Goal: Communication & Community: Answer question/provide support

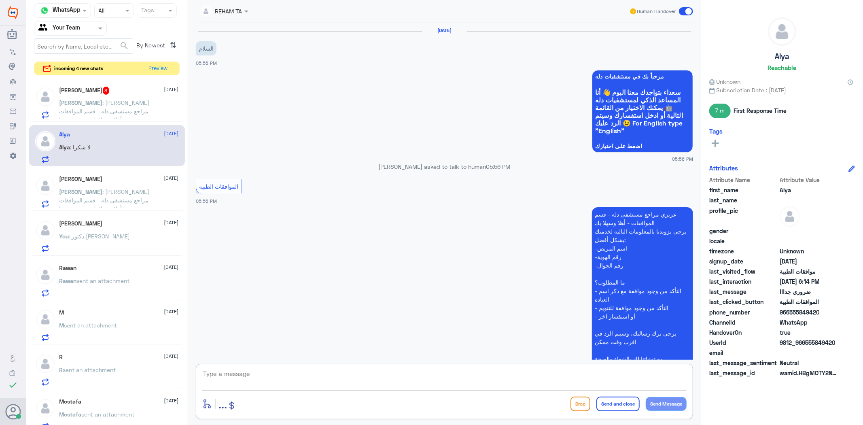
scroll to position [456, 0]
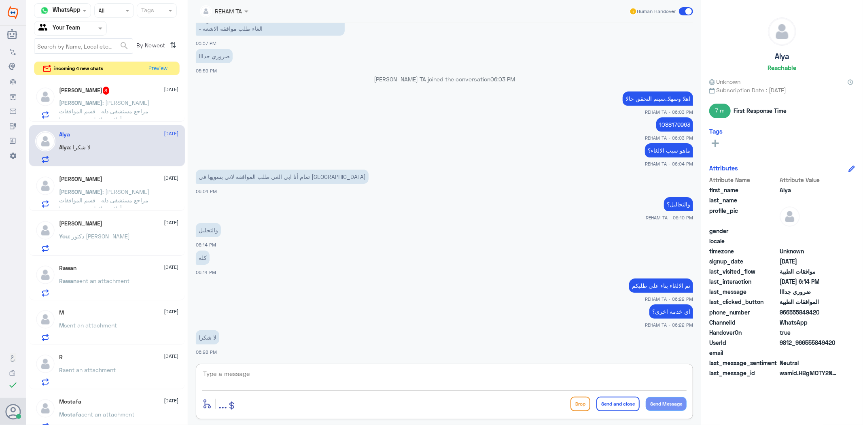
click at [113, 95] on div "[PERSON_NAME] 3 [DATE][PERSON_NAME] : عزيزي مراجع مستشفى دله - قسم الموافقات - …" at bounding box center [119, 103] width 119 height 32
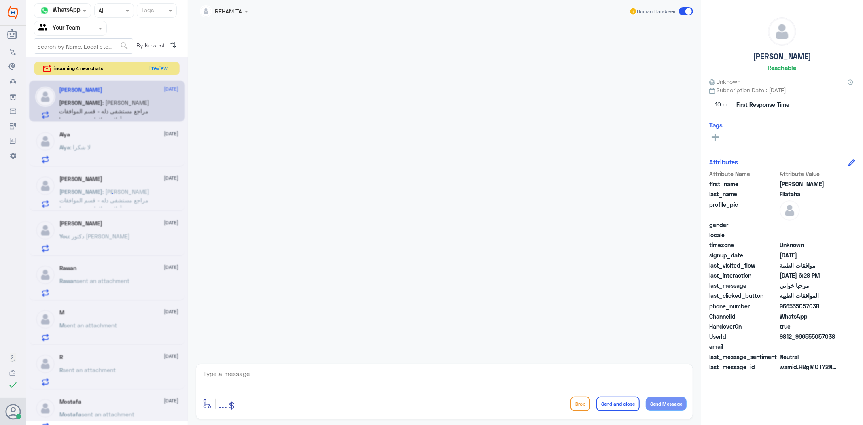
scroll to position [1361, 0]
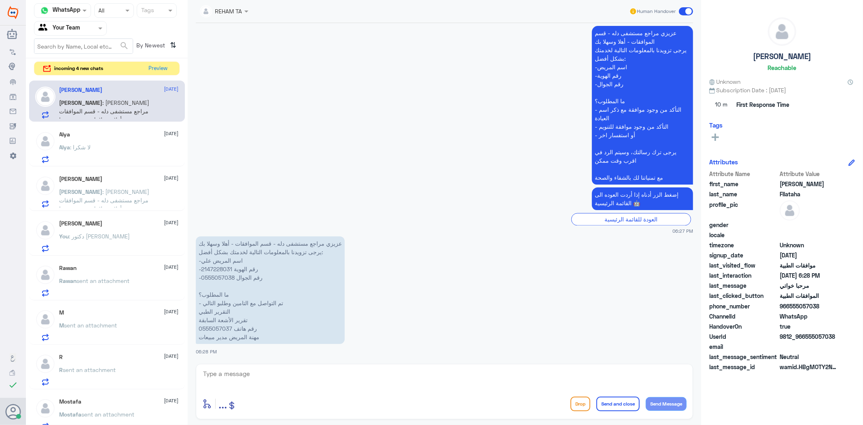
click at [115, 146] on div "Alya : لا شكرا" at bounding box center [119, 154] width 119 height 18
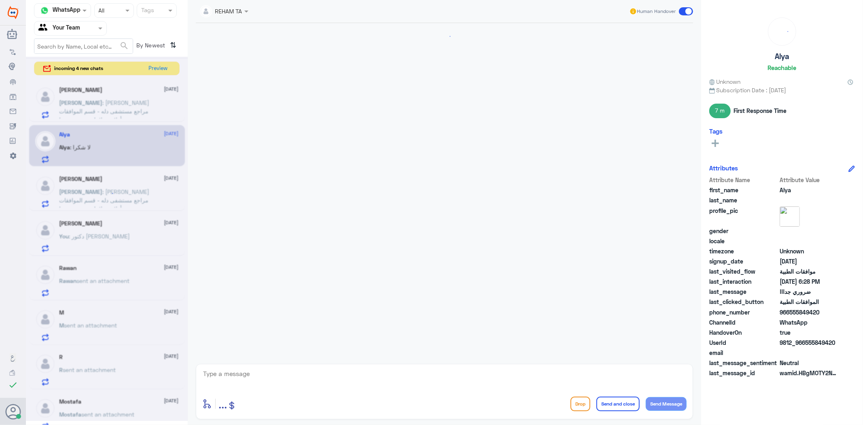
scroll to position [456, 0]
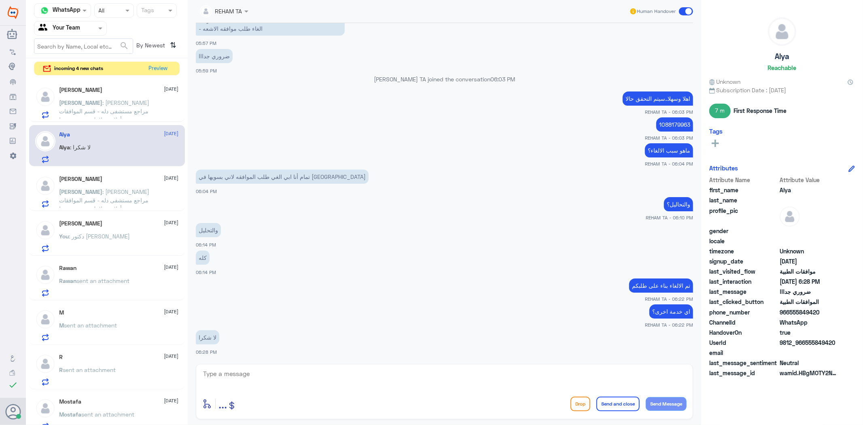
click at [257, 366] on div "enter flow name ... Drop Send and close Send Message" at bounding box center [445, 391] width 498 height 55
click at [398, 37] on div "عزيزي مراجع مستشفى دله - قسم الموافقات - أهلا وسهلا بك يرجى تزويدنا بالمعلومات …" at bounding box center [445, 3] width 498 height 87
click at [310, 379] on textarea at bounding box center [444, 378] width 485 height 20
paste textarea "العفو ..قدامكم العافية"
type textarea "العفو ..قدامكم العافية"
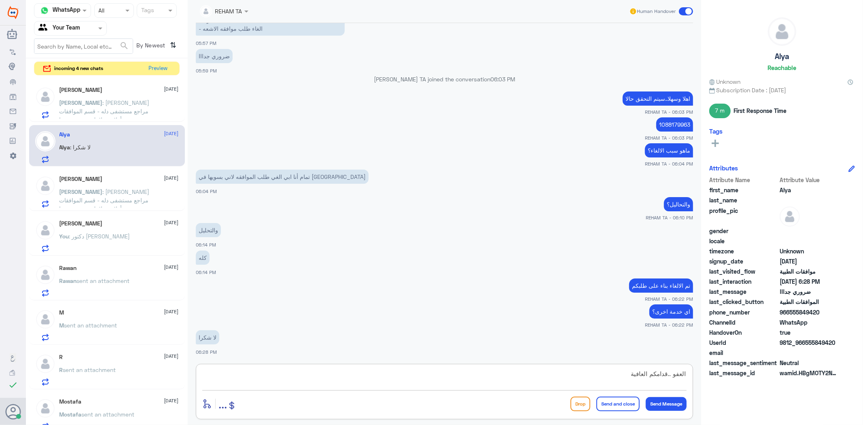
click at [622, 407] on button "Send and close" at bounding box center [618, 404] width 43 height 15
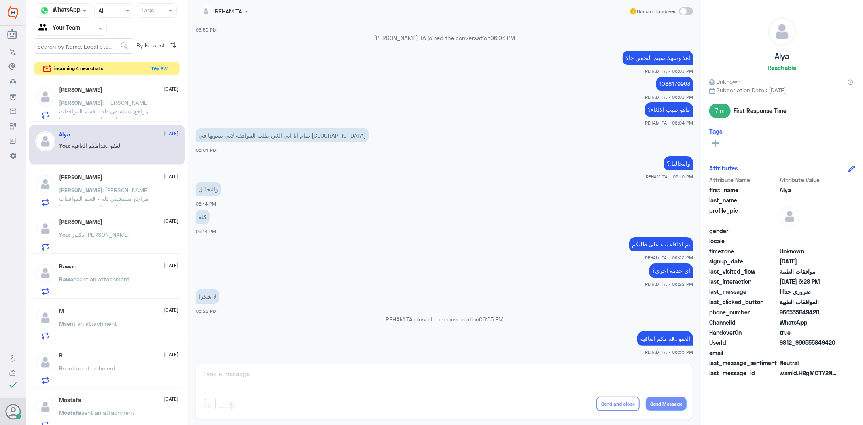
click at [460, 385] on div "REHAM TA Human Handover 13 Aug 2025 السلام 05:56 PM مرحباً بك في مستشفيات دله س…" at bounding box center [445, 213] width 514 height 427
click at [130, 102] on span ": عزيزي مراجع مستشفى دله - قسم الموافقات - أهلا وسهلا بك يرجى تزويدنا بالمعلوما…" at bounding box center [105, 145] width 91 height 92
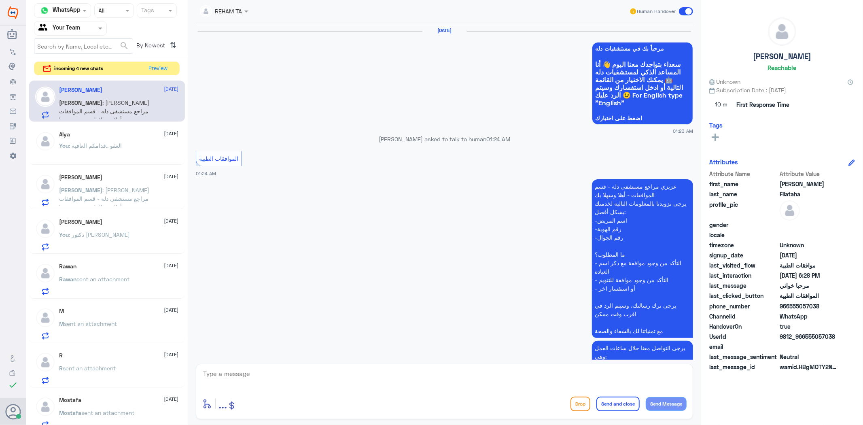
scroll to position [1361, 0]
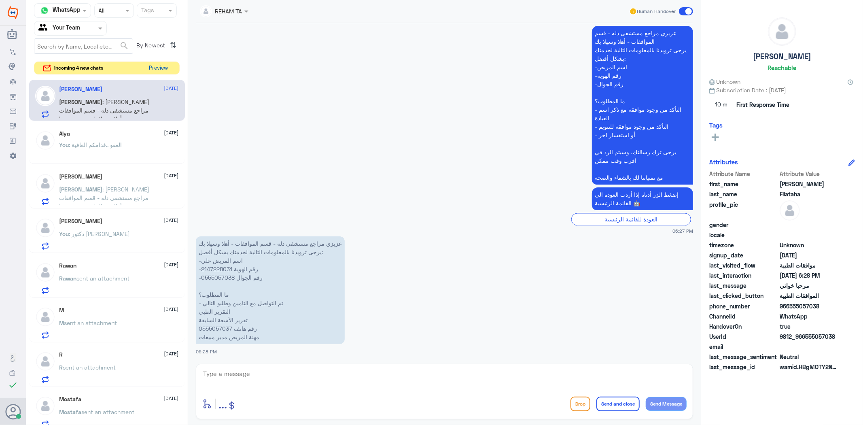
click at [157, 66] on button "Preview" at bounding box center [158, 68] width 25 height 13
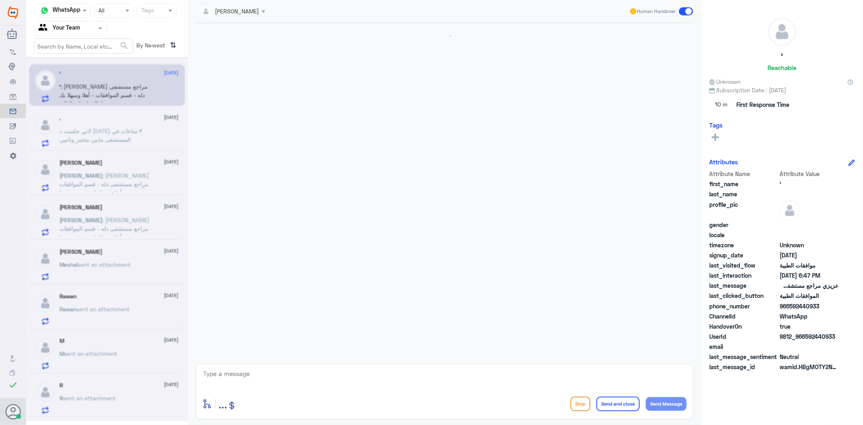
scroll to position [402, 0]
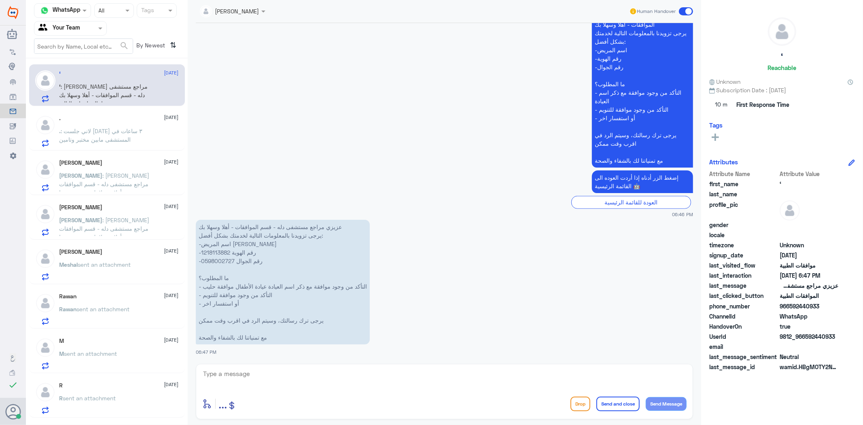
click at [122, 121] on div ". 13 August" at bounding box center [119, 118] width 119 height 7
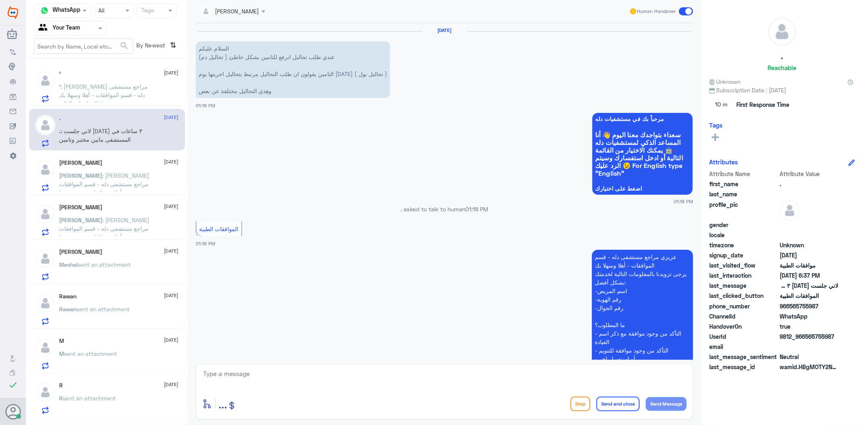
scroll to position [1348, 0]
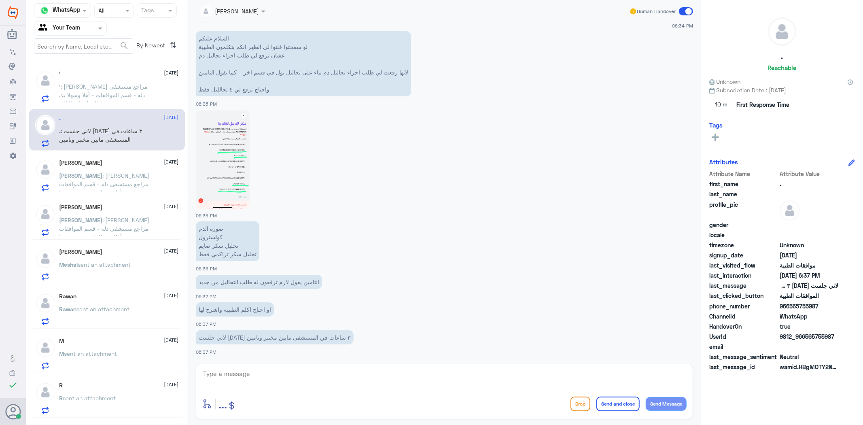
click at [111, 187] on p "Ali : عزيزي مراجع مستشفى دله - قسم الموافقات - أهلا وسهلا بك يرجى تزويدنا بالمع…" at bounding box center [105, 181] width 91 height 20
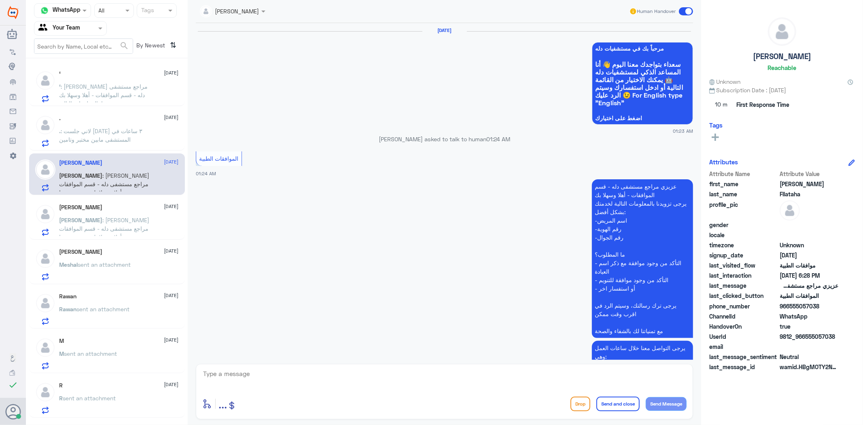
scroll to position [1361, 0]
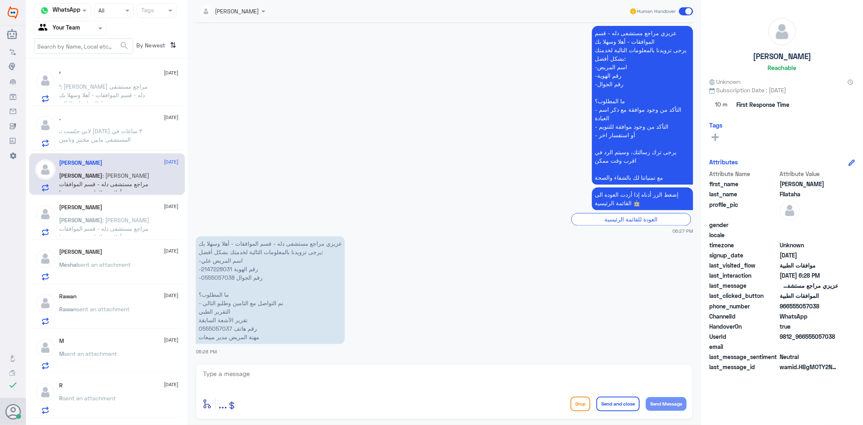
click at [132, 249] on div "Meshal AlDawsari 13 August" at bounding box center [119, 252] width 119 height 7
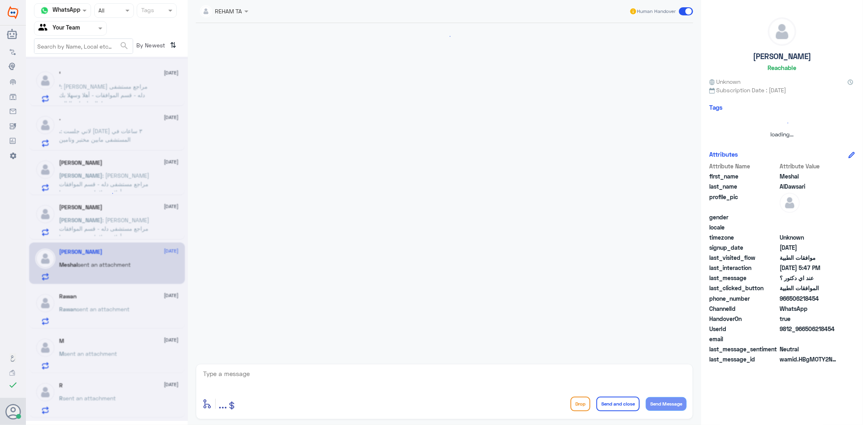
scroll to position [580, 0]
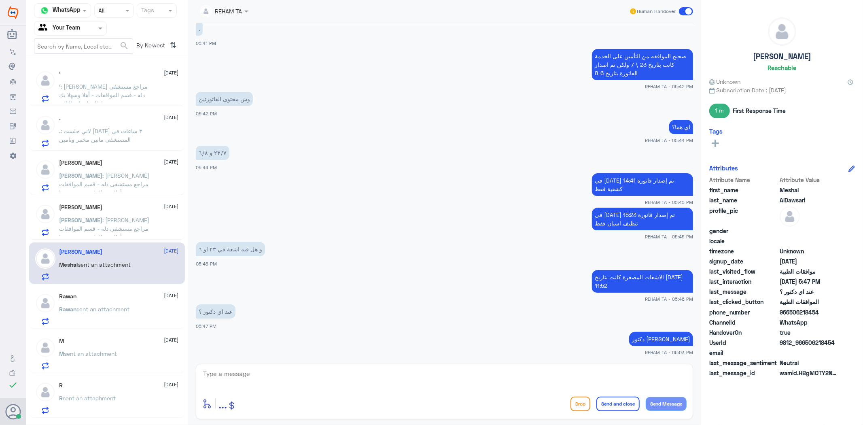
click at [287, 375] on textarea at bounding box center [444, 378] width 485 height 20
click at [364, 31] on app-msgs-text "." at bounding box center [445, 28] width 498 height 15
click at [293, 385] on textarea at bounding box center [444, 378] width 485 height 20
paste textarea "اي خدمة اخرى؟"
type textarea "اي خدمة اخرى؟"
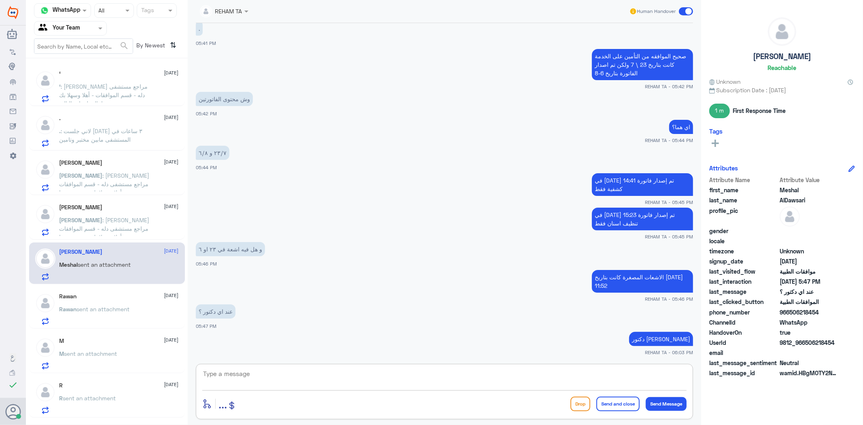
scroll to position [606, 0]
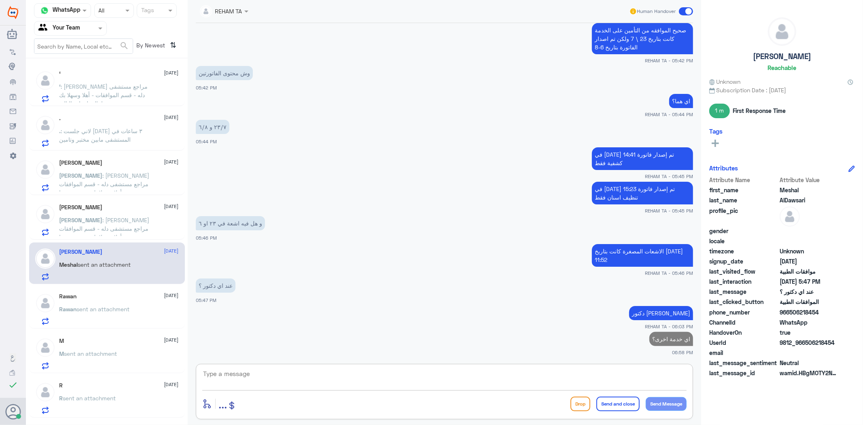
click at [130, 308] on span "sent an attachment" at bounding box center [103, 309] width 53 height 7
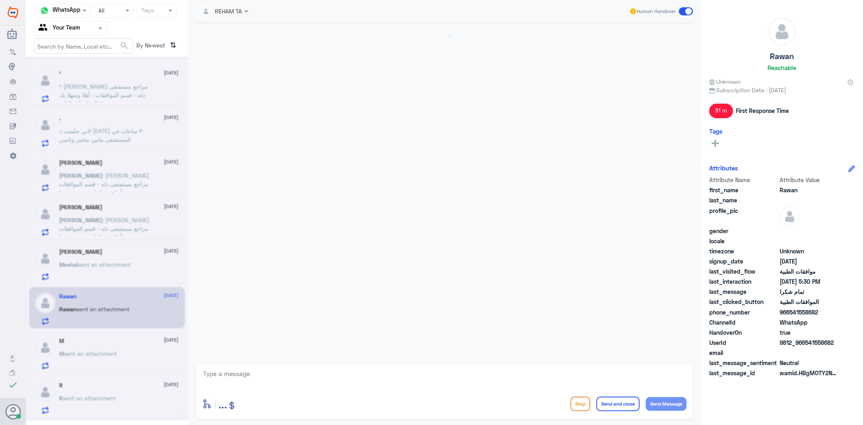
scroll to position [478, 0]
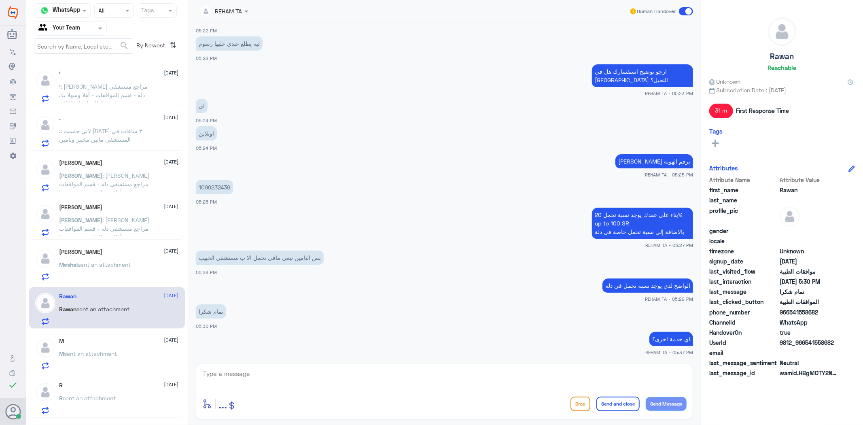
click at [268, 370] on textarea at bounding box center [444, 378] width 485 height 20
click at [136, 357] on div "M sent an attachment" at bounding box center [119, 360] width 119 height 18
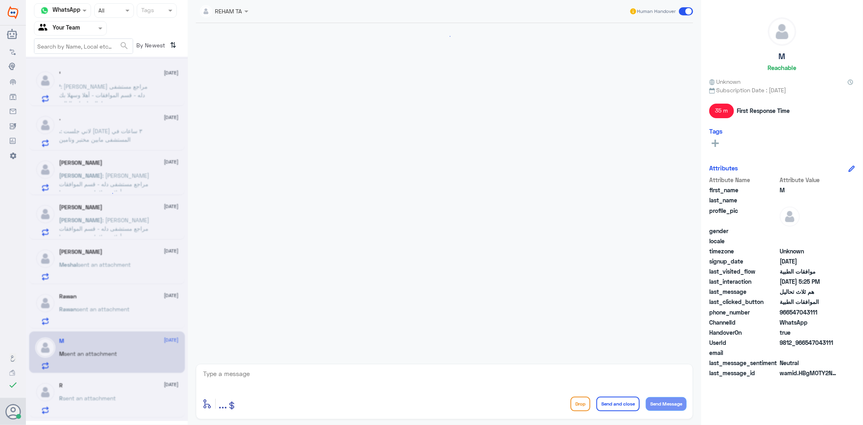
scroll to position [342, 0]
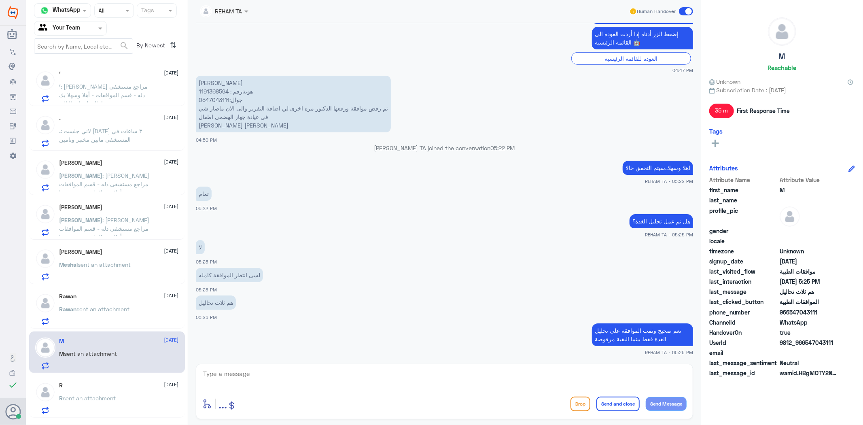
click at [278, 382] on textarea at bounding box center [444, 378] width 485 height 20
paste textarea "اي خدمة اخرى؟"
type textarea "اي خدمة اخرى؟"
click at [621, 407] on button "Send and close" at bounding box center [618, 404] width 43 height 15
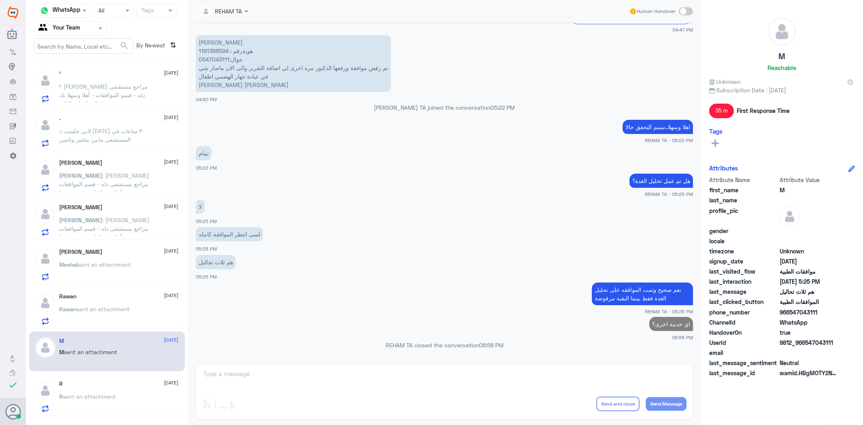
click at [89, 385] on div "R 13 August" at bounding box center [119, 384] width 119 height 7
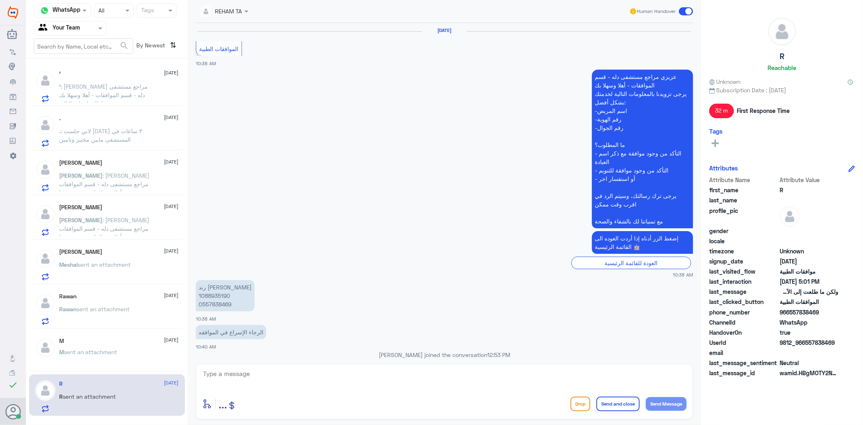
scroll to position [1118, 0]
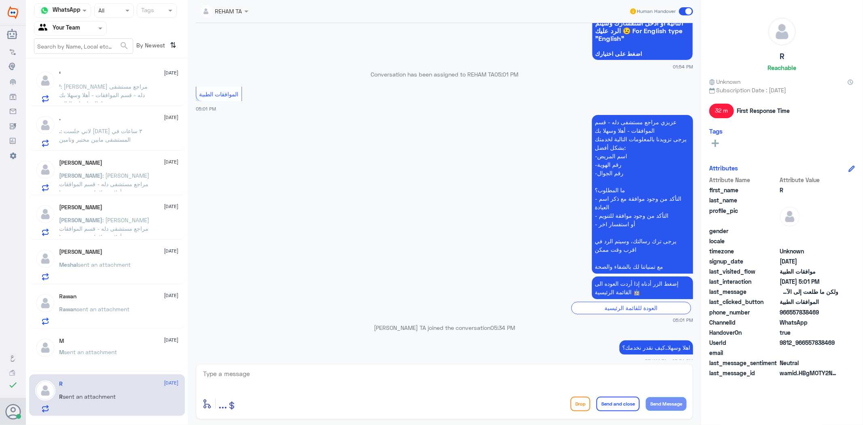
click at [253, 372] on textarea at bounding box center [444, 378] width 485 height 20
paste textarea "اي خدمة اخرى؟"
type textarea "اي خدمة اخرى؟"
click at [666, 402] on button "Send Message" at bounding box center [666, 404] width 41 height 14
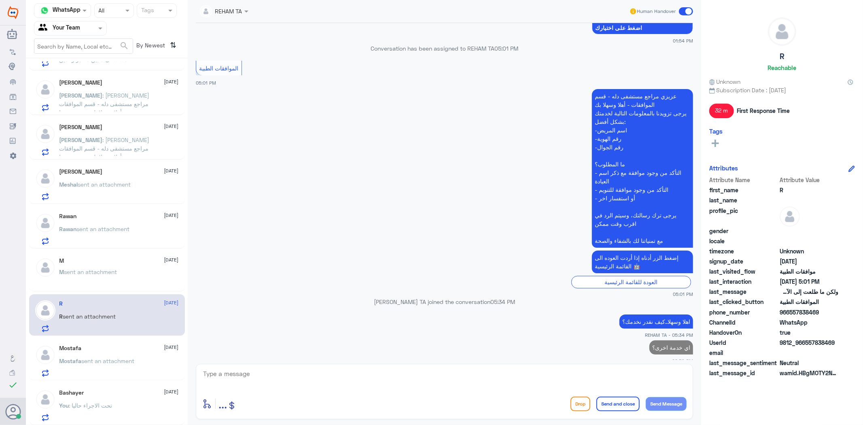
scroll to position [90, 0]
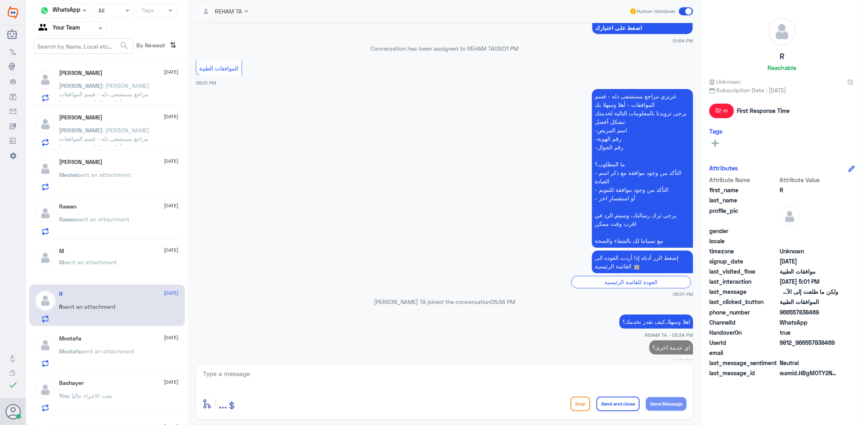
click at [118, 338] on div "Mostafa 13 August" at bounding box center [119, 338] width 119 height 7
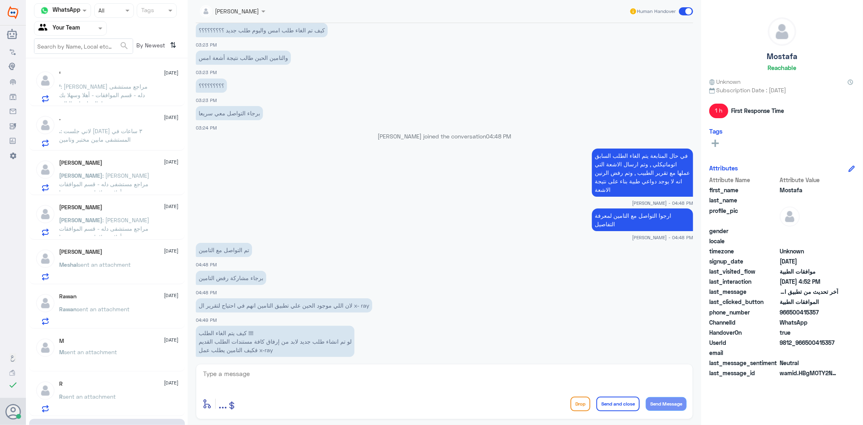
click at [108, 87] on span ": عزيزي مراجع مستشفى دله - قسم الموافقات - أهلا وسهلا بك يرجى تزويدنا بالمعلوما…" at bounding box center [105, 137] width 91 height 109
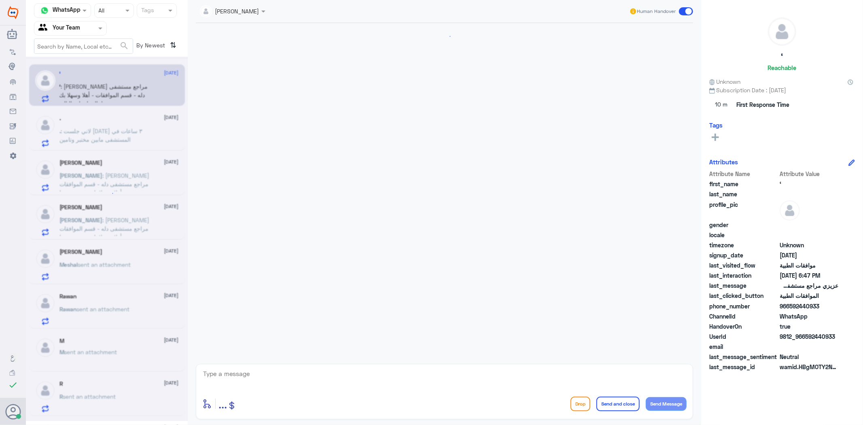
scroll to position [402, 0]
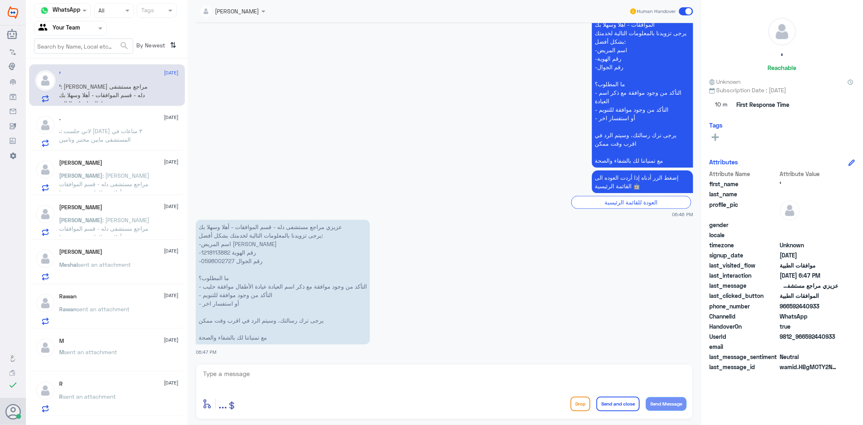
click at [325, 47] on app-msgs-text "عزيزي مراجع مستشفى دله - قسم الموافقات - أهلا وسهلا بك يرجى تزويدنا بالمعلومات …" at bounding box center [445, 88] width 498 height 159
drag, startPoint x: 225, startPoint y: 381, endPoint x: 232, endPoint y: 374, distance: 10.3
click at [225, 381] on textarea at bounding box center [444, 378] width 485 height 20
paste textarea "اهلا وسهلا..كيف نقدر نخدمك؟"
type textarea "اهلا وسهلا..كيف نقدر نخدمك؟"
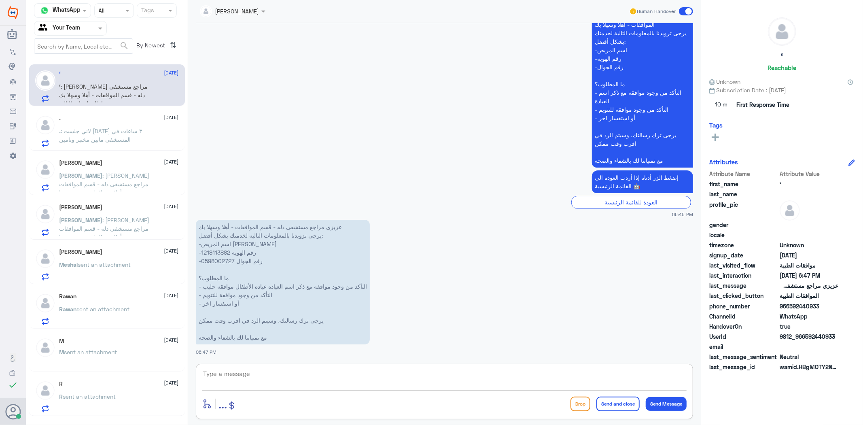
scroll to position [428, 0]
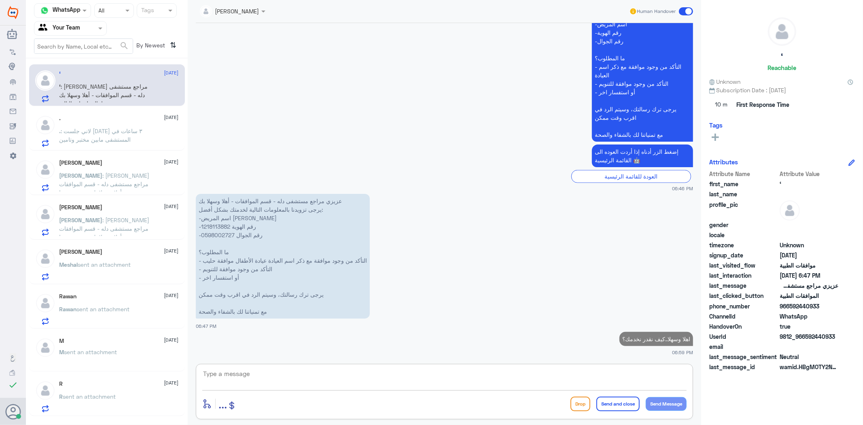
click at [107, 128] on span ": لاني جلست اليوم ٣ ساعات في المستشفى مابين مختبر وتامين" at bounding box center [101, 135] width 83 height 15
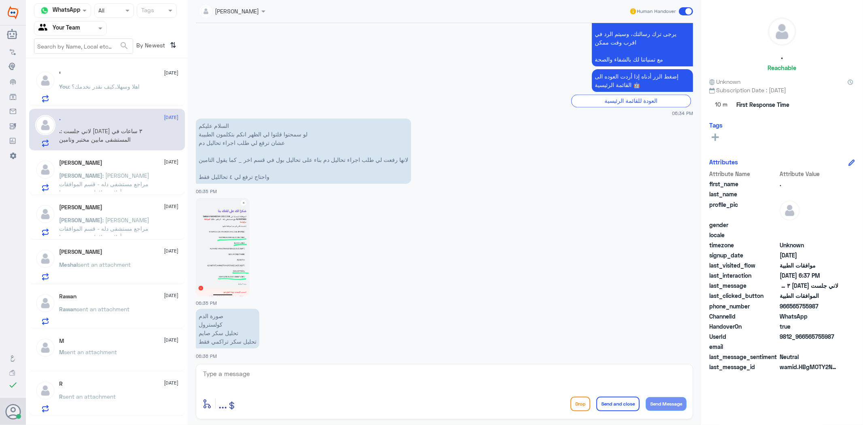
scroll to position [1348, 0]
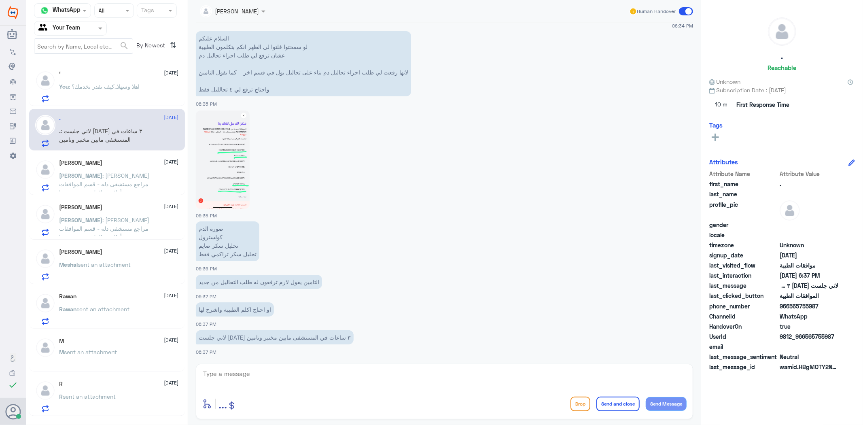
click at [346, 378] on textarea at bounding box center [444, 378] width 485 height 20
paste textarea "اهلا وسهلا..كيف نقدر نخدمك؟"
drag, startPoint x: 653, startPoint y: 375, endPoint x: 536, endPoint y: 366, distance: 117.0
click at [552, 368] on textarea "اهلا وسهلا..كيف نقدر نخدمك؟" at bounding box center [444, 378] width 485 height 20
type textarea "اهلا وسهلا..ارجو تزويدي برقم الملف أو الهوية"
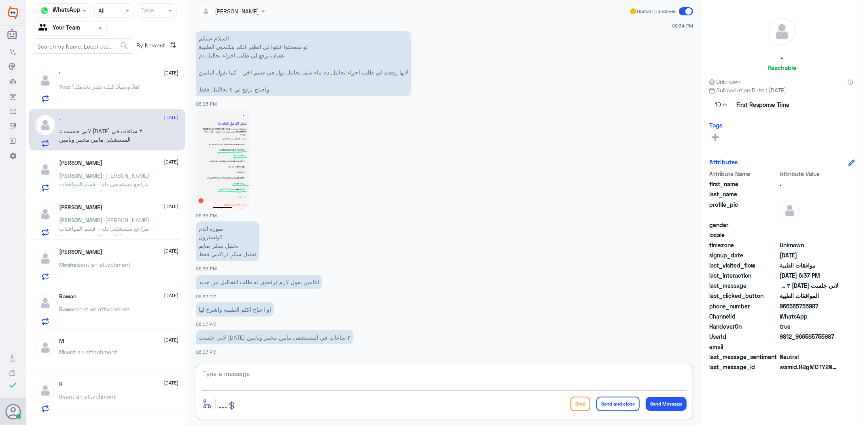
scroll to position [1383, 0]
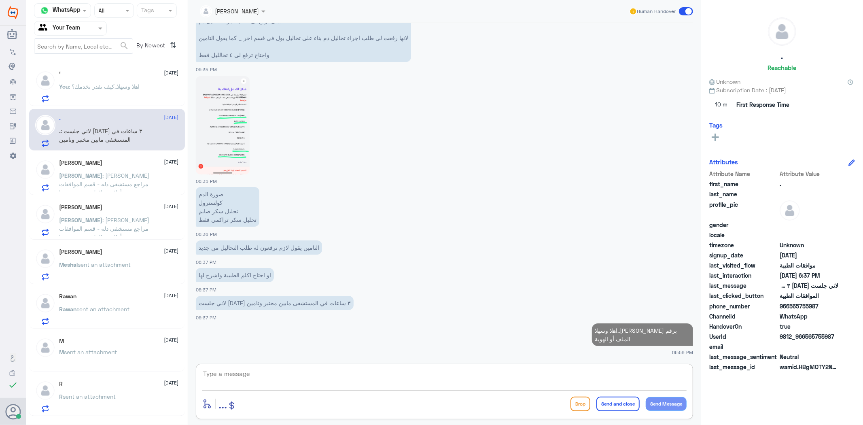
click at [59, 154] on div "Ali Fllataha 13 August Ali : عزيزي مراجع مستشفى دله - قسم الموافقات - أهلا وسهل…" at bounding box center [107, 174] width 156 height 42
click at [77, 179] on p "Ali : عزيزي مراجع مستشفى دله - قسم الموافقات - أهلا وسهلا بك يرجى تزويدنا بالمع…" at bounding box center [105, 181] width 91 height 20
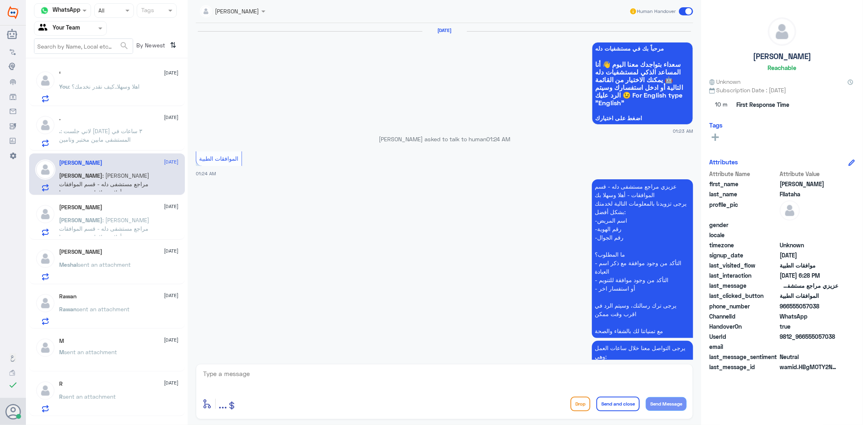
scroll to position [1361, 0]
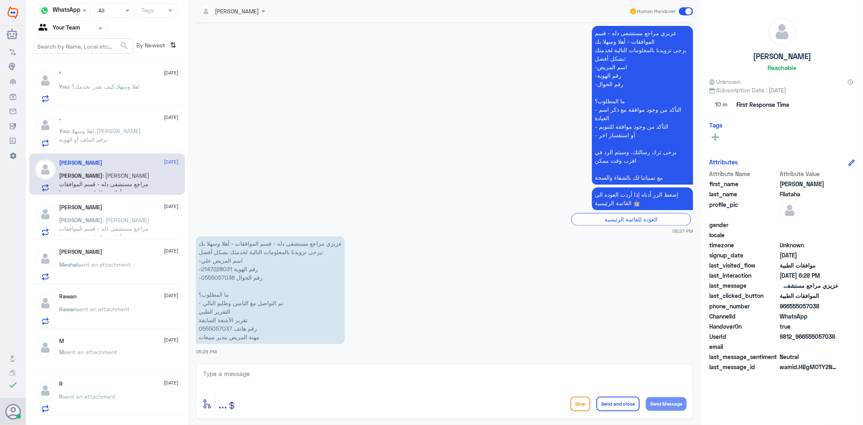
click at [250, 363] on div "Lama aldubayan Human Handover 12 Aug 2025 مرحباً بك في مستشفيات دله سعداء بتواج…" at bounding box center [445, 213] width 514 height 427
click at [217, 266] on p "عزيزي مراجع مستشفى دله - قسم الموافقات - أهلا وسهلا بك يرجى تزويدنا بالمعلومات …" at bounding box center [270, 290] width 149 height 108
copy p "2147228031"
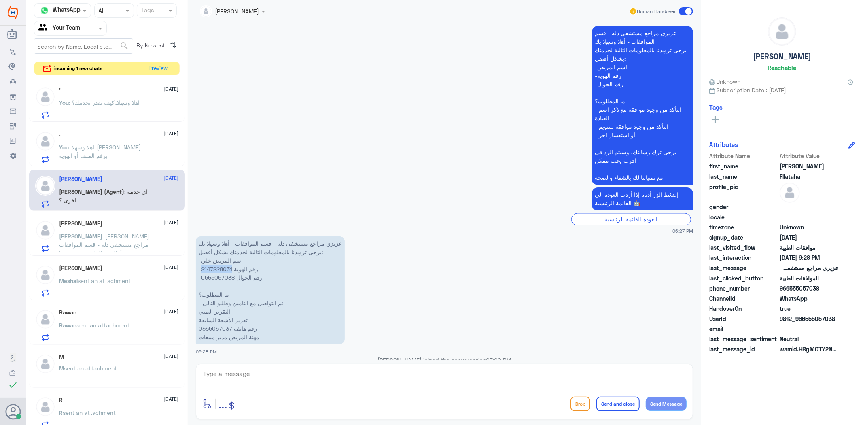
scroll to position [1445, 0]
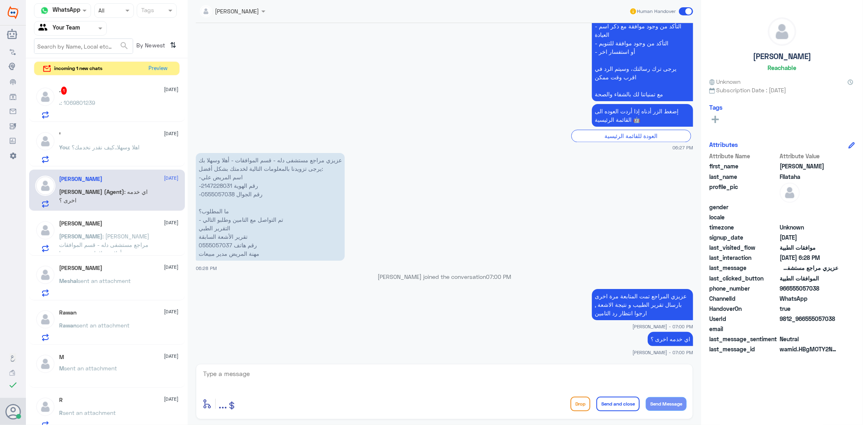
click at [308, 366] on div "enter flow name ... Drop Send and close Send Message" at bounding box center [445, 391] width 498 height 55
click at [286, 398] on div "enter flow name ... Drop Send and close Send Message" at bounding box center [444, 404] width 485 height 18
click at [280, 375] on textarea at bounding box center [444, 378] width 485 height 20
type textarea "تم إرفاق"
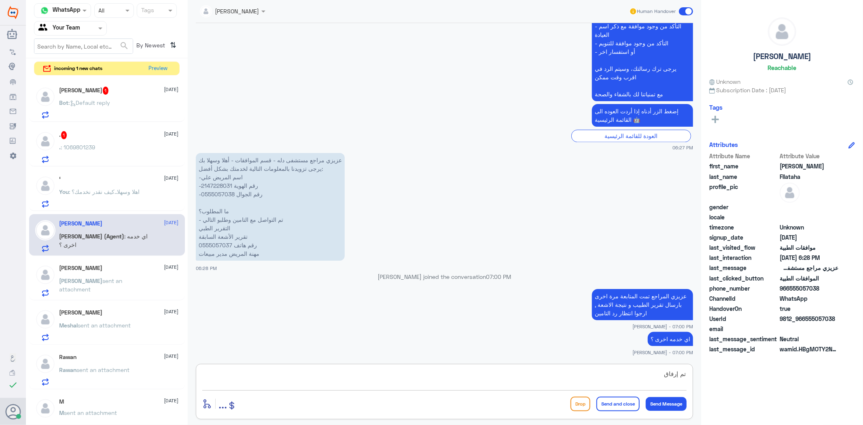
drag, startPoint x: 773, startPoint y: 394, endPoint x: 788, endPoint y: 399, distance: 15.7
click at [798, 397] on div "Channel WhatsApp Status × All Tags Agent Filter Your Team search By Newest ⇅ in…" at bounding box center [445, 213] width 838 height 427
click at [148, 201] on div "You : اهلا وسهلا..كيف نقدر نخدمك؟" at bounding box center [119, 198] width 119 height 18
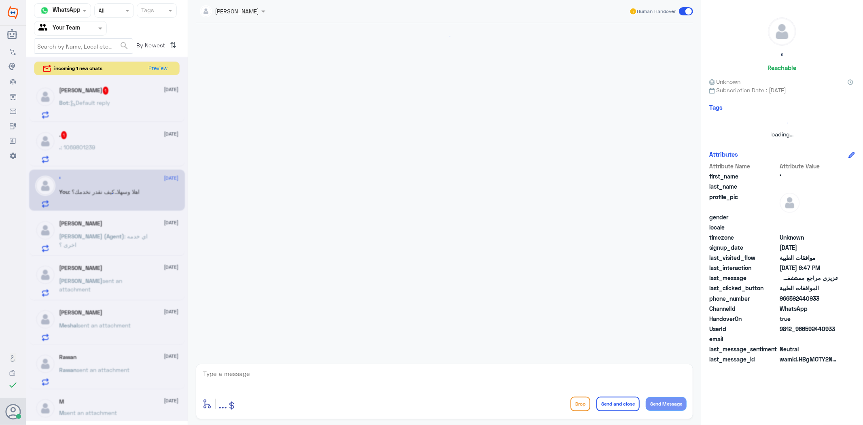
scroll to position [443, 0]
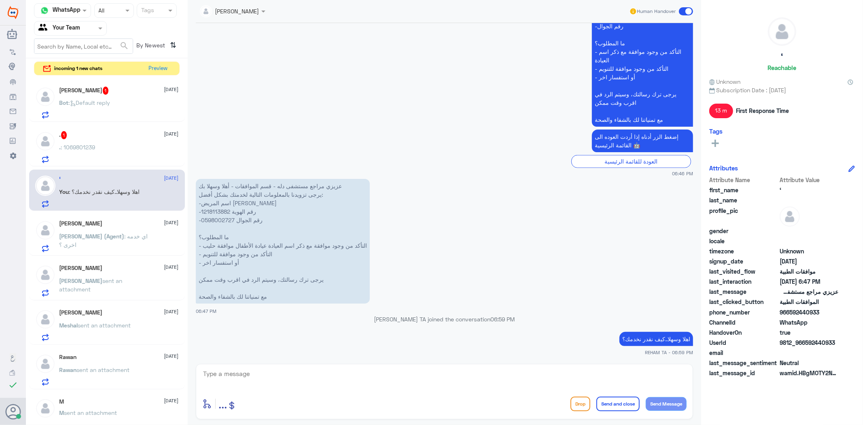
click at [94, 310] on h5 "Meshal AlDawsari" at bounding box center [81, 312] width 43 height 7
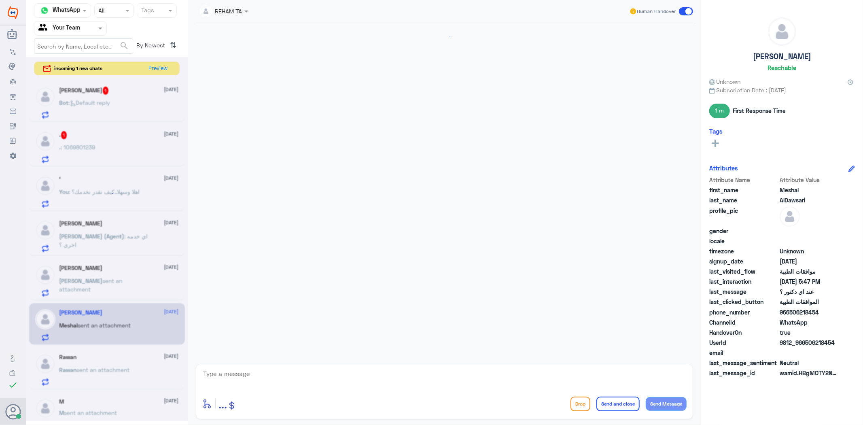
scroll to position [571, 0]
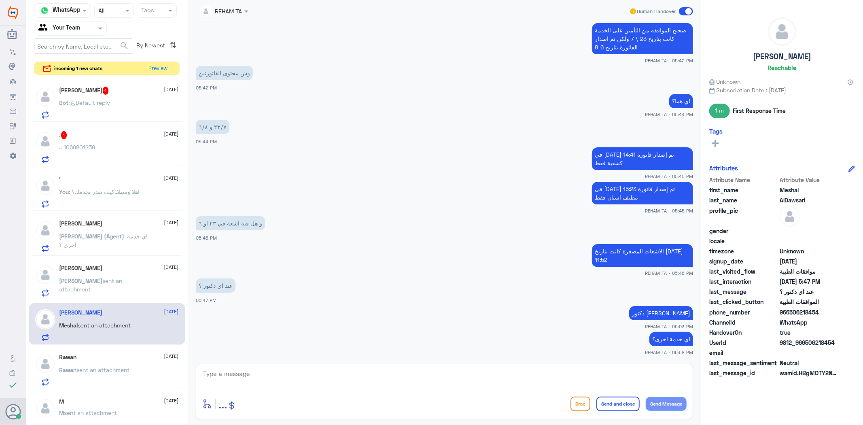
click at [120, 148] on div ". : 1069801239" at bounding box center [119, 154] width 119 height 18
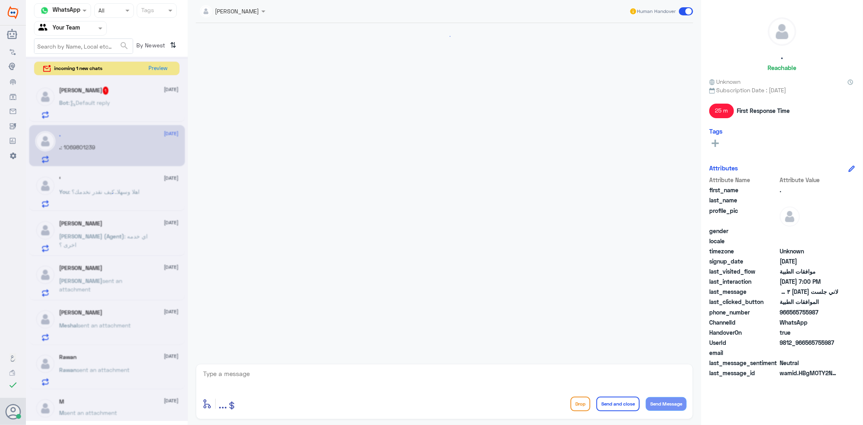
scroll to position [1262, 0]
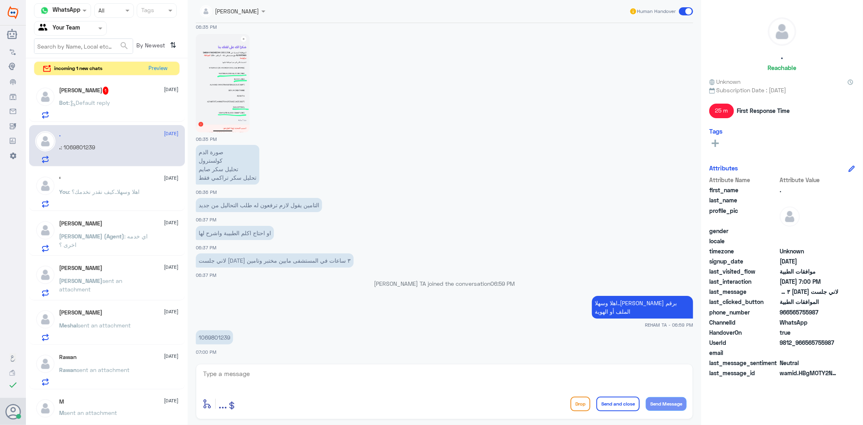
click at [217, 337] on p "1069801239" at bounding box center [214, 337] width 37 height 14
copy p "1069801239"
click at [107, 89] on div "Sara 1 13 August" at bounding box center [119, 91] width 119 height 8
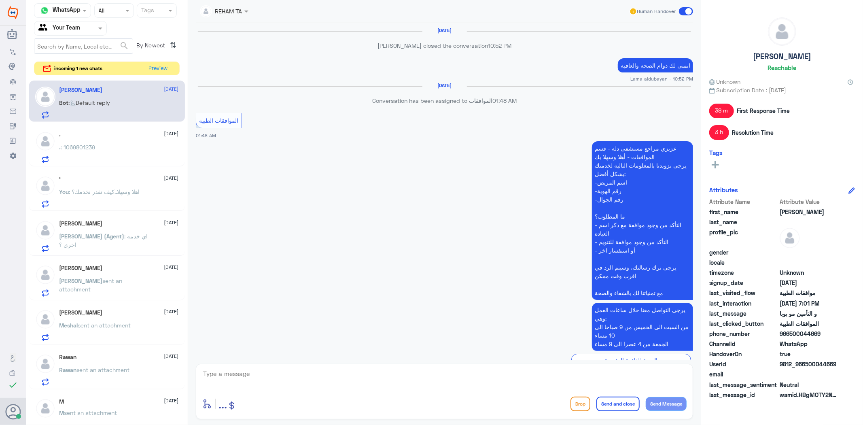
scroll to position [1025, 0]
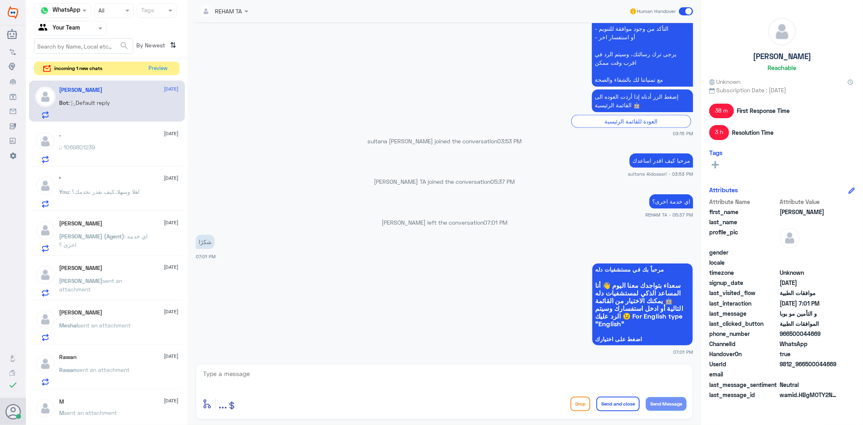
click at [271, 45] on app-msgs-text "عزيزي مراجع مستشفى دله - قسم الموافقات - أهلا وسهلا بك يرجى تزويدنا بالمعلومات …" at bounding box center [445, 7] width 498 height 159
click at [304, 372] on textarea at bounding box center [444, 378] width 485 height 20
paste textarea "العفو ..قدامكم العافية"
type textarea "العفو ..قدامكم العافية"
click at [617, 403] on button "Send and close" at bounding box center [618, 404] width 43 height 15
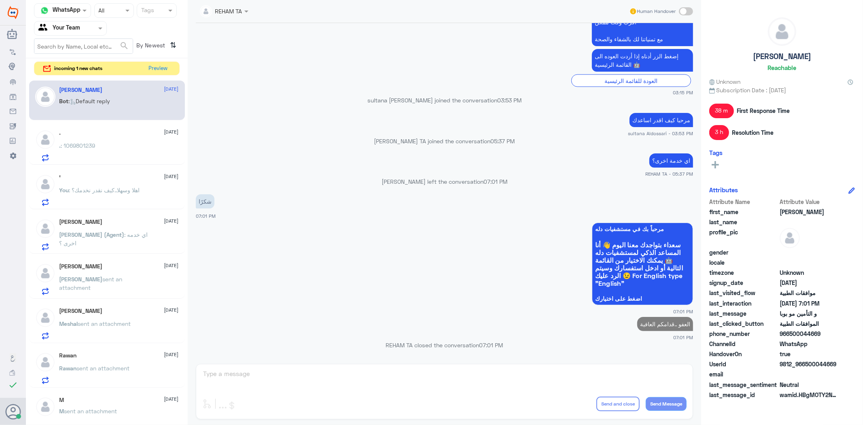
scroll to position [1049, 0]
click at [121, 139] on div ". 13 August . : 1069801239" at bounding box center [119, 146] width 119 height 32
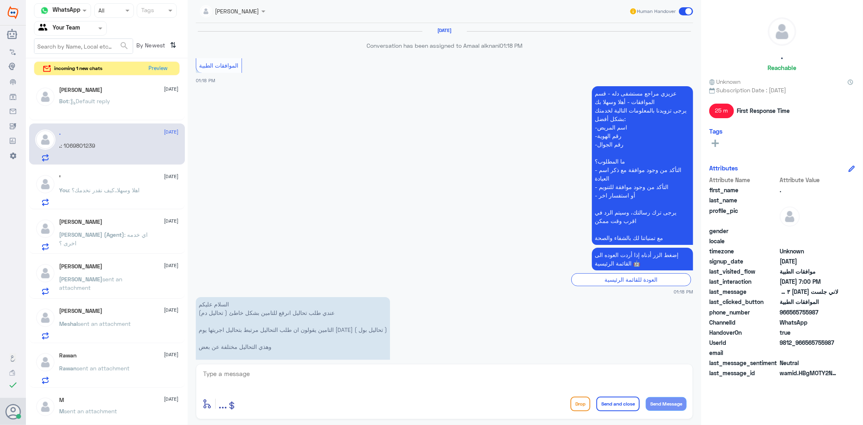
scroll to position [1262, 0]
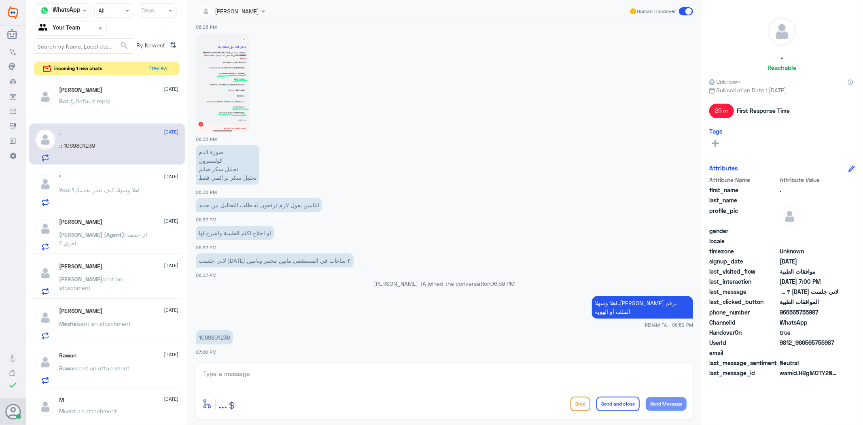
click at [210, 332] on p "1069801239" at bounding box center [214, 337] width 37 height 14
copy p "1069801239"
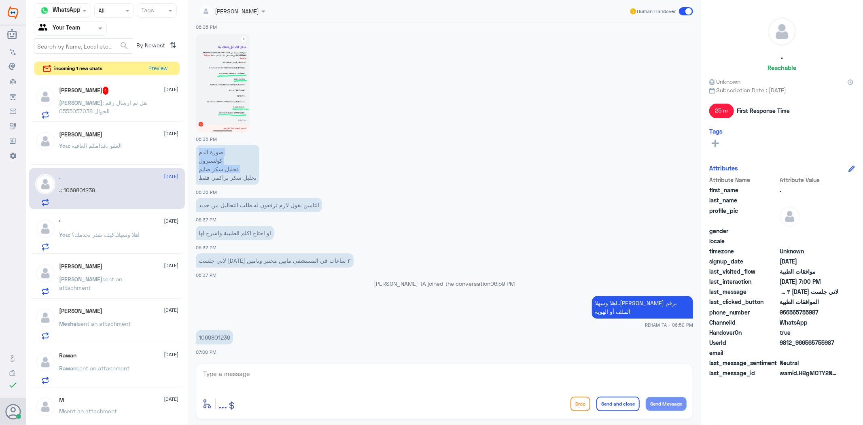
drag, startPoint x: 200, startPoint y: 177, endPoint x: 219, endPoint y: 172, distance: 19.9
click at [237, 157] on p "صورة الدم كولسترول تحليل سكر صايم تحليل سكر تراكمي فقط" at bounding box center [228, 165] width 64 height 40
drag, startPoint x: 253, startPoint y: 179, endPoint x: 238, endPoint y: 145, distance: 37.2
click at [238, 145] on p "صورة الدم كولسترول تحليل سكر صايم تحليل سكر تراكمي فقط" at bounding box center [228, 165] width 64 height 40
click at [379, 370] on textarea at bounding box center [444, 378] width 485 height 20
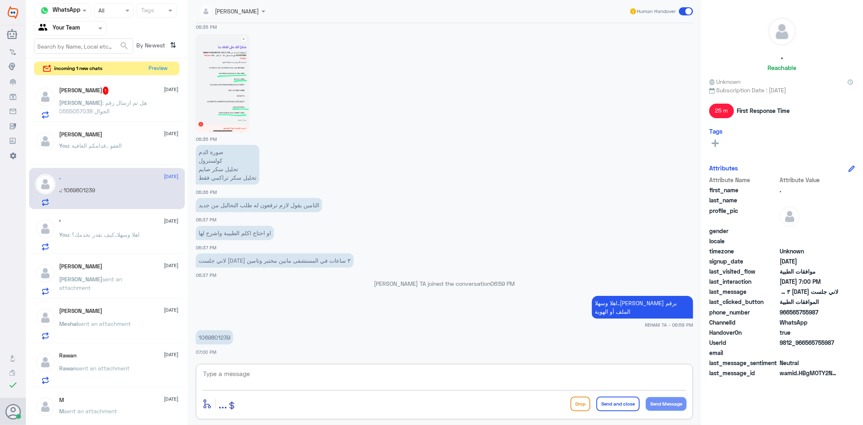
click at [286, 374] on textarea at bounding box center [444, 378] width 485 height 20
type textarea "تم رفع طلبك للتأمين فيما يخص التحاليل التي ذكرتيها عدا السكر التراكمي لايوجد طل…"
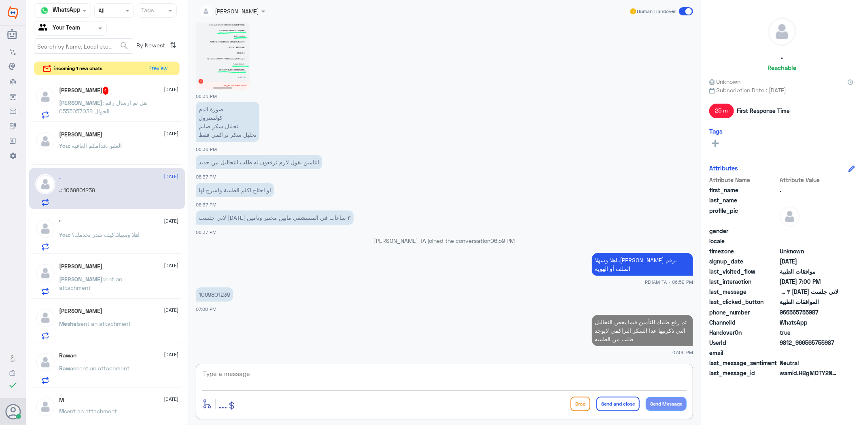
click at [124, 104] on span ": هل تم ارسال رقم الجوال 0555057038" at bounding box center [104, 106] width 88 height 15
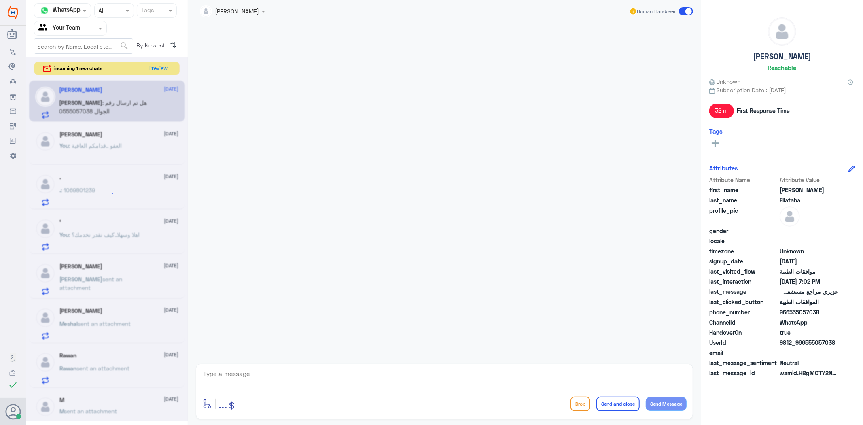
scroll to position [1334, 0]
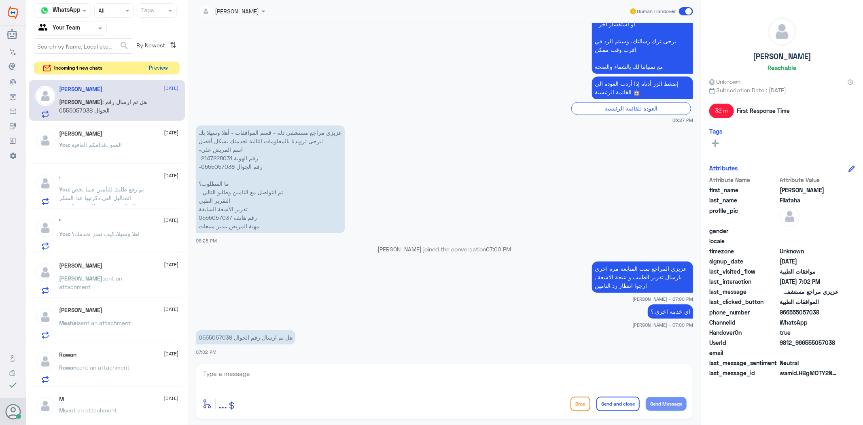
click at [158, 70] on button "Preview" at bounding box center [158, 68] width 25 height 13
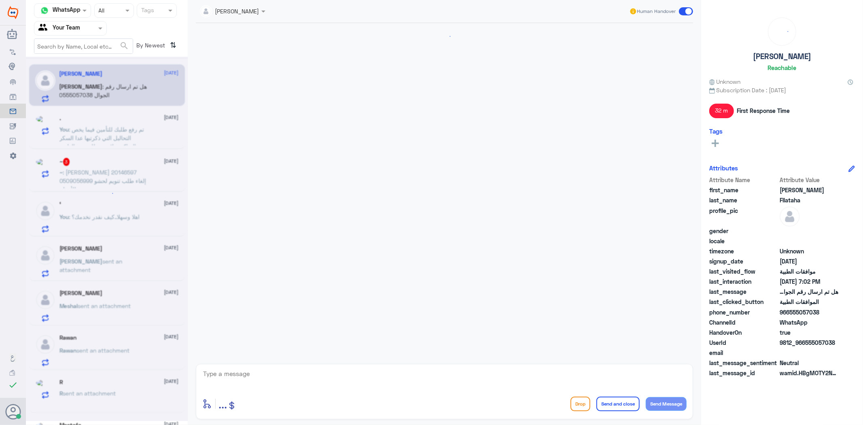
scroll to position [1334, 0]
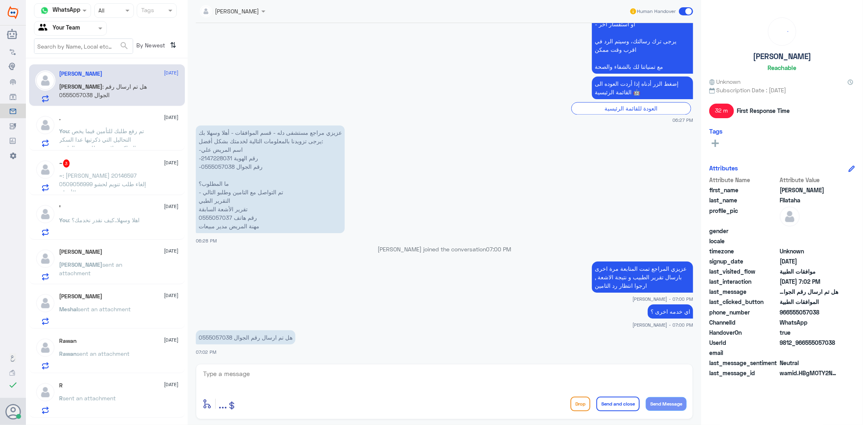
click at [114, 177] on span ": راكان صالح الجميلي 20146597 0509056999 إلغاء طلب تنويم لحشو الأسنان" at bounding box center [103, 184] width 87 height 24
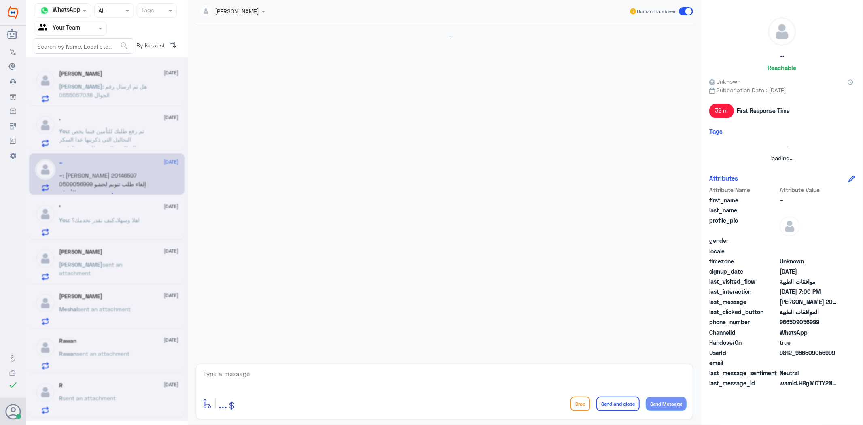
scroll to position [113, 0]
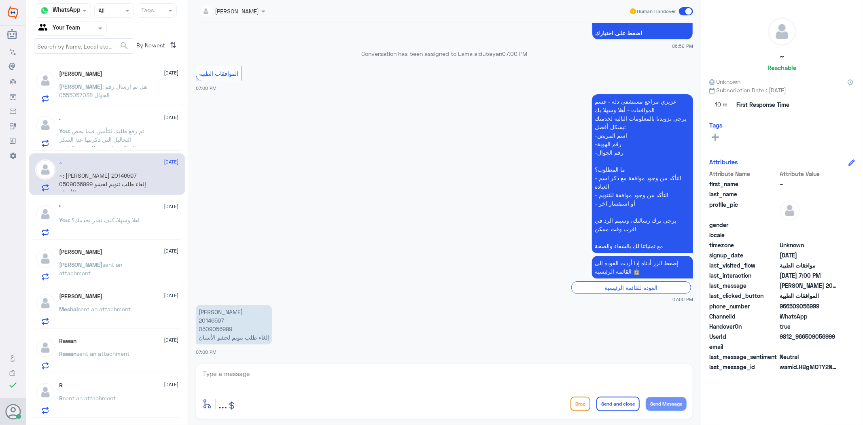
click at [219, 319] on p "راكان صالح الجميلي 20146597 0509056999 إلغاء طلب تنويم لحشو الأسنان" at bounding box center [234, 325] width 76 height 40
copy p "20146597"
click at [259, 369] on textarea at bounding box center [444, 378] width 485 height 20
type textarea "اهلا وسهلا ..سبب الالغاء؟"
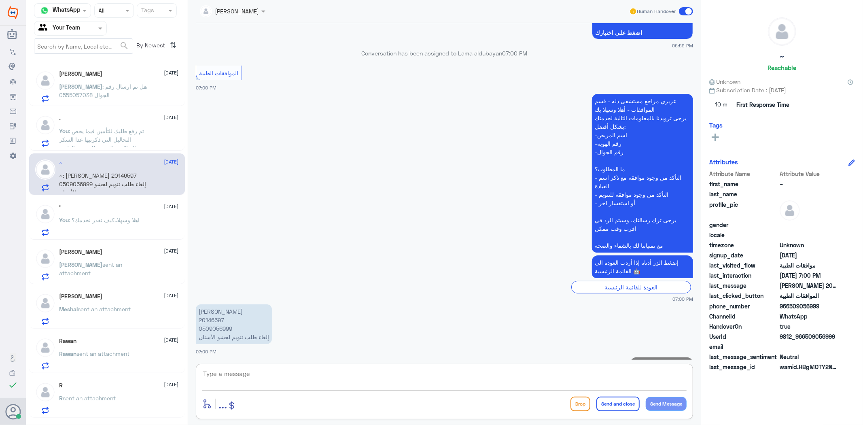
scroll to position [139, 0]
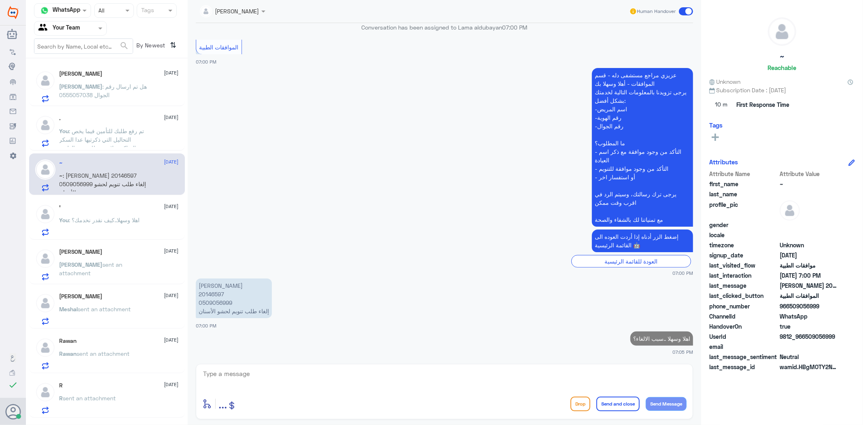
click at [204, 293] on p "راكان صالح الجميلي 20146597 0509056999 إلغاء طلب تنويم لحشو الأسنان" at bounding box center [234, 299] width 76 height 40
copy p "20146597"
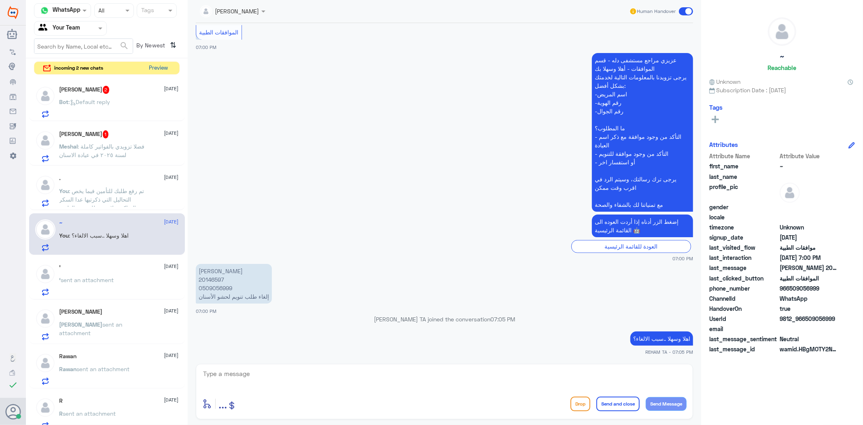
click at [151, 67] on button "Preview" at bounding box center [158, 68] width 25 height 13
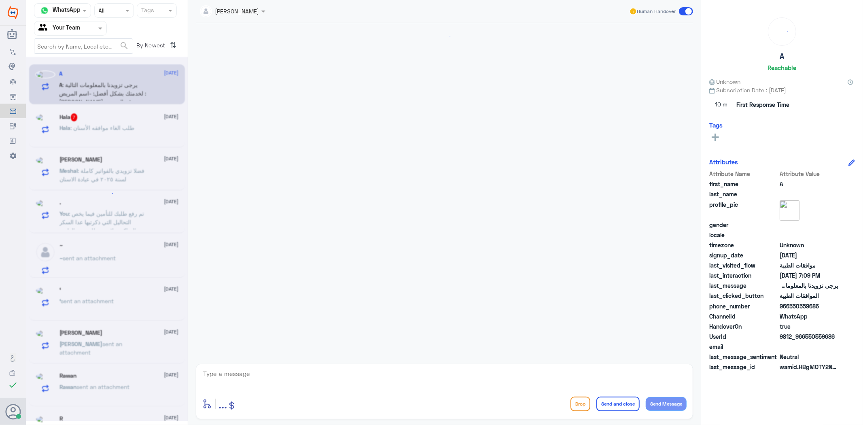
scroll to position [574, 0]
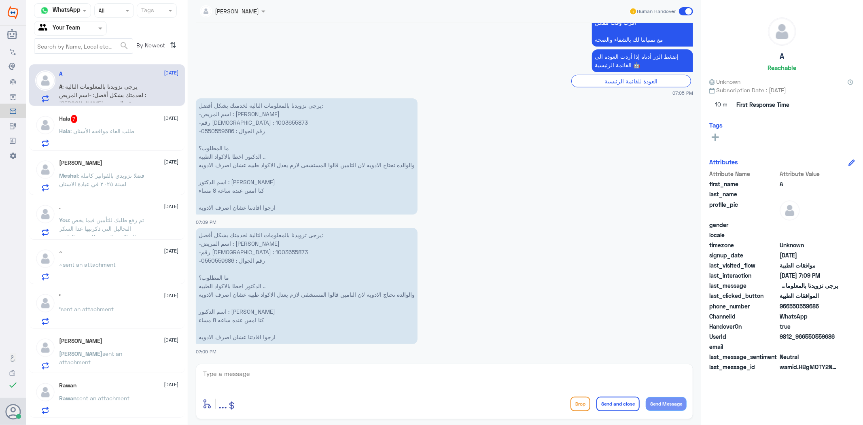
click at [116, 125] on div "Hala 7 13 August Hala : طلب الغاء موافقه الأسنان" at bounding box center [119, 131] width 119 height 32
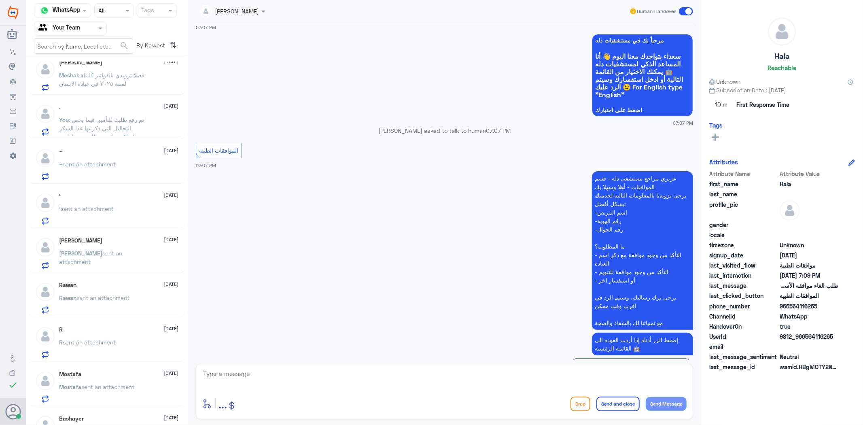
scroll to position [45, 0]
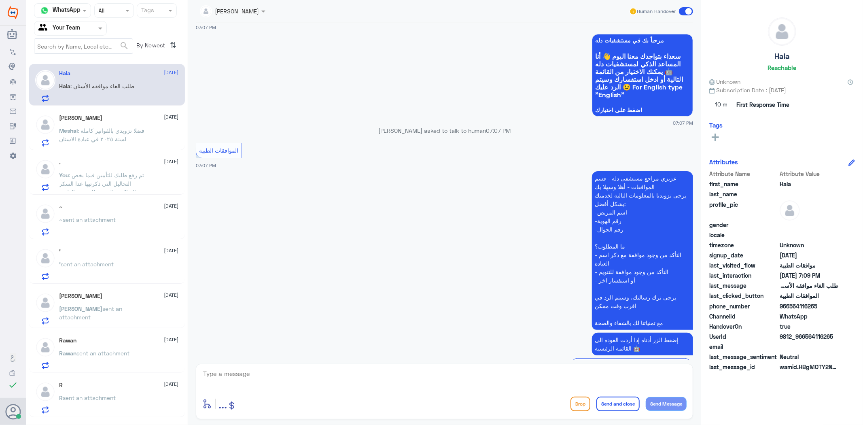
click at [128, 138] on p "Meshal : فضلا تزويدي بالفواتير كاملة لسنة ٢٠٢٥ في عيادة الاسنان" at bounding box center [105, 136] width 91 height 20
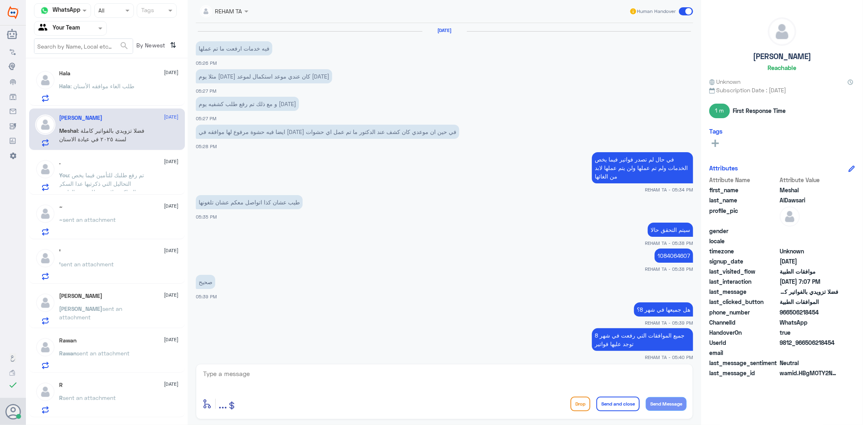
scroll to position [571, 0]
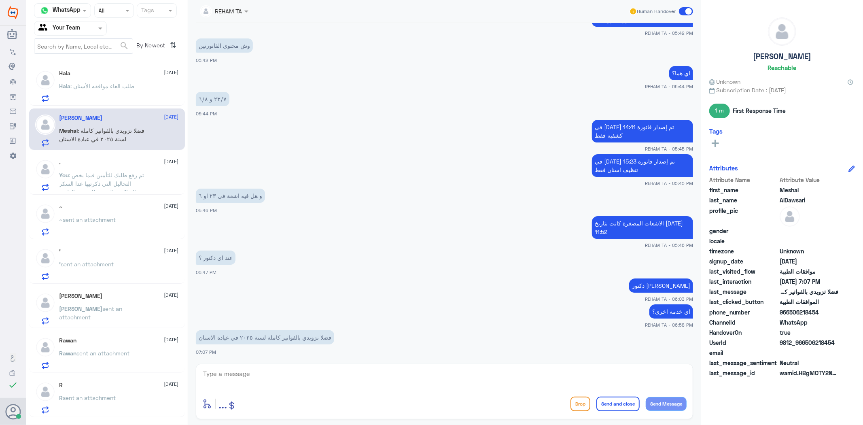
click at [276, 375] on textarea at bounding box center [444, 378] width 485 height 20
type textarea "l"
click at [258, 372] on textarea at bounding box center [444, 378] width 485 height 20
type textarea "l"
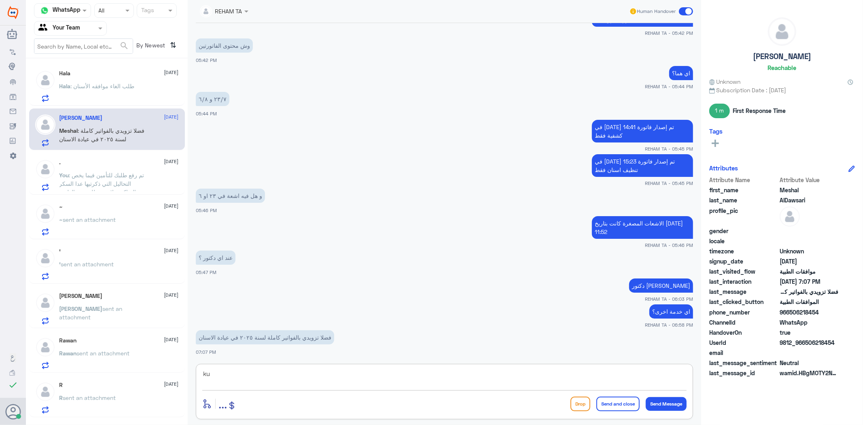
type textarea "k"
click at [258, 377] on textarea at bounding box center [444, 378] width 485 height 20
type textarea "k"
type textarea "نعتذر منك مع الاسف غير قابله للطباعه والحفظ ولكن يمكنك الحصول عليها عن طريق الت…"
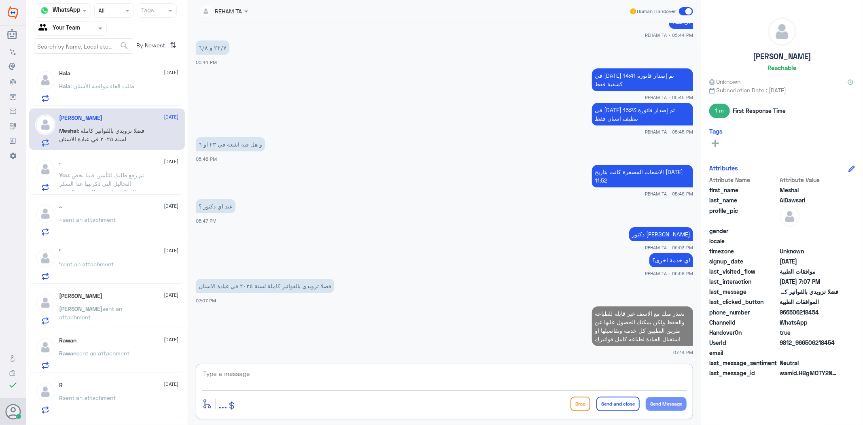
click at [123, 173] on span ": تم رفع طلبك للتأمين فيما يخص التحاليل التي ذكرتيها عدا السكر التراكمي لايوجد …" at bounding box center [102, 184] width 85 height 24
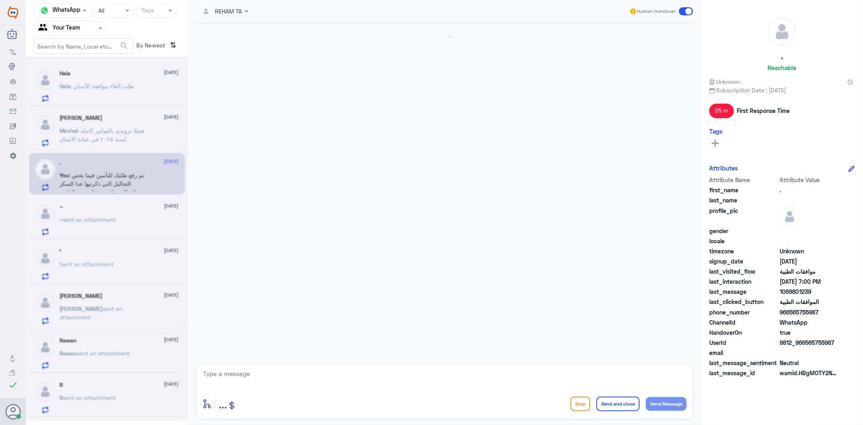
scroll to position [1288, 0]
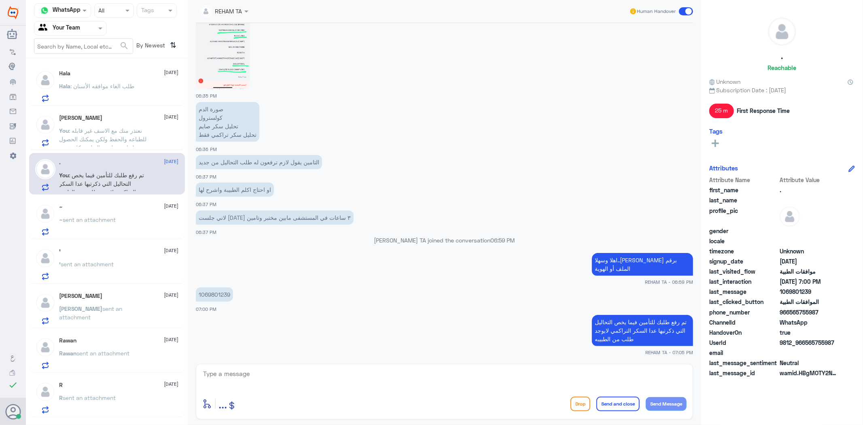
click at [96, 129] on span ": نعتذر منك مع الاسف غير قابله للطباعه والحفظ ولكن يمكنك الحصول عليها عن طريق ا…" at bounding box center [103, 147] width 87 height 41
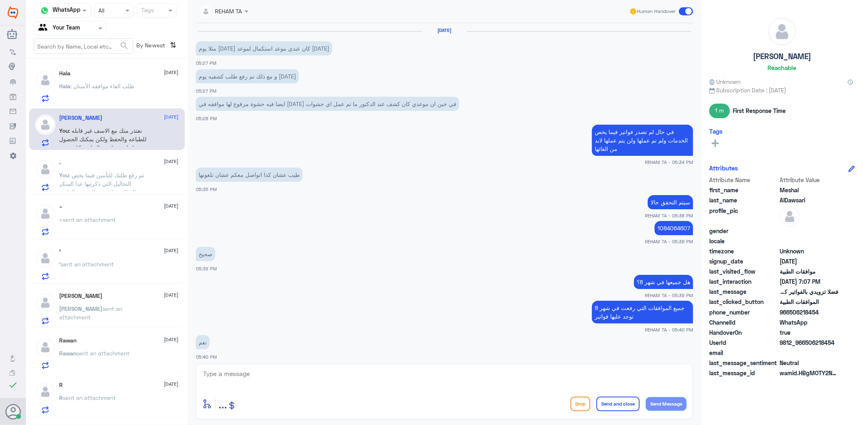
scroll to position [595, 0]
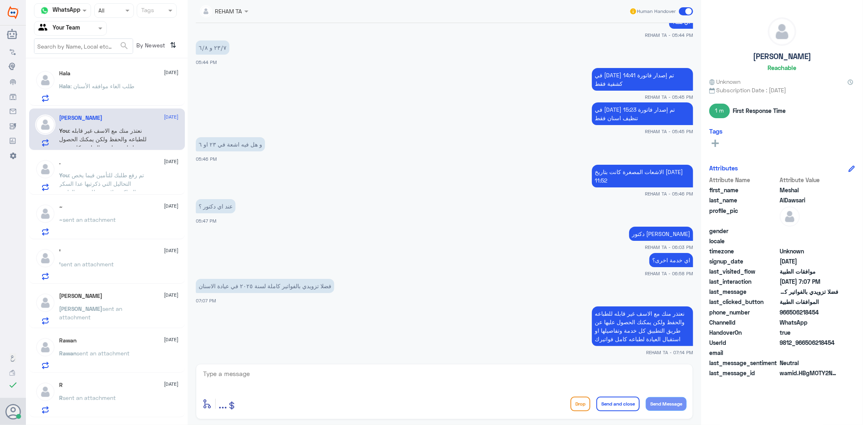
click at [129, 83] on span ": طلب الغاء موافقه الأسنان" at bounding box center [103, 86] width 64 height 7
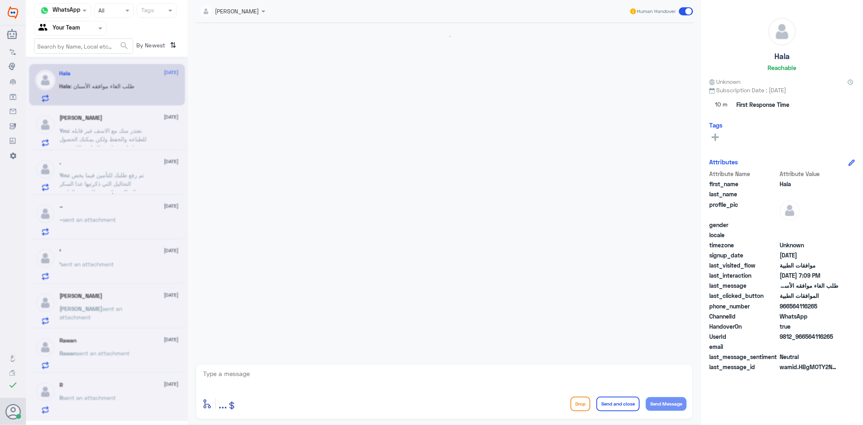
scroll to position [293, 0]
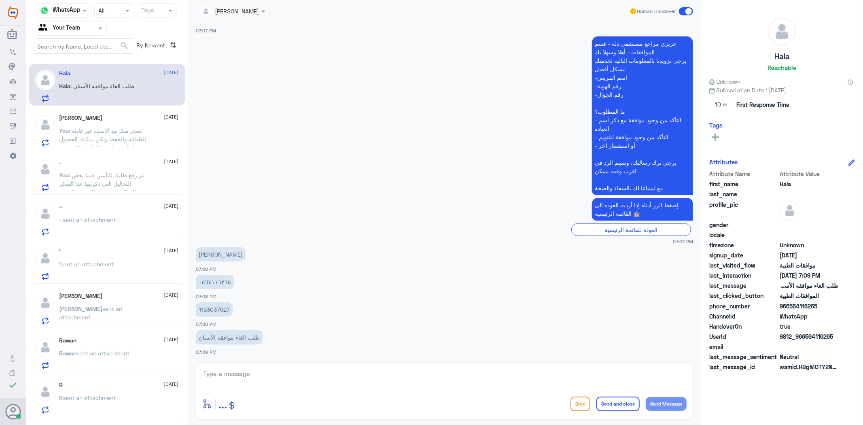
click at [140, 222] on div "~ sent an attachment" at bounding box center [119, 226] width 119 height 18
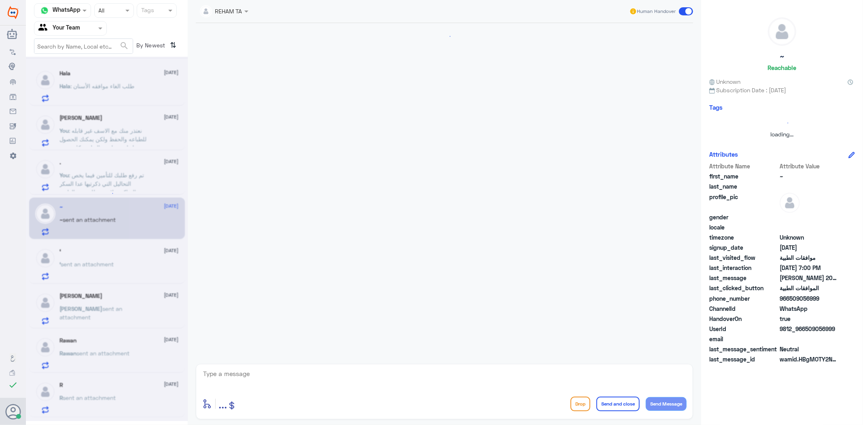
scroll to position [154, 0]
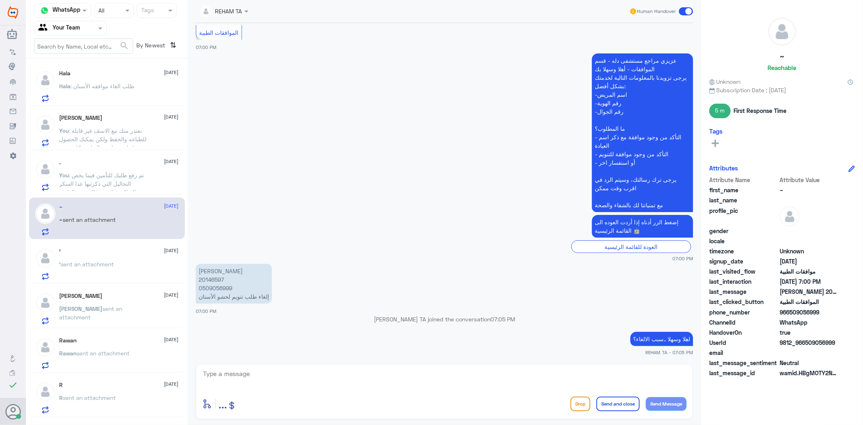
click at [144, 265] on div "‘ sent an attachment" at bounding box center [119, 271] width 119 height 18
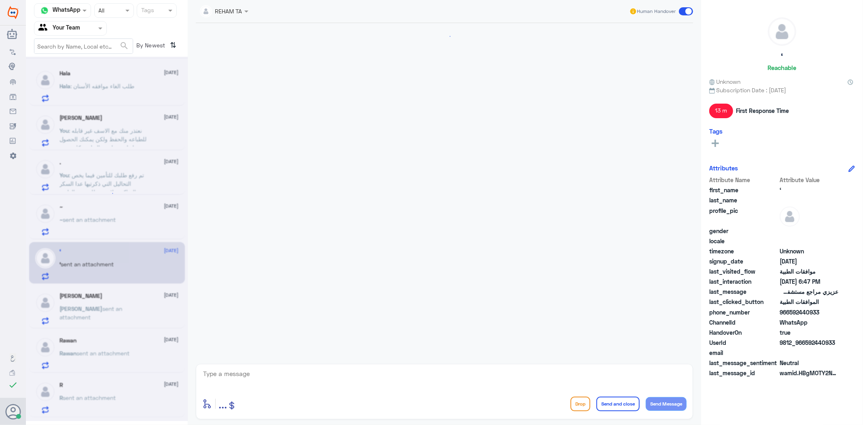
scroll to position [443, 0]
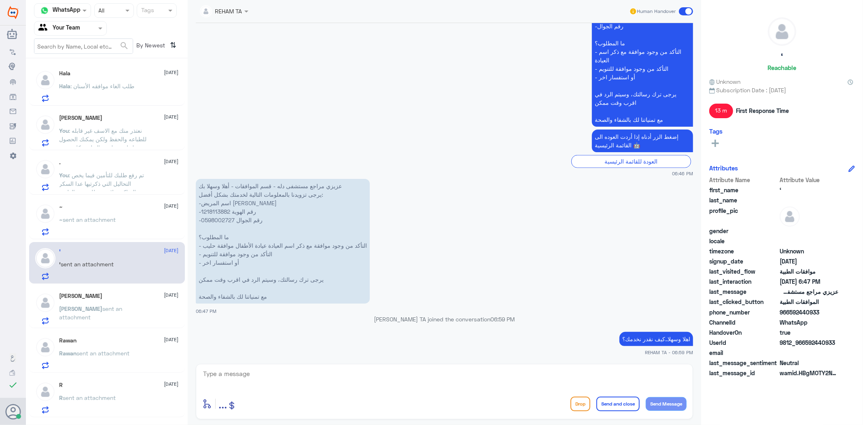
click at [108, 221] on span "sent an attachment" at bounding box center [89, 219] width 53 height 7
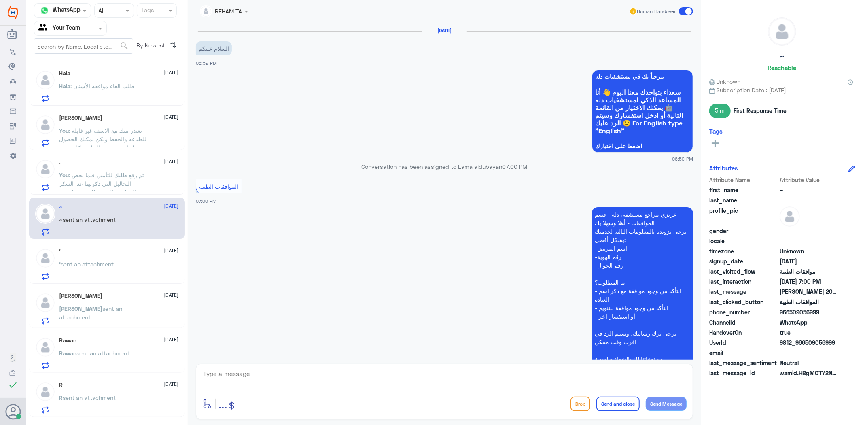
scroll to position [154, 0]
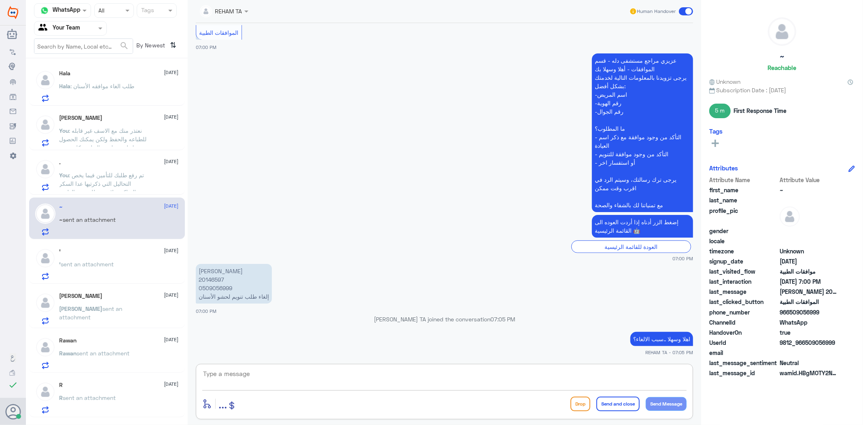
click at [273, 375] on textarea at bounding box center [444, 378] width 485 height 20
type textarea "تم رفع طلب للقسم المختص للالغاء"
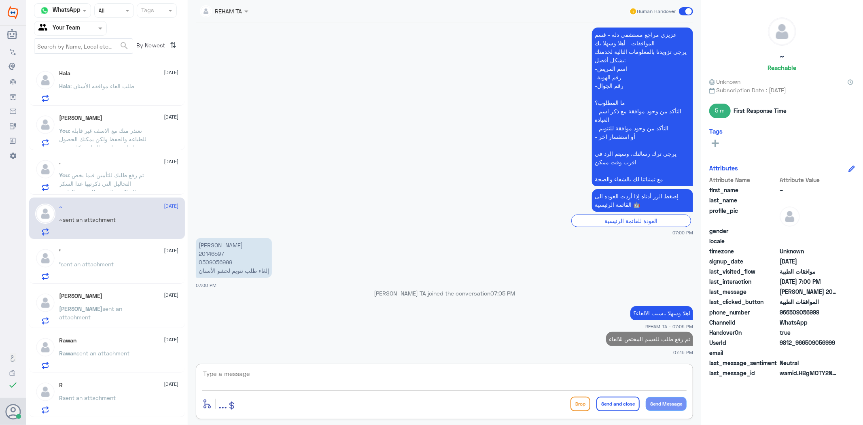
click at [97, 268] on p "‘ sent an attachment" at bounding box center [87, 270] width 55 height 20
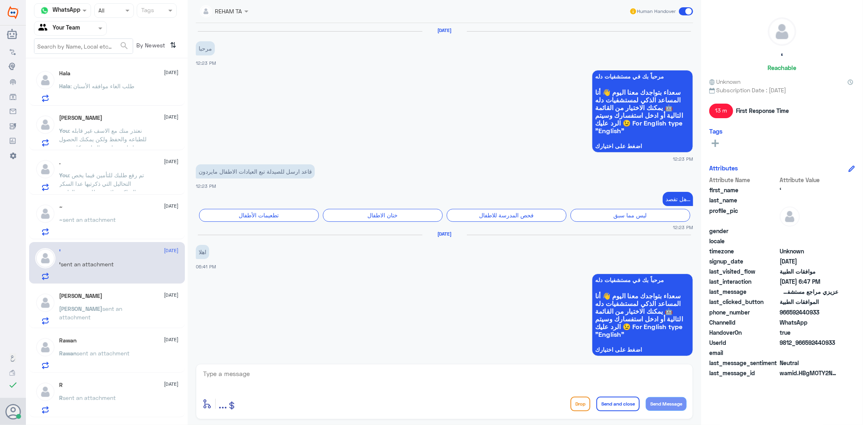
scroll to position [443, 0]
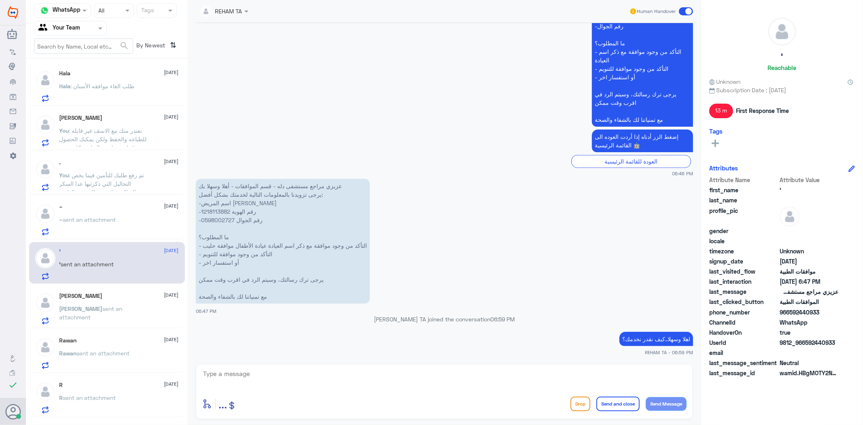
click at [220, 220] on p "عزيزي مراجع مستشفى دله - قسم الموافقات - أهلا وسهلا بك يرجى تزويدنا بالمعلومات …" at bounding box center [283, 241] width 174 height 125
click at [220, 212] on p "عزيزي مراجع مستشفى دله - قسم الموافقات - أهلا وسهلا بك يرجى تزويدنا بالمعلومات …" at bounding box center [283, 241] width 174 height 125
copy p "1218113882"
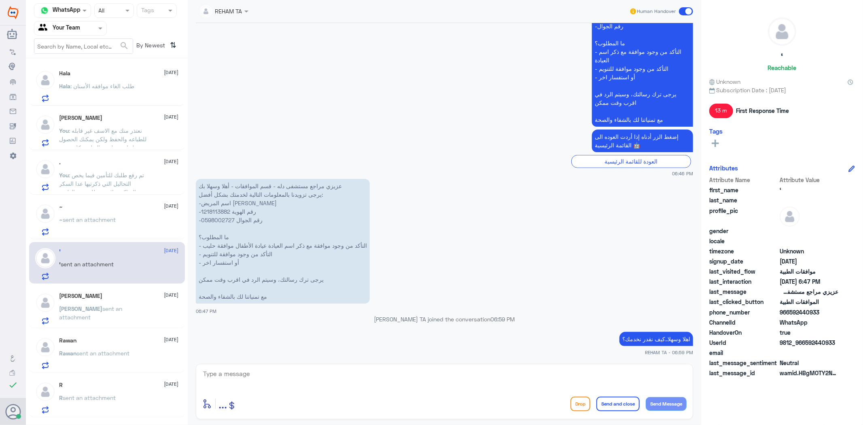
click at [130, 302] on div "Ibrahim A Abdalla 13 August Ibrahim sent an attachment" at bounding box center [119, 309] width 119 height 32
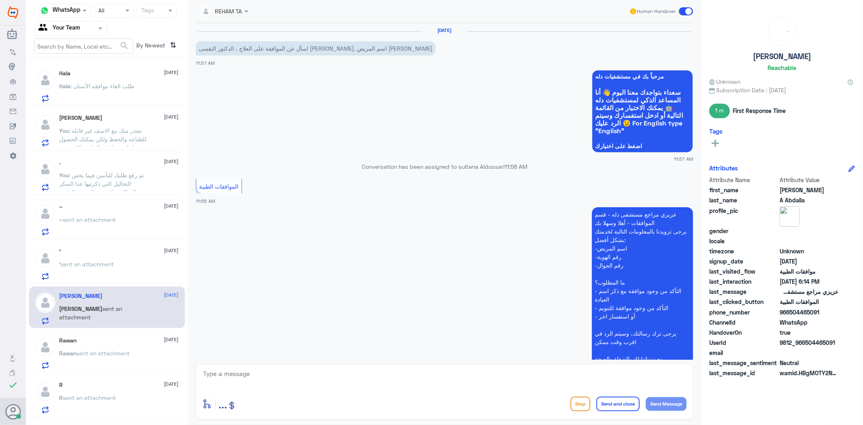
scroll to position [863, 0]
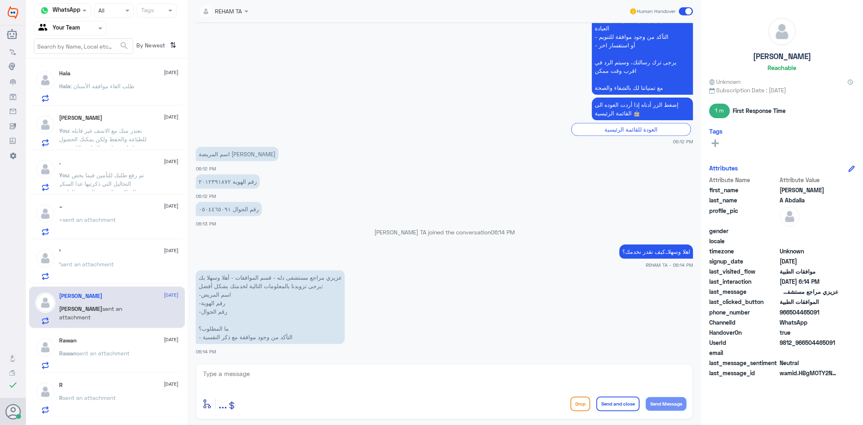
click at [119, 350] on span "sent an attachment" at bounding box center [103, 353] width 53 height 7
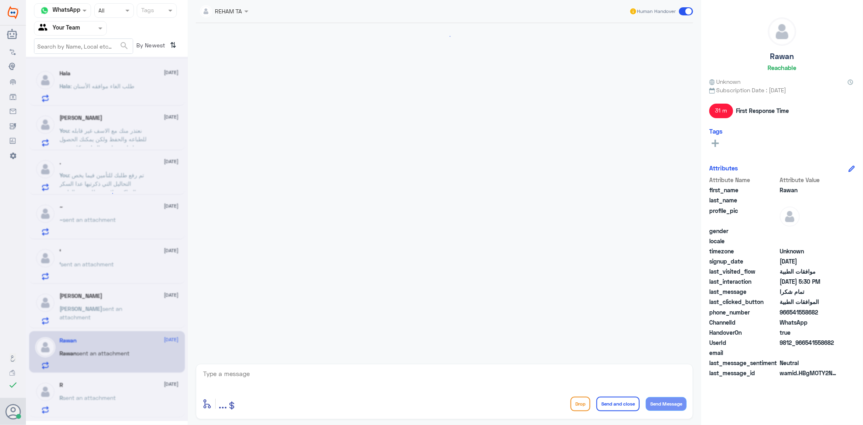
scroll to position [478, 0]
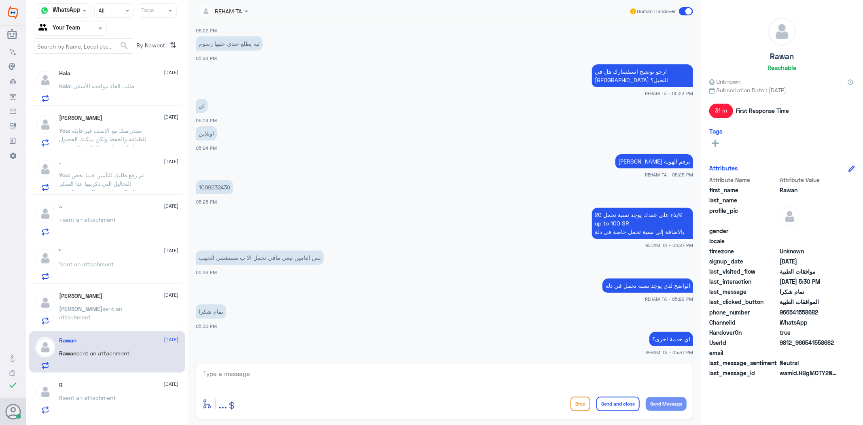
click at [355, 377] on textarea at bounding box center [444, 378] width 485 height 20
drag, startPoint x: 387, startPoint y: 45, endPoint x: 381, endPoint y: 171, distance: 126.4
click at [387, 45] on app-msgs-text "ليه يطلع عندي عليها رسوم" at bounding box center [445, 43] width 498 height 15
drag, startPoint x: 321, startPoint y: 364, endPoint x: 317, endPoint y: 375, distance: 12.3
click at [321, 364] on div "enter flow name ... Drop Send and close Send Message" at bounding box center [445, 391] width 498 height 55
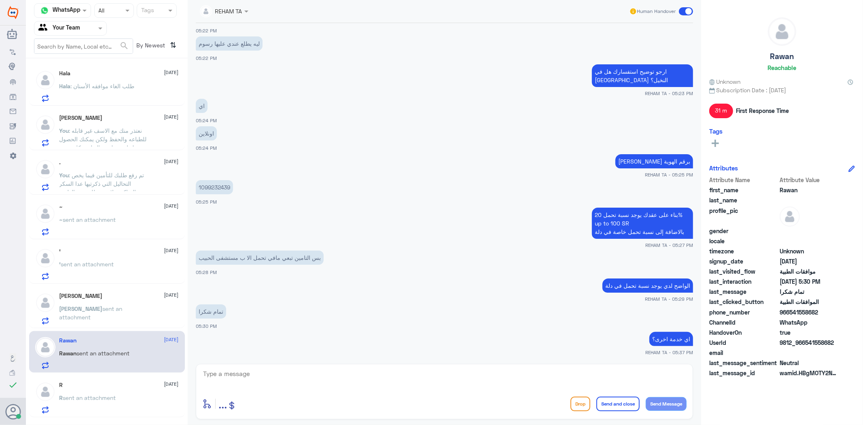
click at [314, 380] on textarea at bounding box center [444, 378] width 485 height 20
paste textarea "قدامكم العافية"
type textarea "قدامكم العافية"
click at [615, 404] on button "Send and close" at bounding box center [618, 404] width 43 height 15
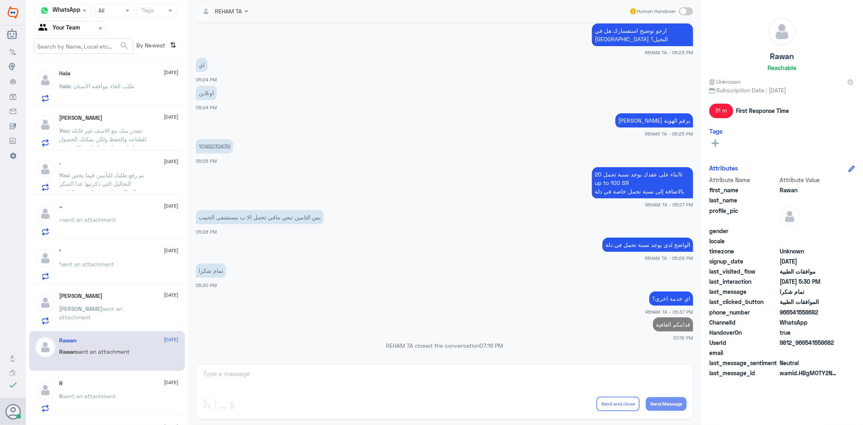
click at [108, 394] on span "sent an attachment" at bounding box center [89, 396] width 53 height 7
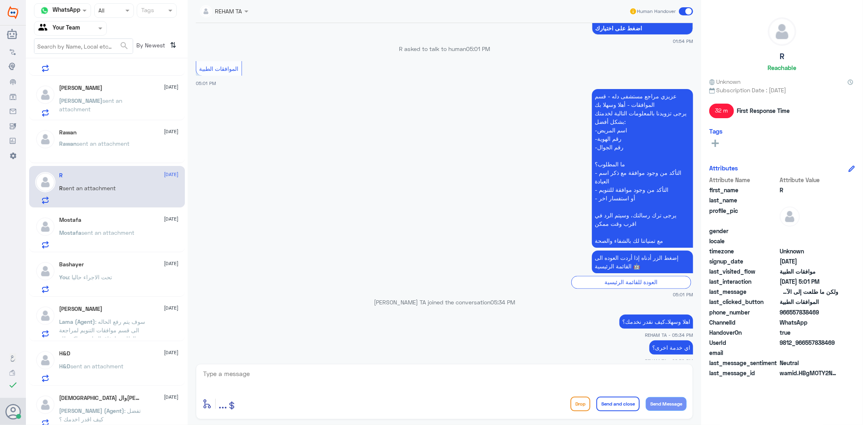
scroll to position [359, 0]
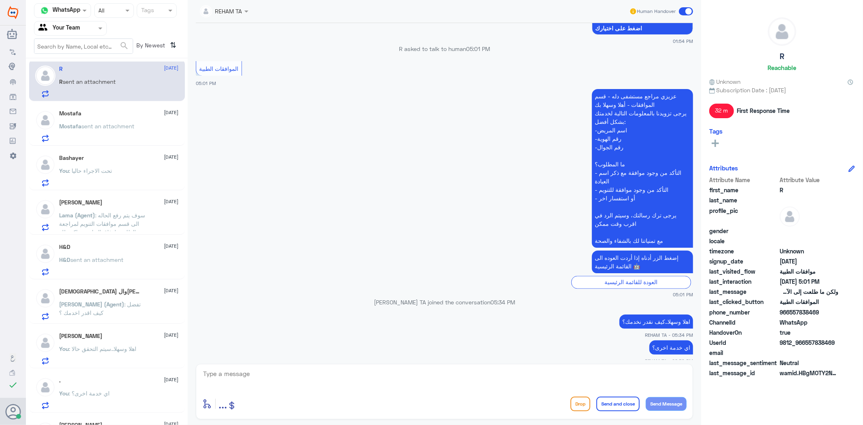
click at [96, 172] on span ": تحت الاجراء حاليا" at bounding box center [90, 170] width 43 height 7
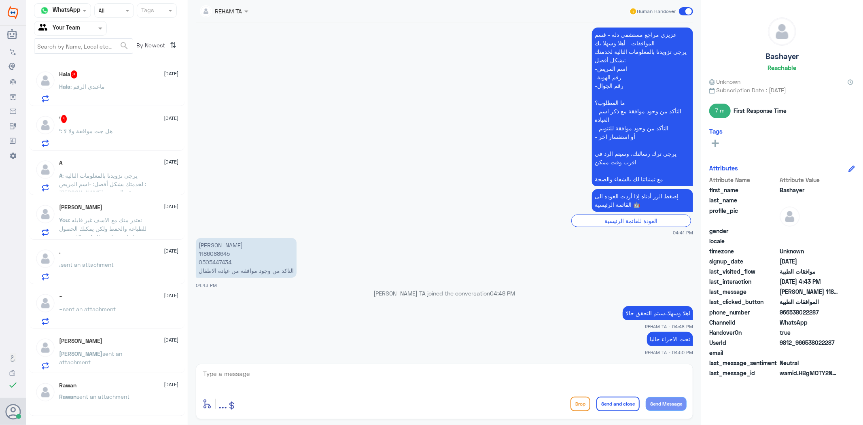
click at [119, 86] on div "Hala : ماعندي الرقم" at bounding box center [119, 93] width 119 height 18
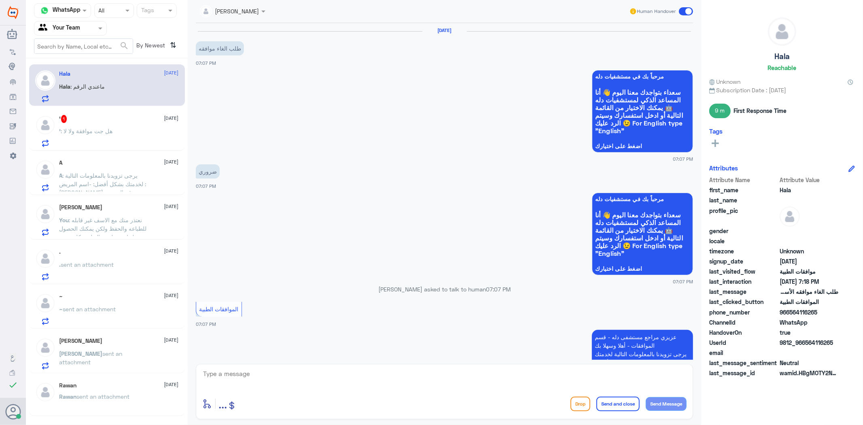
scroll to position [559, 0]
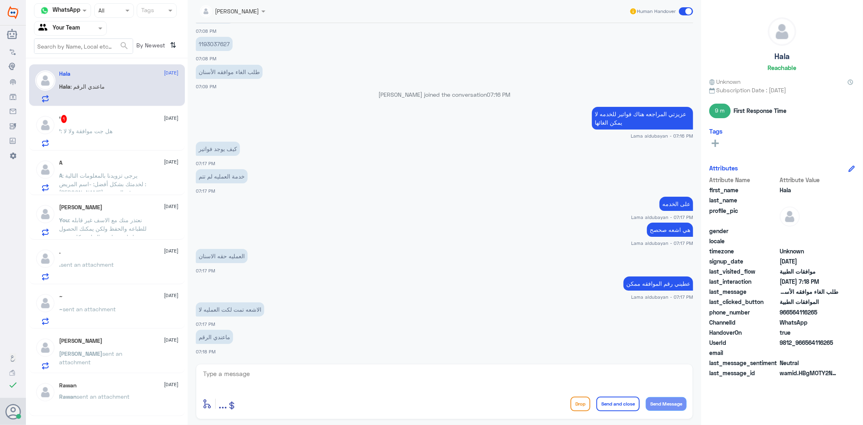
click at [102, 132] on span ": هل جت موافقة ولا لا" at bounding box center [87, 131] width 52 height 7
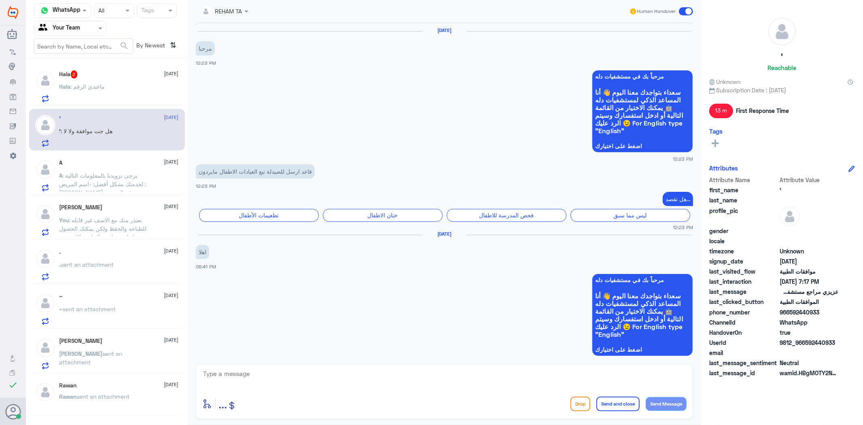
scroll to position [470, 0]
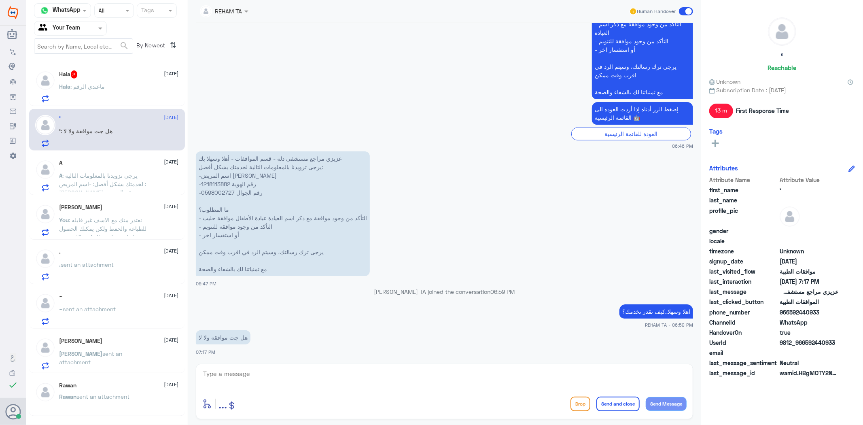
click at [220, 179] on p "عزيزي مراجع مستشفى دله - قسم الموافقات - أهلا وسهلا بك يرجى تزويدنا بالمعلومات …" at bounding box center [283, 213] width 174 height 125
copy p "محمد"
click at [213, 183] on p "عزيزي مراجع مستشفى دله - قسم الموافقات - أهلا وسهلا بك يرجى تزويدنا بالمعلومات …" at bounding box center [283, 213] width 174 height 125
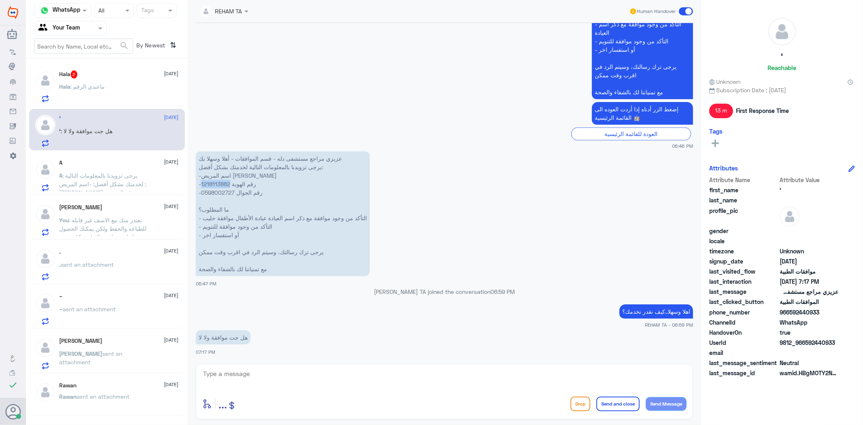
copy p "1218113882"
click at [381, 374] on textarea at bounding box center [444, 378] width 485 height 20
type textarea "ش"
type textarea "سيتم التحقق حالا"
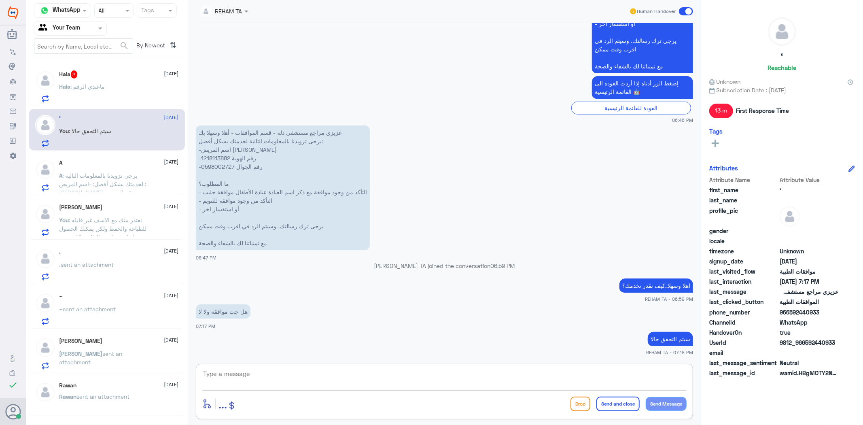
click at [112, 86] on div "Hala : ماعندي الرقم" at bounding box center [119, 93] width 119 height 18
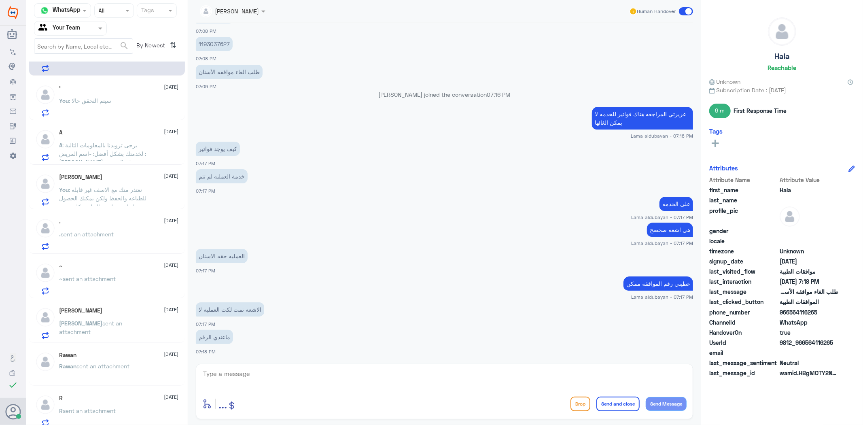
scroll to position [45, 0]
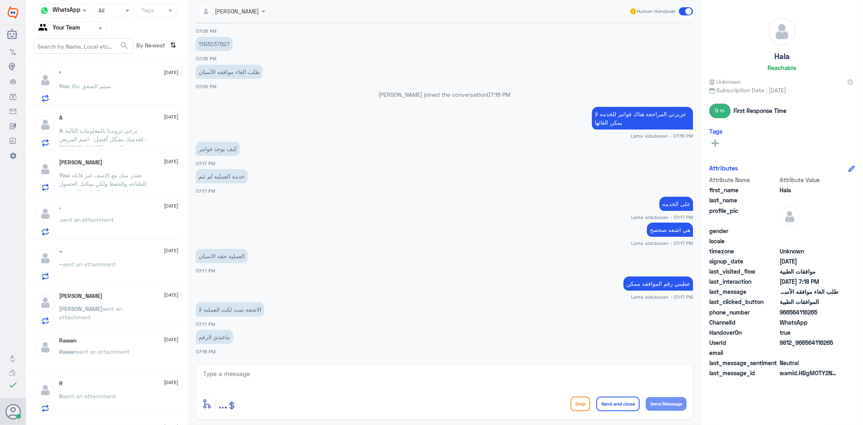
click at [118, 97] on div "You : سيتم التحقق حالا" at bounding box center [119, 93] width 119 height 18
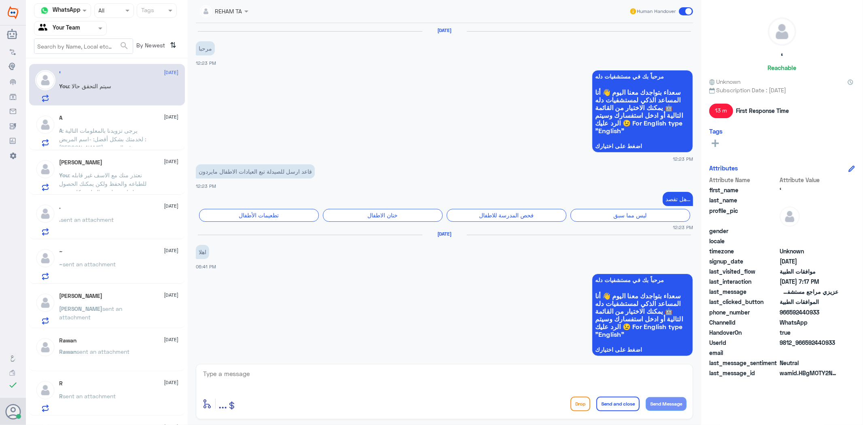
scroll to position [496, 0]
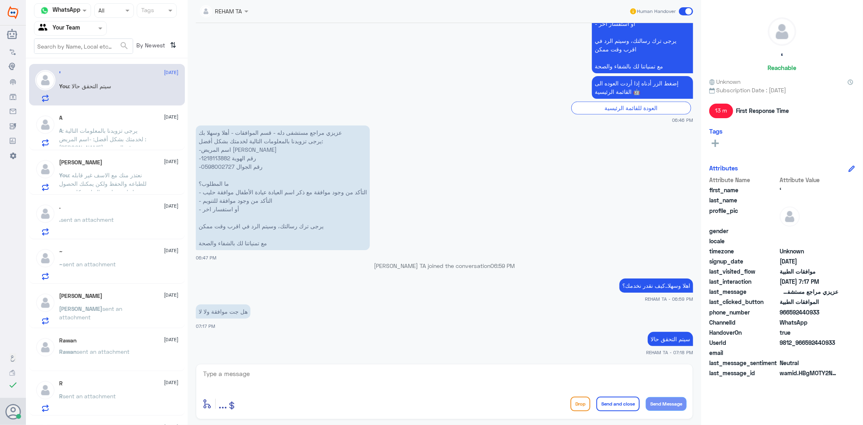
click at [213, 159] on p "عزيزي مراجع مستشفى دله - قسم الموافقات - أهلا وسهلا بك يرجى تزويدنا بالمعلومات …" at bounding box center [283, 187] width 174 height 125
copy p "1218113882"
click at [283, 374] on textarea at bounding box center [444, 378] width 485 height 20
type textarea "L"
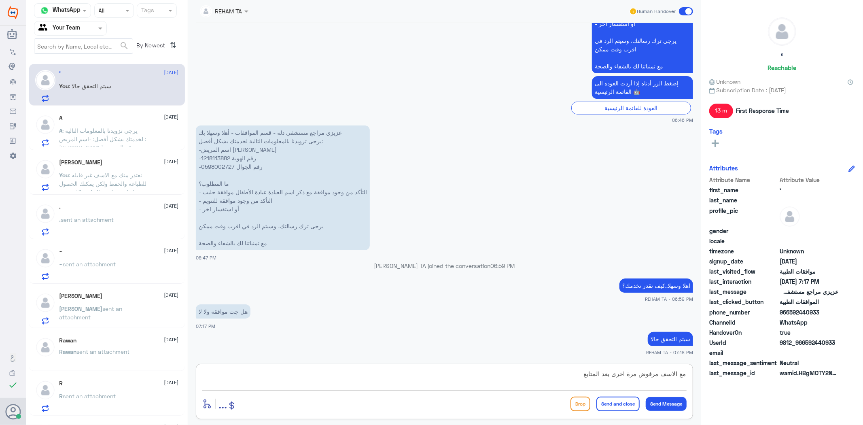
type textarea "مع الاسف مرفوض مرة اخرى بعد المتابعه"
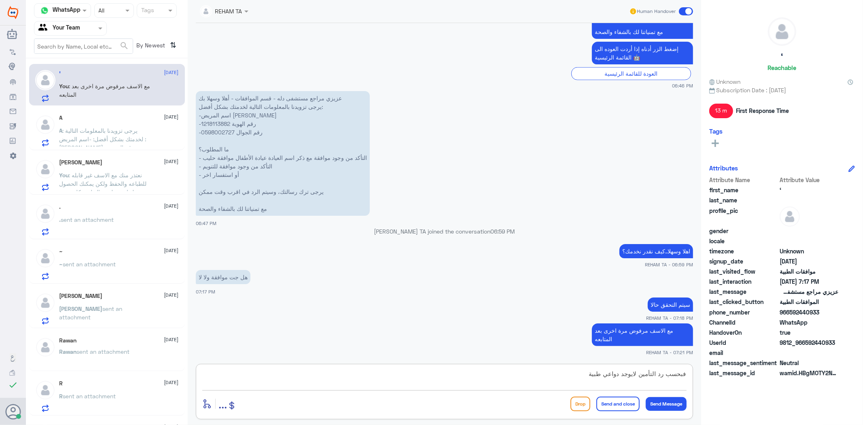
type textarea "فبحسب رد التأمين لايوجد دواعي طبية"
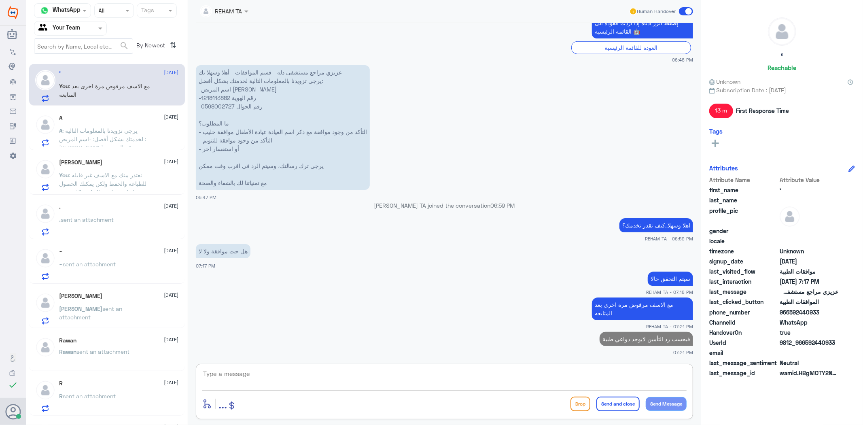
click at [98, 112] on div "A 13 August A : يرجى تزويدنا بالمعلومات التالية لخدمتك بشكل أفضل: -اسم المريض :…" at bounding box center [107, 129] width 156 height 42
click at [93, 127] on span ": يرجى تزويدنا بالمعلومات التالية لخدمتك بشكل أفضل: -اسم المريض : نوره فهد السو…" at bounding box center [103, 177] width 87 height 100
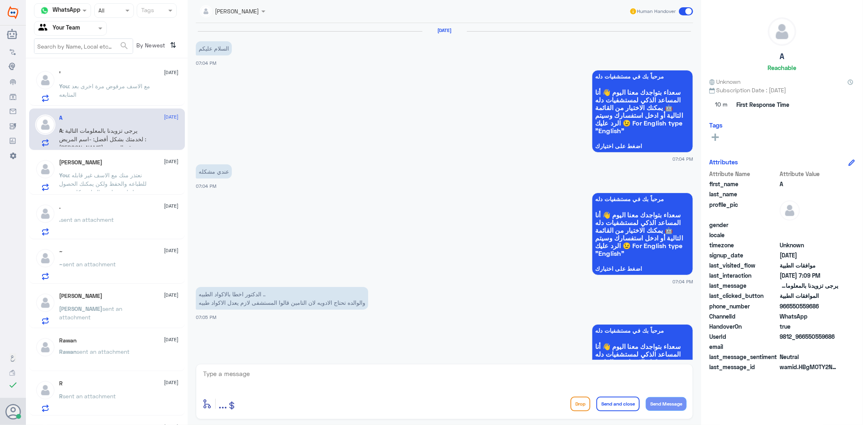
scroll to position [574, 0]
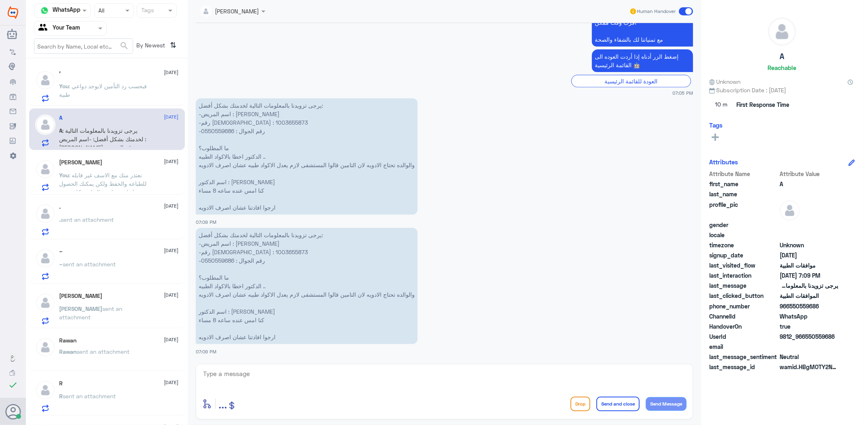
click at [140, 193] on div "Meshal AlDawsari 13 August You : نعتذر منك مع الاسف غير قابله للطباعه والحفظ ول…" at bounding box center [107, 174] width 156 height 42
click at [139, 190] on p "You : نعتذر منك مع الاسف غير قابله للطباعه والحفظ ولكن يمكنك الحصول عليها عن طر…" at bounding box center [105, 181] width 91 height 20
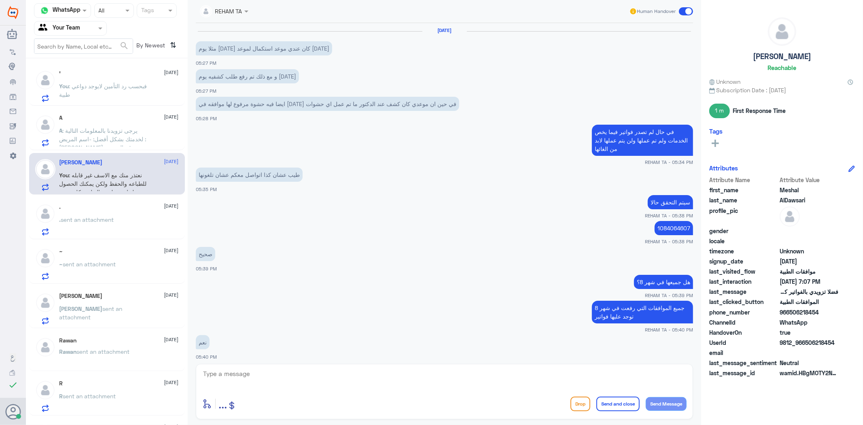
scroll to position [595, 0]
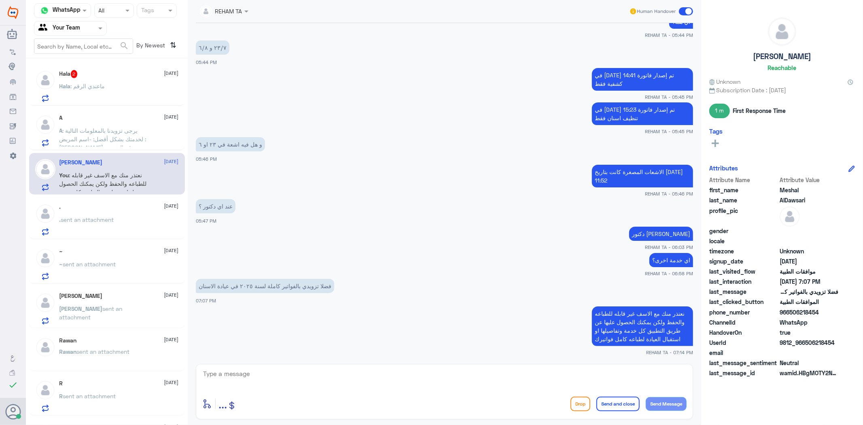
click at [107, 79] on div "Hala 2 13 August Hala : ماعندي الرقم" at bounding box center [119, 86] width 119 height 32
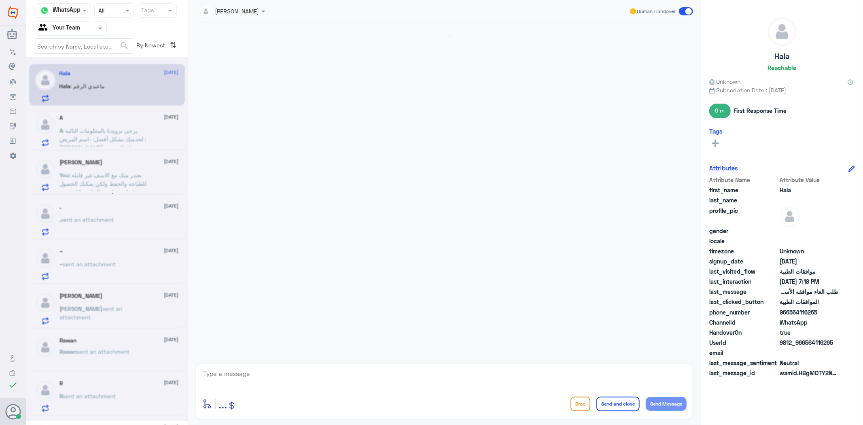
scroll to position [559, 0]
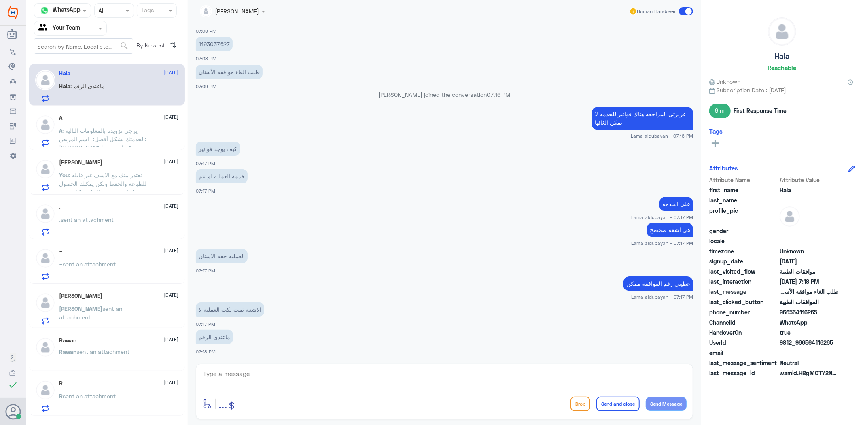
click at [93, 118] on div "A 13 August" at bounding box center [119, 118] width 119 height 7
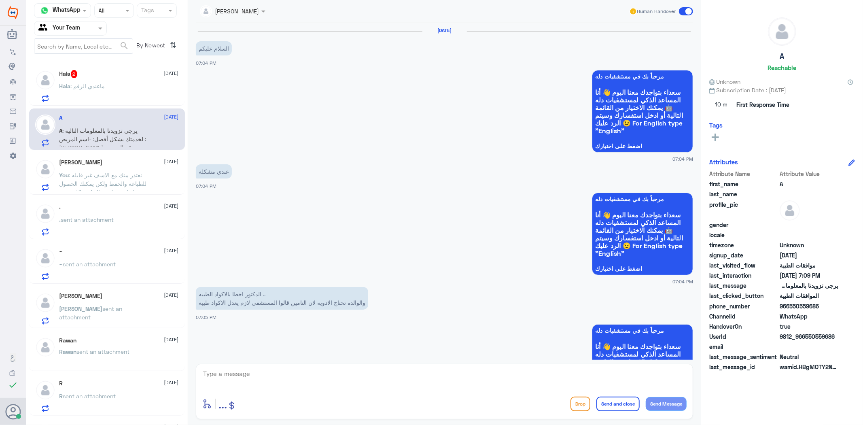
scroll to position [574, 0]
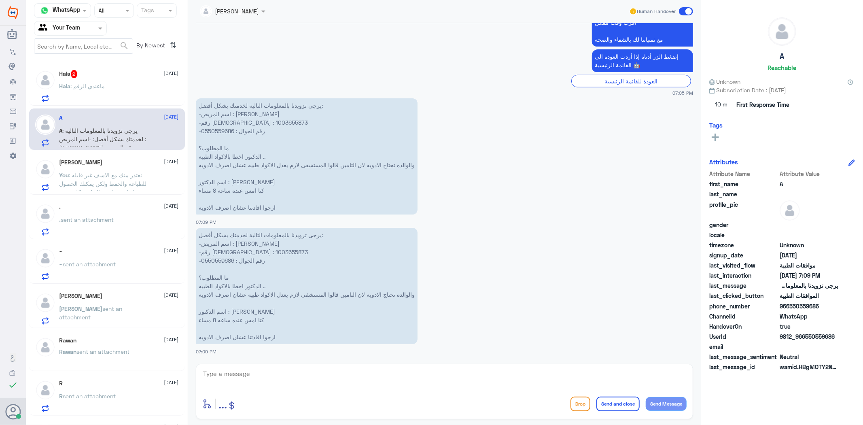
click at [107, 82] on div "Hala 2 13 August Hala : ماعندي الرقم" at bounding box center [119, 86] width 119 height 32
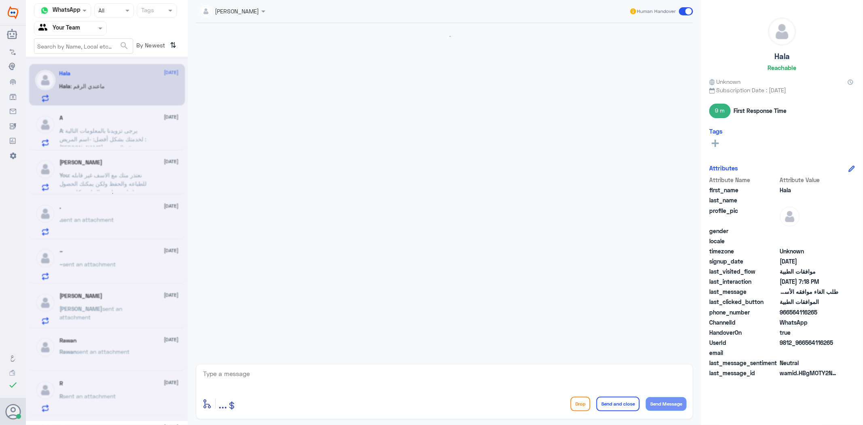
scroll to position [559, 0]
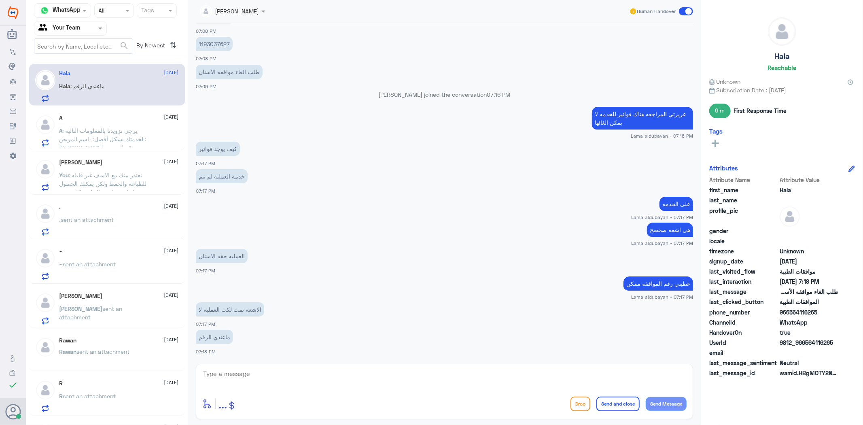
click at [93, 170] on div "Meshal AlDawsari 13 August You : نعتذر منك مع الاسف غير قابله للطباعه والحفظ ول…" at bounding box center [119, 175] width 119 height 32
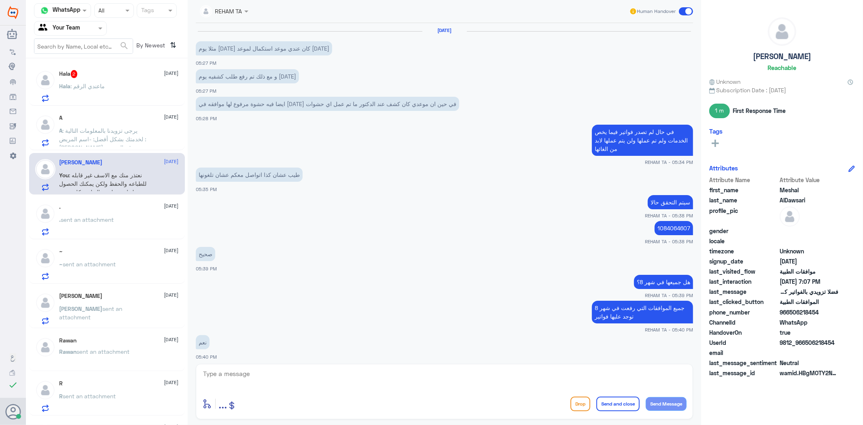
scroll to position [595, 0]
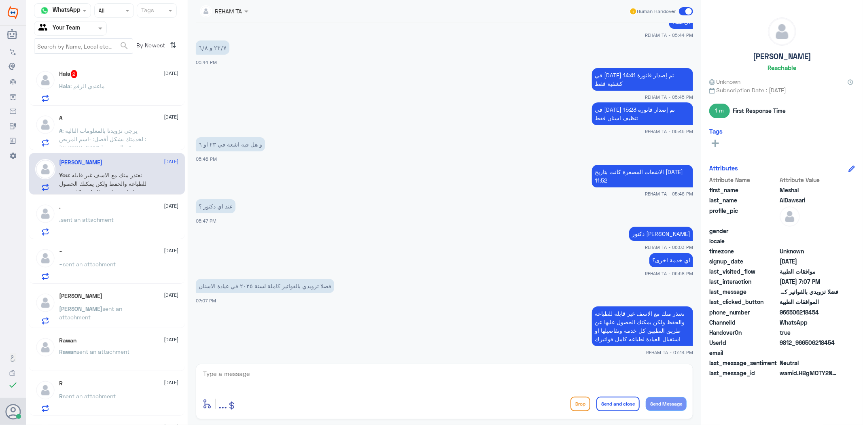
click at [92, 232] on p ". sent an attachment" at bounding box center [87, 225] width 55 height 20
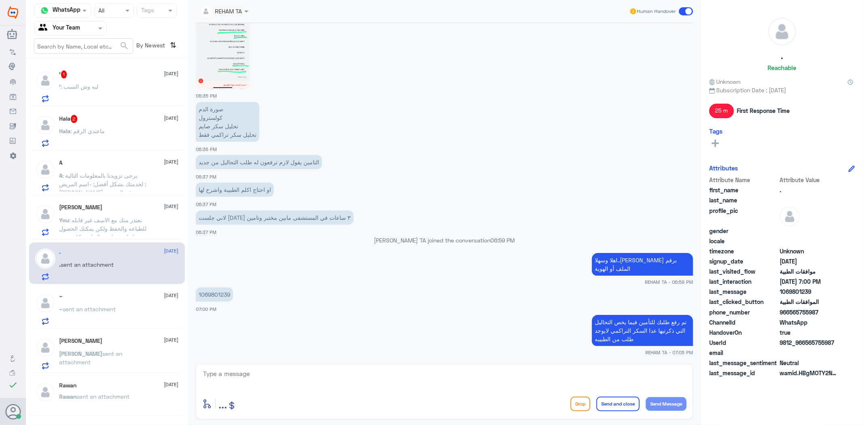
drag, startPoint x: 332, startPoint y: 28, endPoint x: 332, endPoint y: 34, distance: 6.9
click at [332, 28] on div at bounding box center [445, 39] width 498 height 99
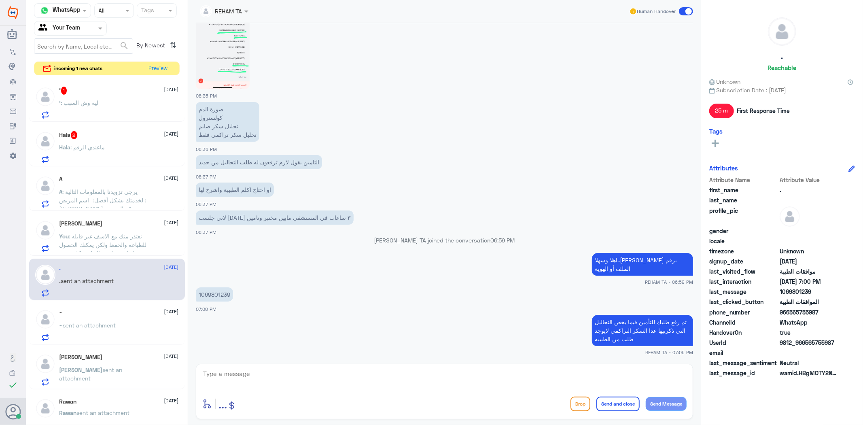
click at [325, 378] on textarea at bounding box center [444, 378] width 485 height 20
paste textarea "اي خدمة اخرى؟"
type textarea "اي خدمة اخرى؟"
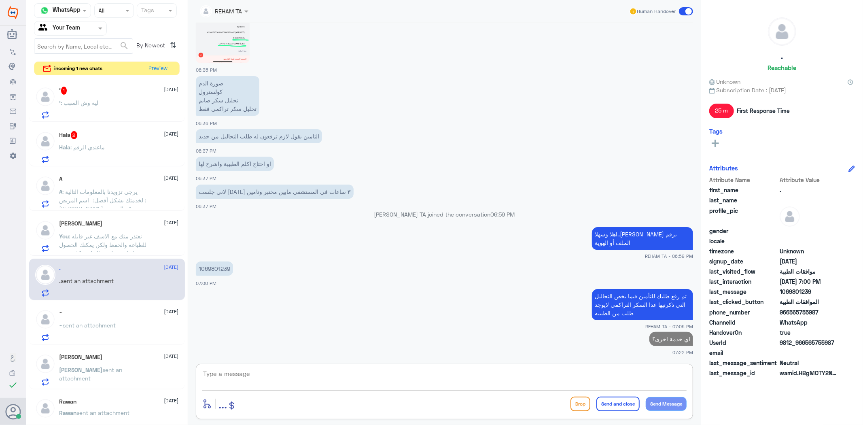
click at [116, 106] on div "‘ : ليه وش السبب" at bounding box center [119, 109] width 119 height 18
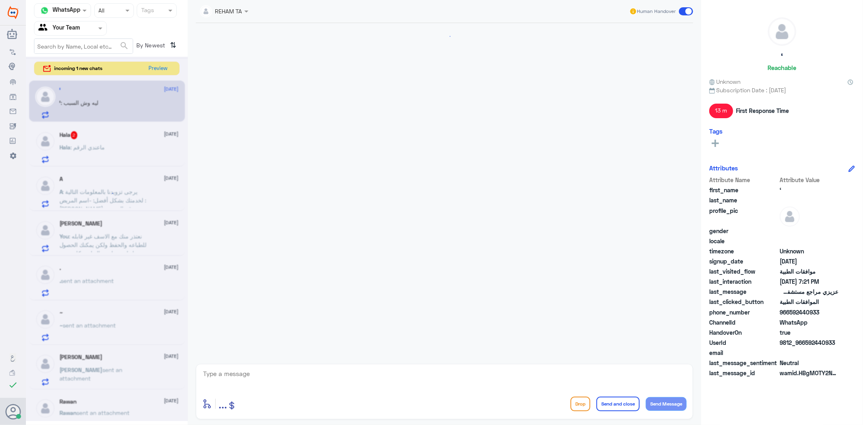
scroll to position [585, 0]
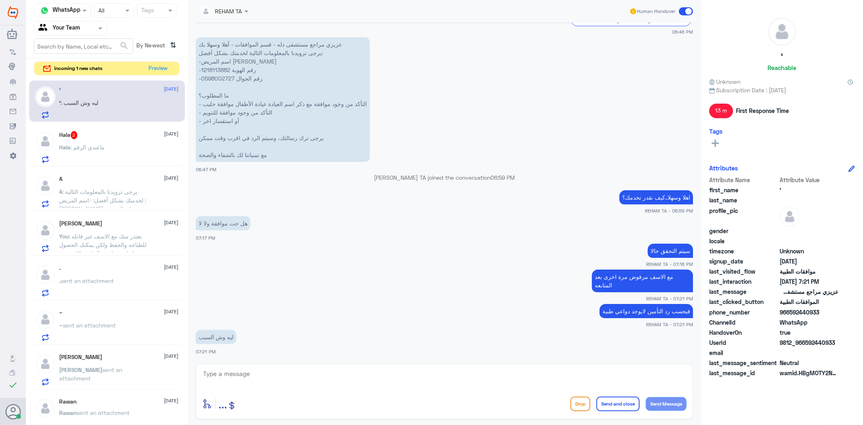
click at [627, 317] on p "فبحسب رد التأمين لايوجد دواعي طبية" at bounding box center [647, 311] width 94 height 14
click at [626, 312] on p "فبحسب رد التأمين لايوجد دواعي طبية" at bounding box center [647, 311] width 94 height 14
copy div "فبحسب رد التأمين لايوجد دواعي طبية"
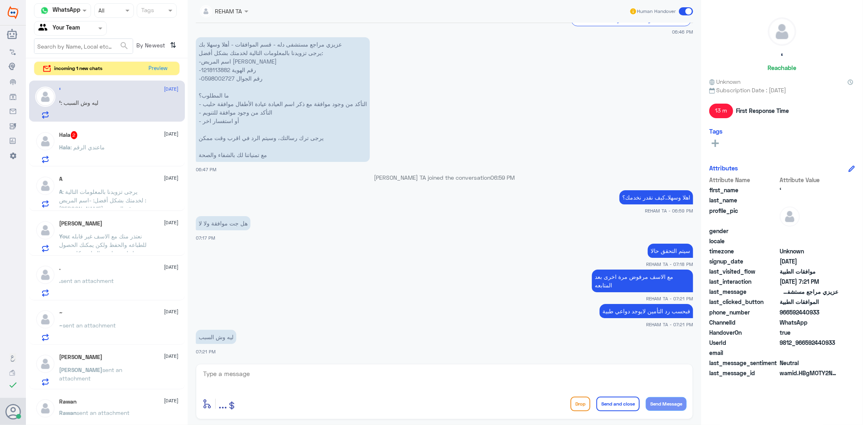
click at [480, 390] on div at bounding box center [444, 379] width 485 height 22
click at [483, 383] on textarea at bounding box center [444, 378] width 485 height 20
paste textarea "فبحسب رد التأمين لايوجد دواعي طبية"
type textarea "فبحسب رد التأمين لايوجد دواعي طبية"
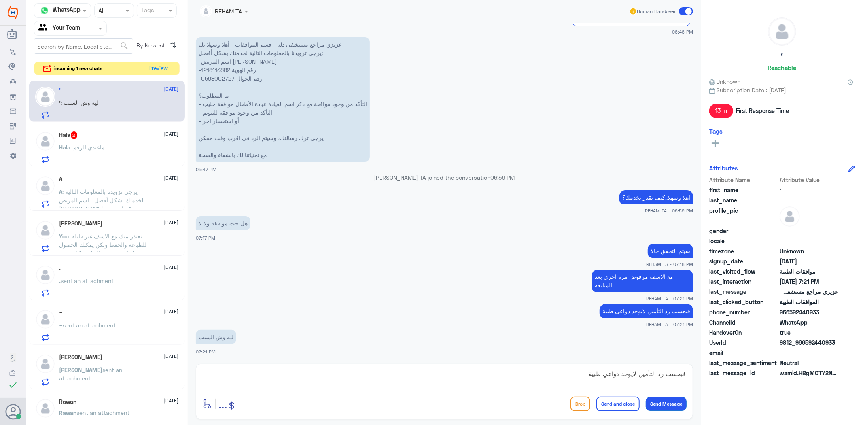
click at [669, 406] on button "Send Message" at bounding box center [666, 404] width 41 height 14
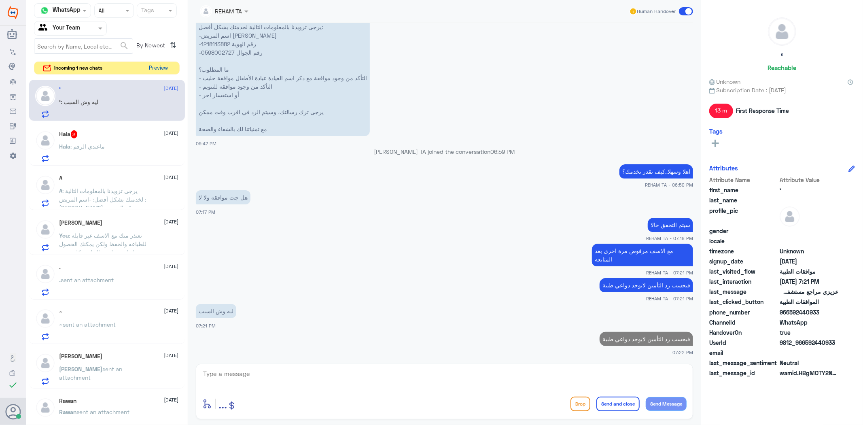
click at [148, 69] on button "Preview" at bounding box center [158, 68] width 25 height 13
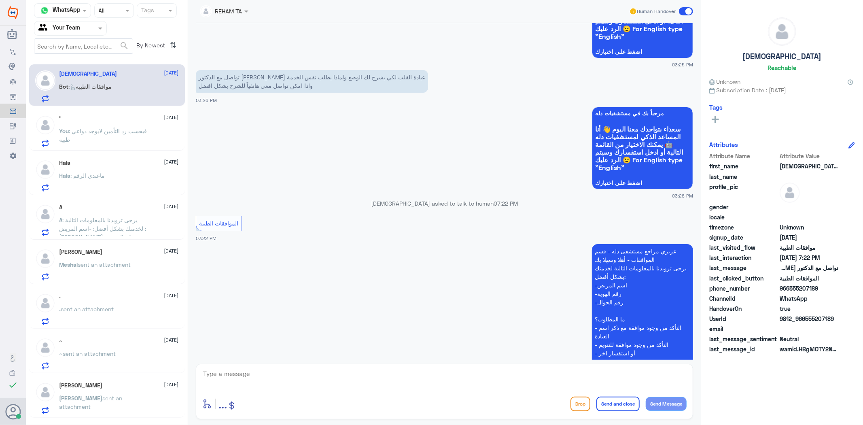
scroll to position [1150, 0]
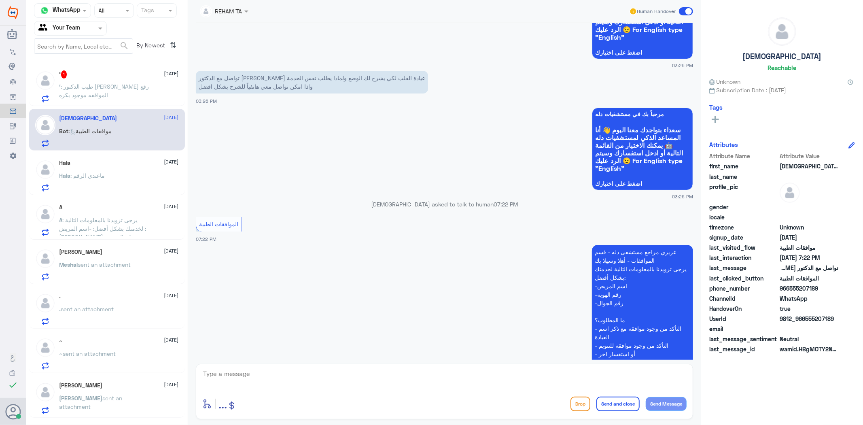
click at [92, 91] on p "‘ : طيب الدكتور اللي رفع الموافقه موجود بكره" at bounding box center [105, 92] width 91 height 20
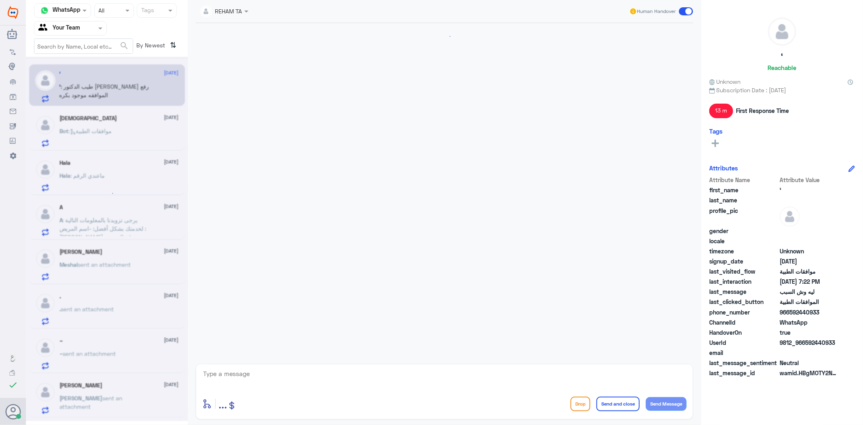
scroll to position [638, 0]
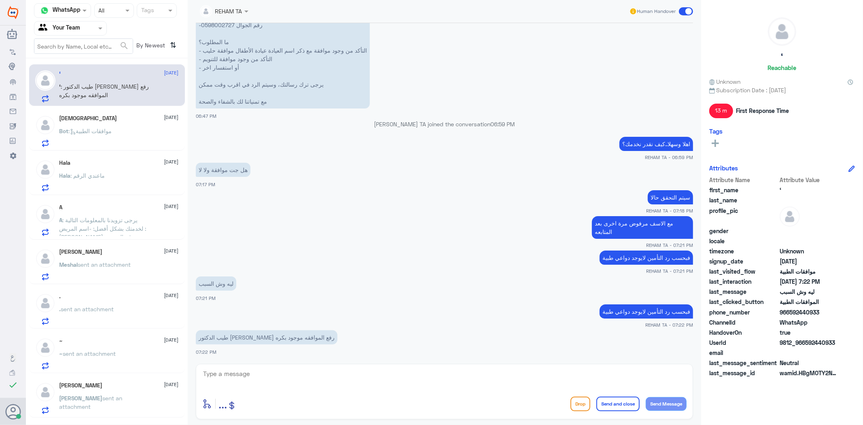
click at [322, 366] on div "enter flow name ... Drop Send and close Send Message" at bounding box center [445, 391] width 498 height 55
click at [317, 372] on textarea at bounding box center [444, 378] width 485 height 20
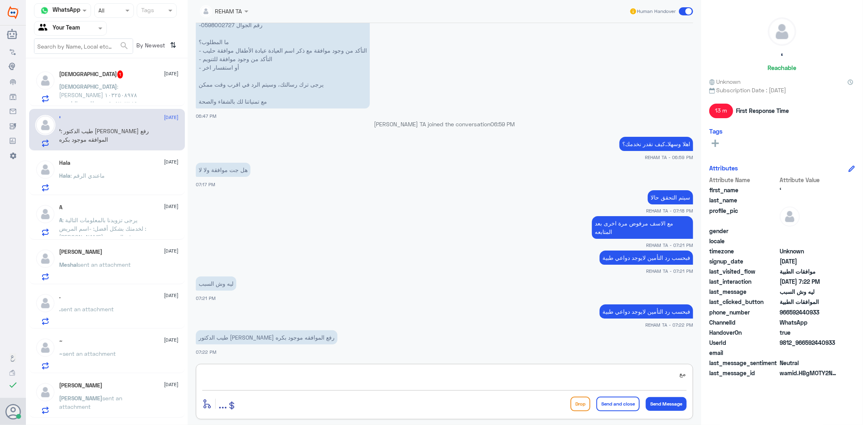
type textarea "م"
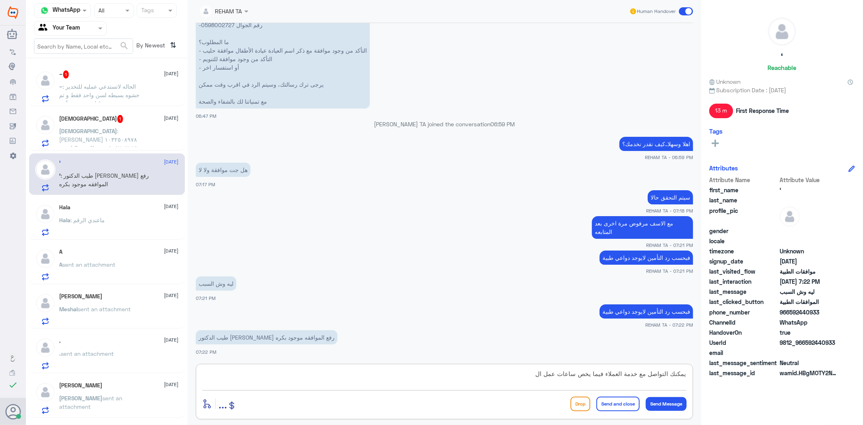
type textarea "يمكنك التواصل مع خدمة العملاء فيما يخص ساعات عمل الا"
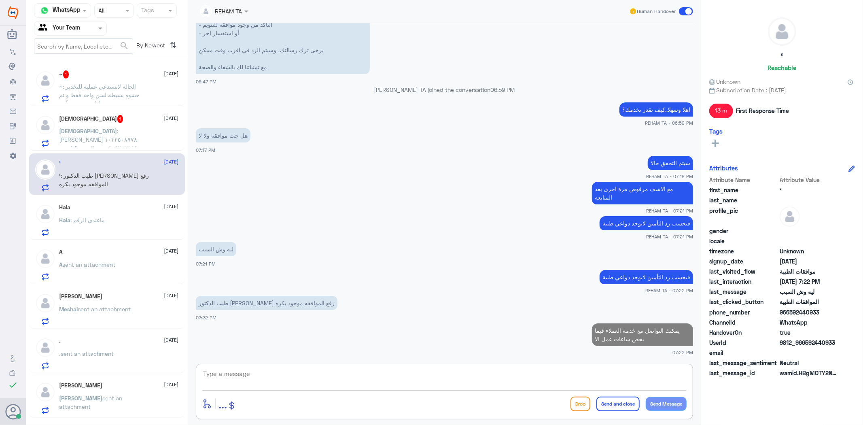
type textarea "ب"
type textarea "ل"
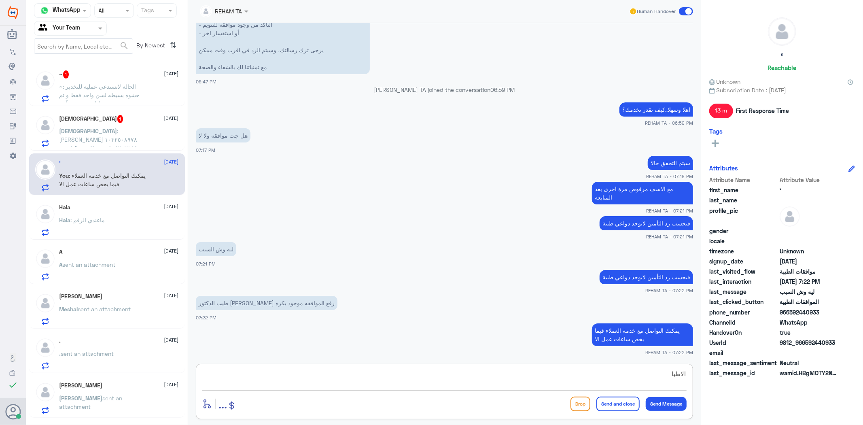
type textarea "الاطباء"
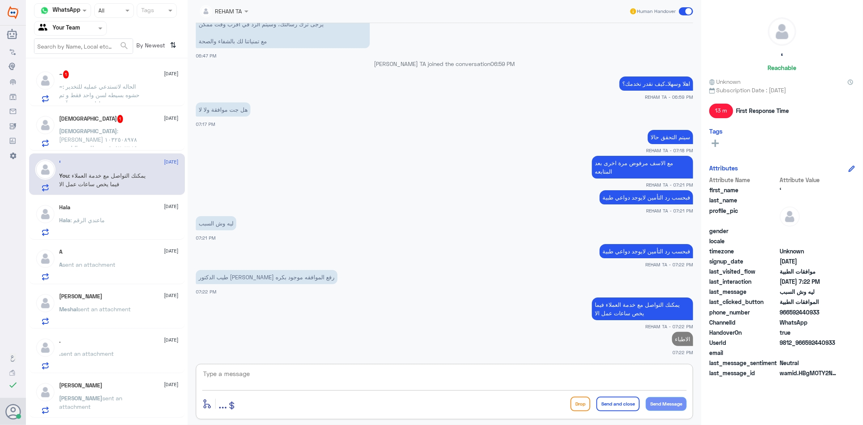
click at [130, 83] on span ": الحاله لاتستدعي عمليه للتخدير حشوه بسيطه لسن واحد فقط و تم عملها بمستشفى آخر" at bounding box center [100, 95] width 81 height 24
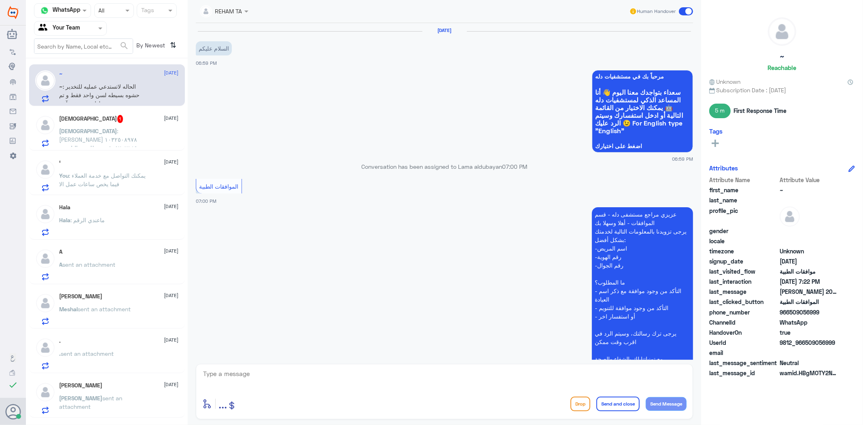
scroll to position [208, 0]
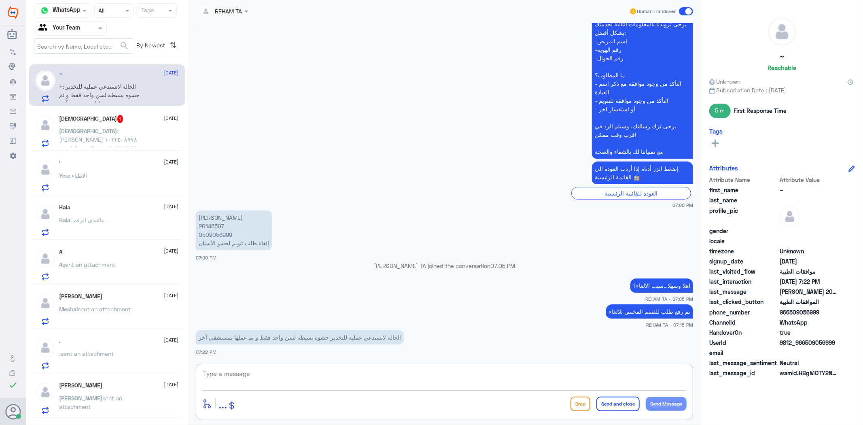
click at [260, 372] on textarea at bounding box center [444, 378] width 485 height 20
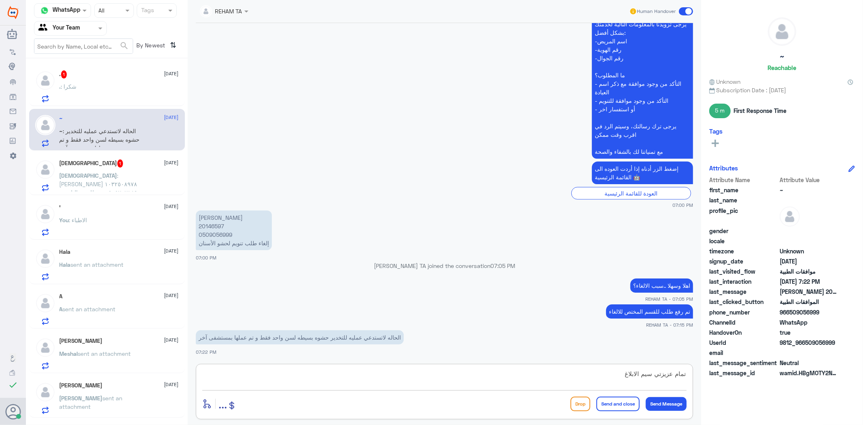
type textarea "تمام عزيزتي سيم الابلاغ"
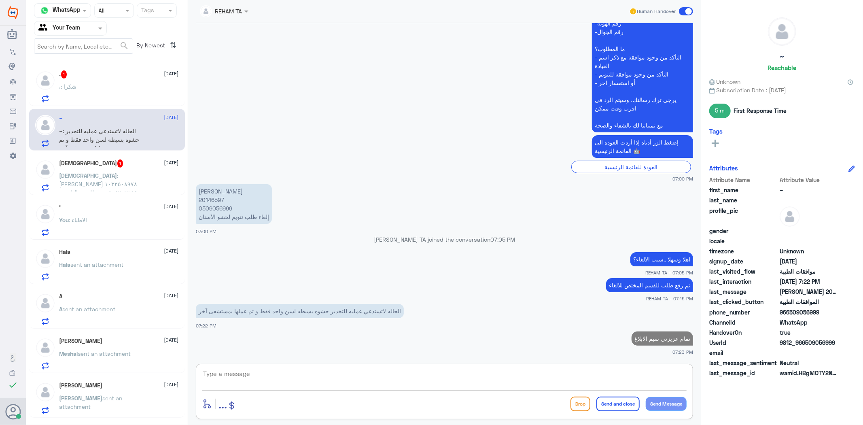
click at [97, 74] on div ". 1 13 August" at bounding box center [119, 74] width 119 height 8
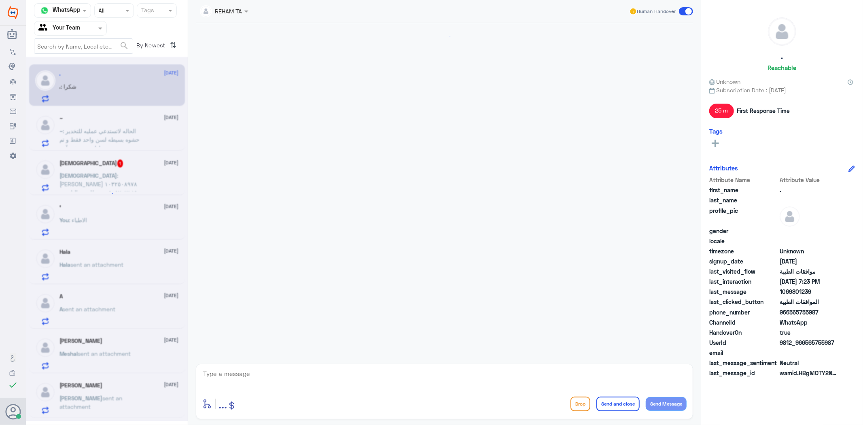
scroll to position [1103, 0]
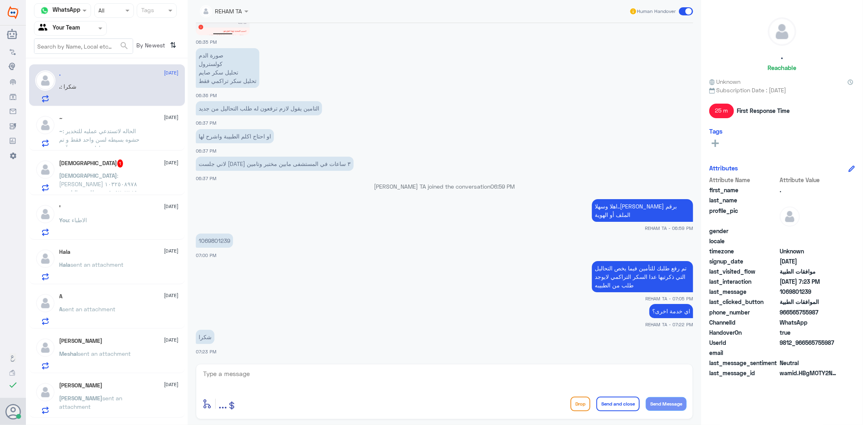
click at [359, 358] on div "13 Aug 2025 السلام عليكم عندي طلب تحاليل انرفع للتامين بشكل خاطئ ( تحاليل دم) ا…" at bounding box center [445, 191] width 506 height 337
click at [349, 372] on textarea at bounding box center [444, 378] width 485 height 20
click at [365, 53] on app-msgs-text "صورة الدم كولسترول تحليل سكر صايم تحليل سكر تراكمي فقط" at bounding box center [445, 68] width 498 height 40
click at [290, 378] on textarea at bounding box center [444, 378] width 485 height 20
paste textarea "العفو ..قدامكم العافية"
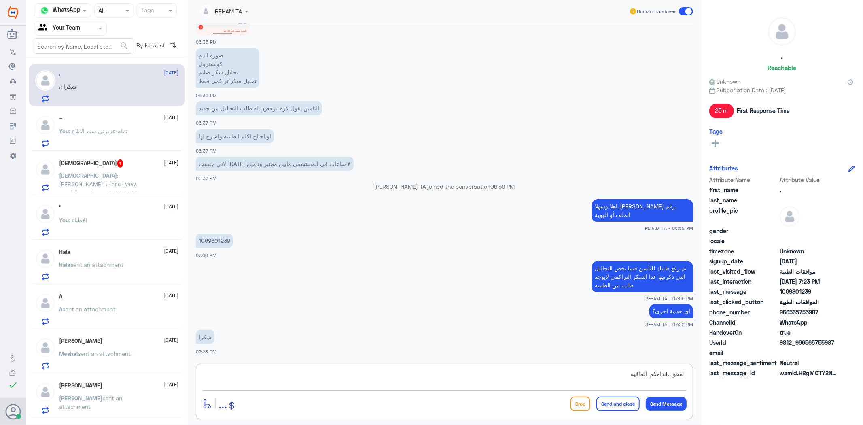
type textarea "العفو ..قدامكم العافية"
click at [617, 398] on button "Send and close" at bounding box center [618, 404] width 43 height 15
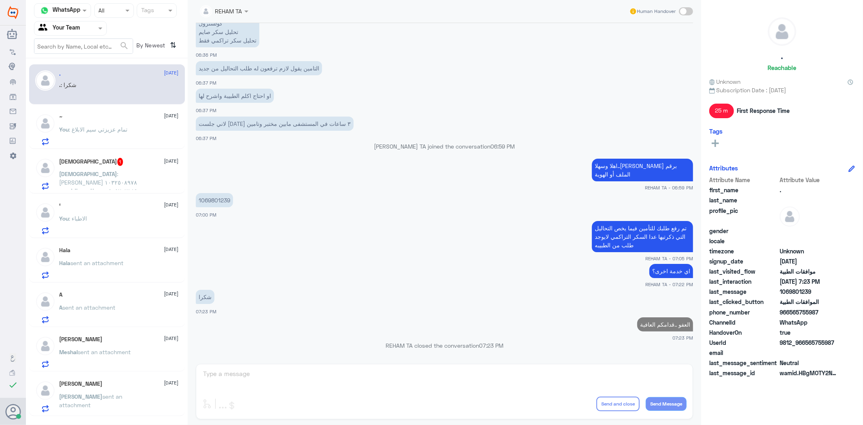
click at [138, 170] on span ": عبدالله محمد القصيبي ١٠٣٢٥٠٨٩٧٨ ٠٥٠٥٢٠٧١٨٩ تم طلب تحاليل من الدكتور سميح لاون…" at bounding box center [104, 190] width 88 height 41
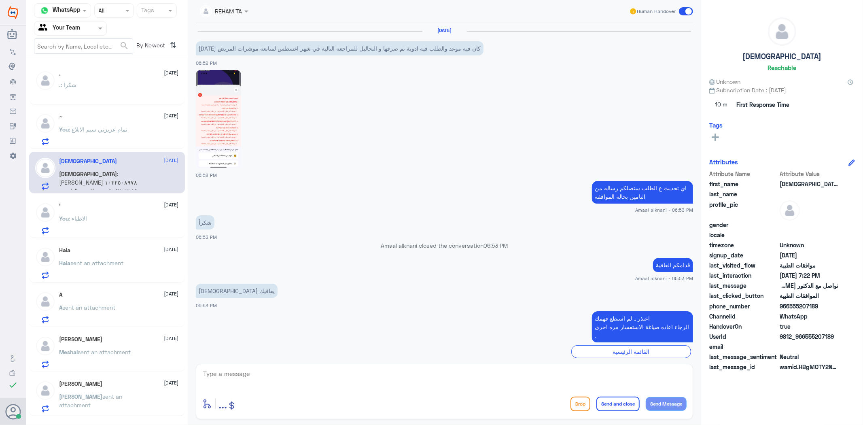
scroll to position [1284, 0]
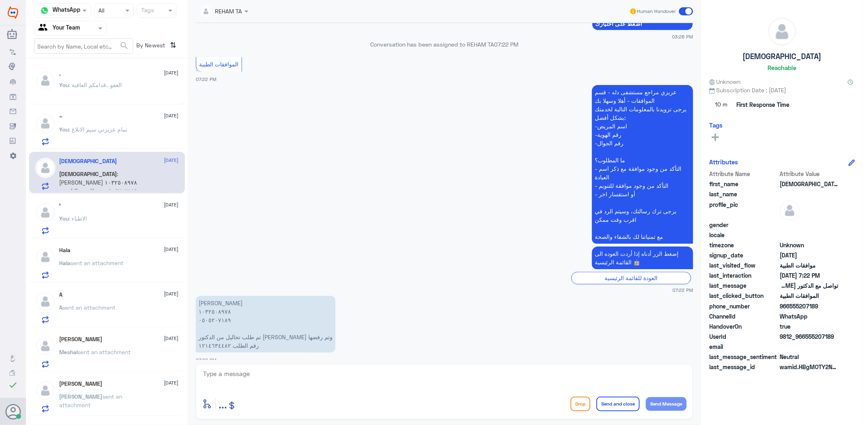
click at [132, 83] on div "You : العفو ..قدامكم العافية" at bounding box center [119, 92] width 119 height 18
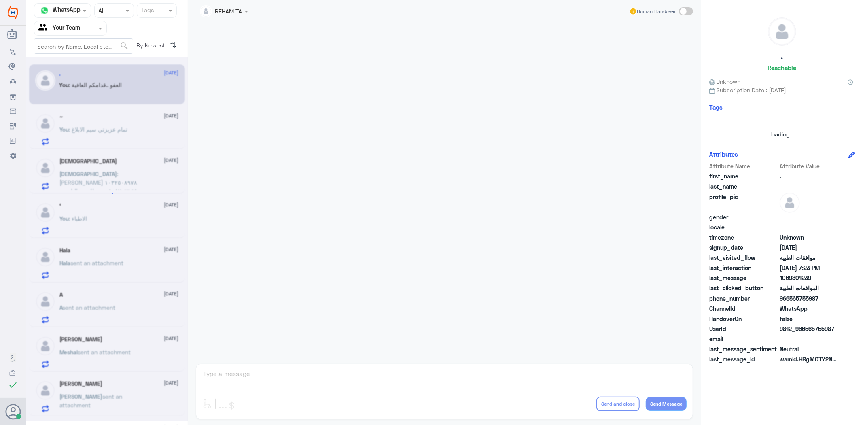
scroll to position [945, 0]
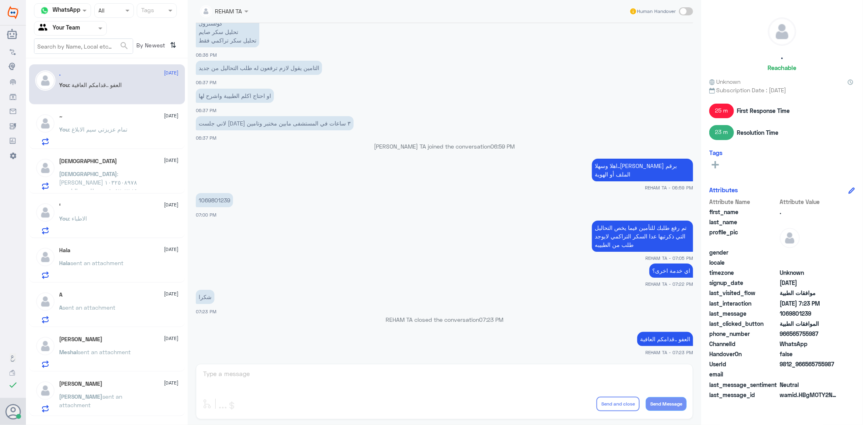
click at [106, 140] on p "You : تمام عزيزتي سيم الابلاغ" at bounding box center [94, 135] width 68 height 20
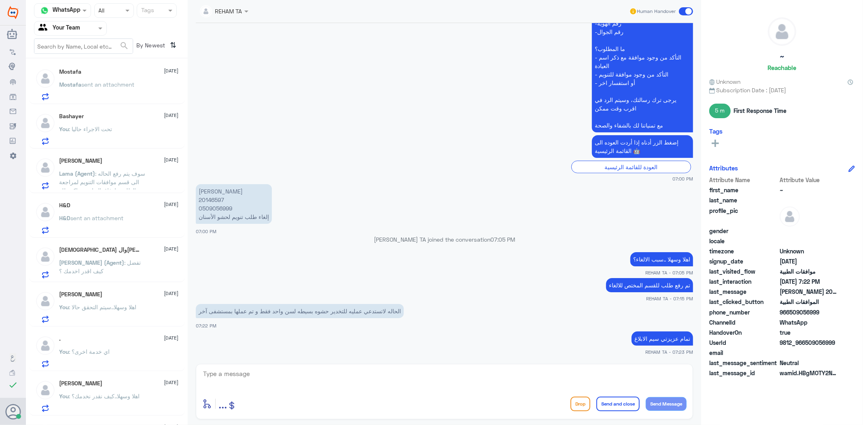
scroll to position [481, 0]
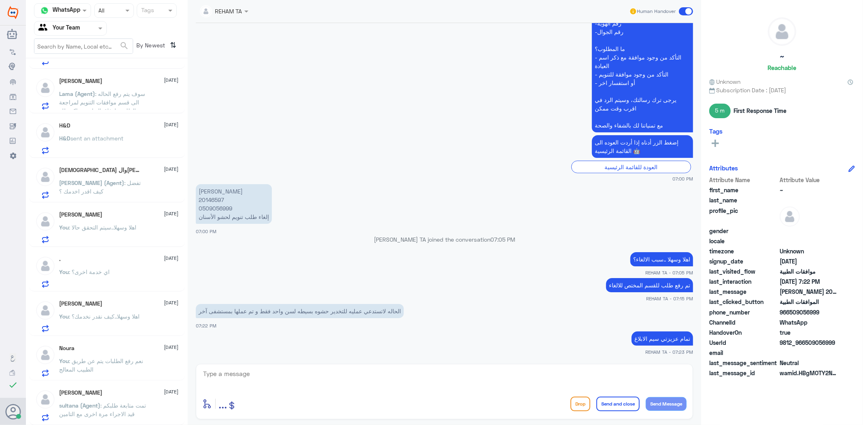
click at [154, 407] on div "sultana (Agent) : تمت متابعة طلبكم قيد الاجراء مرة اخرى مع التامين" at bounding box center [119, 412] width 119 height 18
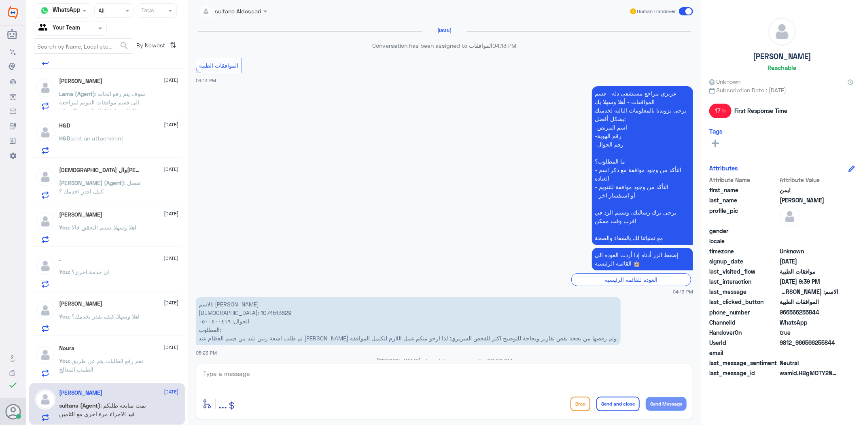
scroll to position [1329, 0]
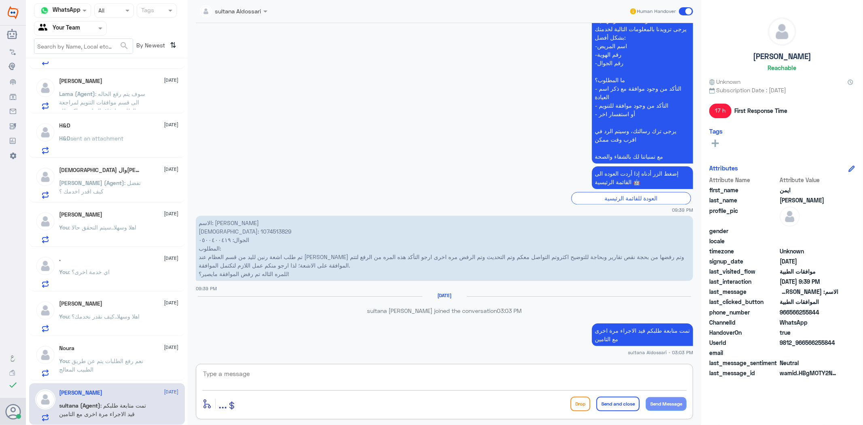
click at [334, 380] on textarea at bounding box center [444, 378] width 485 height 20
drag, startPoint x: 418, startPoint y: 37, endPoint x: 417, endPoint y: 47, distance: 9.7
click at [418, 38] on app-msgs-text "عزيزي مراجع مستشفى دله - قسم الموافقات - أهلا وسهلا بك يرجى تزويدنا بالمعلومات …" at bounding box center [445, 84] width 498 height 159
click at [256, 384] on textarea at bounding box center [444, 378] width 485 height 20
paste textarea "اي خدمة اخرى؟"
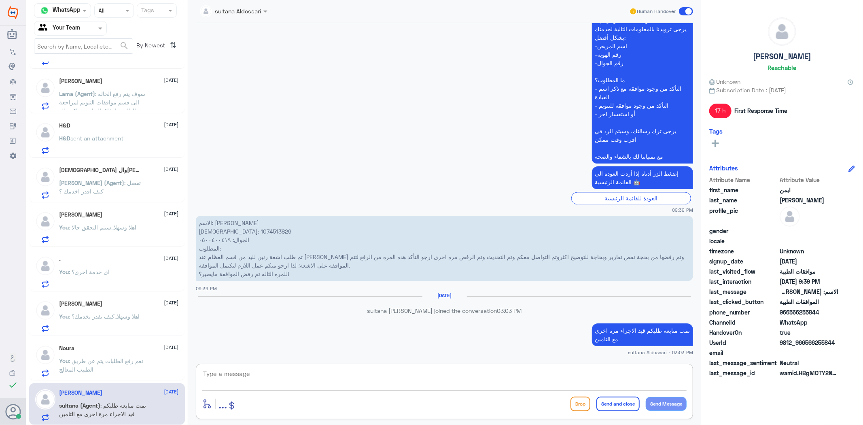
type textarea "اي خدمة اخرى؟"
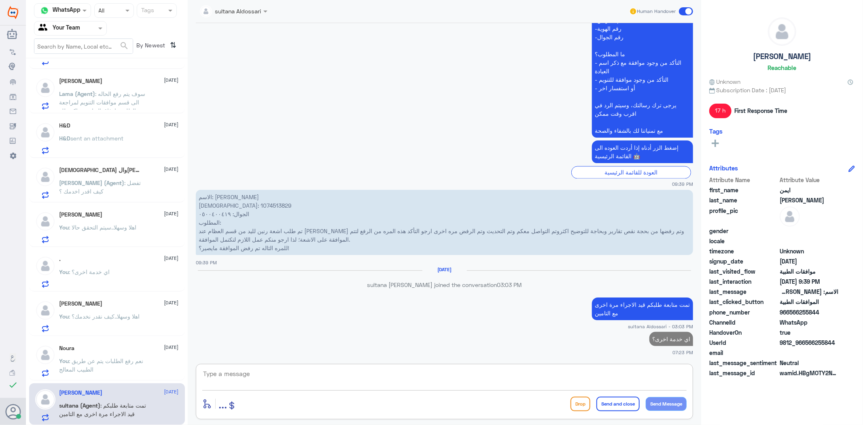
click at [123, 357] on p "You : نعم رفع الطلبات يتم عن طريق الطبيب المعالج" at bounding box center [105, 367] width 91 height 20
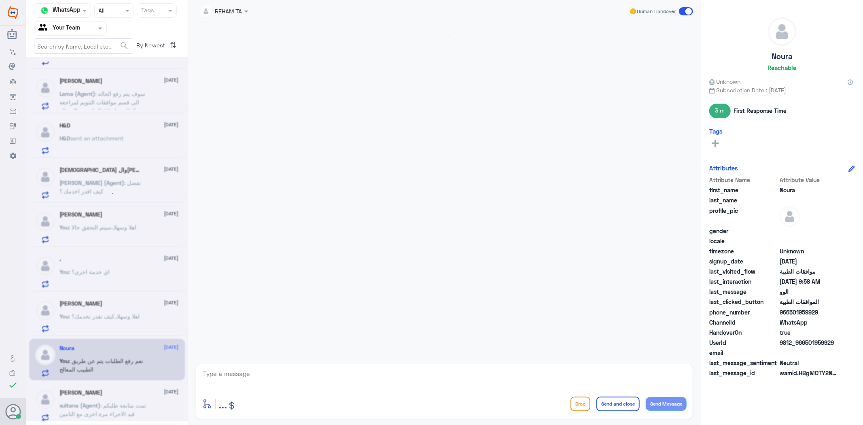
scroll to position [425, 0]
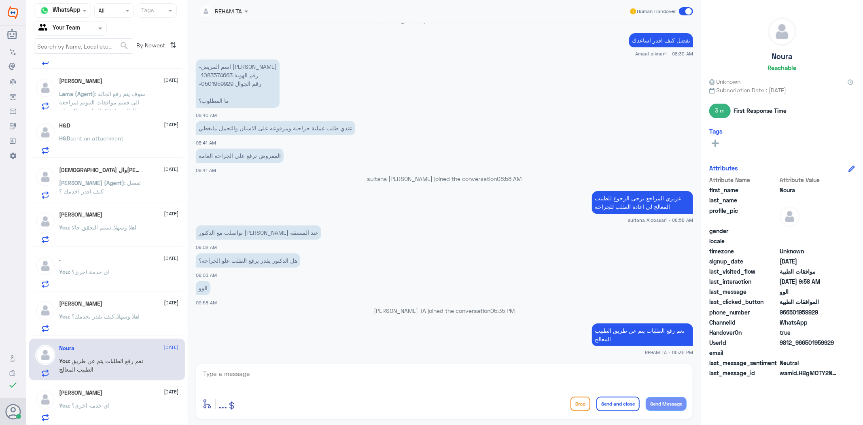
click at [298, 389] on div at bounding box center [444, 379] width 485 height 22
click at [305, 373] on textarea at bounding box center [444, 378] width 485 height 20
paste textarea "اي خدمة اخرى؟"
type textarea "اي خدمة اخرى؟"
click at [668, 398] on button "Send Message" at bounding box center [666, 404] width 41 height 14
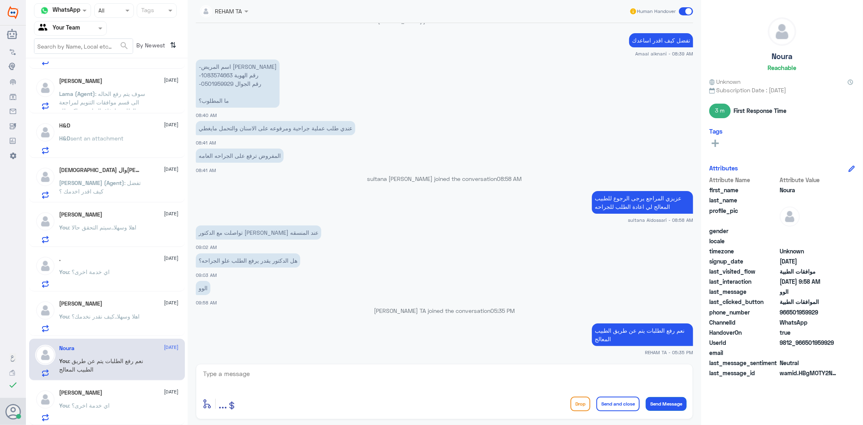
scroll to position [451, 0]
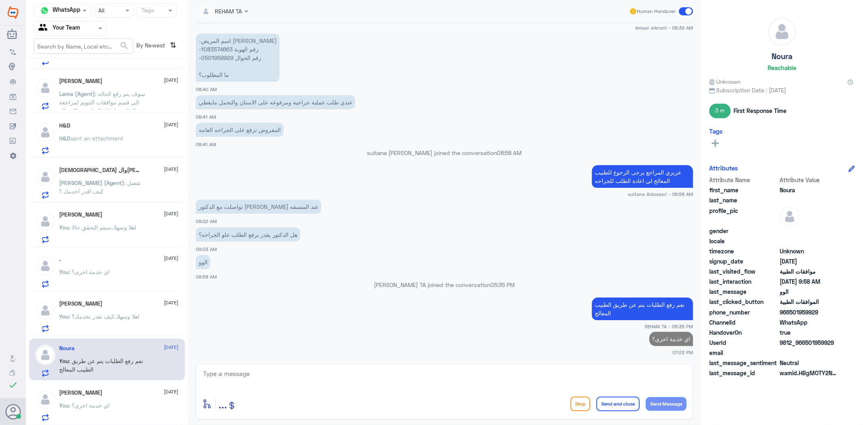
click at [126, 322] on p "You : اهلا وسهلا..كيف نقدر نخدمك؟" at bounding box center [100, 322] width 81 height 20
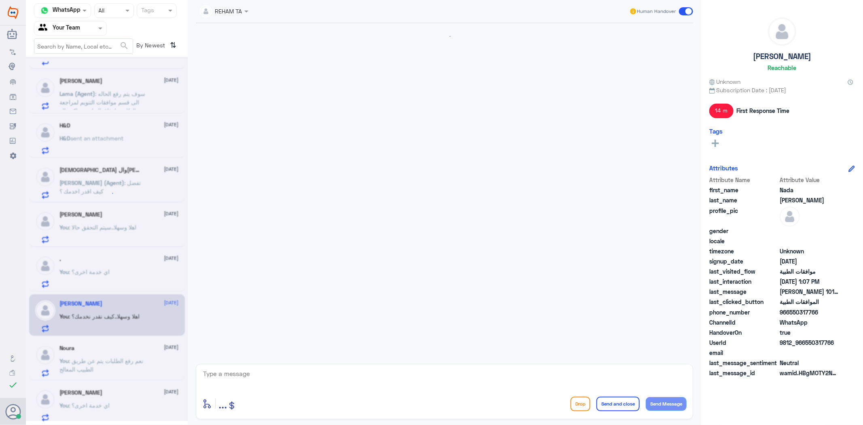
scroll to position [195, 0]
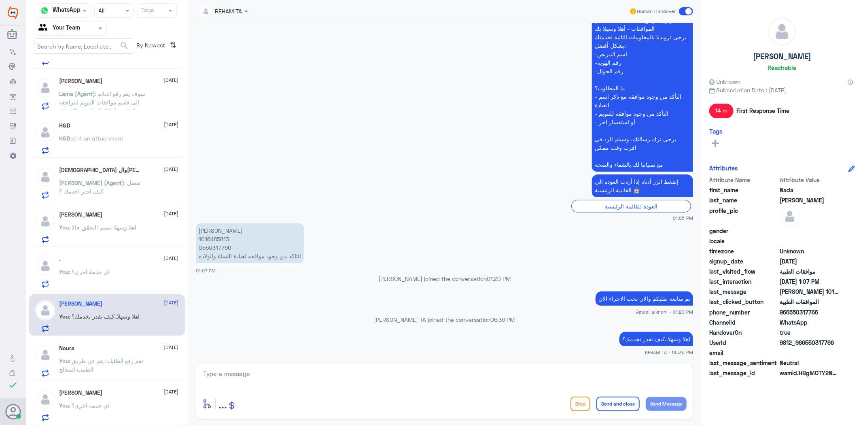
click at [359, 392] on div "enter flow name ... Drop Send and close Send Message" at bounding box center [445, 391] width 498 height 55
click at [359, 383] on textarea at bounding box center [444, 378] width 485 height 20
paste textarea "اي خدمة اخرى؟"
type textarea "اي خدمة اخرى؟"
click at [676, 404] on button "Send Message" at bounding box center [666, 404] width 41 height 14
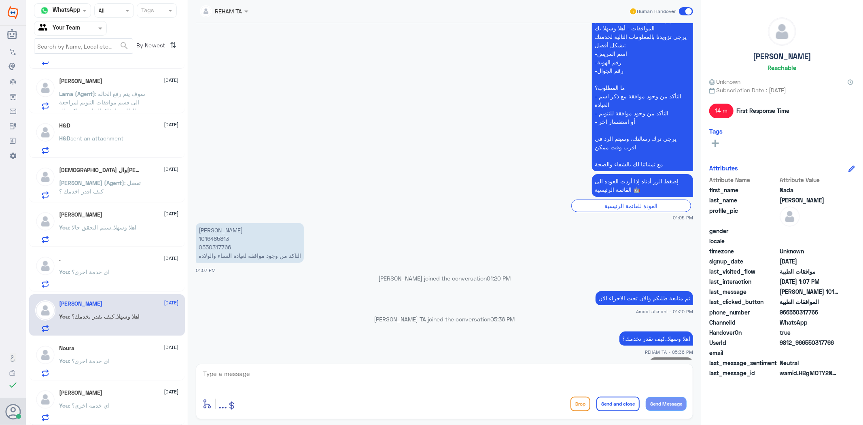
scroll to position [221, 0]
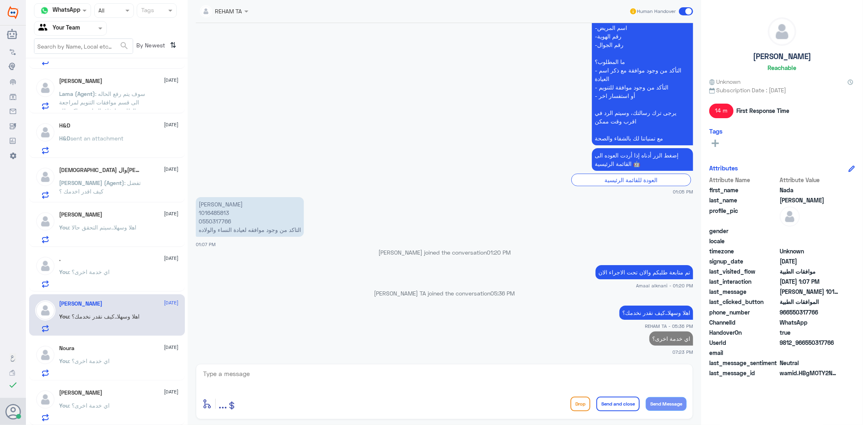
click at [111, 285] on div "You : اي خدمة اخرى؟" at bounding box center [119, 279] width 119 height 18
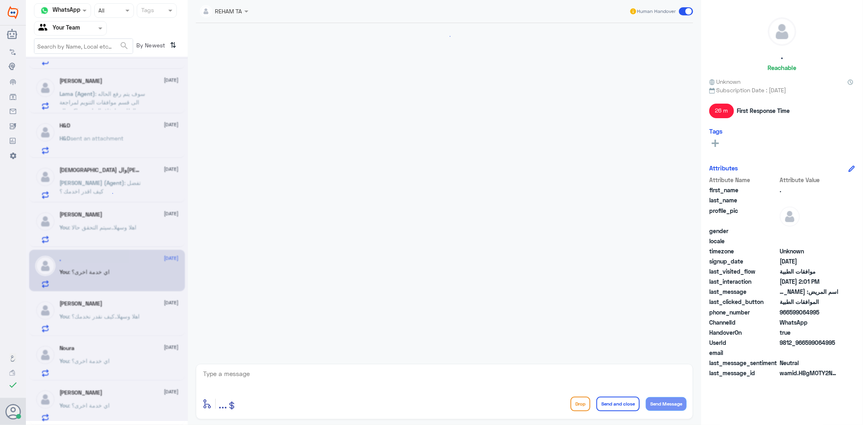
scroll to position [256, 0]
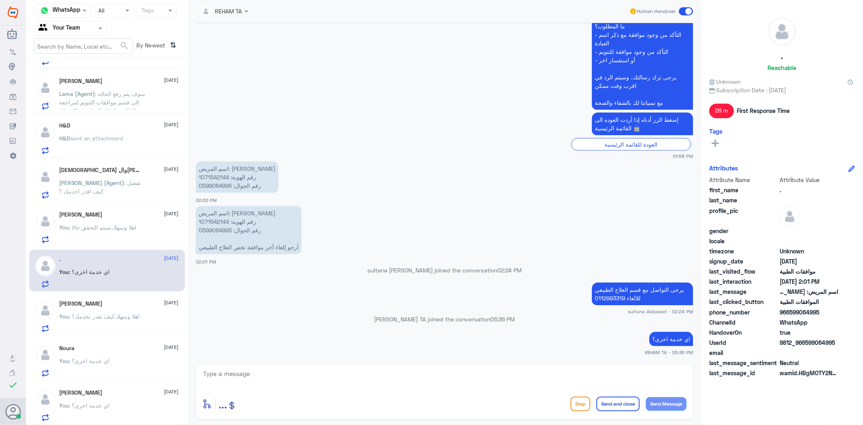
click at [109, 231] on p "You : اهلا وسهلا..سيتم التحقق حالا" at bounding box center [98, 233] width 77 height 20
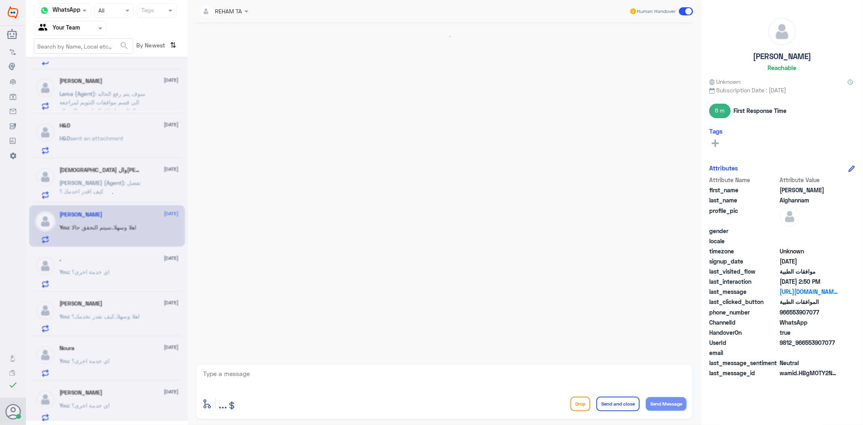
scroll to position [989, 0]
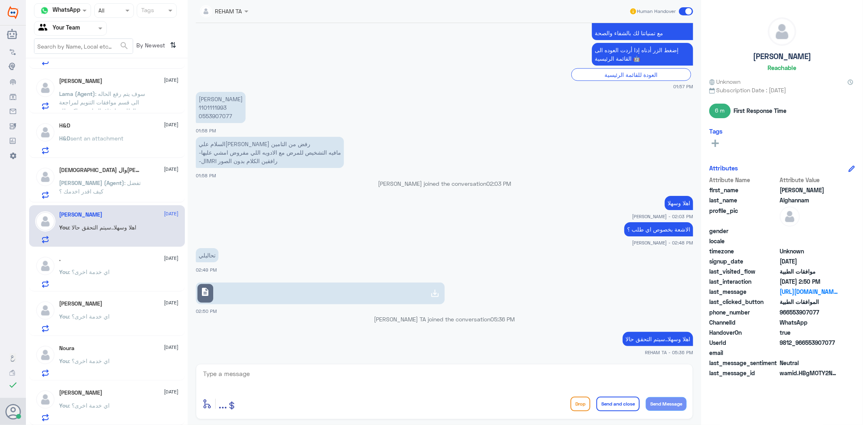
click at [103, 194] on p "Nasser (Agent) : تفضل كيف اقدر اخدمك ؟" at bounding box center [105, 189] width 91 height 20
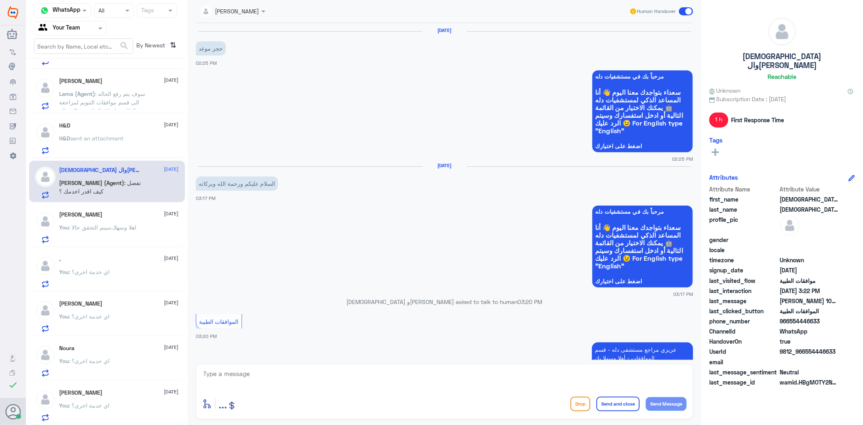
scroll to position [281, 0]
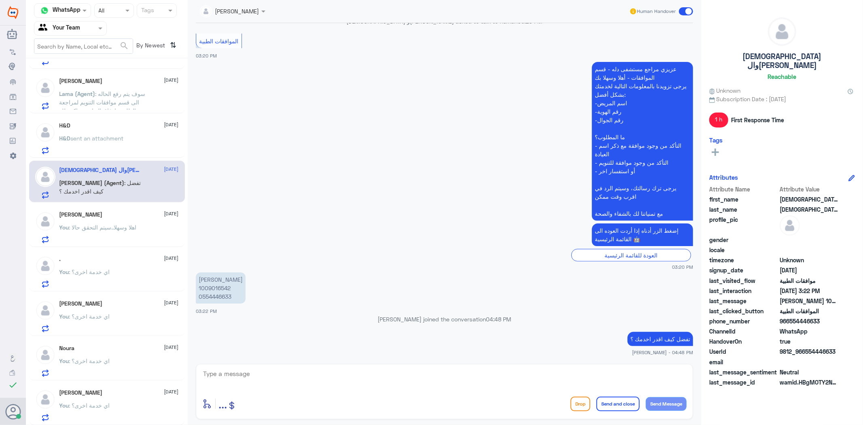
click at [106, 146] on p "H&D sent an attachment" at bounding box center [92, 144] width 64 height 20
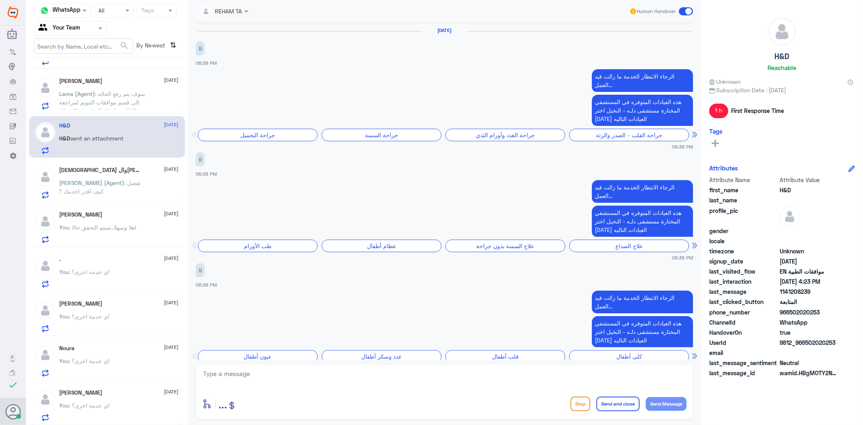
scroll to position [1044, 0]
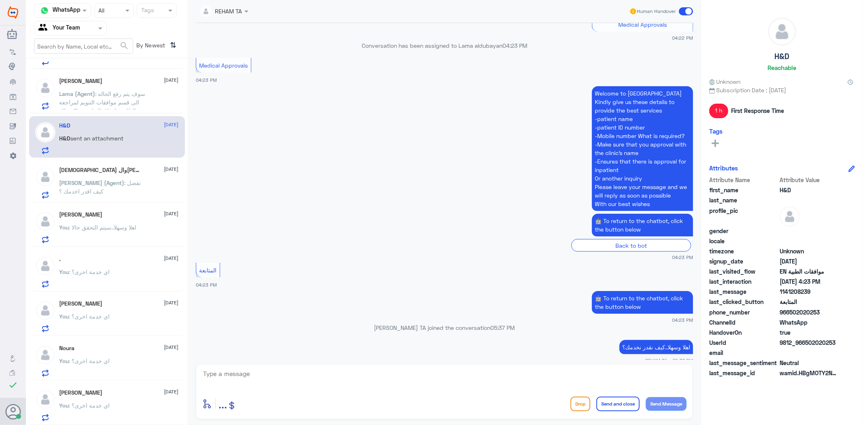
click at [278, 378] on textarea at bounding box center [444, 378] width 485 height 20
paste textarea "اي خدمة اخرى؟"
type textarea "اي خدمة اخرى؟"
click at [661, 409] on button "Send Message" at bounding box center [666, 404] width 41 height 14
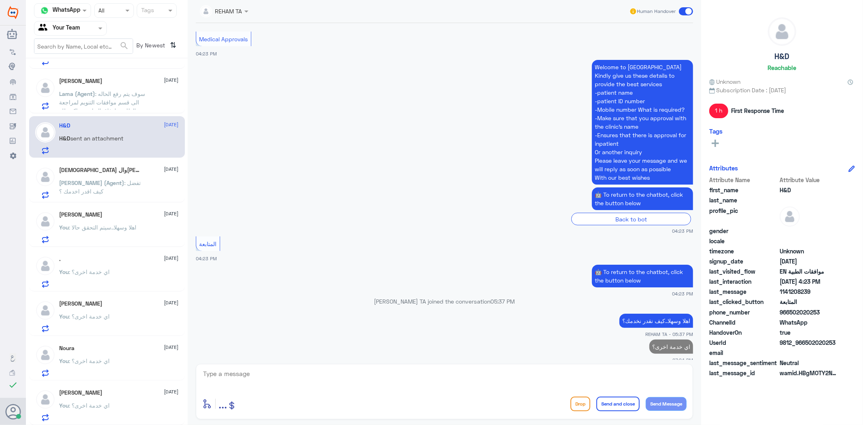
click at [107, 100] on span ": سوف يتم رفع الحاله الى قسم موافقات التنويم لمراجعة الطلب وارفاق التقارير شاكر…" at bounding box center [103, 106] width 86 height 32
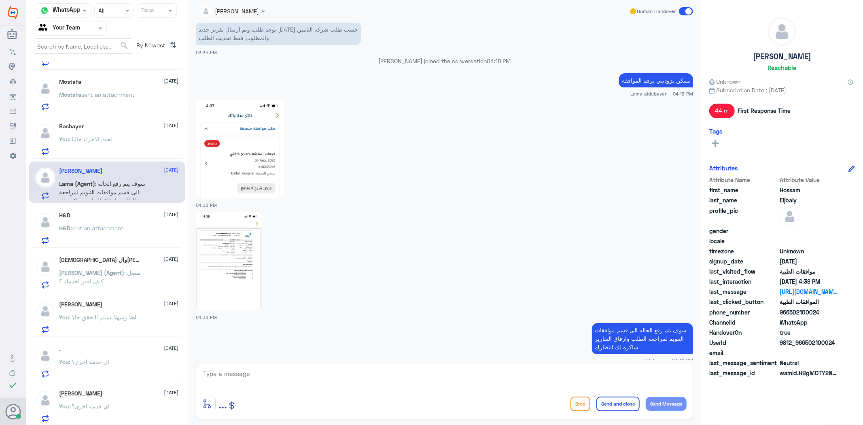
click at [102, 154] on p "You : تحت الاجراء حاليا" at bounding box center [86, 145] width 53 height 20
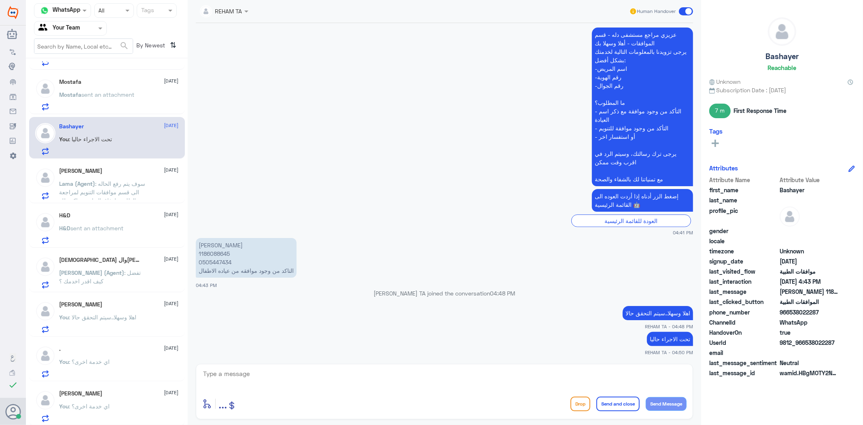
click at [212, 253] on p "محمد سعد الماضي 1186088645 0505447434 التاكد من وجود موافقه من عياده الاطفال" at bounding box center [246, 258] width 101 height 40
click at [355, 386] on textarea at bounding box center [444, 378] width 485 height 20
type textarea "مع الاسف حتى الان لم يصلنا رد"
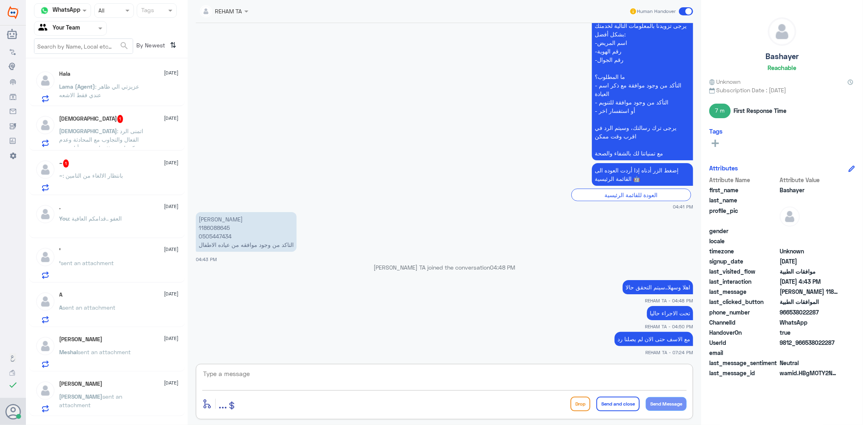
click at [122, 168] on div "~ 1 13 August ~ : بانتظار الالغاء من التامين" at bounding box center [119, 175] width 119 height 32
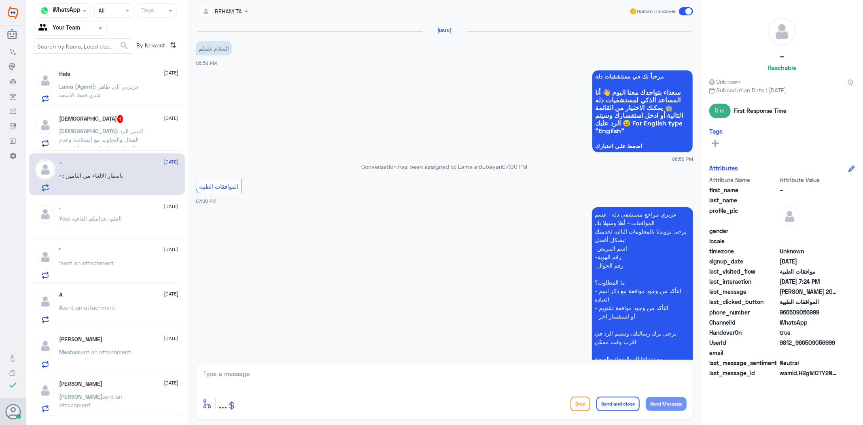
scroll to position [261, 0]
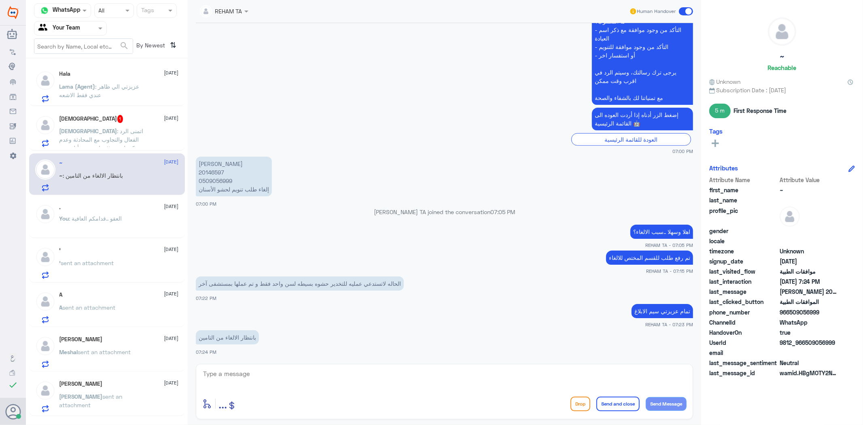
click at [273, 371] on textarea at bounding box center [444, 378] width 485 height 20
click at [273, 382] on textarea at bounding box center [444, 378] width 485 height 20
click at [274, 377] on textarea at bounding box center [444, 378] width 485 height 20
click at [249, 374] on textarea at bounding box center [444, 378] width 485 height 20
type textarea "تم الالغاء بحسب رد قسم التنويم"
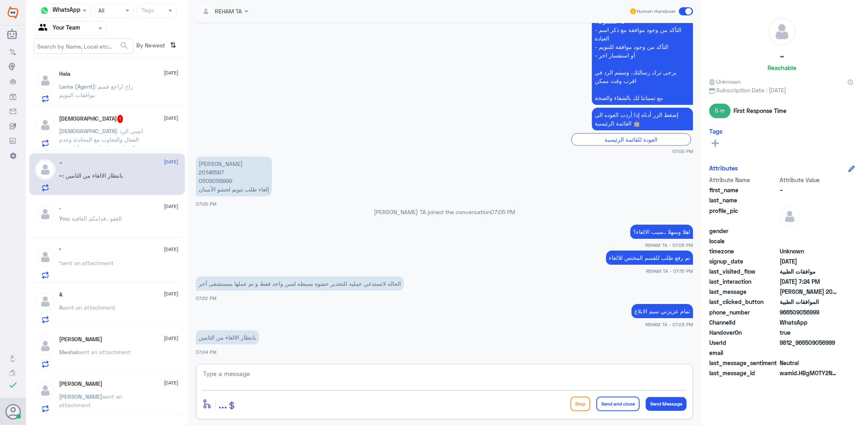
scroll to position [287, 0]
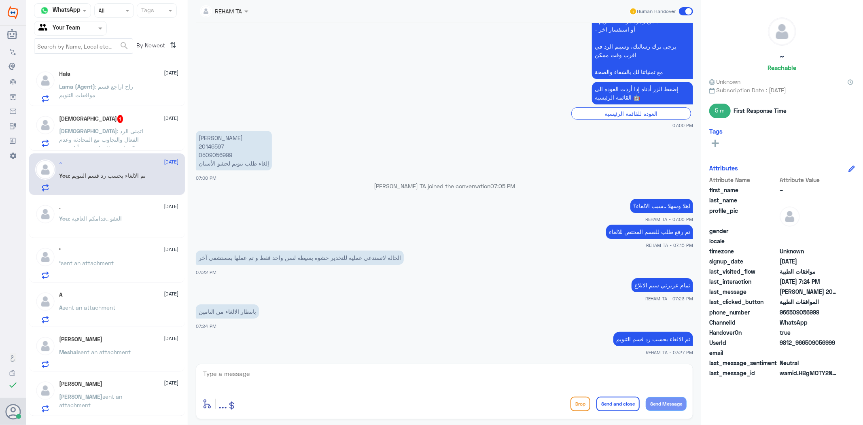
click at [301, 49] on app-msgs-text "عزيزي مراجع مستشفى دله - قسم الموافقات - أهلا وسهلا بك يرجى تزويدنا بالمعلومات …" at bounding box center [445, -1] width 498 height 159
click at [317, 370] on textarea at bounding box center [444, 378] width 485 height 20
paste textarea "اي خدمة اخرى؟"
type textarea "اي خدمة اخرى؟"
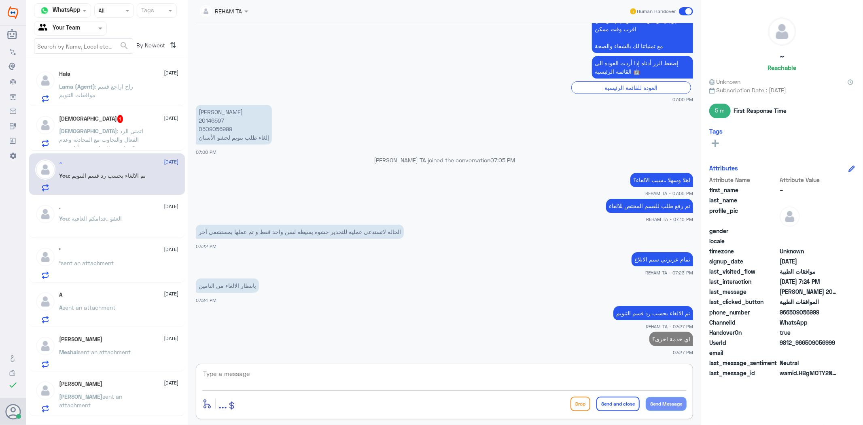
click at [151, 131] on div "Mohammed : اتمنى الرد الفعال والتجاوب مع المحادثة وعدم تركي لمدة ٢٠ ساعة حتى أت…" at bounding box center [119, 138] width 119 height 18
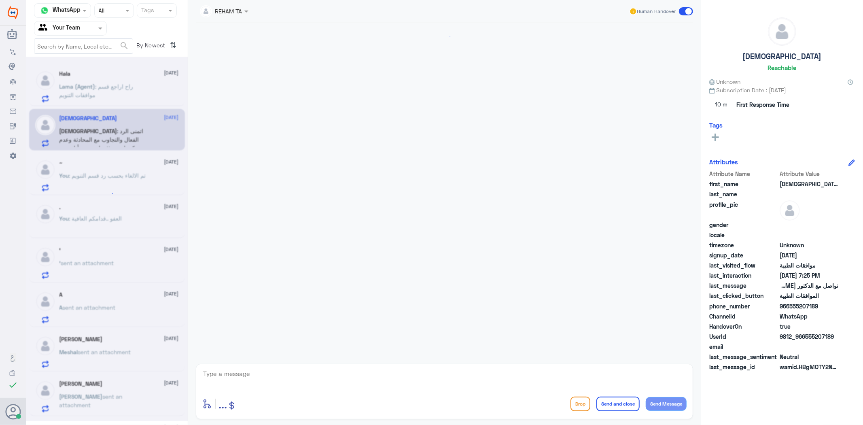
scroll to position [1284, 0]
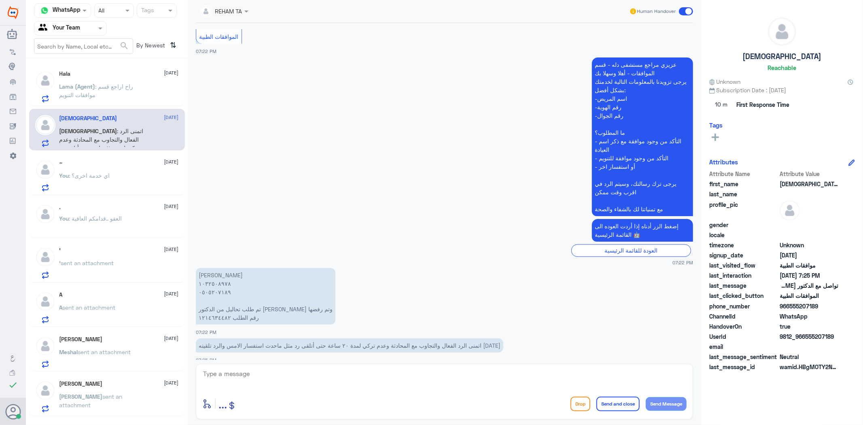
click at [370, 386] on textarea at bounding box center [444, 378] width 485 height 20
click at [341, 10] on div "REHAM TA Human Handover" at bounding box center [445, 11] width 498 height 15
click at [293, 373] on textarea at bounding box center [444, 378] width 485 height 20
paste textarea "اهلا وسهلا..كيف نقدر نخدمك؟"
click at [655, 376] on textarea "اهلا وسهلا..كيف نقدر نخدمك؟" at bounding box center [444, 378] width 485 height 20
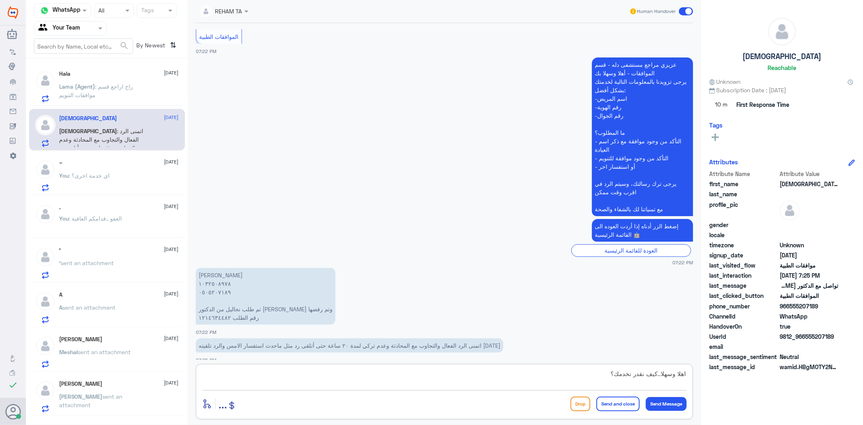
click at [653, 376] on textarea "اهلا وسهلا..كيف نقدر نخدمك؟" at bounding box center [444, 378] width 485 height 20
type textarea "اهلا وسهلا..نعتذر منك في البداية, كيف نقدر نخدمك؟"
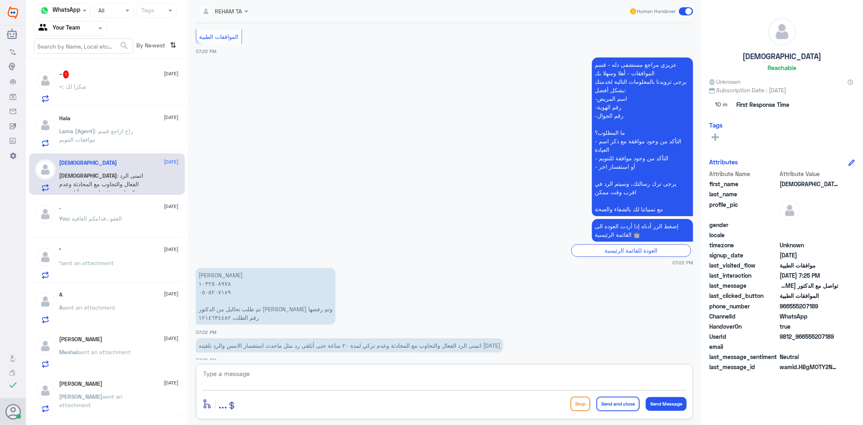
scroll to position [1318, 0]
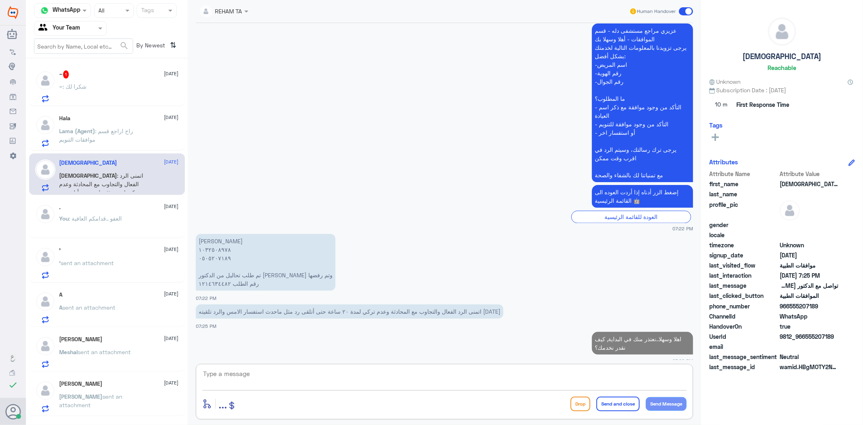
click at [86, 87] on div "~ : شكرا لك" at bounding box center [119, 93] width 119 height 18
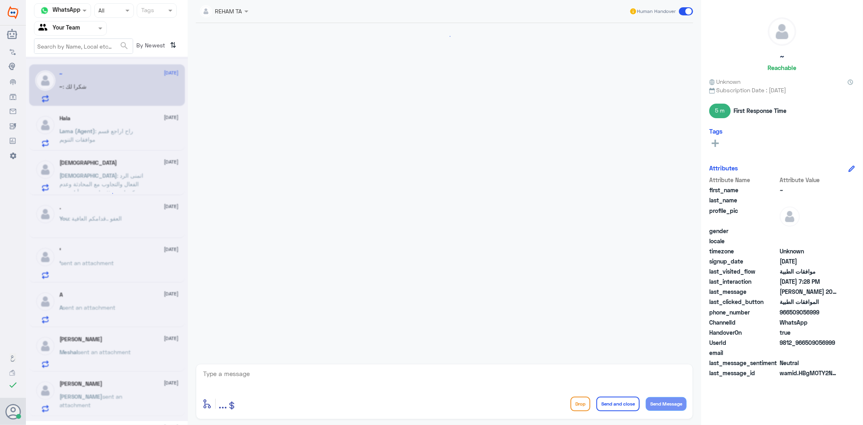
scroll to position [341, 0]
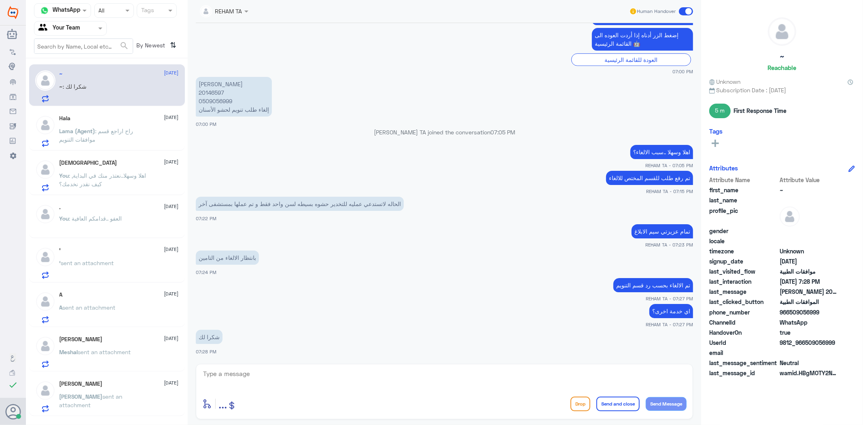
click at [317, 47] on app-msgs-text "إضغط الزر أدناه إذا أردت العوده الى القائمة الرئيسية 🤖" at bounding box center [445, 39] width 498 height 23
click at [297, 379] on textarea at bounding box center [444, 378] width 485 height 20
paste textarea "العفو ..قدامكم العافية"
type textarea "العفو ..قدامكم العافية"
click at [627, 404] on button "Send and close" at bounding box center [618, 404] width 43 height 15
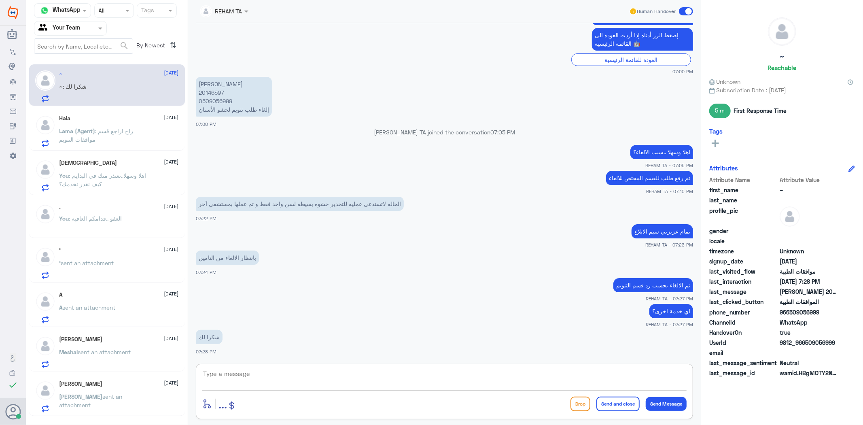
scroll to position [367, 0]
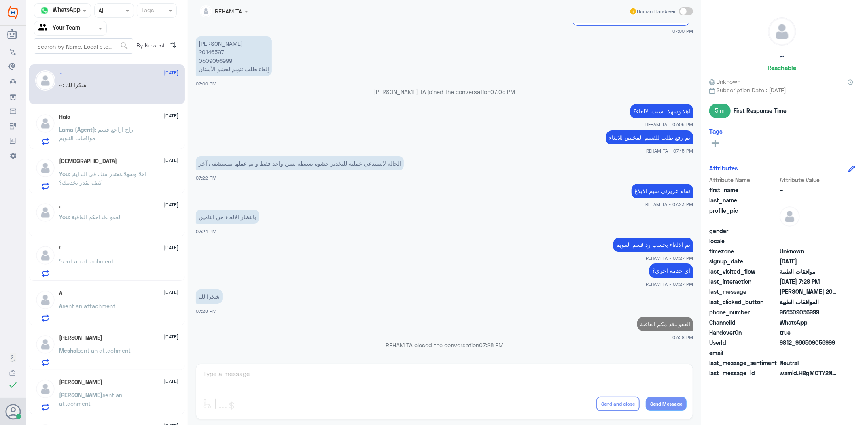
click at [115, 124] on div "Hala 13 August Lama (Agent) : راح اراجع قسم موافقات التنويم" at bounding box center [119, 129] width 119 height 32
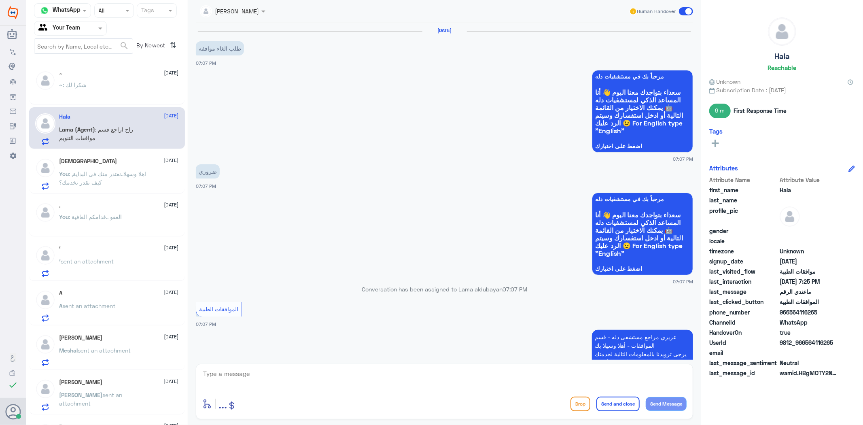
scroll to position [666, 0]
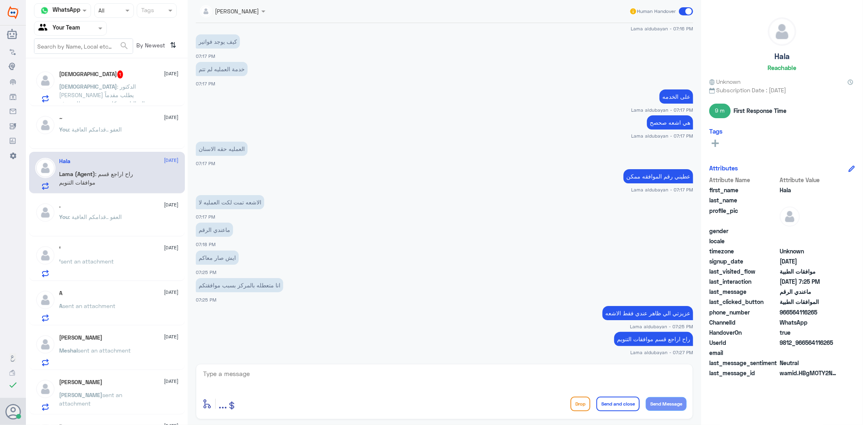
click at [86, 88] on span "Mohammed" at bounding box center [89, 86] width 58 height 7
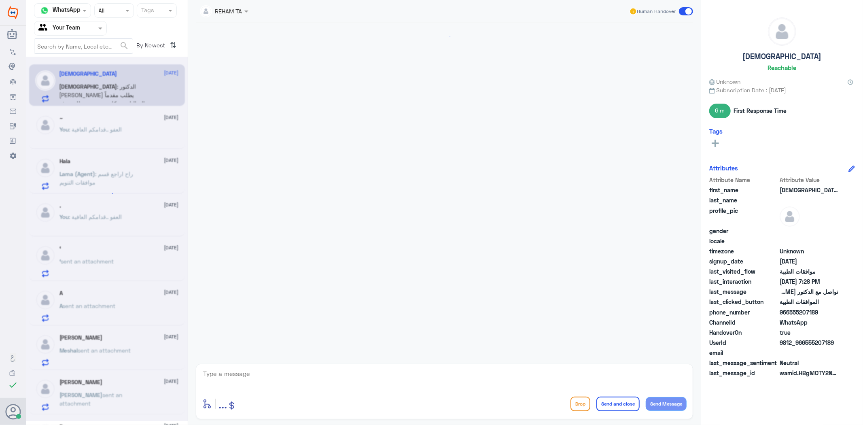
scroll to position [1189, 0]
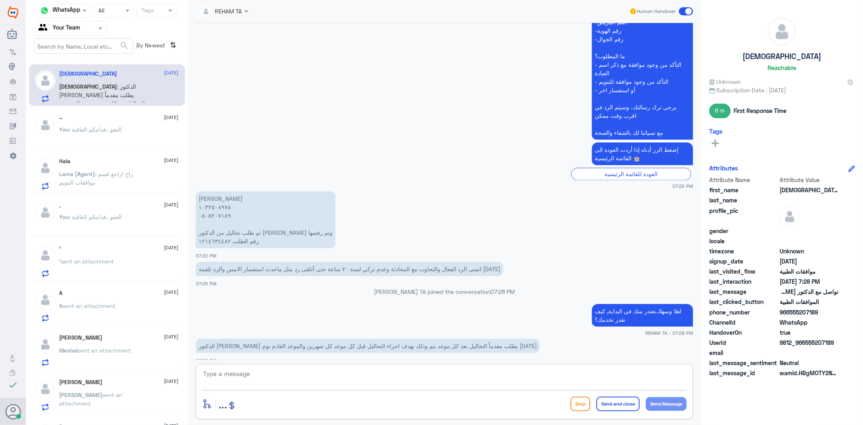
click at [310, 369] on textarea at bounding box center [444, 378] width 485 height 20
type textarea "1032508978"
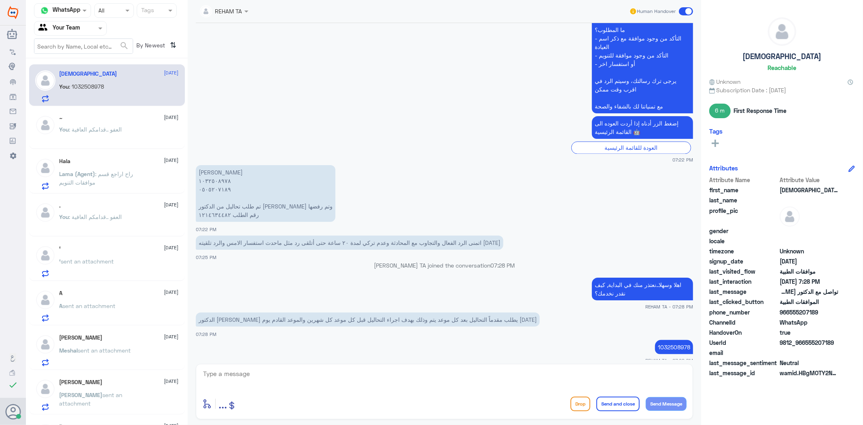
click at [353, 20] on div "REHAM TA Human Handover" at bounding box center [445, 11] width 498 height 23
click at [304, 372] on textarea at bounding box center [444, 378] width 485 height 20
paste textarea "سيتم التحقق حالا"
type textarea "سيتم التحقق حالا"
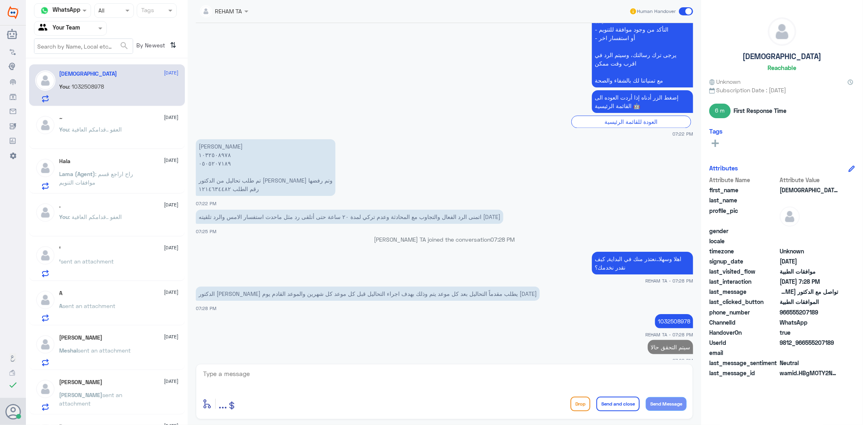
click at [668, 314] on p "1032508978" at bounding box center [674, 321] width 38 height 14
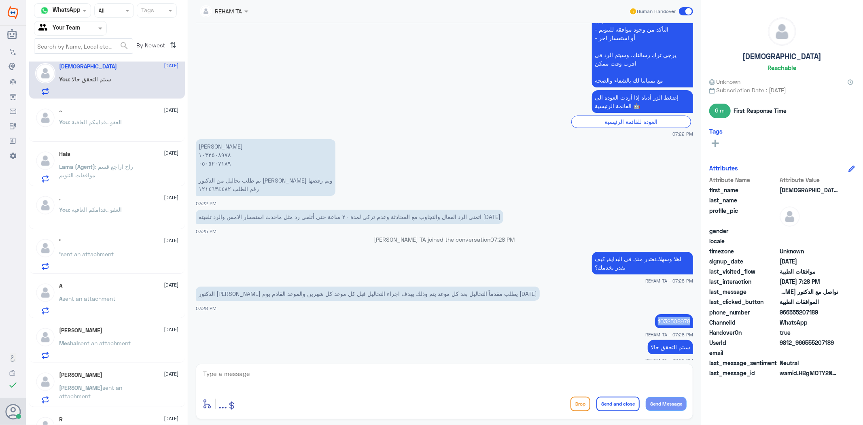
scroll to position [0, 0]
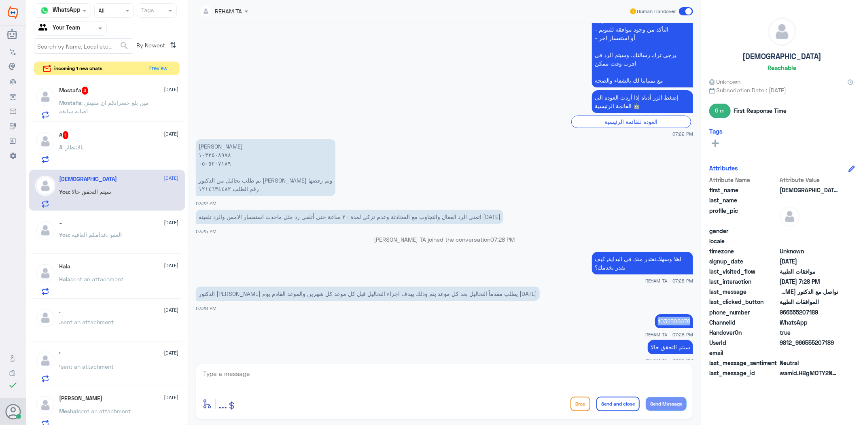
click at [283, 378] on textarea at bounding box center [444, 378] width 485 height 20
click at [313, 364] on div "enter flow name ... Drop Send and close Send Message" at bounding box center [445, 391] width 498 height 55
click at [309, 376] on textarea at bounding box center [444, 378] width 485 height 20
drag, startPoint x: 609, startPoint y: 378, endPoint x: 653, endPoint y: 349, distance: 52.5
click at [757, 376] on div "Channel WhatsApp Status × All Tags Agent Filter Your Team search By Newest ⇅ in…" at bounding box center [445, 213] width 838 height 427
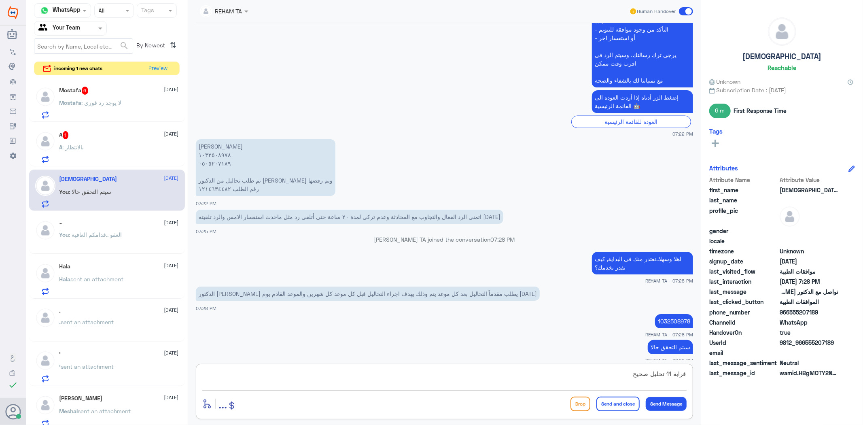
type textarea "قرابة 11 تحليل صحيح؟"
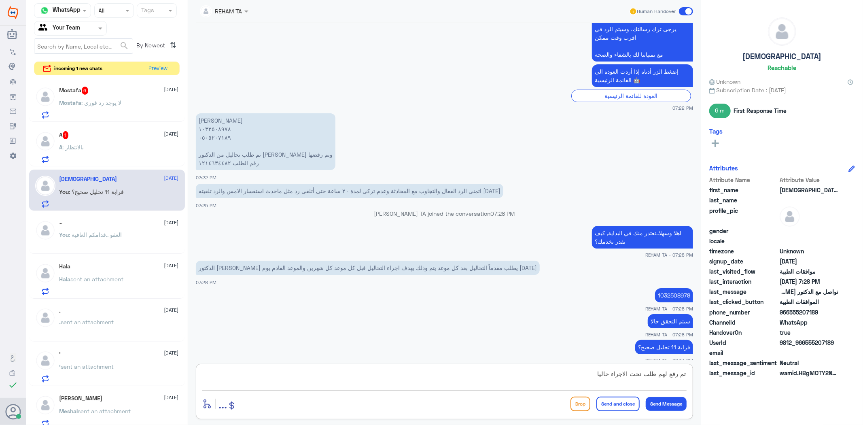
type textarea "تم رفع لهم طلب تحت الاجراء حاليا"
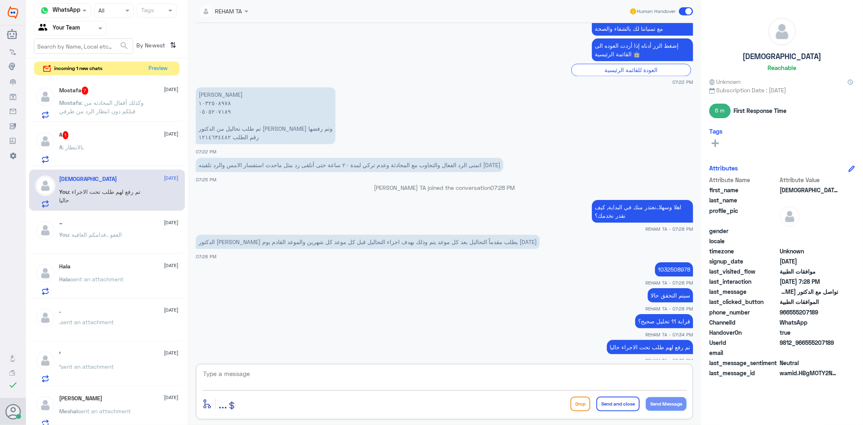
click at [124, 98] on div "Mostafa 7 13 August Mostafa : وكذلك أقفال المحادثه من قبلكم دون انتظار الرد من …" at bounding box center [119, 103] width 119 height 32
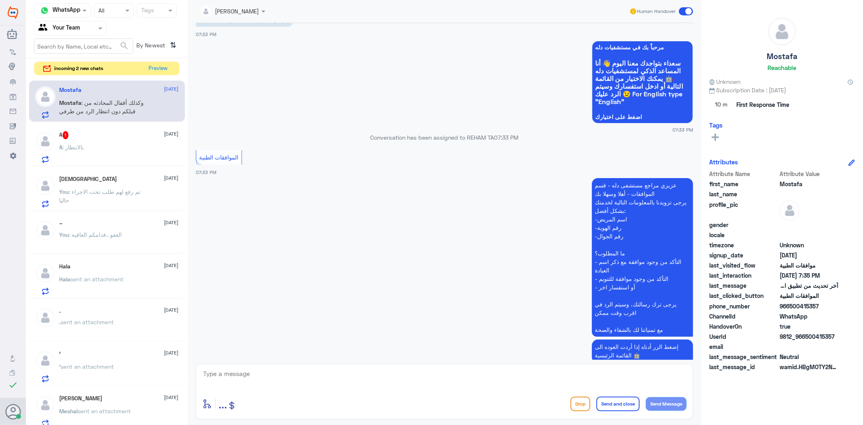
scroll to position [826, 0]
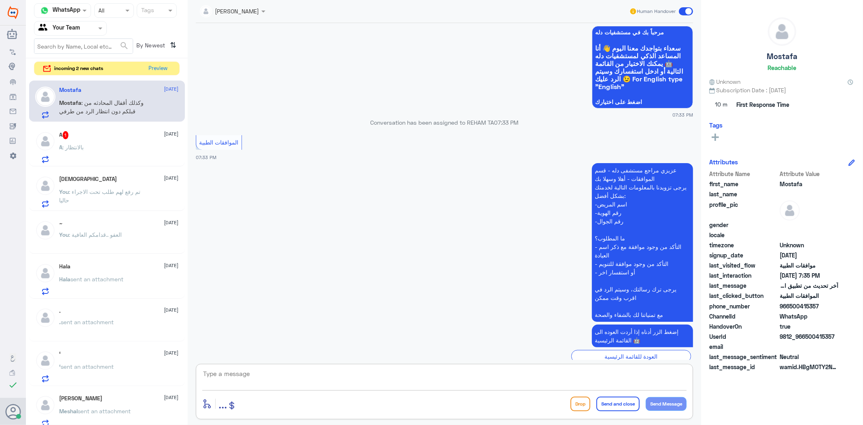
drag, startPoint x: 282, startPoint y: 372, endPoint x: 258, endPoint y: 374, distance: 24.0
click at [283, 372] on textarea at bounding box center [444, 378] width 485 height 20
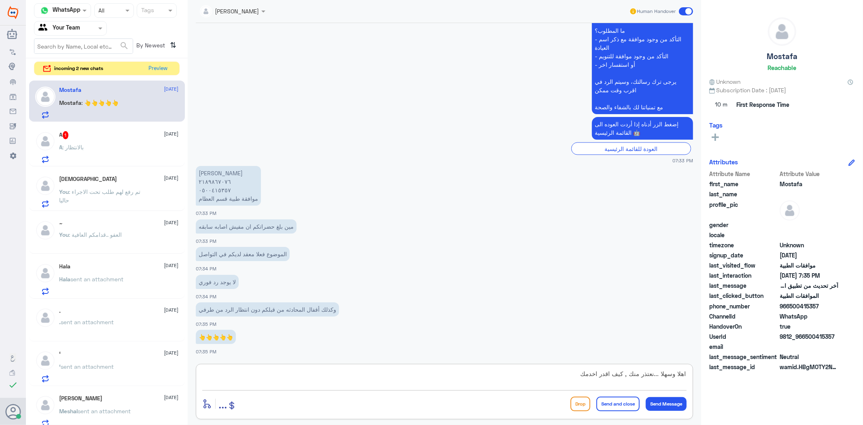
type textarea "اهلا وسهلا ...نعتذر منك , كيف اقدر اخدمك؟"
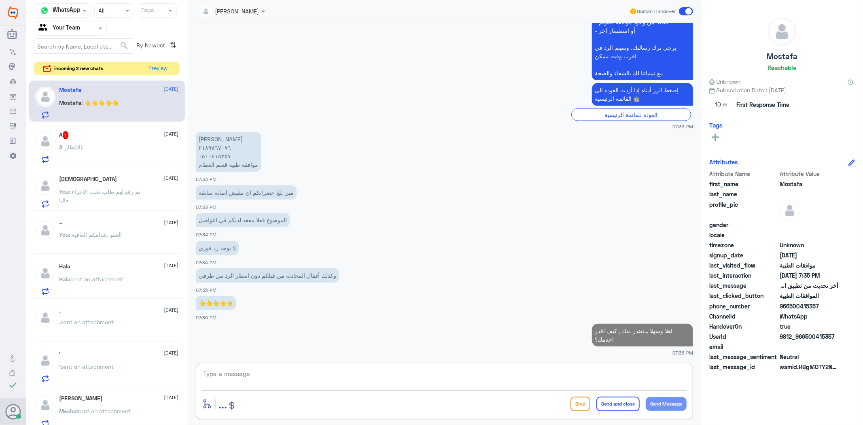
click at [96, 150] on div "A : بالانتظار" at bounding box center [119, 154] width 119 height 18
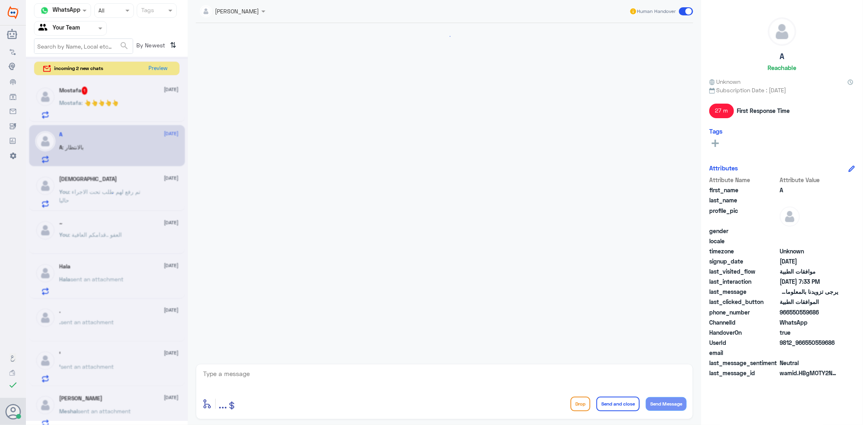
scroll to position [642, 0]
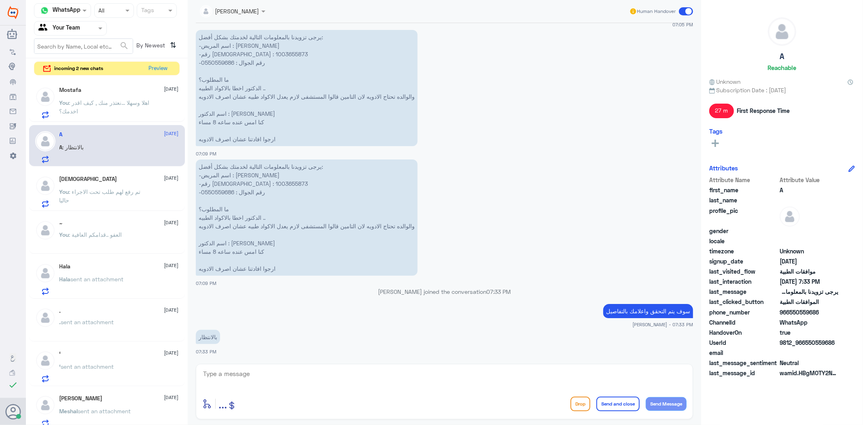
click at [124, 181] on div "Mohammed 13 August" at bounding box center [119, 179] width 119 height 7
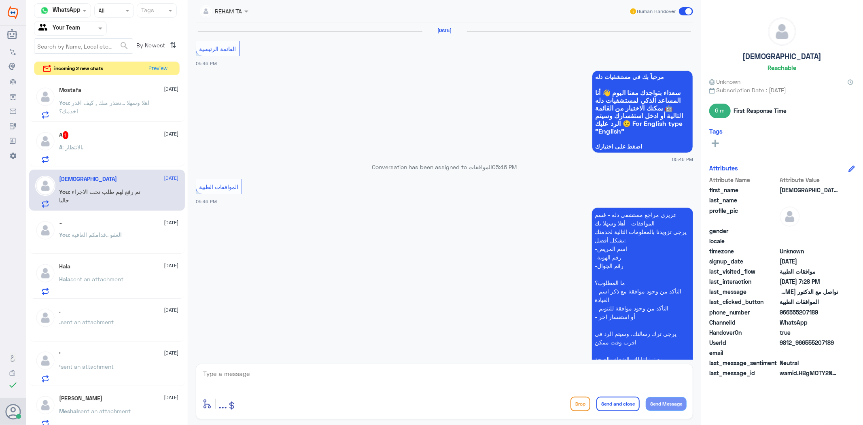
scroll to position [1161, 0]
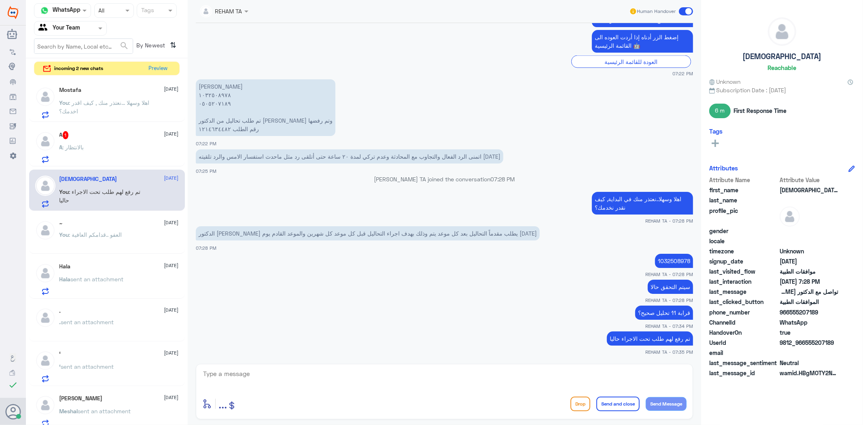
click at [110, 147] on div "A : بالانتظار" at bounding box center [119, 154] width 119 height 18
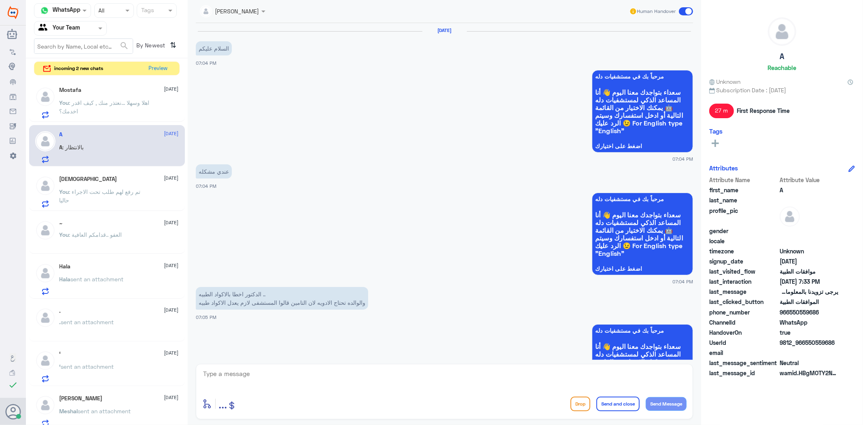
scroll to position [642, 0]
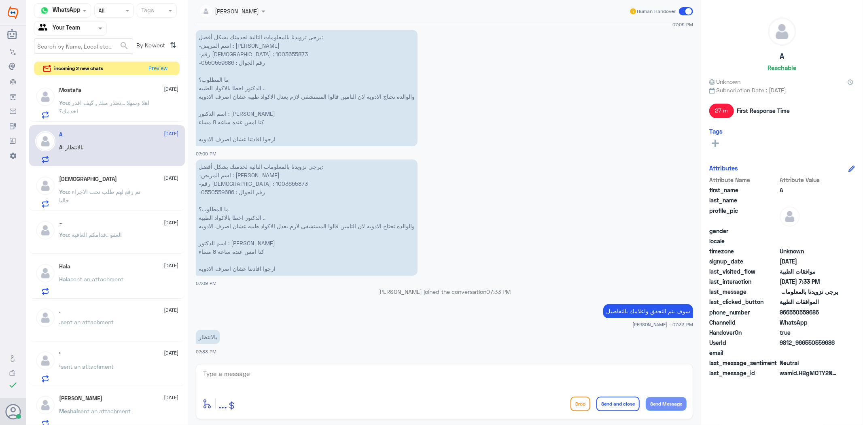
click at [89, 99] on span ": اهلا وسهلا ...نعتذر منك , كيف اقدر اخدمك؟" at bounding box center [105, 106] width 90 height 15
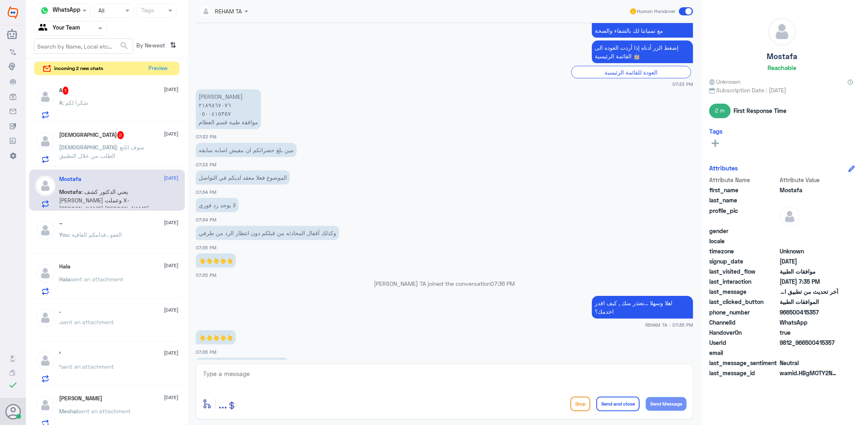
scroll to position [1054, 0]
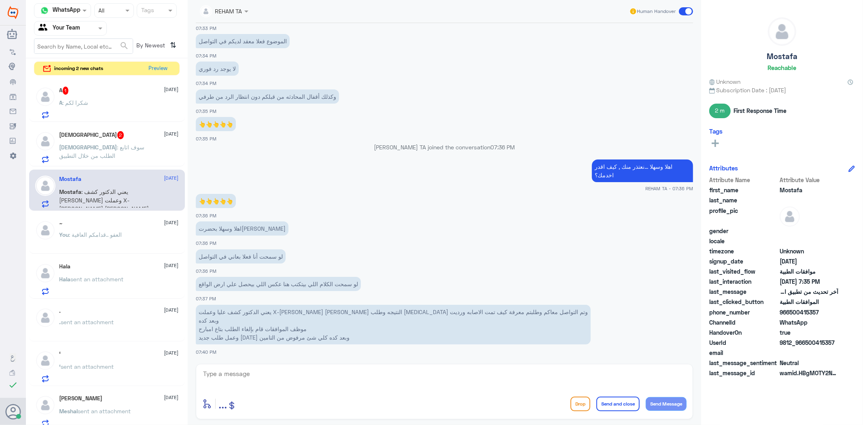
click at [291, 365] on div "enter flow name ... Drop Send and close Send Message" at bounding box center [445, 391] width 498 height 55
click at [297, 373] on textarea at bounding box center [444, 378] width 485 height 20
click at [299, 365] on div "enter flow name ... Drop Send and close Send Message" at bounding box center [445, 391] width 498 height 55
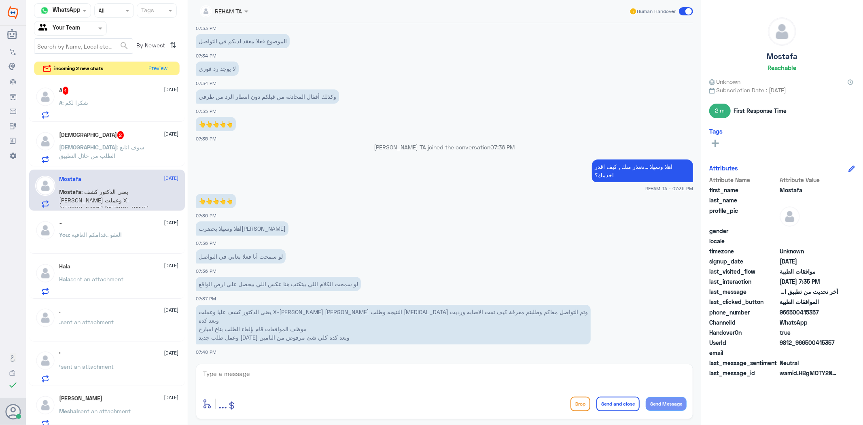
click at [299, 365] on div "enter flow name ... Drop Send and close Send Message" at bounding box center [445, 391] width 498 height 55
click at [301, 373] on textarea at bounding box center [444, 378] width 485 height 20
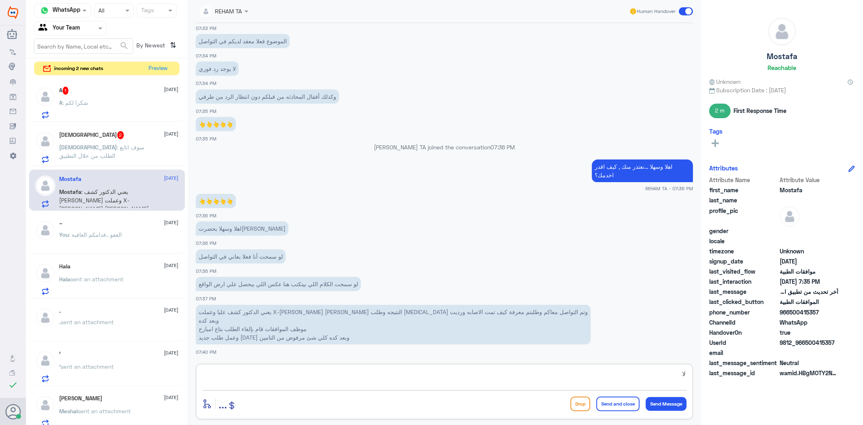
type textarea "ل"
type textarea "ارجو تزويدي برقم الملف أو الهوية"
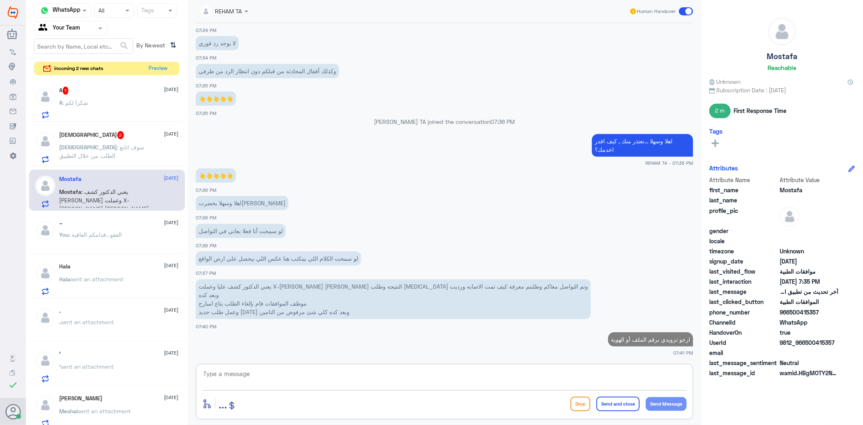
click at [98, 152] on p "Mohammed : سوف اتابع الطلب من خلال التطبيق" at bounding box center [105, 153] width 91 height 20
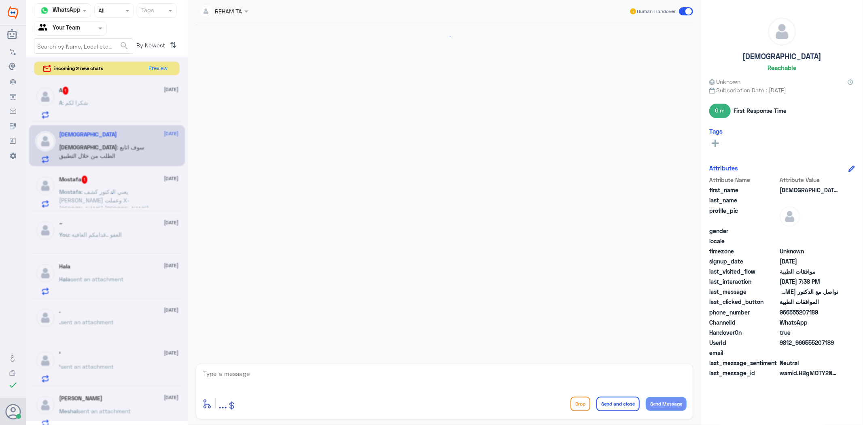
scroll to position [1123, 0]
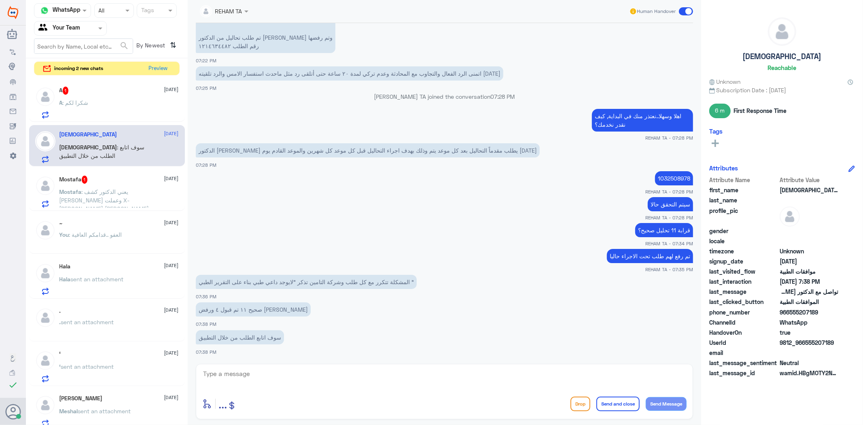
click at [326, 378] on textarea at bounding box center [444, 378] width 485 height 20
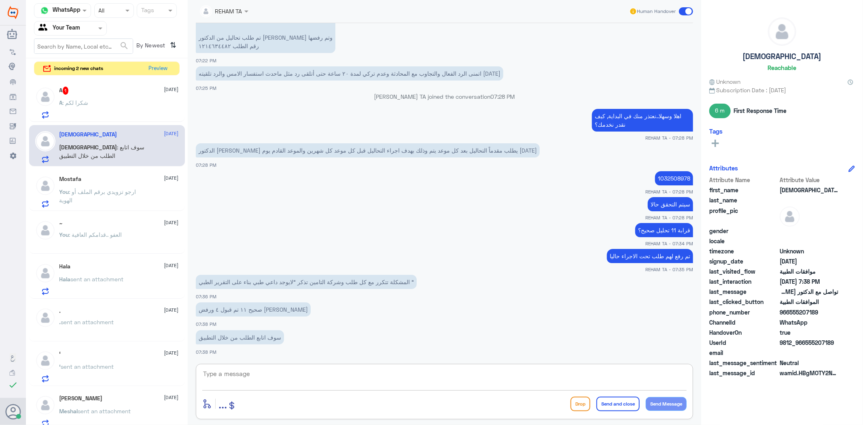
click at [80, 100] on span ": شكرا لكم" at bounding box center [76, 102] width 26 height 7
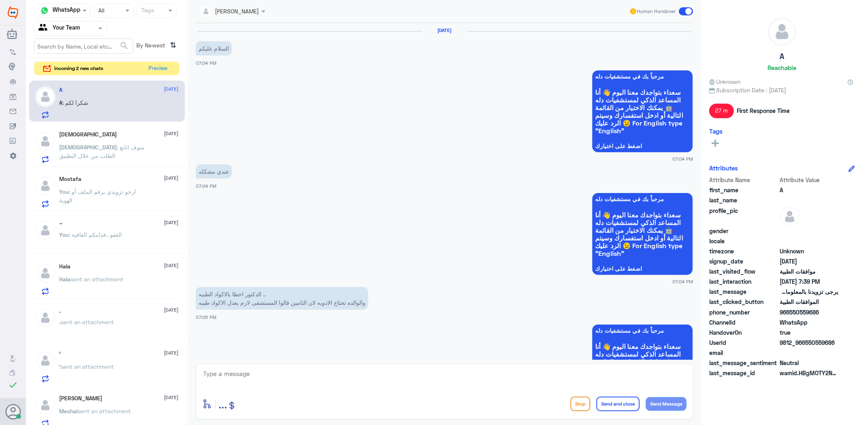
scroll to position [739, 0]
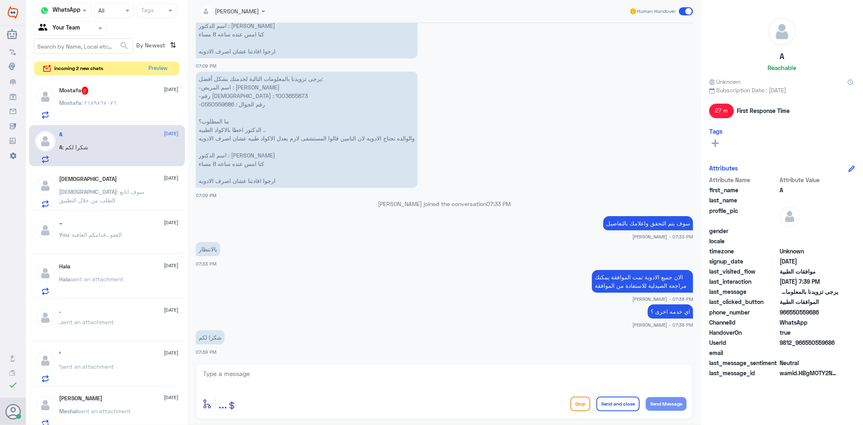
click at [91, 100] on span ": ٢١٨٩٨٦٧٠٧٦" at bounding box center [99, 102] width 35 height 7
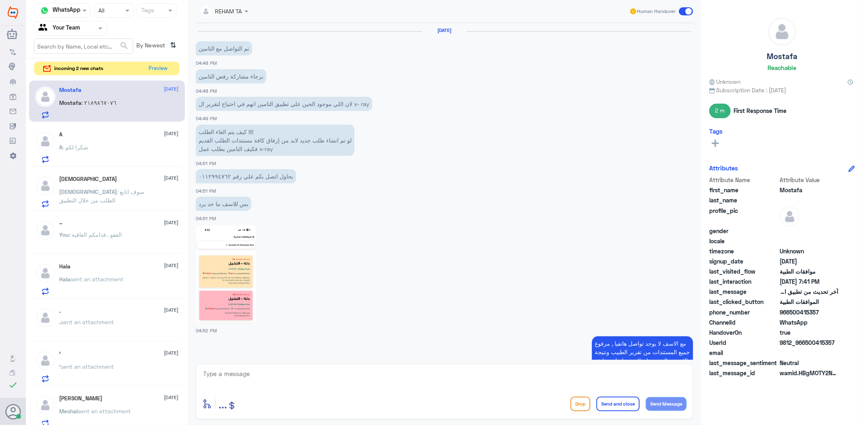
scroll to position [888, 0]
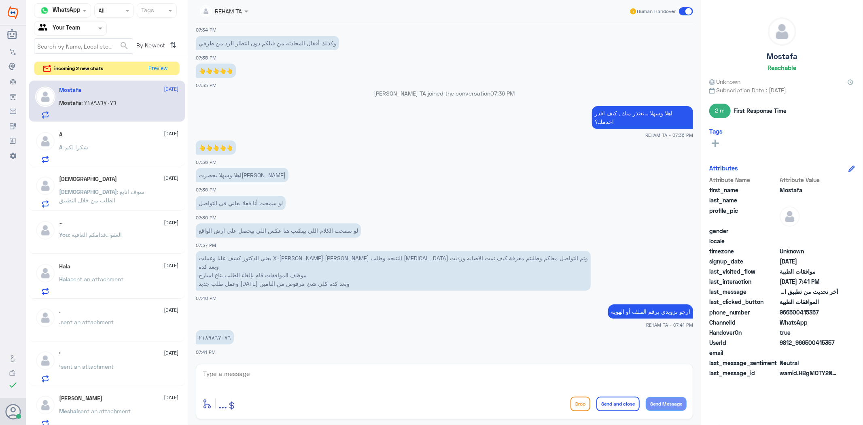
click at [241, 367] on div "enter flow name ... Drop Send and close Send Message" at bounding box center [445, 391] width 498 height 55
click at [273, 371] on textarea at bounding box center [444, 378] width 485 height 20
type textarea "2189867076"
drag, startPoint x: 261, startPoint y: 378, endPoint x: 116, endPoint y: 358, distance: 146.3
click at [116, 359] on div "Channel WhatsApp Status × All Tags Agent Filter Your Team search By Newest ⇅ in…" at bounding box center [445, 213] width 838 height 427
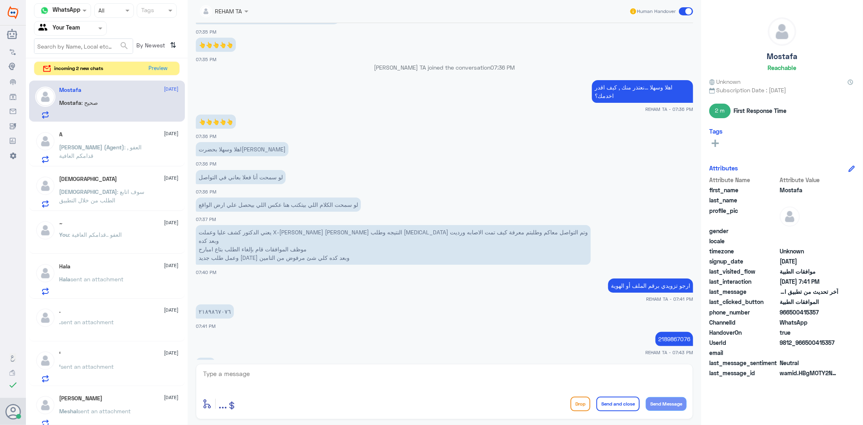
scroll to position [942, 0]
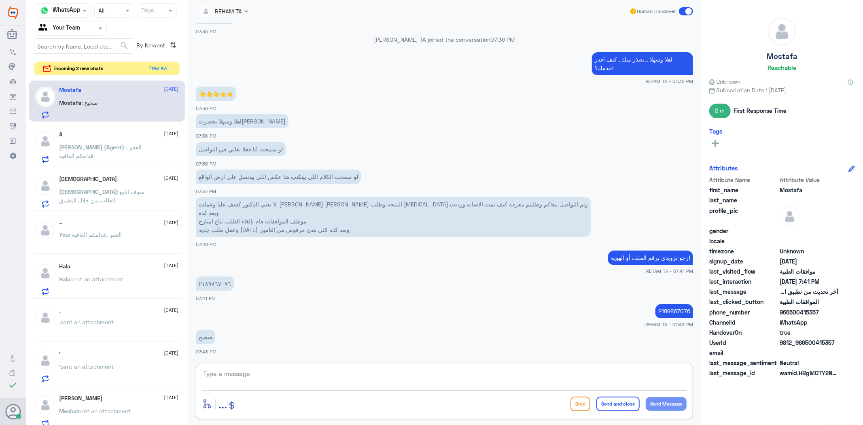
click at [276, 379] on textarea at bounding box center [444, 378] width 485 height 20
type textarea "ه"
type textarea "الان استفسارك فيما يخص الرنين صحيح؟"
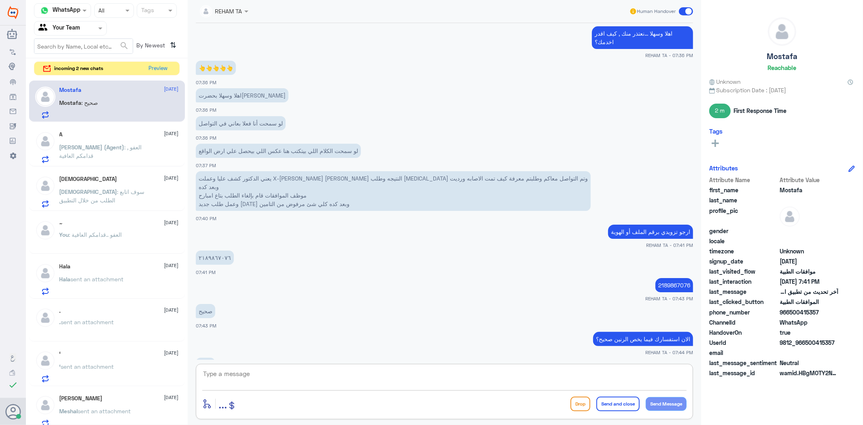
scroll to position [995, 0]
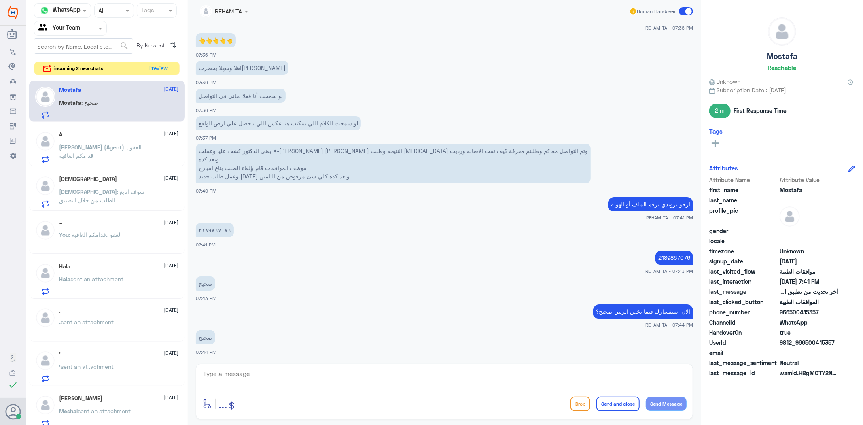
click at [245, 358] on div "13 Aug 2025 تم التواصل مع التامين 04:48 PM برجاء مشاركة رفض التامين 04:48 PM لا…" at bounding box center [445, 191] width 506 height 337
click at [316, 387] on textarea at bounding box center [444, 378] width 485 height 20
type textarea "الواضح لدي تمت متابعة طلبك عدة مرات وإرفاق لهم نتيجة الاشعه العادية بالاضافة لت…"
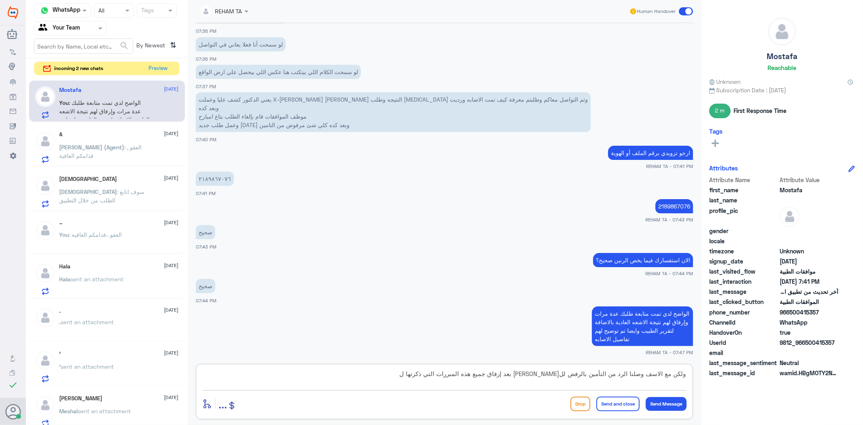
type textarea "ولكن مع الاسف وصلنا الرد من التأمين بالرفض للرنين بعد إرفاق جميع هذه المبررات ا…"
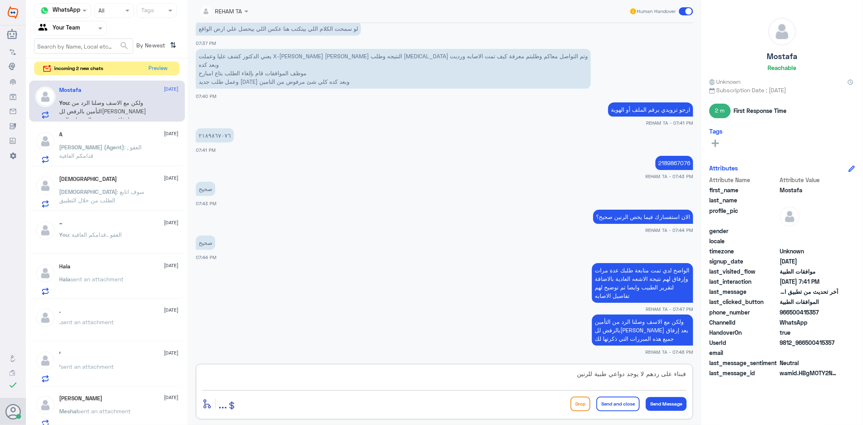
type textarea "فبناء على ردهم لا يوجد دواعي طبية للرنين"
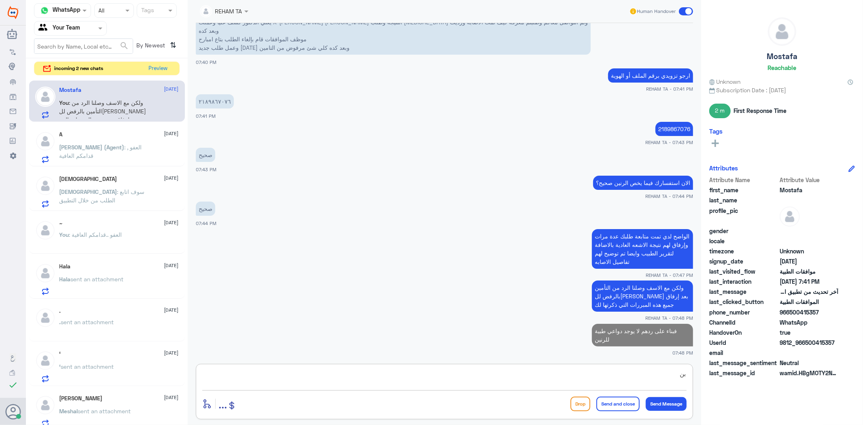
type textarea "ب"
type textarea "اعتمادا على نتيجة الاشعه العادية"
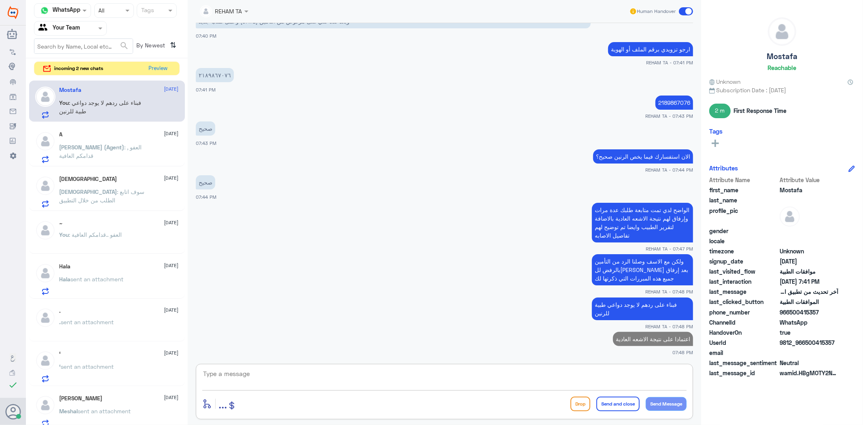
paste textarea "56018"
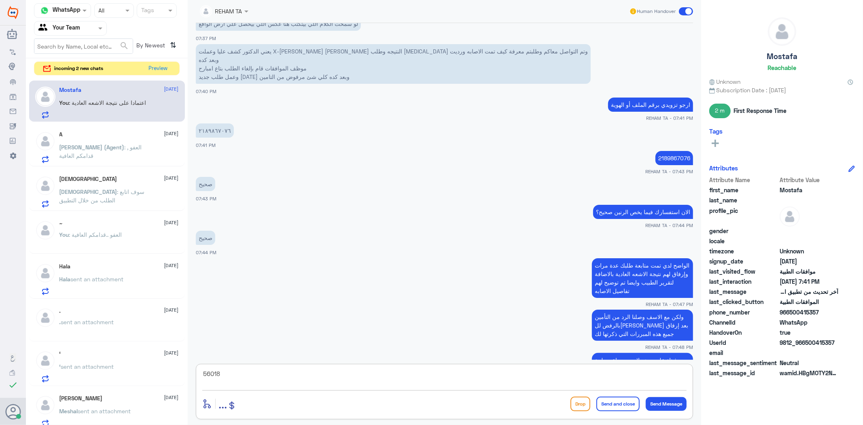
scroll to position [1015, 0]
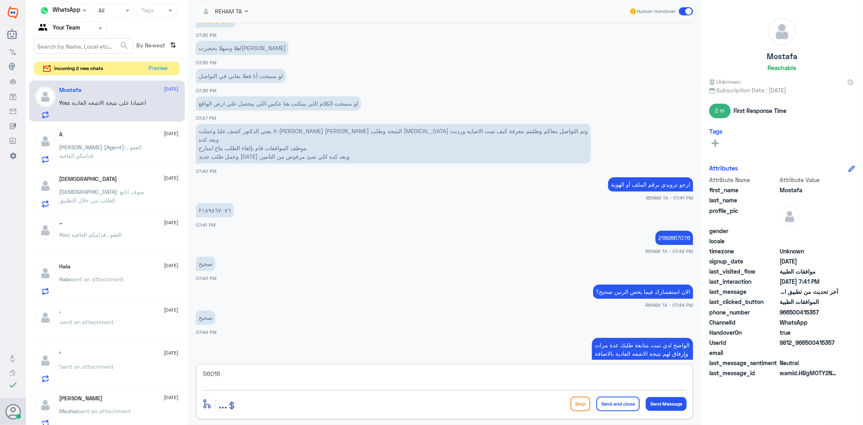
click at [681, 239] on p "2189867076" at bounding box center [675, 238] width 38 height 14
click at [392, 387] on textarea "56018" at bounding box center [444, 378] width 485 height 20
type textarea "5"
paste textarea ")app for rt knee x-ray as p/l for mri not justified"
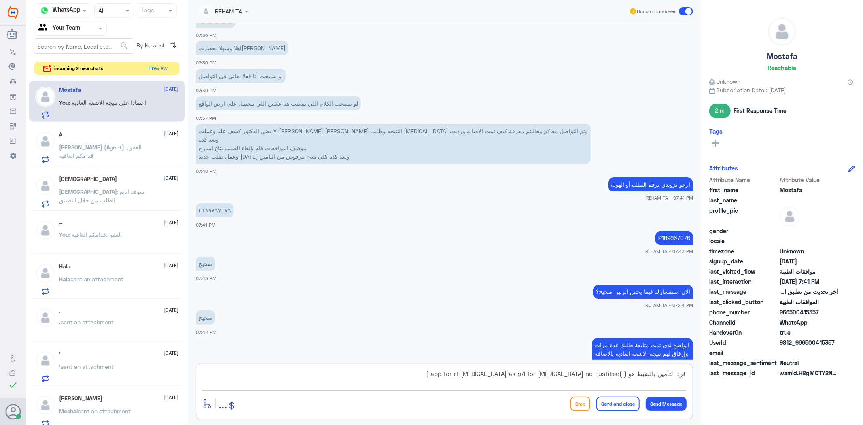
type textarea "فرد التأمين بالضبط هو ( )app for rt knee x-ray as p/l for mri not justified )"
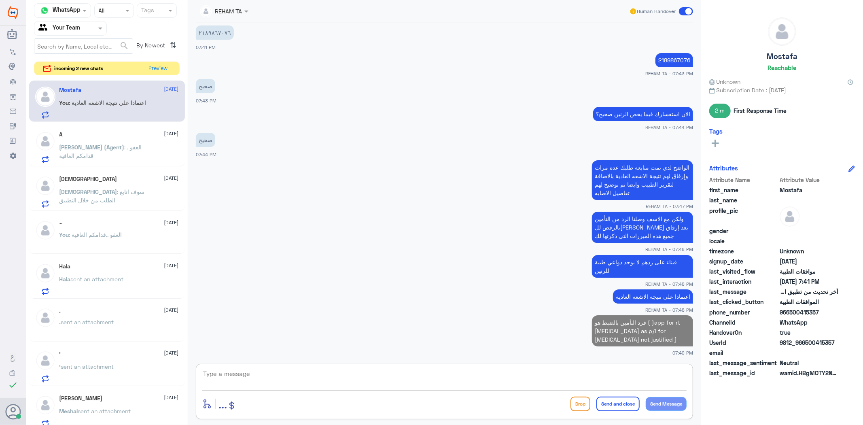
scroll to position [1201, 0]
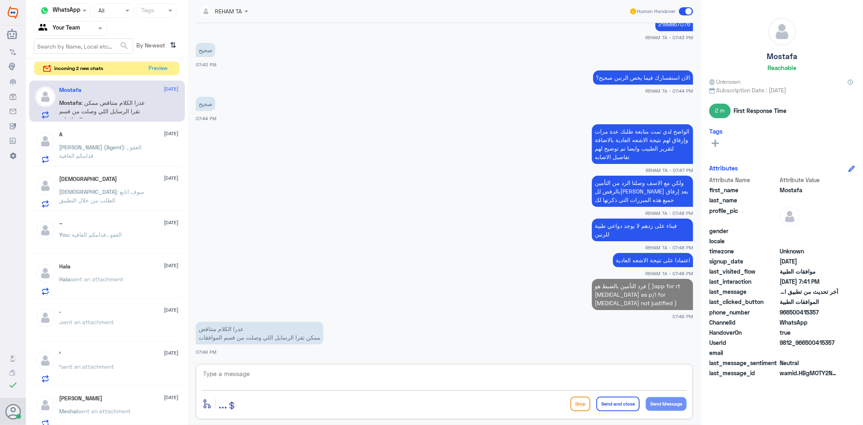
click at [412, 376] on textarea at bounding box center [444, 378] width 485 height 20
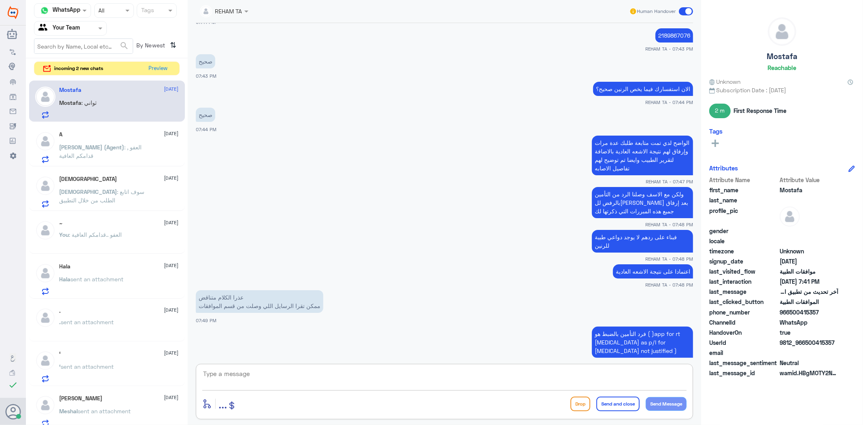
scroll to position [2194, 0]
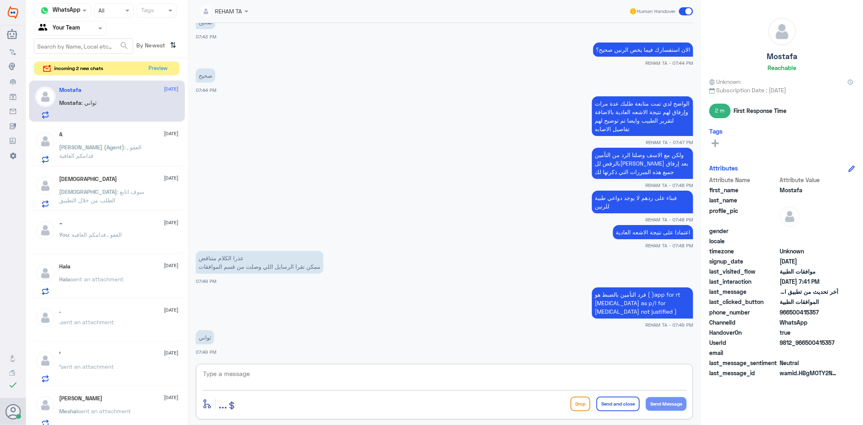
click at [383, 371] on textarea at bounding box center [444, 378] width 485 height 20
click at [387, 370] on textarea at bounding box center [444, 378] width 485 height 20
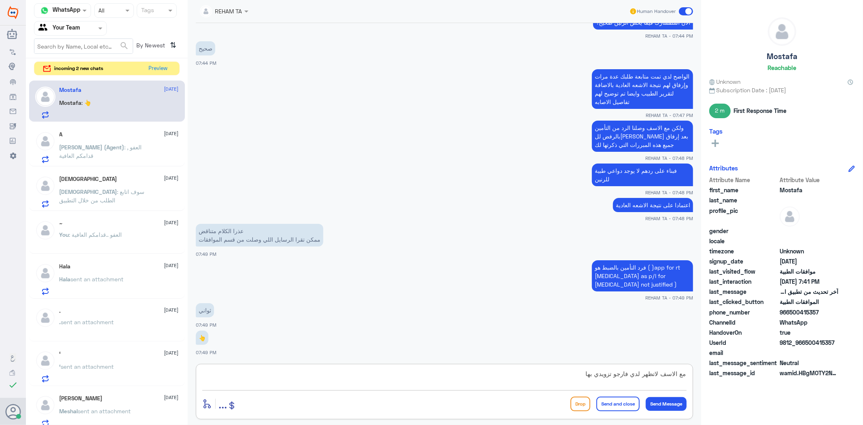
type textarea "مع الاسف لاتظهر لدي فارجو تزويدي بها"
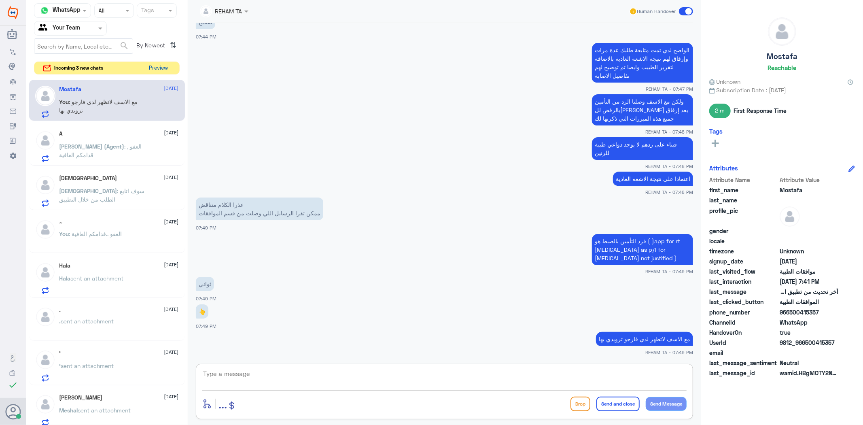
click at [150, 70] on button "Preview" at bounding box center [158, 68] width 25 height 13
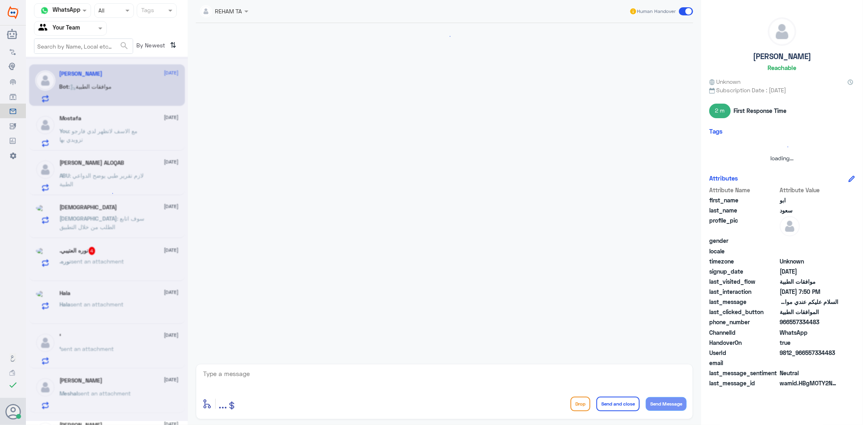
scroll to position [69, 0]
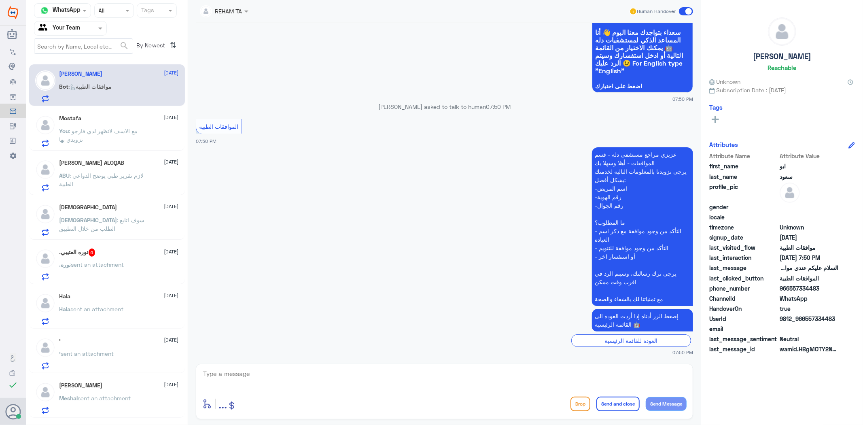
click at [119, 145] on p "You : مع الاسف لاتظهر لدي فارجو تزويدي بها" at bounding box center [105, 137] width 91 height 20
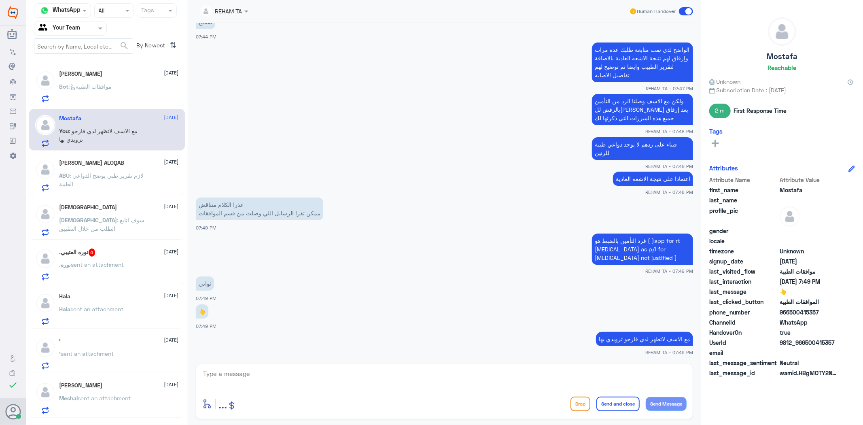
scroll to position [831, 0]
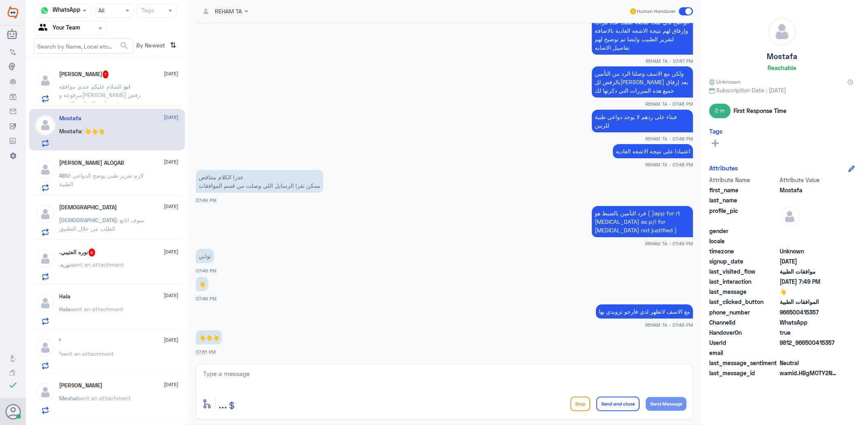
click at [149, 87] on p "ابو : السلام عليكم عندي موافقه مرفوعه وجاي رفض بسبب عدم رفع تقارير العملية والا…" at bounding box center [105, 92] width 91 height 20
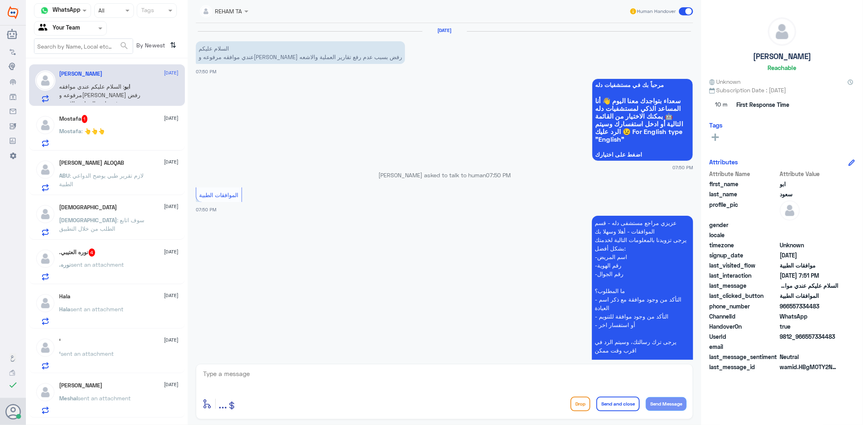
scroll to position [122, 0]
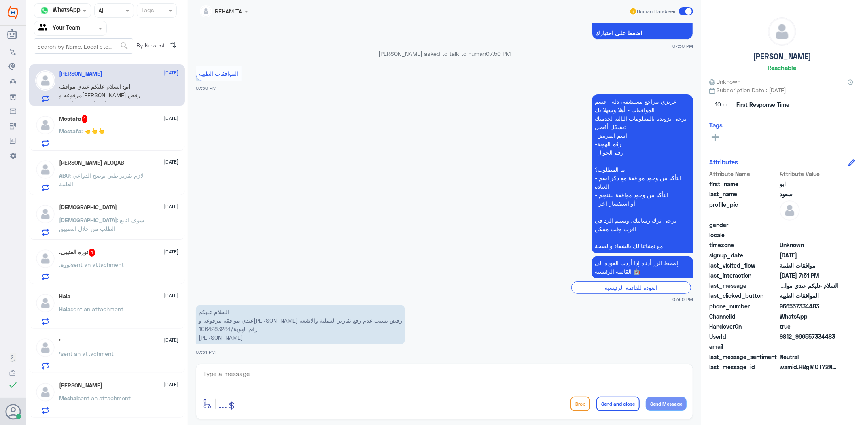
click at [95, 133] on span ": 👆👆👆" at bounding box center [93, 131] width 23 height 7
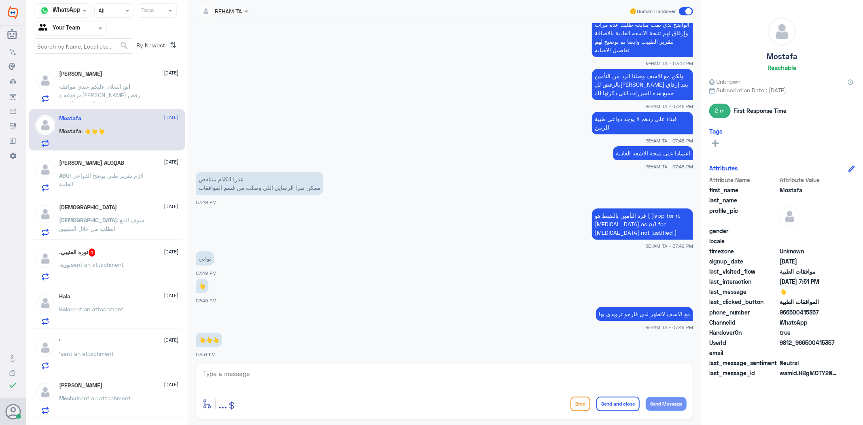
scroll to position [803, 0]
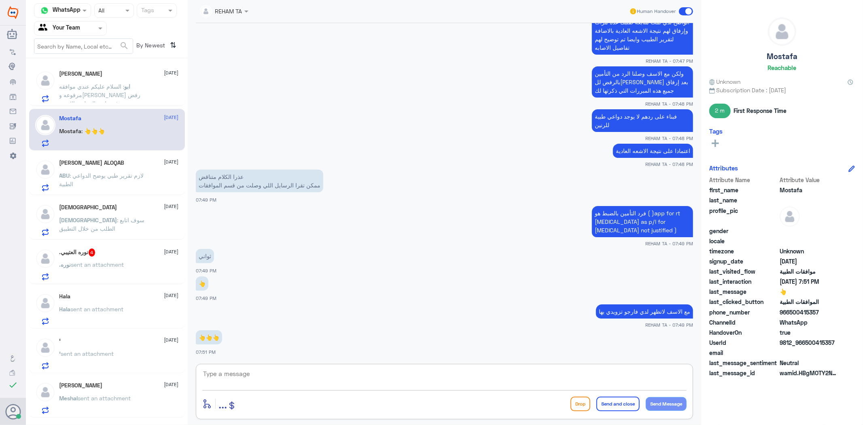
click at [269, 374] on textarea at bounding box center [444, 378] width 485 height 20
type textarea "أخي مصطفى هل تم التواصل مع التأمين؟"
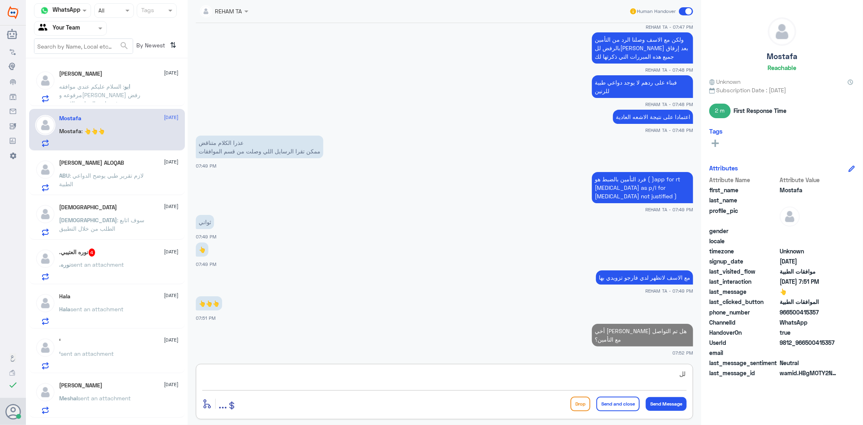
type textarea "ل"
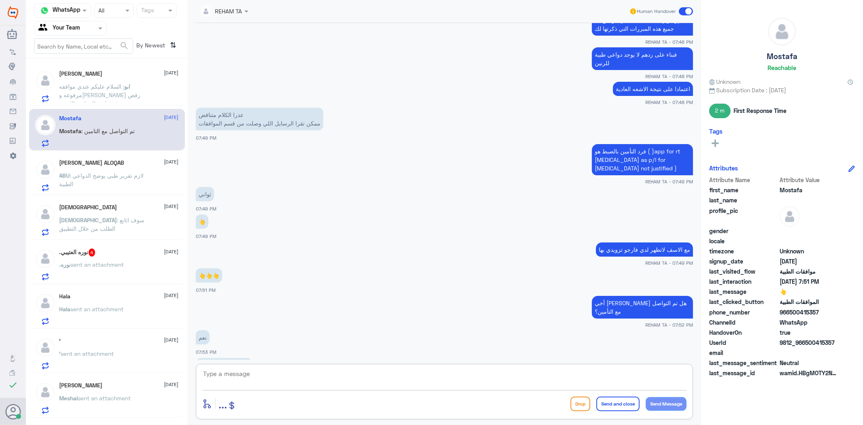
scroll to position [892, 0]
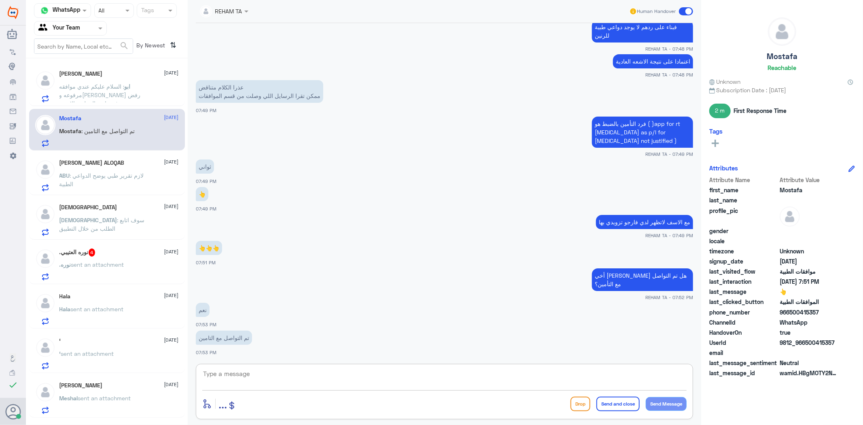
click at [270, 373] on textarea at bounding box center [444, 378] width 485 height 20
type textarea "ا"
type textarea "بماذا بلغوك؟"
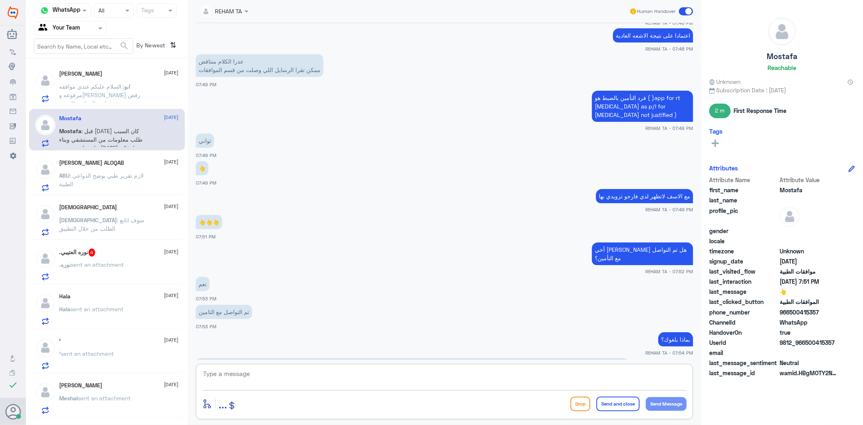
scroll to position [955, 0]
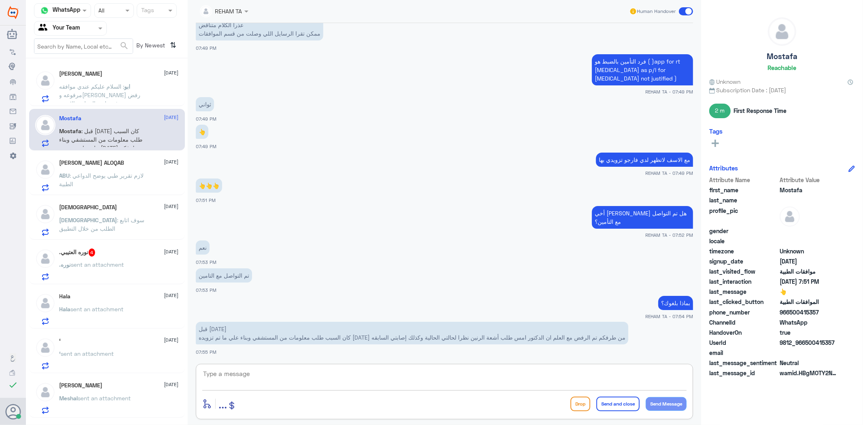
click at [284, 368] on textarea at bounding box center [444, 378] width 485 height 20
click at [284, 376] on textarea at bounding box center [444, 378] width 485 height 20
click at [295, 370] on textarea at bounding box center [444, 378] width 485 height 20
click at [609, 377] on textarea "صحيح فعلا" at bounding box center [444, 378] width 485 height 20
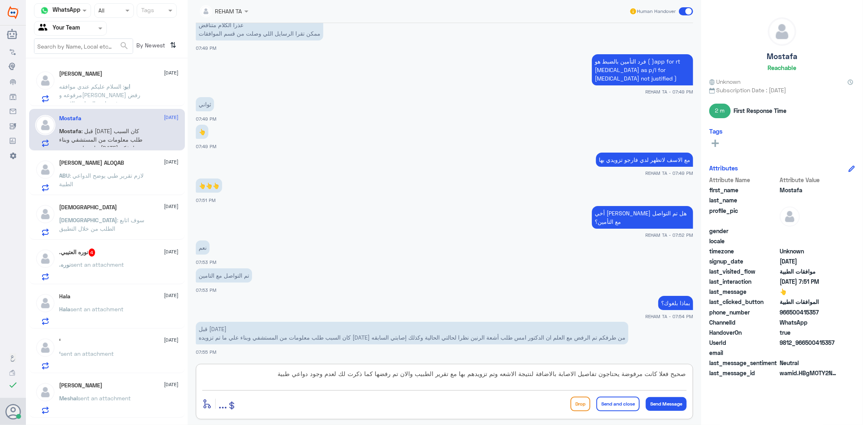
type textarea "صحيح فعلا كانت مرفوضة يحتاجون تفاصيل الاصابة بالاضافة لنتيجة الاشعه وتم تزويدهم…"
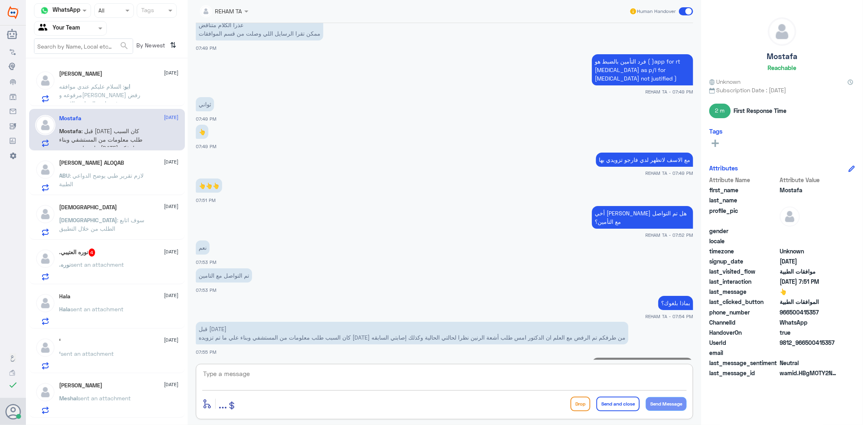
scroll to position [1014, 0]
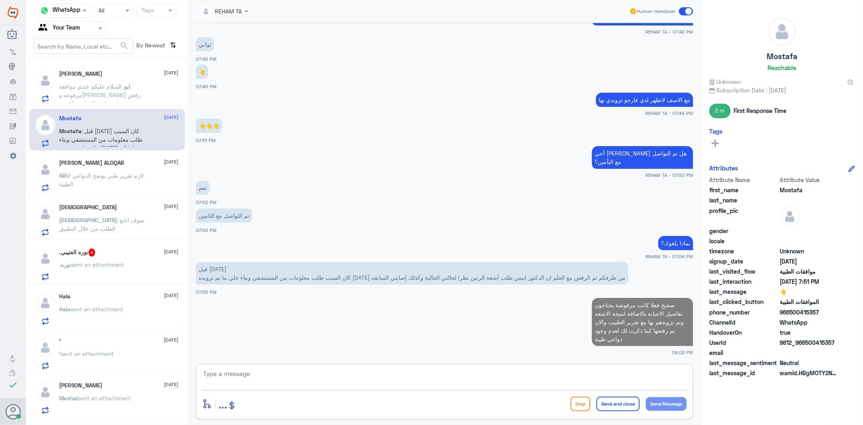
type textarea "ب"
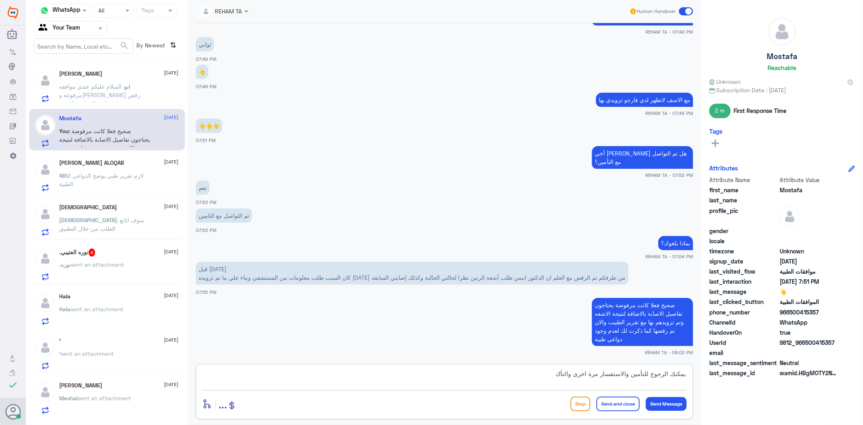
type textarea "يمكنك الرجوع للتأمين والاستفسار مرة اخرى والتأكد"
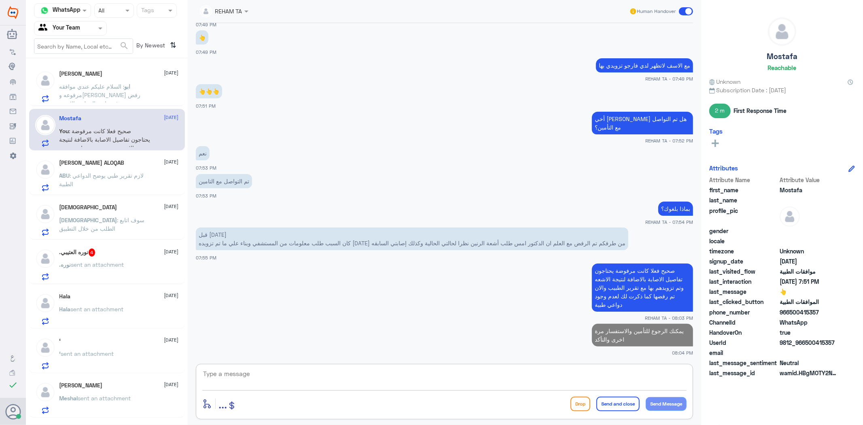
click at [96, 91] on span ": السلام عليكم عندي موافقه مرفوعه وجاي رفض بسبب عدم رفع تقارير العملية والاشعه …" at bounding box center [104, 103] width 89 height 41
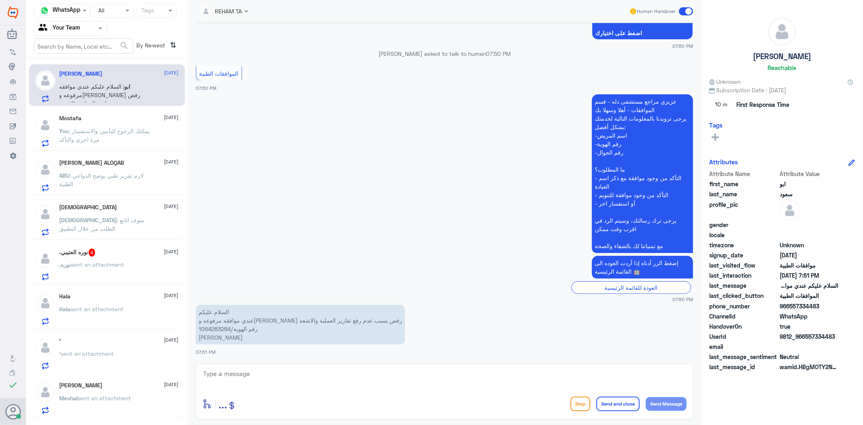
scroll to position [77, 0]
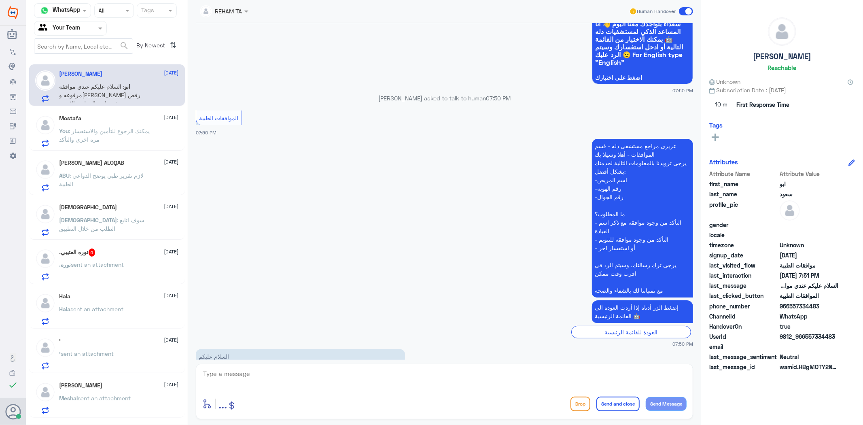
click at [96, 138] on span ": يمكنك الرجوع للتأمين والاستفسار مرة اخرى والتأكد" at bounding box center [105, 135] width 91 height 15
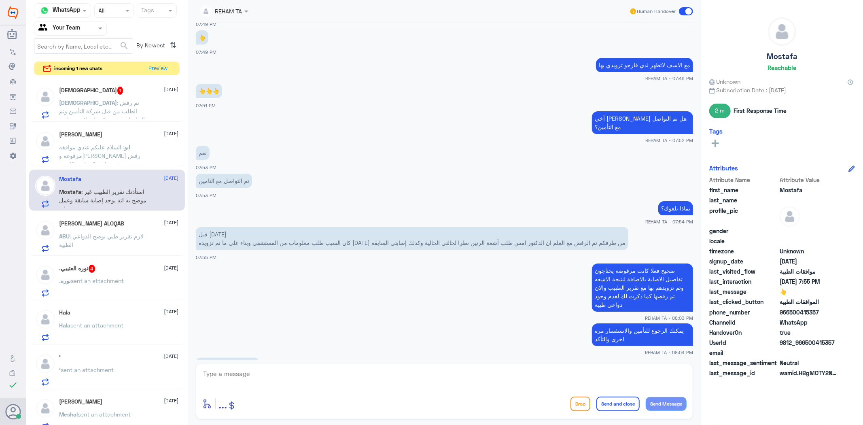
scroll to position [731, 0]
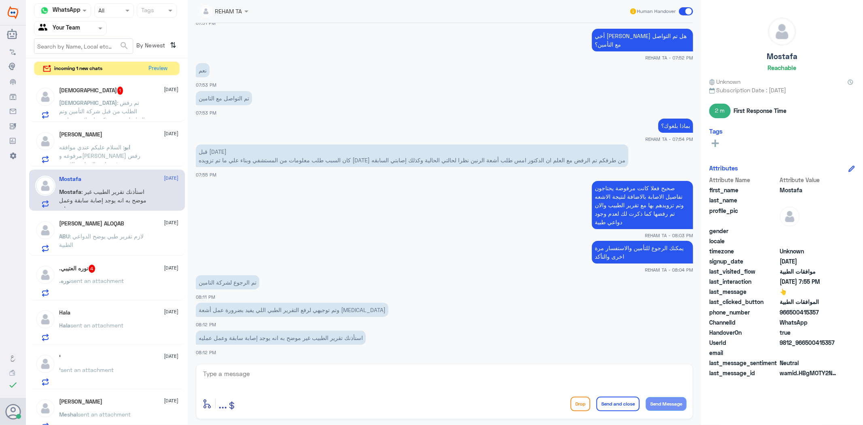
click at [281, 30] on app-msgs-text "أخي مصطفى هل تم التواصل مع التأمين؟" at bounding box center [445, 40] width 498 height 23
click at [338, 373] on textarea at bounding box center [444, 378] width 485 height 20
click at [340, 379] on textarea at bounding box center [444, 378] width 485 height 20
drag, startPoint x: 410, startPoint y: 391, endPoint x: 409, endPoint y: 382, distance: 9.0
click at [410, 390] on div "enter flow name ... Drop Send and close Send Message" at bounding box center [445, 391] width 498 height 55
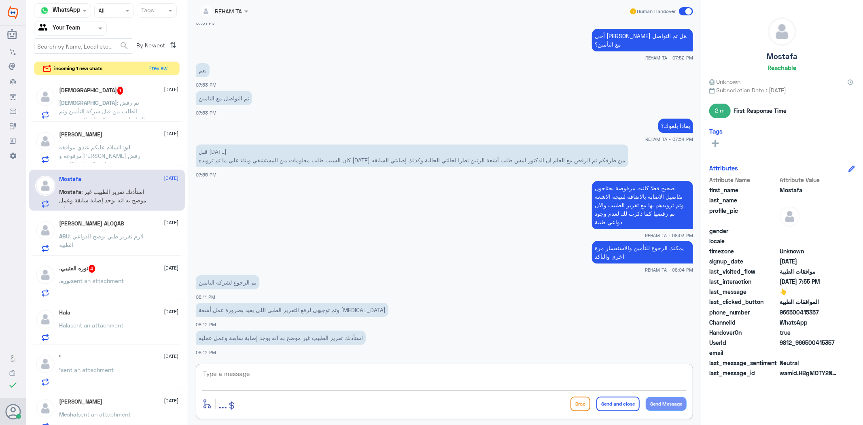
click at [409, 382] on textarea at bounding box center [444, 378] width 485 height 20
type textarea "s"
type textarea "سيتم التحقق الان مرة اخرى"
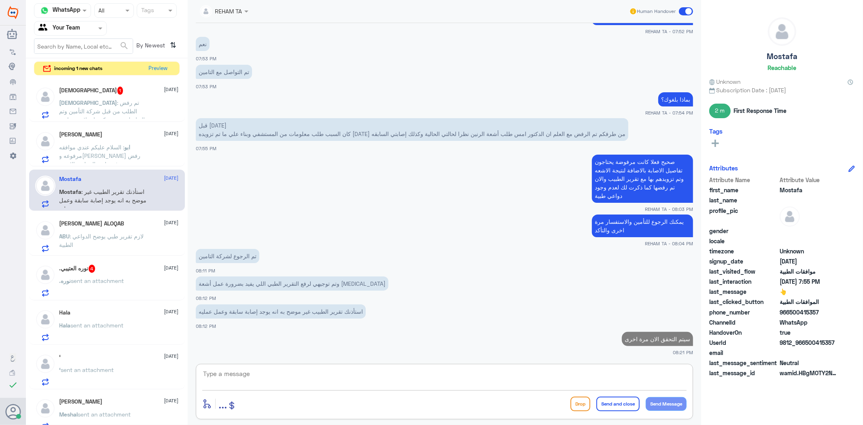
click at [108, 95] on div "Mohammed 1 13 August Mohammed : تم رفض الطلب من قبل شركة التأمين وتم التواصل مع…" at bounding box center [119, 103] width 119 height 32
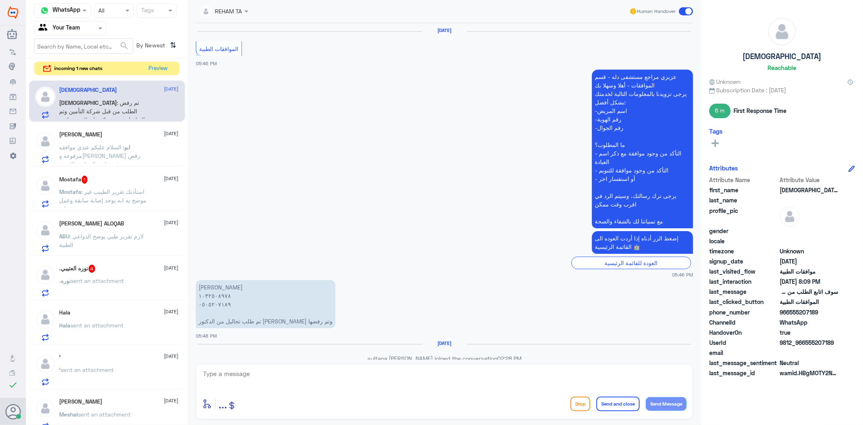
scroll to position [1142, 0]
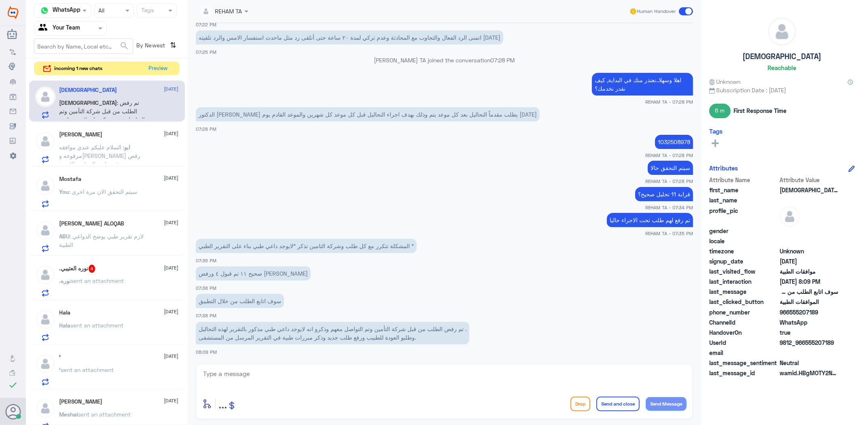
click at [364, 375] on textarea at bounding box center [444, 378] width 485 height 20
click at [314, 378] on textarea at bounding box center [444, 378] width 485 height 20
type textarea "سيتم تحويل الحاله لطبيب الموافقات الطبية لكتابة تقرير مفصل"
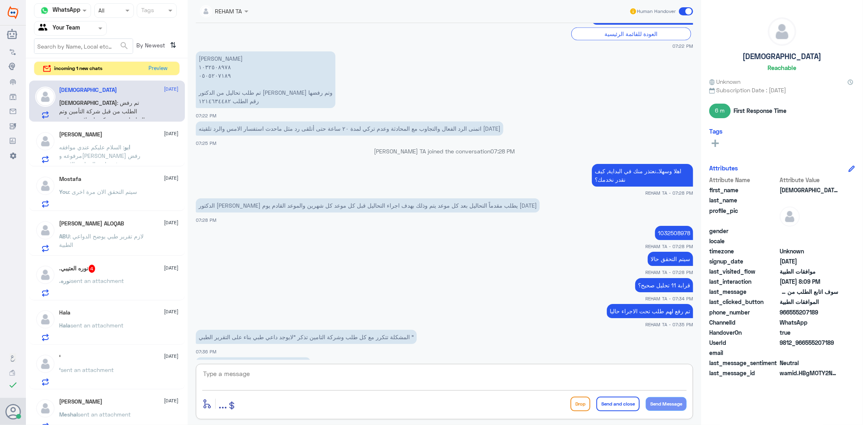
scroll to position [1042, 0]
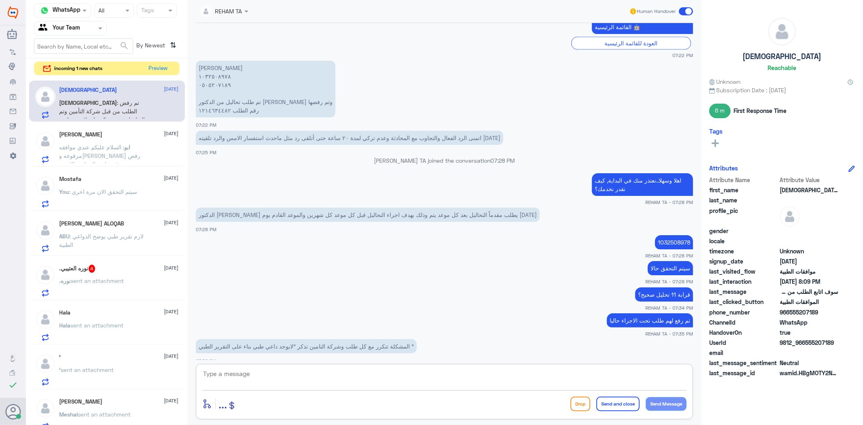
click at [682, 243] on p "1032508978" at bounding box center [674, 242] width 38 height 14
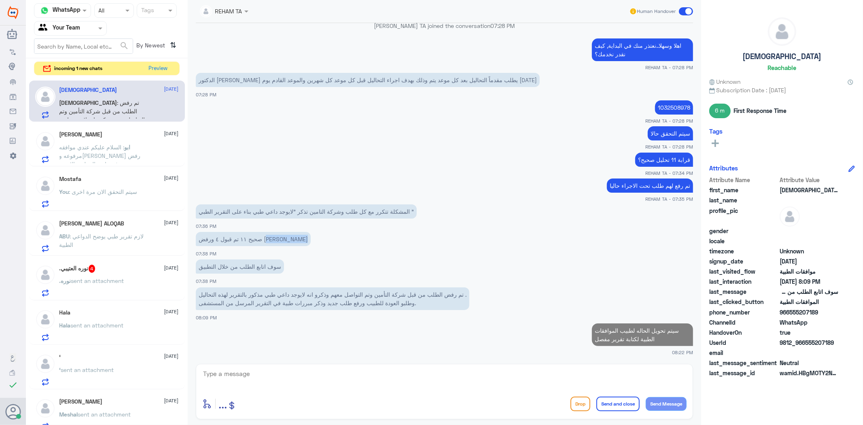
click at [681, 242] on app-msgs-text "صحيح ١١ تم قبول ٤ ورفض ٧" at bounding box center [445, 239] width 498 height 15
click at [658, 108] on p "1032508978" at bounding box center [674, 107] width 38 height 14
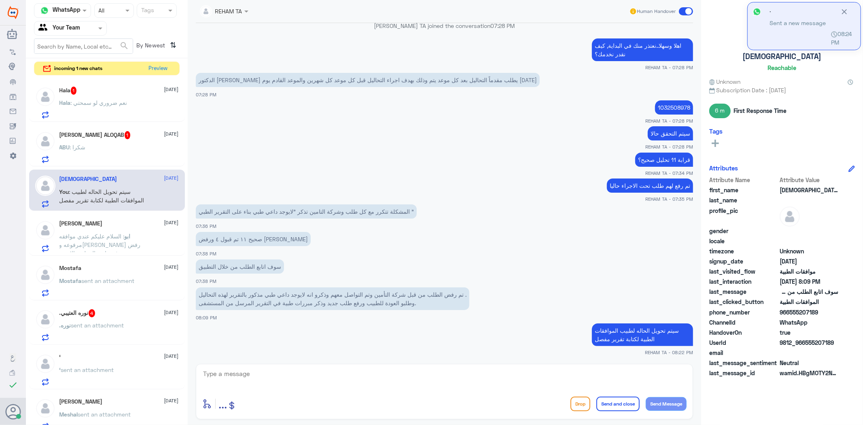
click at [302, 381] on textarea at bounding box center [444, 378] width 485 height 20
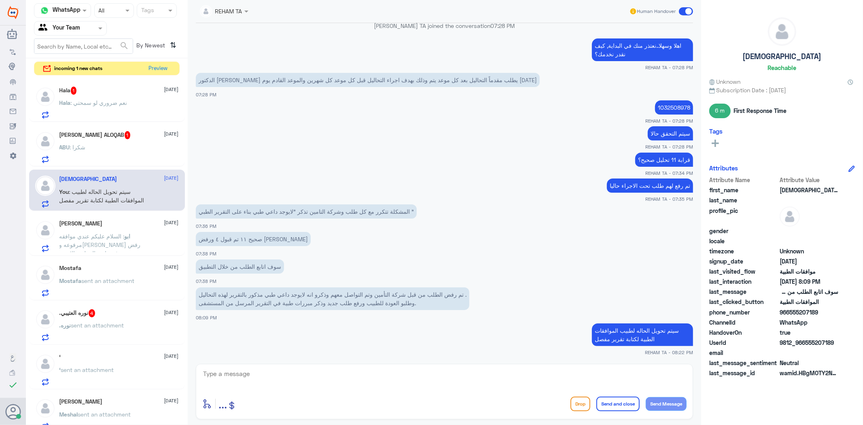
click at [370, 47] on app-msgs-text "اهلا وسهلا..نعتذر منك في البداية, كيف نقدر نخدمك؟" at bounding box center [445, 49] width 498 height 23
click at [292, 367] on div "enter flow name ... Drop Send and close Send Message" at bounding box center [445, 391] width 498 height 55
click at [384, 377] on textarea at bounding box center [444, 378] width 485 height 20
paste textarea "اي خدمة اخرى؟"
type textarea "اي خدمة اخرى؟"
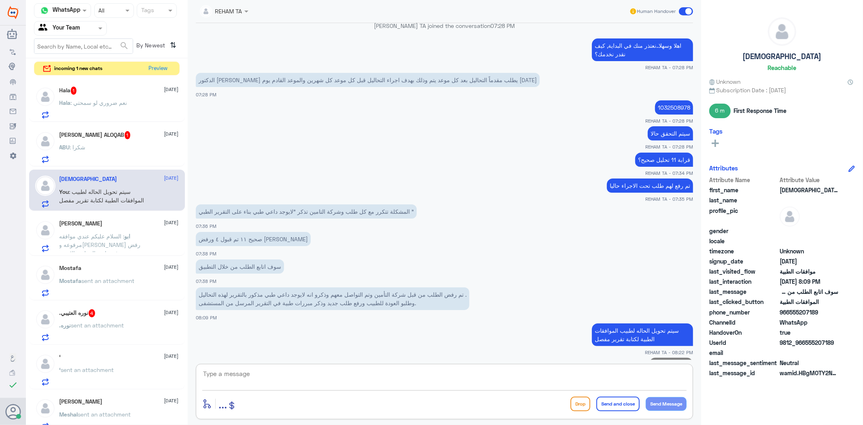
scroll to position [1203, 0]
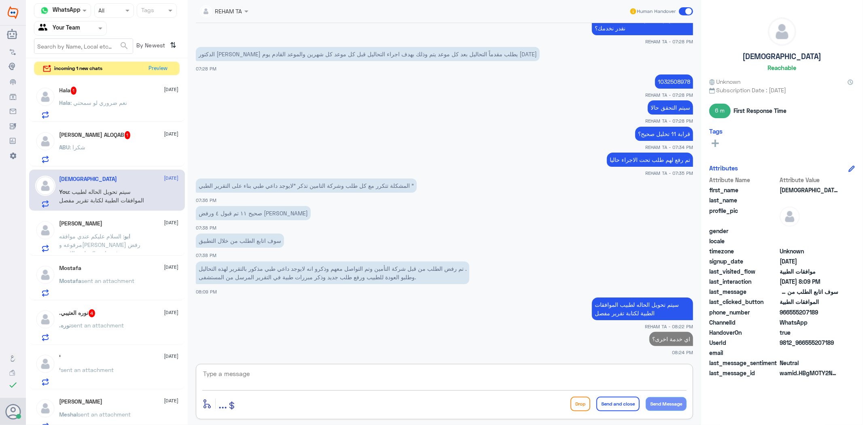
click at [87, 150] on div "ABU : شكرا" at bounding box center [119, 154] width 119 height 18
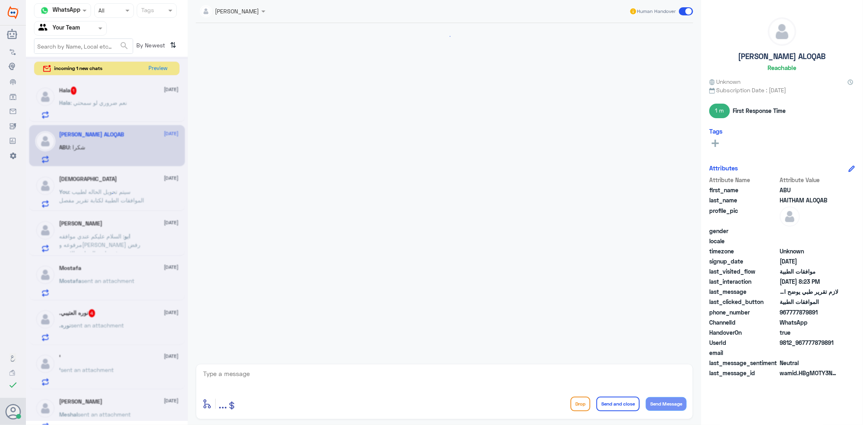
scroll to position [993, 0]
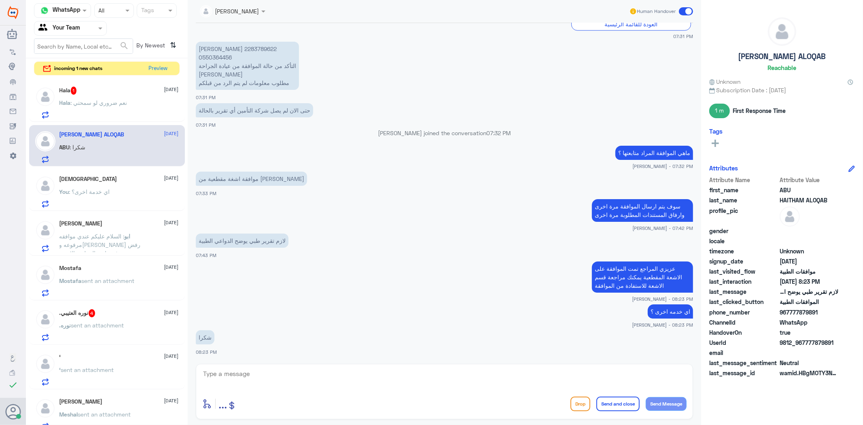
click at [117, 88] on div "Hala 1 13 August" at bounding box center [119, 91] width 119 height 8
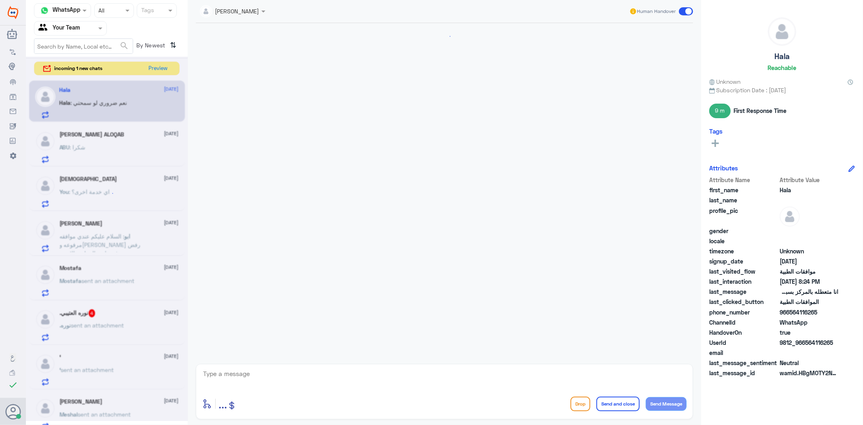
scroll to position [694, 0]
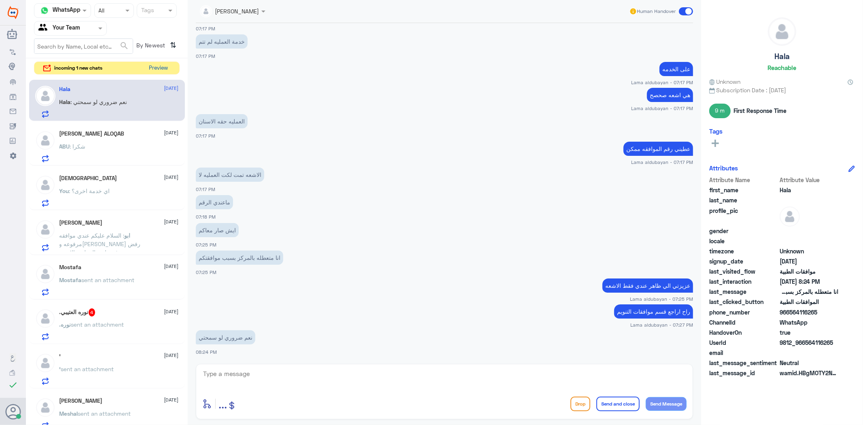
click at [158, 65] on button "Preview" at bounding box center [158, 68] width 25 height 13
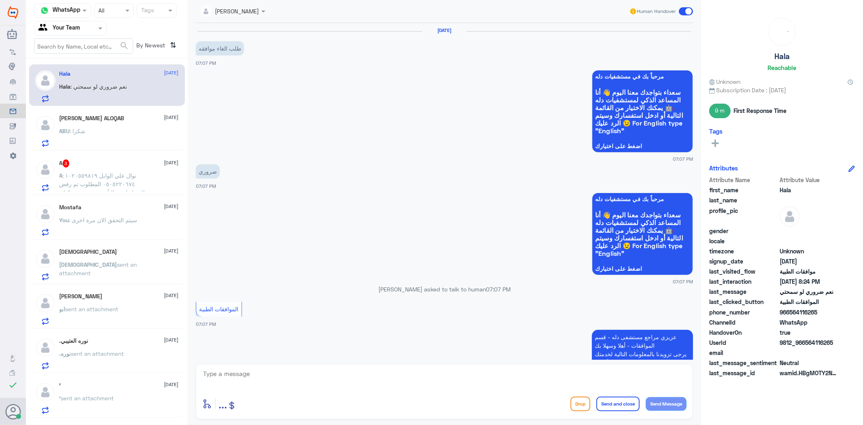
scroll to position [694, 0]
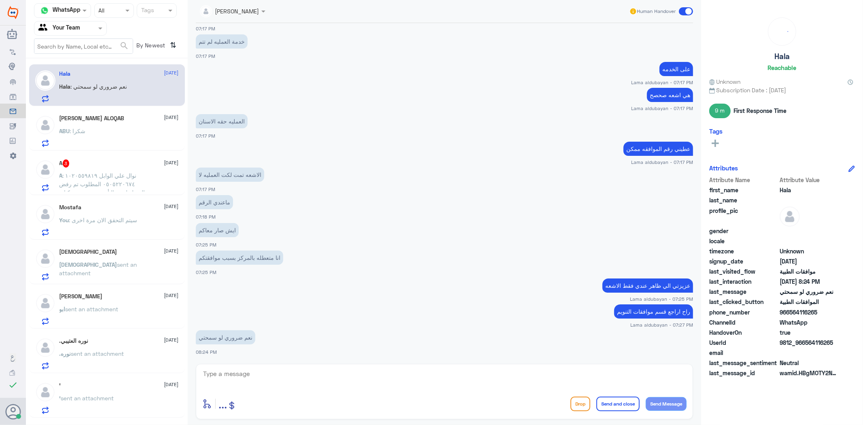
click at [119, 134] on div "ABU : شكرا" at bounding box center [119, 138] width 119 height 18
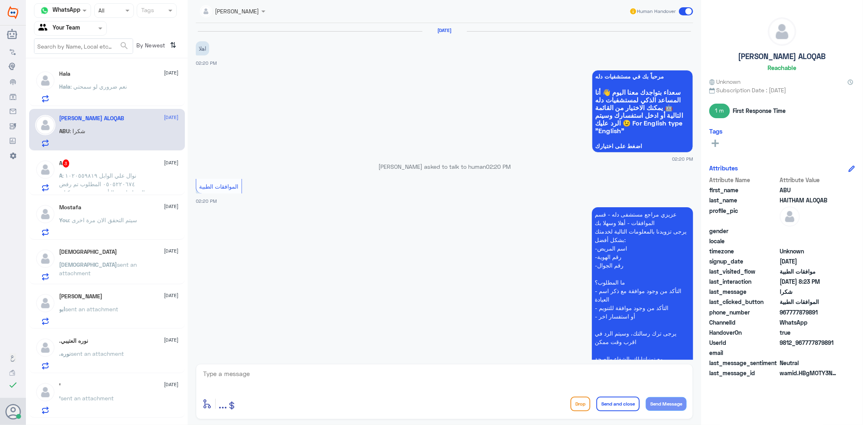
scroll to position [993, 0]
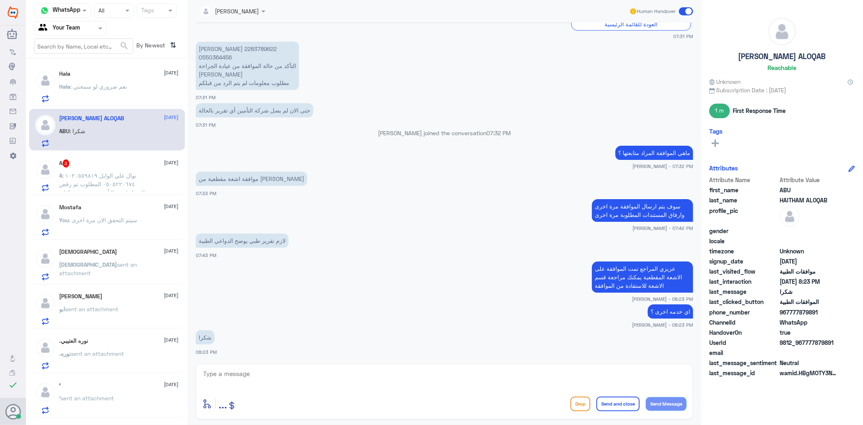
click at [136, 176] on p "A : نوال علي الوابل ١٠٢٠٥٥٩٨١٩ ٠٥٠٥٢٢٠٦٧٤ المطلوب تم رفض التخطيط من التأمين بسب…" at bounding box center [105, 181] width 91 height 20
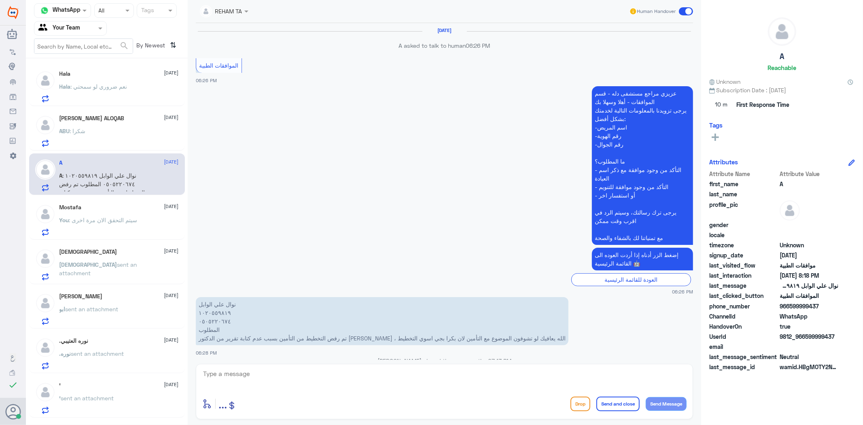
scroll to position [1371, 0]
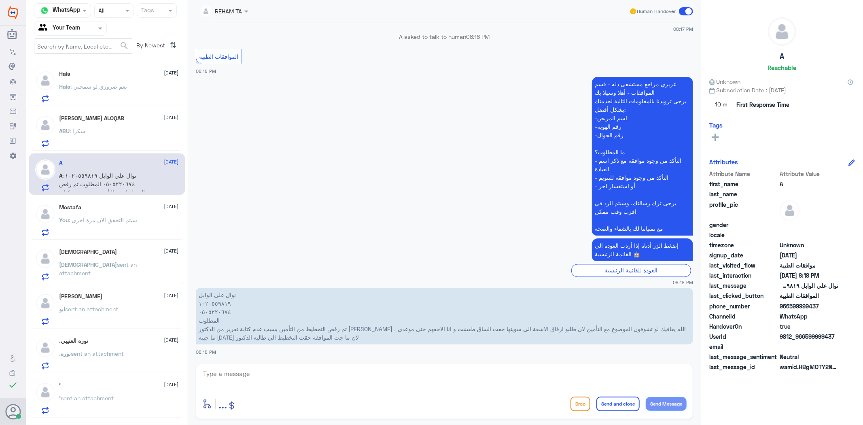
click at [117, 225] on p "You : سيتم التحقق الان مرة اخرى" at bounding box center [99, 226] width 78 height 20
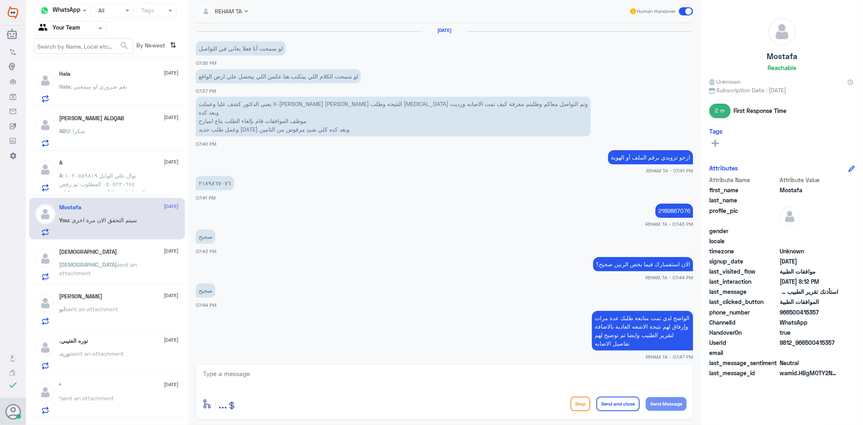
scroll to position [651, 0]
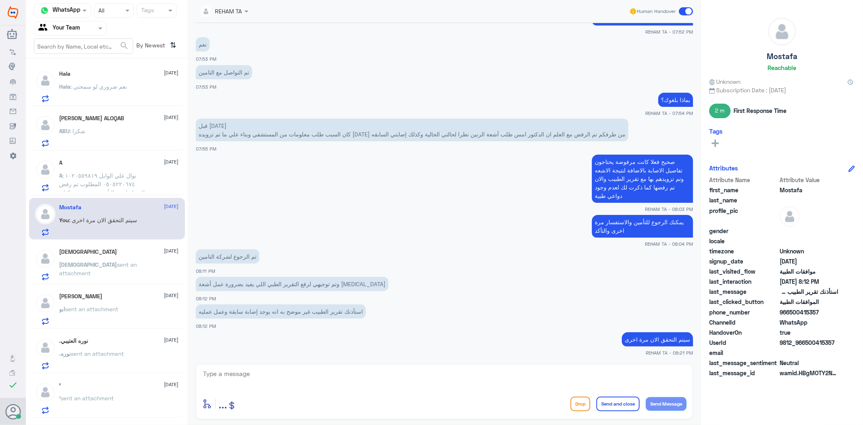
click at [119, 269] on p "Mohammed sent an attachment" at bounding box center [105, 270] width 91 height 20
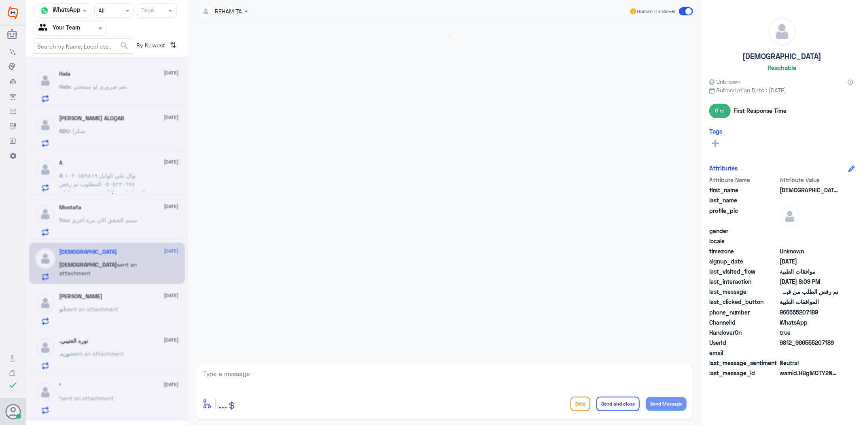
scroll to position [964, 0]
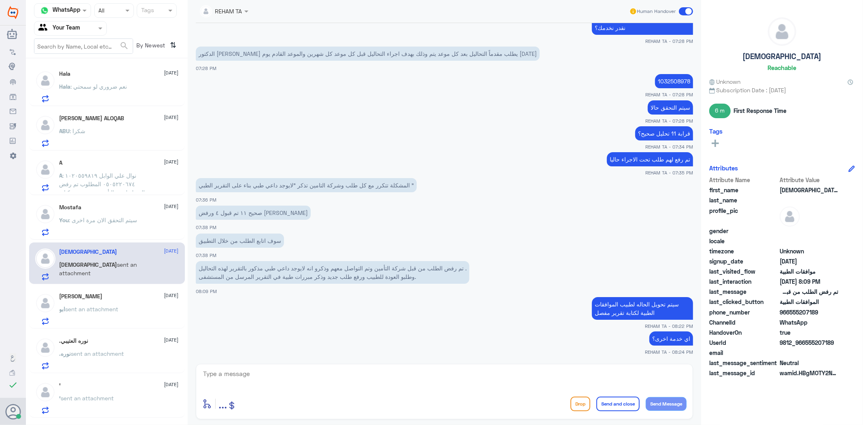
click at [126, 308] on div "ابو sent an attachment" at bounding box center [119, 316] width 119 height 18
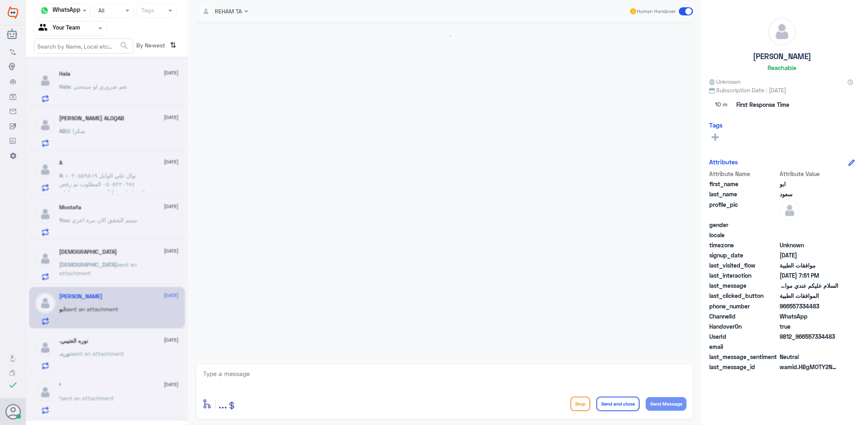
scroll to position [122, 0]
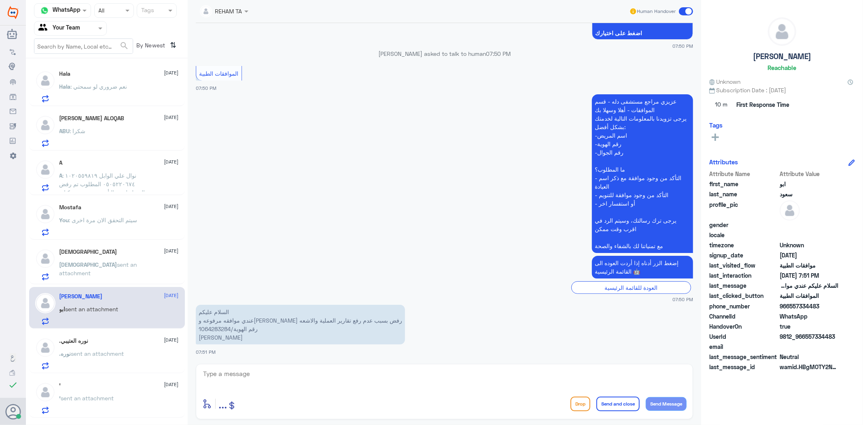
click at [207, 330] on p "السلام عليكم عندي موافقه مرفوعه وجاي رفض بسبب عدم رفع تقارير العملية والاشعه رق…" at bounding box center [300, 325] width 209 height 40
click at [306, 355] on div "السلام عليكم عندي موافقه مرفوعه وجاي رفض بسبب عدم رفع تقارير العملية والاشعه رق…" at bounding box center [445, 329] width 498 height 53
click at [294, 367] on div "enter flow name ... Drop Send and close Send Message" at bounding box center [445, 391] width 498 height 55
click at [298, 381] on textarea at bounding box center [444, 378] width 485 height 20
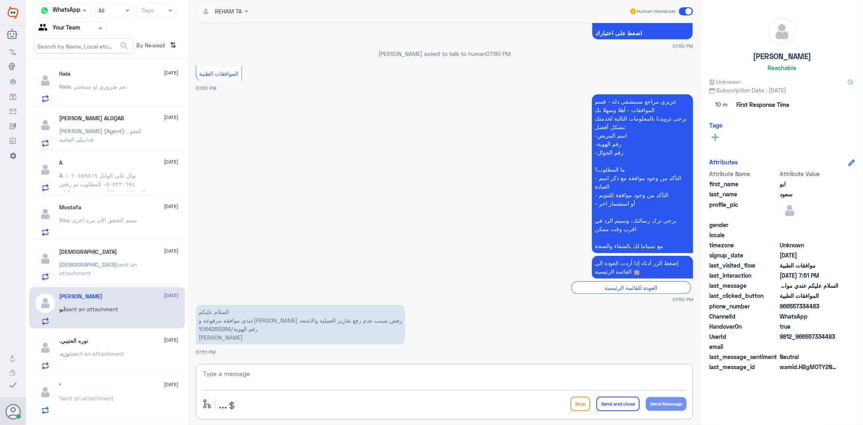
paste textarea "اهلا وسهلا..سيتم التحقق حالا"
type textarea "اهلا وسهلا..سيتم التحقق حالا"
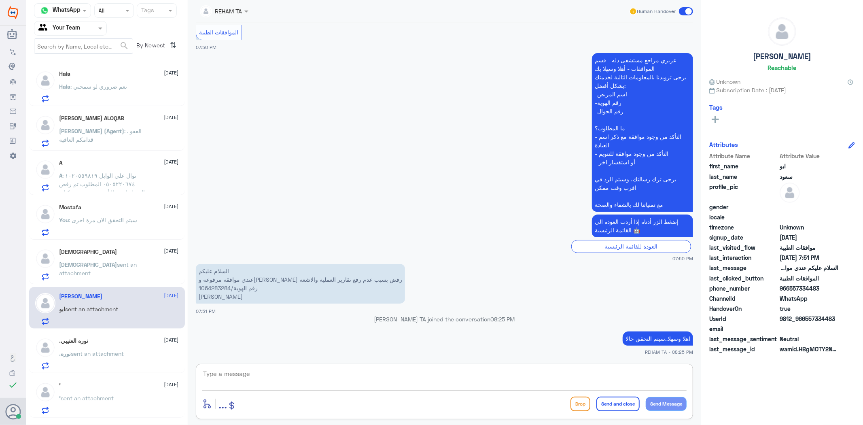
click at [266, 367] on div "enter flow name ... Drop Send and close Send Message" at bounding box center [445, 391] width 498 height 55
click at [274, 374] on textarea at bounding box center [444, 378] width 485 height 20
type textarea "هل في دلة النخيل؟"
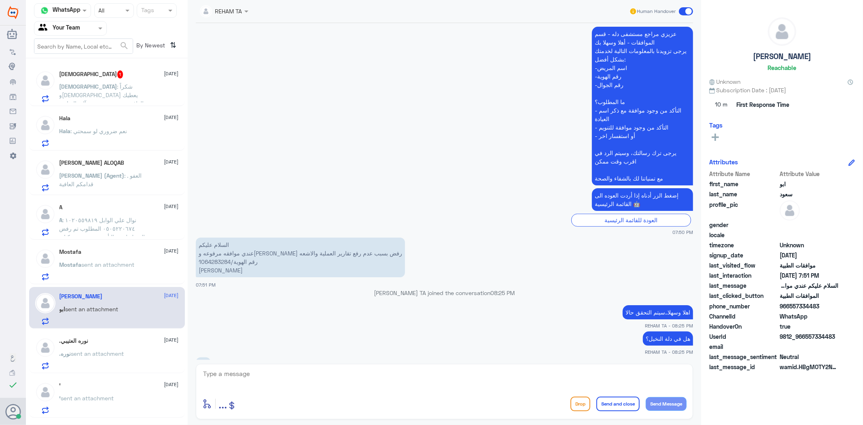
scroll to position [201, 0]
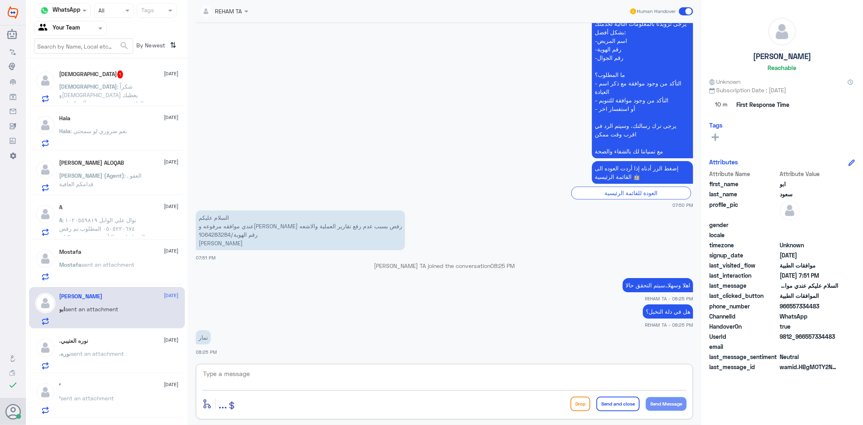
click at [248, 370] on textarea at bounding box center [444, 378] width 485 height 20
type textarea "u"
type textarea "عزيزتي نحن دلة النخيل ارجو التواصل مع دلة نمار"
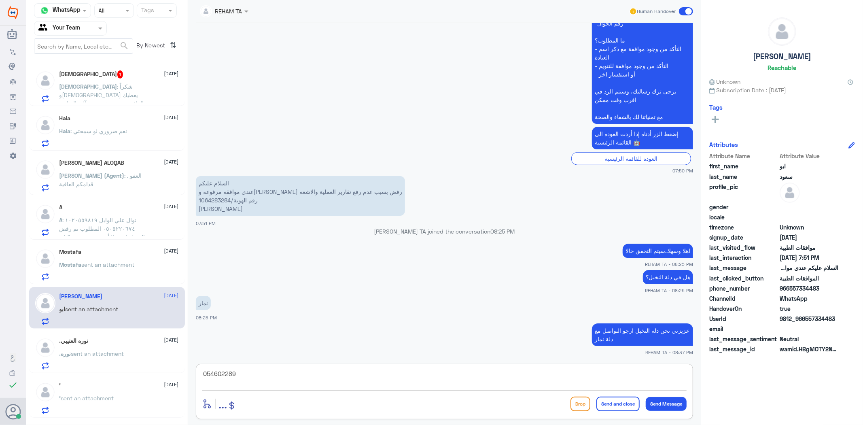
type textarea "0546022896"
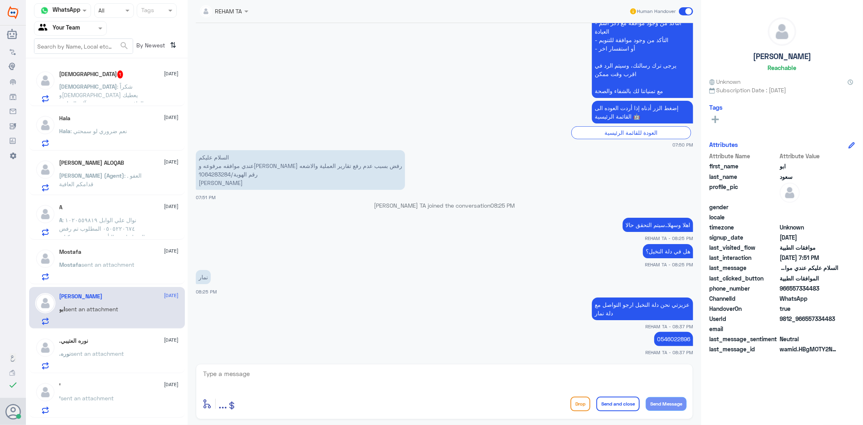
click at [354, 31] on app-msgs-text "عزيزي مراجع مستشفى دله - قسم الموافقات - أهلا وسهلا بك يرجى تزويدنا بالمعلومات …" at bounding box center [445, 18] width 498 height 159
click at [338, 384] on textarea at bounding box center [444, 378] width 485 height 20
paste textarea "اي خدمة اخرى؟"
type textarea "اي خدمة اخرى؟"
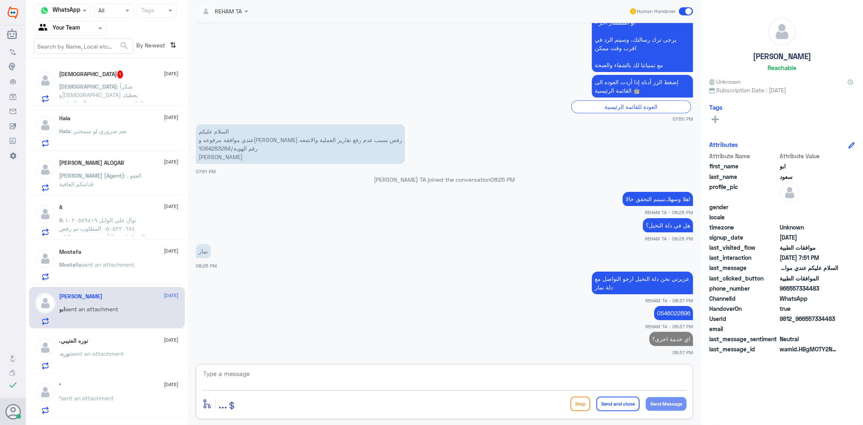
click at [103, 83] on span ": شكراً والله يعطيك العافية بس بستفسر عن آلية المتابعة تكون عن طريق التطبيق او …" at bounding box center [102, 103] width 85 height 41
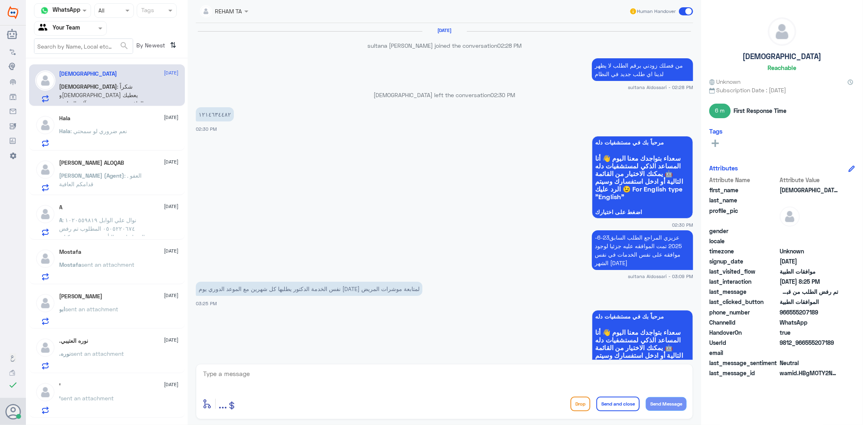
scroll to position [926, 0]
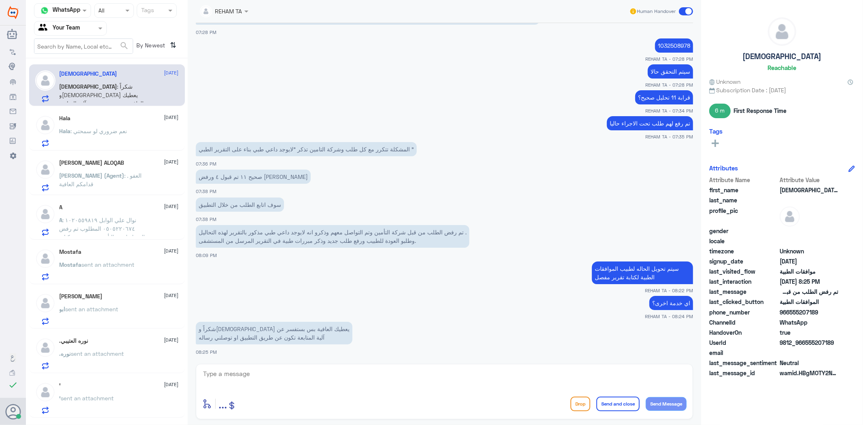
click at [313, 381] on textarea at bounding box center [444, 378] width 485 height 20
type textarea "ستصلك رسالة في حال الرفض تواصل مع التأمين"
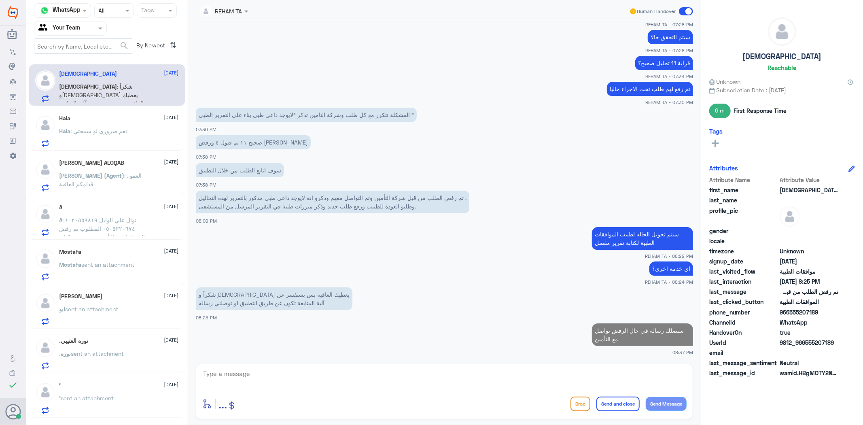
click at [108, 135] on p "Hala : نعم ضروري لو سمحتي" at bounding box center [94, 137] width 68 height 20
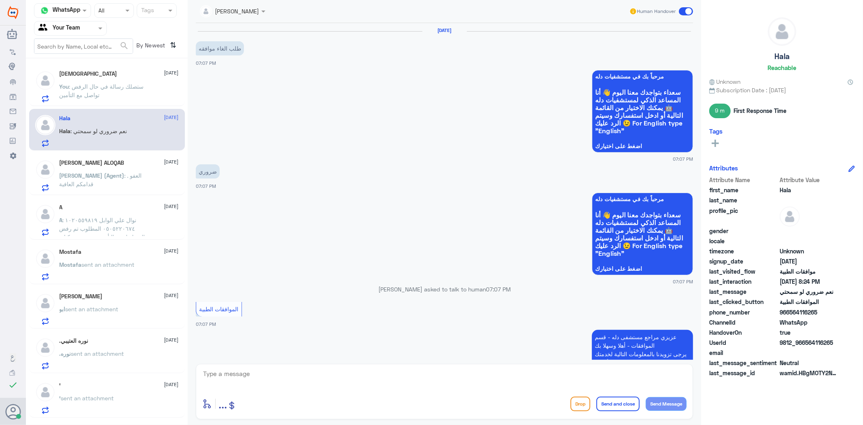
scroll to position [694, 0]
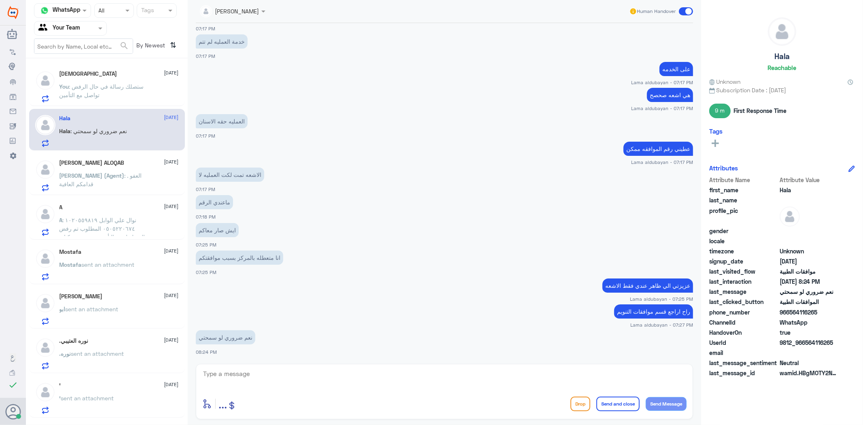
click at [117, 91] on p "You : ستصلك رسالة في حال الرفض تواصل مع التأمين" at bounding box center [105, 92] width 91 height 20
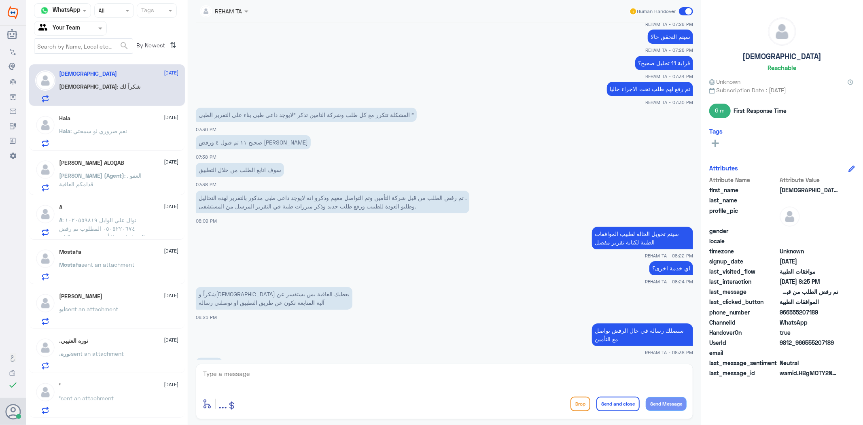
scroll to position [972, 0]
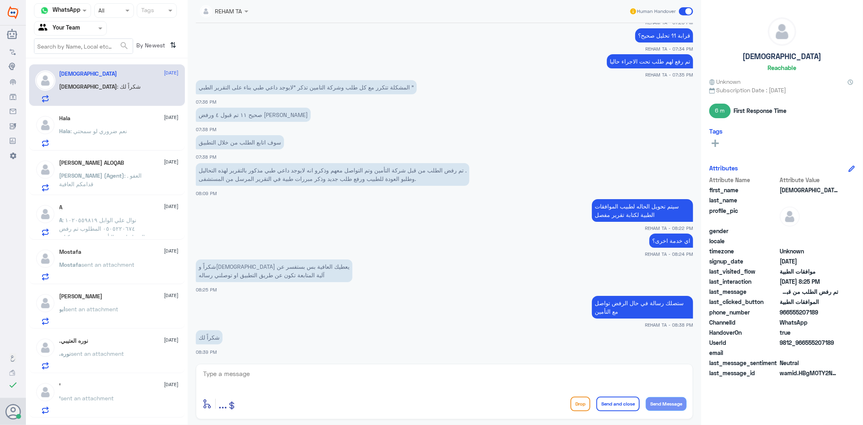
click at [266, 366] on div "enter flow name ... Drop Send and close Send Message" at bounding box center [445, 391] width 498 height 55
click at [269, 370] on textarea at bounding box center [444, 378] width 485 height 20
click at [272, 373] on textarea at bounding box center [444, 378] width 485 height 20
click at [273, 373] on textarea at bounding box center [444, 378] width 485 height 20
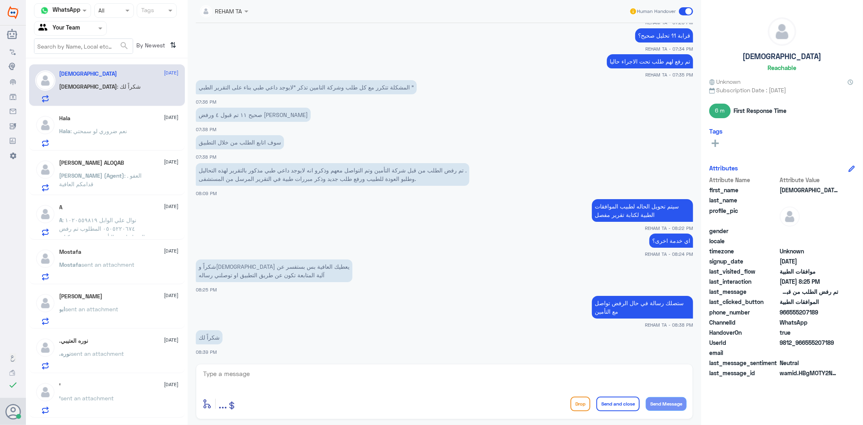
click at [334, 27] on div "قرابة 11 تحليل صحيح؟ REHAM TA - 07:34 PM" at bounding box center [445, 39] width 498 height 26
click at [262, 386] on textarea at bounding box center [444, 378] width 485 height 20
click at [264, 374] on textarea at bounding box center [444, 378] width 485 height 20
paste textarea "العفو ..قدامكم العافية"
type textarea "العفو ..قدامكم العافية"
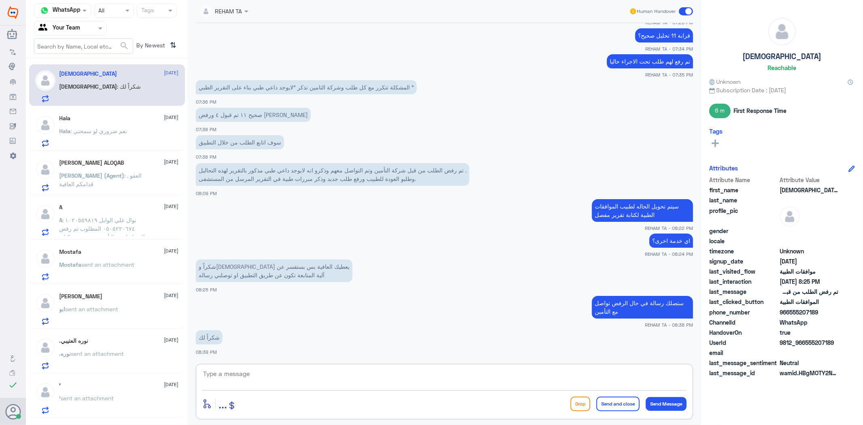
scroll to position [997, 0]
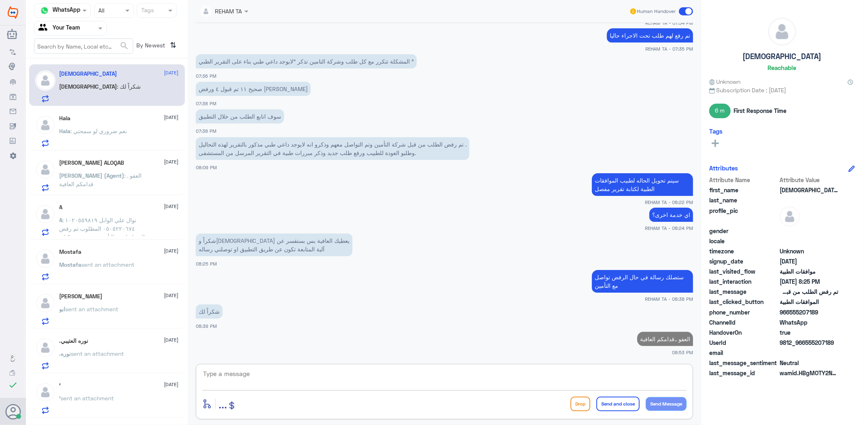
click at [117, 129] on span ": نعم ضروري لو سمحتي" at bounding box center [99, 131] width 57 height 7
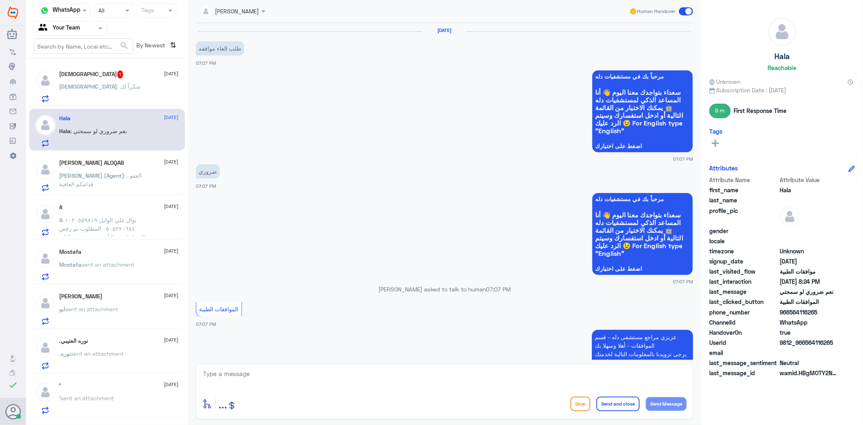
scroll to position [694, 0]
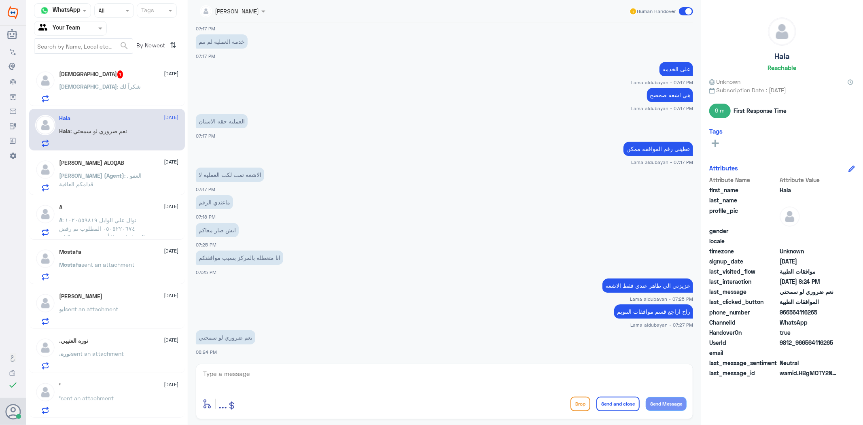
click at [147, 79] on div "Mohammed 1 13 August Mohammed : شكراً لك" at bounding box center [119, 86] width 119 height 32
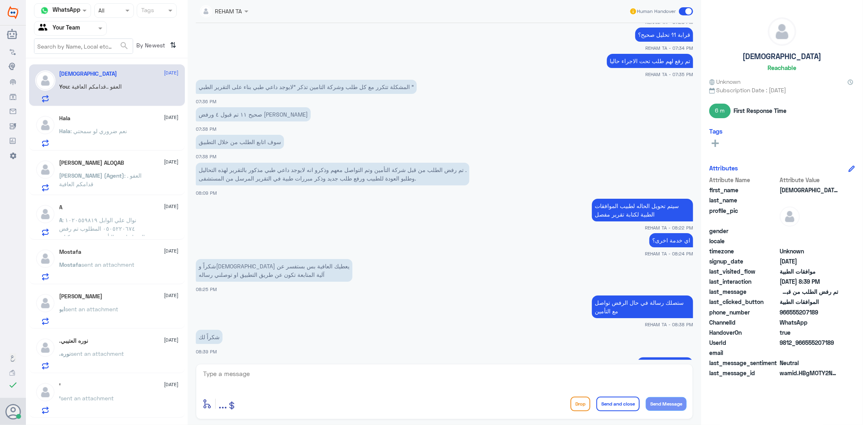
scroll to position [965, 0]
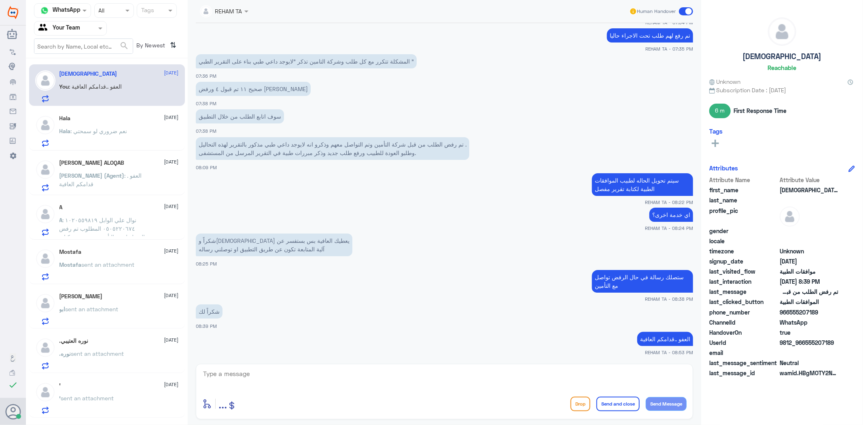
click at [614, 406] on button "Send and close" at bounding box center [618, 404] width 43 height 15
click at [489, 386] on textarea at bounding box center [444, 378] width 485 height 20
type textarea "."
click at [640, 401] on div "Drop Send and close Send Message" at bounding box center [629, 404] width 116 height 15
click at [622, 406] on button "Send and close" at bounding box center [618, 404] width 43 height 15
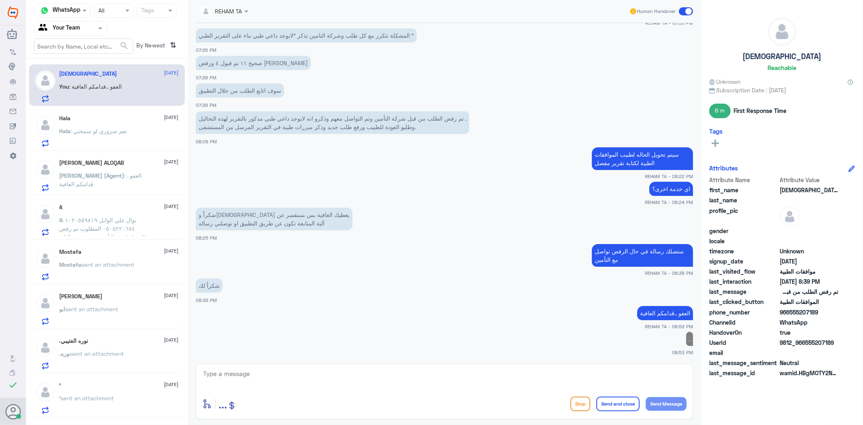
scroll to position [989, 0]
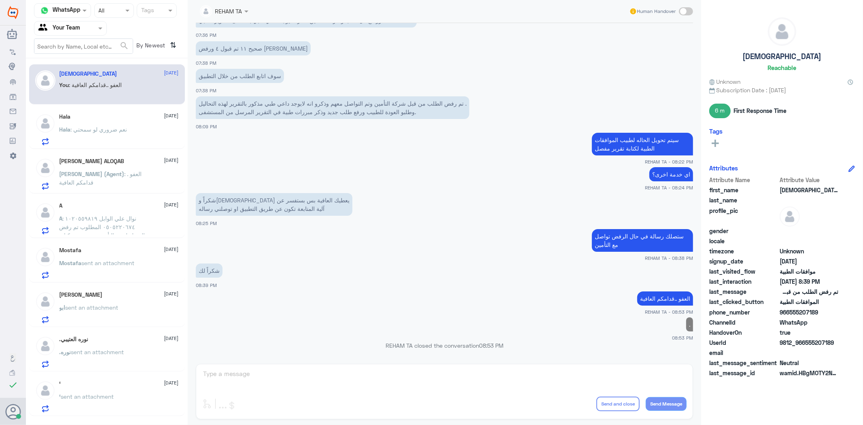
click at [94, 147] on div "Hala 13 August Hala : نعم ضروري لو سمحتي" at bounding box center [107, 128] width 156 height 42
click at [100, 128] on span ": نعم ضروري لو سمحتي" at bounding box center [99, 129] width 57 height 7
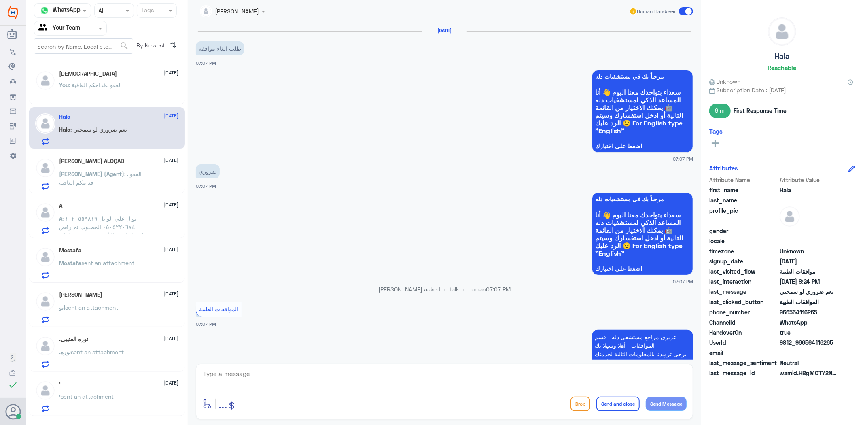
scroll to position [694, 0]
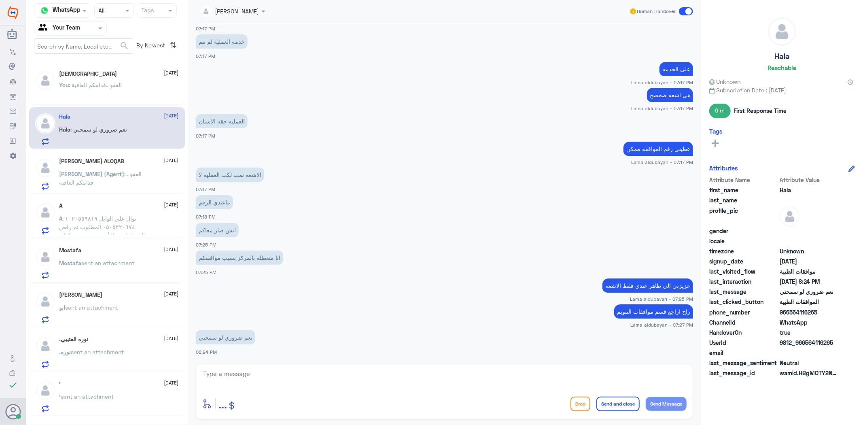
click at [114, 176] on span ": العفو . قدامكم العافية" at bounding box center [101, 177] width 83 height 15
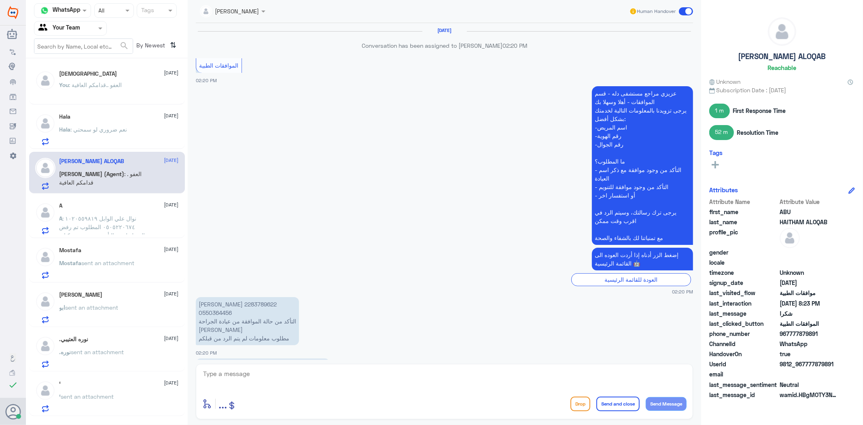
scroll to position [913, 0]
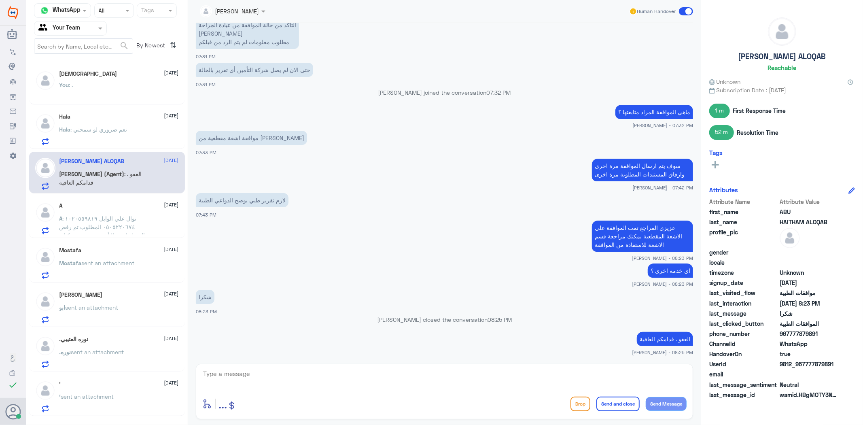
click at [99, 224] on span ": نوال علي الوابل ١٠٢٠٥٥٩٨١٩ ٠٥٠٥٢٢٠٦٧٤ المطلوب تم رفض التخطيط من التأمين بسبب …" at bounding box center [105, 256] width 91 height 83
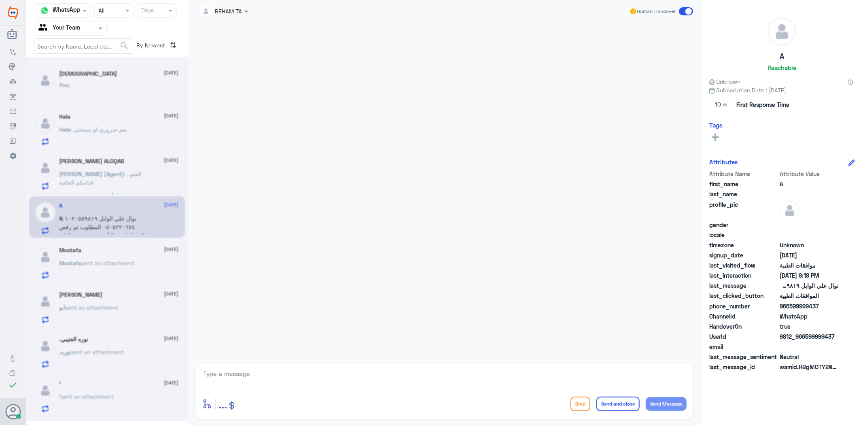
scroll to position [1371, 0]
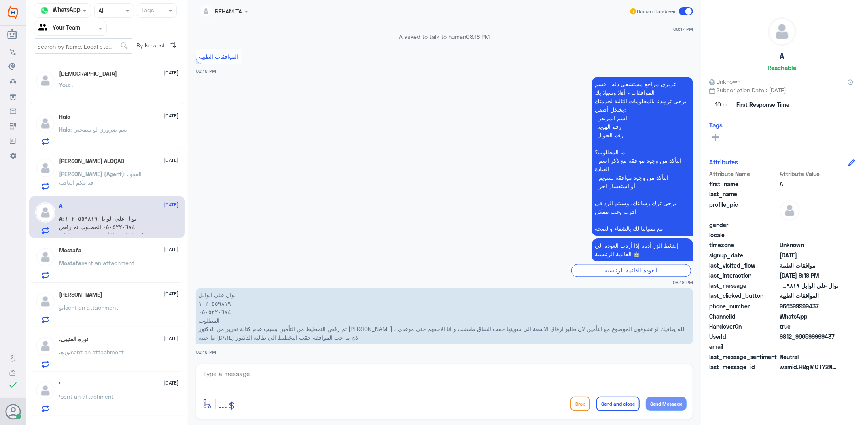
click at [98, 262] on span "sent an attachment" at bounding box center [108, 262] width 53 height 7
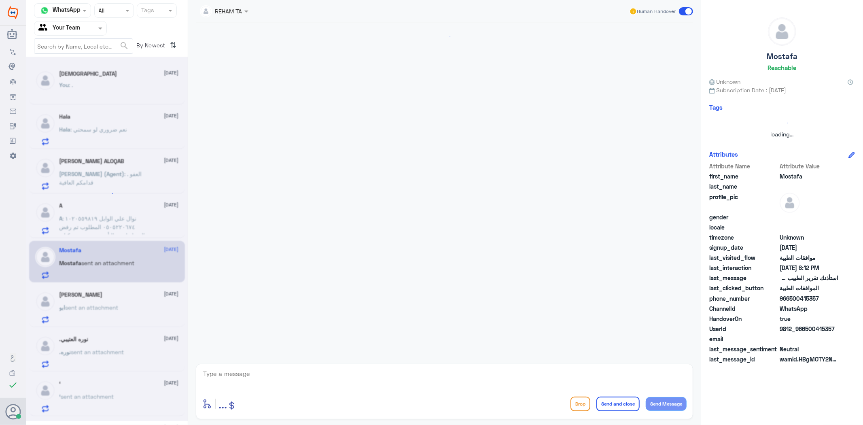
scroll to position [651, 0]
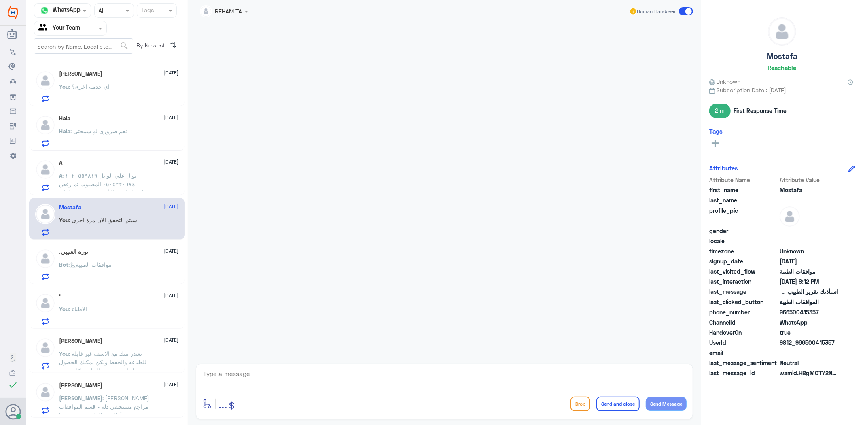
click at [114, 90] on div "You : اي خدمة اخرى؟" at bounding box center [119, 93] width 119 height 18
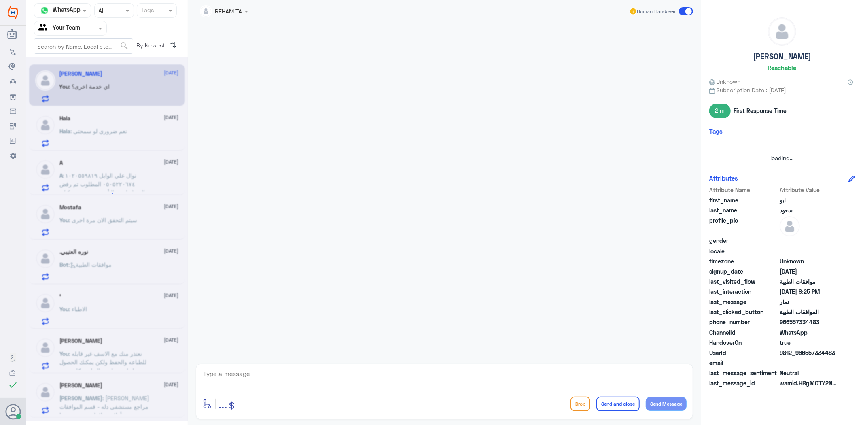
scroll to position [302, 0]
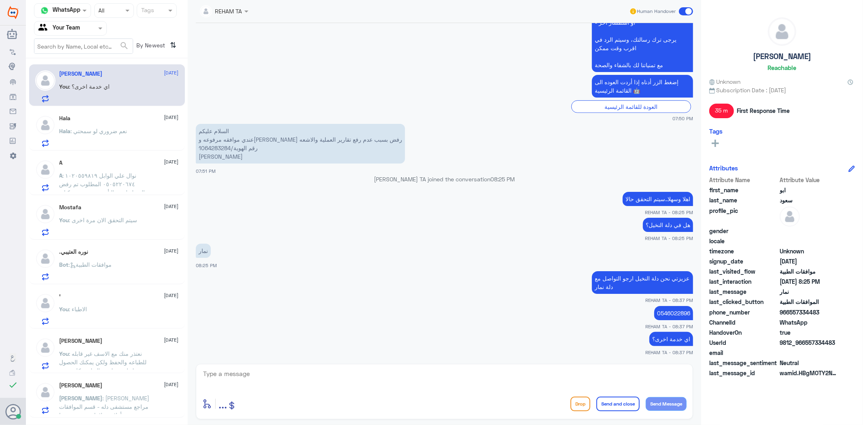
click at [132, 130] on div "Hala : نعم ضروري لو سمحتي" at bounding box center [119, 138] width 119 height 18
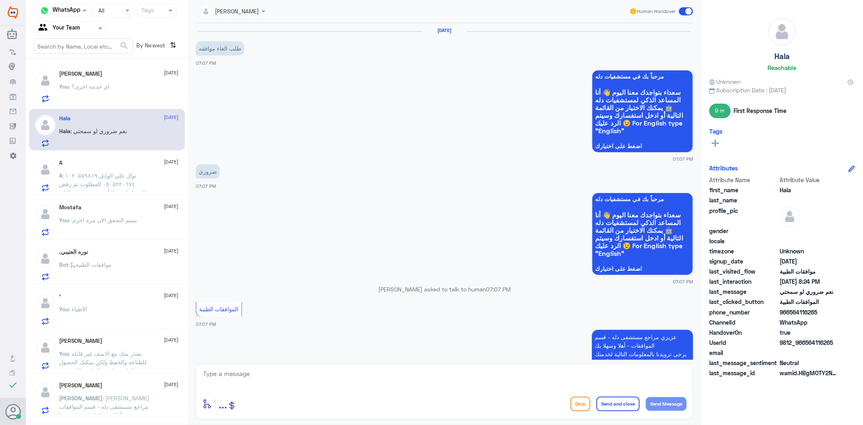
scroll to position [694, 0]
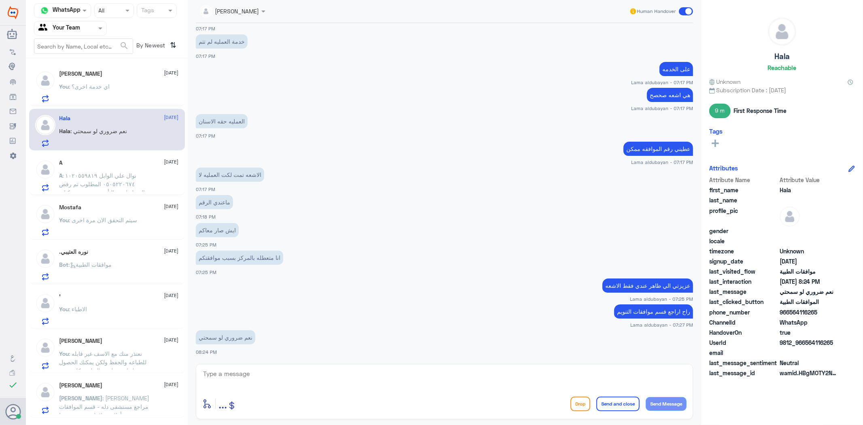
click at [124, 176] on span ": نوال علي الوابل ١٠٢٠٥٥٩٨١٩ ٠٥٠٥٢٢٠٦٧٤ المطلوب تم رفض التخطيط من التأمين بسبب …" at bounding box center [105, 213] width 91 height 83
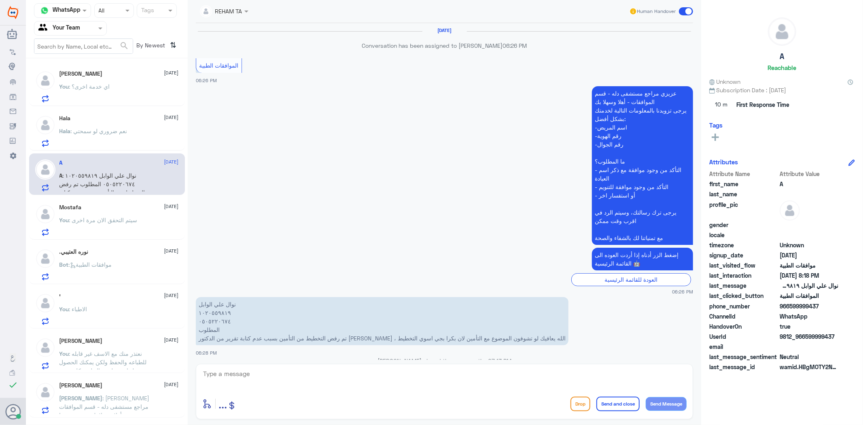
scroll to position [1371, 0]
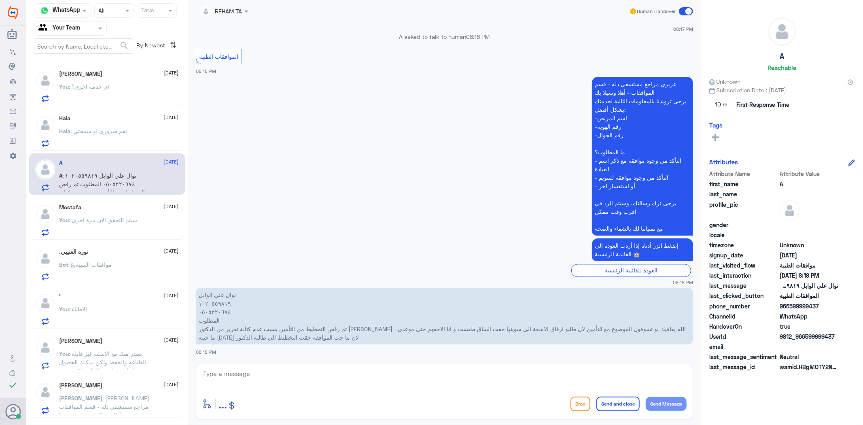
click at [96, 235] on p "You : سيتم التحقق الان مرة اخرى" at bounding box center [99, 226] width 78 height 20
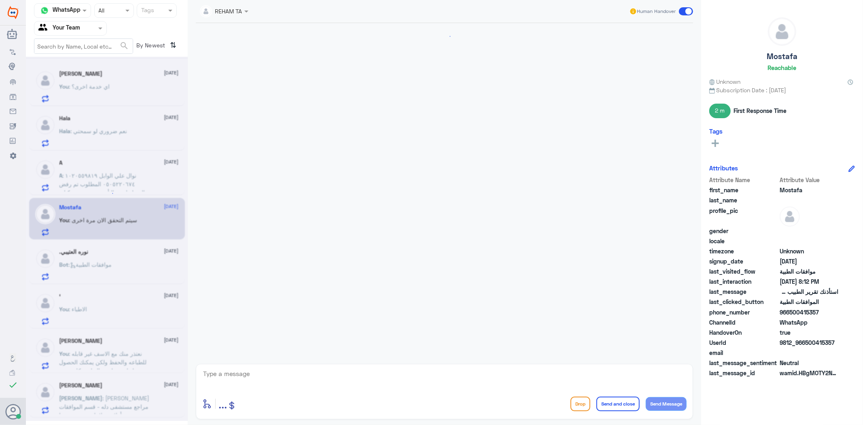
scroll to position [651, 0]
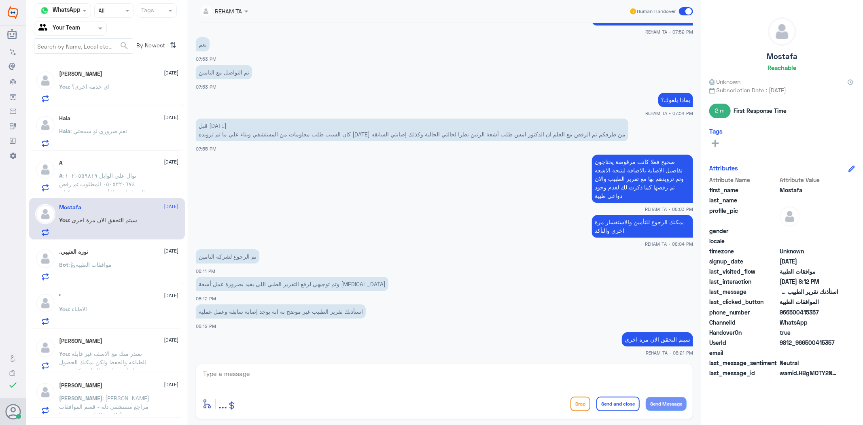
click at [106, 262] on span ": موافقات الطبية" at bounding box center [90, 264] width 43 height 7
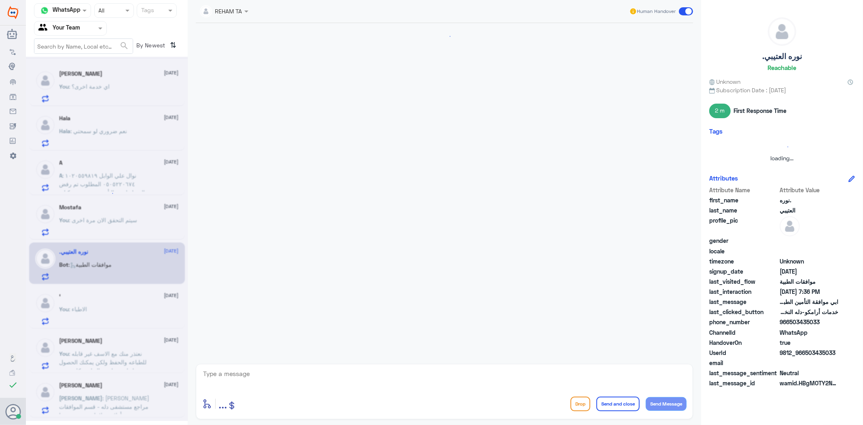
scroll to position [330, 0]
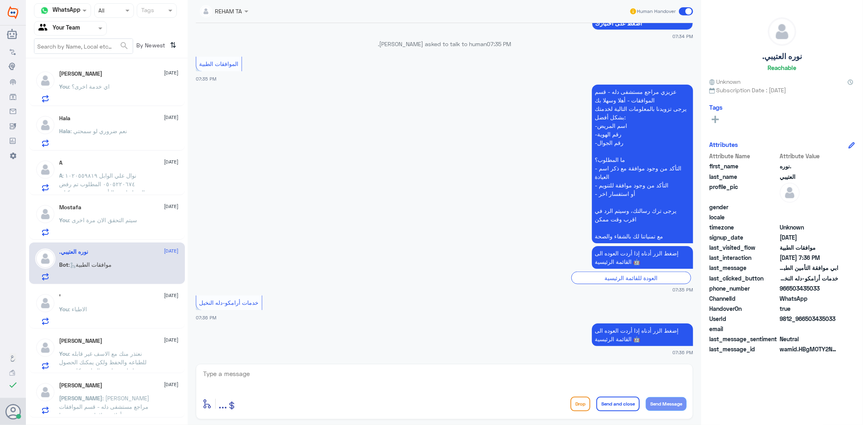
click at [112, 225] on p "You : سيتم التحقق الان مرة اخرى" at bounding box center [99, 226] width 78 height 20
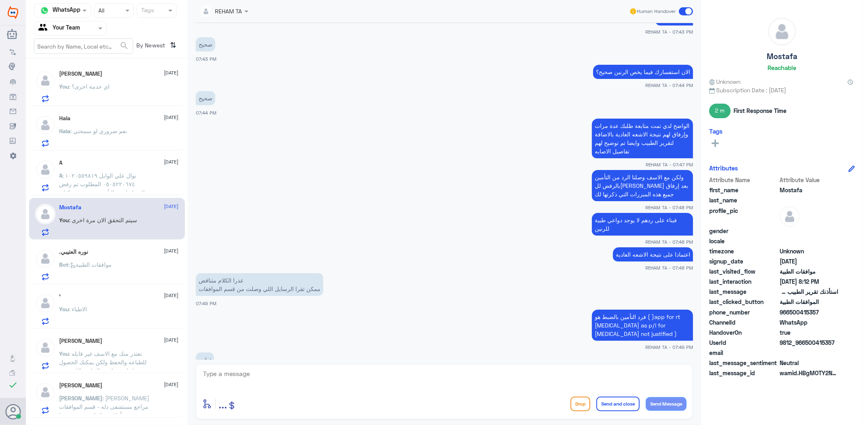
scroll to position [111, 0]
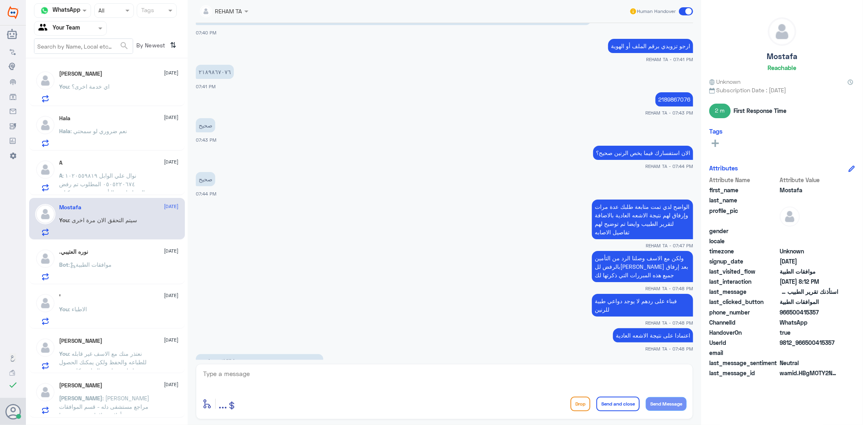
click at [665, 95] on p "2189867076" at bounding box center [675, 99] width 38 height 14
copy p "2189867076"
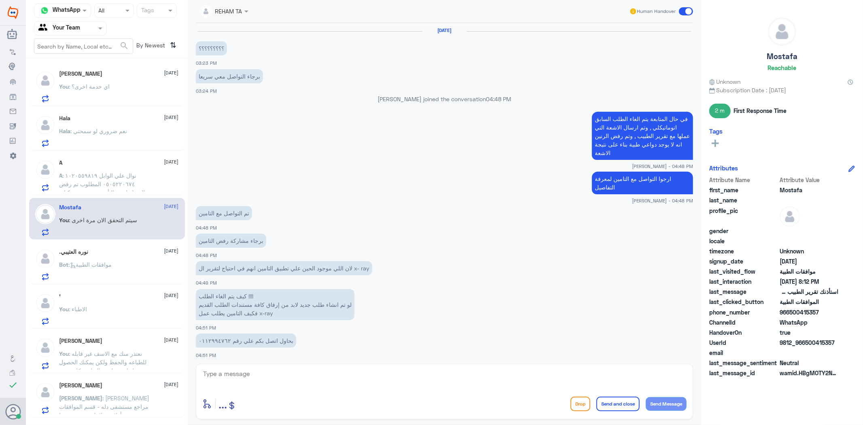
scroll to position [1188, 0]
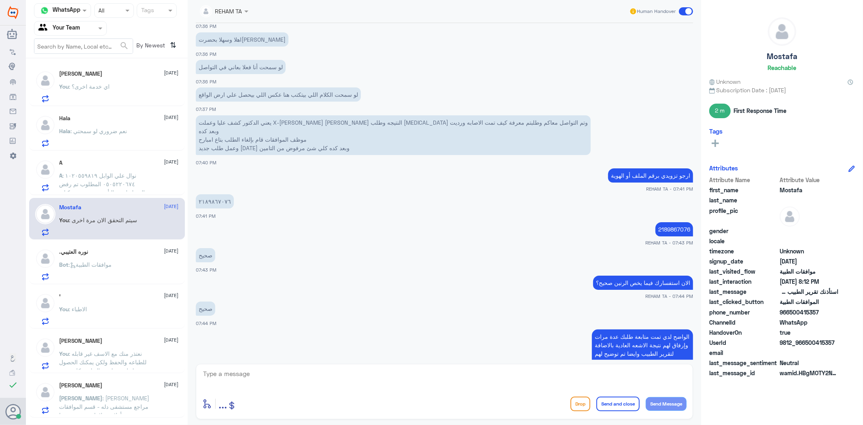
click at [669, 225] on p "2189867076" at bounding box center [675, 229] width 38 height 14
drag, startPoint x: 669, startPoint y: 225, endPoint x: 661, endPoint y: 230, distance: 9.1
click at [669, 225] on p "2189867076" at bounding box center [675, 229] width 38 height 14
copy p "2189867076"
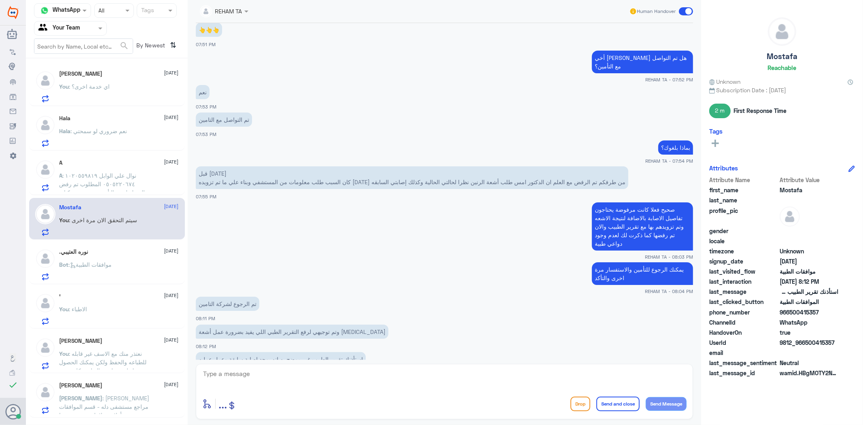
scroll to position [1857, 0]
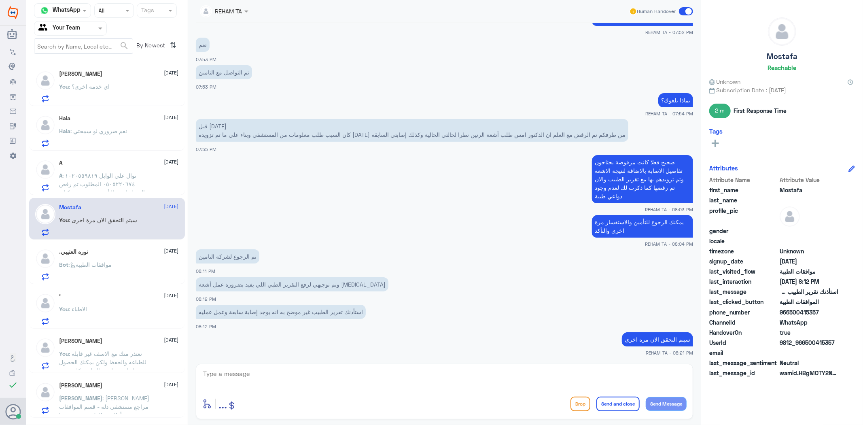
click at [343, 381] on textarea at bounding box center [444, 378] width 485 height 20
type textarea "H"
type textarea "الطبيب موضح في التقرير بوجود إصابه حدثت في السباحة"
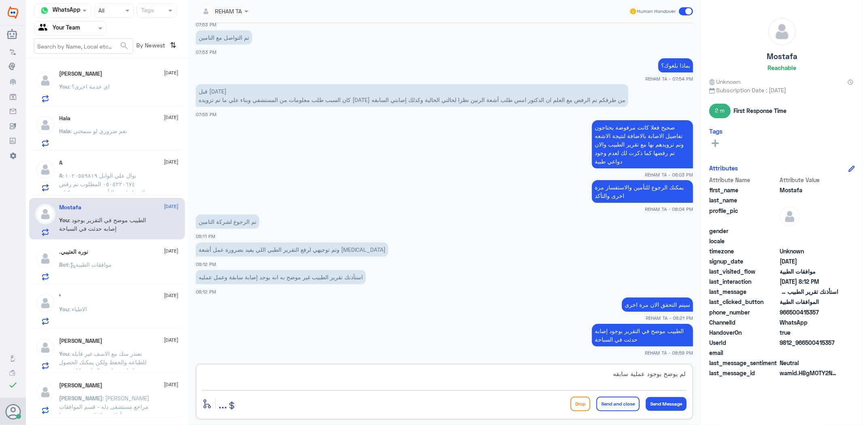
type textarea "لم يوضح بوجود عملية سابقه"
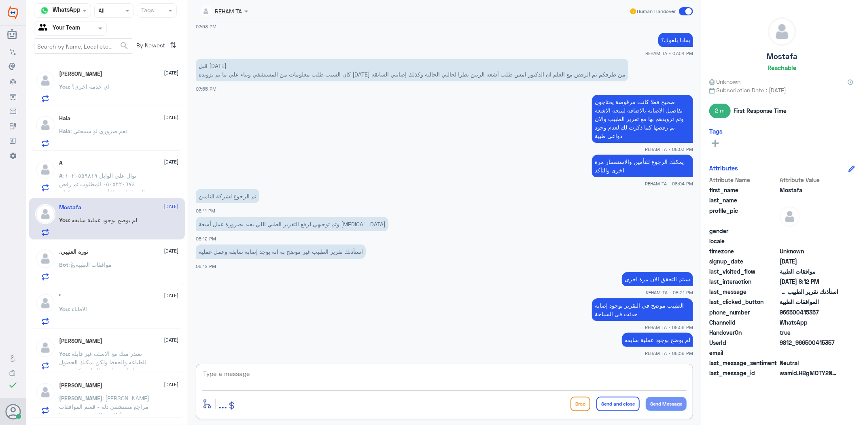
click at [106, 276] on p "Bot : موافقات الطبية" at bounding box center [86, 270] width 53 height 20
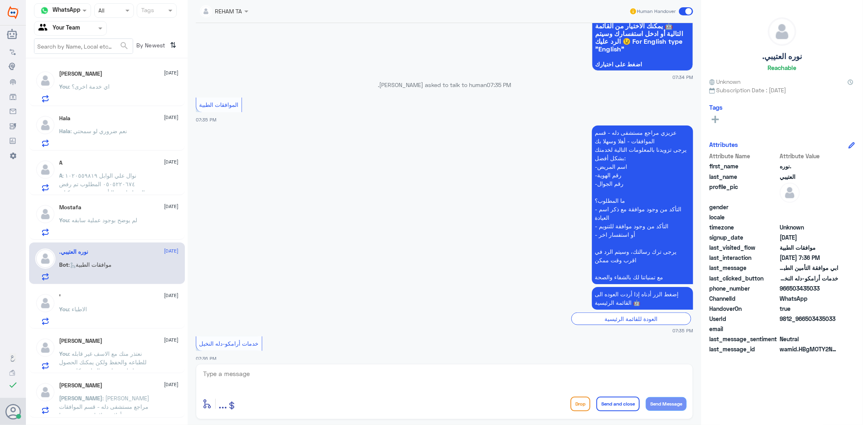
scroll to position [330, 0]
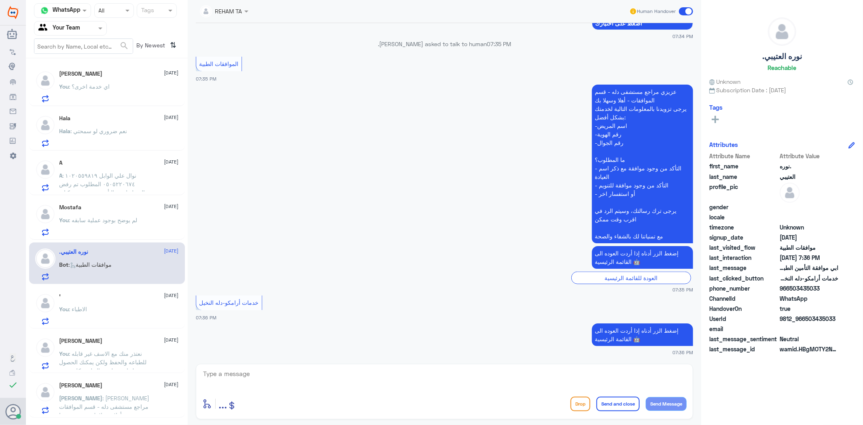
click at [338, 45] on p ".نوره العتيبي asked to talk to human 07:35 PM" at bounding box center [445, 44] width 498 height 9
click at [283, 370] on textarea at bounding box center [444, 378] width 485 height 20
paste textarea "اهلا وسهلا..كيف نقدر نخدمك؟"
type textarea "اهلا وسهلا..كيف نقدر نخدمك؟"
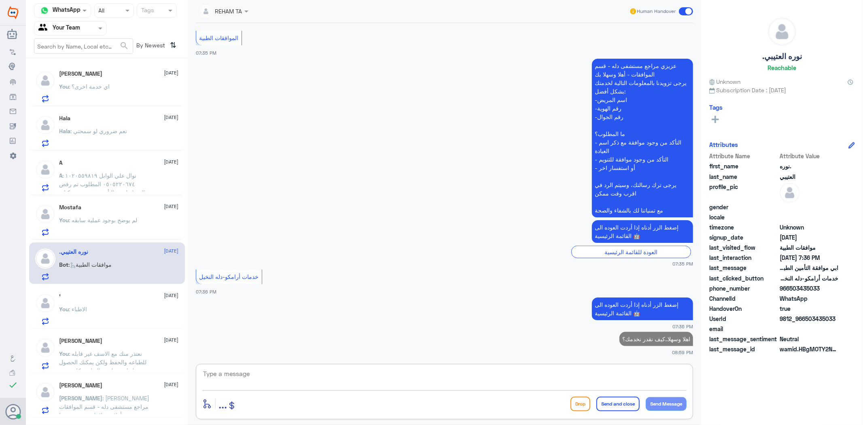
click at [117, 313] on div "You : الاطباء" at bounding box center [119, 316] width 119 height 18
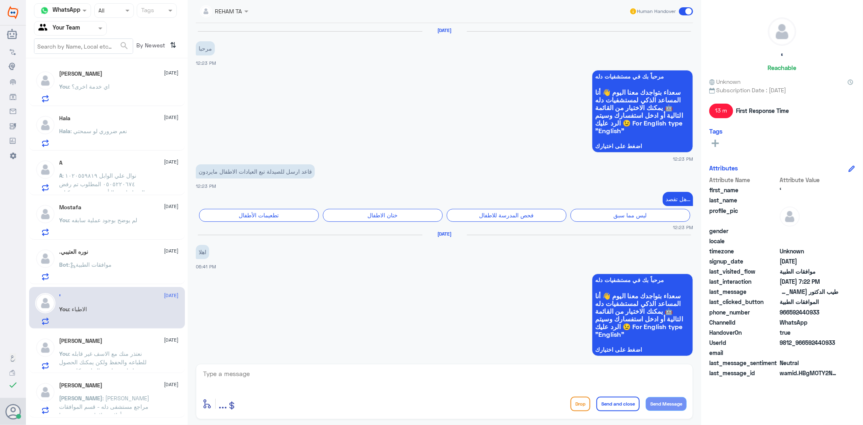
scroll to position [698, 0]
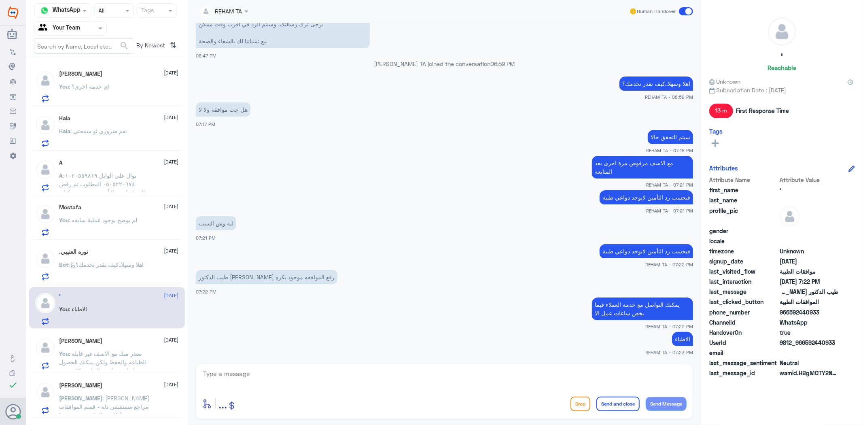
click at [273, 385] on textarea at bounding box center [444, 378] width 485 height 20
paste textarea "اي خدمة اخرى؟"
type textarea "اي خدمة اخرى؟"
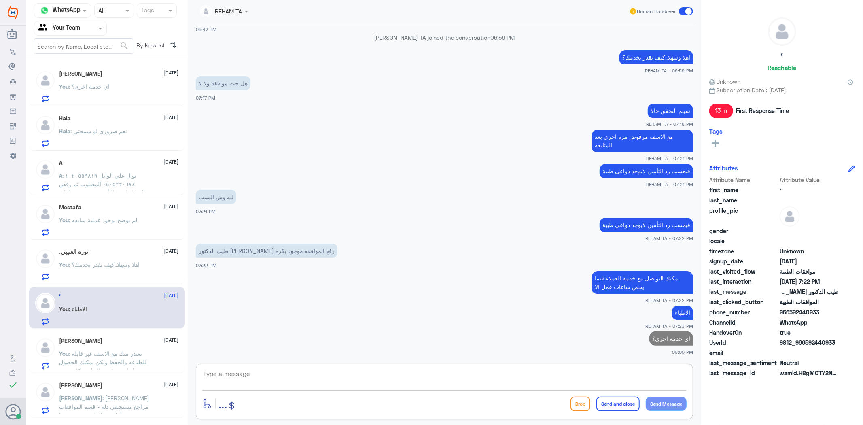
click at [122, 361] on span ": نعتذر منك مع الاسف غير قابله للطباعه والحفظ ولكن يمكنك الحصول عليها عن طريق ا…" at bounding box center [103, 370] width 87 height 41
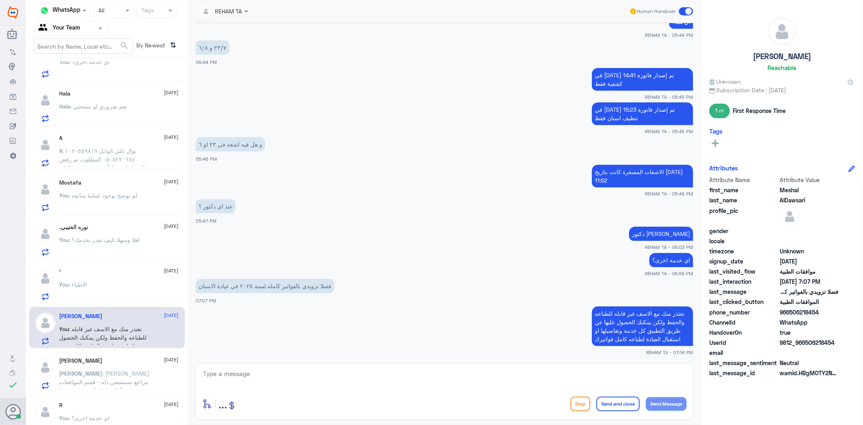
scroll to position [45, 0]
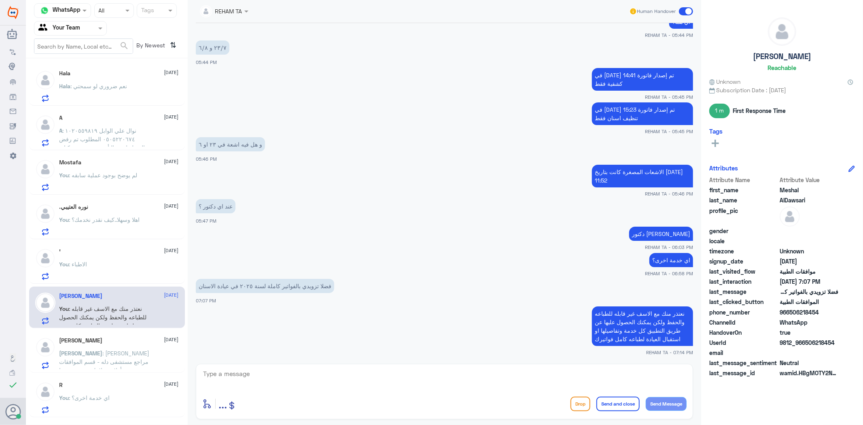
click at [280, 389] on div at bounding box center [444, 379] width 485 height 22
click at [284, 378] on textarea at bounding box center [444, 378] width 485 height 20
paste textarea "اي خدمة اخرى؟"
type textarea "اي خدمة اخرى؟"
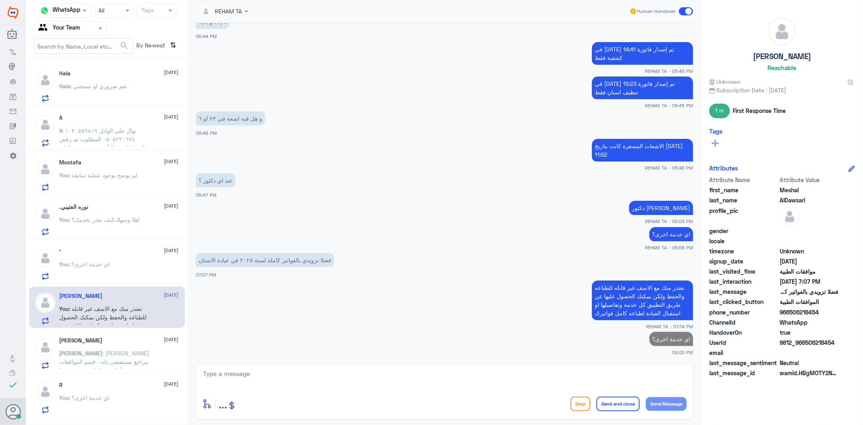
click at [113, 347] on div "Ibrahim A Abdalla 13 August Ibrahim : عزيزي مراجع مستشفى دله - قسم الموافقات - …" at bounding box center [119, 353] width 119 height 32
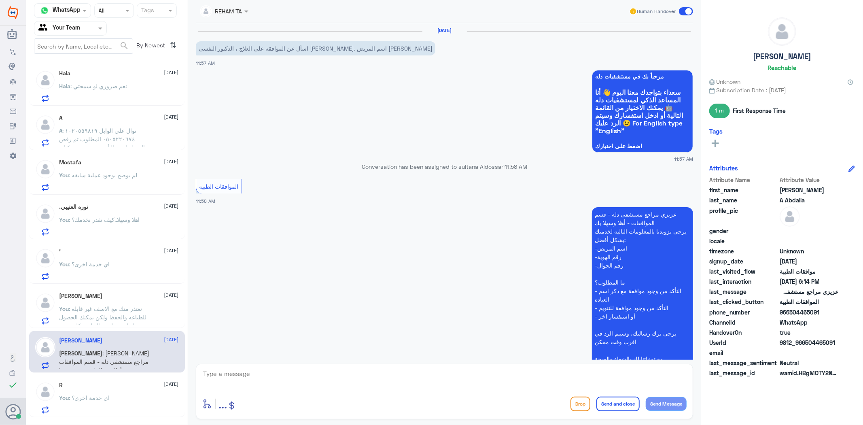
scroll to position [863, 0]
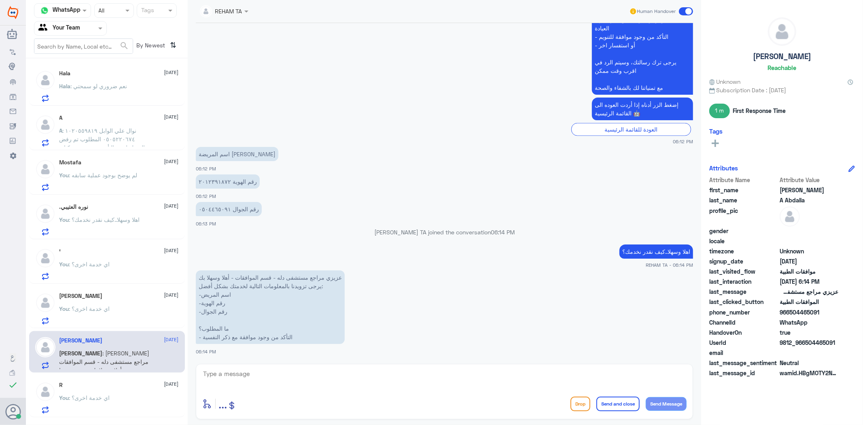
click at [246, 368] on textarea at bounding box center [444, 378] width 485 height 20
click at [257, 378] on textarea at bounding box center [444, 378] width 485 height 20
type textarea "2012391872"
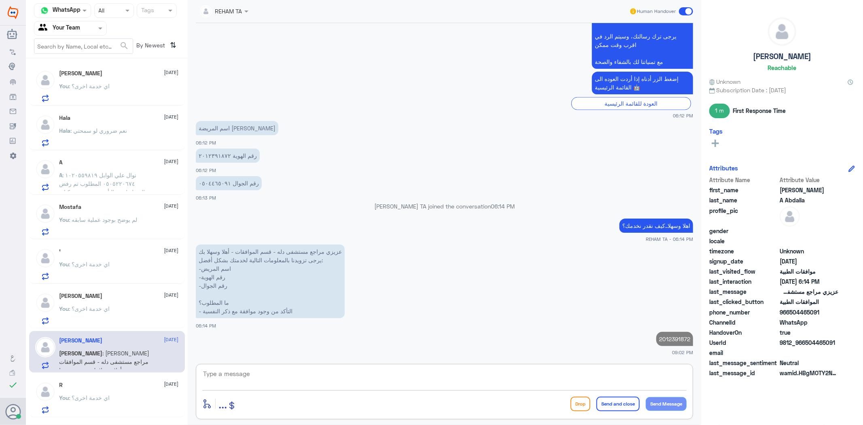
click at [670, 335] on p "2012391872" at bounding box center [675, 339] width 37 height 14
copy p "2012391872"
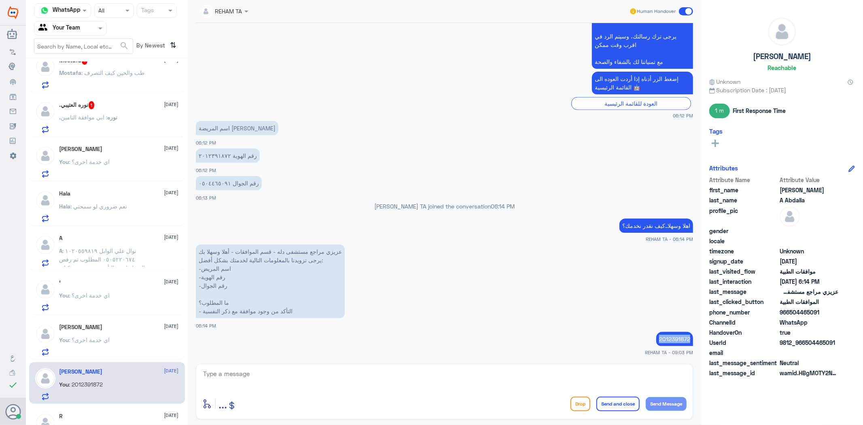
scroll to position [0, 0]
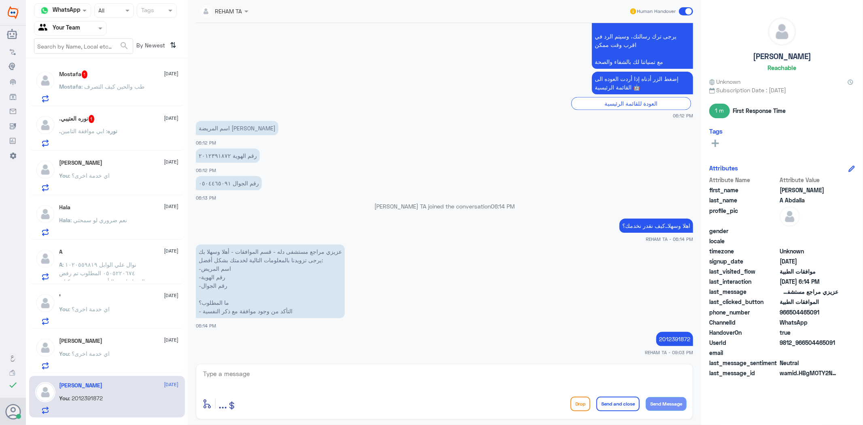
click at [74, 73] on h5 "Mostafa 1" at bounding box center [74, 74] width 28 height 8
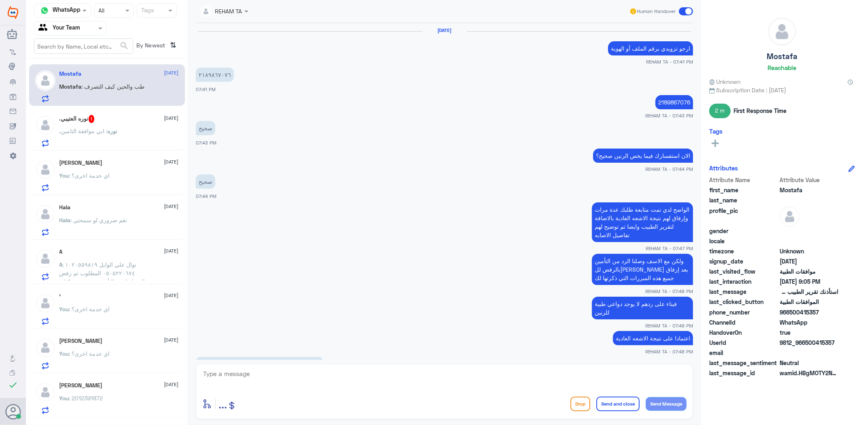
scroll to position [631, 0]
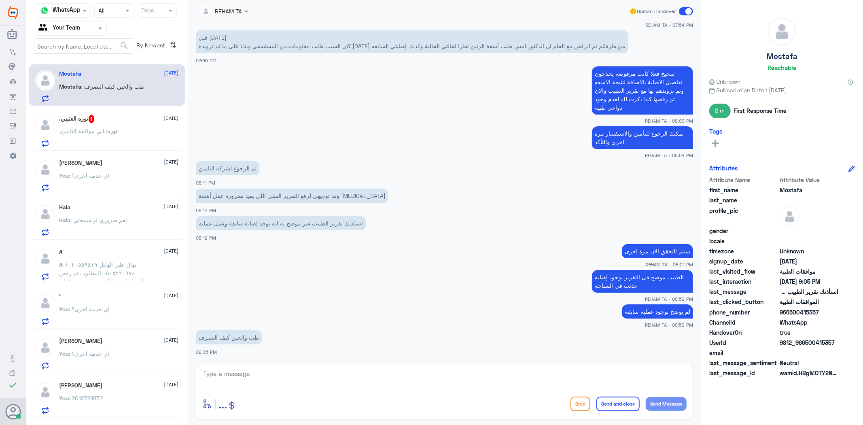
click at [286, 360] on div "REHAM TA Human Handover 13 Aug 2025 ارجو تزويدي برقم الملف أو الهوية REHAM TA -…" at bounding box center [445, 213] width 514 height 427
click at [289, 385] on textarea at bounding box center [444, 378] width 485 height 20
type textarea "H"
type textarea "ا"
type textarea "هل العملية تم عملها هنا في دلة النخيل؟"
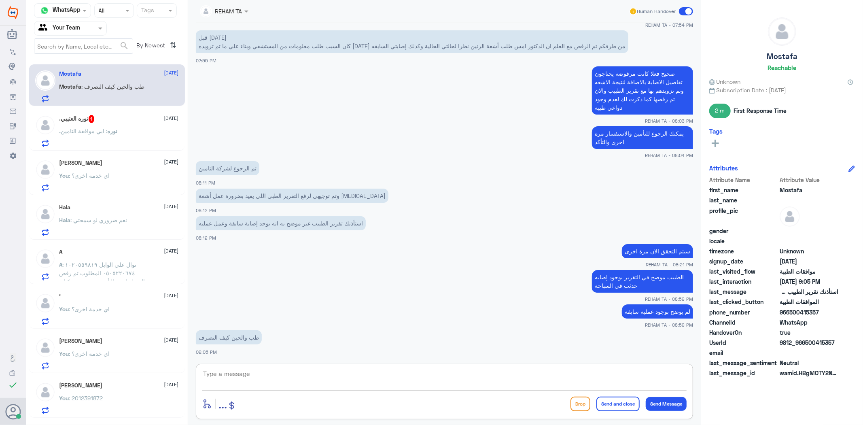
scroll to position [665, 0]
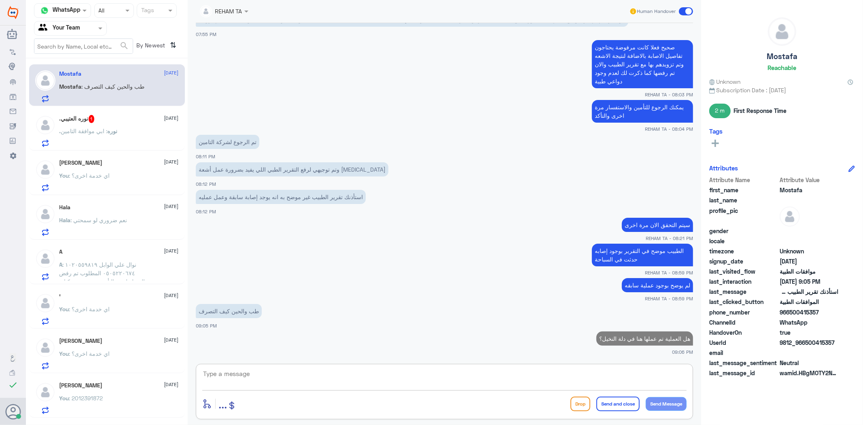
click at [82, 136] on p ".نوره : ابي موافقة التامين" at bounding box center [89, 137] width 58 height 20
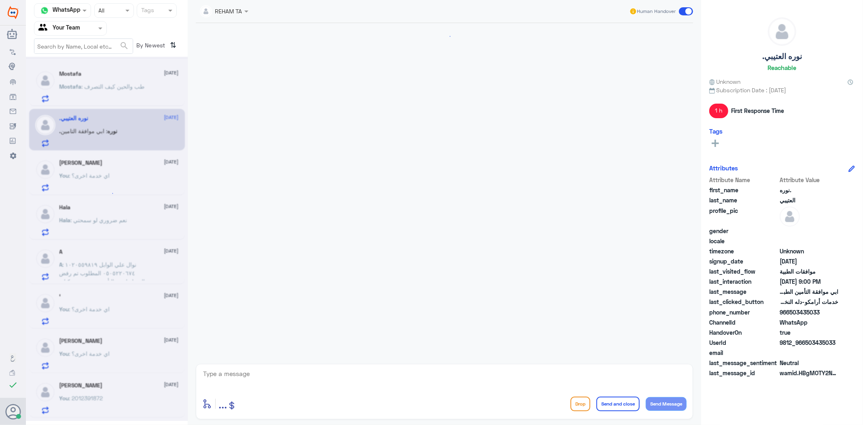
scroll to position [398, 0]
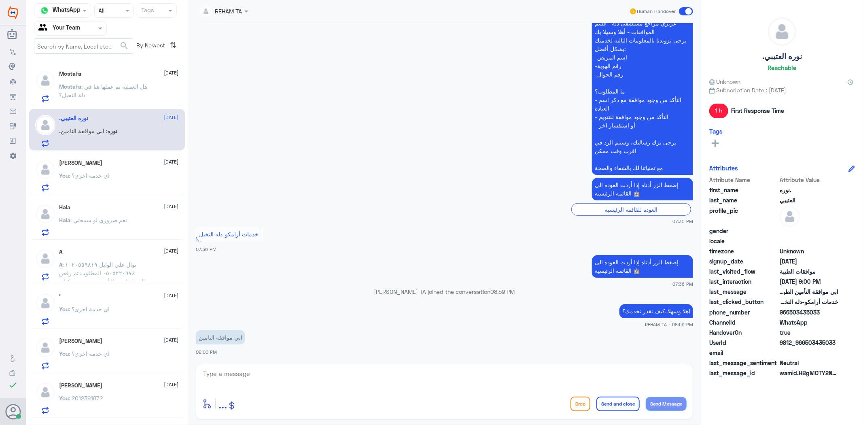
click at [451, 390] on div at bounding box center [444, 379] width 485 height 22
click at [470, 381] on textarea at bounding box center [444, 378] width 485 height 20
type textarea "ارجو تزويدي برقم الملف أو الهوية"
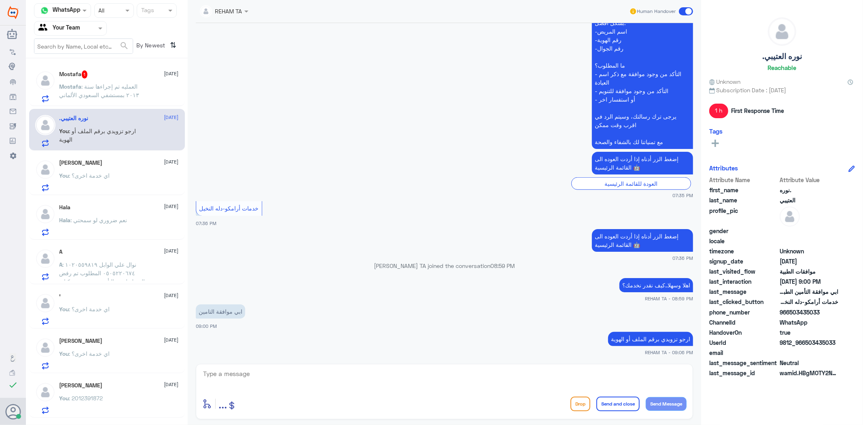
click at [126, 99] on p "Mostafa : العمليه تم إجراءها سنة ٢٠١٣ بمستشفي السعودي الألماني" at bounding box center [105, 92] width 91 height 20
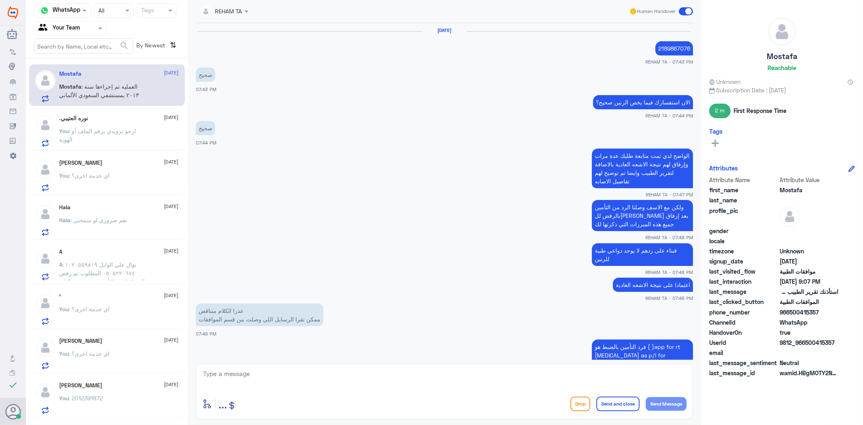
scroll to position [639, 0]
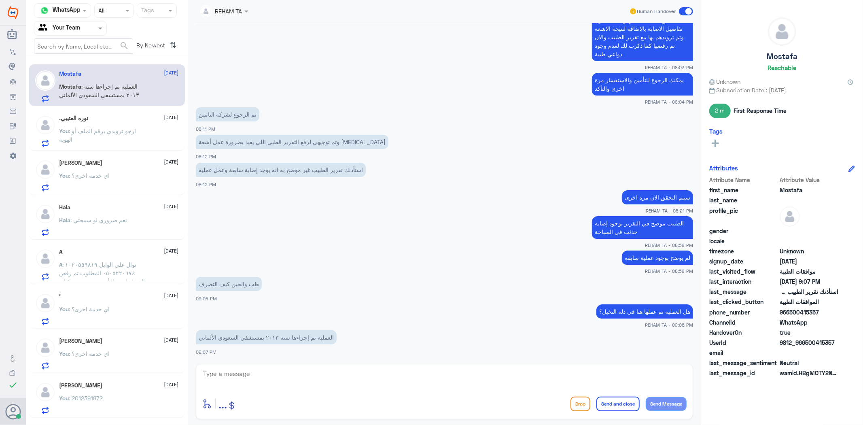
click at [264, 366] on div "enter flow name ... Drop Send and close Send Message" at bounding box center [445, 391] width 498 height 55
click at [271, 364] on div "enter flow name ... Drop Send and close Send Message" at bounding box center [445, 391] width 498 height 55
click at [272, 377] on textarea at bounding box center [444, 378] width 485 height 20
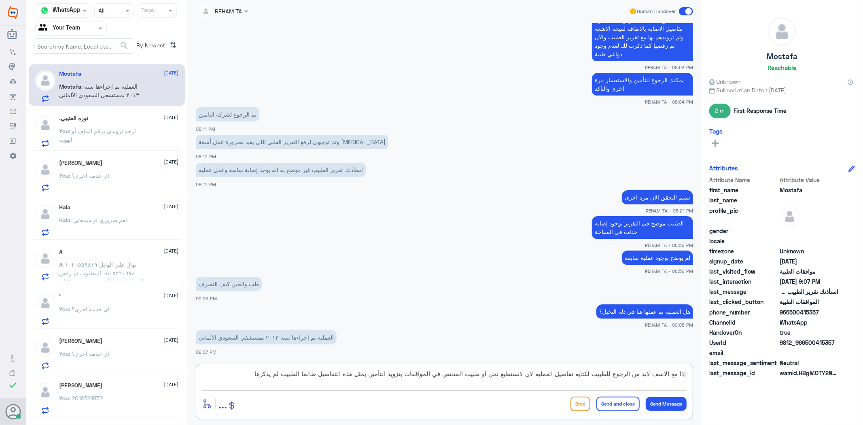
type textarea "إذا مع الاسف لابد من الرجوع للطبيب لكتابة تفاصيل العملية لان لانستطيع نحن او طب…"
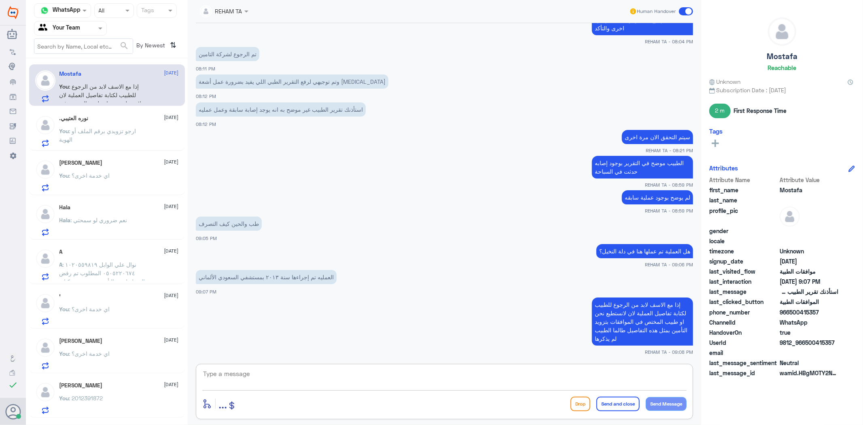
click at [345, 378] on textarea at bounding box center [444, 378] width 485 height 20
click at [344, 371] on textarea at bounding box center [444, 378] width 485 height 20
type textarea "ايضا ارجو إحضار تقارير العملية"
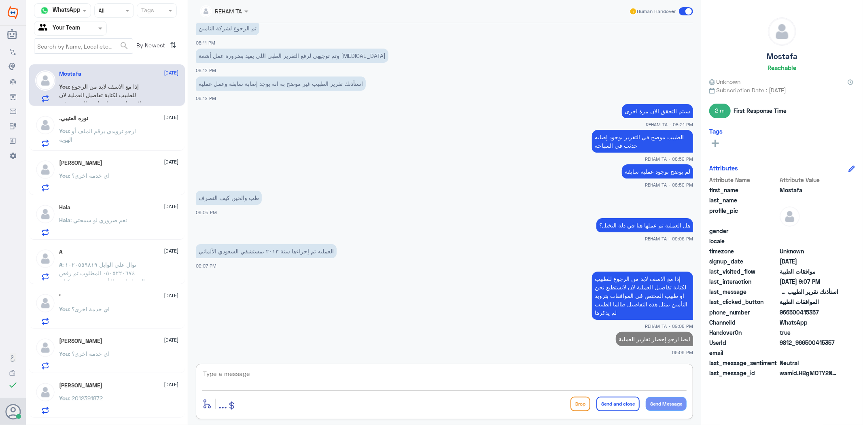
click at [78, 140] on p "You : ارجو تزويدي برقم الملف أو الهوية" at bounding box center [105, 137] width 91 height 20
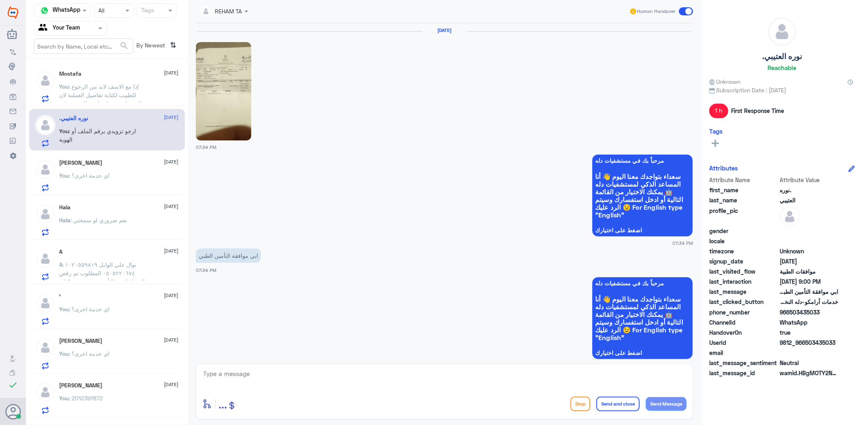
click at [96, 176] on span ": اي خدمة اخرى؟" at bounding box center [89, 175] width 41 height 7
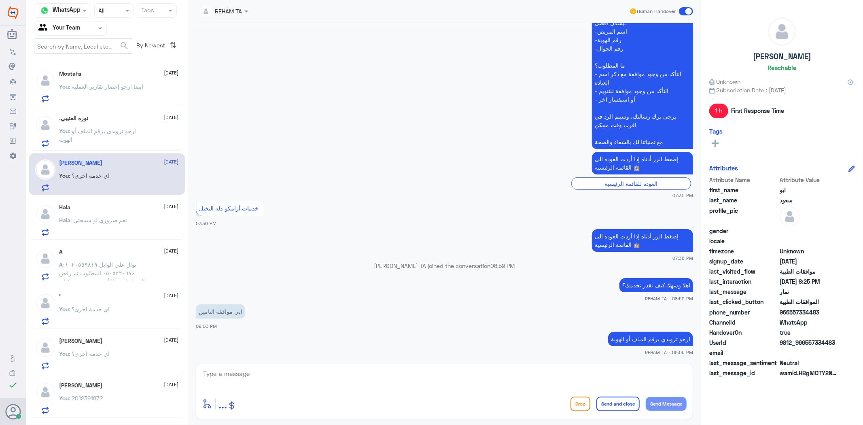
click at [110, 230] on p "Hala : نعم ضروري لو سمحتي" at bounding box center [94, 226] width 68 height 20
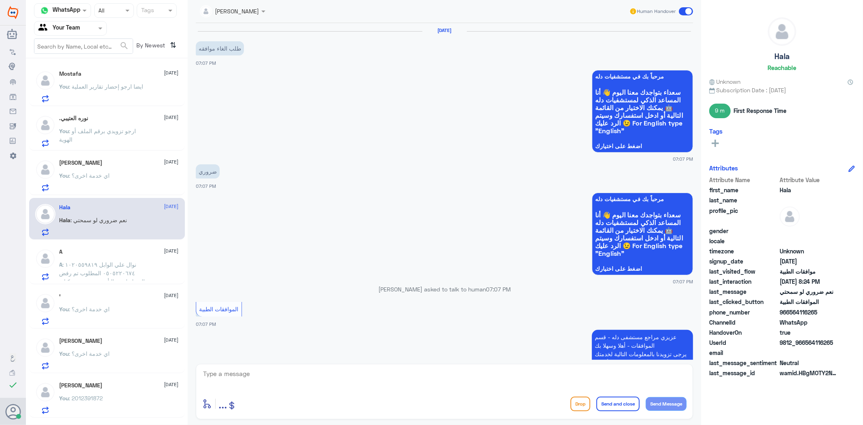
scroll to position [694, 0]
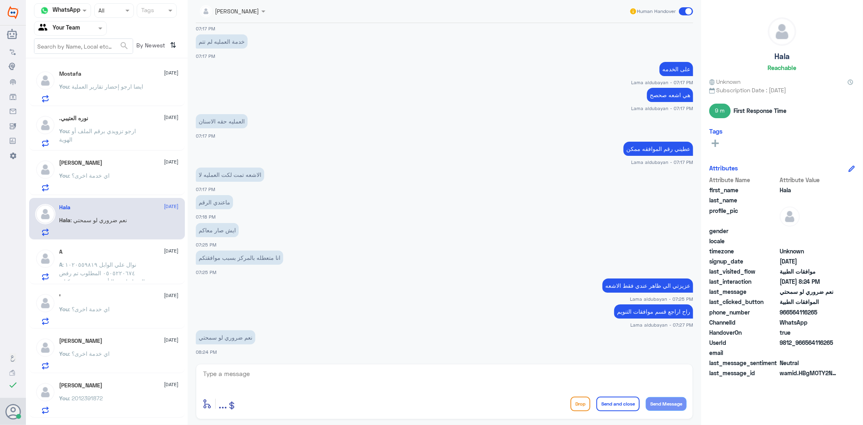
click at [93, 167] on div "ابو سعود 13 August You : اي خدمة اخرى؟" at bounding box center [119, 175] width 119 height 32
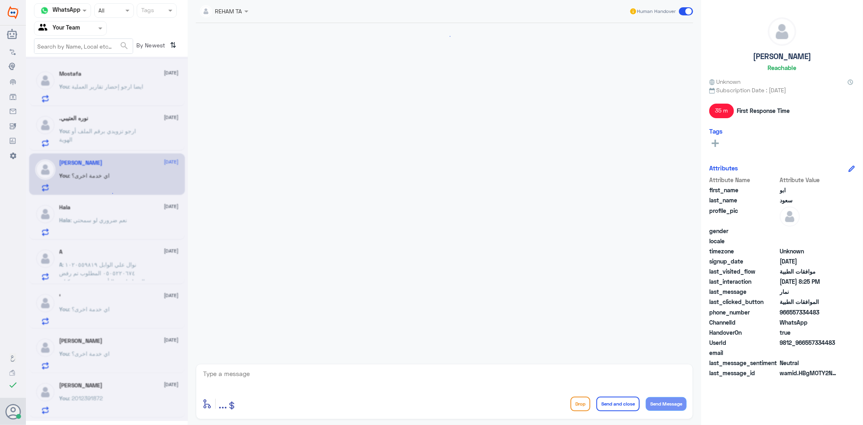
scroll to position [302, 0]
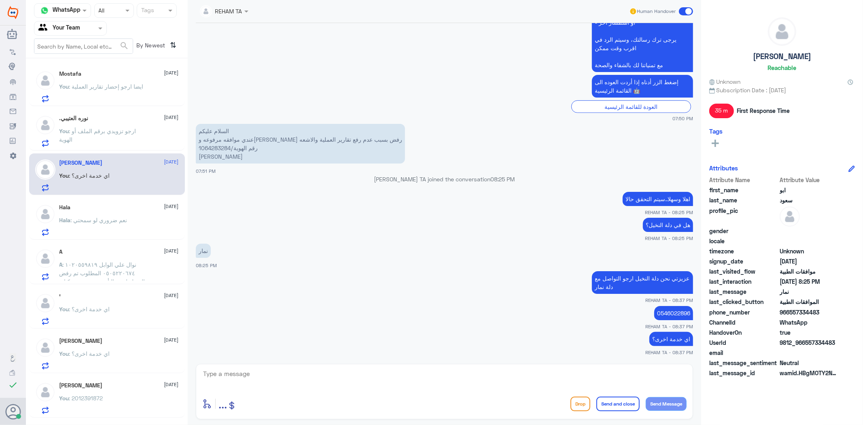
click at [291, 381] on textarea at bounding box center [444, 378] width 485 height 20
paste textarea "قدامكم العافية"
type textarea "قدامكم العافية"
click at [621, 404] on button "Send and close" at bounding box center [618, 404] width 43 height 15
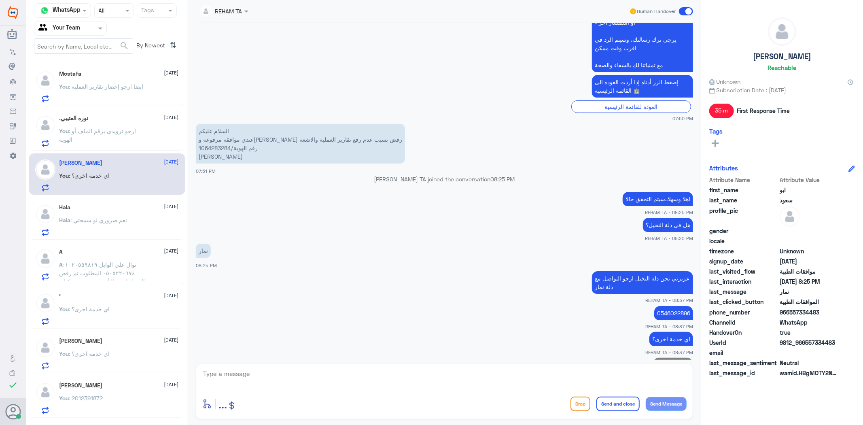
scroll to position [329, 0]
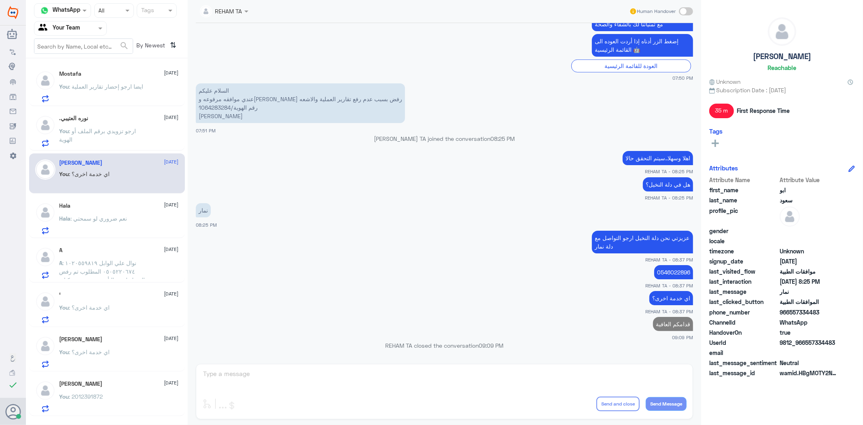
click at [106, 223] on p "Hala : نعم ضروري لو سمحتي" at bounding box center [94, 224] width 68 height 20
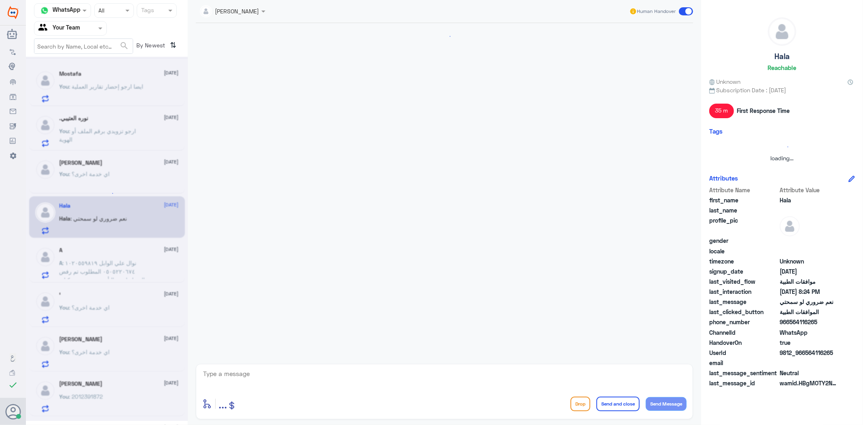
scroll to position [694, 0]
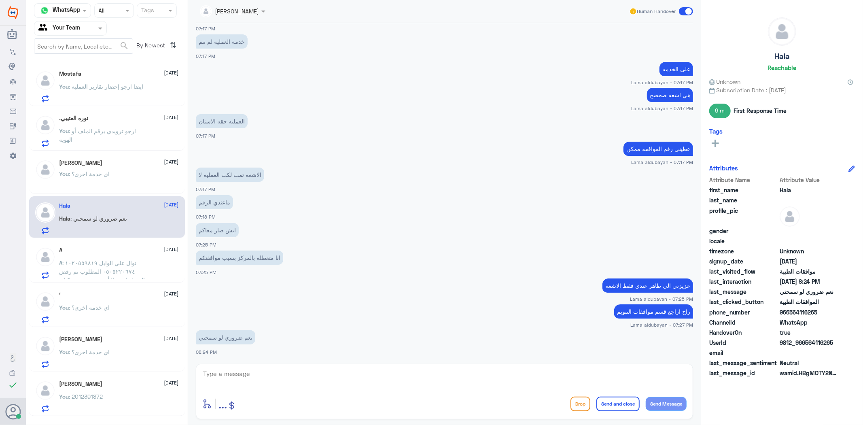
click at [138, 264] on p "A : نوال علي الوابل ١٠٢٠٥٥٩٨١٩ ٠٥٠٥٢٢٠٦٧٤ المطلوب تم رفض التخطيط من التأمين بسب…" at bounding box center [105, 269] width 91 height 20
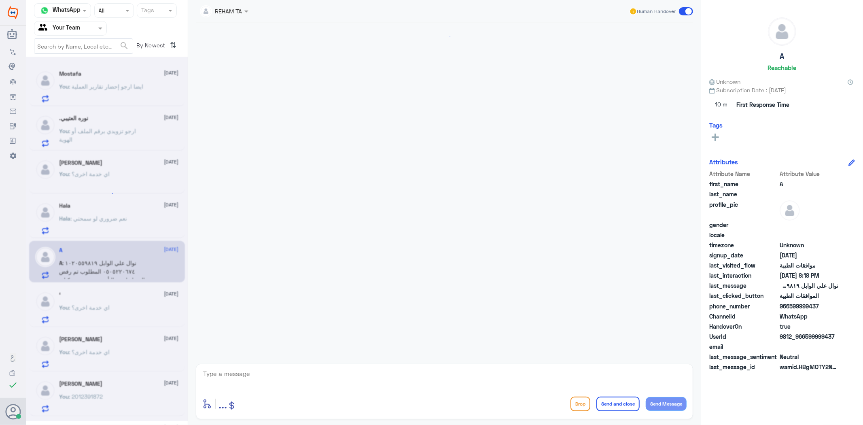
scroll to position [1371, 0]
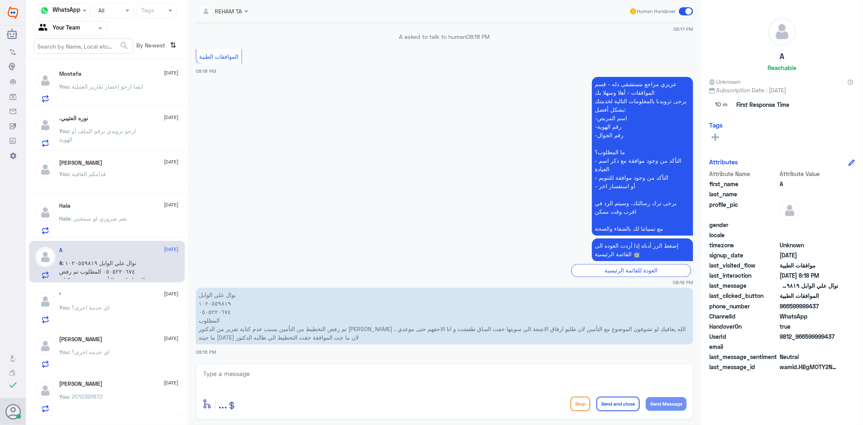
click at [134, 305] on div "You : اي خدمة اخرى؟" at bounding box center [119, 314] width 119 height 18
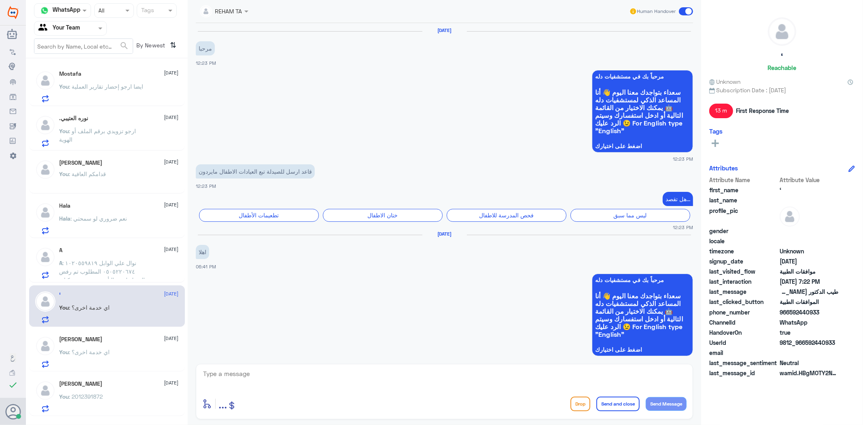
scroll to position [725, 0]
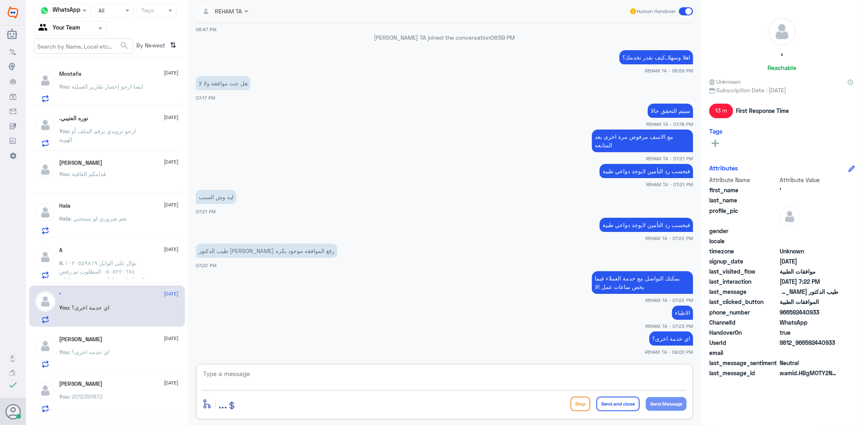
click at [356, 383] on textarea at bounding box center [444, 378] width 485 height 20
paste textarea "قدامكم العافية"
type textarea "قدامكم العافية"
click at [616, 407] on button "Send and close" at bounding box center [618, 404] width 43 height 15
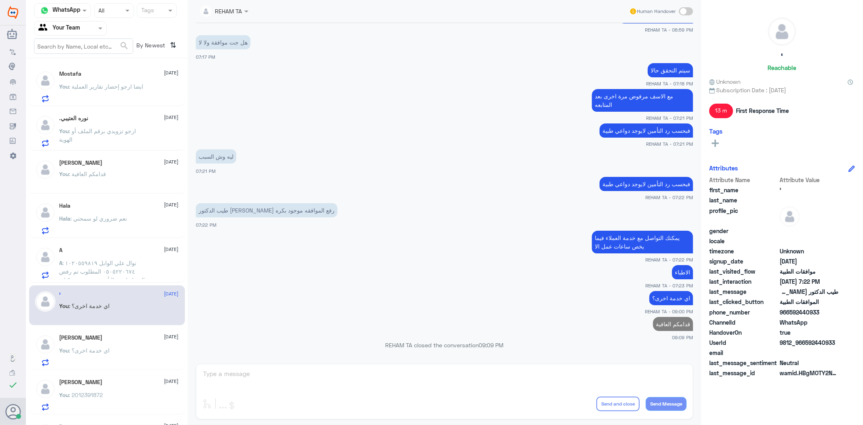
click at [111, 361] on div "You : اي خدمة اخرى؟" at bounding box center [119, 357] width 119 height 18
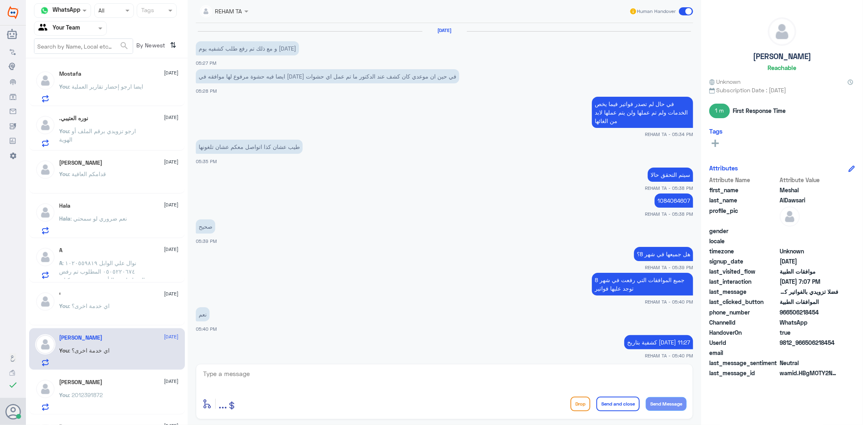
scroll to position [593, 0]
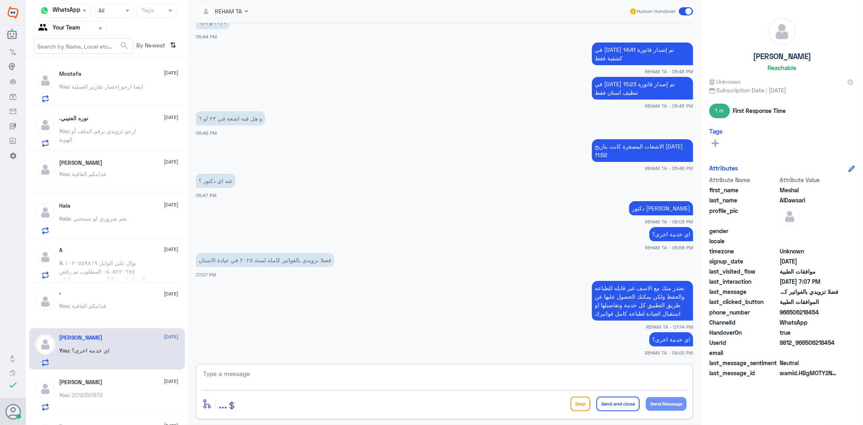
click at [440, 377] on textarea at bounding box center [444, 378] width 485 height 20
paste textarea "قدامكم العافية"
type textarea "قدامكم العافية"
click at [612, 406] on button "Send and close" at bounding box center [618, 404] width 43 height 15
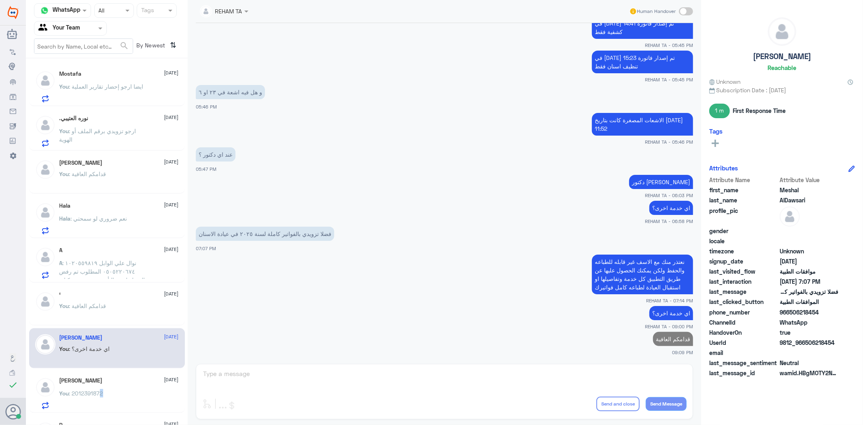
click at [102, 406] on p "You : 2012391872" at bounding box center [82, 399] width 44 height 20
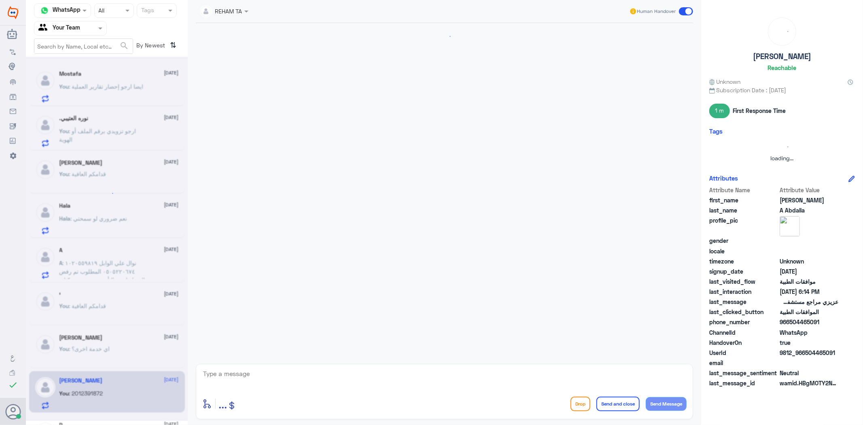
click at [105, 392] on div at bounding box center [107, 239] width 162 height 364
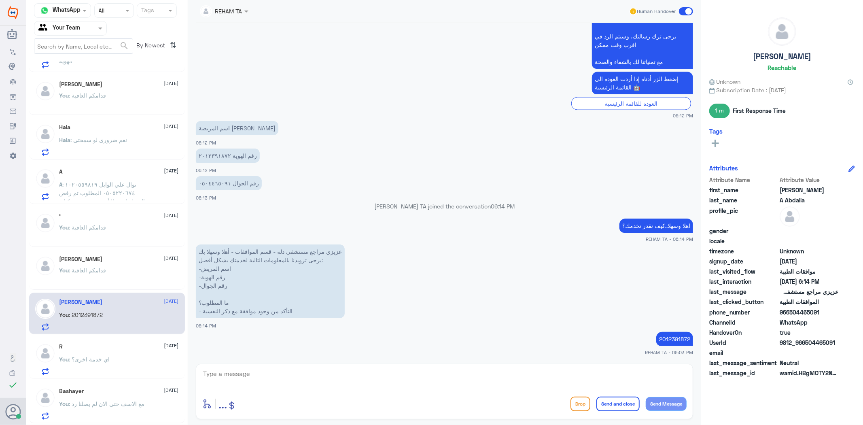
scroll to position [90, 0]
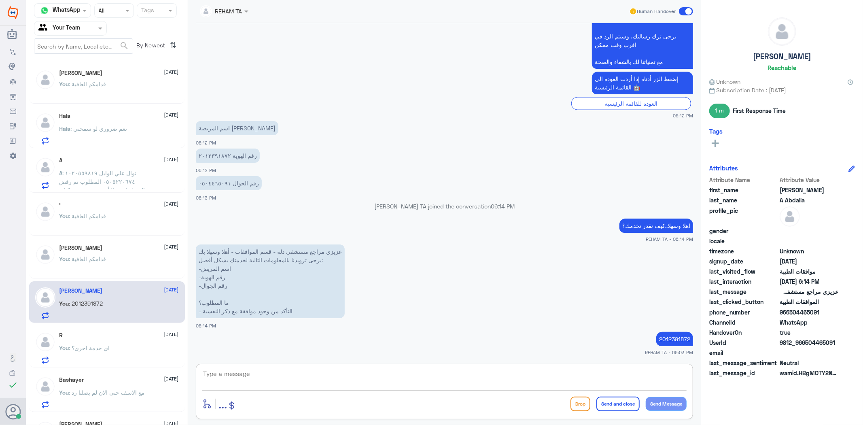
click at [243, 385] on textarea at bounding box center [444, 378] width 485 height 20
type textarea "ارجو توضيح استفسارك لخدمتك"
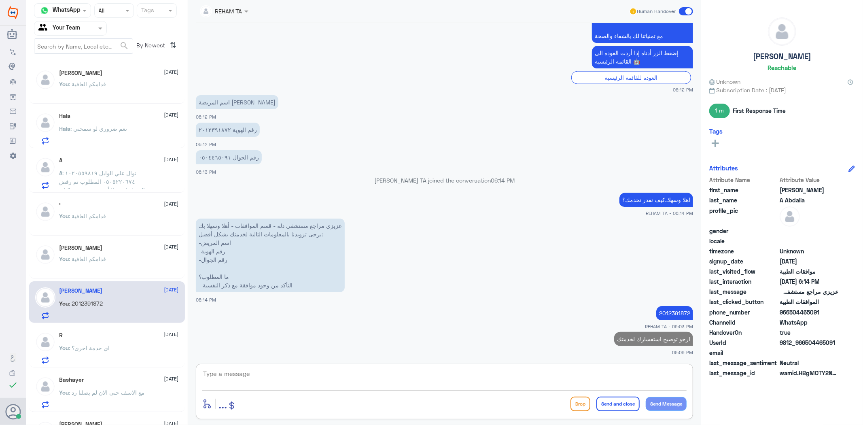
click at [74, 346] on span ": اي خدمة اخرى؟" at bounding box center [89, 347] width 41 height 7
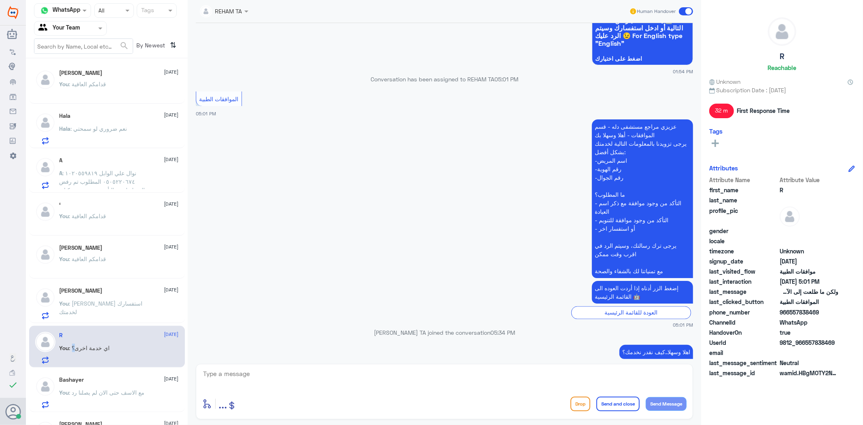
scroll to position [1070, 0]
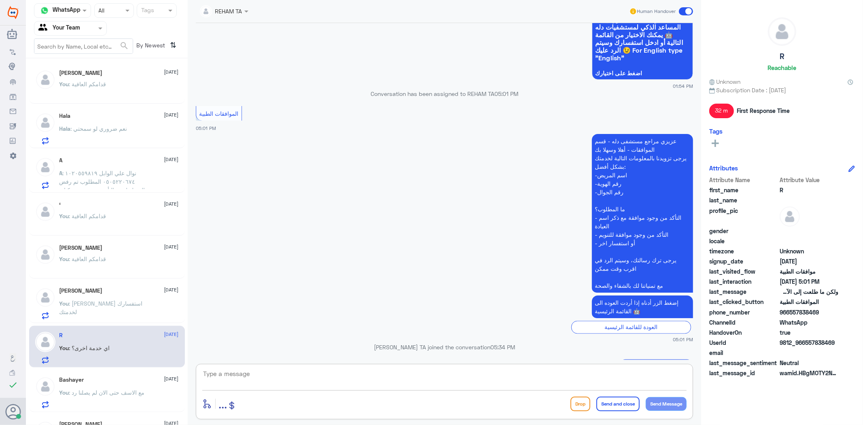
click at [336, 375] on textarea at bounding box center [444, 378] width 485 height 20
paste textarea "قدامكم العافية"
type textarea "قدامكم العافية"
click at [590, 387] on textarea "قدامكم العافية" at bounding box center [444, 378] width 485 height 20
click at [597, 383] on textarea "قدامكم العافية" at bounding box center [444, 378] width 485 height 20
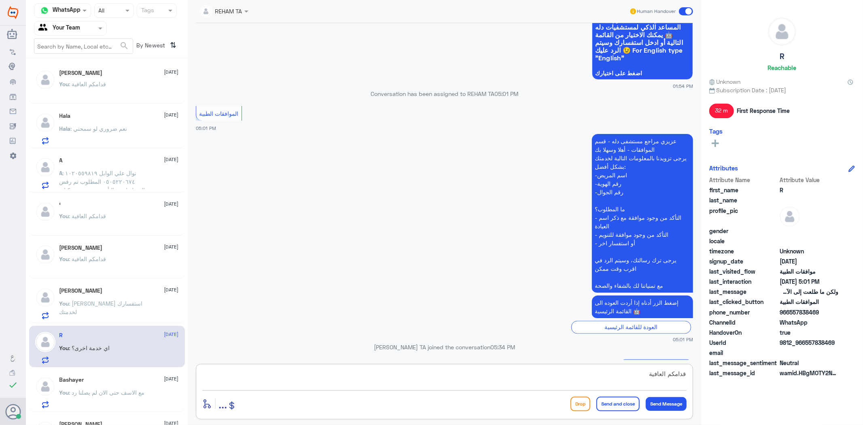
click at [597, 383] on textarea "قدامكم العافية" at bounding box center [444, 378] width 485 height 20
click at [115, 395] on span ": مع الاسف حتى الان لم يصلنا رد" at bounding box center [107, 392] width 76 height 7
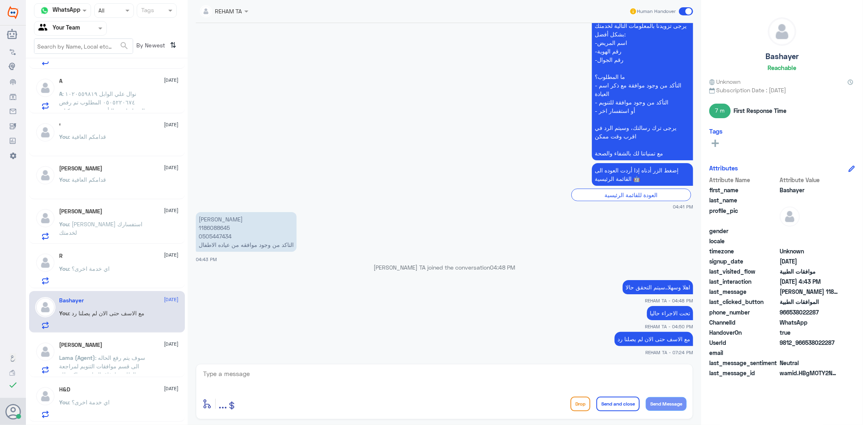
scroll to position [315, 0]
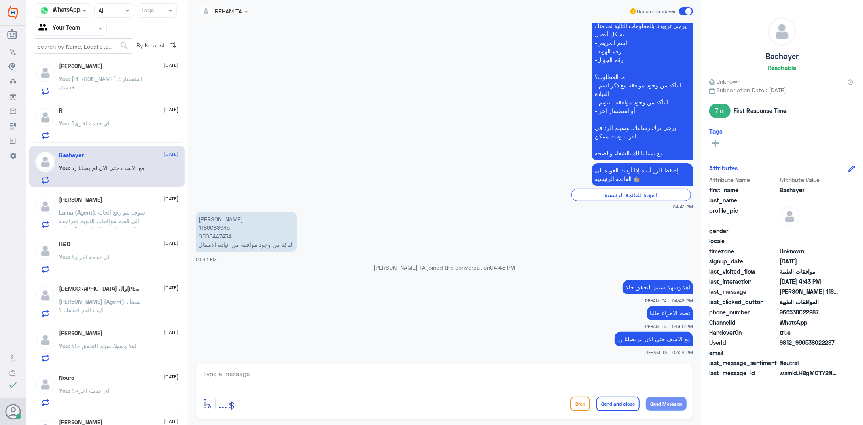
click at [351, 376] on textarea at bounding box center [444, 378] width 485 height 20
paste textarea "قدامكم العافية"
click at [247, 32] on app-msgs-text "عزيزي مراجع مستشفى دله - قسم الموافقات - أهلا وسهلا بك يرجى تزويدنا بالمعلومات …" at bounding box center [445, 81] width 498 height 159
click at [323, 390] on div "قدامكم العافية" at bounding box center [444, 379] width 485 height 22
drag, startPoint x: 325, startPoint y: 380, endPoint x: 709, endPoint y: 404, distance: 384.9
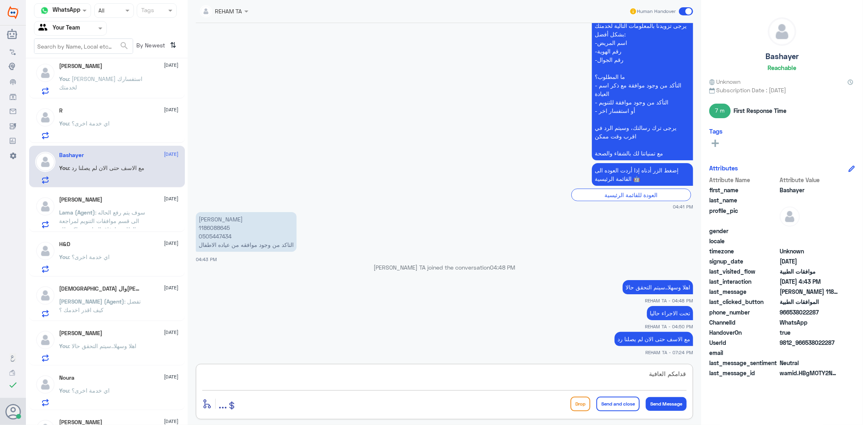
click at [709, 404] on div "Channel WhatsApp Status × All Tags Agent Filter Your Team search By Newest ⇅ Mo…" at bounding box center [445, 213] width 838 height 427
paste textarea "اي خدمة اخرى؟"
type textarea "اي خدمة اخرى؟"
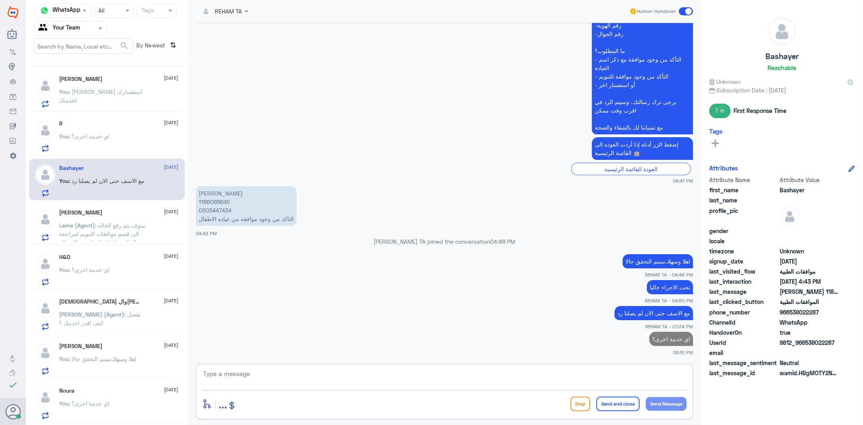
scroll to position [344, 0]
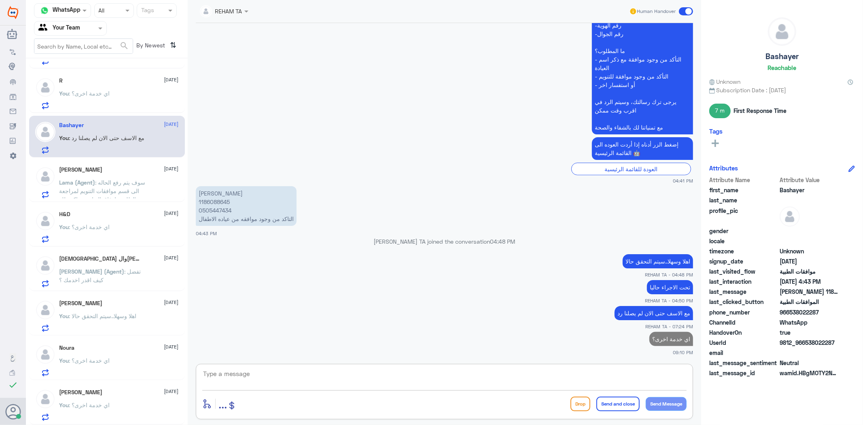
click at [146, 411] on div "You : اي خدمة اخرى؟" at bounding box center [119, 412] width 119 height 18
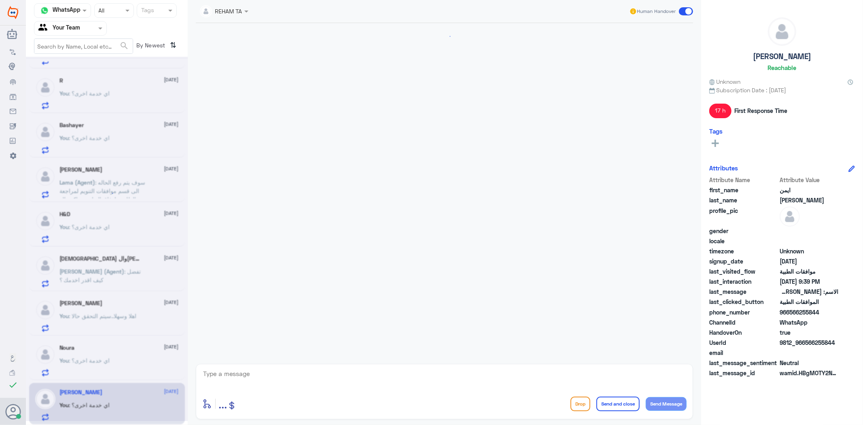
scroll to position [1353, 0]
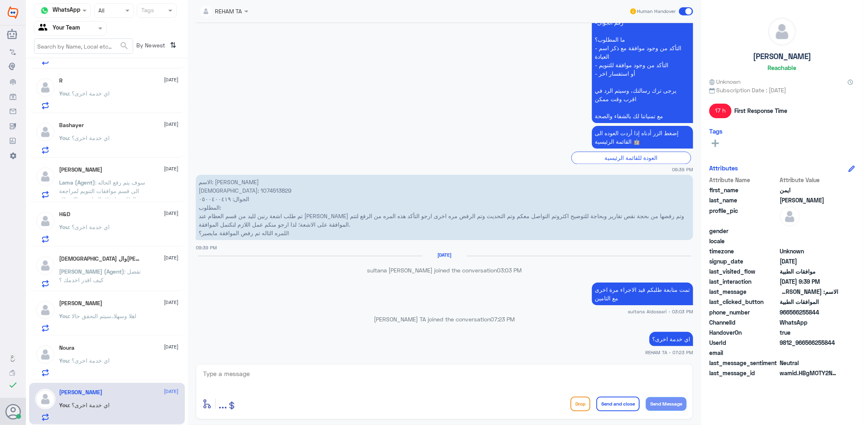
click at [249, 30] on app-msgs-text "عزيزي مراجع مستشفى دله - قسم الموافقات - أهلا وسهلا بك يرجى تزويدنا بالمعلومات …" at bounding box center [445, 43] width 498 height 159
click at [95, 357] on span ": اي خدمة اخرى؟" at bounding box center [89, 360] width 41 height 7
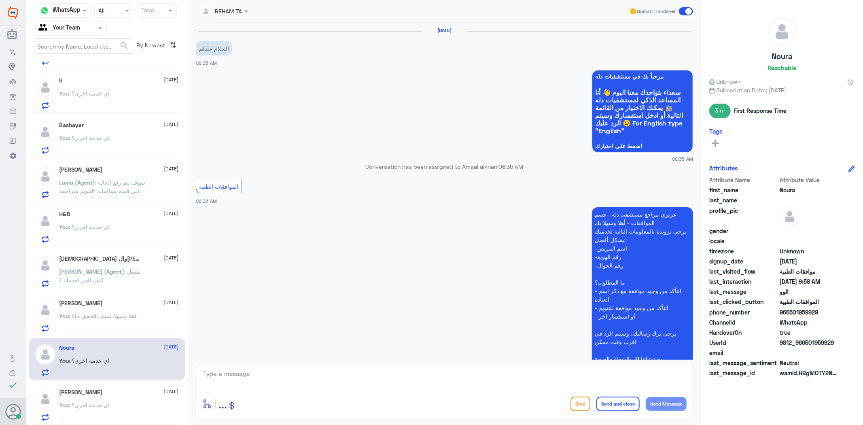
scroll to position [451, 0]
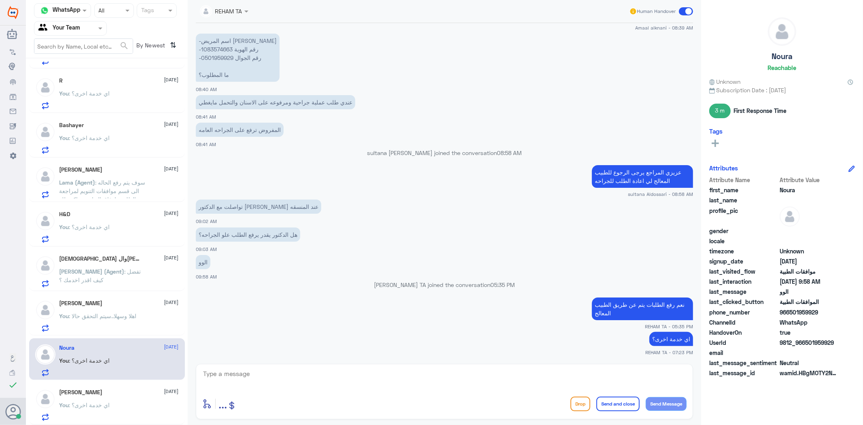
click at [104, 309] on div "Sara Alghannam 13 August You : اهلا وسهلا..سيتم التحقق حالا" at bounding box center [119, 316] width 119 height 32
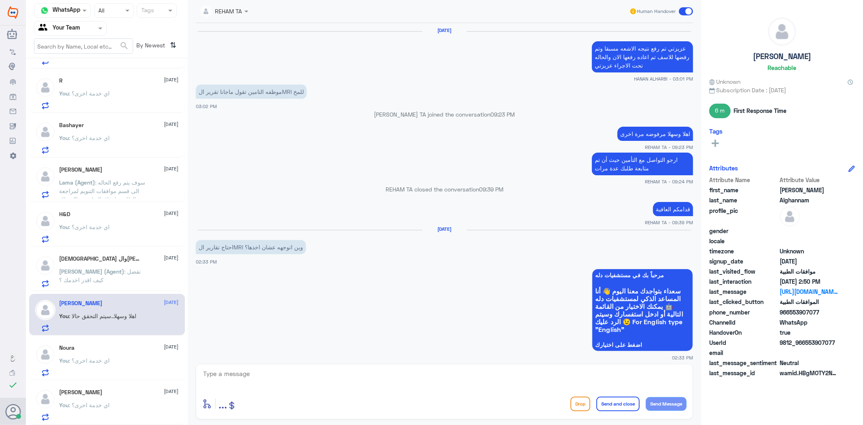
scroll to position [989, 0]
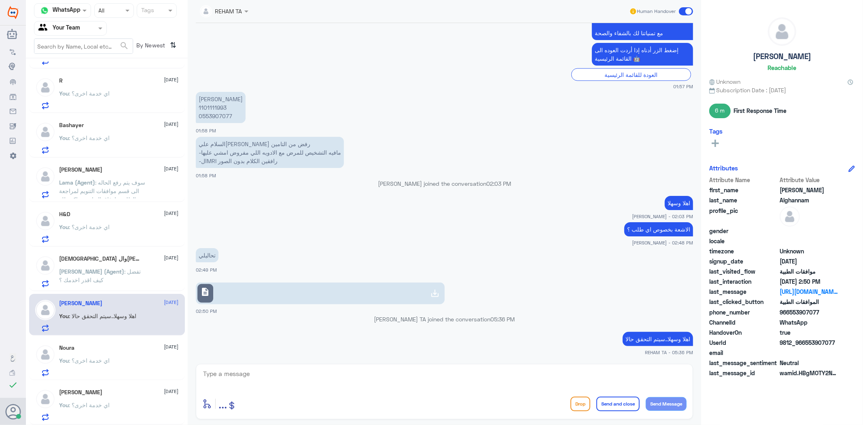
click at [140, 267] on p "Nasser (Agent) : تفضل كيف اقدر اخدمك ؟" at bounding box center [105, 277] width 91 height 20
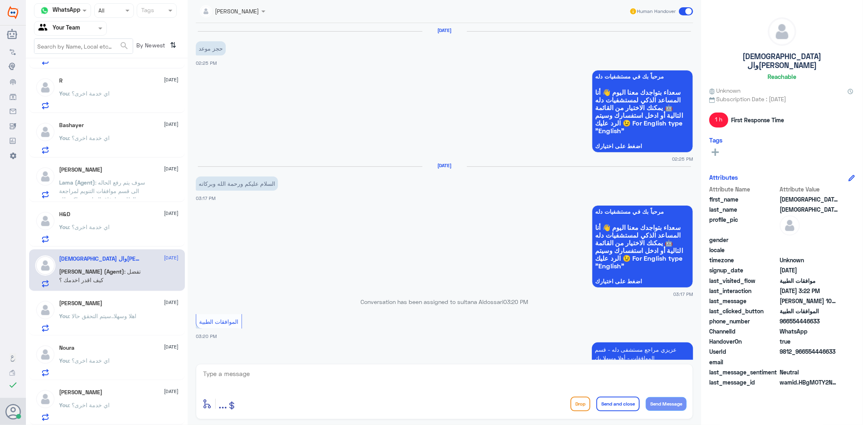
scroll to position [281, 0]
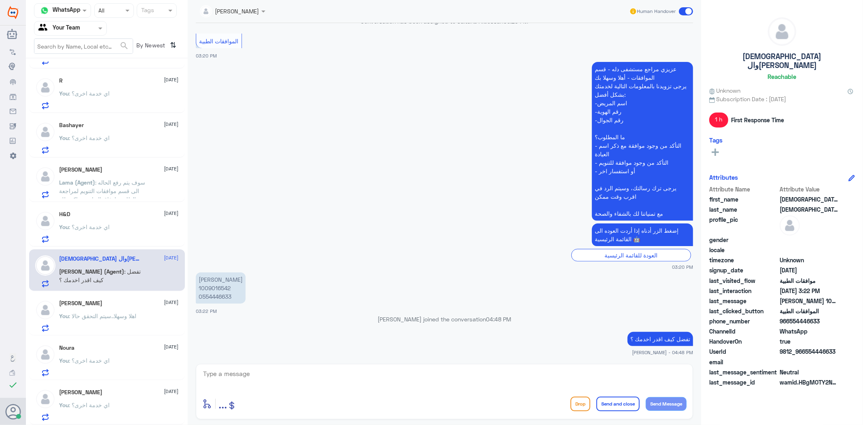
click at [109, 202] on div "Mostafa 13 August You : ايضا ارجو إحضار تقارير العملية .نوره العتيبي 13 August …" at bounding box center [107, 245] width 162 height 366
click at [118, 238] on div "You : اي خدمة اخرى؟" at bounding box center [119, 234] width 119 height 18
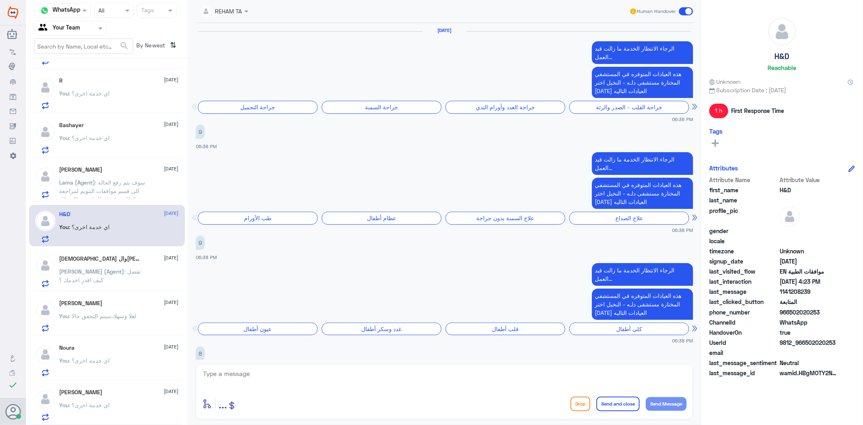
scroll to position [1042, 0]
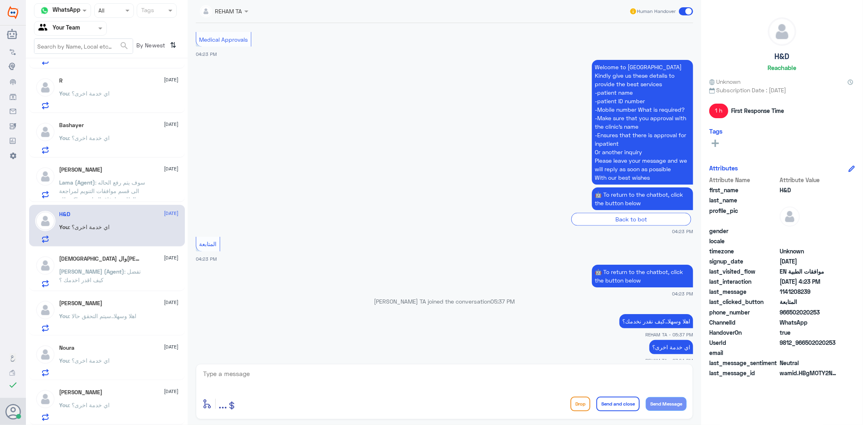
click at [370, 398] on div "enter flow name ... Drop Send and close Send Message" at bounding box center [444, 404] width 485 height 18
click at [361, 381] on textarea at bounding box center [444, 378] width 485 height 20
paste textarea "..قدامكم العافية"
type textarea "..قدامكم العافية"
click at [612, 400] on button "Send and close" at bounding box center [618, 404] width 43 height 15
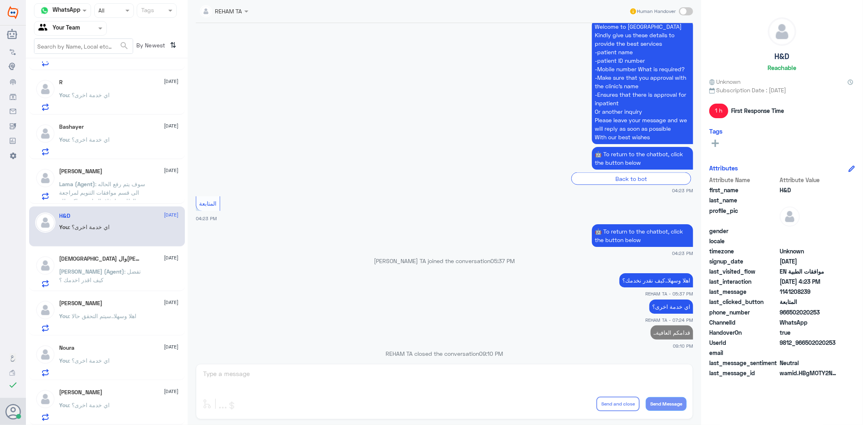
scroll to position [343, 0]
click at [119, 185] on span ": سوف يتم رفع الحاله الى قسم موافقات التنويم لمراجعة الطلب وارفاق التقارير شاكر…" at bounding box center [103, 197] width 86 height 32
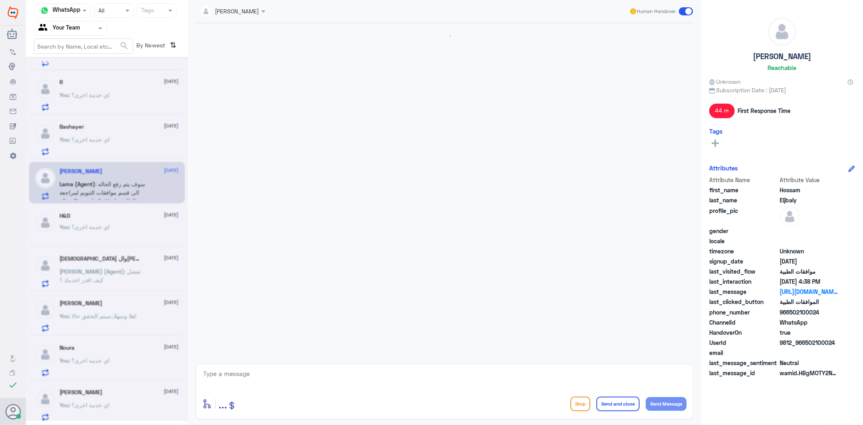
scroll to position [1155, 0]
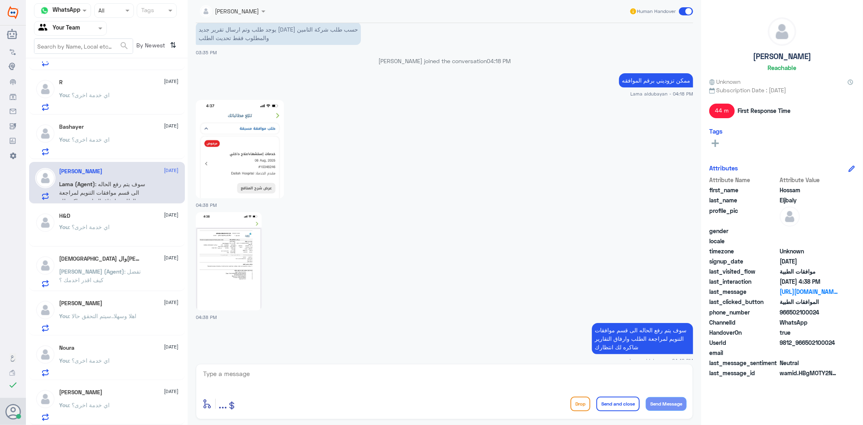
click at [116, 143] on div "You : اي خدمة اخرى؟" at bounding box center [119, 146] width 119 height 18
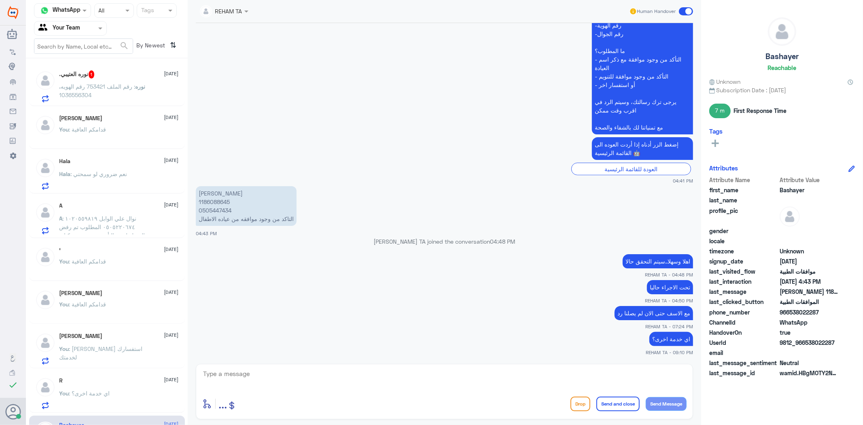
click at [116, 83] on span ": رقم الملف 753421 رقم الهويه 1036556304" at bounding box center [98, 90] width 76 height 15
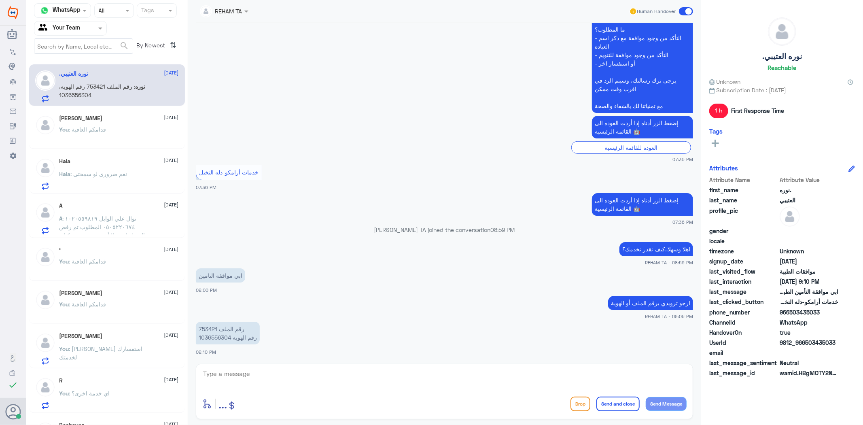
click at [203, 329] on p "رقم الملف 753421 رقم الهويه 1036556304" at bounding box center [228, 333] width 64 height 23
copy p "753421"
click at [333, 389] on div at bounding box center [444, 379] width 485 height 22
click at [335, 377] on textarea at bounding box center [444, 378] width 485 height 20
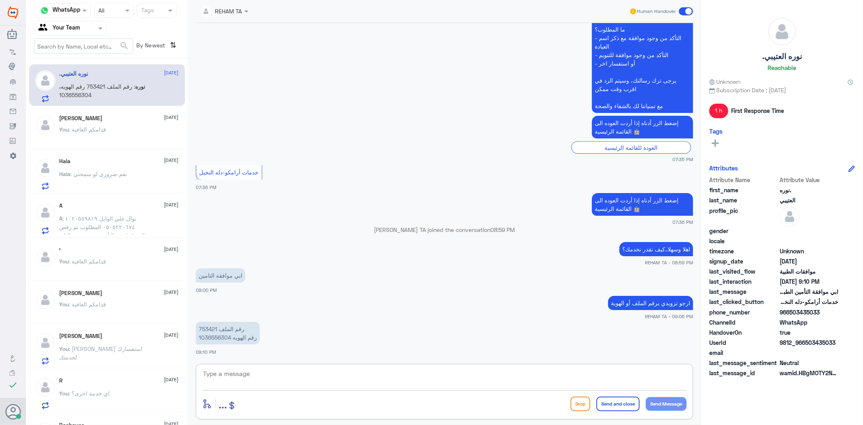
click at [336, 390] on div at bounding box center [444, 379] width 485 height 22
click at [336, 385] on textarea at bounding box center [444, 378] width 485 height 20
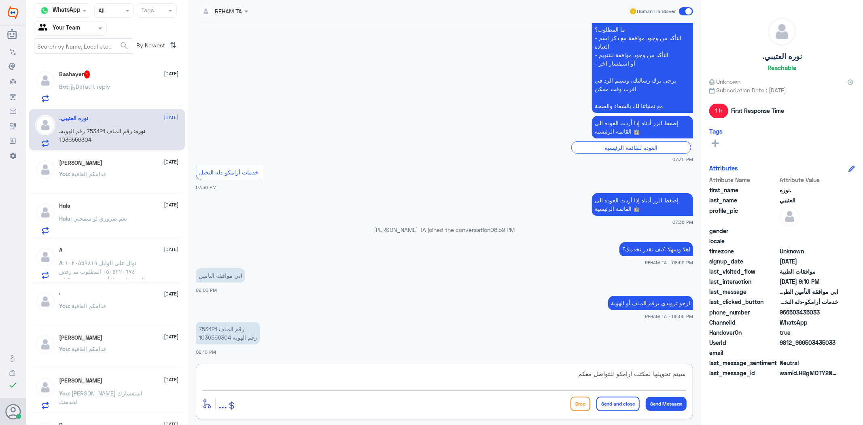
type textarea "سيتم تحويلها لمكتب ارامكو للتواصل معكم"
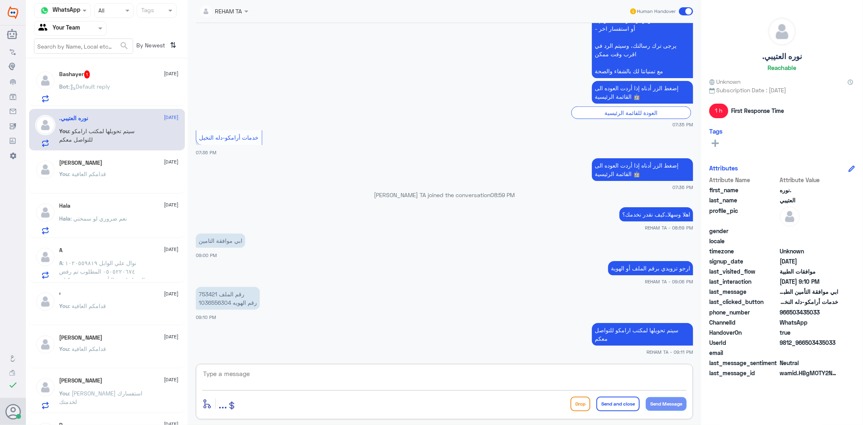
click at [300, 384] on textarea at bounding box center [444, 378] width 485 height 20
type textarea "وفيما يخص موافقتك كما هو واضح لي تمت متابعتها عدة مرات وإرفاق التقرير بالاضافة …"
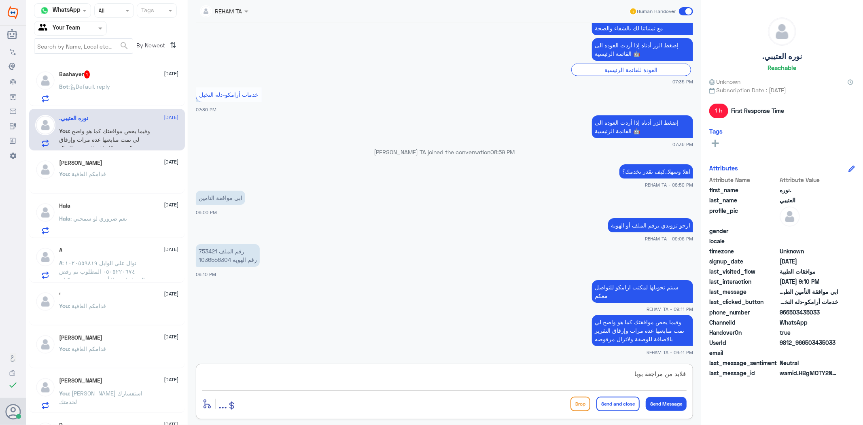
type textarea "فلابد من مراجعة بوبا"
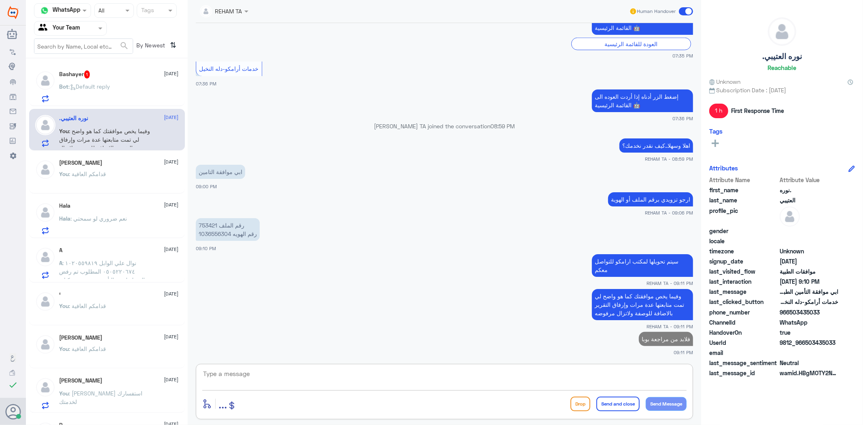
click at [103, 103] on div "Bashayer 1 13 August Bot : Default reply" at bounding box center [107, 85] width 156 height 42
click at [104, 92] on p "Bot : Default reply" at bounding box center [85, 92] width 51 height 20
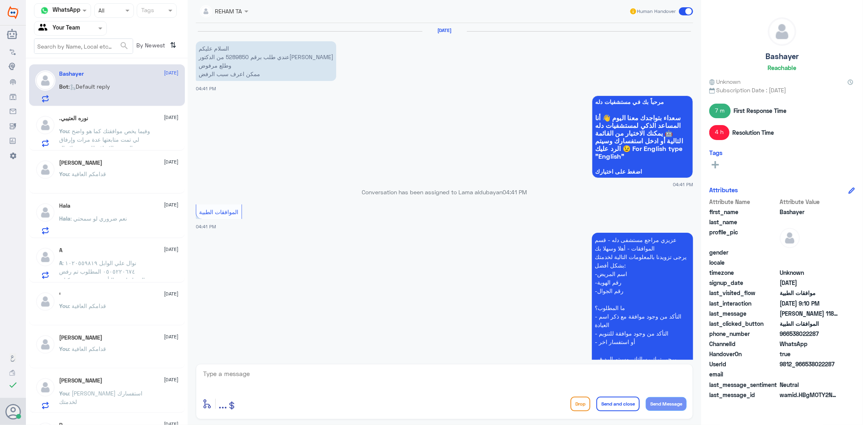
scroll to position [395, 0]
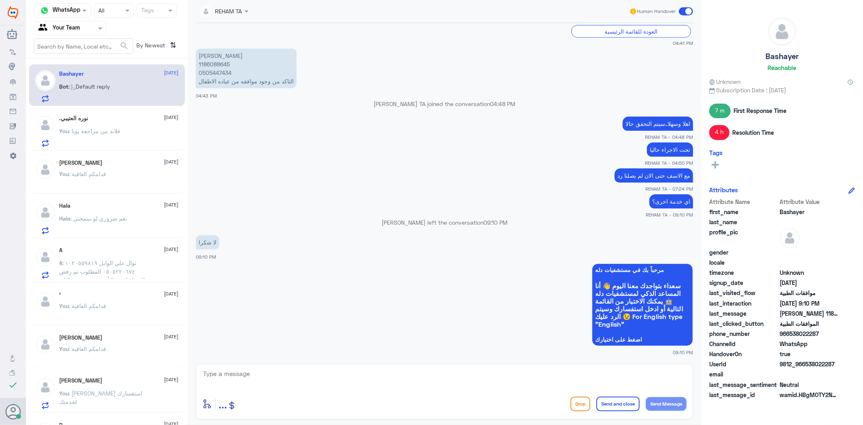
drag, startPoint x: 396, startPoint y: 22, endPoint x: 403, endPoint y: 66, distance: 44.3
click at [396, 22] on div "REHAM TA Human Handover" at bounding box center [445, 11] width 498 height 23
click at [406, 391] on div "enter flow name ... Drop Send and close Send Message" at bounding box center [445, 391] width 498 height 55
click at [404, 381] on textarea at bounding box center [444, 378] width 485 height 20
paste textarea "العفو ..قدامكم العافية"
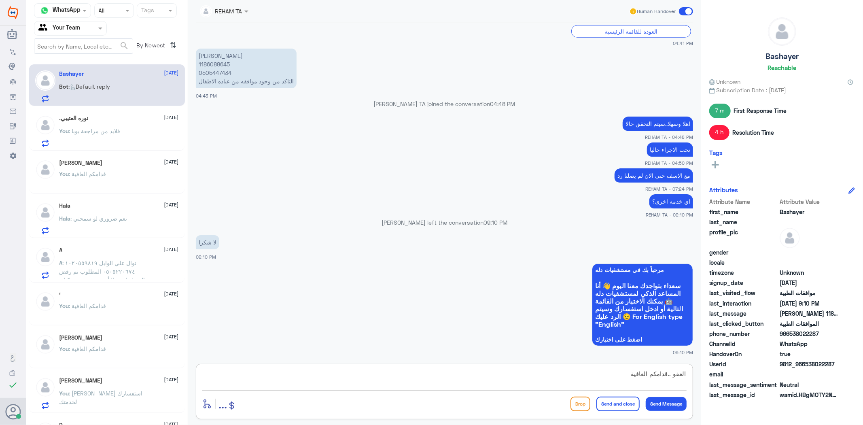
type textarea "العفو ..قدامكم العافية"
click at [624, 403] on button "Send and close" at bounding box center [618, 404] width 43 height 15
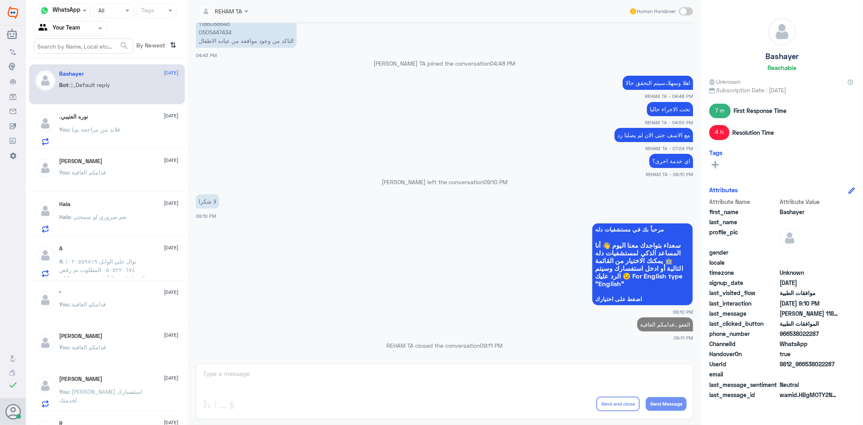
click at [112, 144] on p "You : فلابد من مراجعة بوبا" at bounding box center [90, 135] width 61 height 20
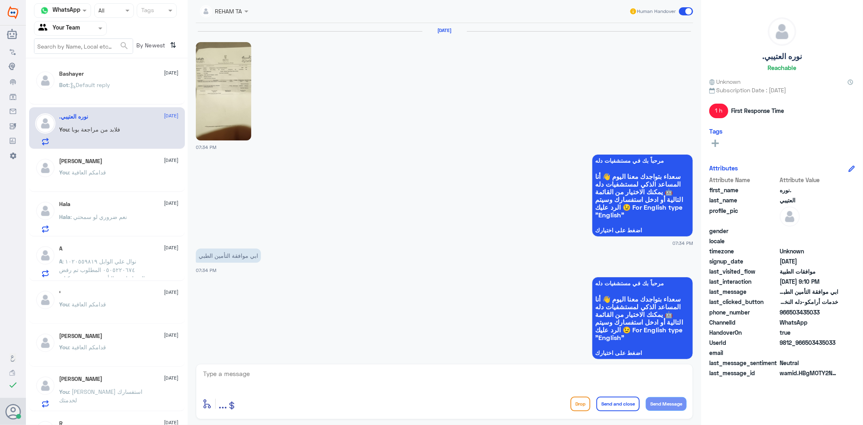
scroll to position [563, 0]
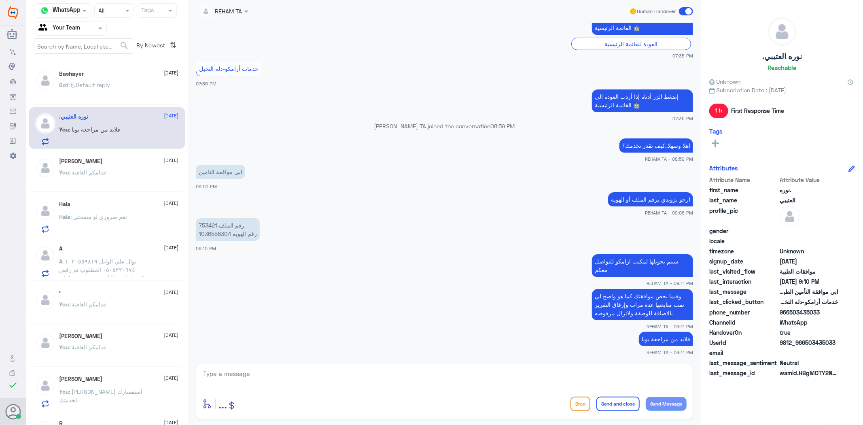
click at [116, 165] on div "ابو سعود 13 August You : قدامكم العافية" at bounding box center [119, 173] width 119 height 30
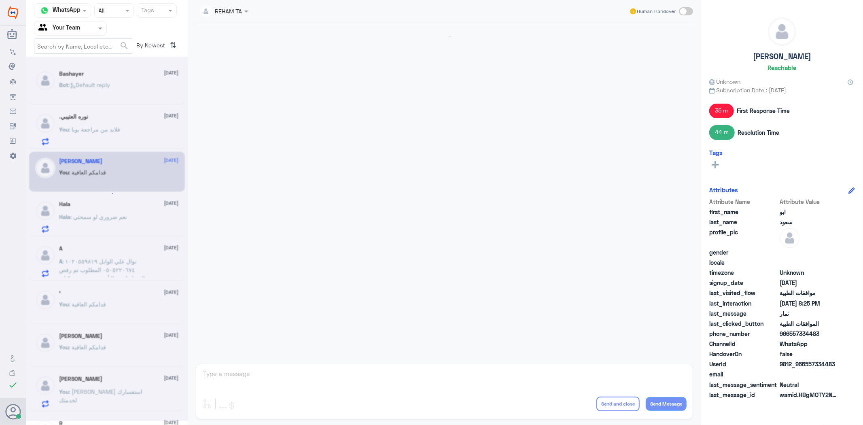
scroll to position [343, 0]
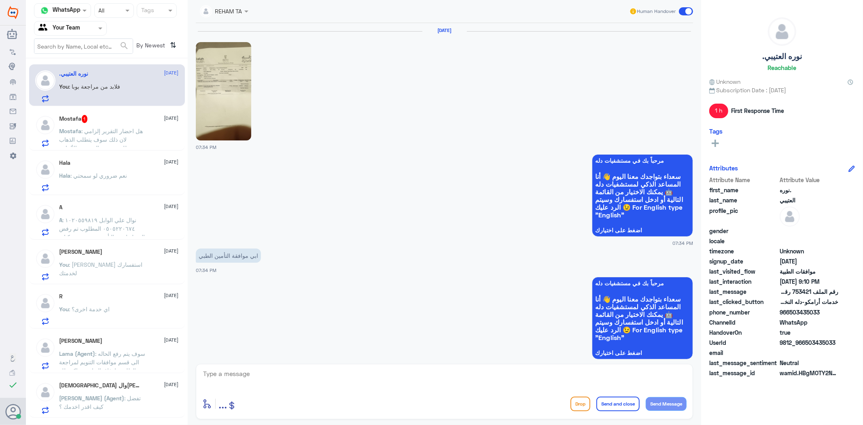
scroll to position [563, 0]
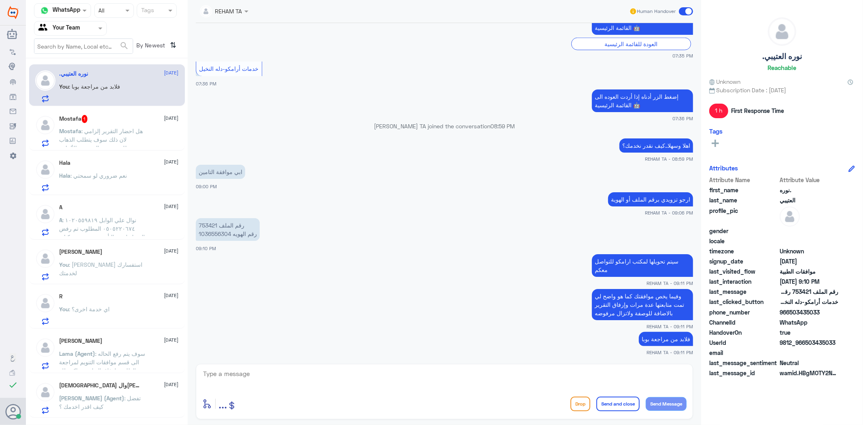
click at [101, 120] on div "Mostafa 1 [DATE]" at bounding box center [119, 119] width 119 height 8
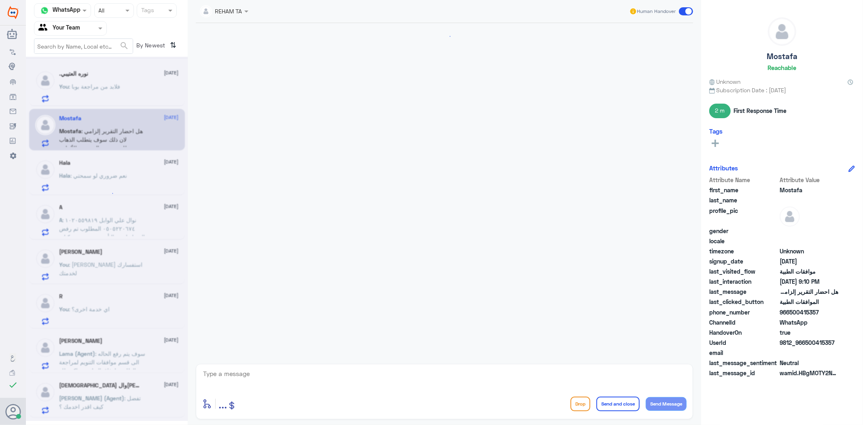
scroll to position [673, 0]
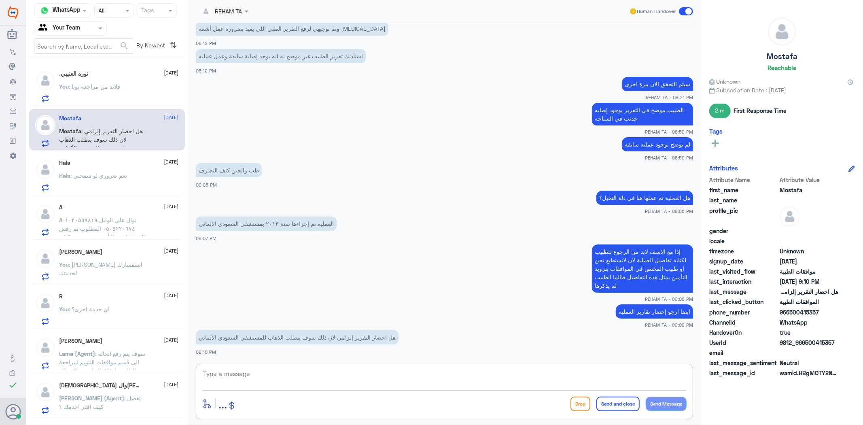
click at [278, 369] on textarea at bounding box center [444, 378] width 485 height 20
type textarea "هل يوجد لديك نسخه منها؟"
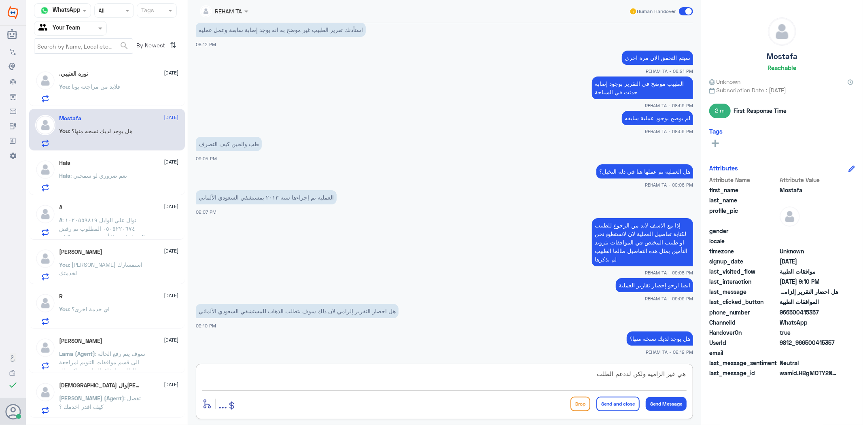
type textarea "هي غير الزامية ولكن لددعم الطلب"
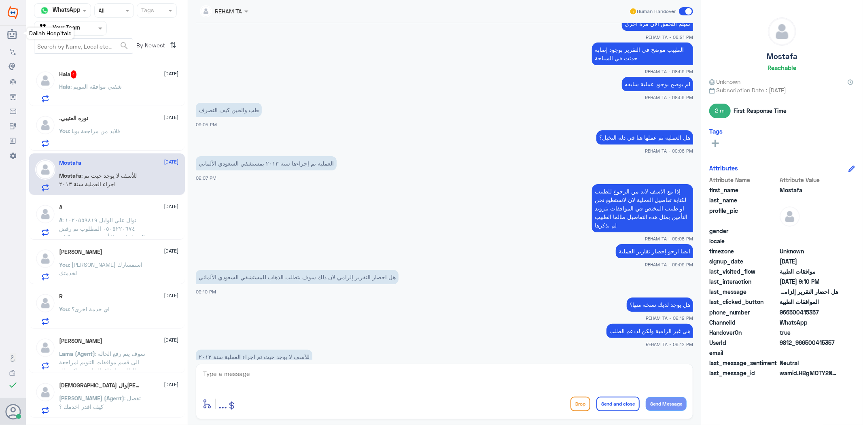
scroll to position [753, 0]
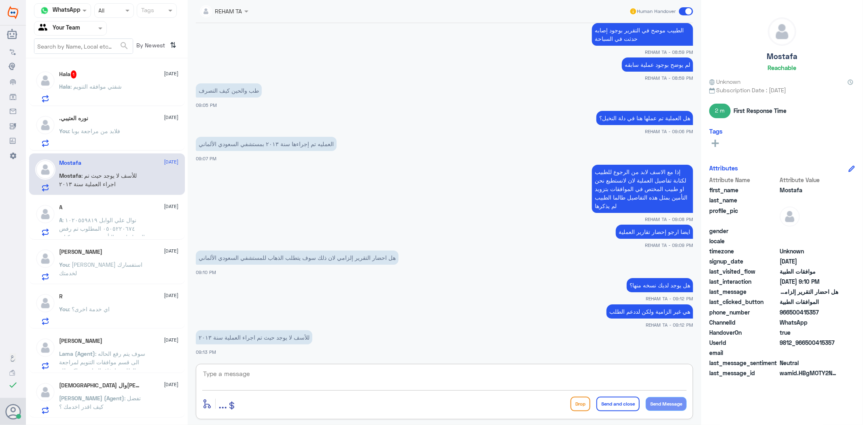
click at [251, 371] on textarea at bounding box center [444, 378] width 485 height 20
click at [91, 93] on p "Hala : شفتي موافقه التنويم" at bounding box center [91, 92] width 63 height 20
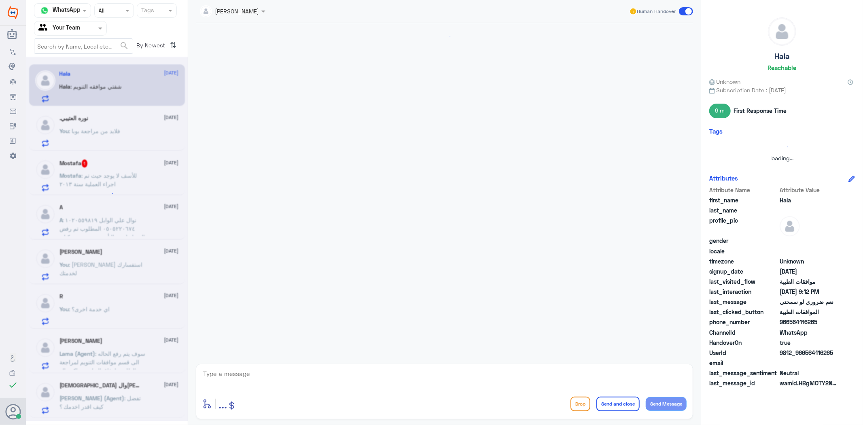
scroll to position [722, 0]
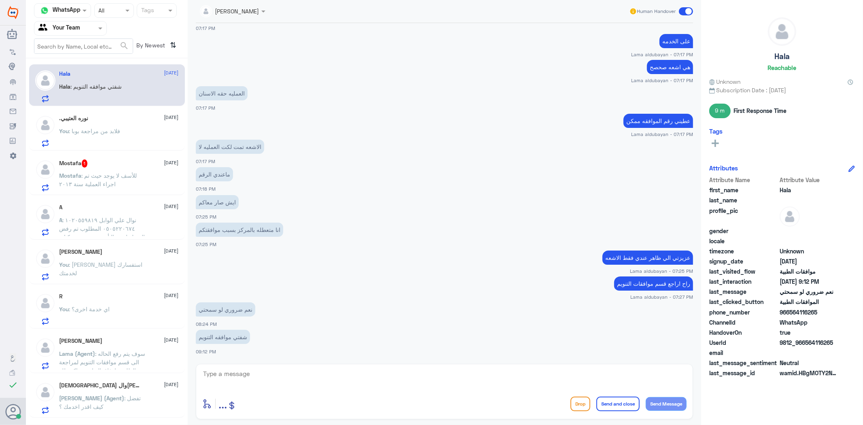
click at [95, 180] on span ": للأسف لا يوجد حيث تم اجراء العملية سنة ٢٠١٣" at bounding box center [99, 179] width 78 height 15
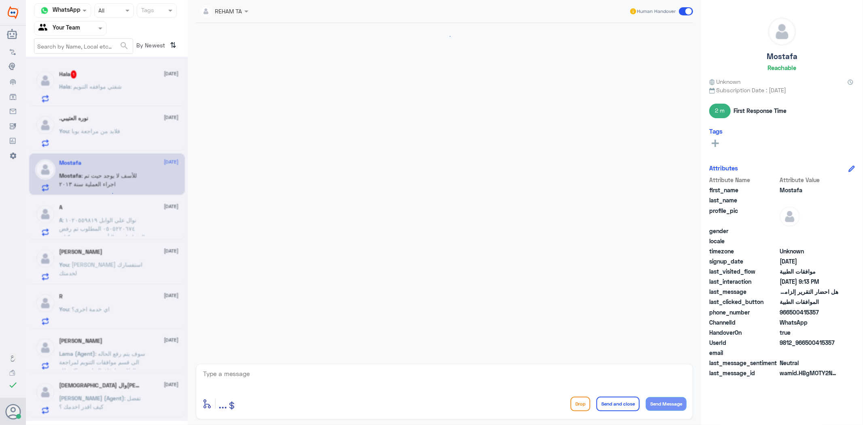
scroll to position [631, 0]
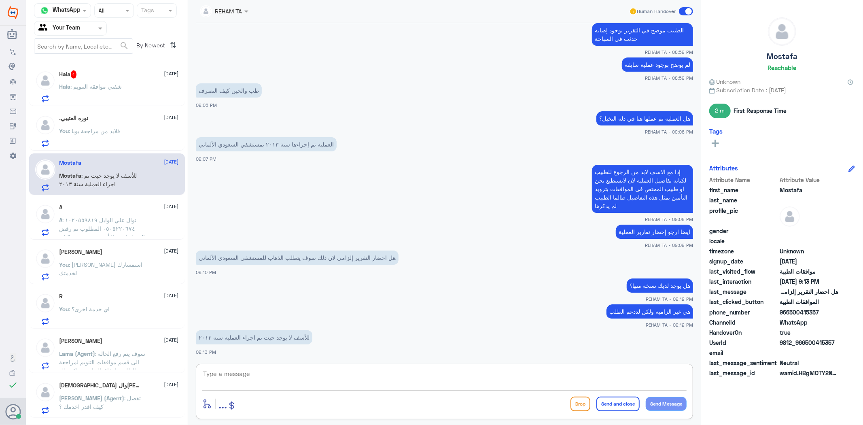
click at [242, 376] on textarea at bounding box center [444, 378] width 485 height 20
type textarea "إ"
type textarea "إذا مبدئيا لابد من الرجوع للطبيب لتزويدنا فيما يخص تفاصيل العملية"
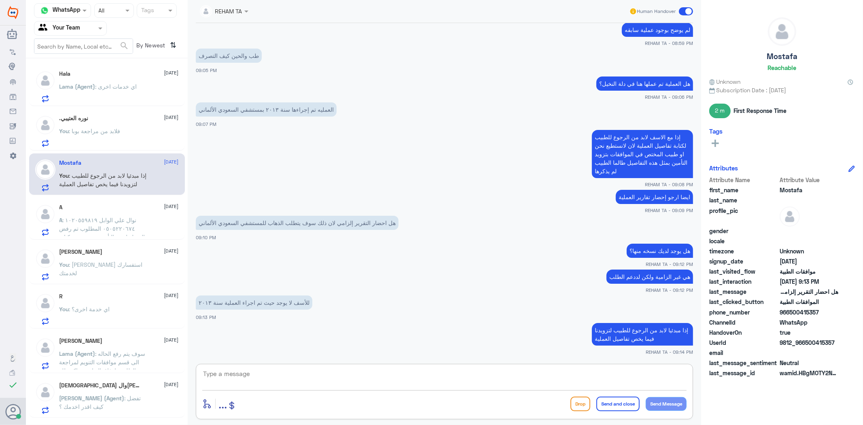
click at [562, 370] on textarea at bounding box center [444, 378] width 485 height 20
click at [567, 365] on div "enter flow name ... Drop Send and close Send Message" at bounding box center [445, 391] width 498 height 55
click at [597, 383] on textarea at bounding box center [444, 378] width 485 height 20
type textarea "وسيتم رفعه للتأمين للمتابعه"
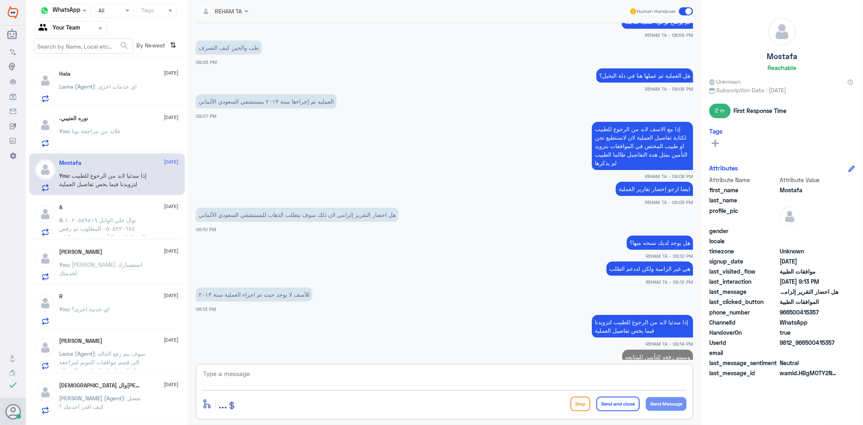
scroll to position [691, 0]
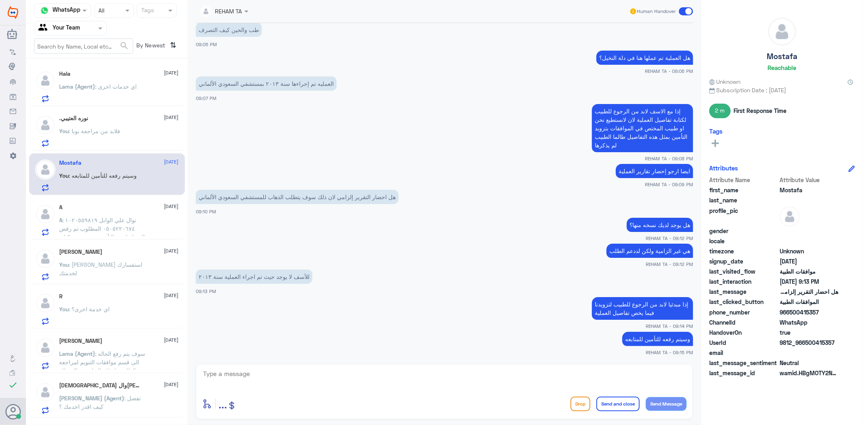
drag, startPoint x: 361, startPoint y: 44, endPoint x: 362, endPoint y: 51, distance: 7.4
click at [361, 51] on app-msgs-text "هل العملية تم عملها هنا في دلة النخيل؟" at bounding box center [445, 58] width 498 height 15
click at [451, 381] on textarea at bounding box center [444, 378] width 485 height 20
paste textarea "اي خدمة اخرى؟"
type textarea "اي خدمة اخرى؟"
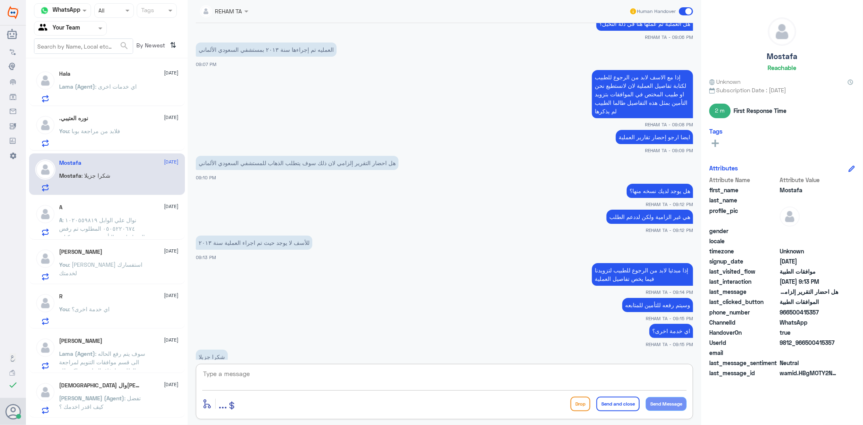
scroll to position [745, 0]
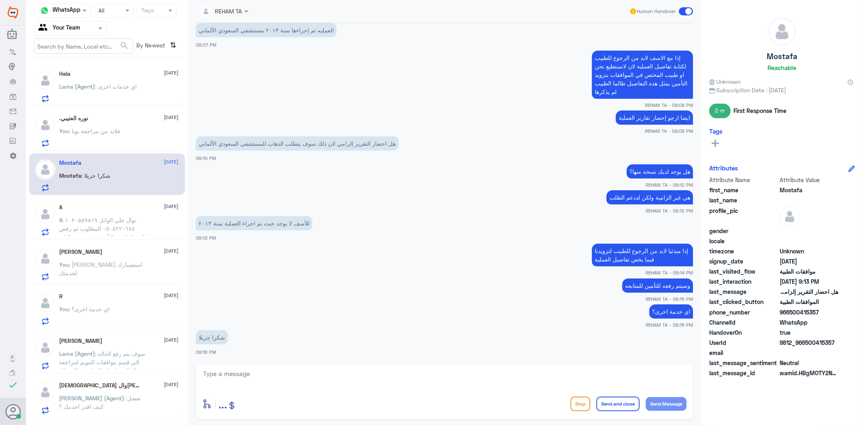
click at [406, 17] on div "REHAM TA Human Handover" at bounding box center [445, 11] width 498 height 15
click at [283, 359] on div "13 Aug 2025 فبناء على ردهم لا يوجد دواعي طبية للرنين REHAM TA - 07:48 PM اعتماد…" at bounding box center [445, 191] width 506 height 337
click at [283, 371] on textarea at bounding box center [444, 378] width 485 height 20
paste textarea "العفو ..قدامكم العافية"
type textarea "العفو ..قدامكم العافية"
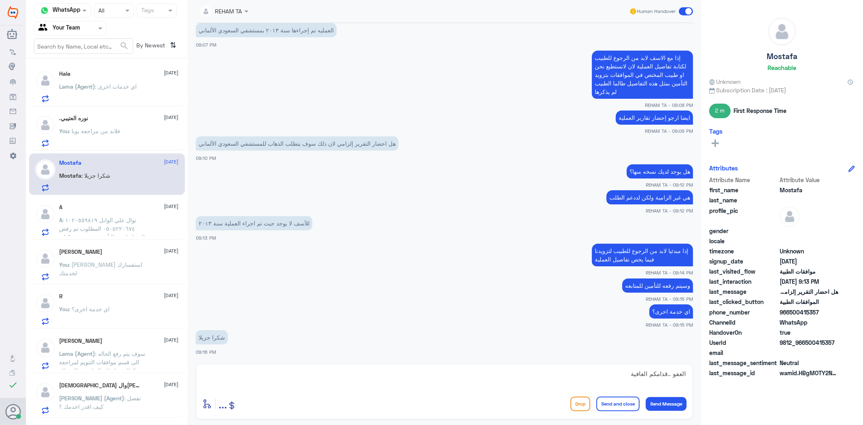
click at [619, 406] on button "Send and close" at bounding box center [618, 404] width 43 height 15
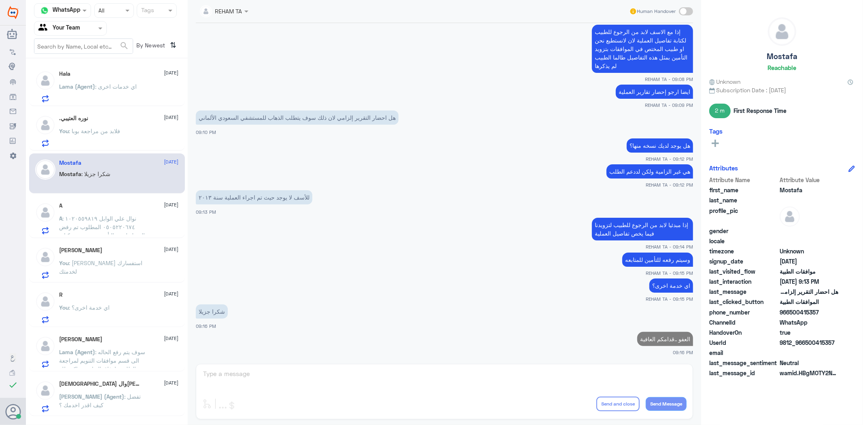
click at [111, 128] on span ": فلابد من مراجعة بوبا" at bounding box center [94, 131] width 51 height 7
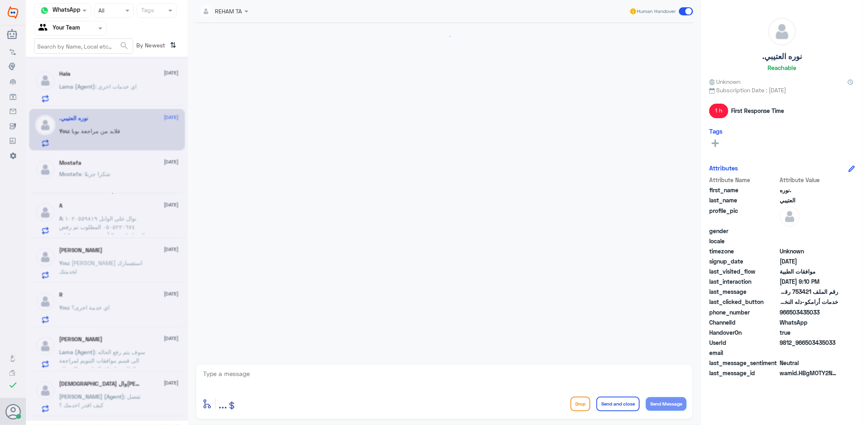
scroll to position [563, 0]
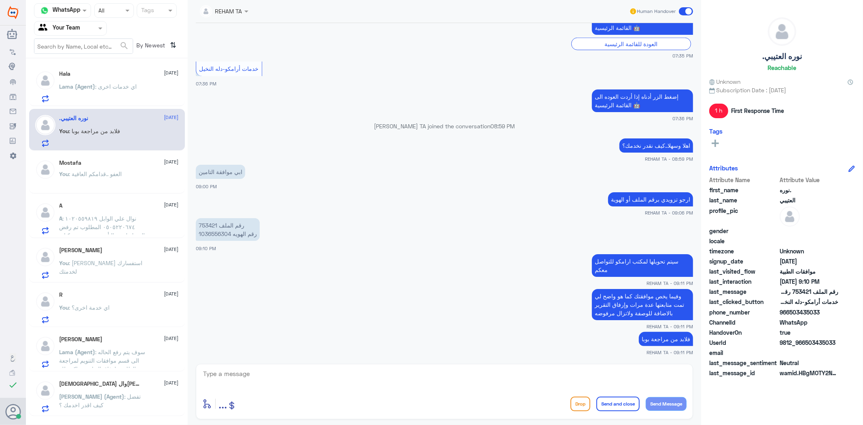
click at [121, 88] on span ": اي خدمات اخرى" at bounding box center [117, 86] width 42 height 7
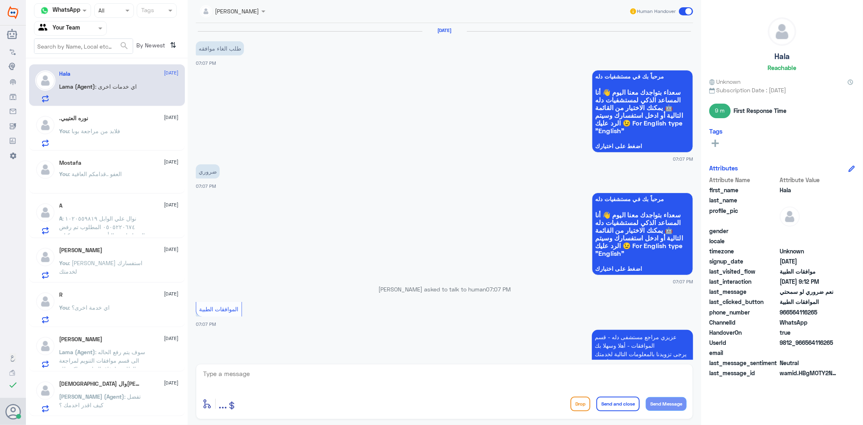
scroll to position [774, 0]
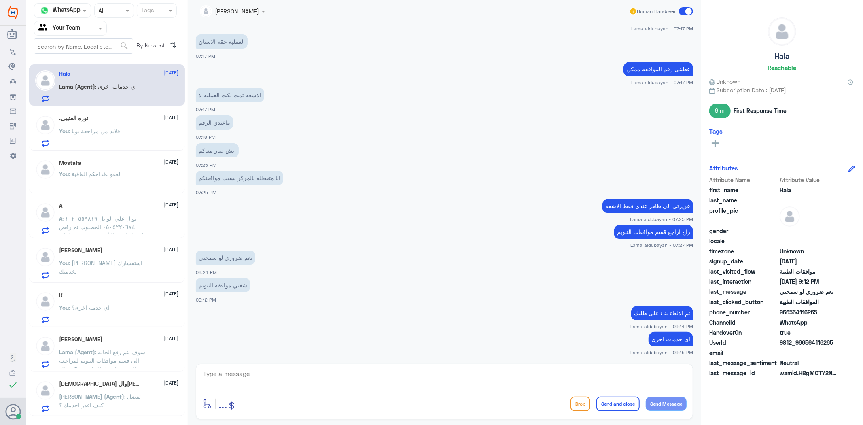
click at [116, 131] on span ": فلابد من مراجعة بوبا" at bounding box center [94, 131] width 51 height 7
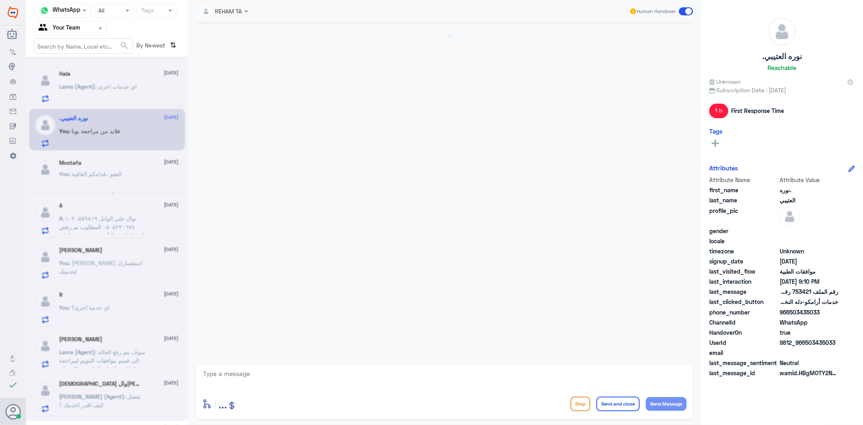
scroll to position [563, 0]
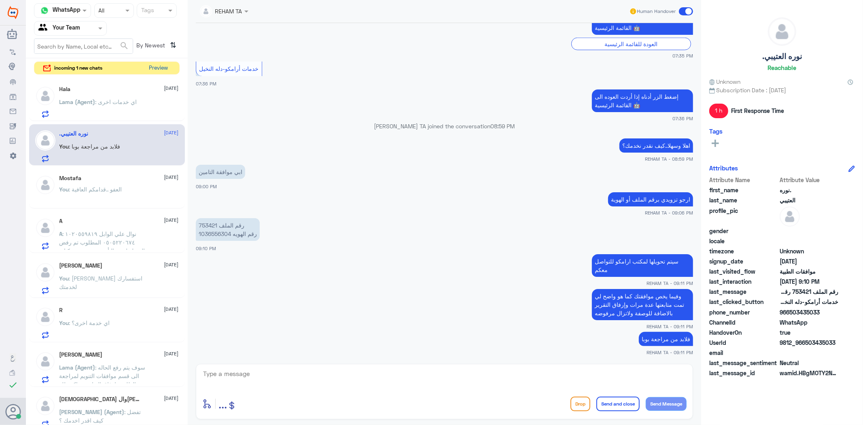
click at [154, 72] on button "Preview" at bounding box center [158, 68] width 25 height 13
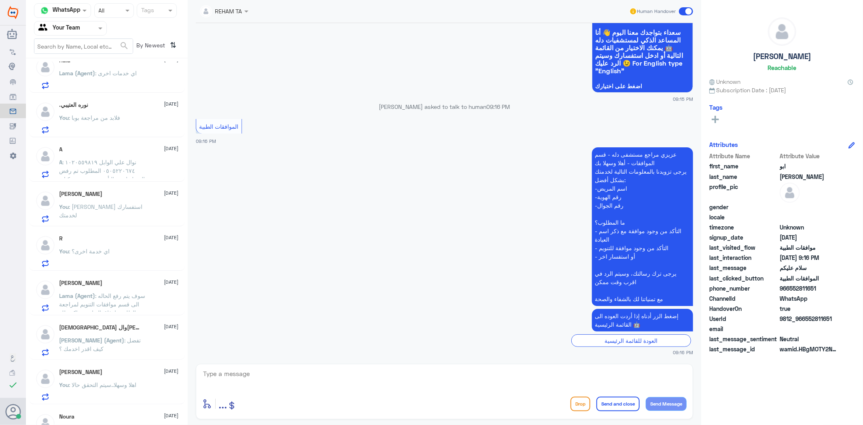
scroll to position [127, 0]
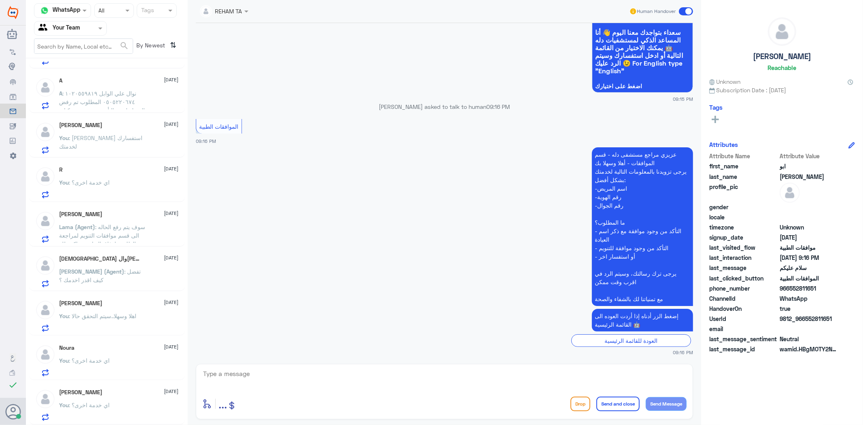
click at [87, 402] on span ": اي خدمة اخرى؟" at bounding box center [89, 405] width 41 height 7
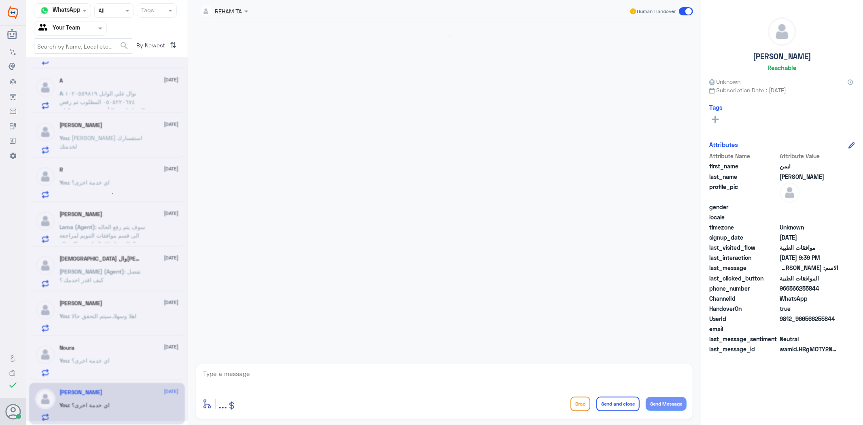
scroll to position [1353, 0]
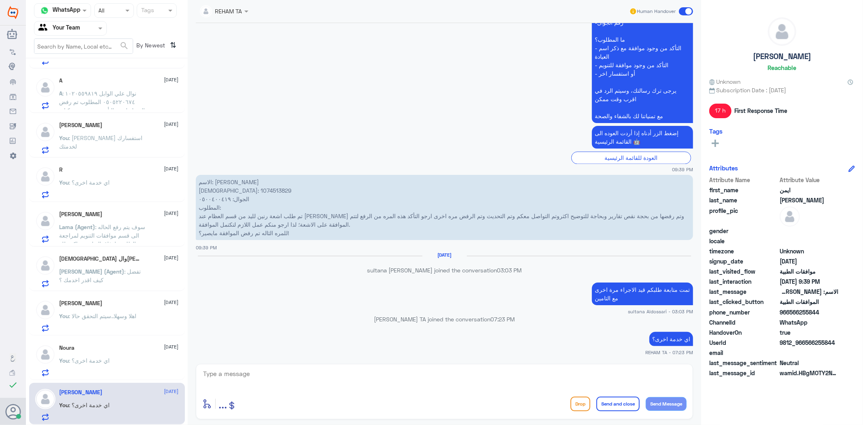
click at [106, 373] on p "You : اي خدمة اخرى؟" at bounding box center [85, 366] width 51 height 20
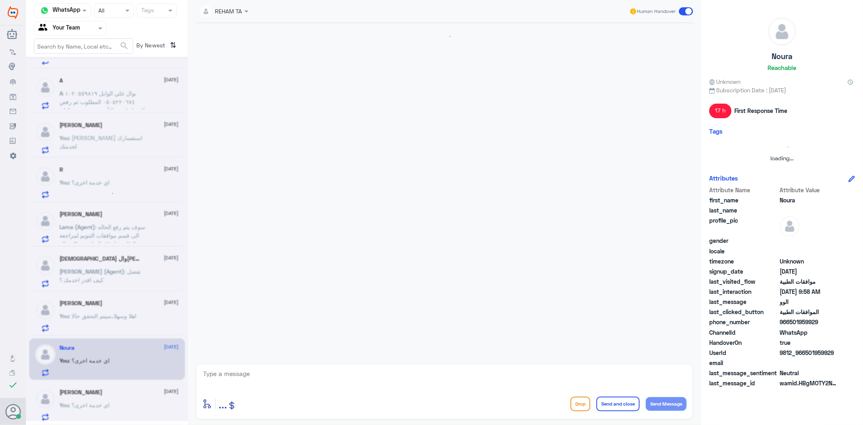
scroll to position [451, 0]
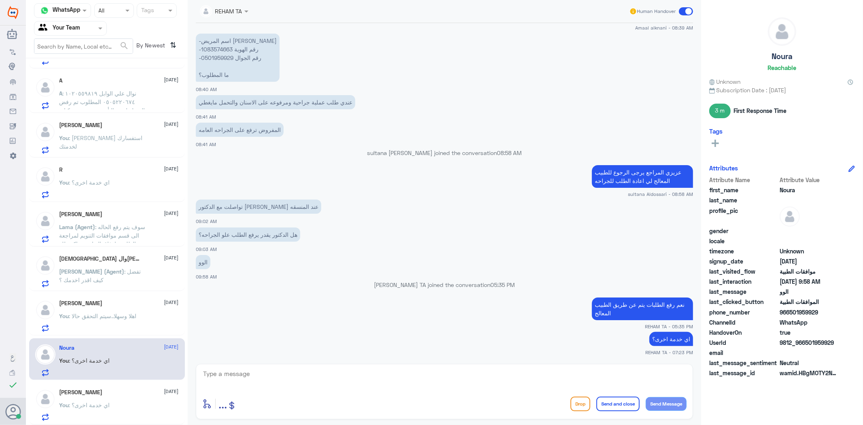
click at [113, 316] on span ": اهلا وسهلا..سيتم التحقق حالا" at bounding box center [103, 316] width 68 height 7
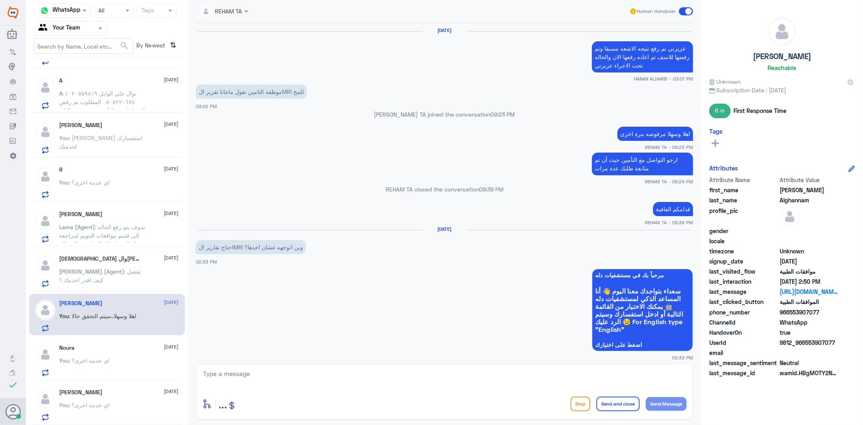
scroll to position [989, 0]
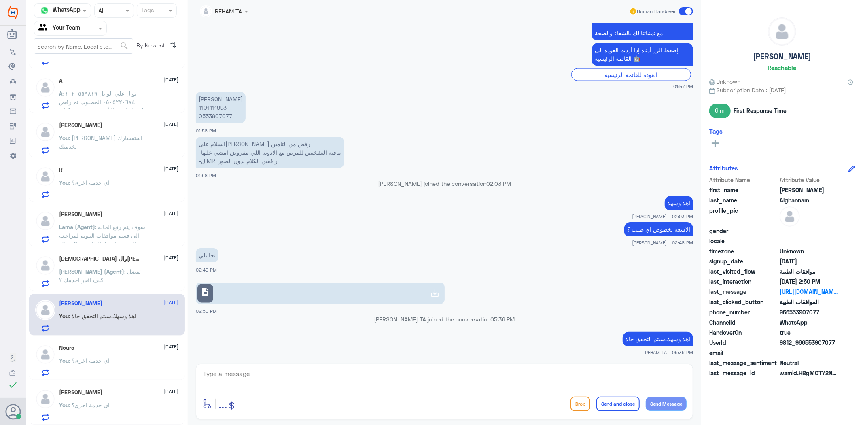
click at [132, 266] on div "سبحان الله والحمد الله 13 August Nasser (Agent) : تفضل كيف اقدر اخدمك ؟" at bounding box center [119, 271] width 119 height 32
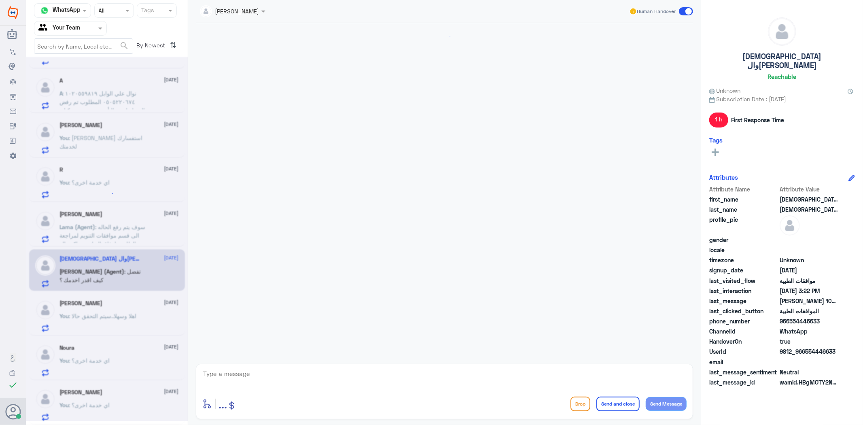
scroll to position [281, 0]
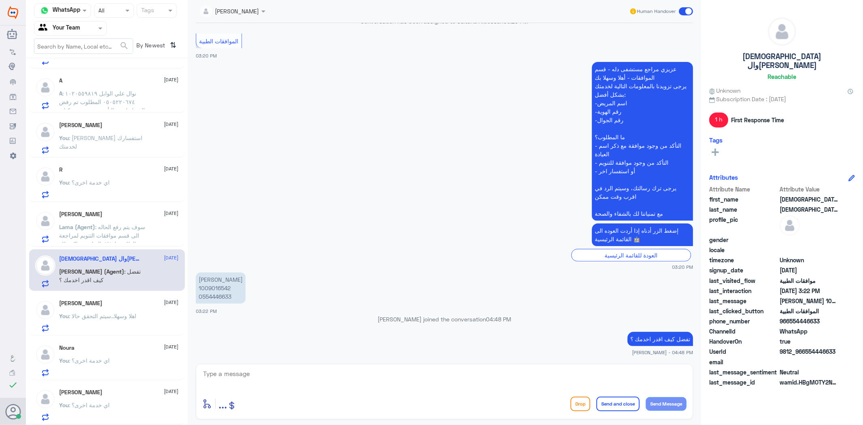
click at [132, 224] on span ": سوف يتم رفع الحاله الى قسم موافقات التنويم لمراجعة الطلب وارفاق التقارير شاكر…" at bounding box center [103, 239] width 86 height 32
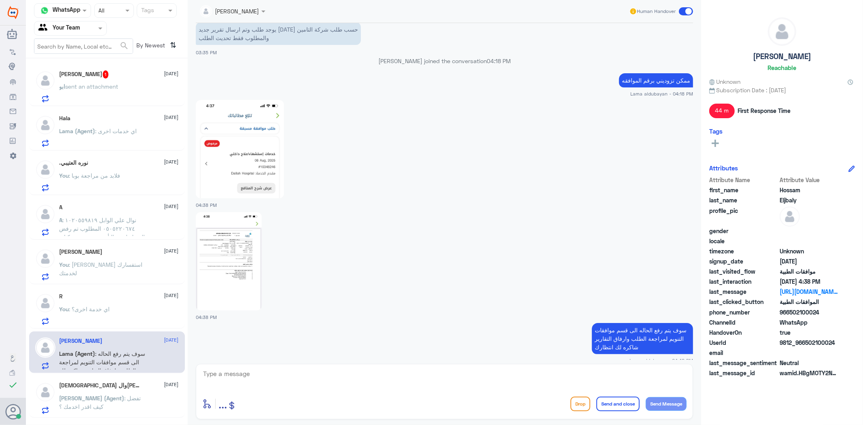
click at [116, 78] on div "ابو نايف 1 13 August" at bounding box center [119, 74] width 119 height 8
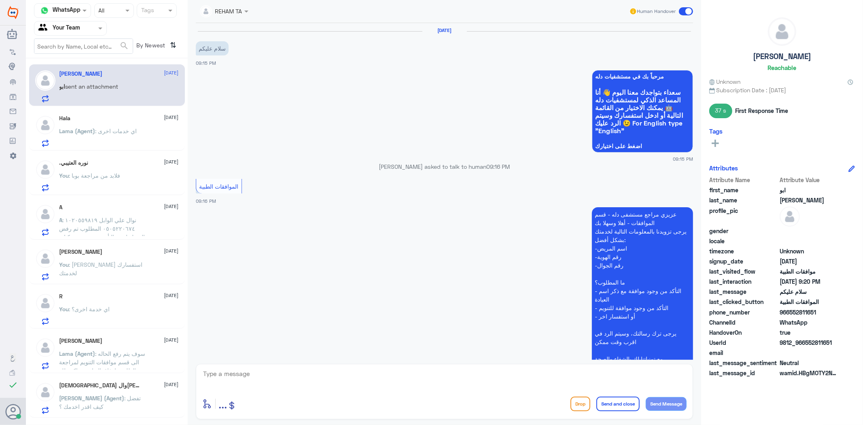
scroll to position [266, 0]
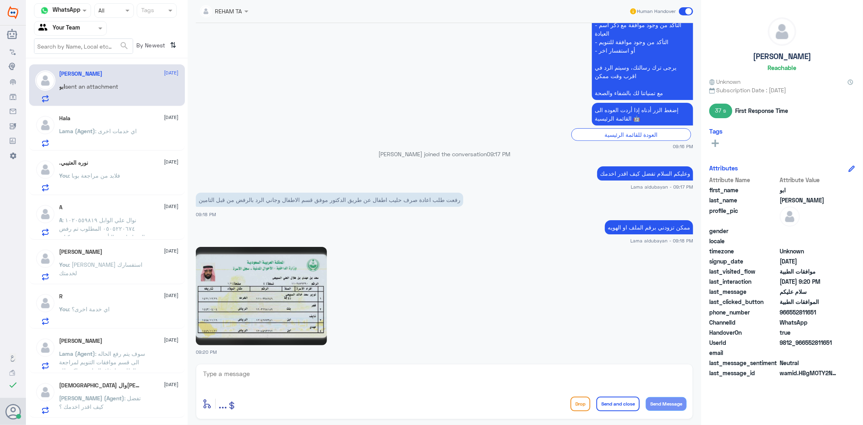
click at [109, 132] on span ": اي خدمات اخرى" at bounding box center [117, 131] width 42 height 7
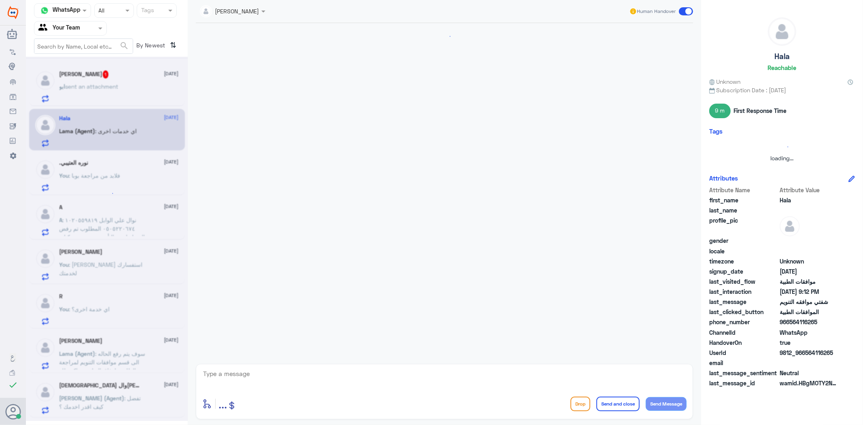
scroll to position [774, 0]
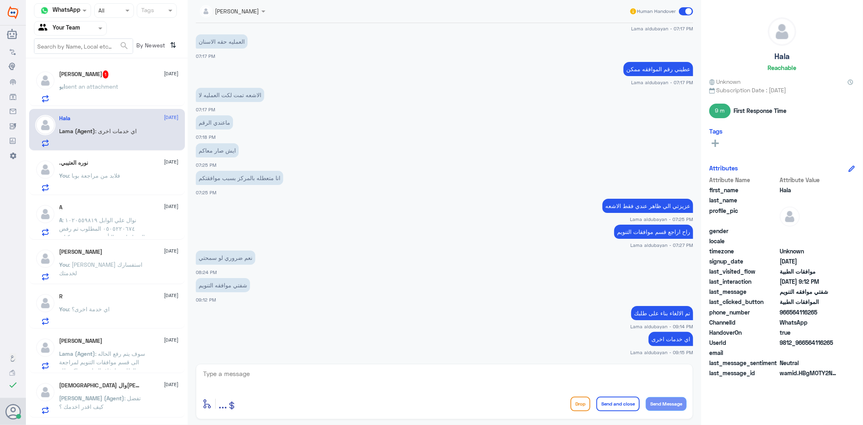
click at [120, 172] on span ": فلابد من مراجعة بوبا" at bounding box center [94, 175] width 51 height 7
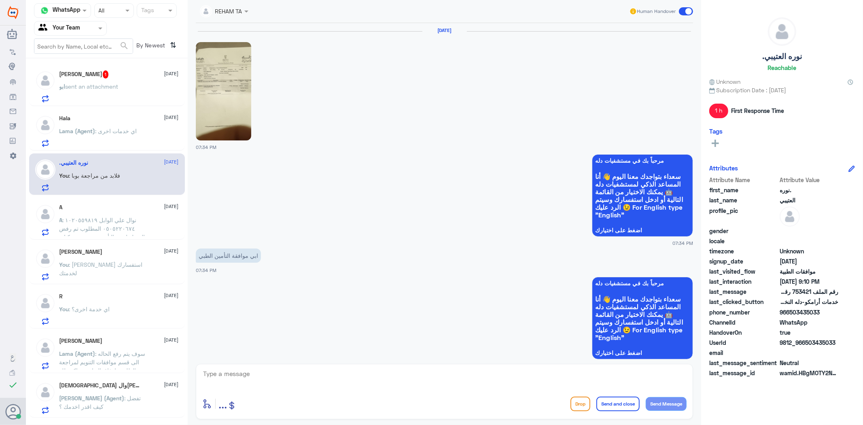
scroll to position [563, 0]
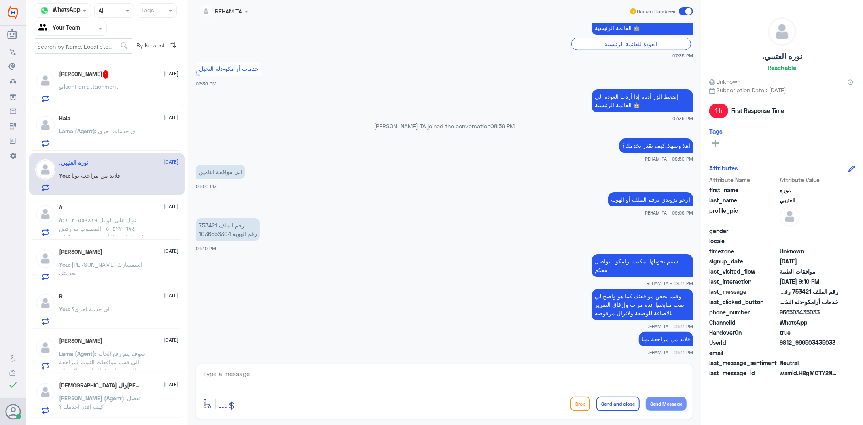
drag, startPoint x: 365, startPoint y: 46, endPoint x: 365, endPoint y: 60, distance: 14.2
click at [365, 46] on div "العودة للقائمة الرئيسية" at bounding box center [445, 44] width 498 height 13
click at [273, 379] on textarea at bounding box center [444, 378] width 485 height 20
paste textarea "اي خدمة اخرى؟"
type textarea "اي خدمة اخرى؟"
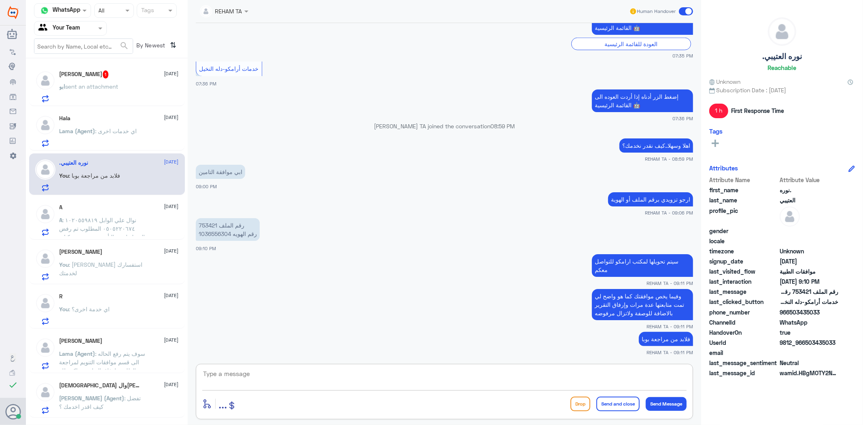
scroll to position [589, 0]
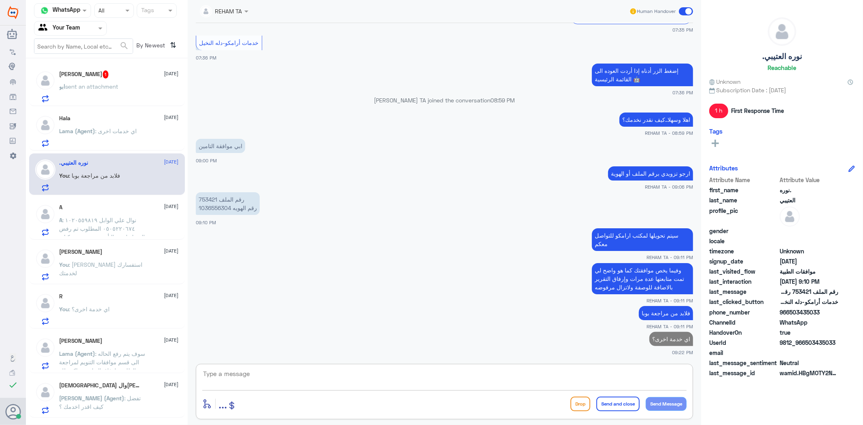
click at [119, 219] on span ": نوال علي الوابل ١٠٢٠٥٥٩٨١٩ ٠٥٠٥٢٢٠٦٧٤ المطلوب تم رفض التخطيط من التأمين بسبب …" at bounding box center [105, 258] width 91 height 83
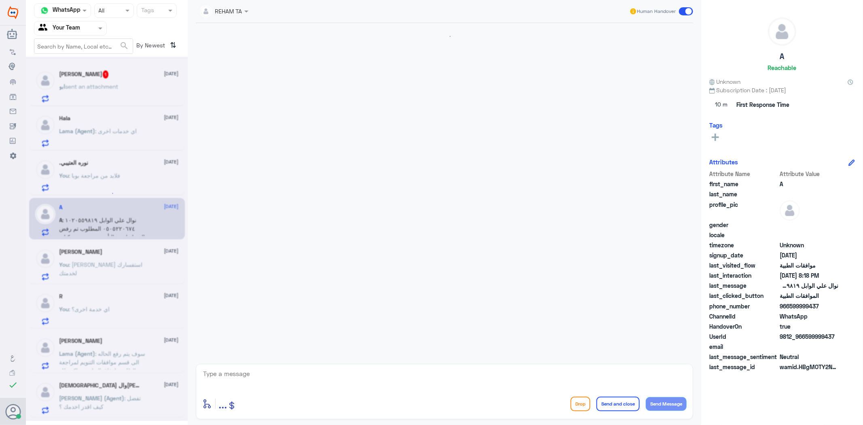
scroll to position [1371, 0]
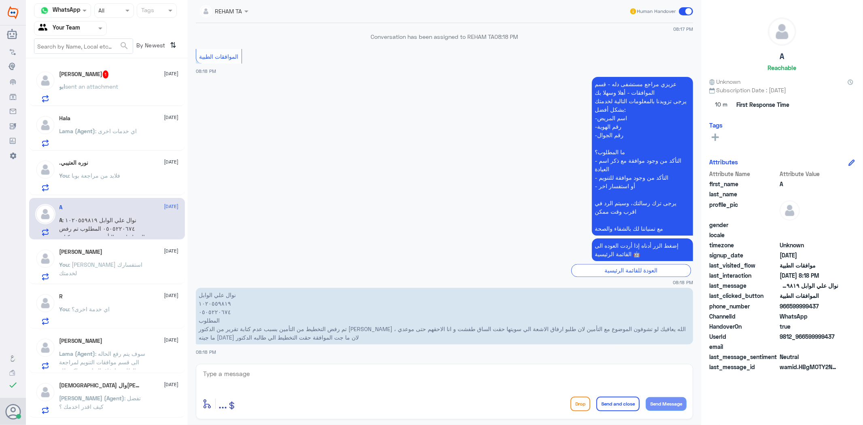
click at [122, 267] on span ": ارجو توضيح استفسارك لخدمتك" at bounding box center [101, 268] width 83 height 15
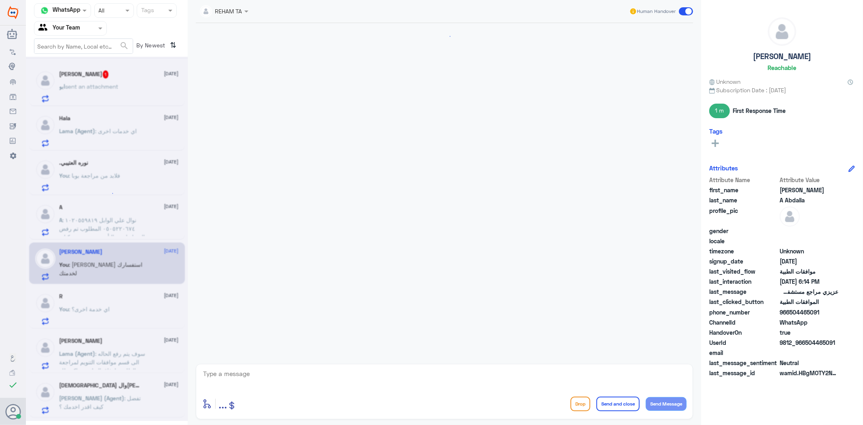
scroll to position [915, 0]
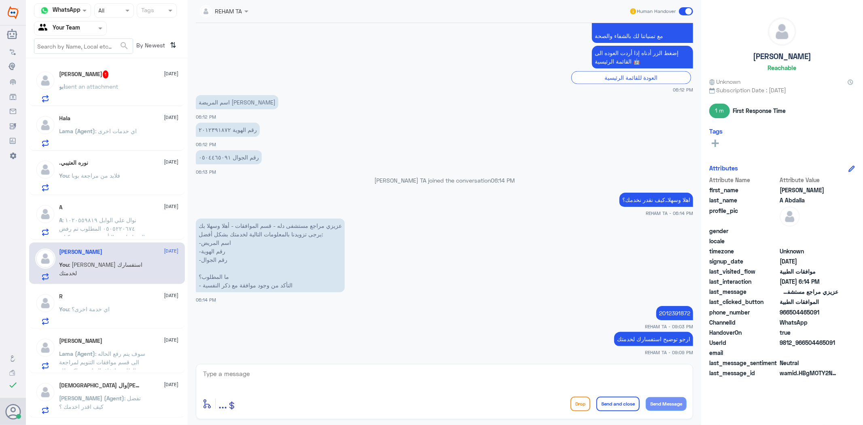
click at [124, 243] on div "Ibrahim A Abdalla 13 August You : ارجو توضيح استفسارك لخدمتك" at bounding box center [107, 263] width 156 height 42
click at [123, 229] on span ": نوال علي الوابل ١٠٢٠٥٥٩٨١٩ ٠٥٠٥٢٢٠٦٧٤ المطلوب تم رفض التخطيط من التأمين بسبب …" at bounding box center [105, 258] width 91 height 83
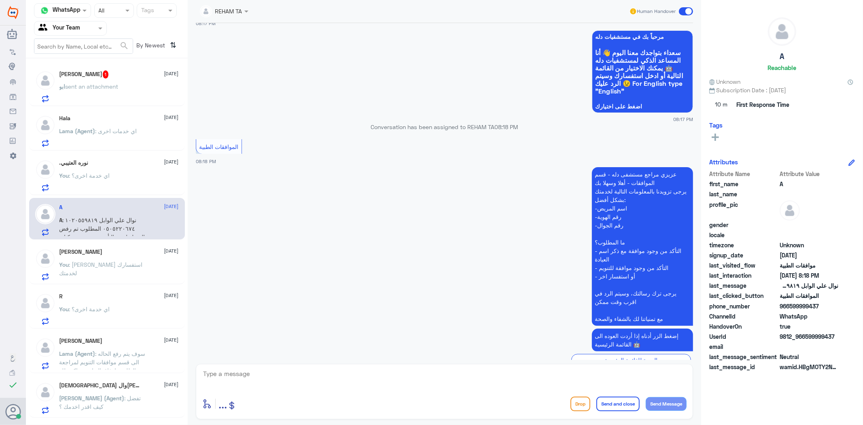
scroll to position [1371, 0]
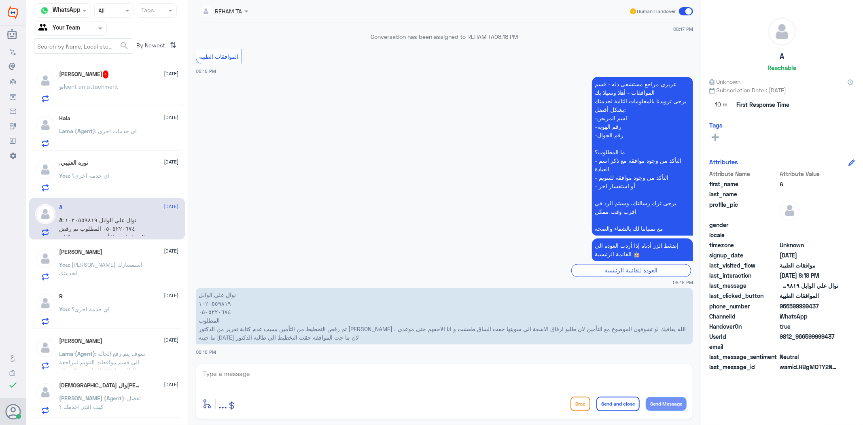
click at [298, 47] on div "الموافقات الطبية 08:18 PM" at bounding box center [445, 61] width 498 height 28
click at [279, 374] on textarea at bounding box center [444, 378] width 485 height 20
paste textarea "اهلا وسهلا..سيتم التحقق حالا"
type textarea "اهلا وسهلا..سيتم التحقق حالا"
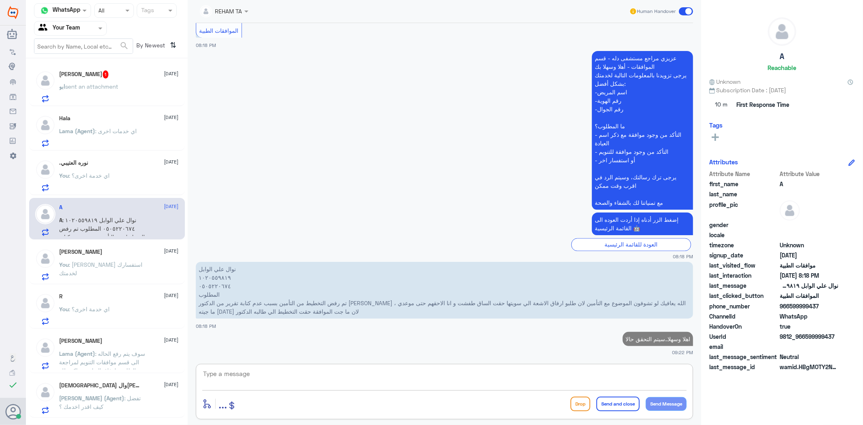
click at [128, 266] on span ": ارجو توضيح استفسارك لخدمتك" at bounding box center [101, 268] width 83 height 15
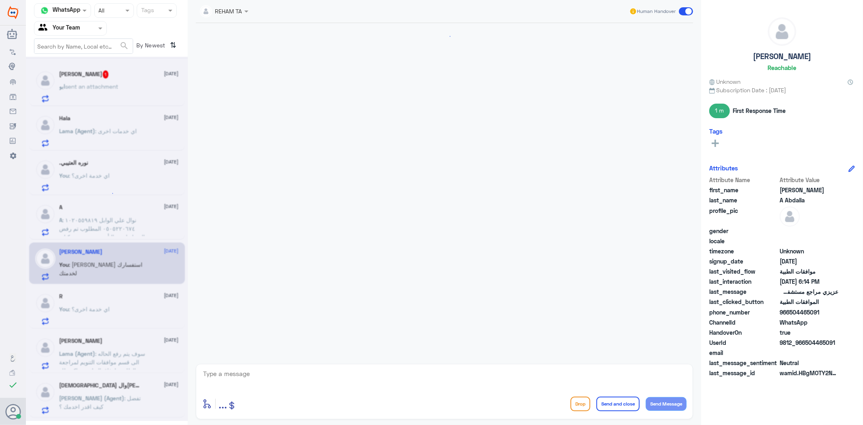
scroll to position [915, 0]
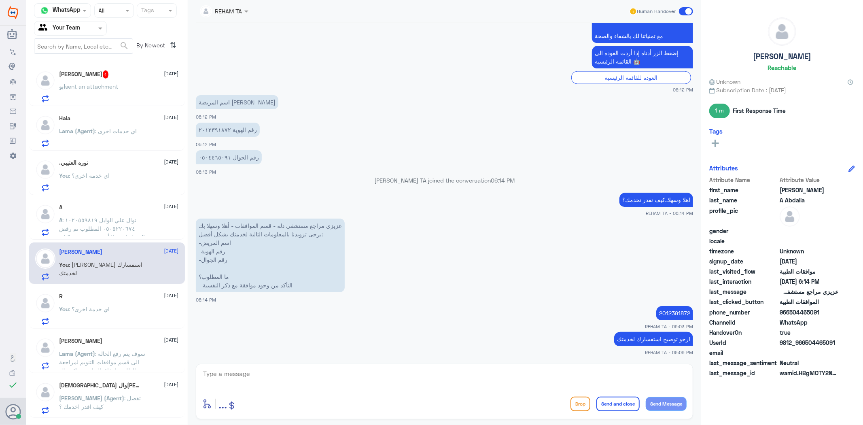
click at [136, 320] on div "You : اي خدمة اخرى؟" at bounding box center [119, 316] width 119 height 18
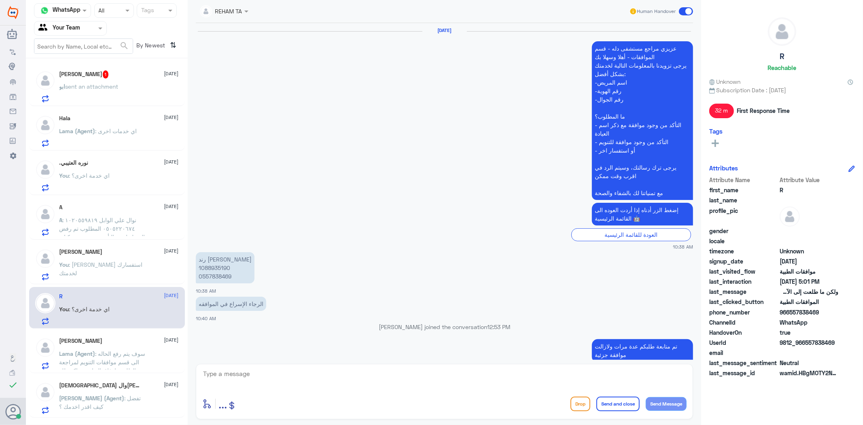
scroll to position [1115, 0]
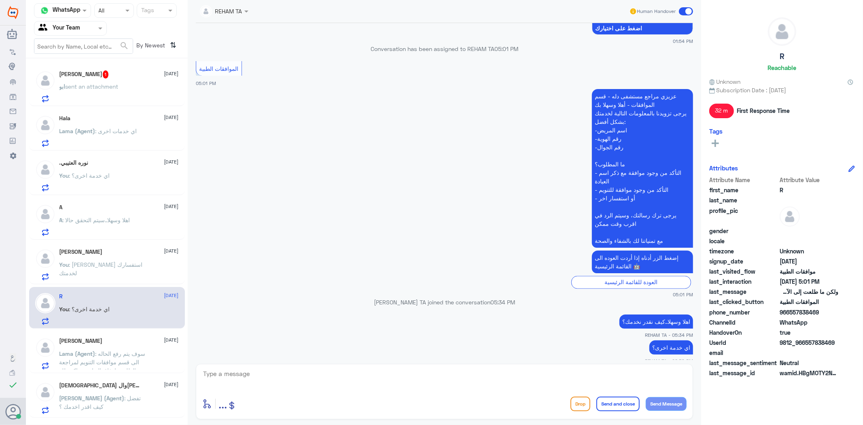
click at [119, 337] on div "Hossam Eljbaly 13 August Lama (Agent) : سوف يتم رفع الحاله الى قسم موافقات التن…" at bounding box center [107, 353] width 156 height 42
click at [134, 91] on div "ابو sent an attachment" at bounding box center [119, 93] width 119 height 18
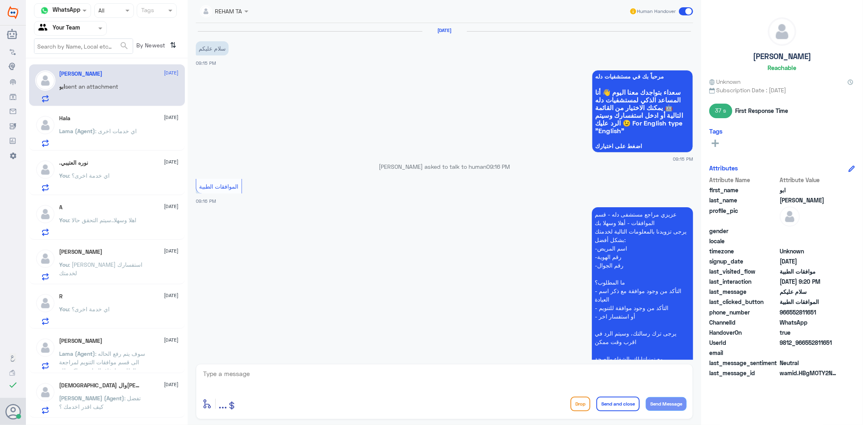
scroll to position [266, 0]
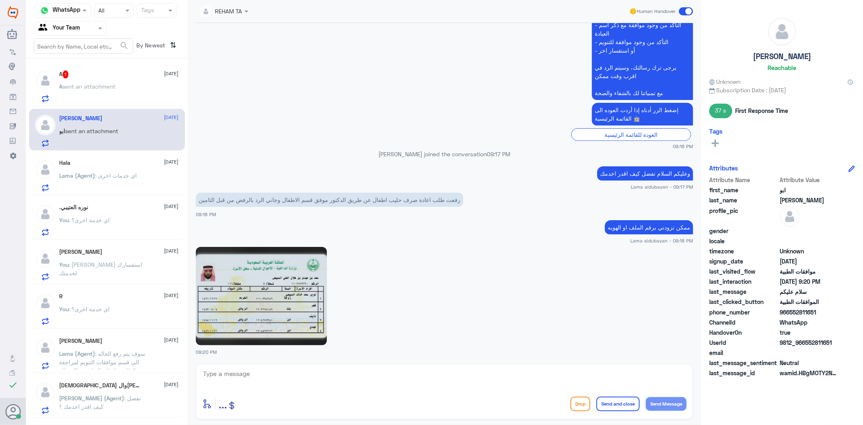
drag, startPoint x: 79, startPoint y: 64, endPoint x: 85, endPoint y: 72, distance: 9.6
click at [80, 64] on div "A 1 13 August A sent an attachment" at bounding box center [107, 85] width 156 height 42
click at [85, 75] on div "A 1 13 August" at bounding box center [119, 74] width 119 height 8
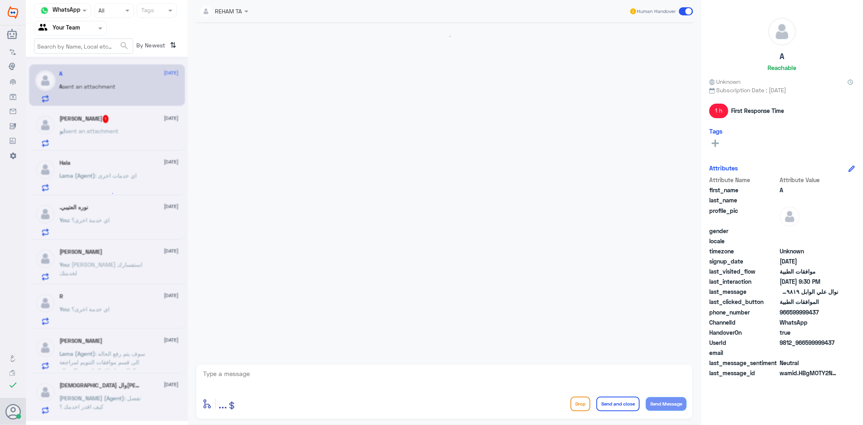
scroll to position [1164, 0]
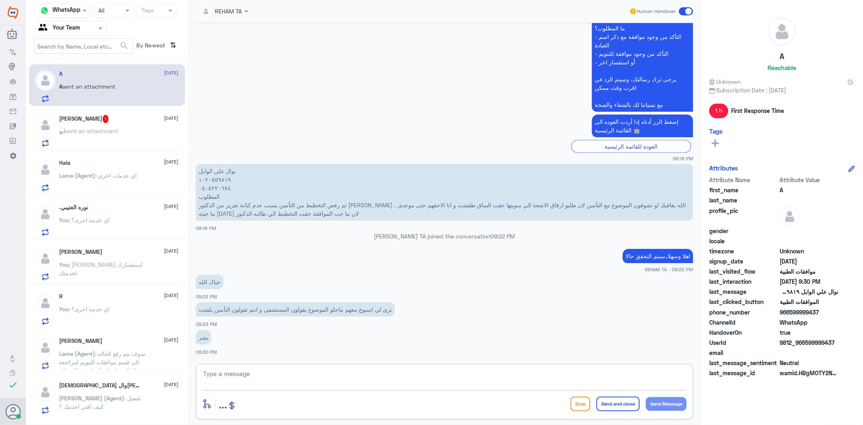
click at [266, 379] on textarea at bounding box center [444, 378] width 485 height 20
drag, startPoint x: 272, startPoint y: 371, endPoint x: 289, endPoint y: 375, distance: 16.6
click at [117, 354] on div "Channel WhatsApp Status × All Tags Agent Filter Your Team search By Newest ⇅ A …" at bounding box center [445, 213] width 838 height 427
type textarea "1020559819"
click at [425, 367] on div "1020559819 enter flow name ... Drop Send and close Send Message" at bounding box center [445, 391] width 498 height 55
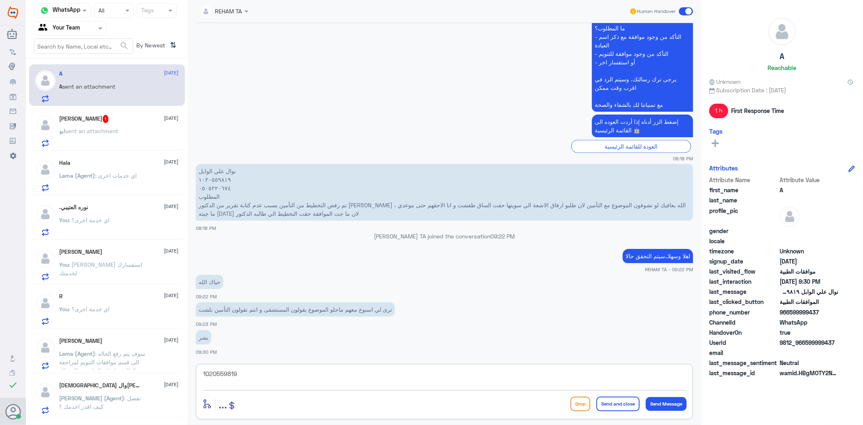
drag, startPoint x: 424, startPoint y: 368, endPoint x: 262, endPoint y: 369, distance: 162.3
click at [262, 369] on textarea "1020559819" at bounding box center [444, 378] width 485 height 20
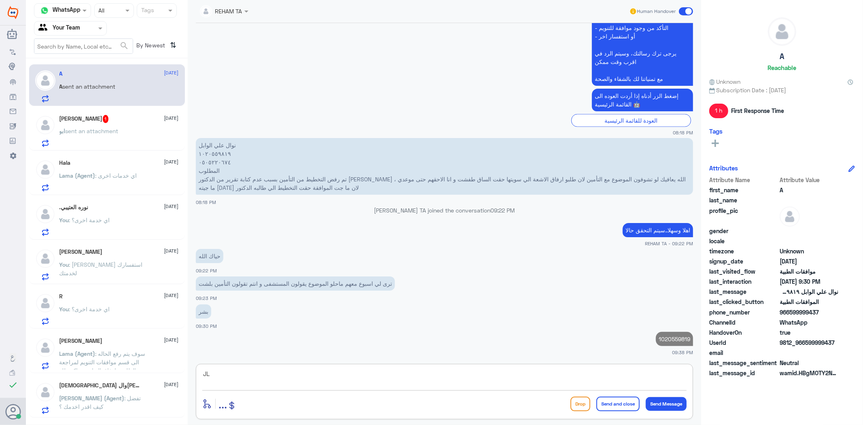
type textarea "J"
type textarea "تم إرفاق نتيجة الاشعه السابقة وننتظر الان رد التامين"
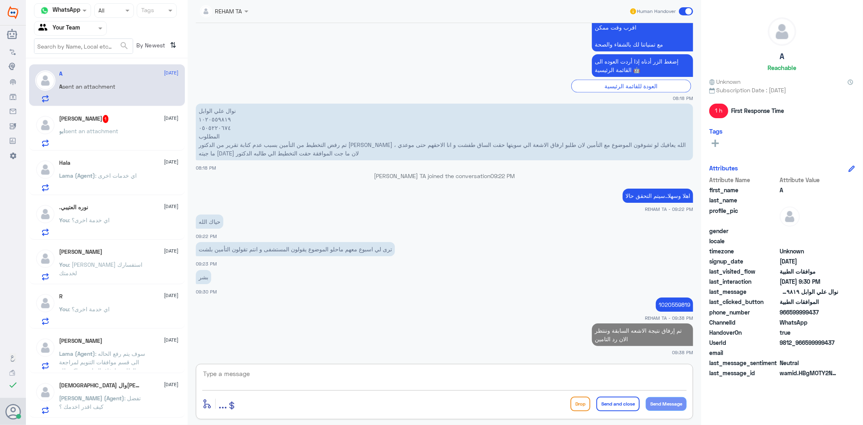
click at [122, 134] on div "ابو sent an attachment" at bounding box center [119, 138] width 119 height 18
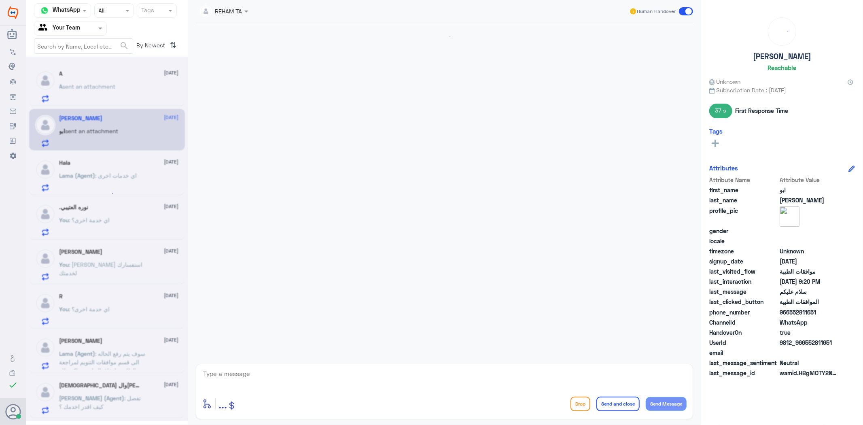
scroll to position [266, 0]
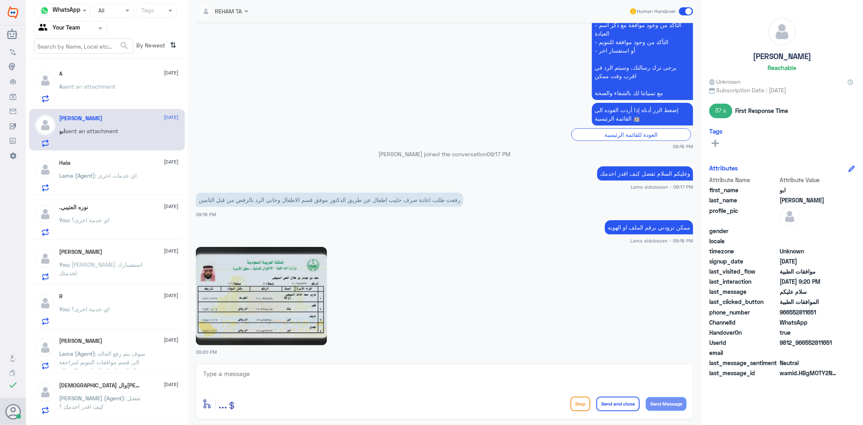
click at [126, 181] on p "Lama (Agent) : اي خدمات اخرى" at bounding box center [99, 181] width 78 height 20
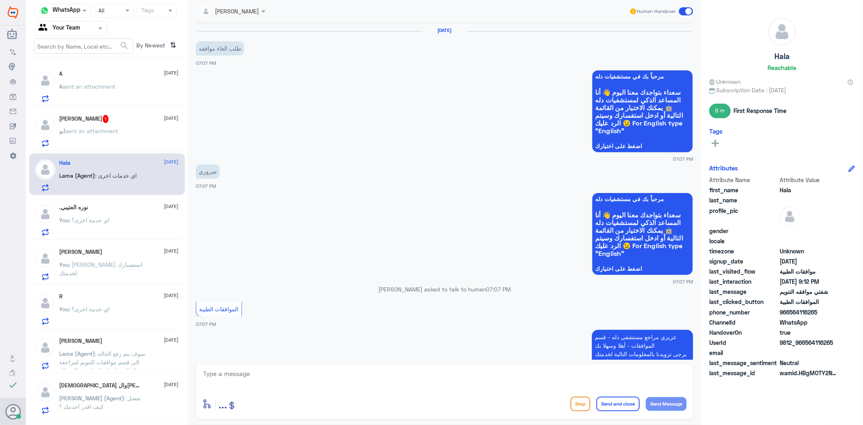
scroll to position [774, 0]
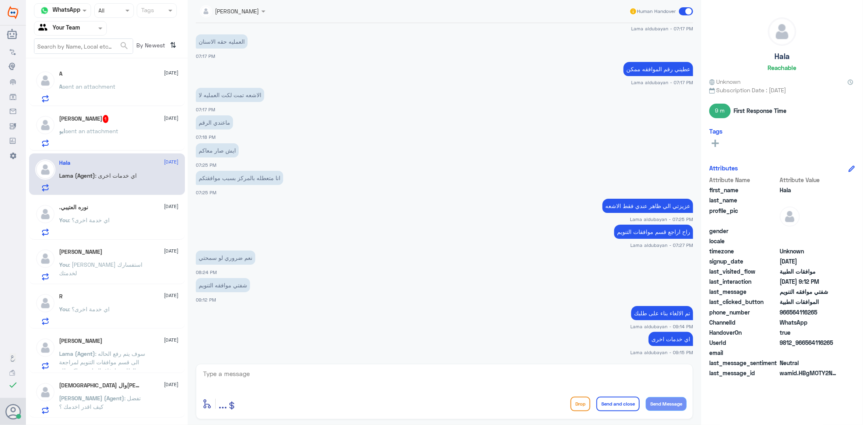
click at [106, 114] on div "ابو نايف 1 13 August ابو sent an attachment" at bounding box center [107, 130] width 156 height 42
click at [119, 212] on div ".[PERSON_NAME] [DATE] You : اي خدمة اخرى؟" at bounding box center [119, 220] width 119 height 32
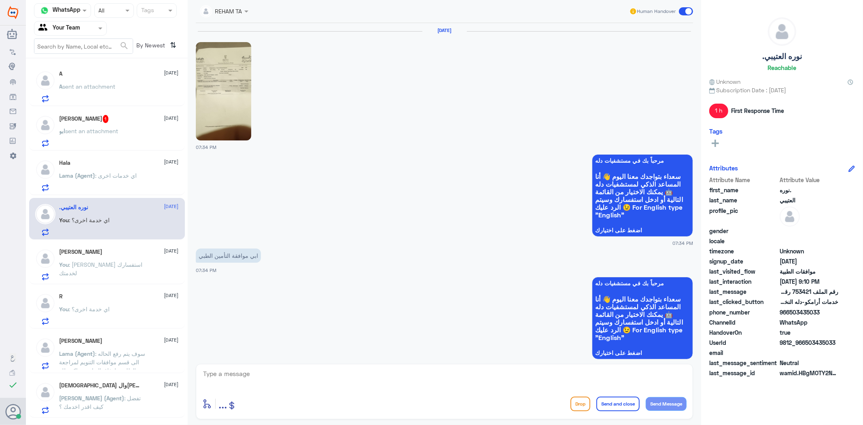
scroll to position [589, 0]
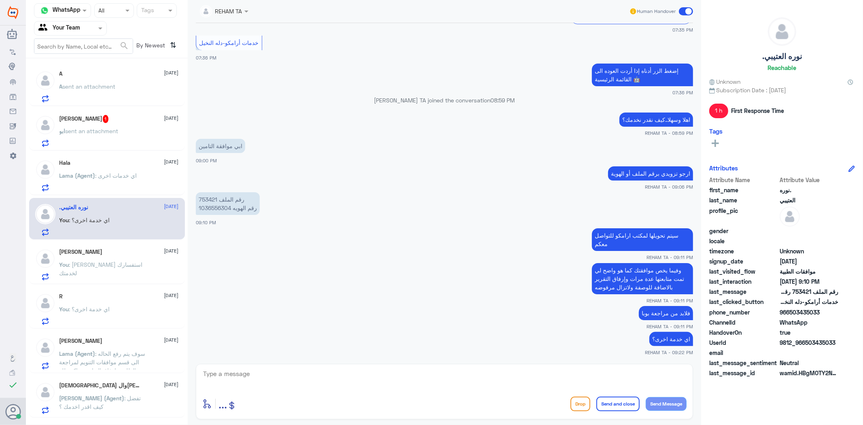
click at [124, 266] on span ": ارجو توضيح استفسارك لخدمتك" at bounding box center [101, 268] width 83 height 15
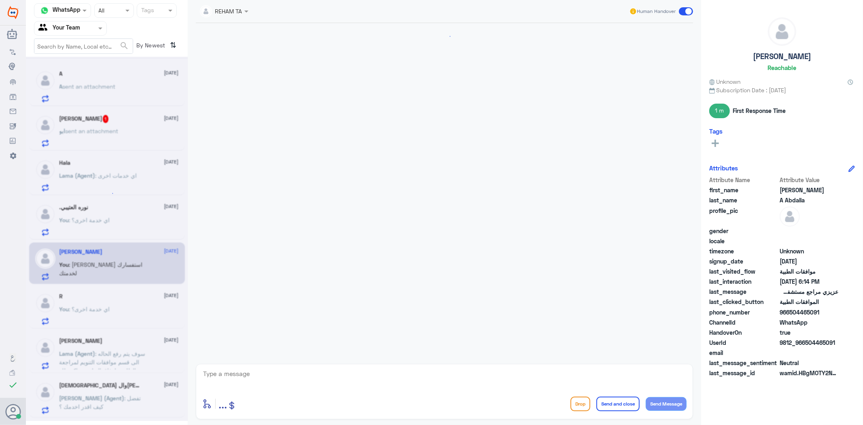
scroll to position [915, 0]
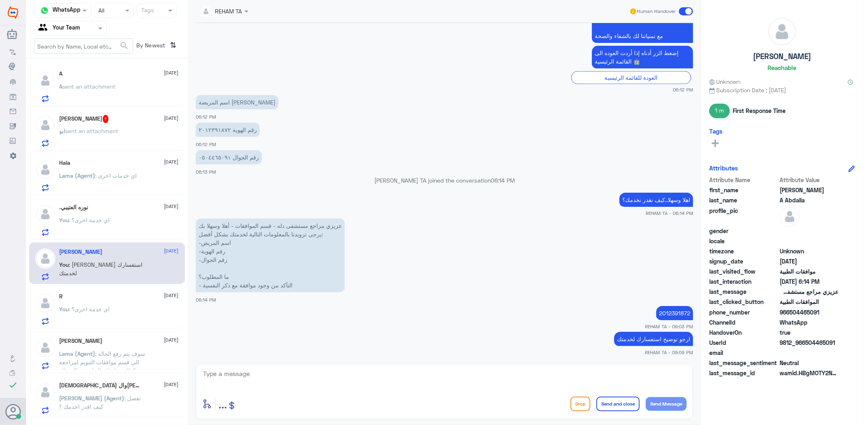
click at [138, 301] on div "R 13 August You : اي خدمة اخرى؟" at bounding box center [119, 309] width 119 height 32
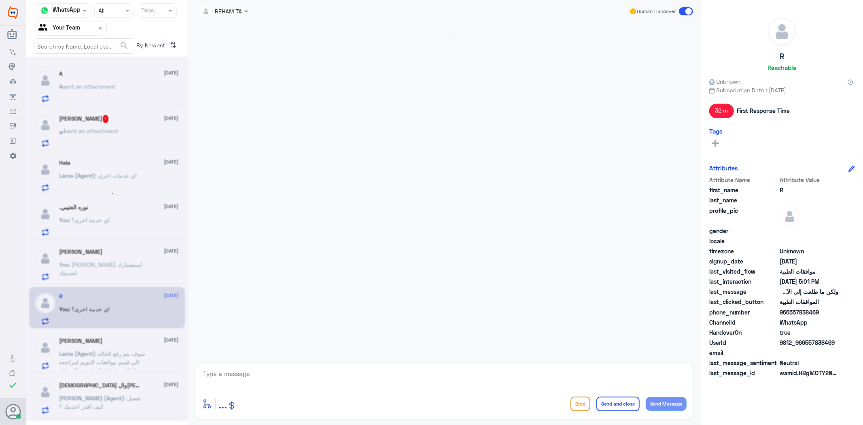
scroll to position [1115, 0]
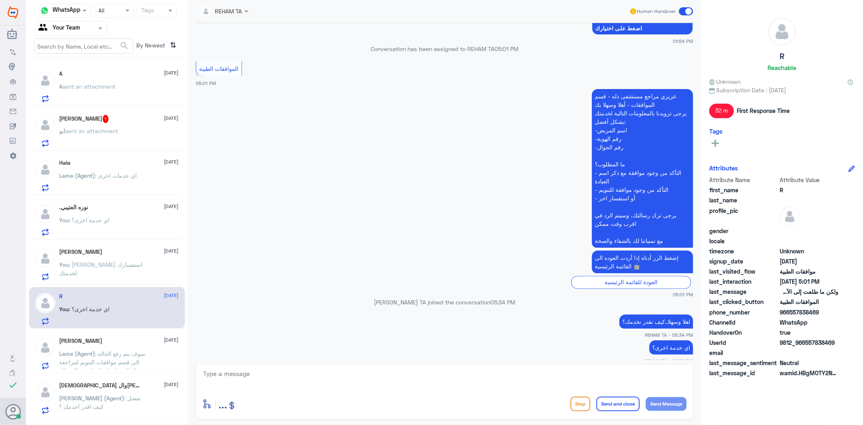
click at [130, 258] on div "Ibrahim A Abdalla 13 August You : ارجو توضيح استفسارك لخدمتك" at bounding box center [119, 265] width 119 height 32
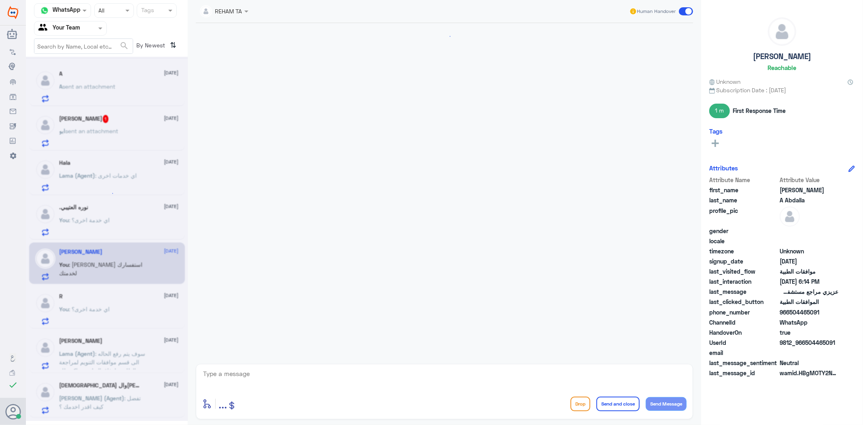
scroll to position [915, 0]
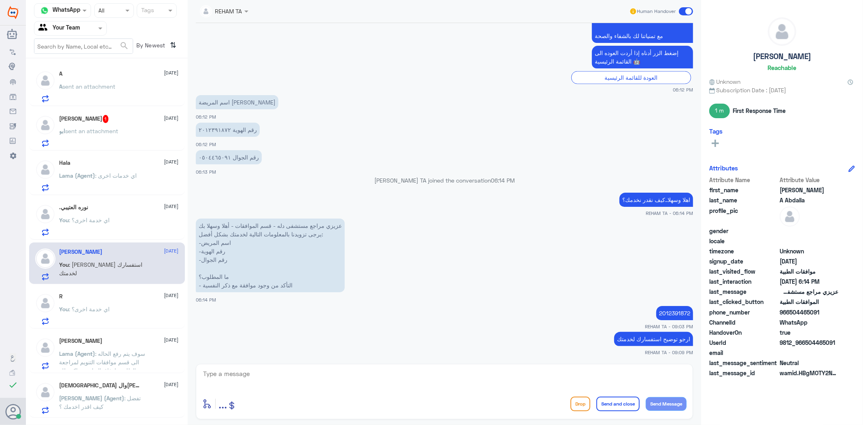
click at [665, 313] on p "2012391872" at bounding box center [675, 313] width 37 height 14
copy p "2012391872"
click at [438, 391] on div "enter flow name ... Drop Send and close Send Message" at bounding box center [445, 391] width 498 height 55
click at [438, 388] on div at bounding box center [444, 379] width 485 height 22
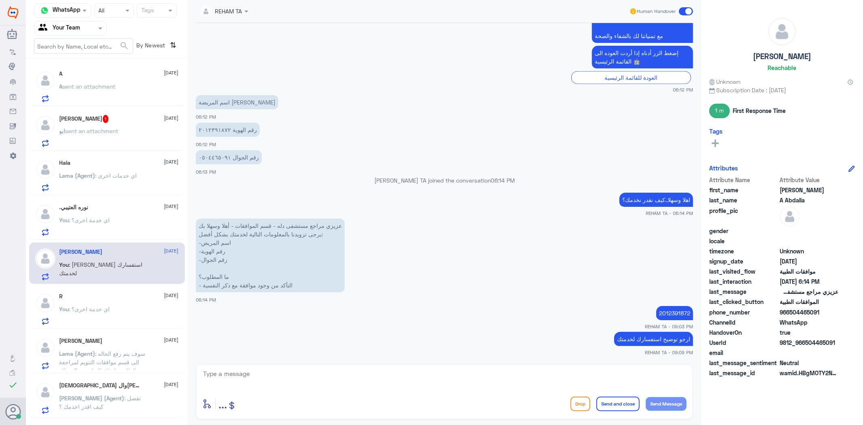
click at [440, 383] on textarea at bounding box center [444, 378] width 485 height 20
type textarea "تم رفعها للتأمين بانتظار الرد منهم"
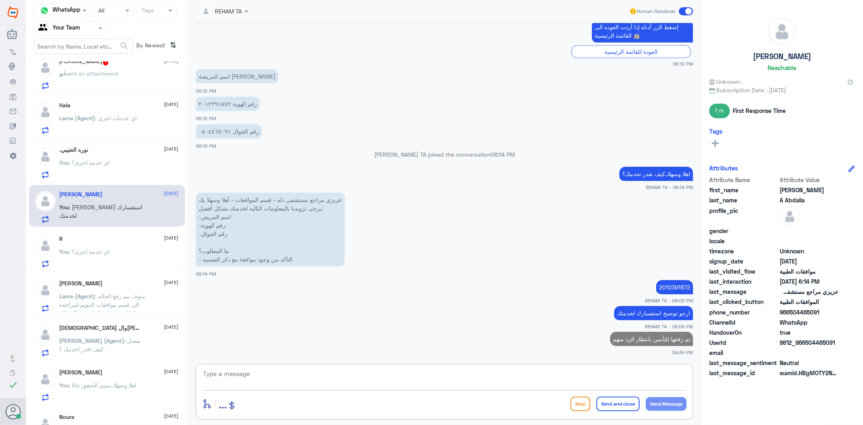
scroll to position [90, 0]
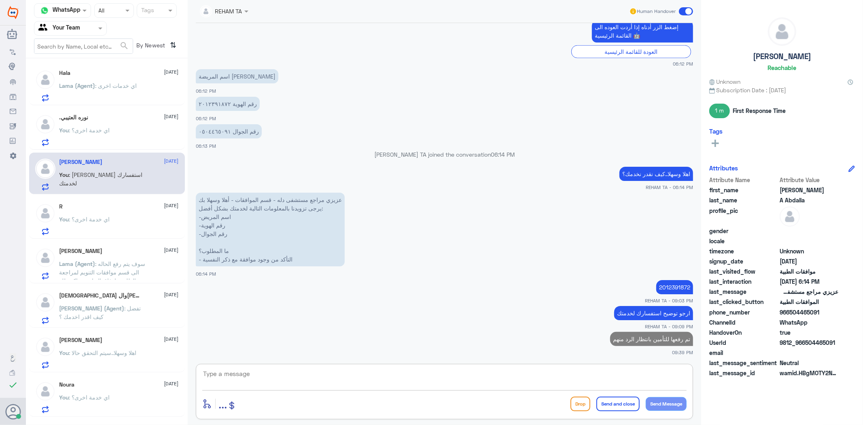
click at [122, 296] on div "سبحان الله والحمد الله 13 August" at bounding box center [119, 295] width 119 height 7
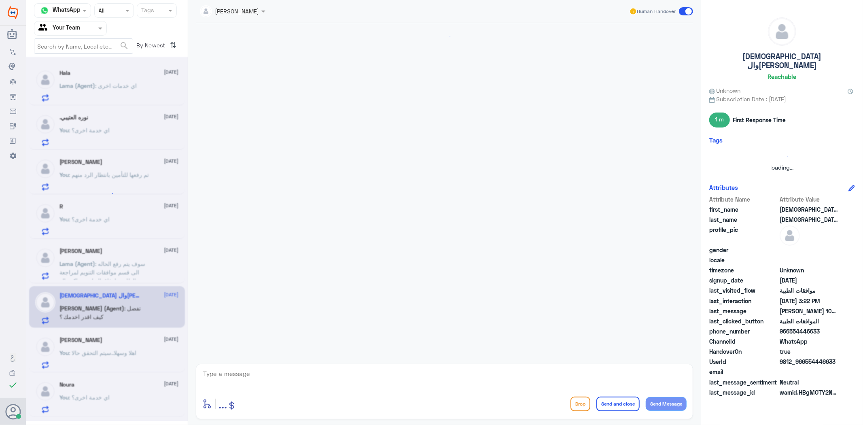
click at [107, 349] on div at bounding box center [107, 239] width 162 height 364
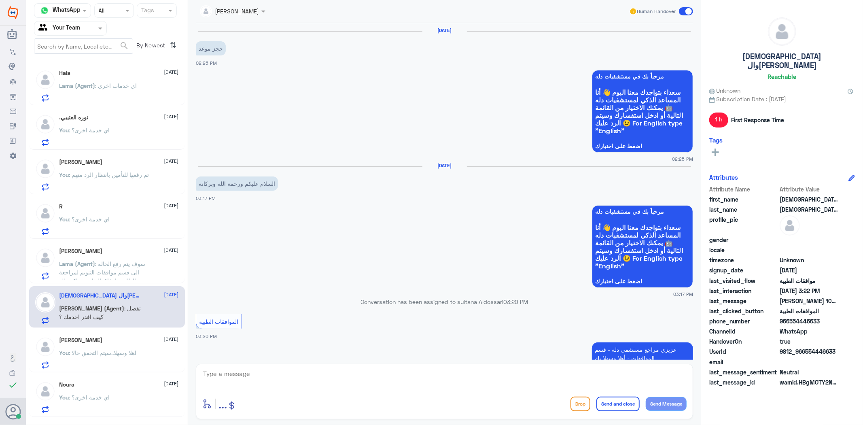
scroll to position [281, 0]
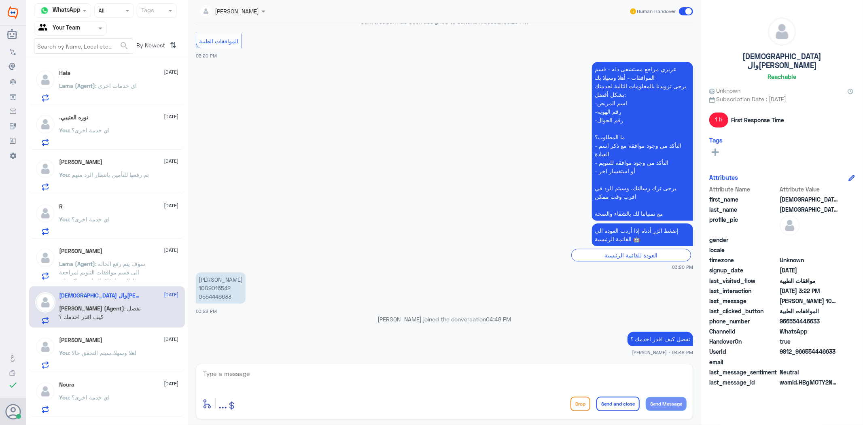
click at [106, 345] on div "Sara Alghannam 13 August You : اهلا وسهلا..سيتم التحقق حالا" at bounding box center [119, 353] width 119 height 32
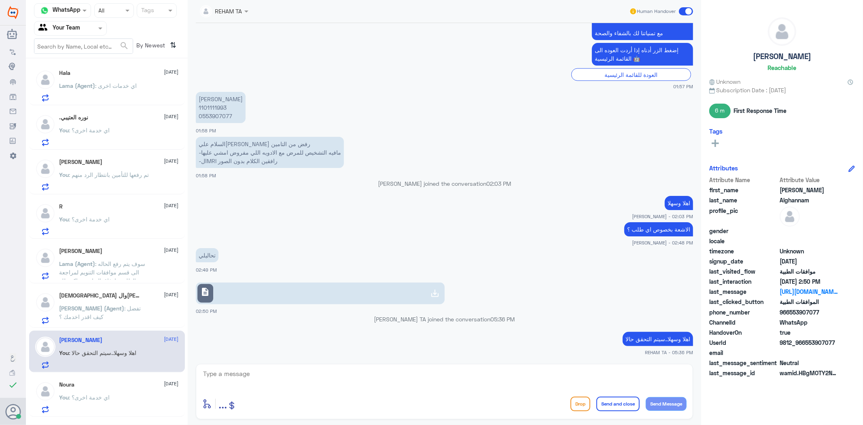
scroll to position [127, 0]
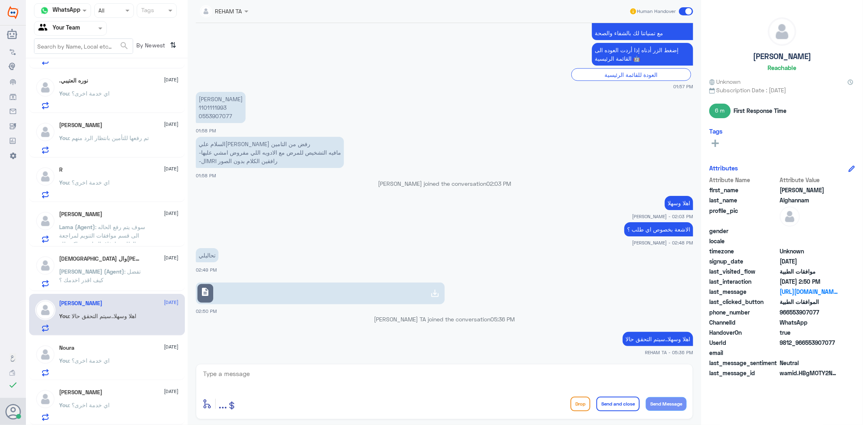
click at [110, 353] on div "Noura 13 August You : اي خدمة اخرى؟" at bounding box center [119, 360] width 119 height 32
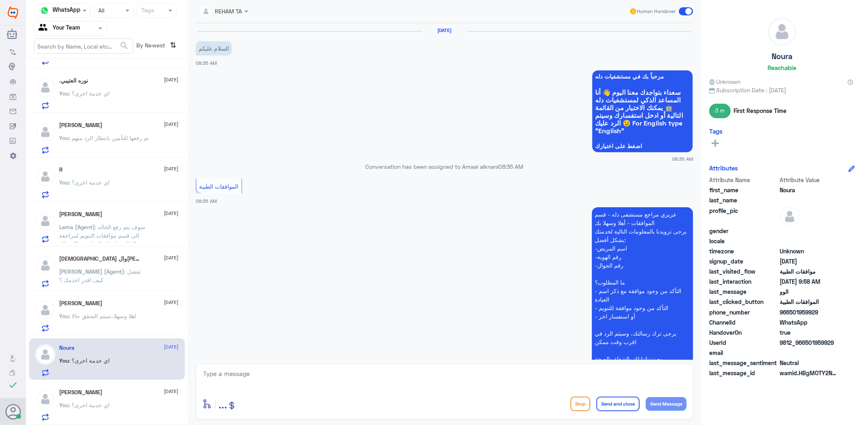
scroll to position [451, 0]
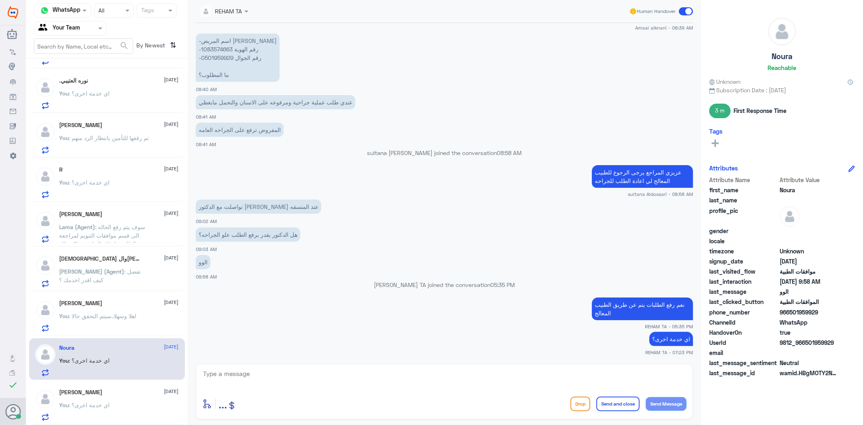
click at [90, 407] on span ": اي خدمة اخرى؟" at bounding box center [89, 405] width 41 height 7
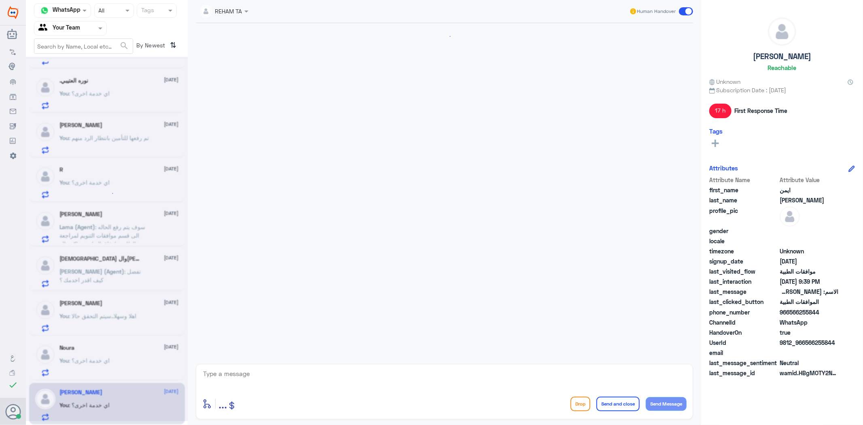
scroll to position [1353, 0]
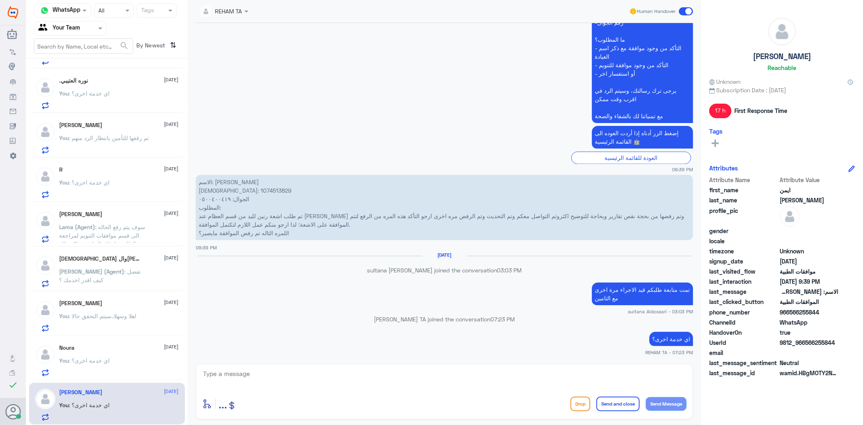
click at [115, 355] on div "Noura 13 August You : اي خدمة اخرى؟" at bounding box center [119, 360] width 119 height 32
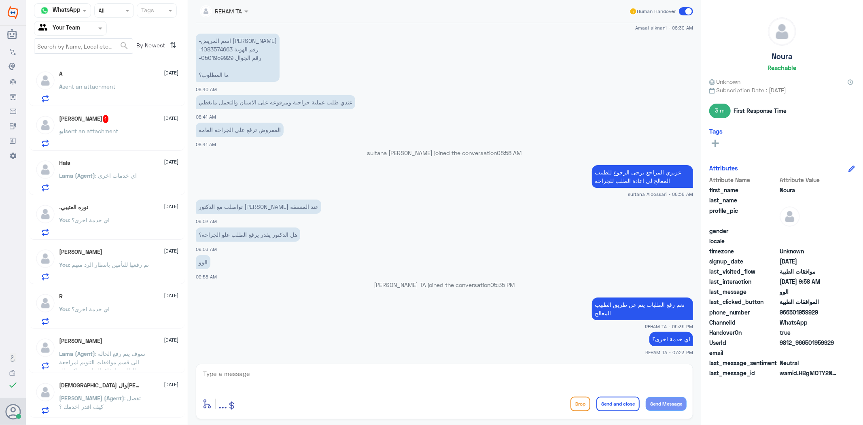
click at [102, 123] on div "ابو نايف 1 13 August ابو sent an attachment" at bounding box center [119, 131] width 119 height 32
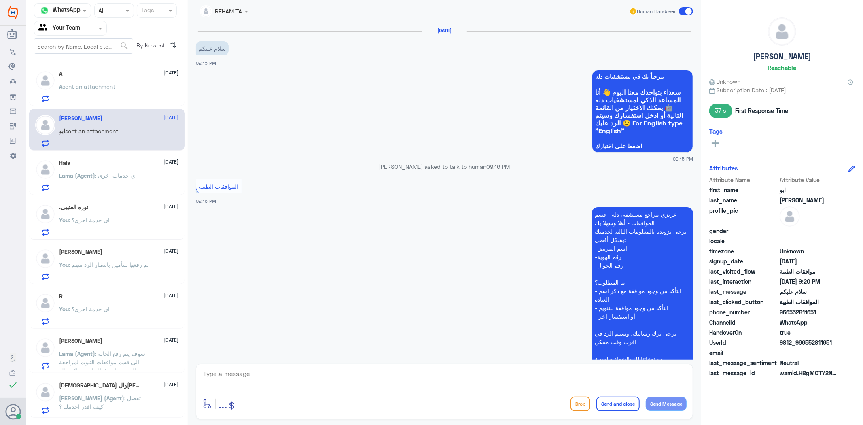
scroll to position [266, 0]
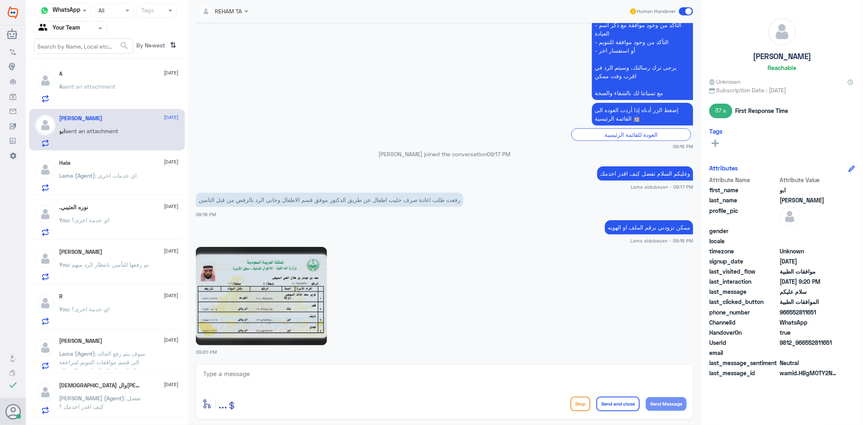
click at [152, 92] on div "A sent an attachment" at bounding box center [119, 93] width 119 height 18
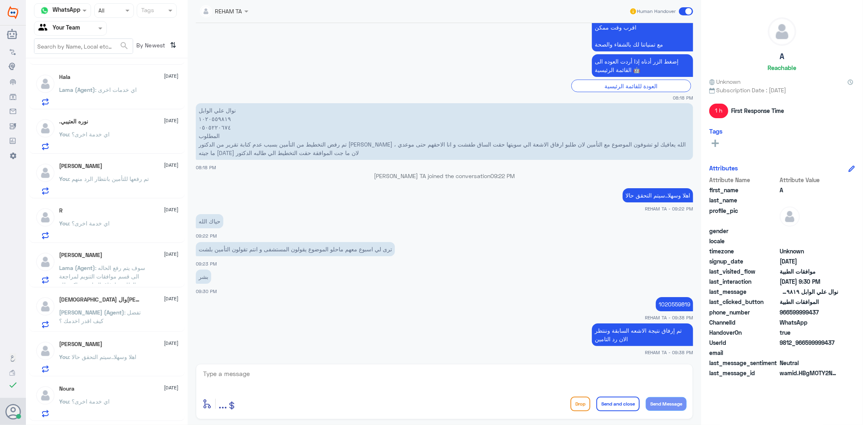
scroll to position [127, 0]
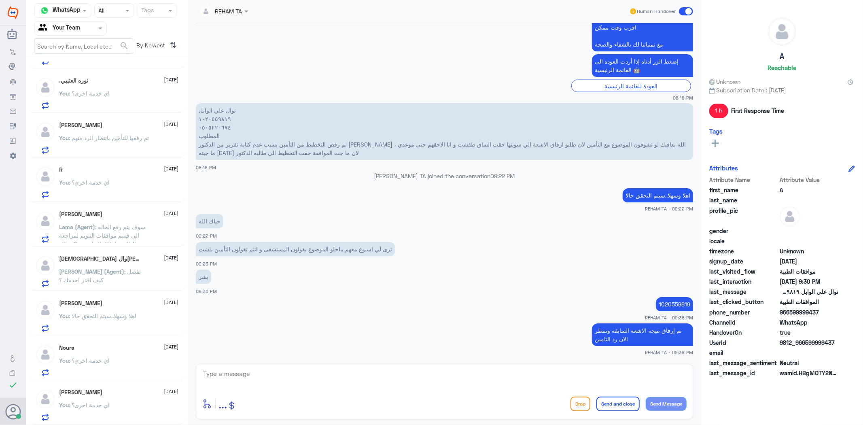
click at [89, 411] on p "You : اي خدمة اخرى؟" at bounding box center [85, 411] width 51 height 20
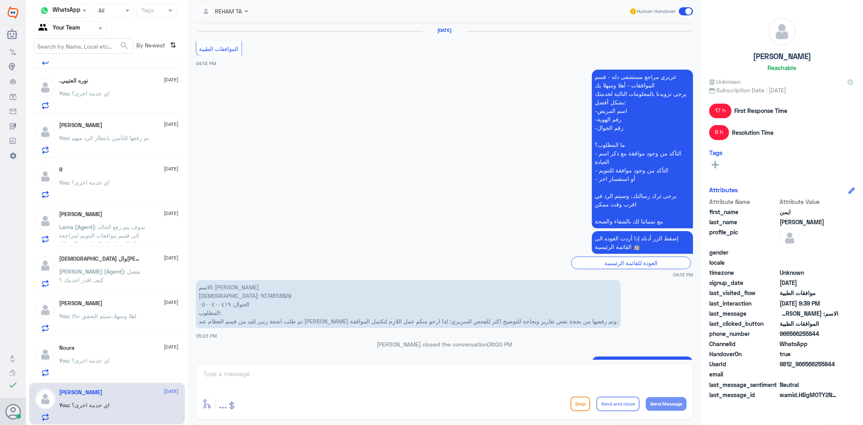
scroll to position [1353, 0]
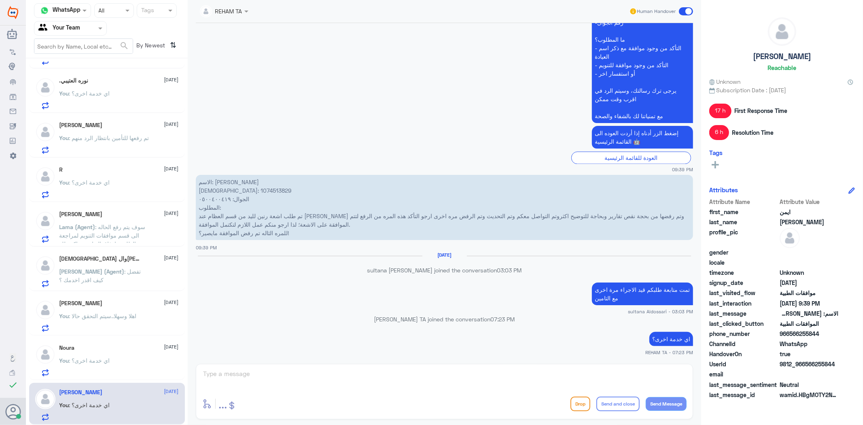
click at [122, 358] on div "You : اي خدمة اخرى؟" at bounding box center [119, 367] width 119 height 18
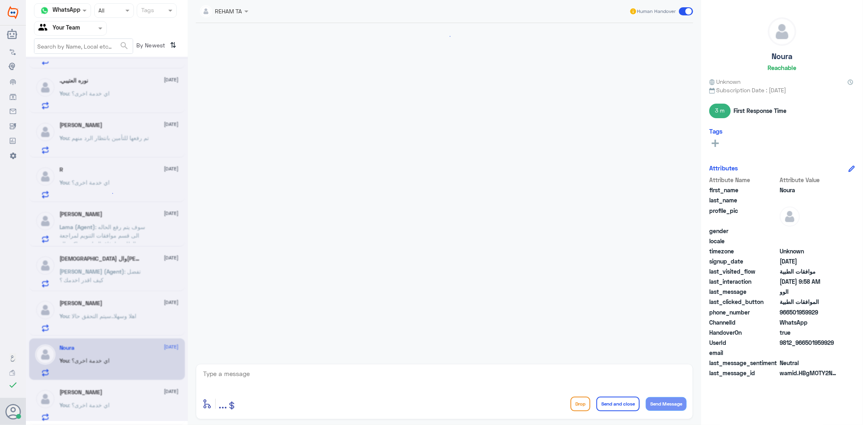
scroll to position [451, 0]
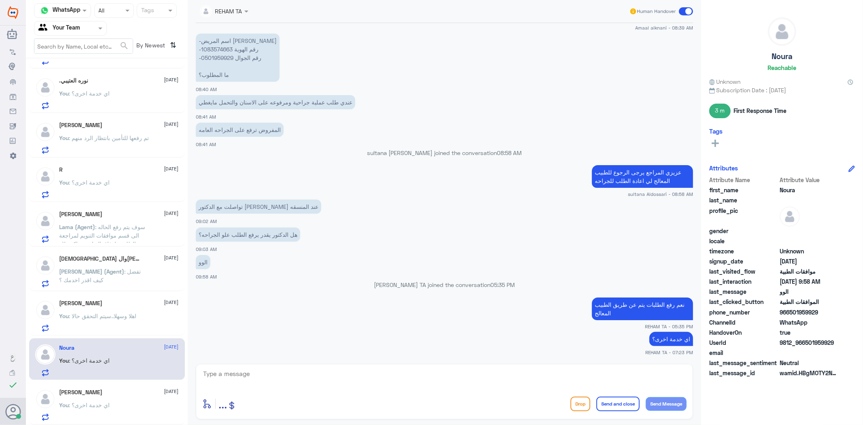
click at [137, 321] on p "You : اهلا وسهلا..سيتم التحقق حالا" at bounding box center [98, 322] width 77 height 20
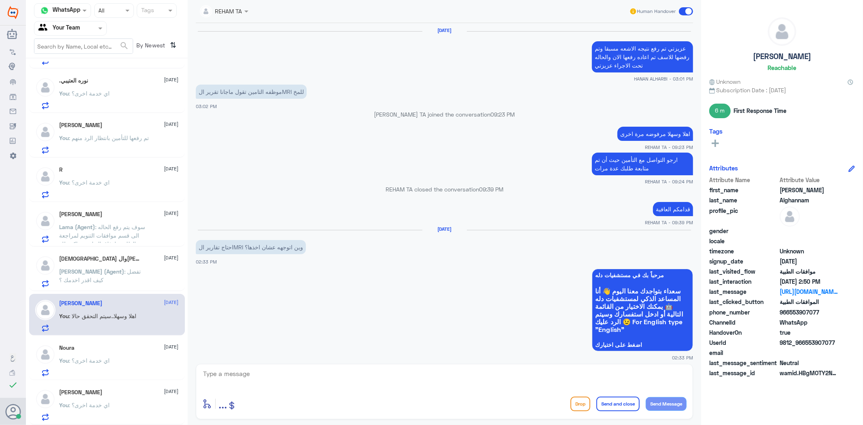
scroll to position [989, 0]
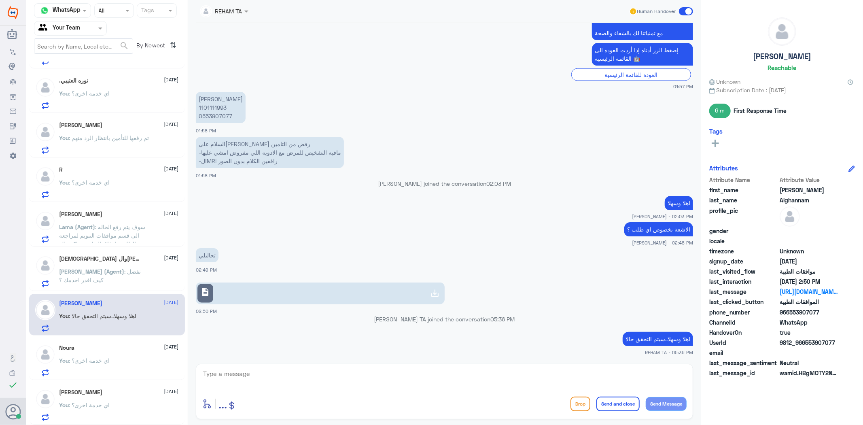
click at [126, 236] on span ": سوف يتم رفع الحاله الى قسم موافقات التنويم لمراجعة الطلب وارفاق التقارير شاكر…" at bounding box center [103, 239] width 86 height 32
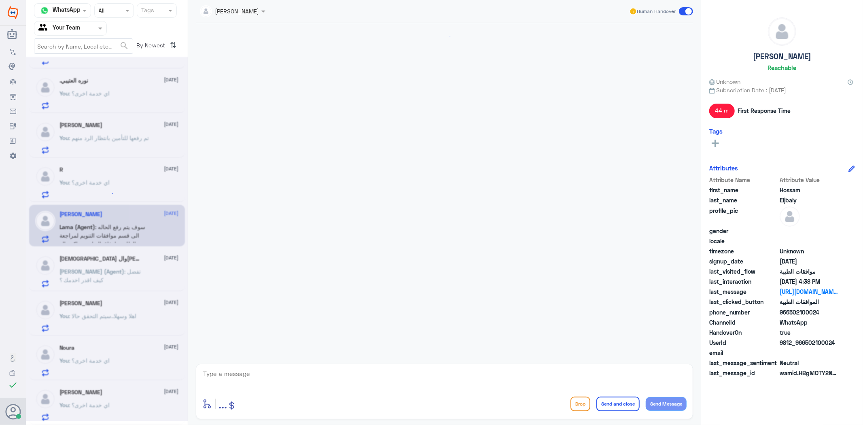
scroll to position [1155, 0]
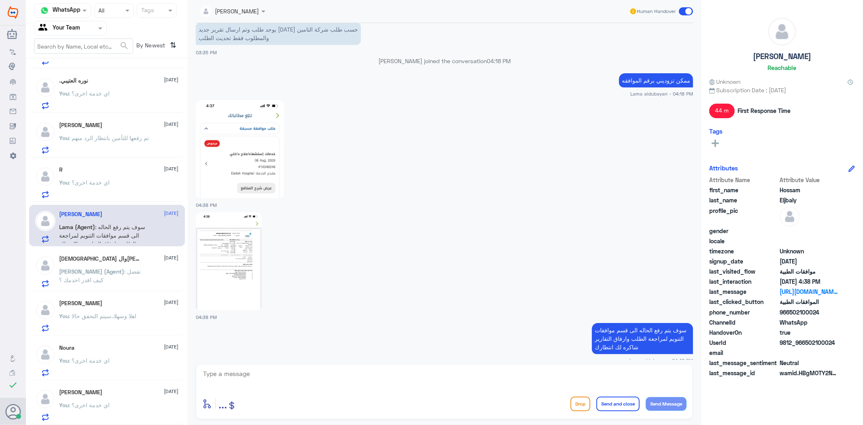
click at [106, 181] on span ": اي خدمة اخرى؟" at bounding box center [89, 182] width 41 height 7
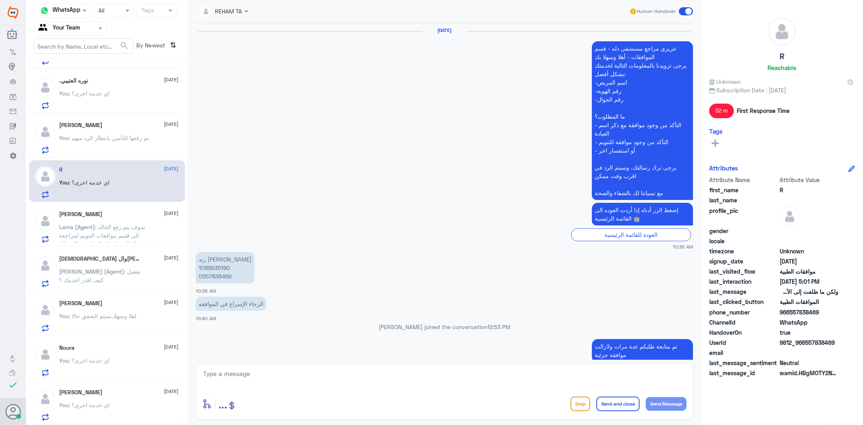
scroll to position [1115, 0]
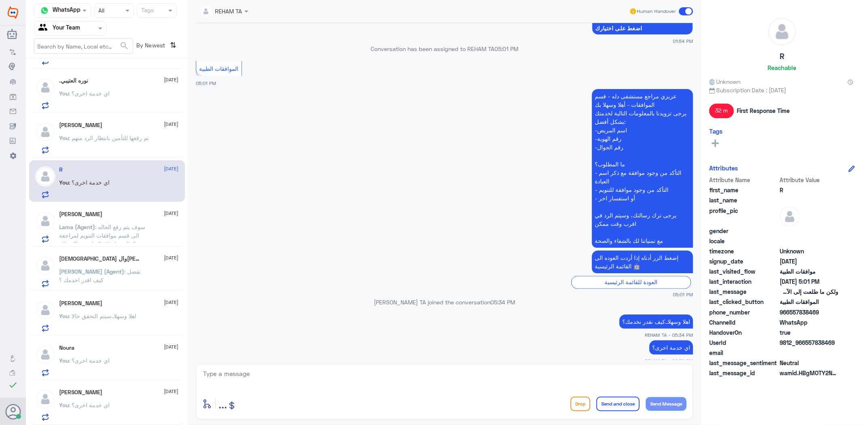
click at [97, 144] on p "You : تم رفعها للتأمين بانتظار الرد منهم" at bounding box center [105, 144] width 90 height 20
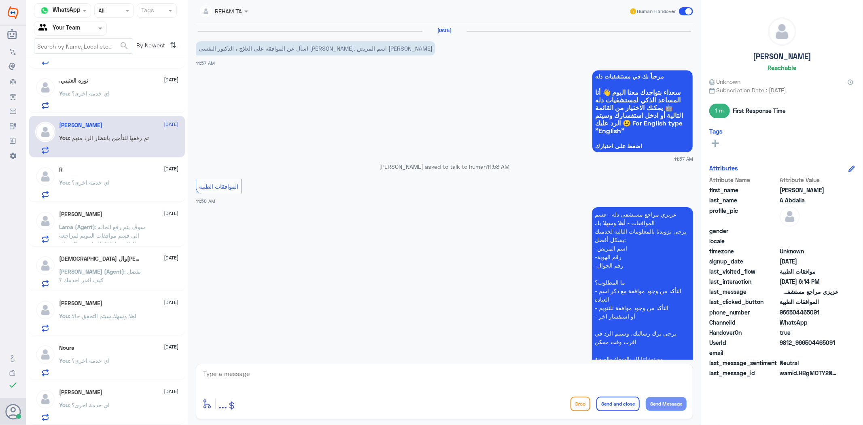
scroll to position [940, 0]
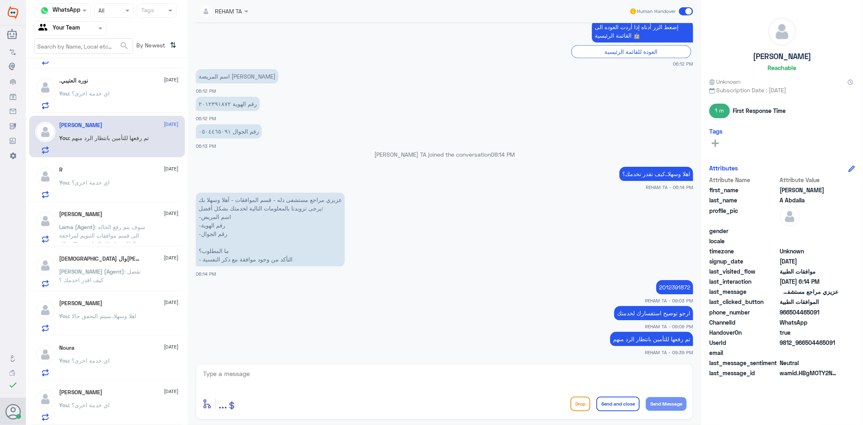
click at [109, 87] on div ".[PERSON_NAME] [DATE] You : اي خدمة اخرى؟" at bounding box center [119, 93] width 119 height 32
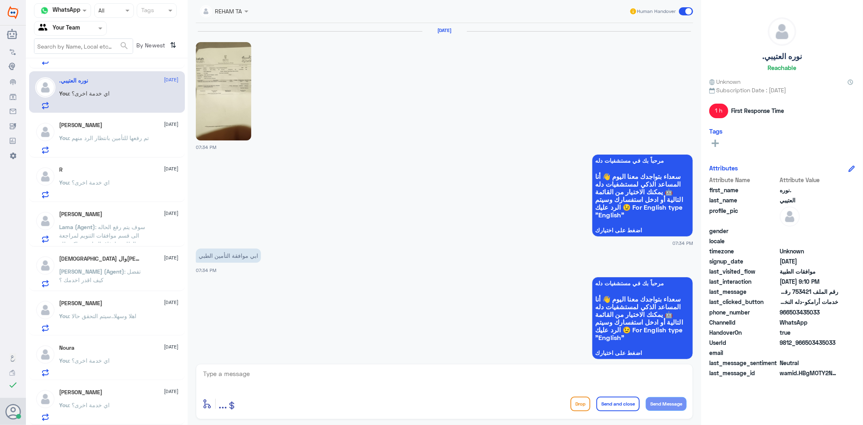
scroll to position [589, 0]
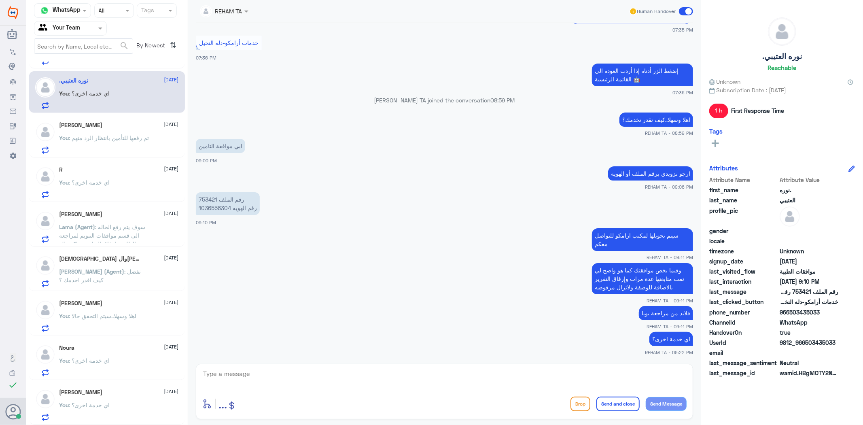
click at [106, 178] on p "You : اي خدمة اخرى؟" at bounding box center [85, 188] width 51 height 20
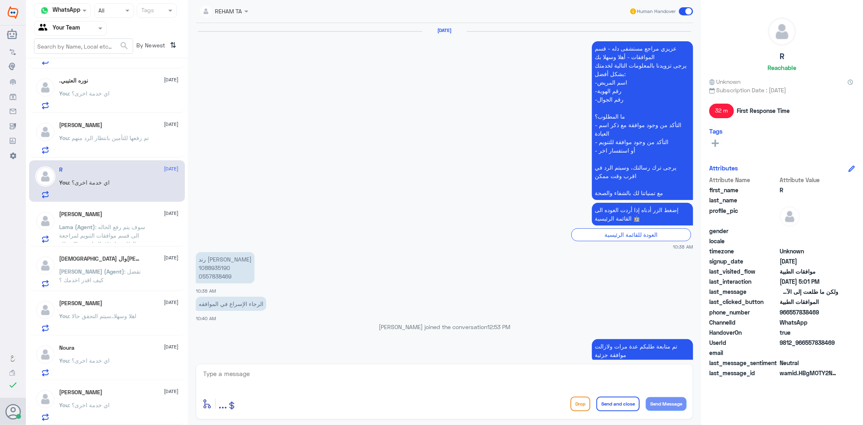
scroll to position [1115, 0]
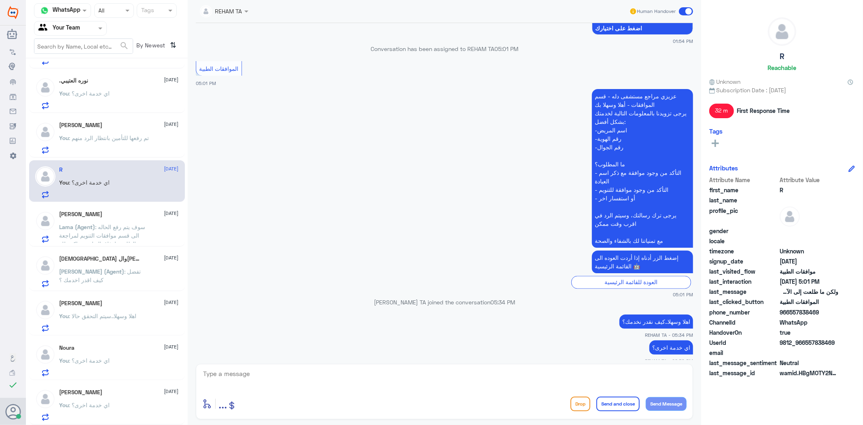
click at [138, 233] on span ": سوف يتم رفع الحاله الى قسم موافقات التنويم لمراجعة الطلب وارفاق التقارير شاكر…" at bounding box center [103, 239] width 86 height 32
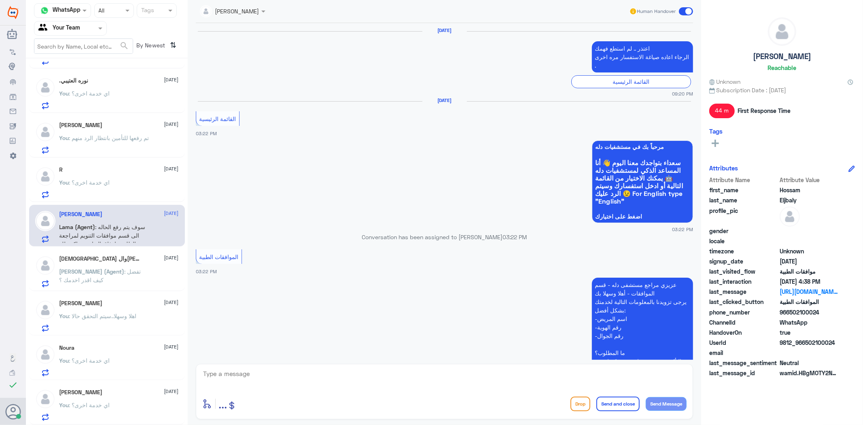
scroll to position [1155, 0]
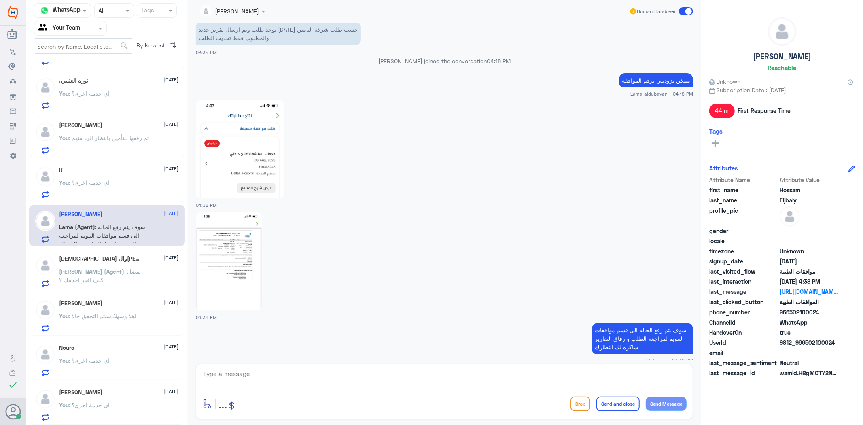
click at [90, 269] on span "[PERSON_NAME] (Agent)" at bounding box center [92, 271] width 65 height 7
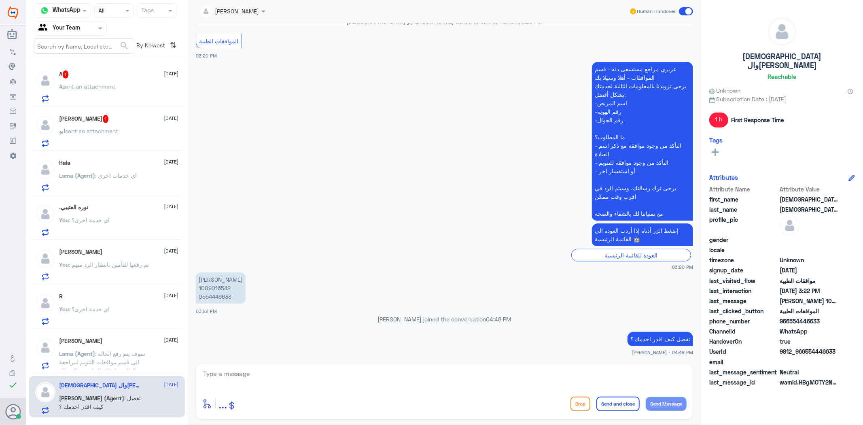
click at [79, 85] on span "sent an attachment" at bounding box center [89, 86] width 53 height 7
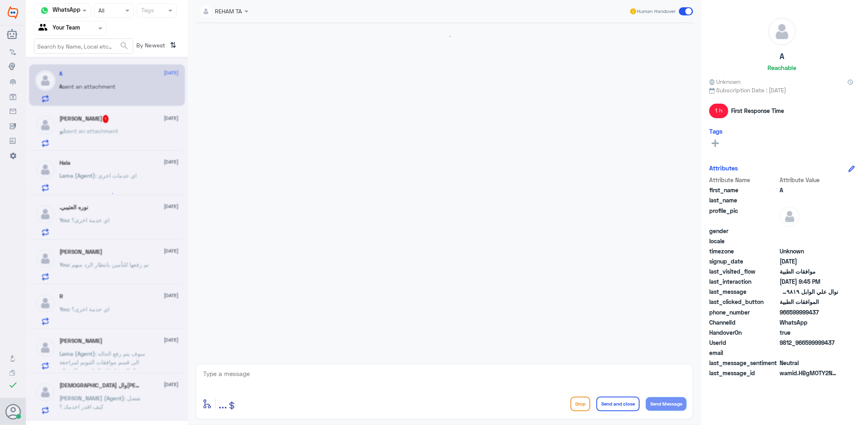
scroll to position [1082, 0]
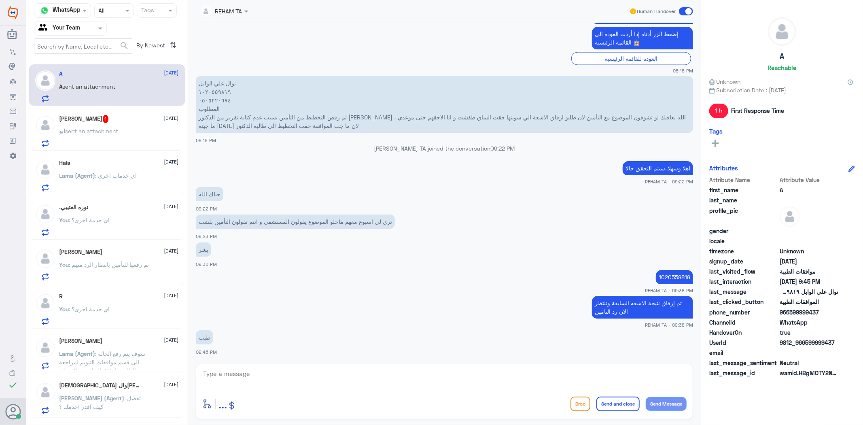
click at [679, 276] on p "1020559819" at bounding box center [674, 277] width 37 height 14
copy p "1020559819"
click at [669, 276] on p "1020559819" at bounding box center [674, 277] width 37 height 14
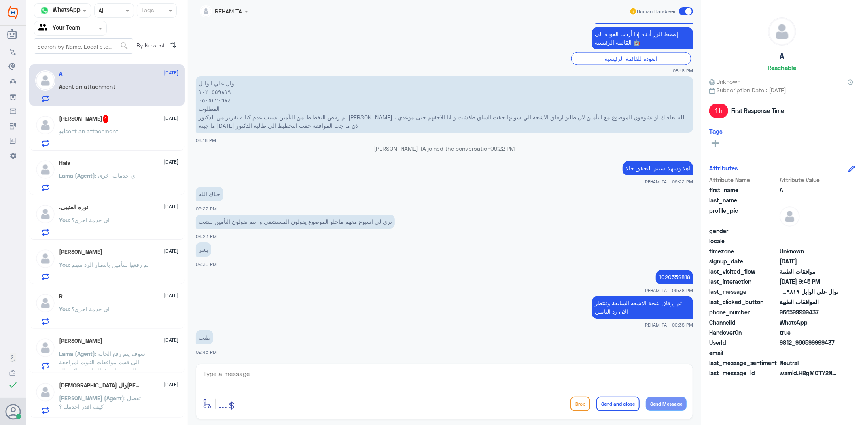
click at [355, 389] on div at bounding box center [444, 379] width 485 height 22
click at [370, 381] on textarea at bounding box center [444, 378] width 485 height 20
type textarea "مع الاسف تم الرفض مرة اخرى لعدم وجود دواعي طبية ارجو التواصل مع التأمين"
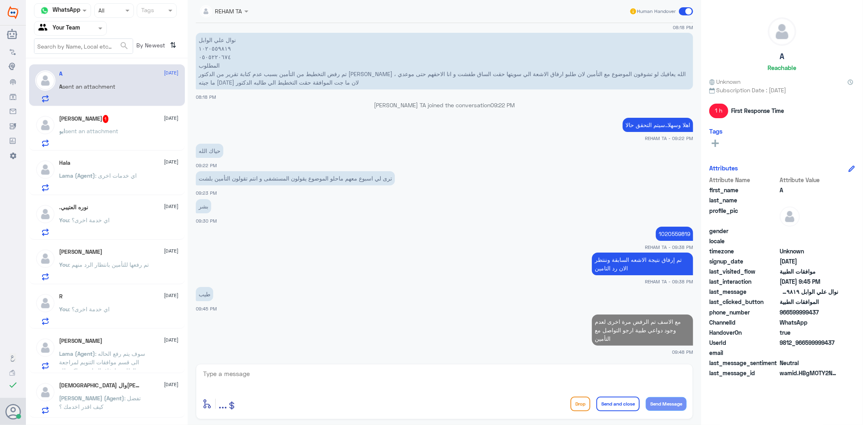
click at [95, 172] on span "Lama (Agent)" at bounding box center [78, 175] width 36 height 7
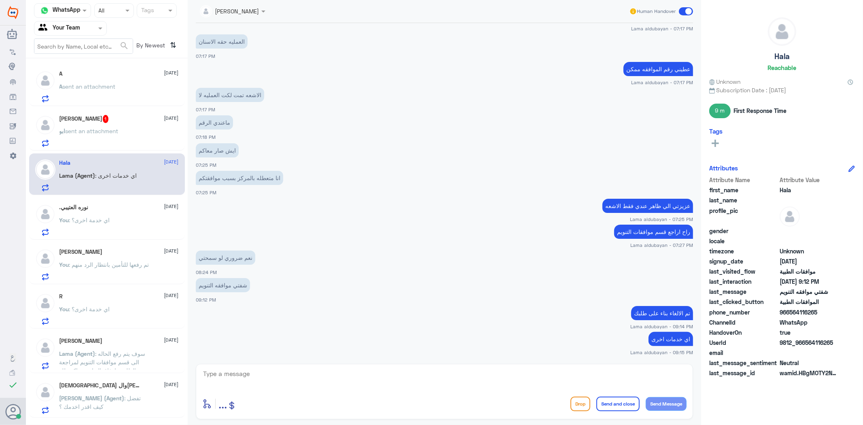
click at [89, 219] on span ": اي خدمة اخرى؟" at bounding box center [89, 220] width 41 height 7
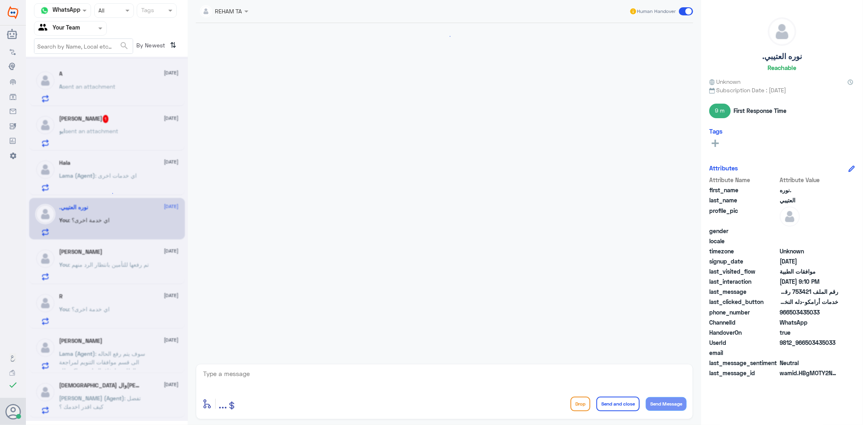
scroll to position [589, 0]
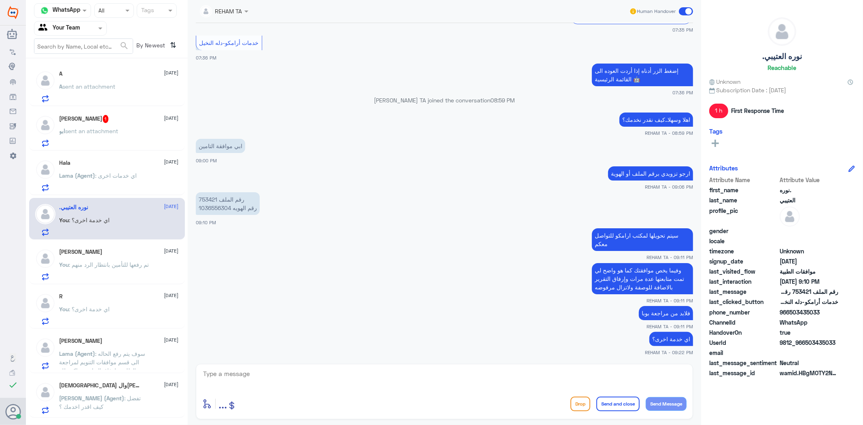
click at [80, 264] on span ": تم رفعها للتأمين بانتظار الرد منهم" at bounding box center [109, 264] width 80 height 7
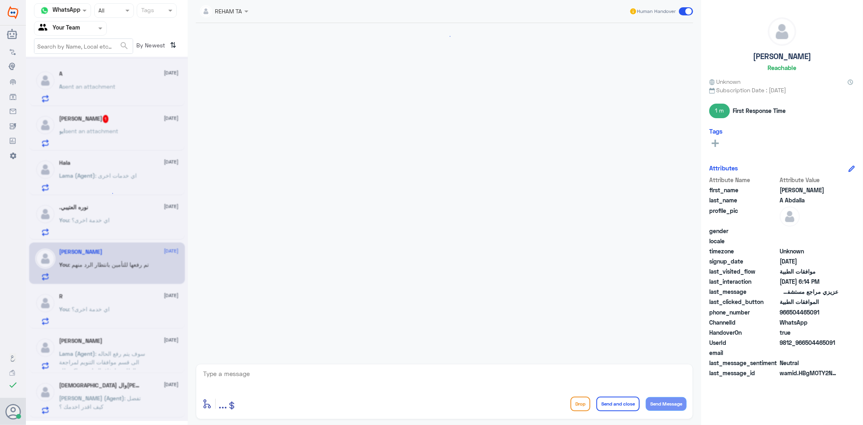
scroll to position [940, 0]
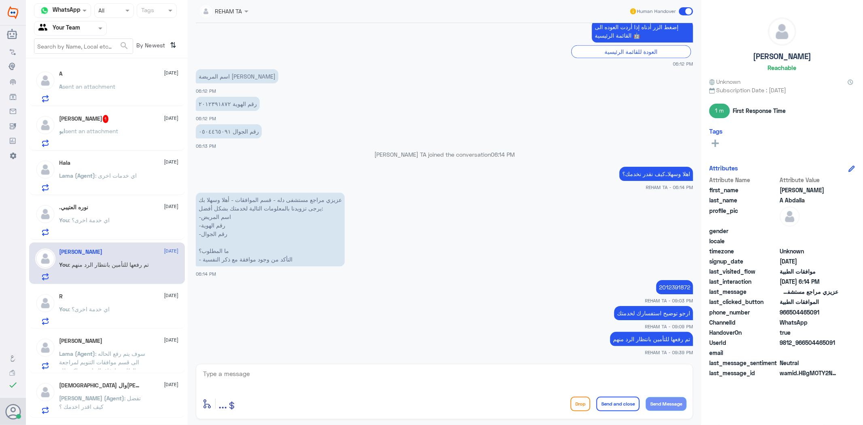
click at [87, 324] on p "You : اي خدمة اخرى؟" at bounding box center [85, 315] width 51 height 20
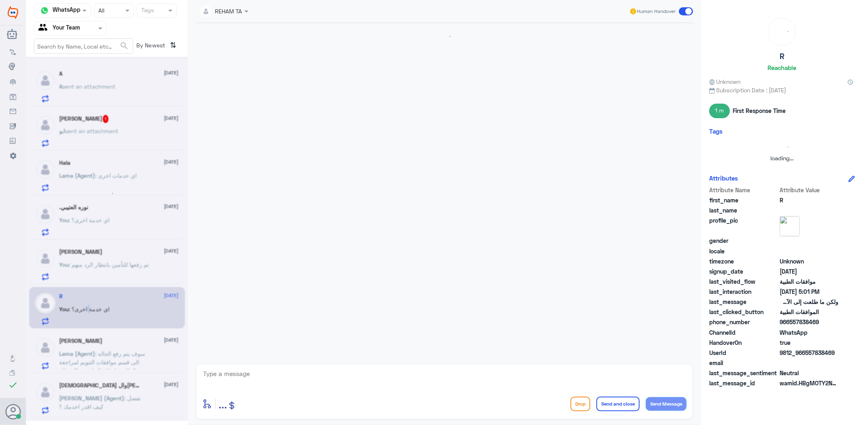
click at [99, 355] on div at bounding box center [107, 239] width 162 height 364
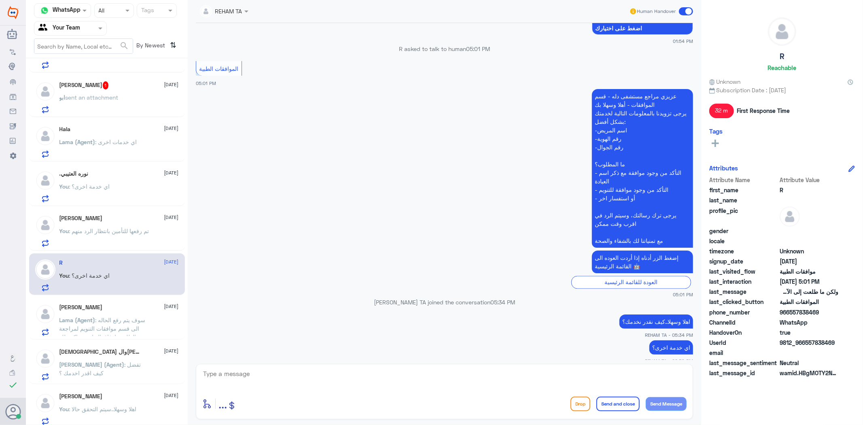
scroll to position [127, 0]
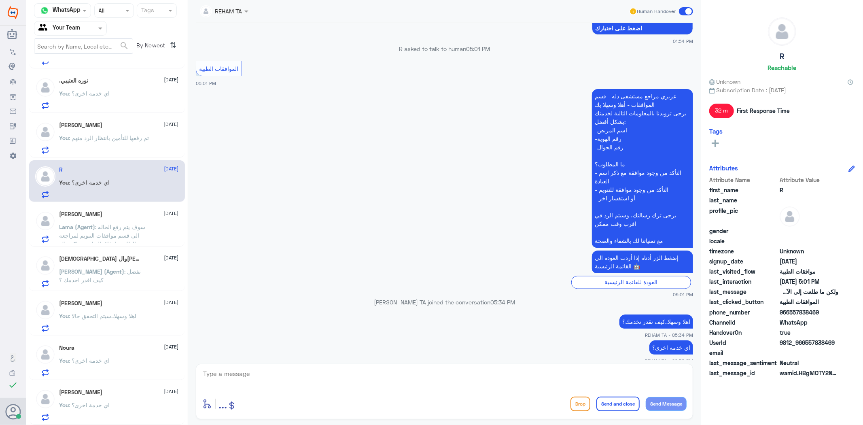
click at [110, 270] on span ": تفضل كيف اقدر اخدمك ؟" at bounding box center [101, 275] width 82 height 15
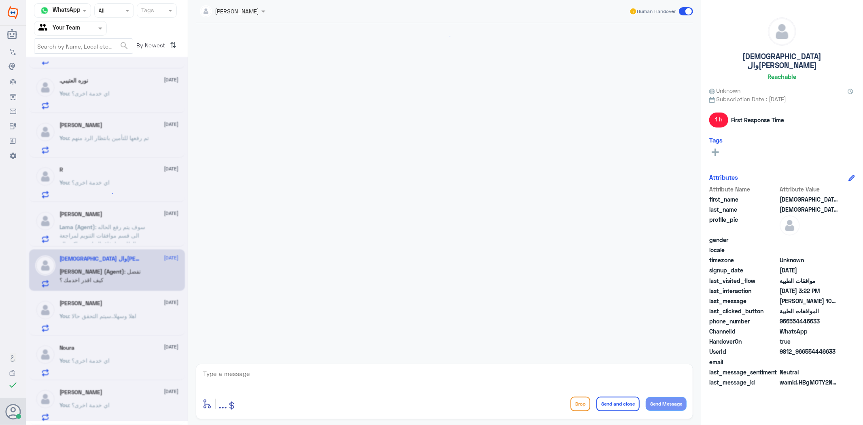
scroll to position [281, 0]
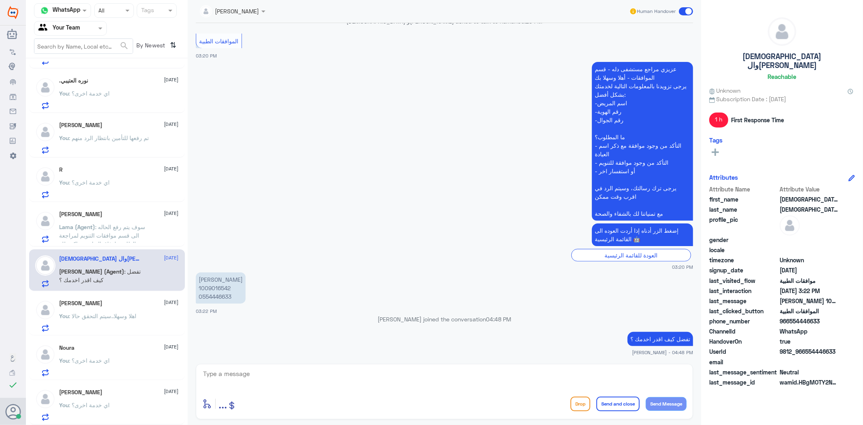
click at [128, 322] on p "You : اهلا وسهلا..سيتم التحقق حالا" at bounding box center [98, 322] width 77 height 20
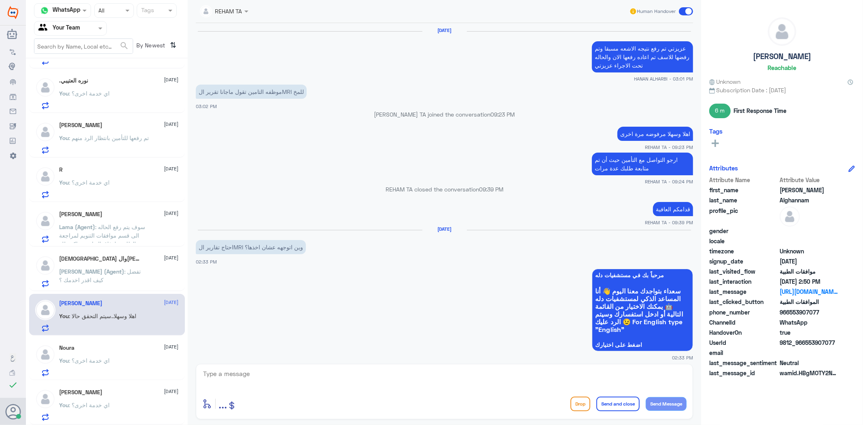
scroll to position [989, 0]
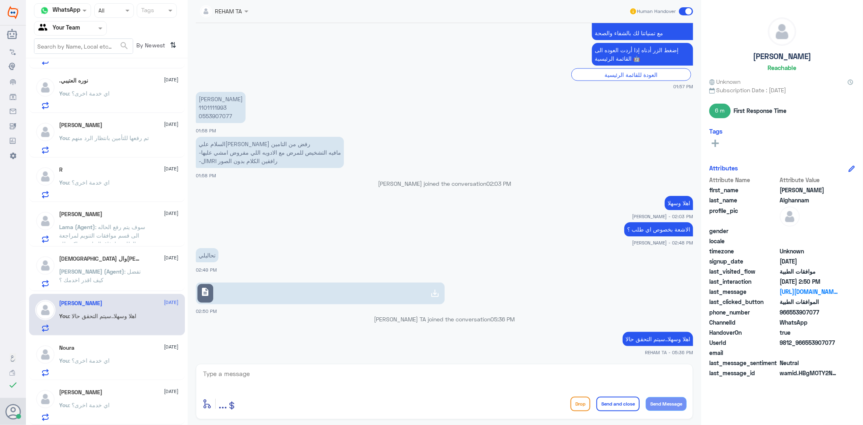
click at [217, 108] on p "ساره الغنام 1101111993 0553907077" at bounding box center [221, 107] width 50 height 31
copy p "1101111993"
click at [230, 292] on link "description" at bounding box center [320, 294] width 249 height 22
click at [377, 358] on div "7 Aug 2025 عزيزتي تم رفع نتيجه الاشعه مسبقا وتم رفضها للاسف تم اعاده رفعها الان…" at bounding box center [445, 191] width 506 height 337
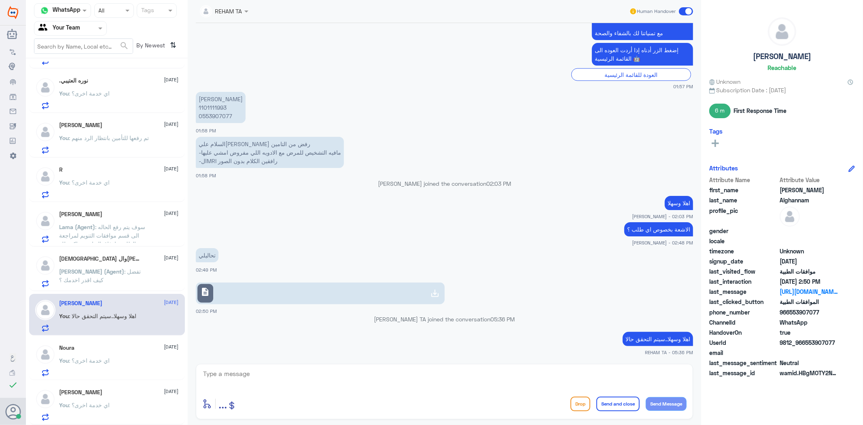
click at [386, 372] on textarea at bounding box center [444, 378] width 485 height 20
type textarea "تم إرفاق تقرير الطبيب بالاضافة لنتيجة التحليل وايضا جميع نتائج الاشعات التي تم …"
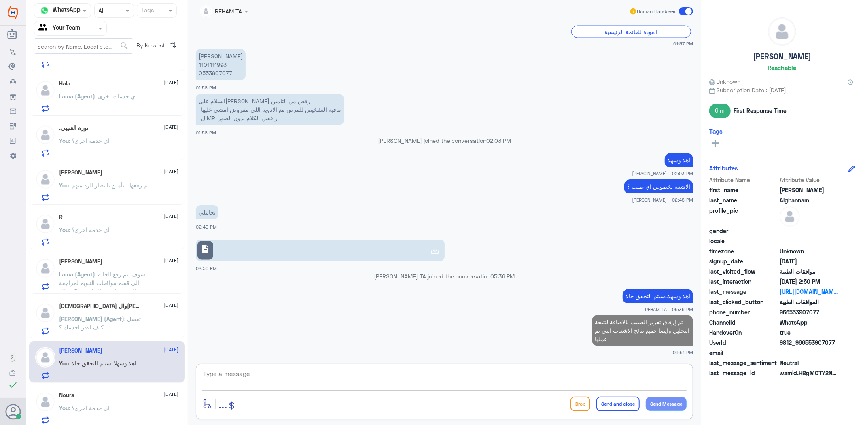
scroll to position [37, 0]
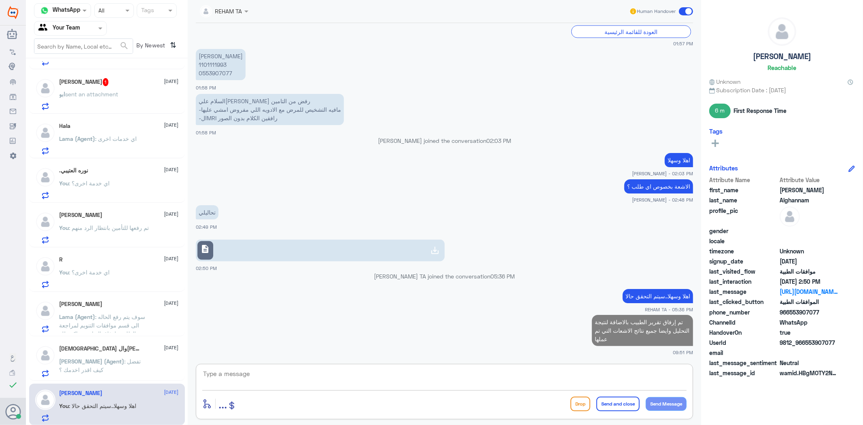
drag, startPoint x: 139, startPoint y: 91, endPoint x: 132, endPoint y: 87, distance: 7.2
click at [132, 87] on div "ابو نايف 1 13 August ابو sent an attachment" at bounding box center [119, 94] width 119 height 32
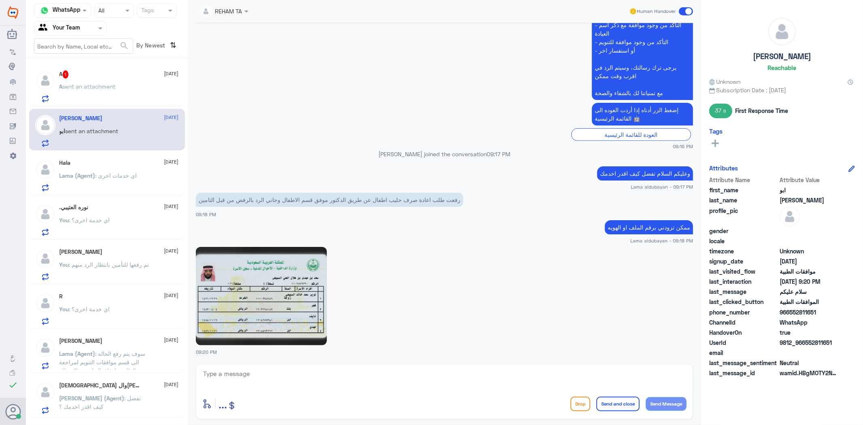
click at [140, 90] on div "A sent an attachment" at bounding box center [119, 93] width 119 height 18
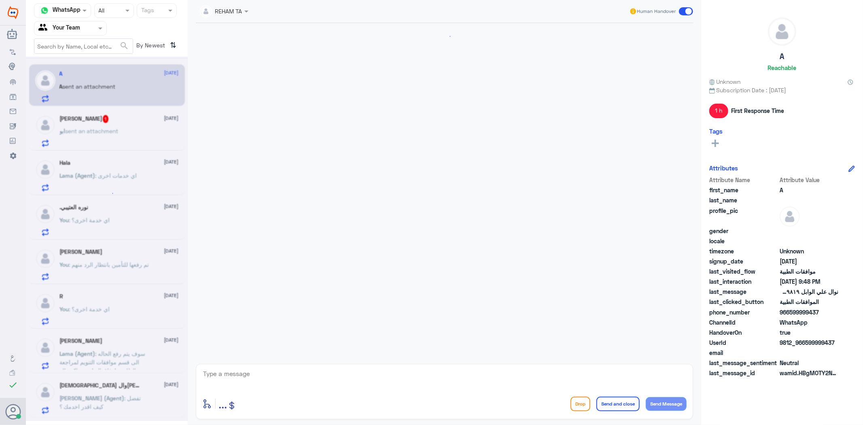
scroll to position [1031, 0]
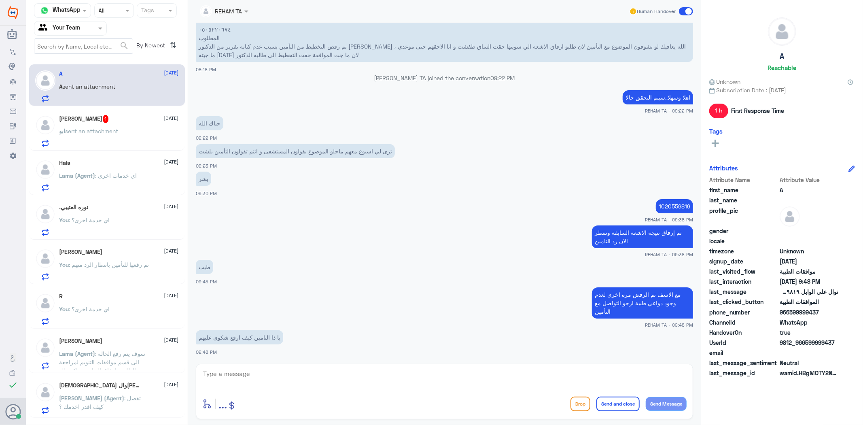
click at [269, 365] on div "enter flow name ... Drop Send and close Send Message" at bounding box center [445, 391] width 498 height 55
click at [270, 386] on textarea at bounding box center [444, 378] width 485 height 20
click at [274, 379] on textarea at bounding box center [444, 378] width 485 height 20
click at [281, 382] on textarea at bounding box center [444, 378] width 485 height 20
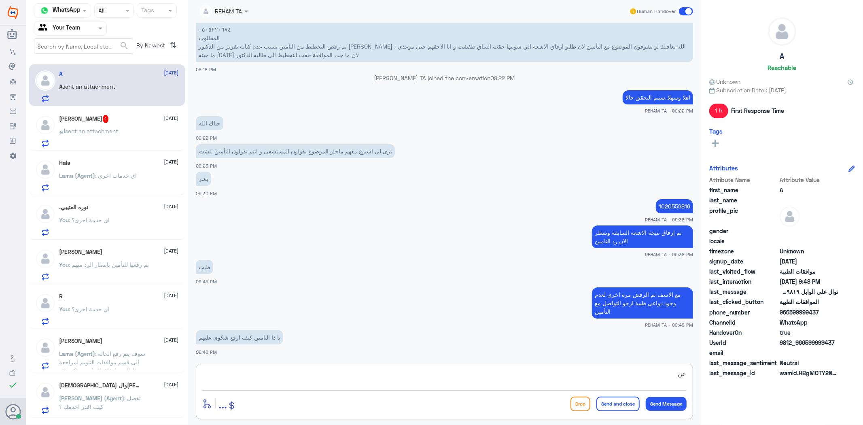
type textarea "ع"
type textarea "يمكنك التواصل مع الضمان الصحي"
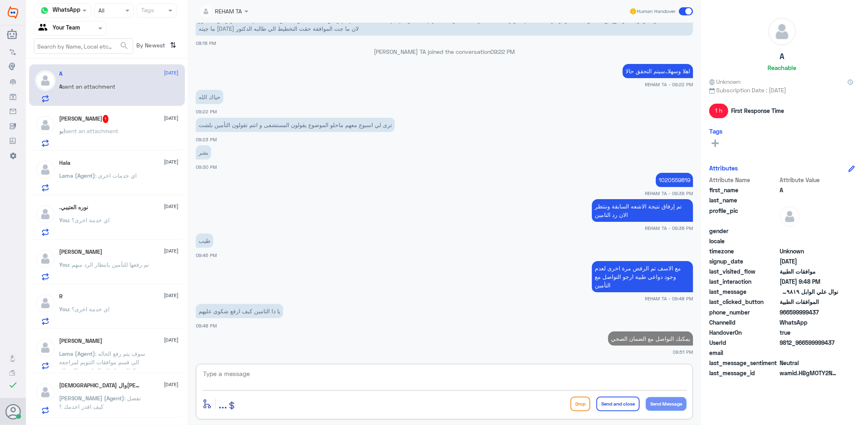
click at [72, 176] on span "Lama (Agent)" at bounding box center [78, 175] width 36 height 7
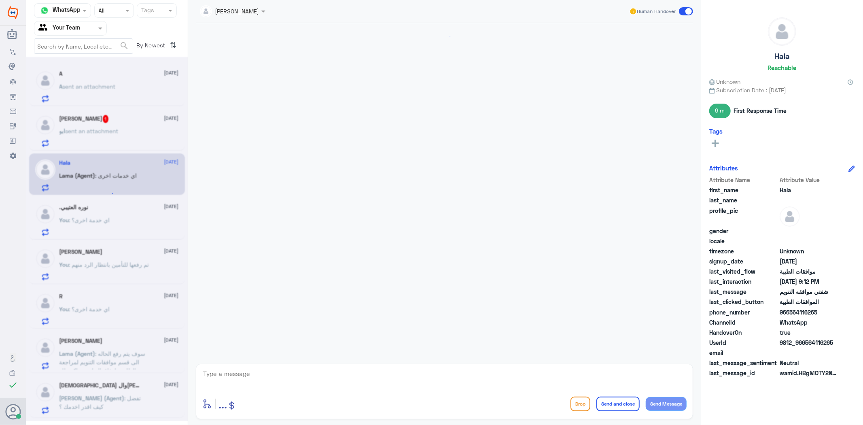
scroll to position [774, 0]
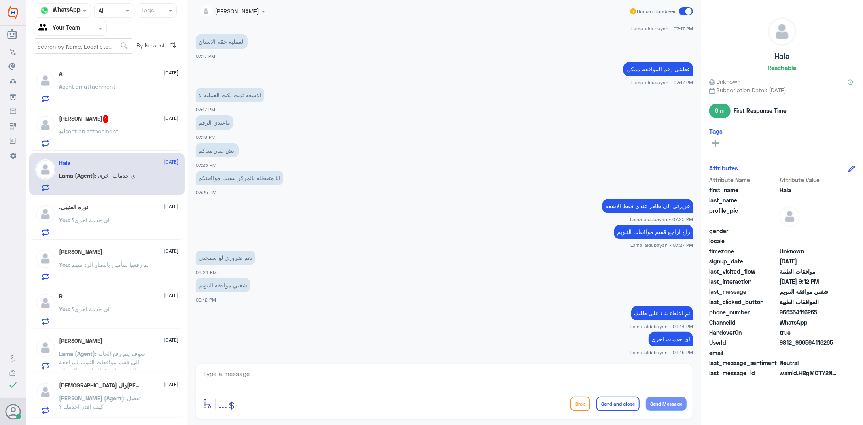
click at [82, 87] on span "sent an attachment" at bounding box center [89, 86] width 53 height 7
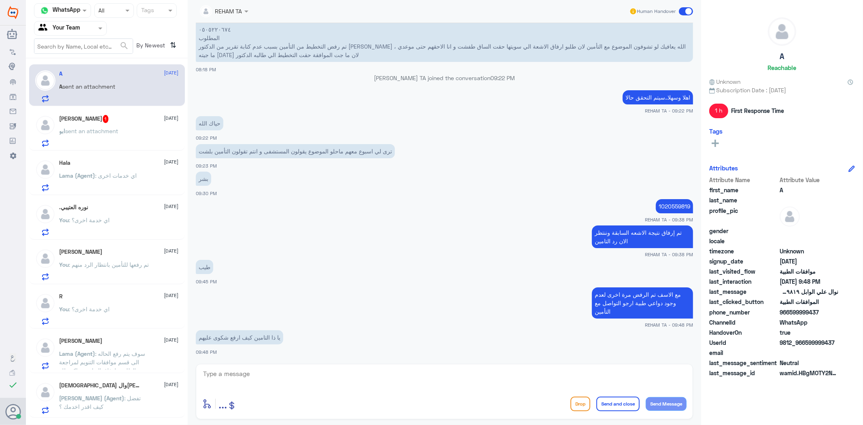
scroll to position [1058, 0]
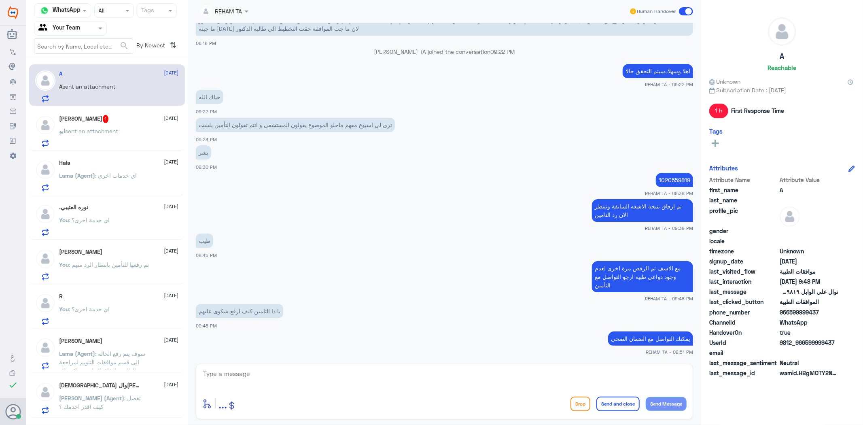
click at [409, 57] on div "REHAM TA joined the conversation 09:22 PM" at bounding box center [445, 54] width 498 height 15
click at [352, 380] on textarea at bounding box center [444, 378] width 485 height 20
paste textarea "اي خدمة اخرى؟"
type textarea "اي خدمة اخرى؟"
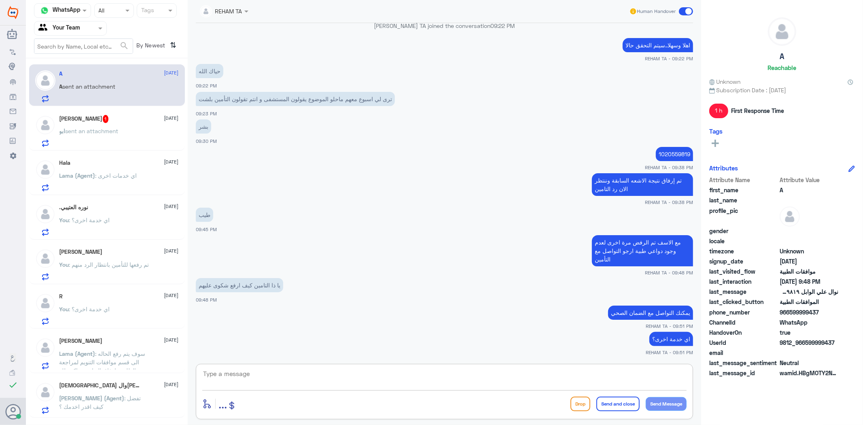
click at [81, 169] on div "Hala 13 August Lama (Agent) : اي خدمات اخرى" at bounding box center [119, 175] width 119 height 32
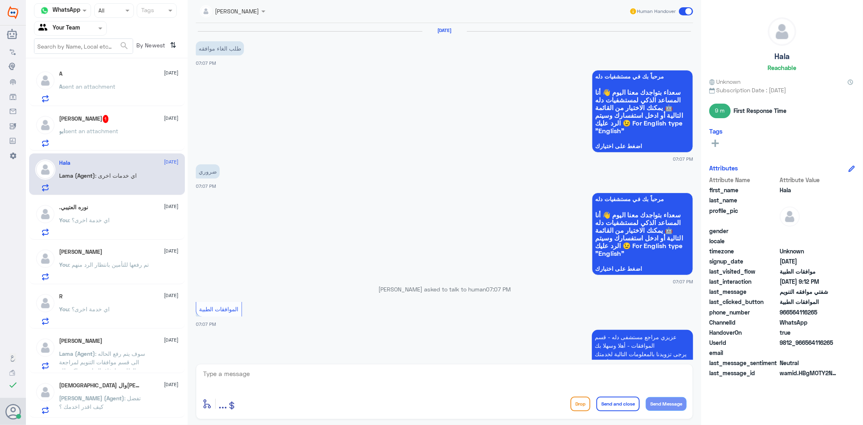
scroll to position [774, 0]
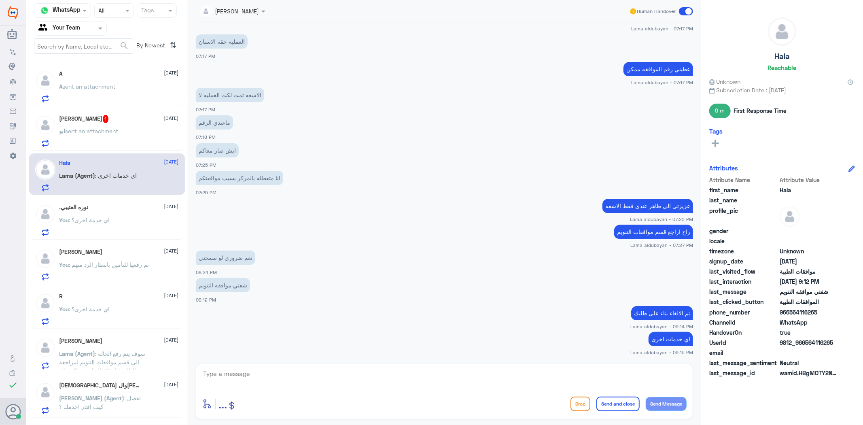
click at [85, 213] on div ".[PERSON_NAME] [DATE] You : اي خدمة اخرى؟" at bounding box center [119, 220] width 119 height 32
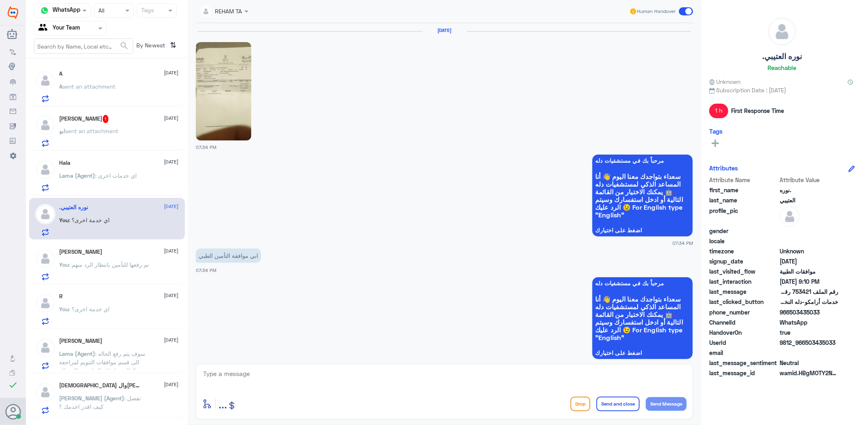
scroll to position [589, 0]
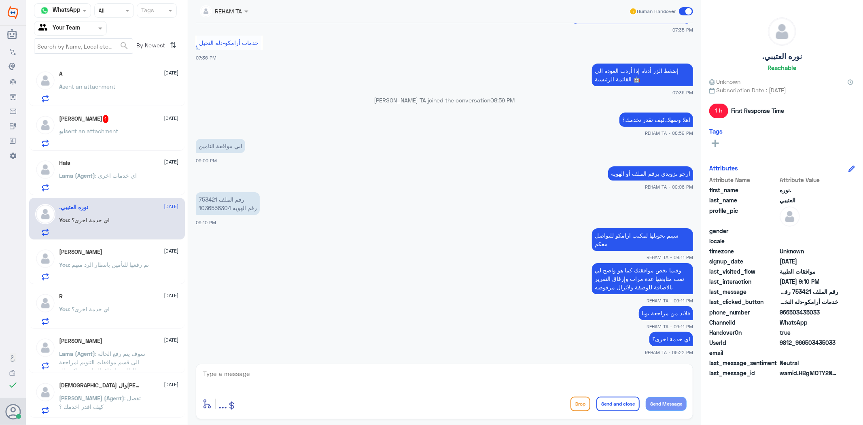
click at [96, 266] on span ": تم رفعها للتأمين بانتظار الرد منهم" at bounding box center [109, 264] width 80 height 7
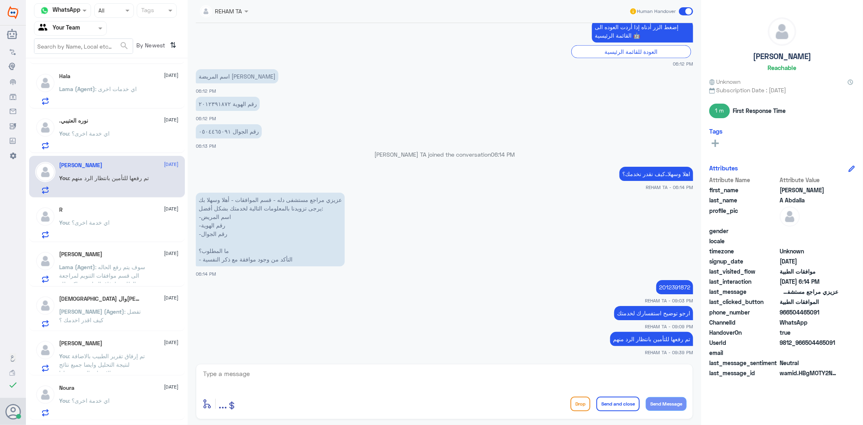
scroll to position [127, 0]
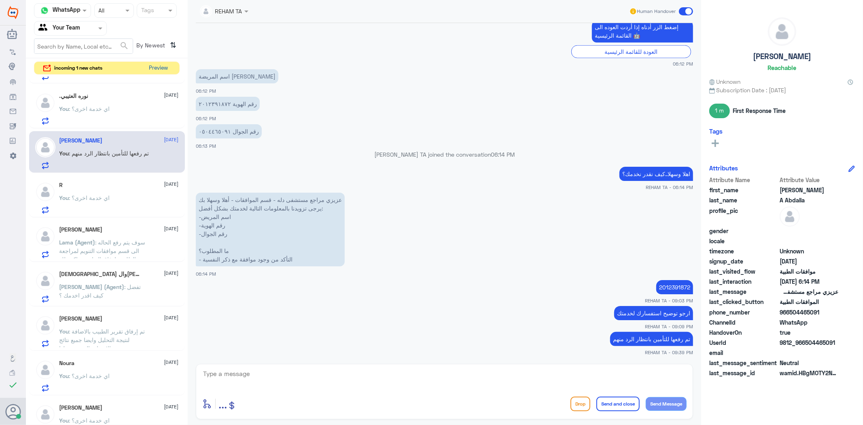
click at [146, 68] on button "Preview" at bounding box center [158, 68] width 25 height 13
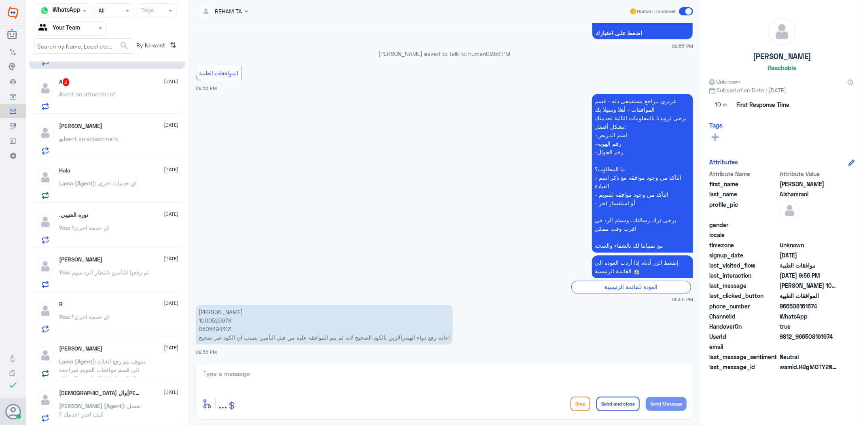
scroll to position [127, 0]
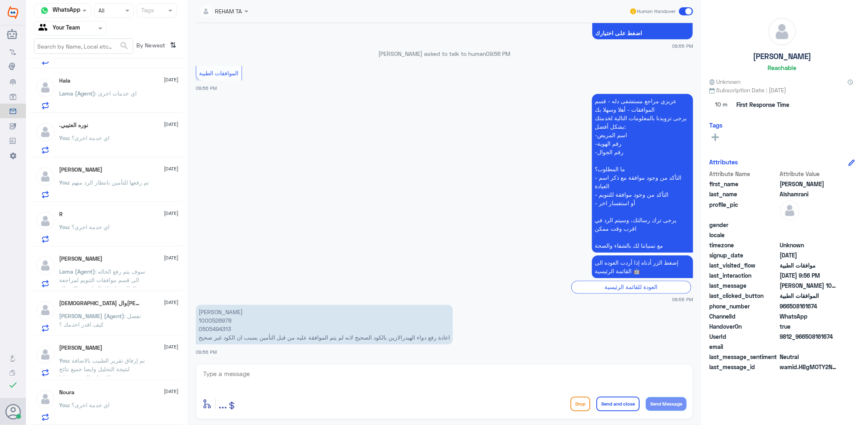
click at [219, 320] on p "أحمد الشمراني 1000526978 0505494313 اعادة رفع دواء الهيدرالازين بالكود الصحيح ل…" at bounding box center [324, 325] width 257 height 40
copy p "1000526978"
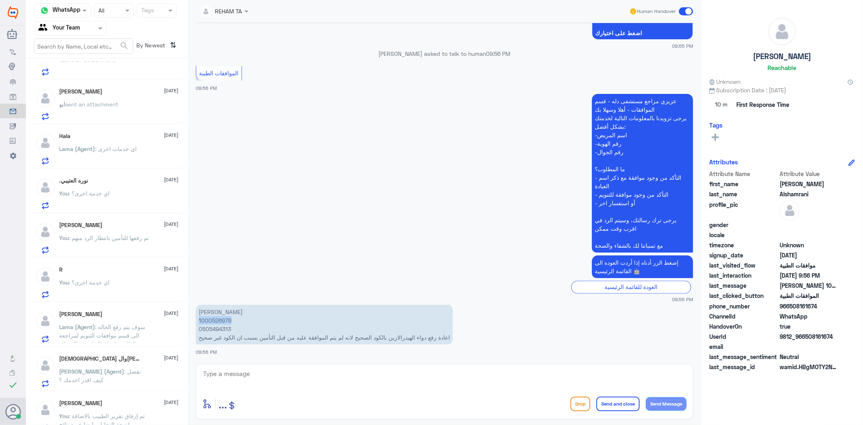
scroll to position [0, 0]
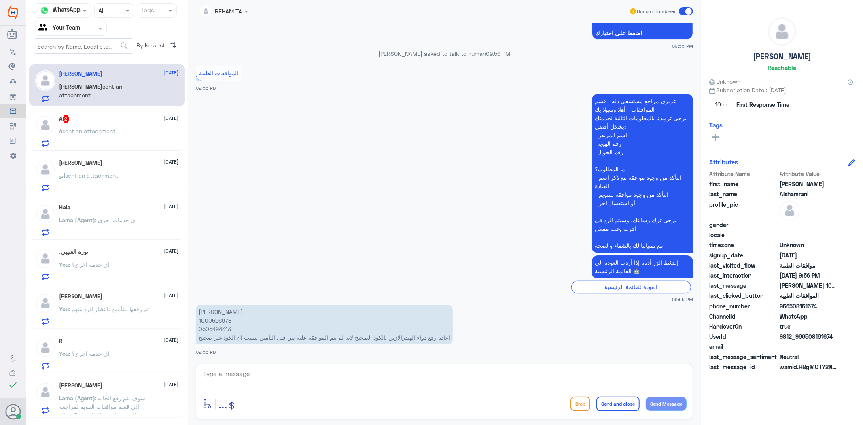
click at [116, 140] on p "A sent an attachment" at bounding box center [88, 137] width 56 height 20
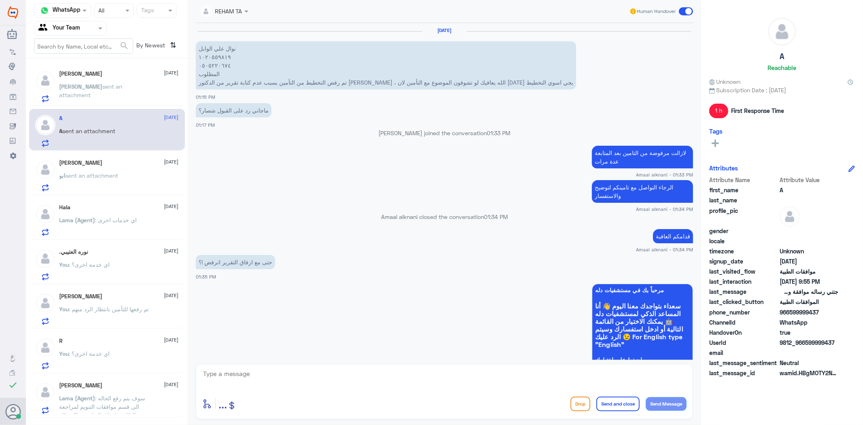
scroll to position [869, 0]
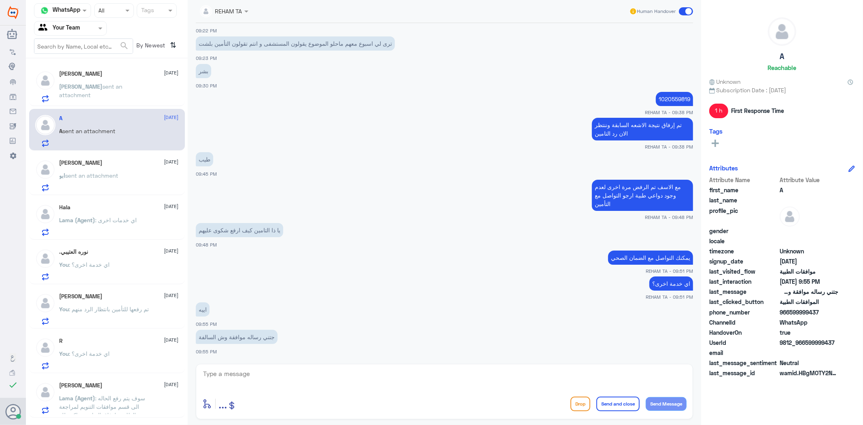
click at [299, 374] on textarea at bounding box center [444, 378] width 485 height 20
type textarea "سيتم التحقق لحظة"
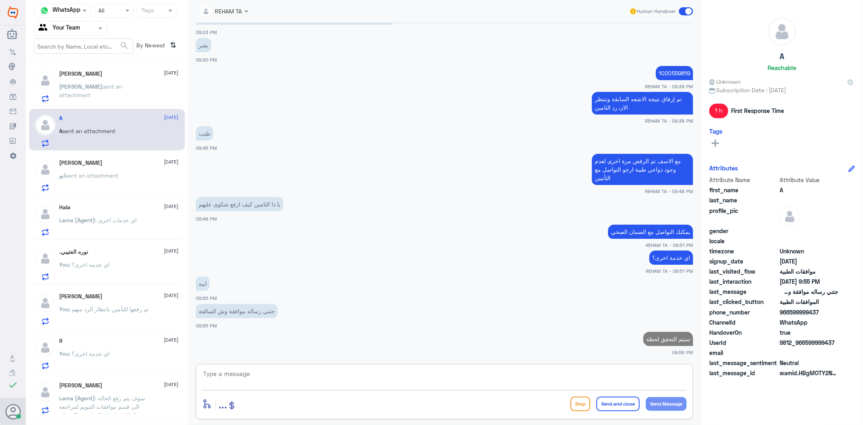
click at [662, 71] on p "1020559819" at bounding box center [674, 73] width 37 height 14
copy p "1020559819"
click at [347, 371] on textarea at bounding box center [444, 378] width 485 height 20
type textarea "ارجو تزويدي بالرسالة"
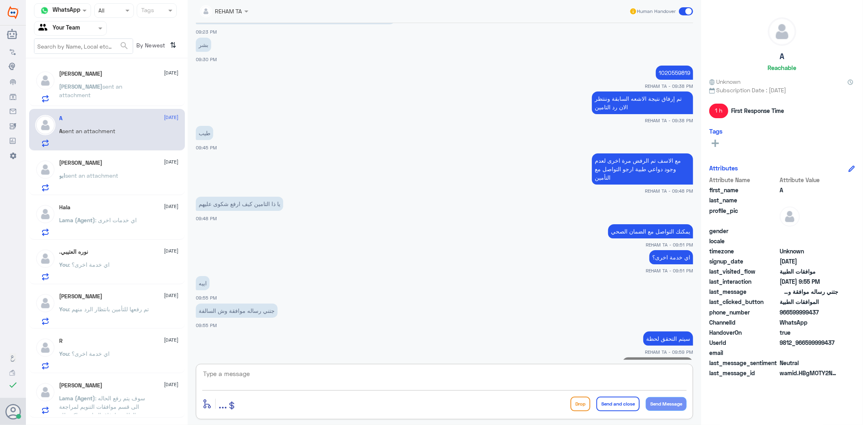
scroll to position [921, 0]
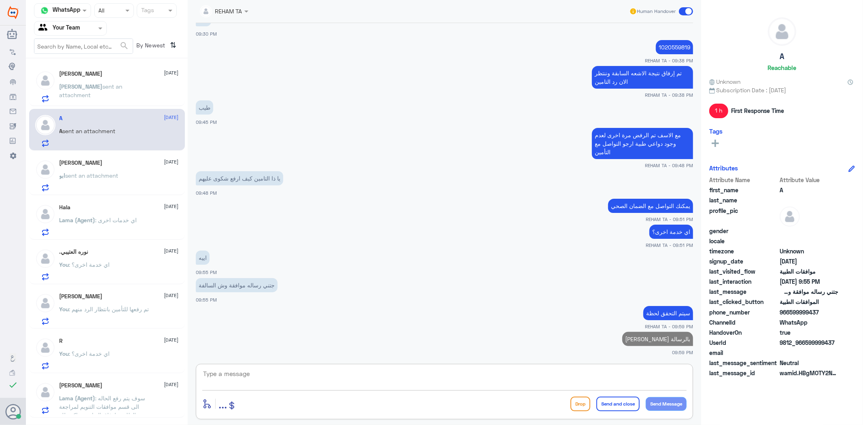
click at [106, 79] on div "Ali Alshamrani 13 August Ali sent an attachment" at bounding box center [119, 86] width 119 height 32
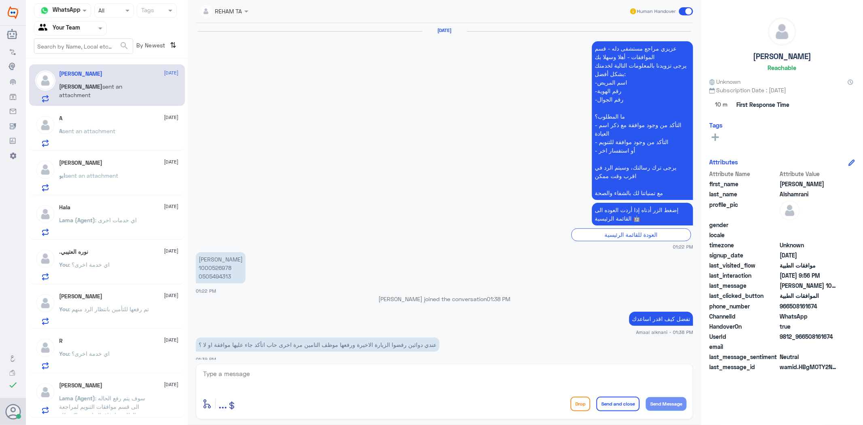
scroll to position [1159, 0]
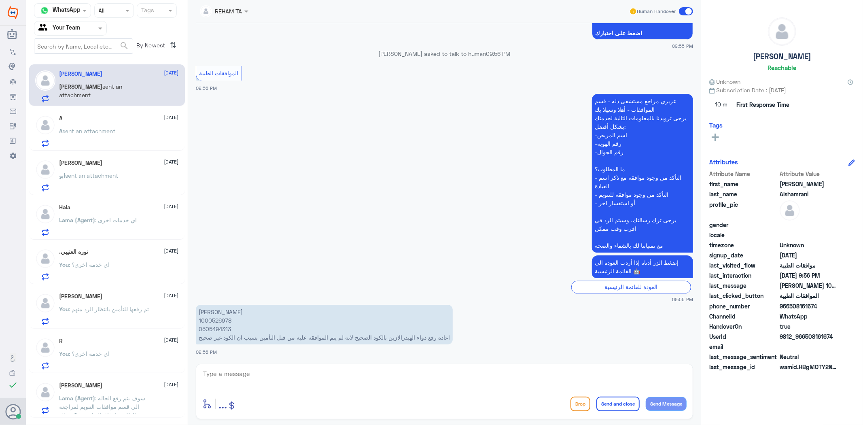
click at [102, 138] on p "A sent an attachment" at bounding box center [88, 137] width 56 height 20
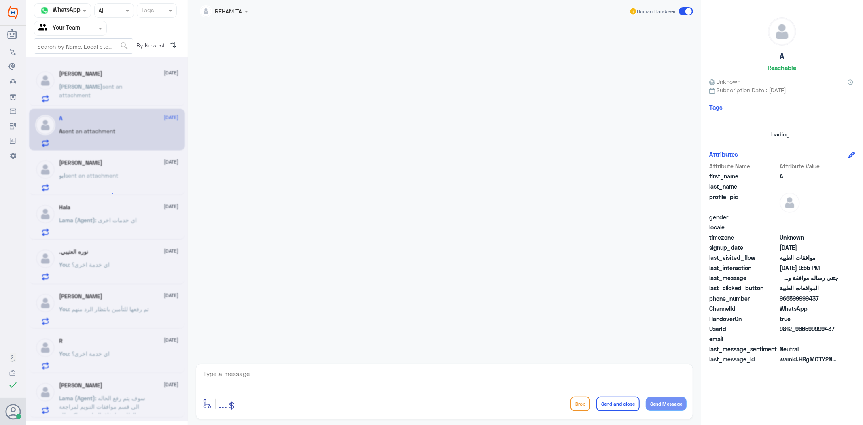
click at [98, 172] on div at bounding box center [107, 239] width 162 height 364
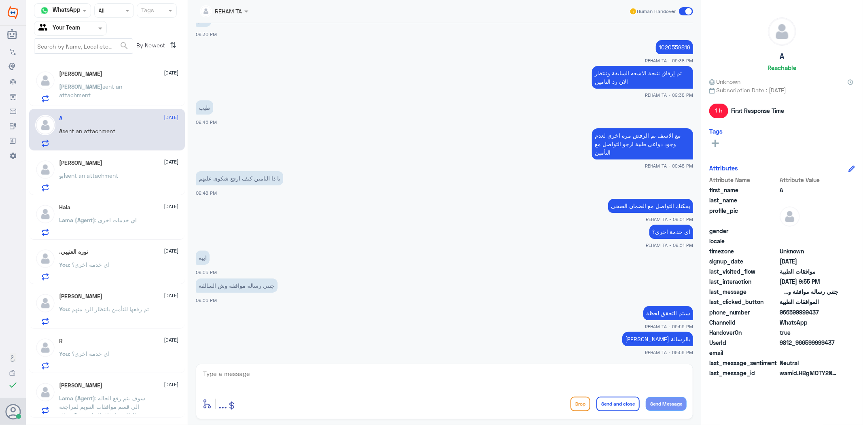
scroll to position [945, 0]
click at [98, 172] on span "sent an attachment" at bounding box center [92, 175] width 53 height 7
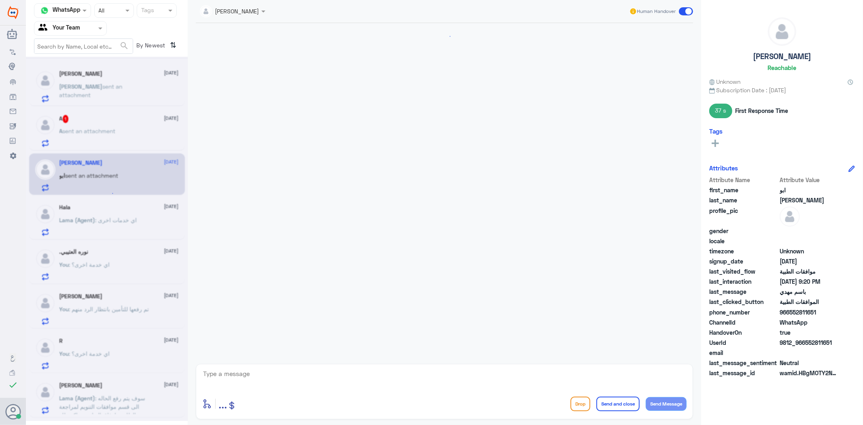
scroll to position [266, 0]
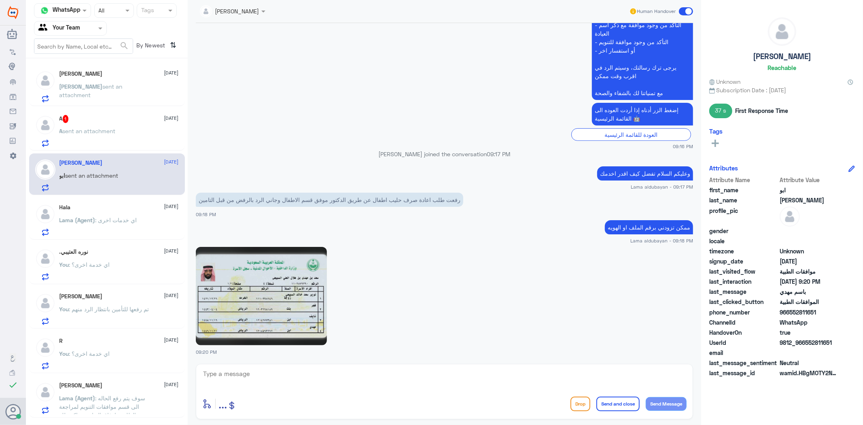
click at [108, 223] on span ": اي خدمات اخرى" at bounding box center [117, 220] width 42 height 7
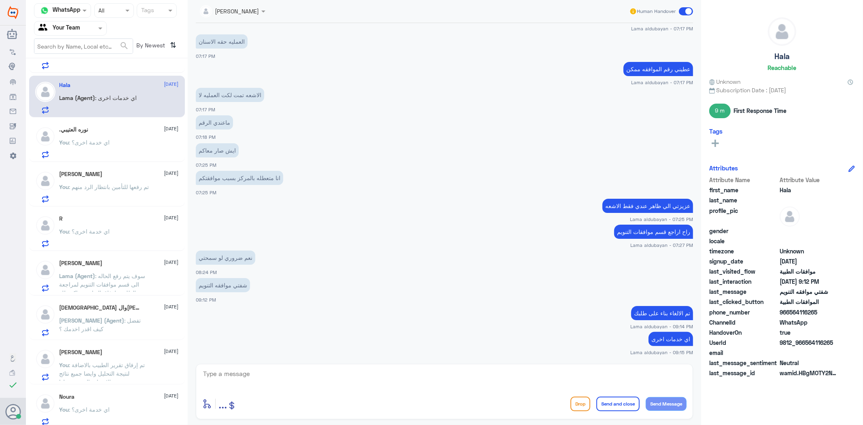
scroll to position [127, 0]
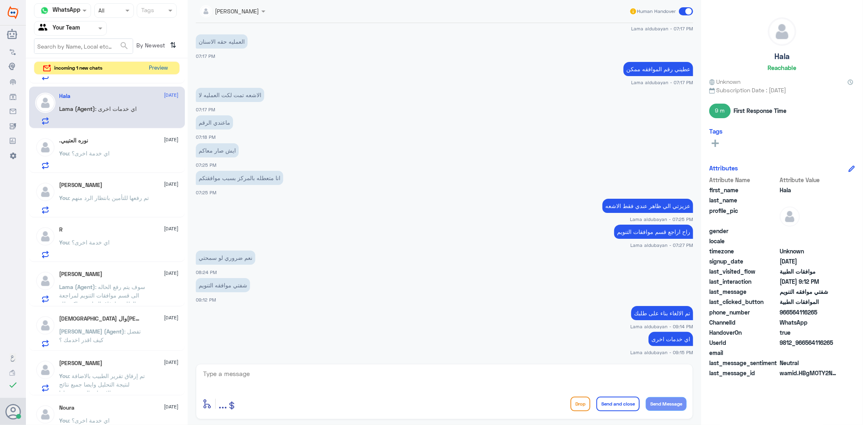
click at [157, 68] on button "Preview" at bounding box center [158, 68] width 25 height 13
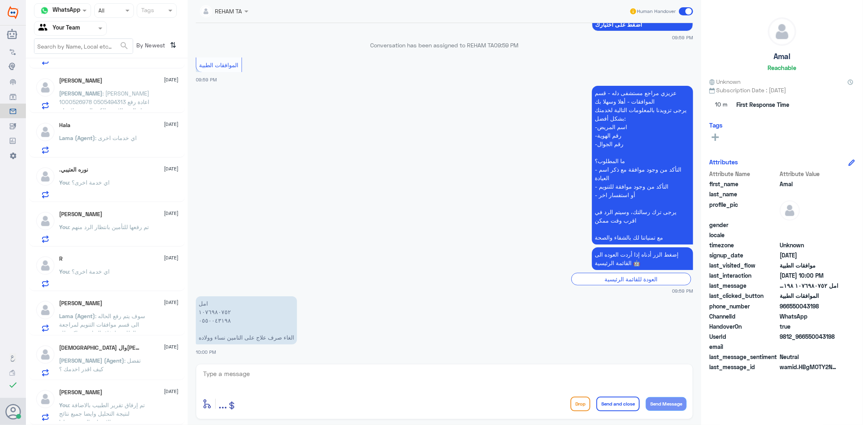
scroll to position [171, 0]
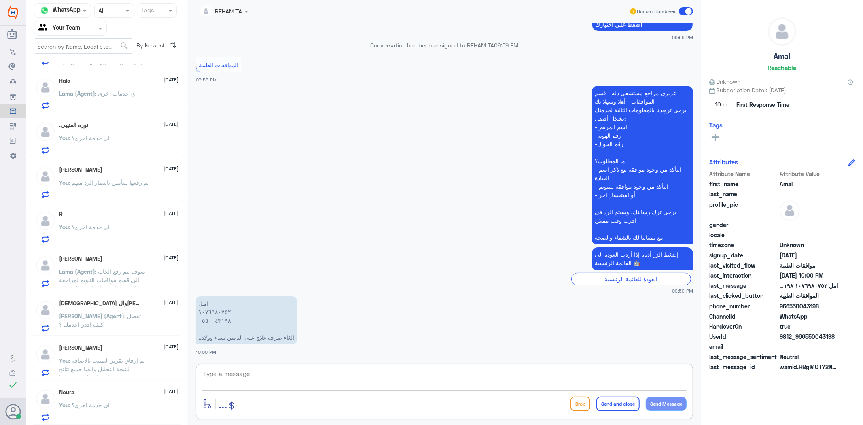
click at [224, 375] on textarea at bounding box center [444, 378] width 485 height 20
drag, startPoint x: 255, startPoint y: 370, endPoint x: 229, endPoint y: 368, distance: 26.5
click at [162, 359] on div "Channel WhatsApp Status × All Tags Agent Filter Your Team search By Newest ⇅ Am…" at bounding box center [445, 213] width 838 height 427
click at [347, 386] on textarea "1076980752" at bounding box center [444, 378] width 485 height 20
drag, startPoint x: 351, startPoint y: 378, endPoint x: 111, endPoint y: 341, distance: 243.0
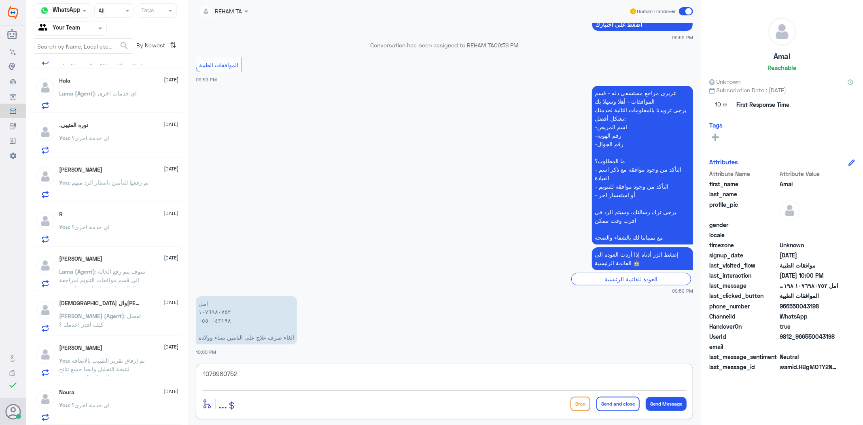
click at [111, 341] on div "Channel WhatsApp Status × All Tags Agent Filter Your Team search By Newest ⇅ Am…" at bounding box center [445, 213] width 838 height 427
type textarea "سبب الالغاء؟"
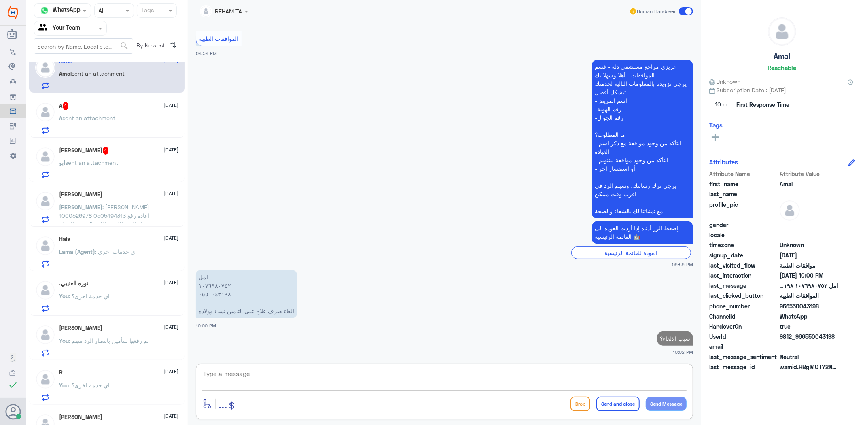
scroll to position [0, 0]
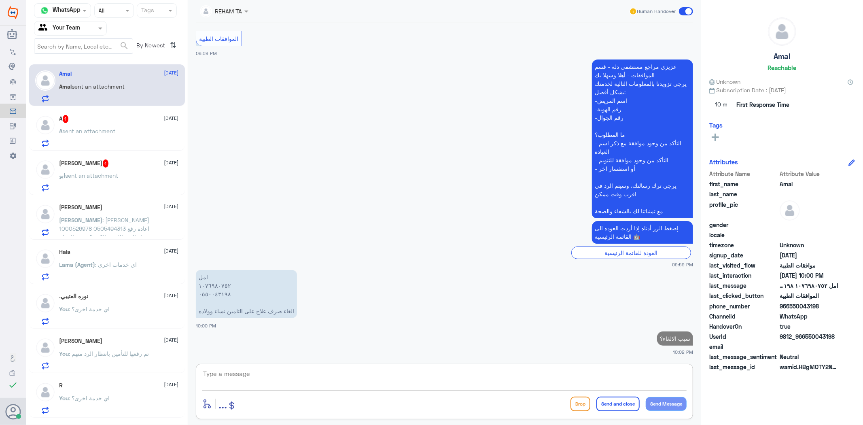
click at [121, 122] on div "A 1 13 August" at bounding box center [119, 119] width 119 height 8
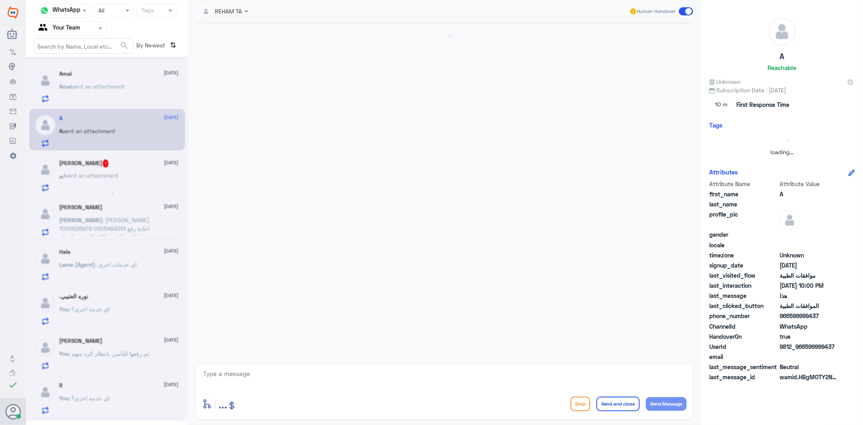
scroll to position [921, 0]
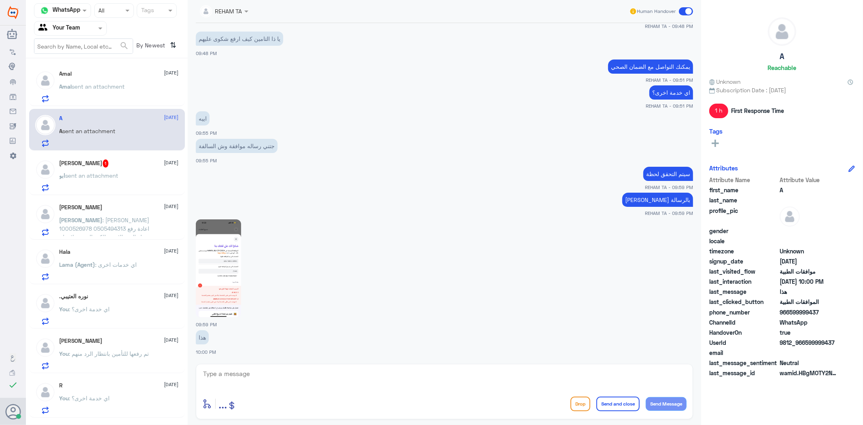
click at [202, 288] on img at bounding box center [218, 268] width 45 height 98
click at [330, 385] on textarea at bounding box center [444, 378] width 485 height 20
type textarea "مع الاسف حتى الان مرفوضة"
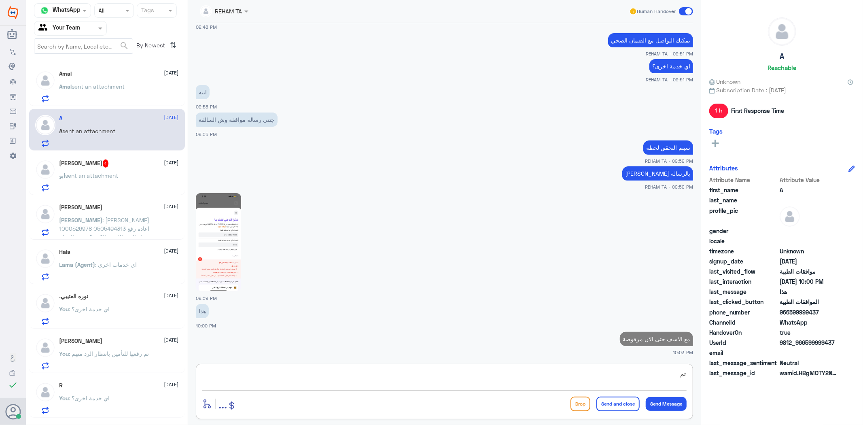
type textarea "ت"
click at [102, 83] on span "sent an attachment" at bounding box center [98, 86] width 53 height 7
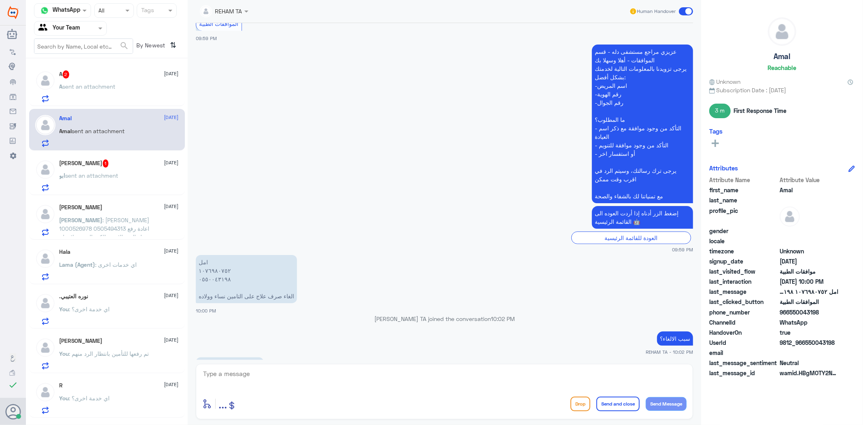
scroll to position [190, 0]
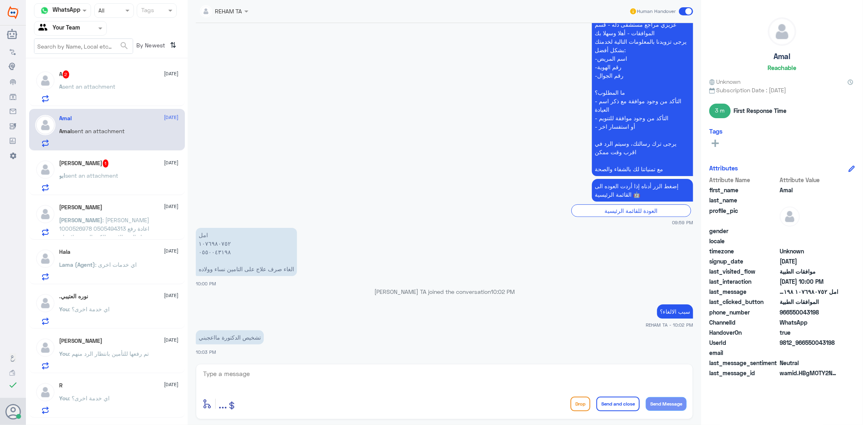
click at [373, 376] on textarea at bounding box center [444, 378] width 485 height 20
type textarea "تمام"
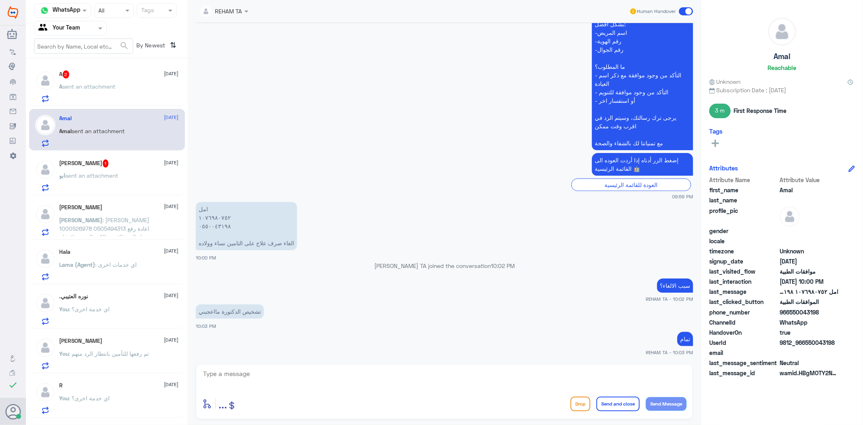
drag, startPoint x: 265, startPoint y: 390, endPoint x: 268, endPoint y: 386, distance: 5.4
click at [266, 389] on div at bounding box center [444, 379] width 485 height 22
click at [266, 383] on textarea at bounding box center [444, 378] width 485 height 20
type textarea "J"
type textarea "تم الالغاء بناء على طلبك"
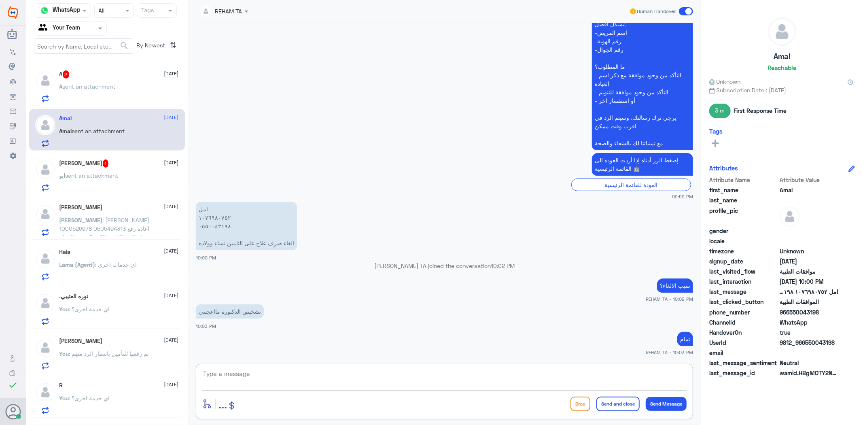
scroll to position [242, 0]
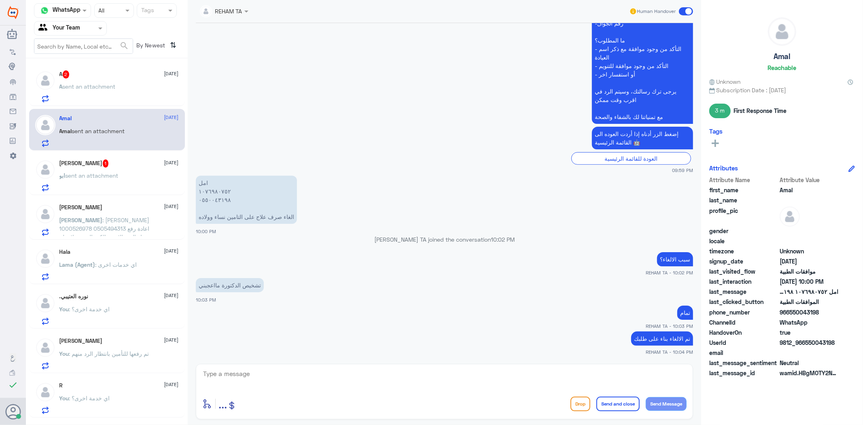
click at [351, 46] on app-msgs-text "عزيزي مراجع مستشفى دله - قسم الموافقات - أهلا وسهلا بك يرجى تزويدنا بالمعلومات …" at bounding box center [445, 44] width 498 height 159
click at [350, 364] on div "enter flow name ... Drop Send and close Send Message" at bounding box center [445, 391] width 498 height 55
click at [347, 366] on div "enter flow name ... Drop Send and close Send Message" at bounding box center [445, 391] width 498 height 55
click at [346, 377] on textarea at bounding box center [444, 378] width 485 height 20
paste textarea "اي خدمة اخرى؟"
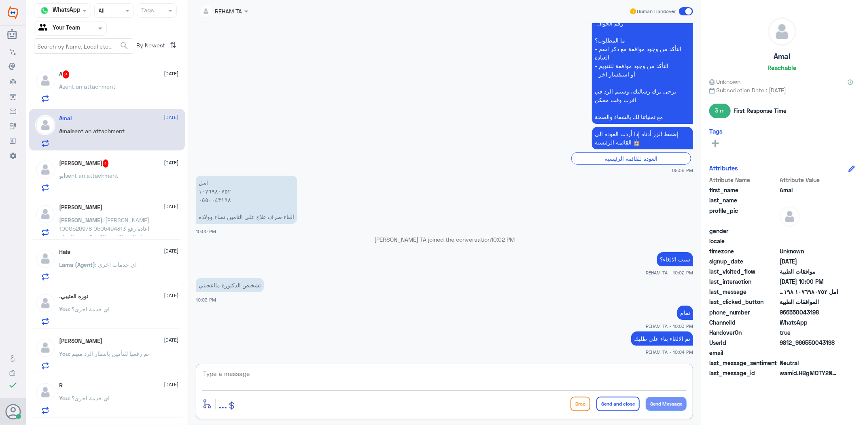
type textarea "اي خدمة اخرى؟"
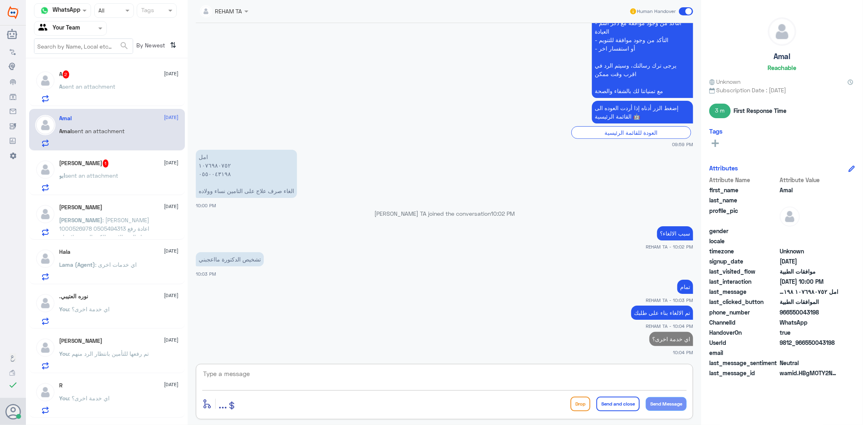
click at [89, 96] on p "A sent an attachment" at bounding box center [88, 92] width 56 height 20
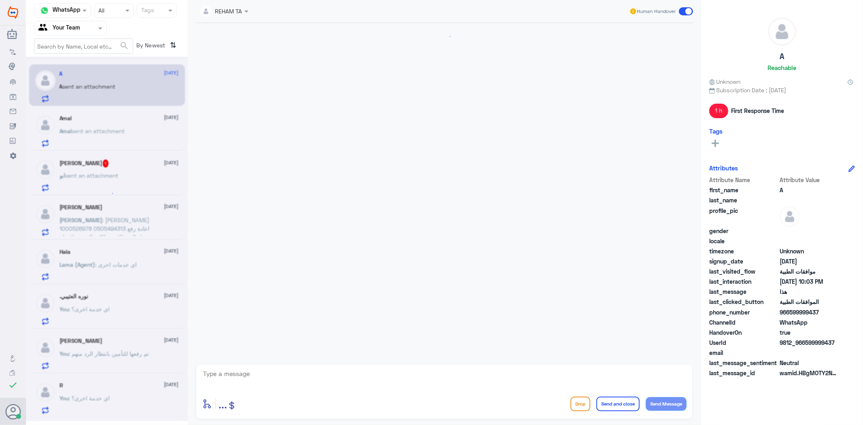
scroll to position [928, 0]
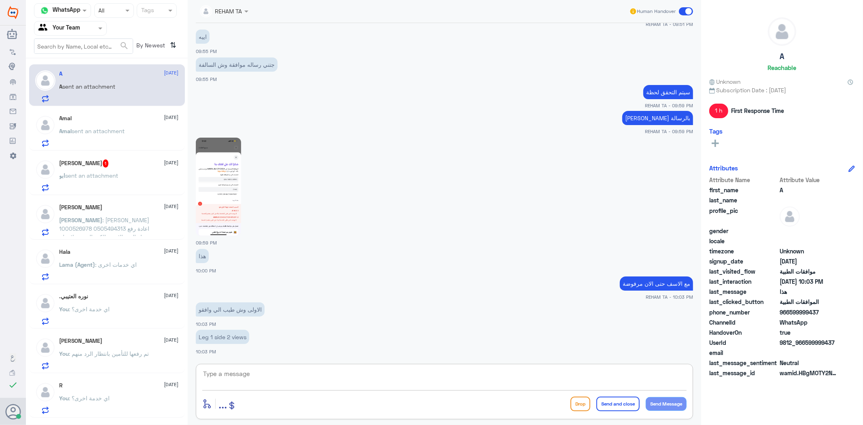
click at [231, 368] on textarea at bounding box center [444, 378] width 485 height 20
type textarea "نفس الخدمة السابقة اشعة الساق"
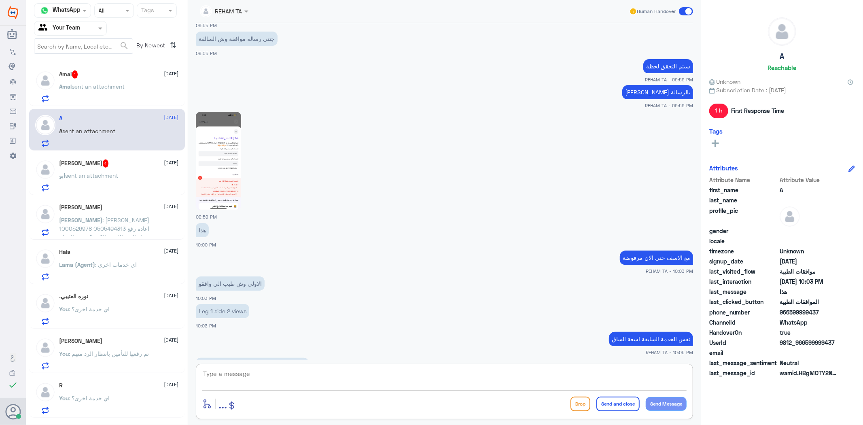
scroll to position [981, 0]
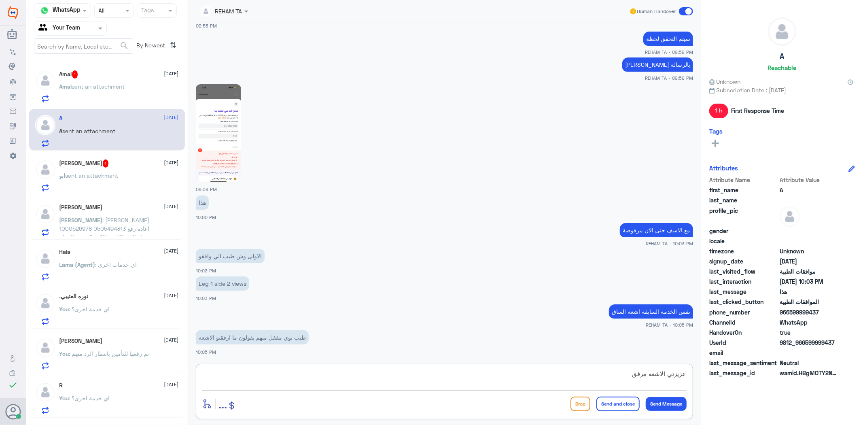
type textarea "عزيزتي الاشعه مرفقه"
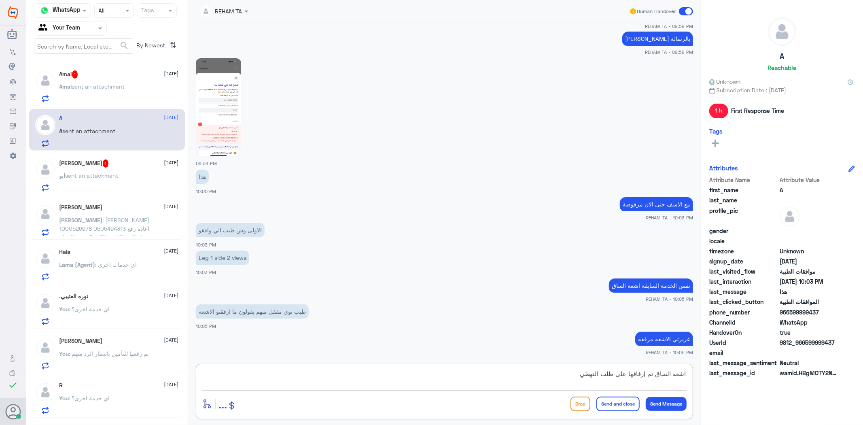
type textarea "اشعه الساق تم إرفاقها على طلب التهطيط"
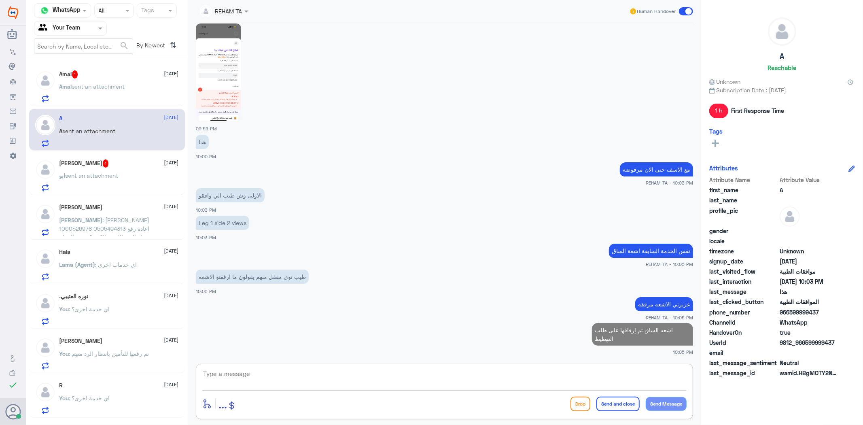
click at [132, 76] on div "Amal 1 13 August" at bounding box center [119, 74] width 119 height 8
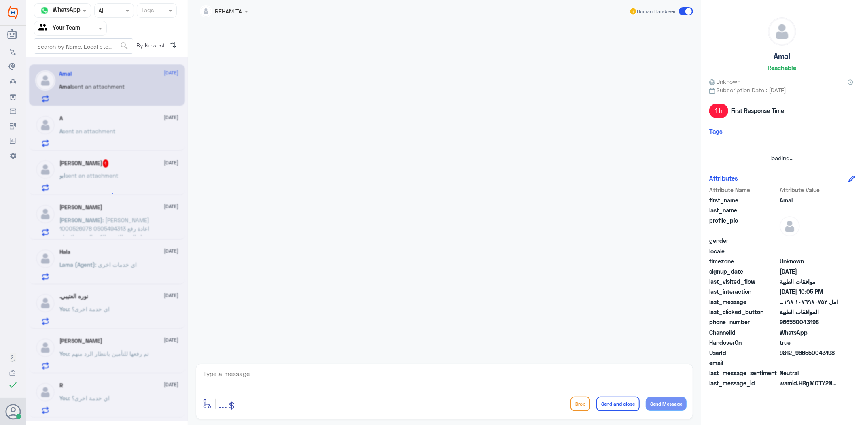
scroll to position [296, 0]
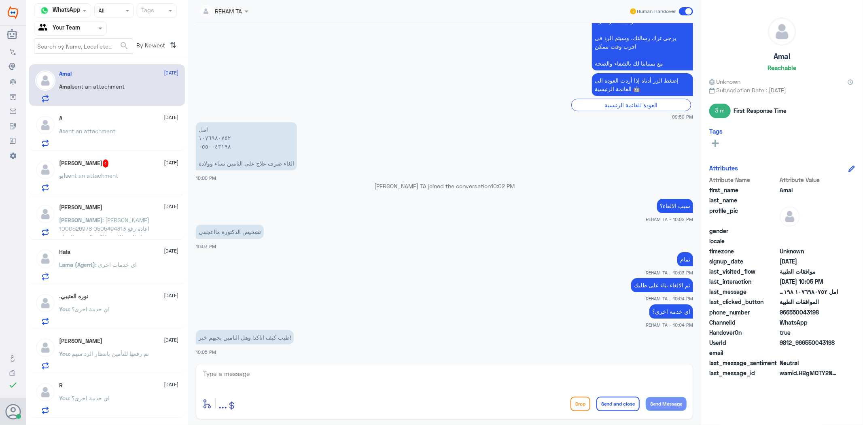
click at [257, 372] on textarea at bounding box center [444, 378] width 485 height 20
click at [302, 385] on textarea at bounding box center [444, 378] width 485 height 20
type textarea "اكيد عزيزتي"
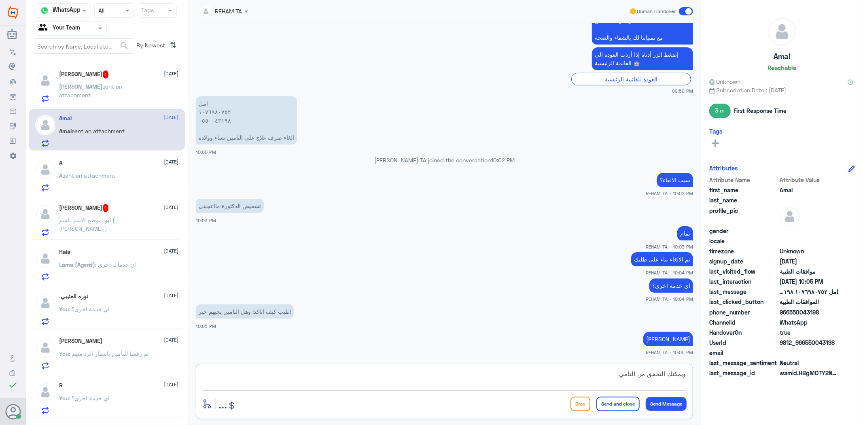
type textarea "ويمكنك التحقق من التأمين"
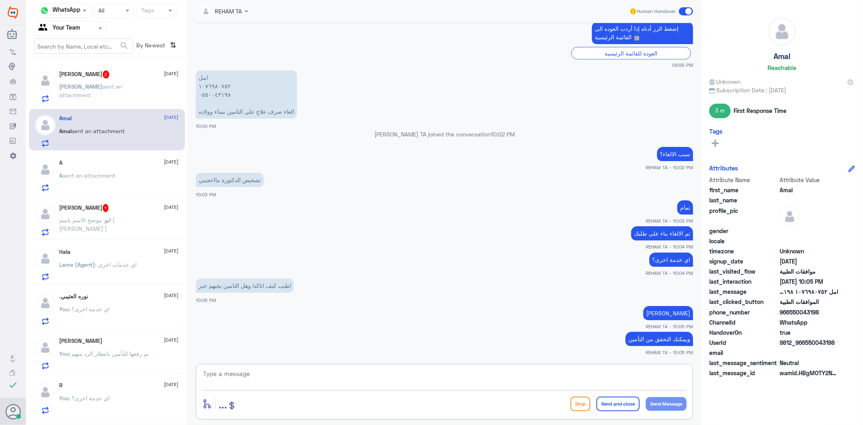
click at [97, 90] on p "Ali sent an attachment" at bounding box center [105, 92] width 91 height 20
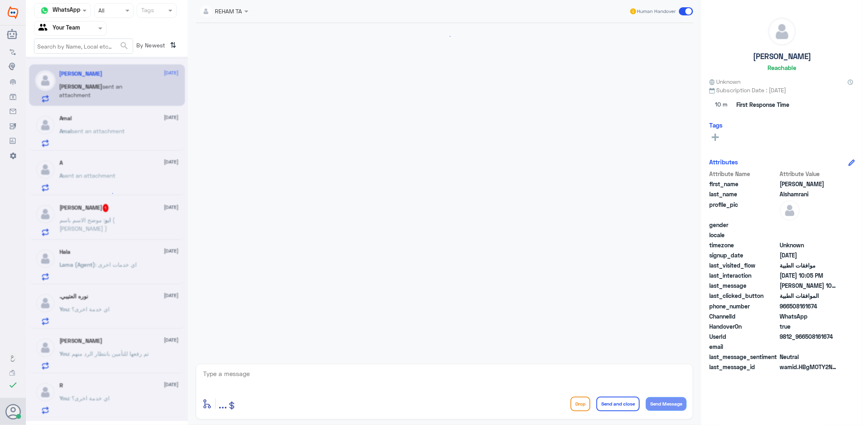
scroll to position [1046, 0]
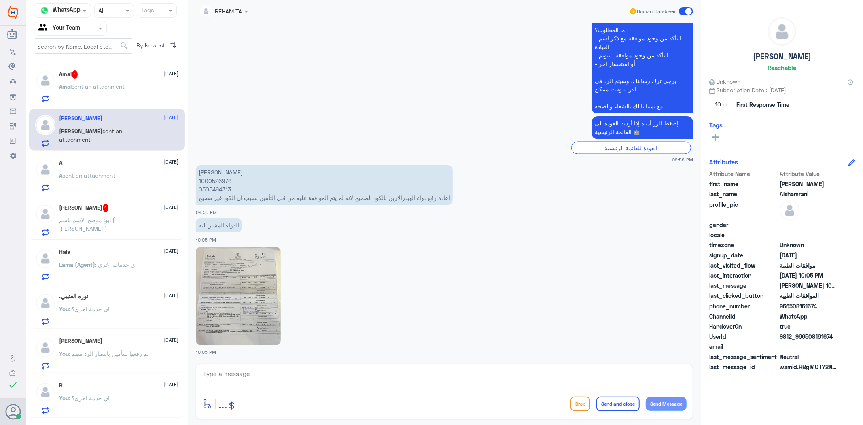
click at [98, 86] on span "sent an attachment" at bounding box center [98, 86] width 53 height 7
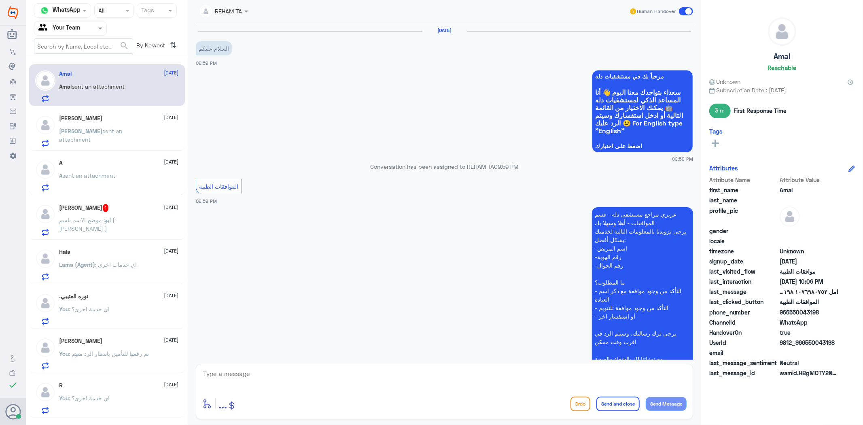
scroll to position [375, 0]
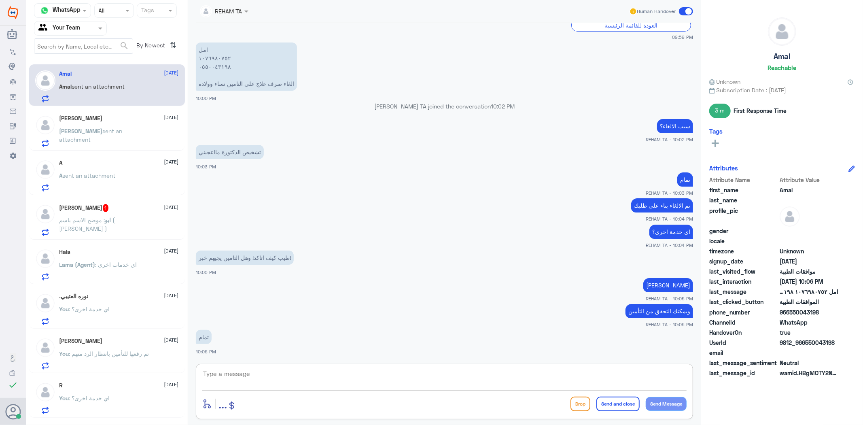
click at [238, 378] on textarea at bounding box center [444, 378] width 485 height 20
click at [675, 237] on p "اي خدمة اخرى؟" at bounding box center [672, 232] width 44 height 14
click at [676, 232] on p "اي خدمة اخرى؟" at bounding box center [672, 232] width 44 height 14
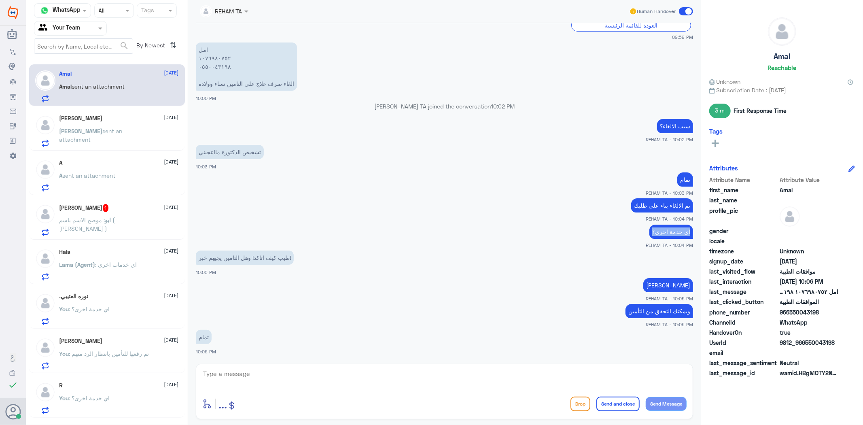
copy div "اي خدمة اخرى؟"
click at [441, 385] on textarea at bounding box center [444, 378] width 485 height 20
paste textarea "اي خدمة اخرى؟"
type textarea "اي خدمة اخرى؟"
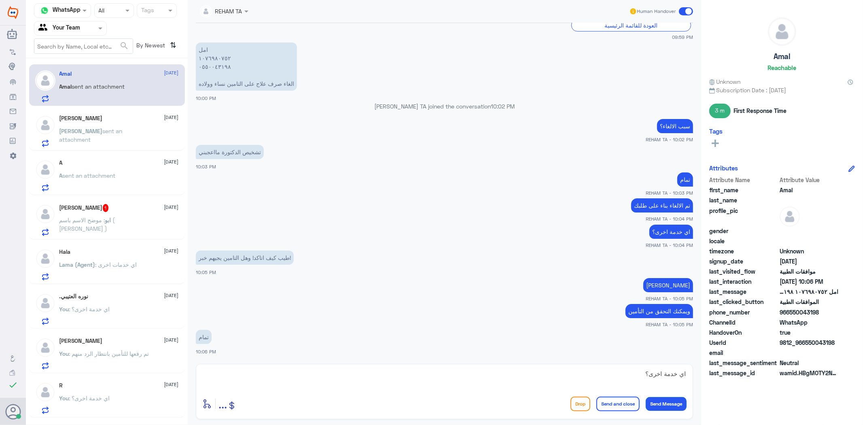
click at [666, 404] on button "Send Message" at bounding box center [666, 404] width 41 height 14
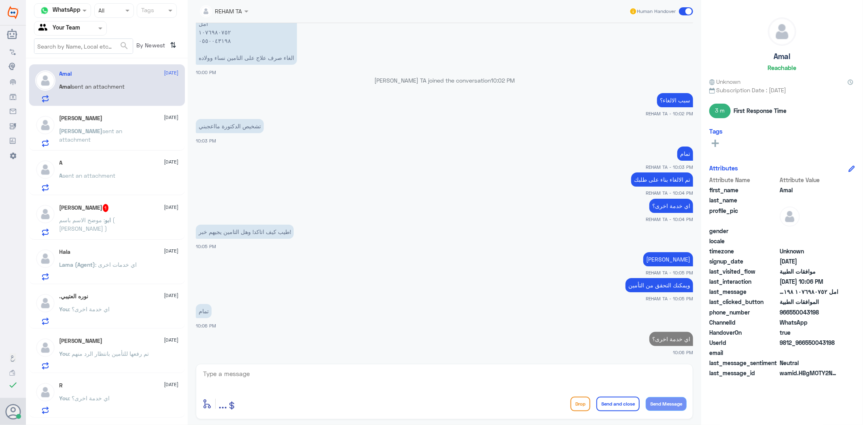
click at [139, 127] on div "Ali Alshamrani 13 August Ali sent an attachment" at bounding box center [119, 131] width 119 height 32
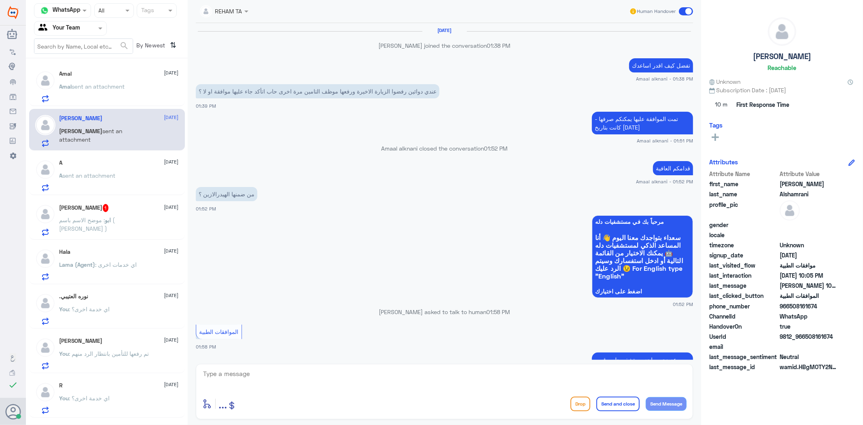
click at [135, 161] on div "A 13 August" at bounding box center [119, 162] width 119 height 7
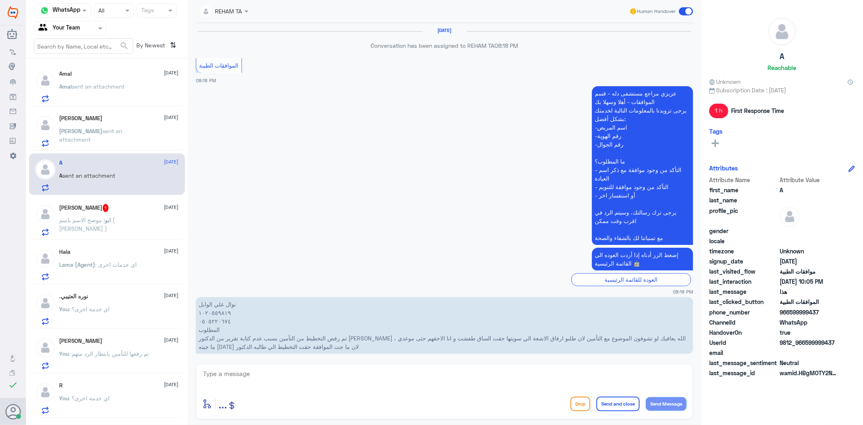
scroll to position [786, 0]
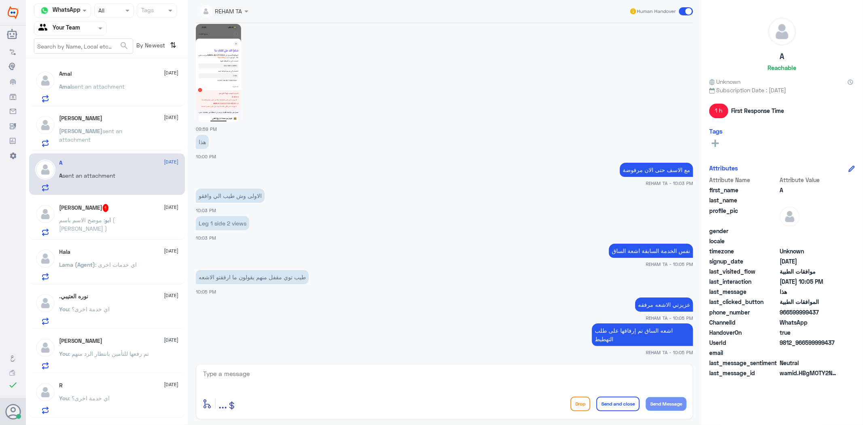
click at [140, 130] on div "Ali sent an attachment" at bounding box center [119, 138] width 119 height 18
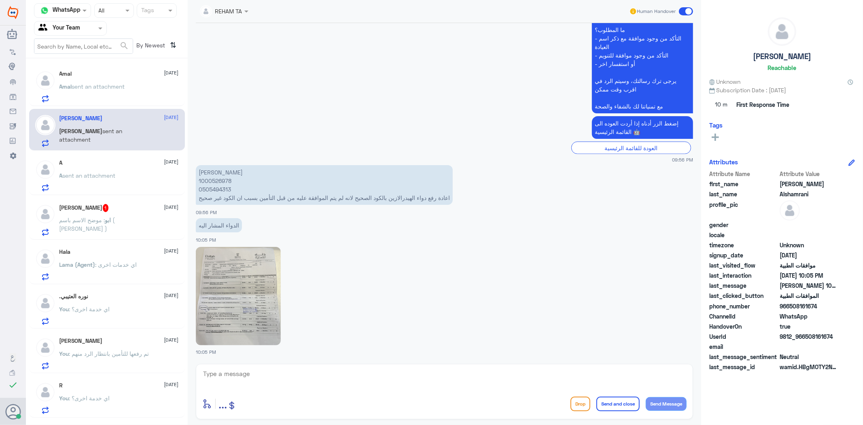
scroll to position [1046, 0]
click at [220, 177] on p "أحمد الشمراني 1000526978 0505494313 اعادة رفع دواء الهيدرالازين بالكود الصحيح ل…" at bounding box center [324, 185] width 257 height 40
copy p "1000526978"
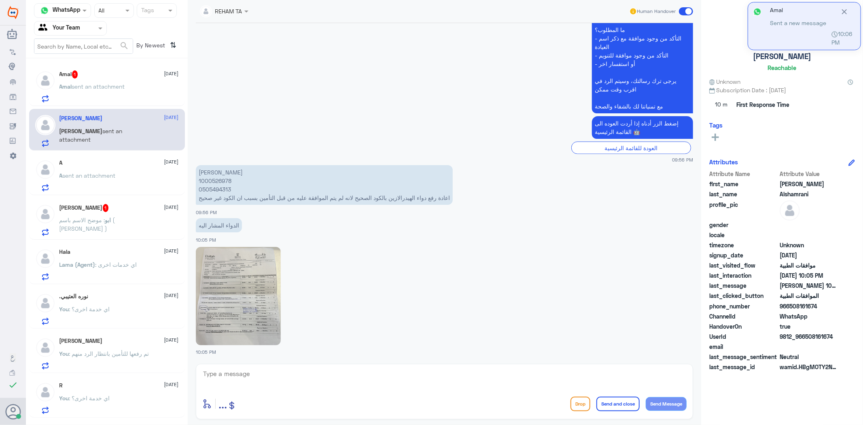
click at [86, 82] on p "Amal sent an attachment" at bounding box center [93, 92] width 66 height 20
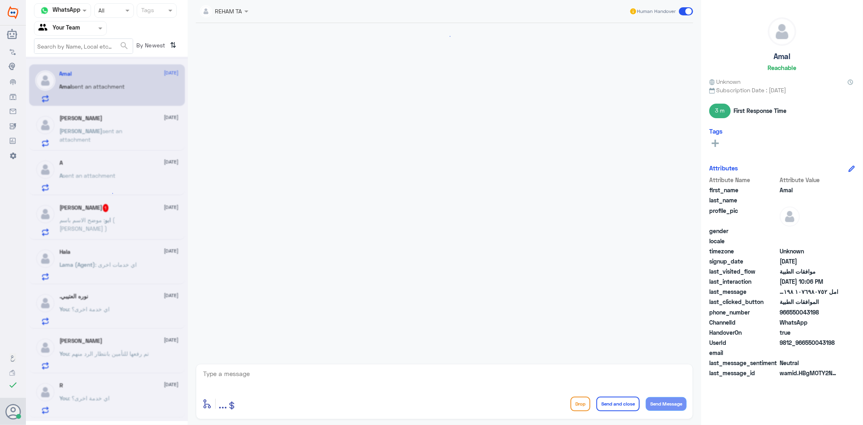
scroll to position [429, 0]
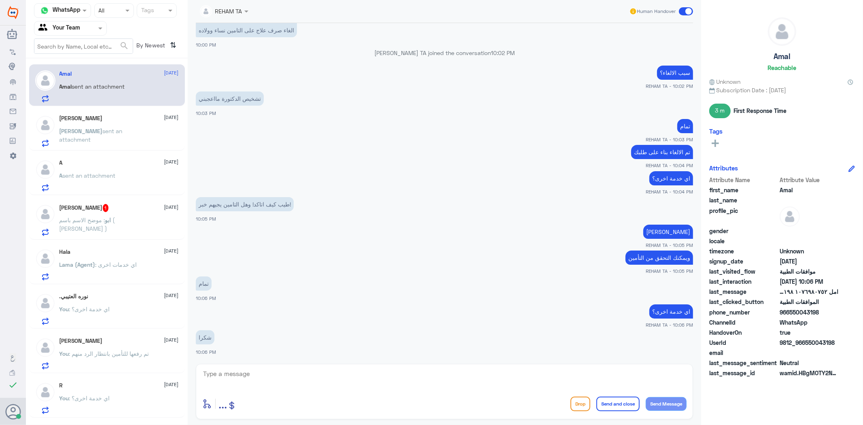
click at [345, 40] on div "امل ١٠٧٦٩٨٠٧٥٢ ٠٥٥٠٠٤٣١٩٨ الغاء صرف علاج على التامين نساء وولاده 10:00 PM" at bounding box center [445, 18] width 498 height 62
click at [322, 369] on textarea at bounding box center [444, 378] width 485 height 20
paste textarea "العفو ..قدامكم العافية"
type textarea "العفو ..قدامكم العافية"
click at [622, 404] on button "Send and close" at bounding box center [618, 404] width 43 height 15
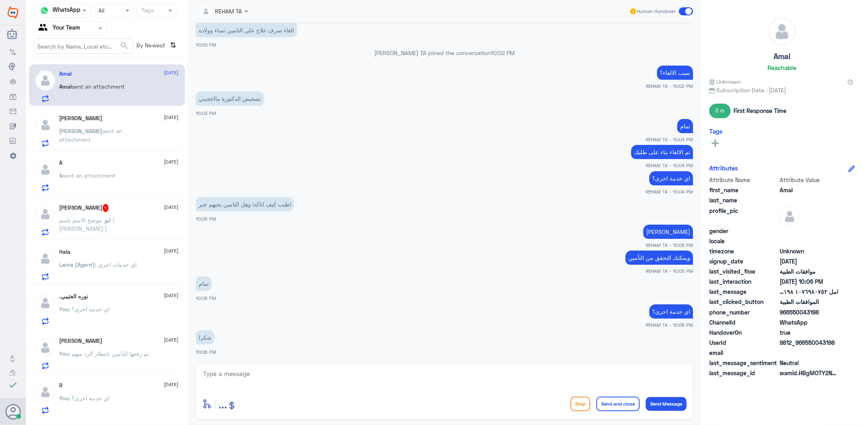
scroll to position [455, 0]
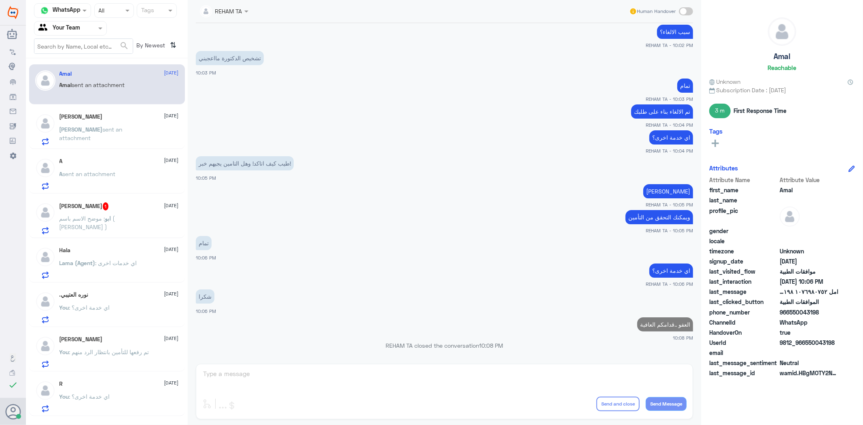
click at [111, 142] on p "Ali sent an attachment" at bounding box center [105, 135] width 91 height 20
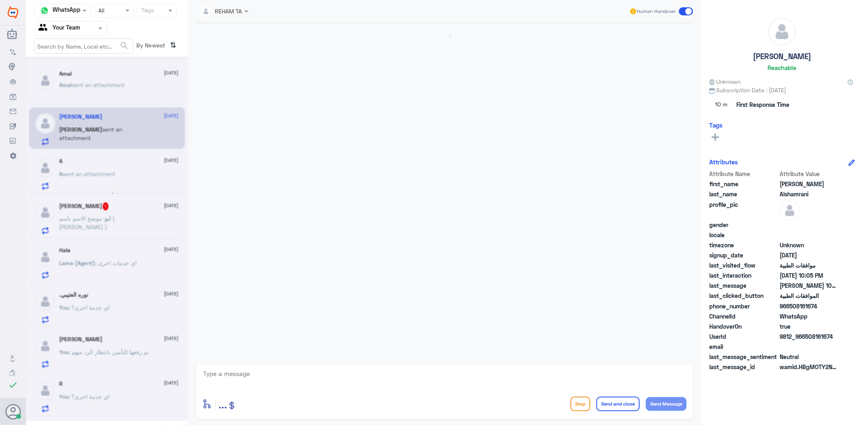
scroll to position [1046, 0]
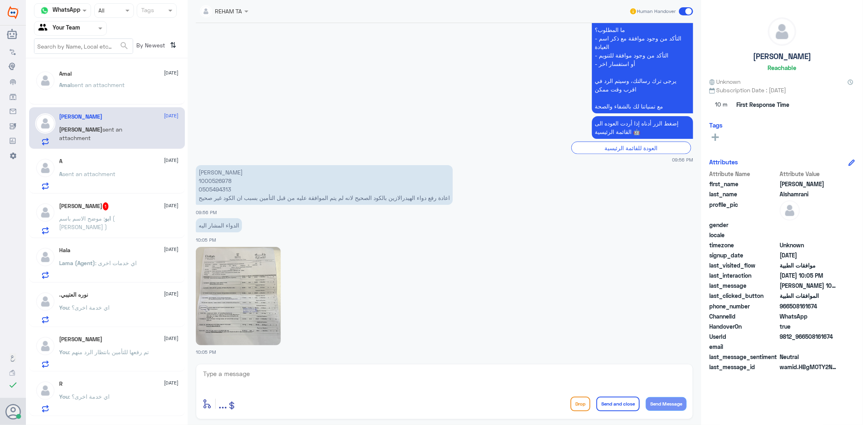
click at [127, 181] on div "A sent an attachment" at bounding box center [119, 181] width 119 height 18
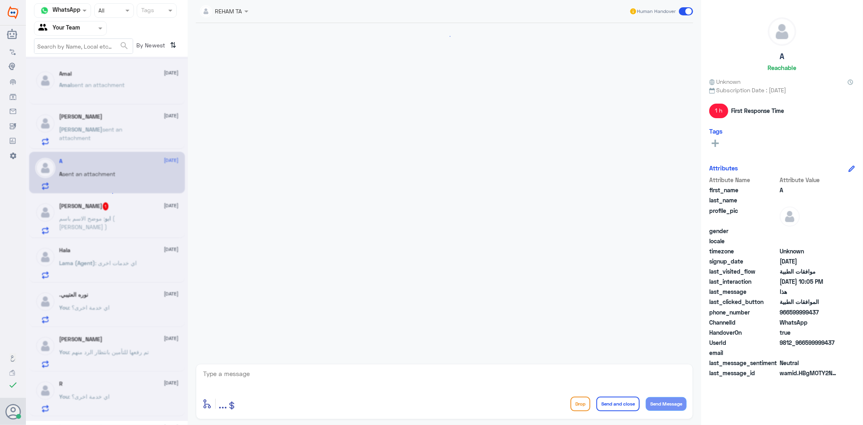
scroll to position [786, 0]
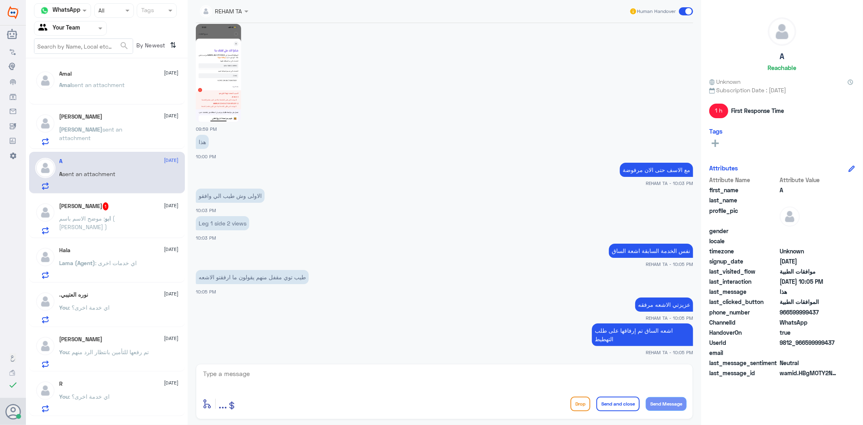
click at [102, 256] on div "Hala 13 August Lama (Agent) : اي خدمات اخرى" at bounding box center [119, 263] width 119 height 32
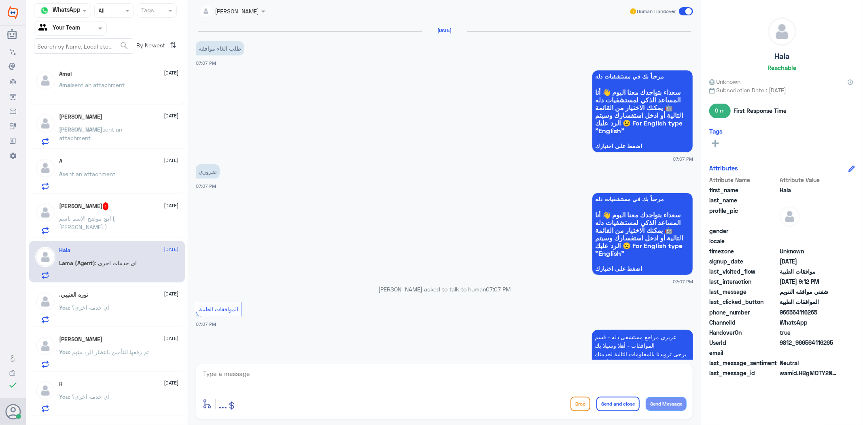
scroll to position [774, 0]
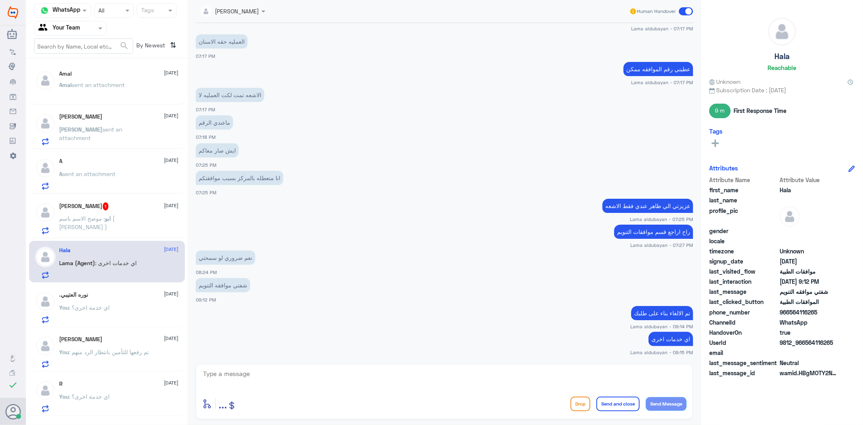
click at [114, 216] on span ": موضح الاسم باسم ( مهدي )" at bounding box center [88, 222] width 56 height 15
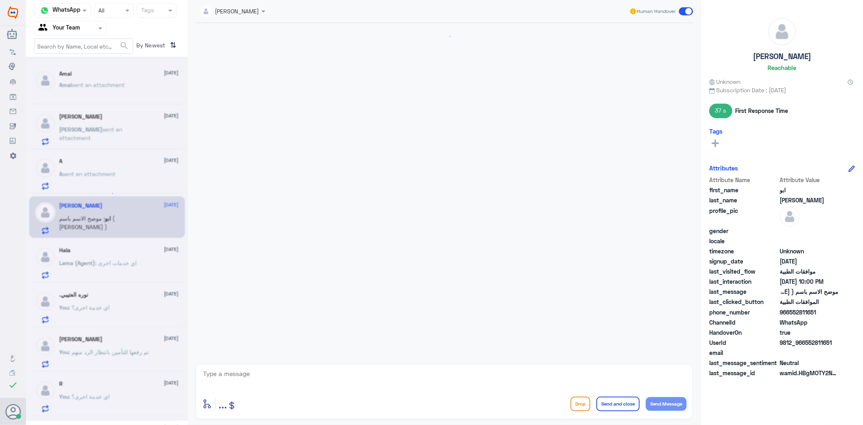
scroll to position [320, 0]
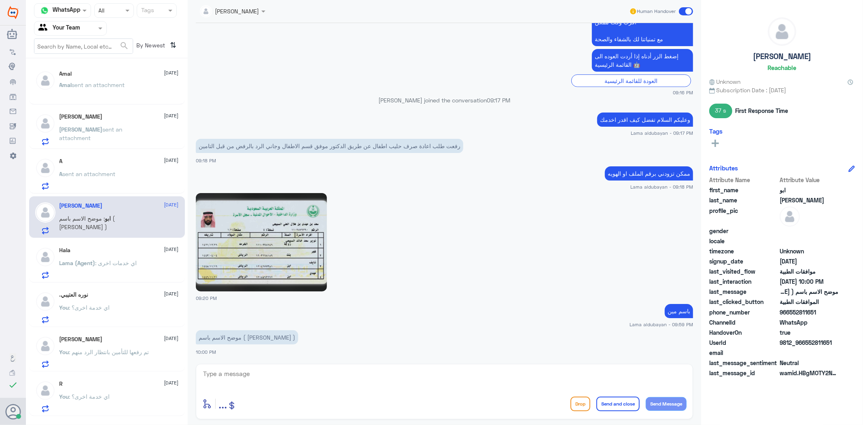
click at [103, 309] on span ": اي خدمة اخرى؟" at bounding box center [89, 307] width 41 height 7
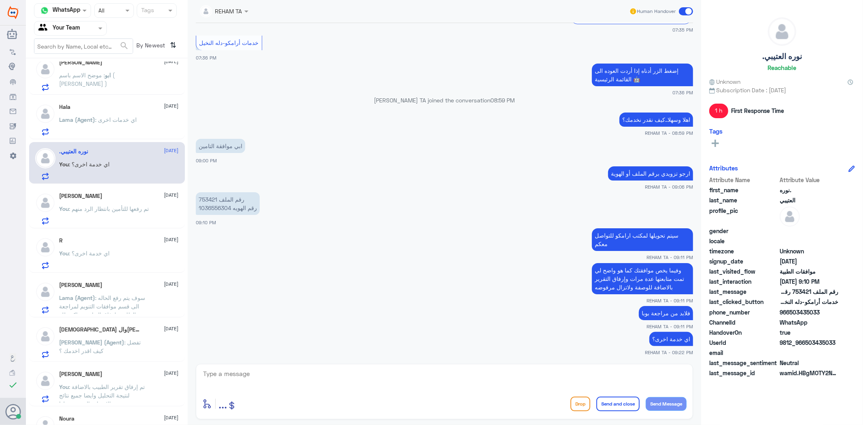
scroll to position [169, 0]
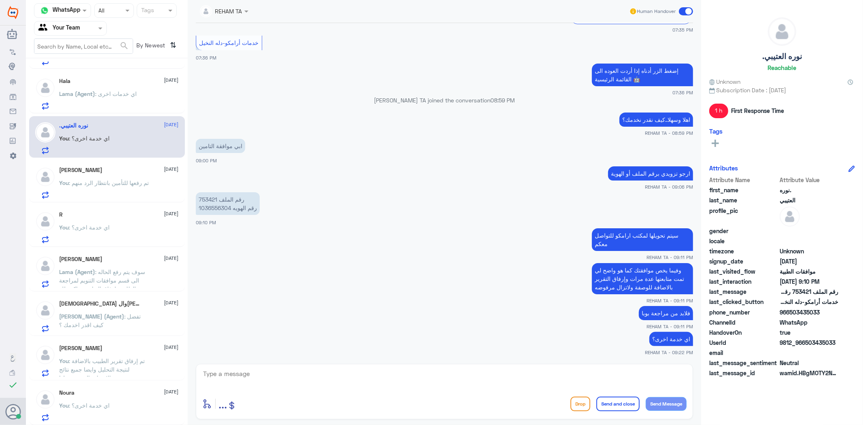
click at [151, 196] on div "You : تم رفعها للتأمين بانتظار الرد منهم" at bounding box center [119, 190] width 119 height 18
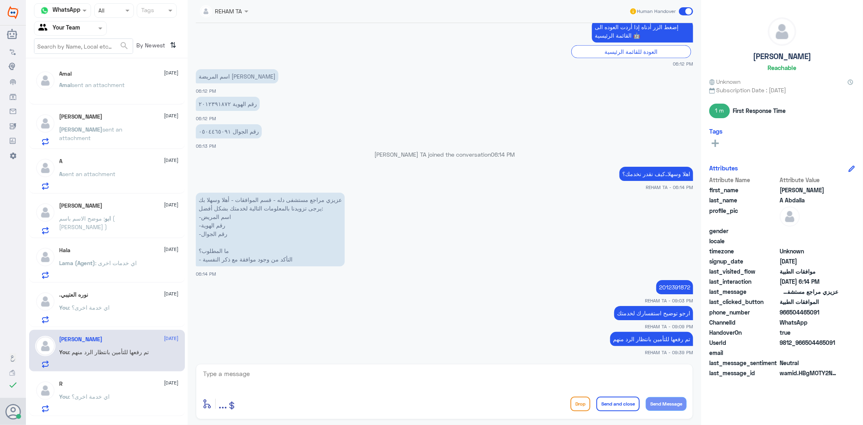
click at [128, 65] on div "Amal 13 August Amal sent an attachment" at bounding box center [107, 84] width 156 height 40
click at [120, 82] on span "sent an attachment" at bounding box center [98, 84] width 53 height 7
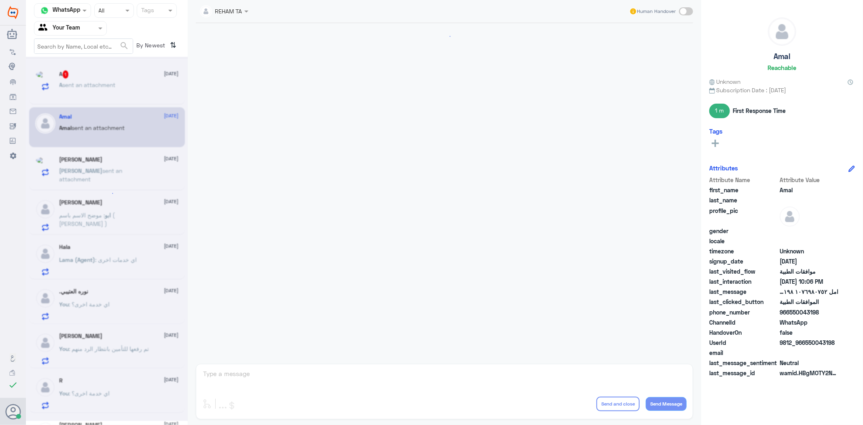
scroll to position [470, 0]
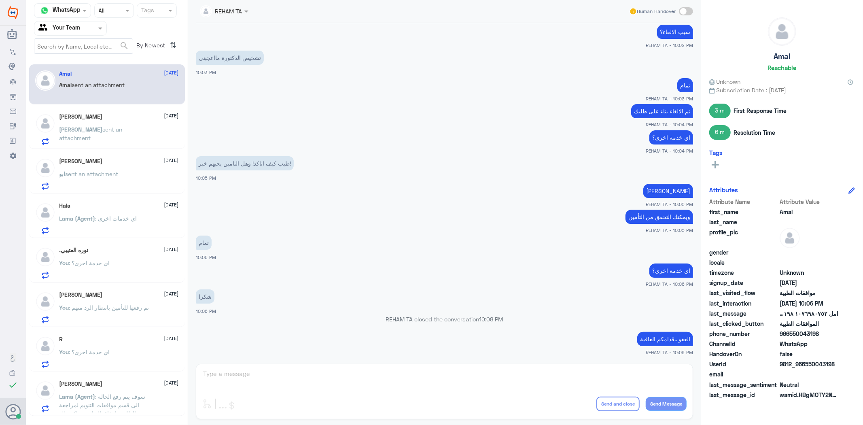
click at [120, 83] on span "sent an attachment" at bounding box center [98, 84] width 53 height 7
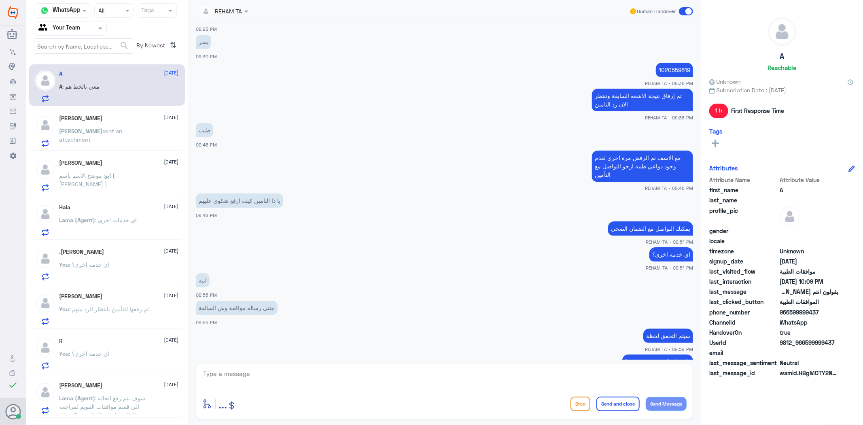
scroll to position [346, 0]
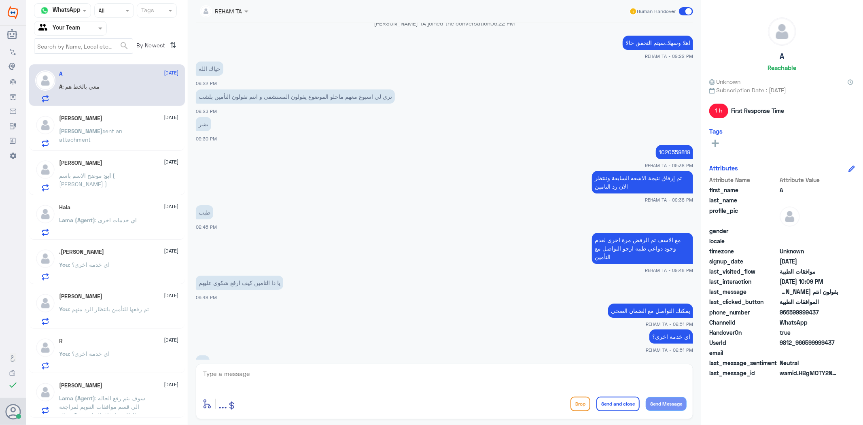
click at [674, 150] on p "1020559819" at bounding box center [674, 152] width 37 height 14
copy p "1020559819"
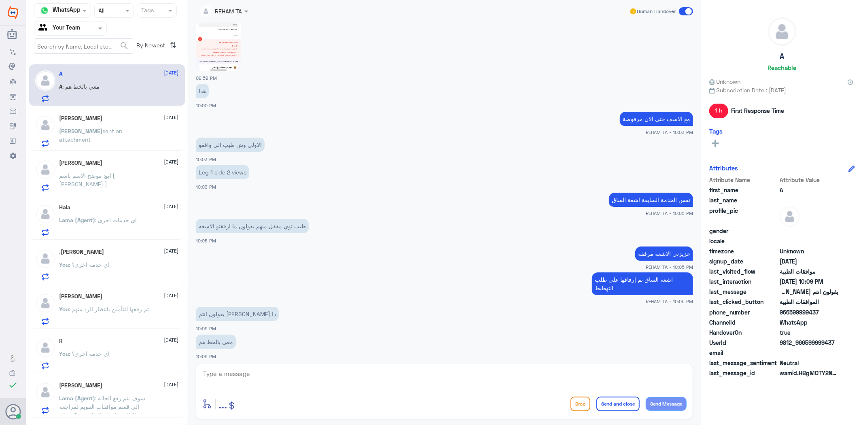
scroll to position [841, 0]
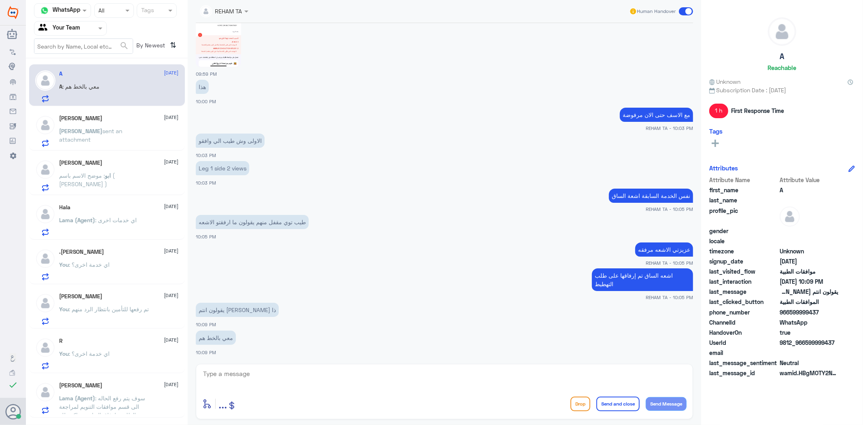
click at [269, 378] on textarea at bounding box center [444, 378] width 485 height 20
type textarea "رفع ماذا؟"
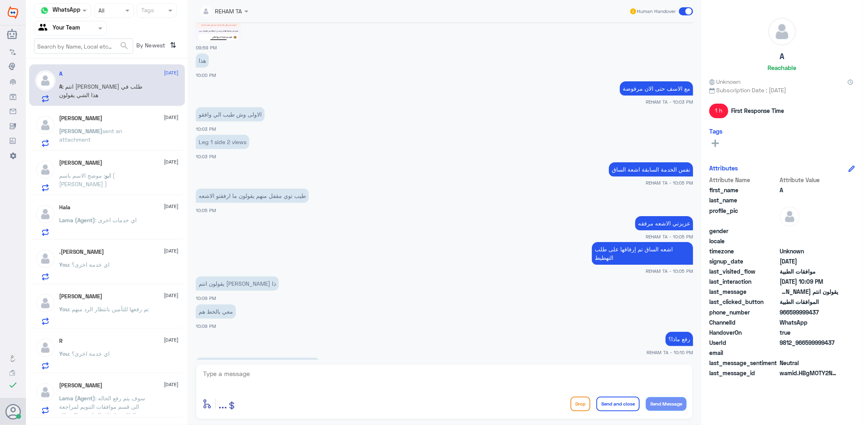
scroll to position [895, 0]
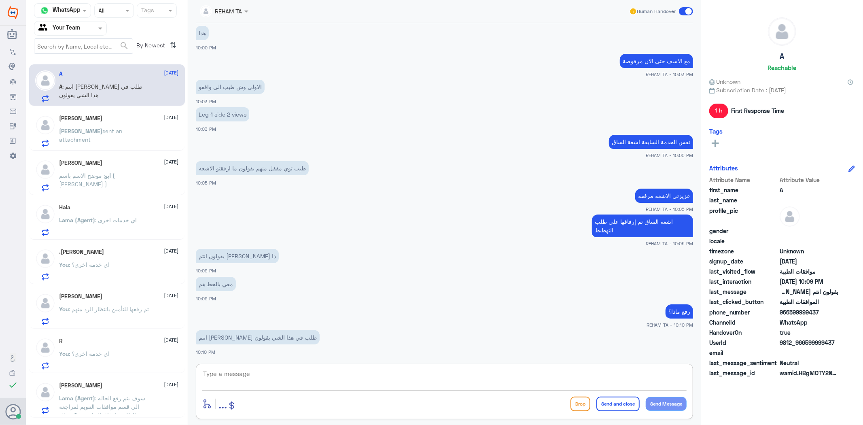
click at [331, 381] on textarea at bounding box center [444, 378] width 485 height 20
click at [306, 349] on div "انتم رفعتو طلب في هذا الشي يقولون 10:10 PM" at bounding box center [445, 342] width 498 height 28
click at [305, 365] on div "enter flow name ... Drop Send and close Send Message" at bounding box center [445, 391] width 498 height 55
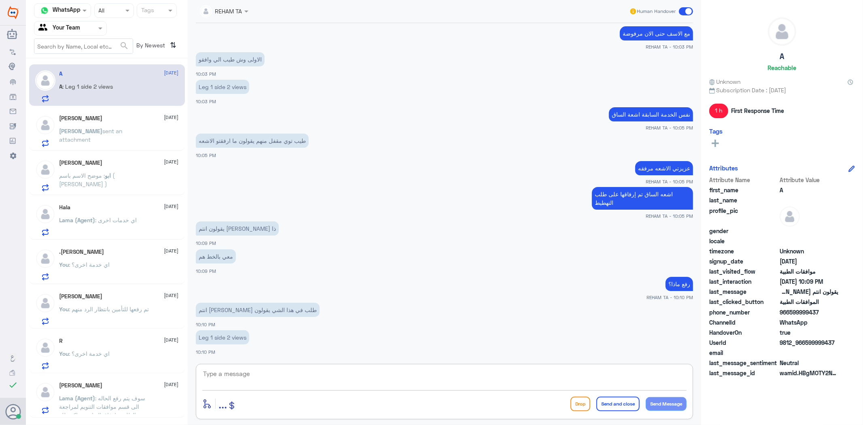
click at [305, 380] on textarea at bounding box center [444, 378] width 485 height 20
click at [322, 382] on textarea "عزيزتي هو طلب" at bounding box center [444, 378] width 485 height 20
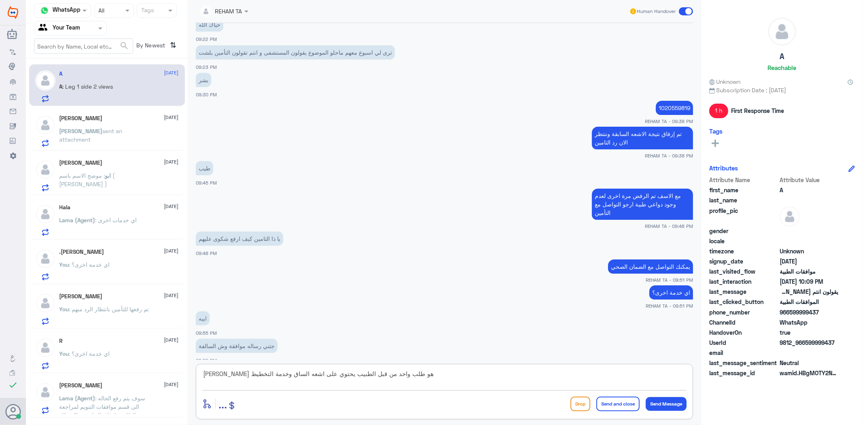
scroll to position [383, 0]
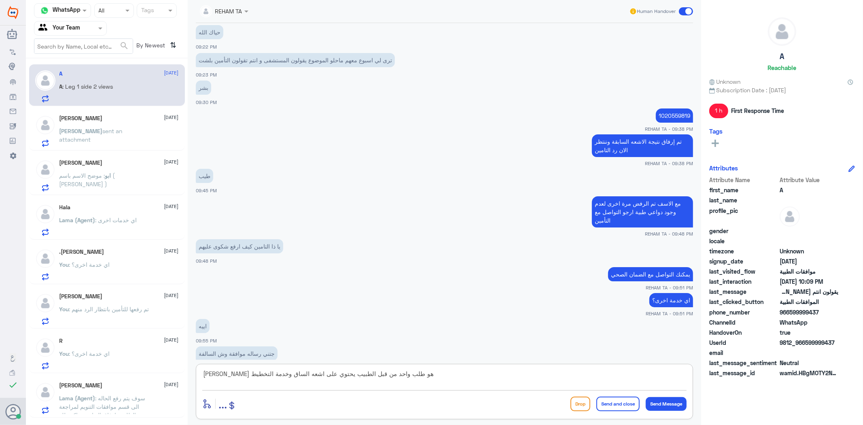
click at [671, 119] on p "1020559819" at bounding box center [674, 115] width 37 height 14
copy p "1020559819"
click at [415, 391] on div "عزيزتي هو طلب واحد من قبل الطبيب يحتوي على اشعه الساق وخدمة التخطيط enter flow …" at bounding box center [445, 391] width 498 height 55
click at [418, 380] on textarea "عزيزتي هو طلب واحد من قبل الطبيب يحتوي على اشعه الساق وخدمة التخطيط" at bounding box center [444, 378] width 485 height 20
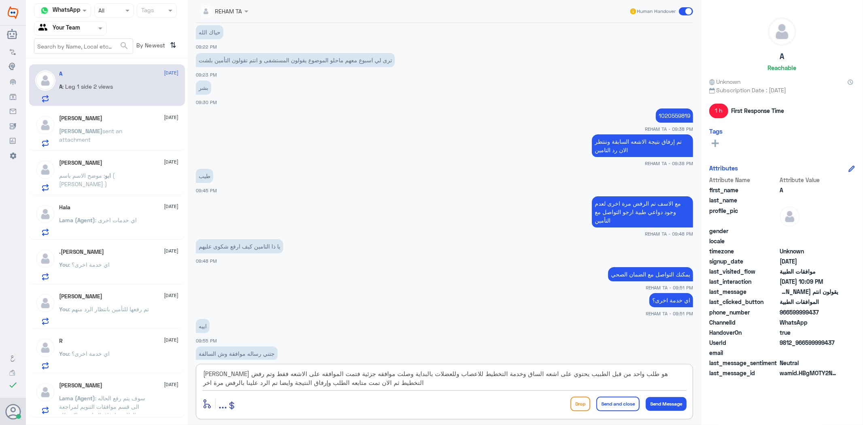
type textarea "عزيزتي هو طلب واحد من قبل الطبيب يحتوي على اشعه الساق وخدمة التخطيط للاعصاب ولل…"
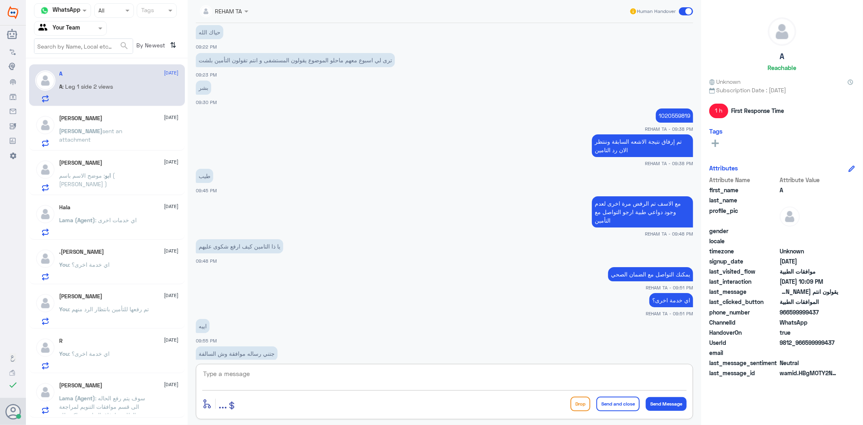
scroll to position [999, 0]
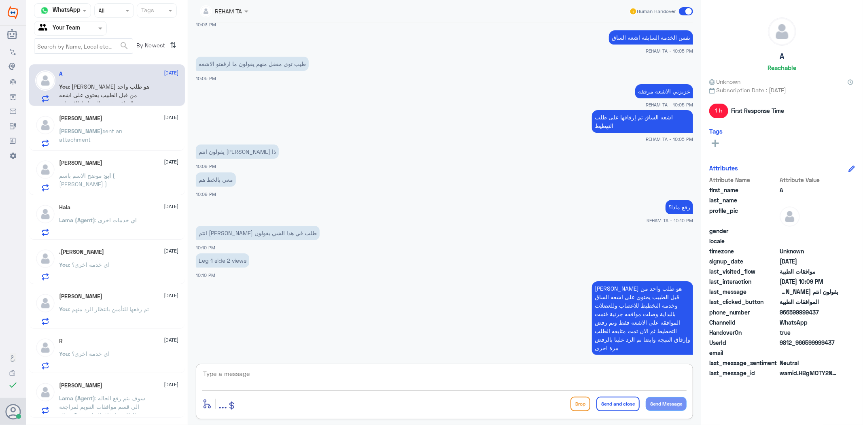
click at [400, 379] on textarea at bounding box center [444, 378] width 485 height 20
drag, startPoint x: 397, startPoint y: 373, endPoint x: 392, endPoint y: 373, distance: 4.9
click at [396, 373] on textarea at bounding box center [444, 378] width 485 height 20
click at [245, 259] on p "Leg 1 side 2 views" at bounding box center [222, 260] width 53 height 14
click at [244, 259] on p "Leg 1 side 2 views" at bounding box center [222, 260] width 53 height 14
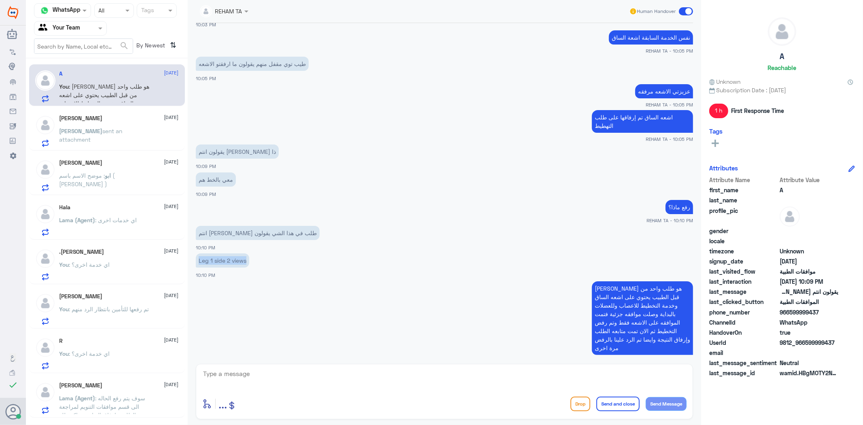
click at [244, 259] on p "Leg 1 side 2 views" at bounding box center [222, 260] width 53 height 14
copy div "Leg 1 side 2 views"
click at [394, 387] on textarea at bounding box center [444, 378] width 485 height 20
paste textarea "Leg 1 side 2 views"
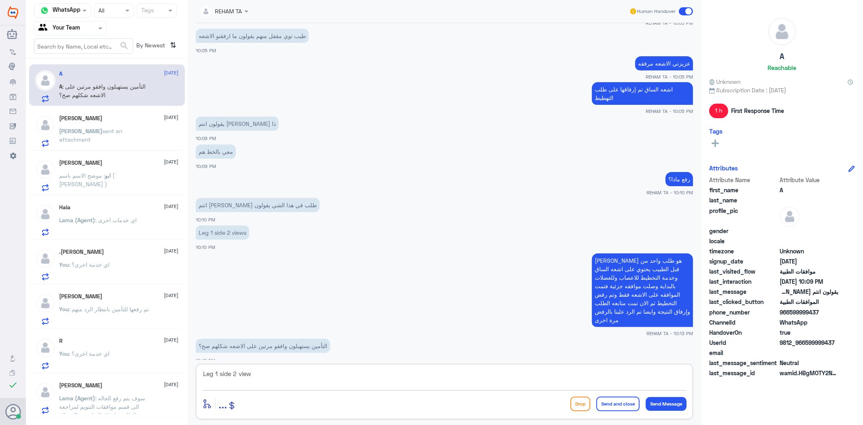
scroll to position [0, 0]
type textarea "L"
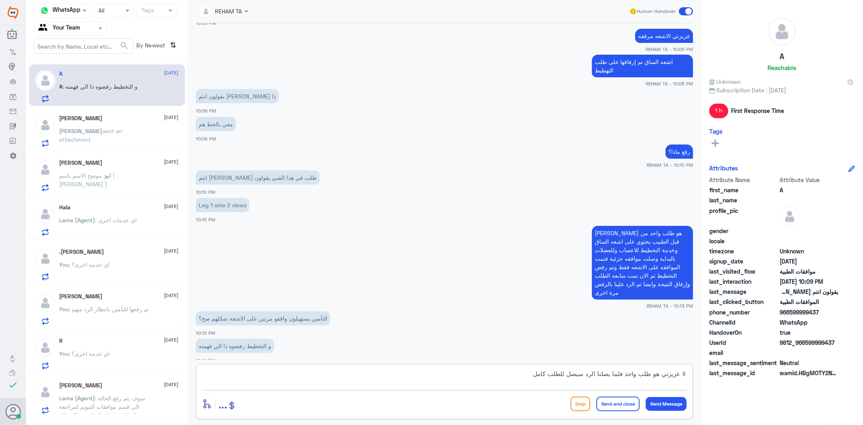
type textarea "لا عزيزتي هو طلب واحد فلما يصلنا الرد سيصل للطلب كامل"
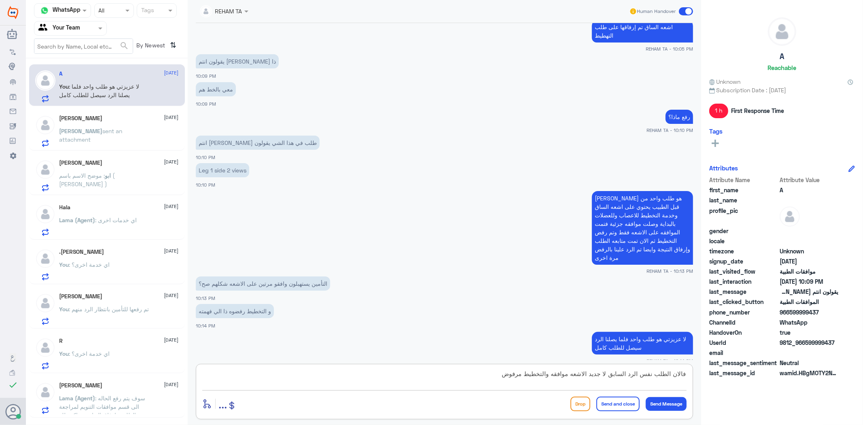
type textarea "فالان الطلب نفس الرد السابق لا جديد الاشعه موافقه والتخطيط مرفوض"
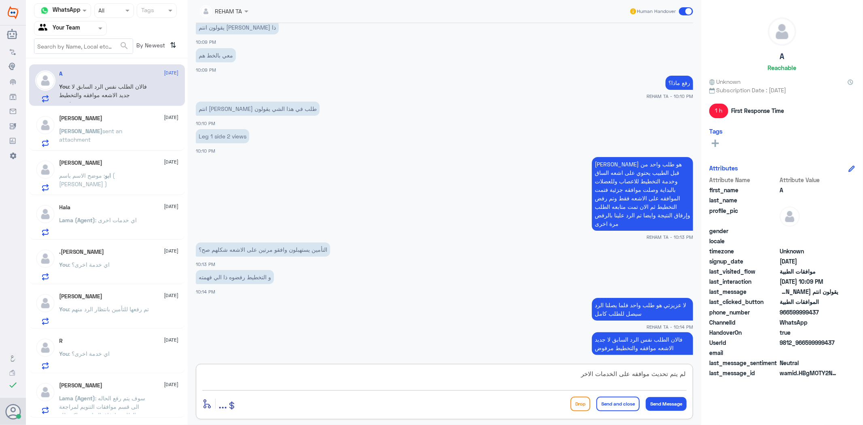
type textarea "لم يتم تحديث موافقه على الخدمات الاخرى"
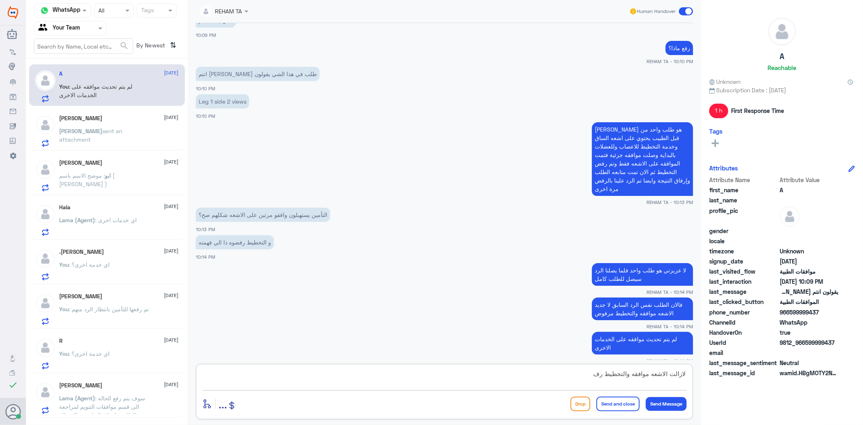
type textarea "لازالت الاشعه موافقه والتخطيط رفض"
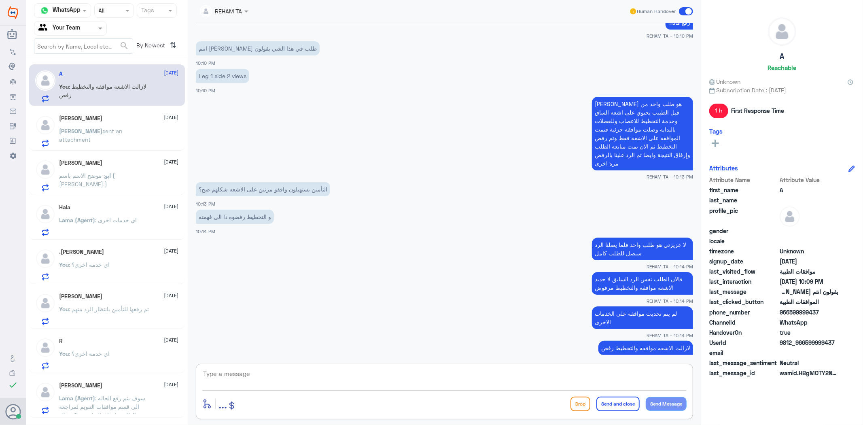
scroll to position [1212, 0]
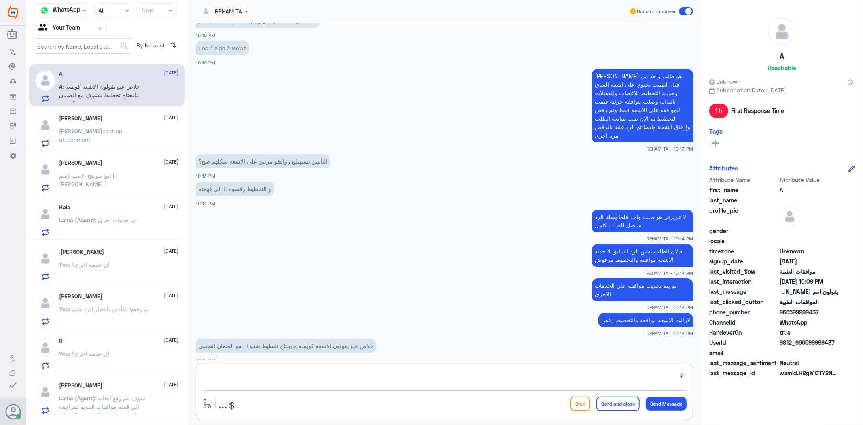
type textarea "ا"
type textarea "ص"
type textarea "تمام براحتك"
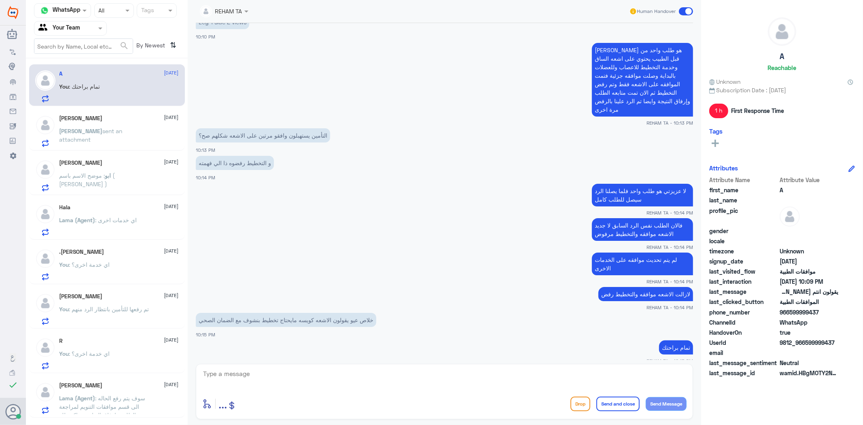
click at [285, 41] on div "عزيزتي هو طلب واحد من قبل الطبيب يحتوي على اشعه الساق وخدمة التخطيط للاعصاب ولل…" at bounding box center [445, 83] width 498 height 85
click at [279, 368] on textarea at bounding box center [444, 378] width 485 height 20
paste textarea "اي خدمة اخرى؟"
type textarea "اي خدمة اخرى؟"
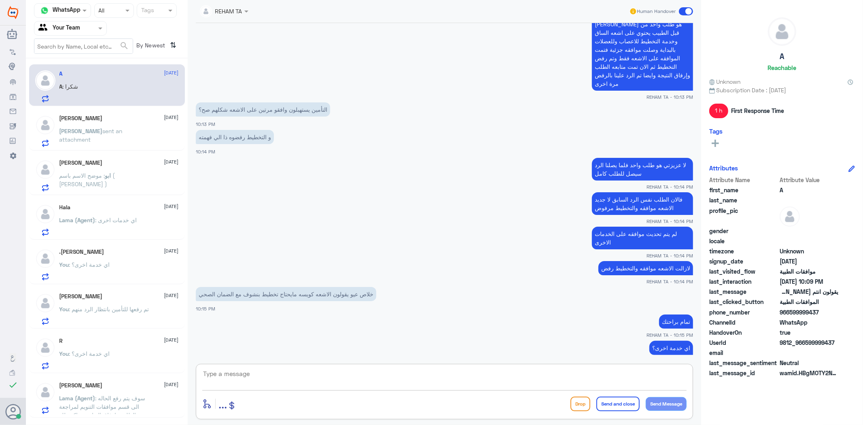
scroll to position [1291, 0]
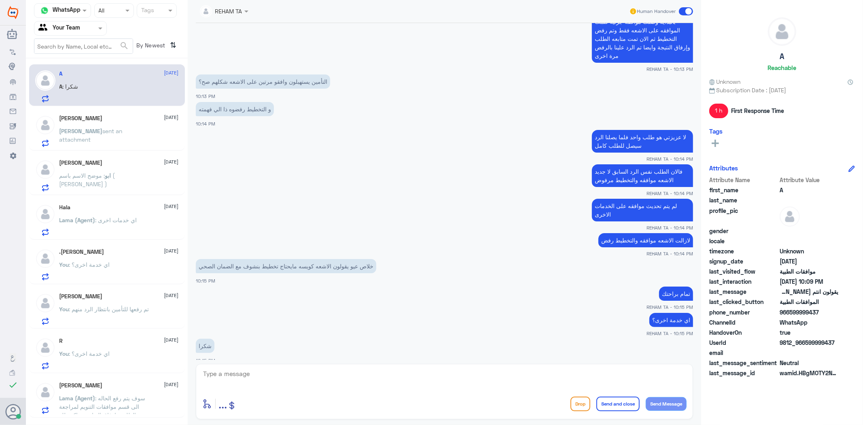
click at [264, 31] on app-msgs-text "عزيزتي هو طلب واحد من قبل الطبيب يحتوي على اشعه الساق وخدمة التخطيط للاعصاب ولل…" at bounding box center [445, 26] width 498 height 74
click at [285, 392] on div "enter flow name ... Drop Send and close Send Message" at bounding box center [445, 391] width 498 height 55
click at [285, 381] on textarea at bounding box center [444, 378] width 485 height 20
paste textarea "العفو ..قدامكم العافية"
type textarea "العفو ..قدامكم العافية"
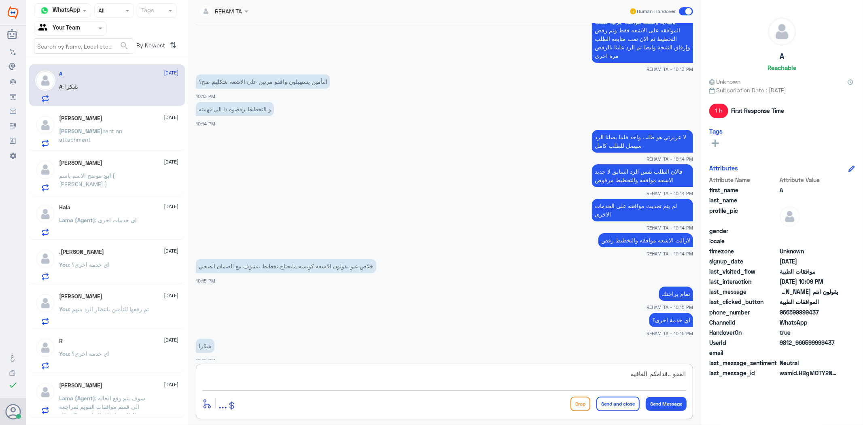
click at [613, 401] on button "Send and close" at bounding box center [618, 404] width 43 height 15
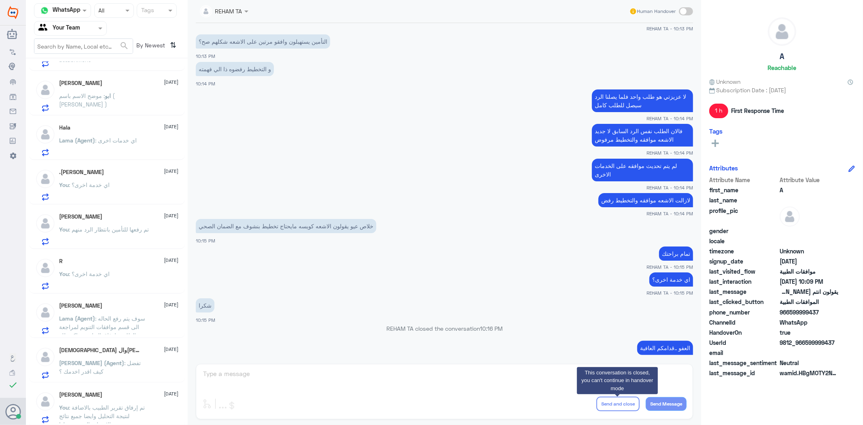
scroll to position [125, 0]
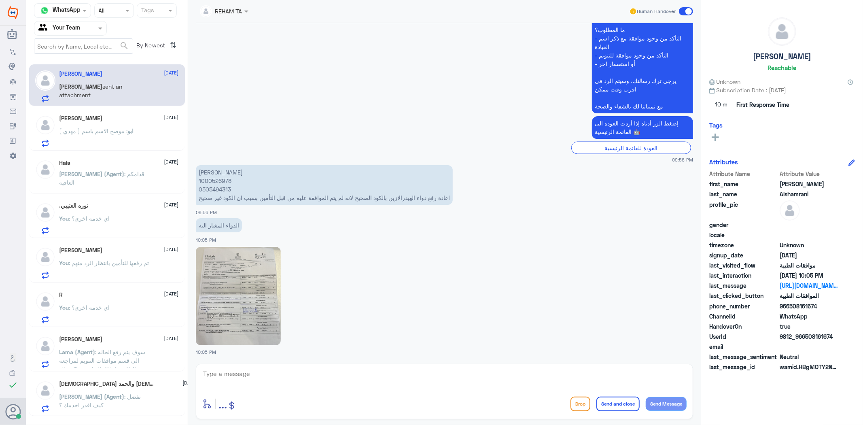
click at [91, 131] on span ": موضح الاسم باسم ( مهدي )" at bounding box center [94, 131] width 68 height 7
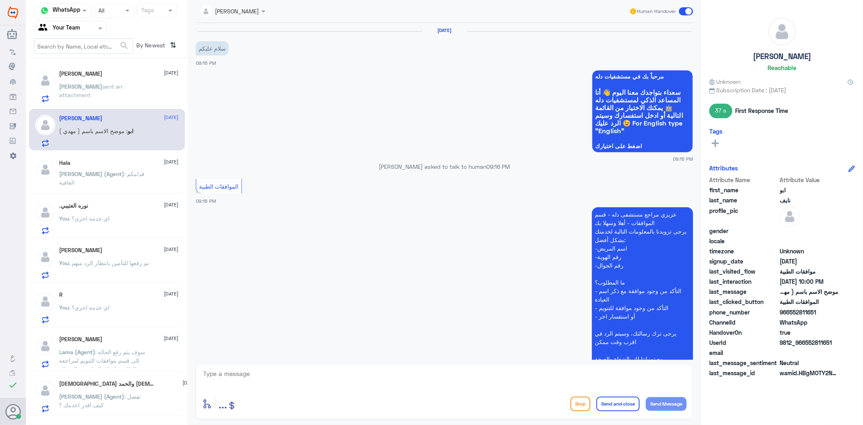
scroll to position [320, 0]
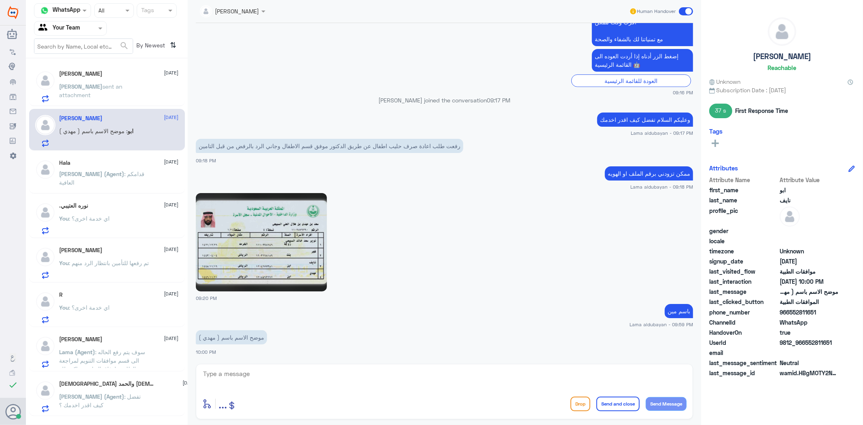
click at [85, 181] on p "[PERSON_NAME] (Agent) : قدامكم العافية" at bounding box center [105, 180] width 91 height 20
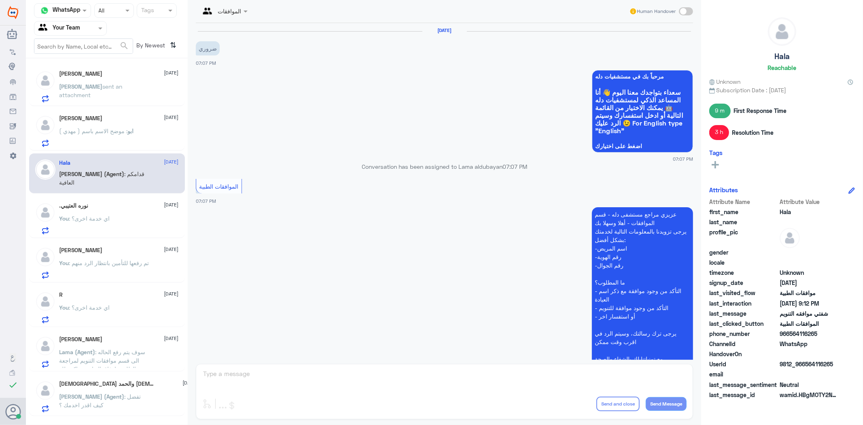
scroll to position [691, 0]
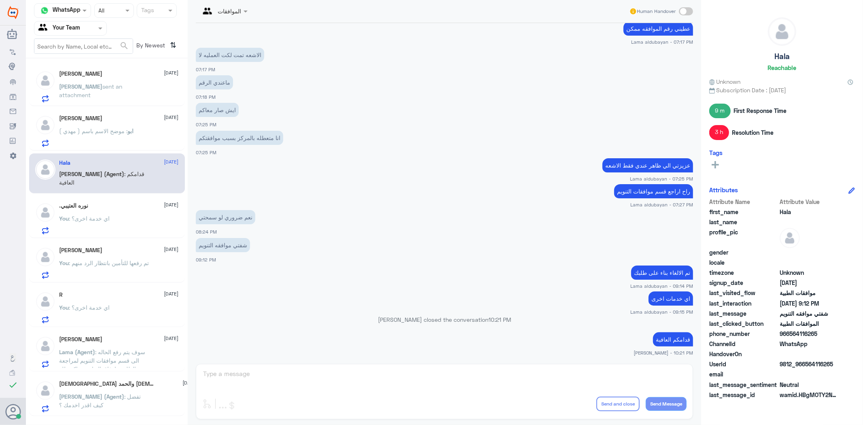
click at [110, 214] on div ".نوره العتيبي [DATE] You : اي خدمة اخرى؟" at bounding box center [119, 218] width 119 height 32
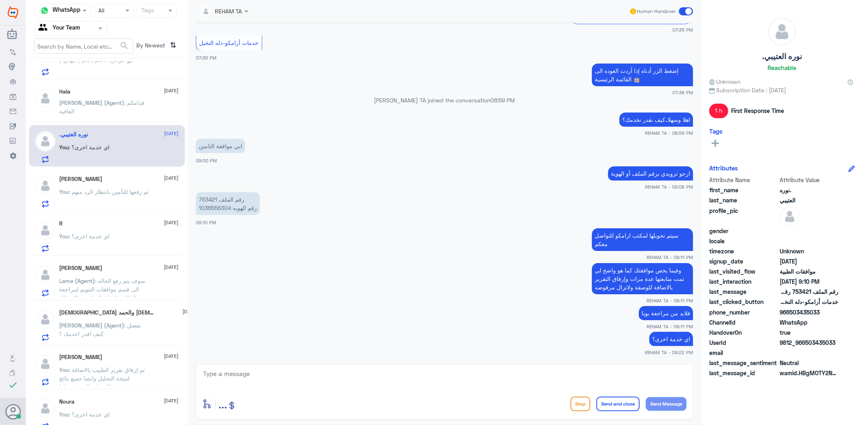
scroll to position [80, 0]
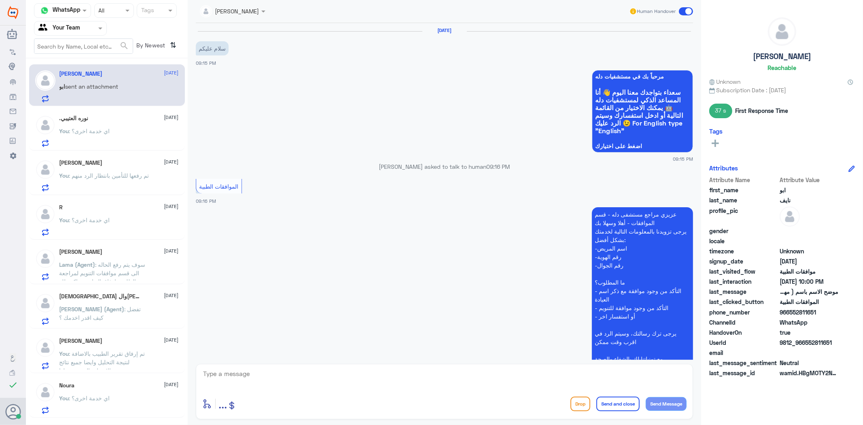
scroll to position [320, 0]
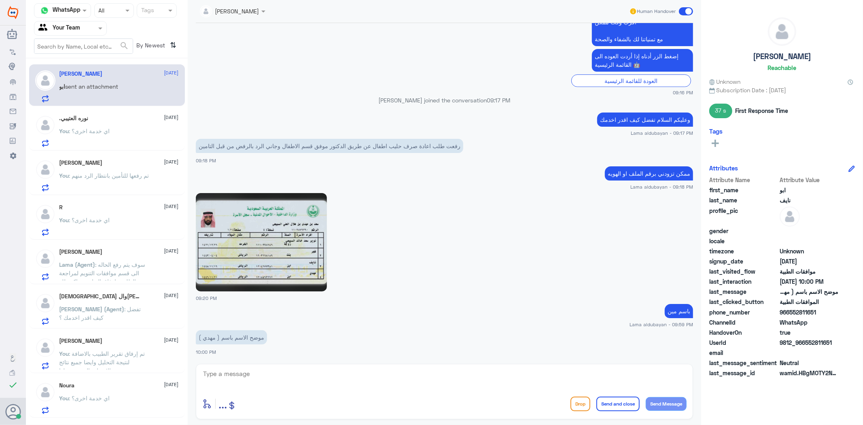
click at [120, 119] on div ".[PERSON_NAME] [DATE]" at bounding box center [119, 118] width 119 height 7
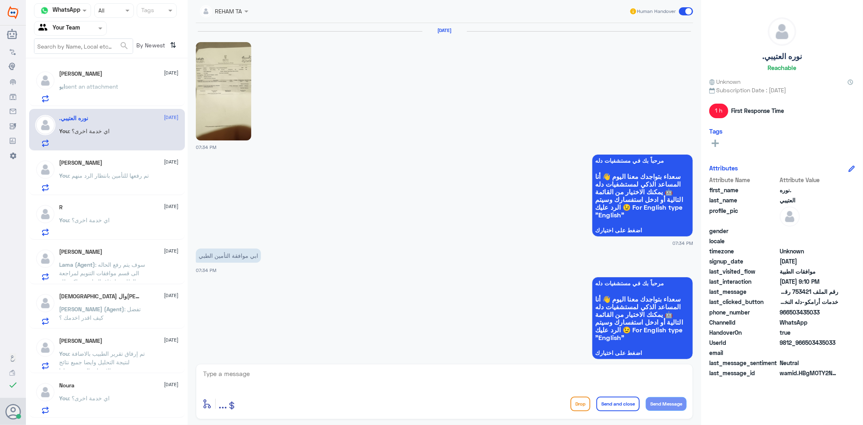
scroll to position [589, 0]
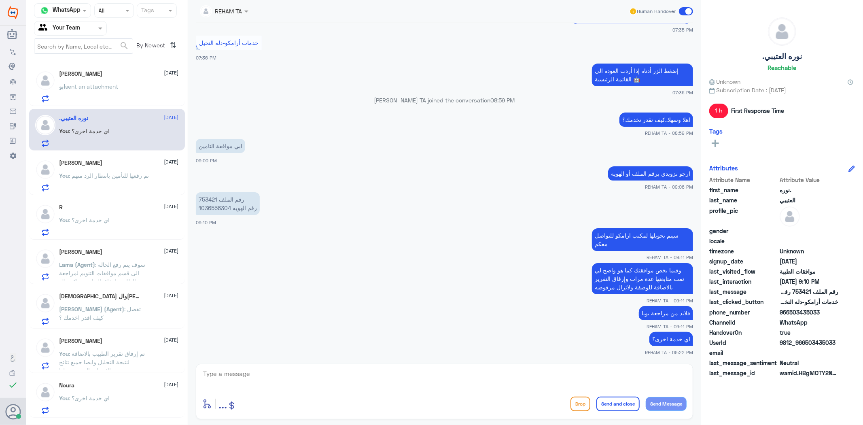
click at [128, 181] on p "You : تم رفعها للتأمين بانتظار الرد منهم" at bounding box center [105, 181] width 90 height 20
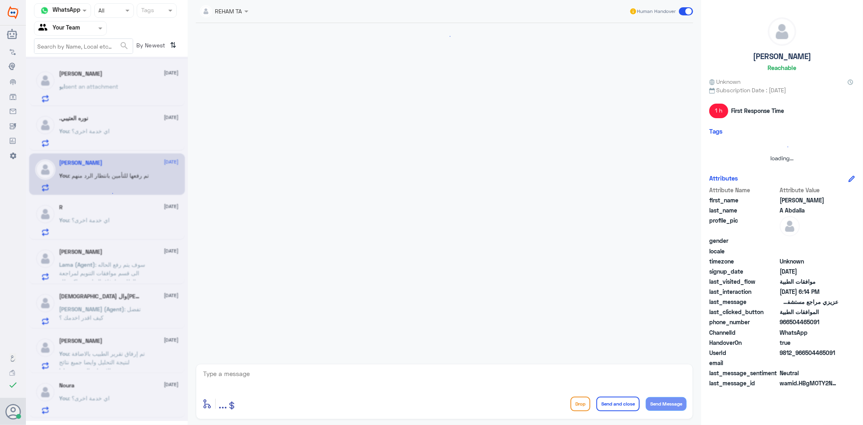
scroll to position [940, 0]
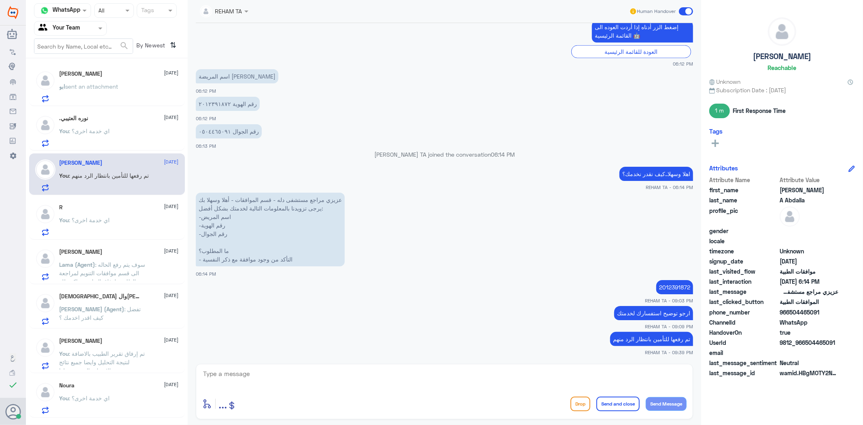
click at [111, 83] on span "sent an attachment" at bounding box center [92, 86] width 53 height 7
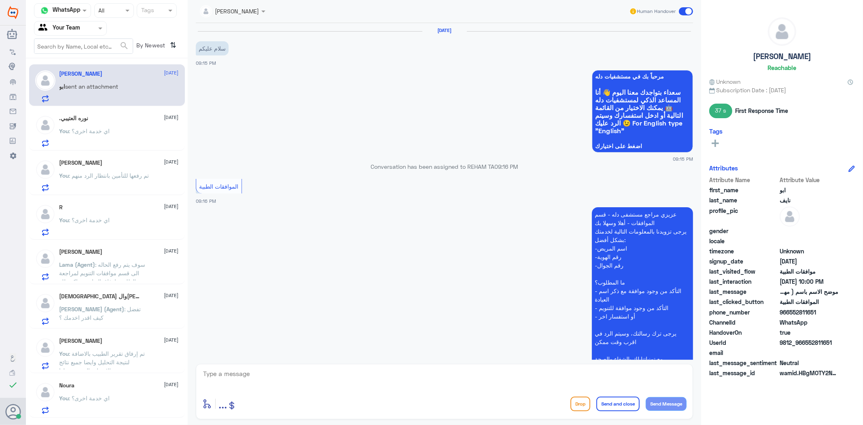
scroll to position [320, 0]
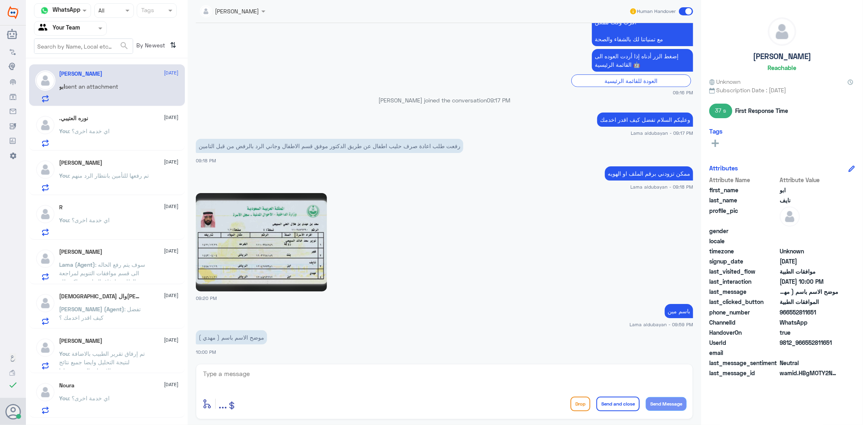
click at [128, 107] on div "[PERSON_NAME] [DATE][PERSON_NAME] sent an attachment .[PERSON_NAME] [DATE] You …" at bounding box center [107, 241] width 162 height 359
click at [132, 128] on div ".[PERSON_NAME] [DATE] You : اي خدمة اخرى؟" at bounding box center [119, 131] width 119 height 32
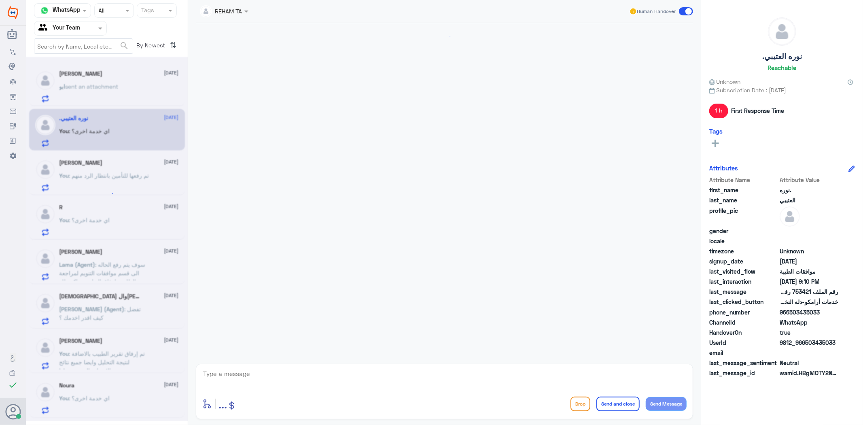
scroll to position [589, 0]
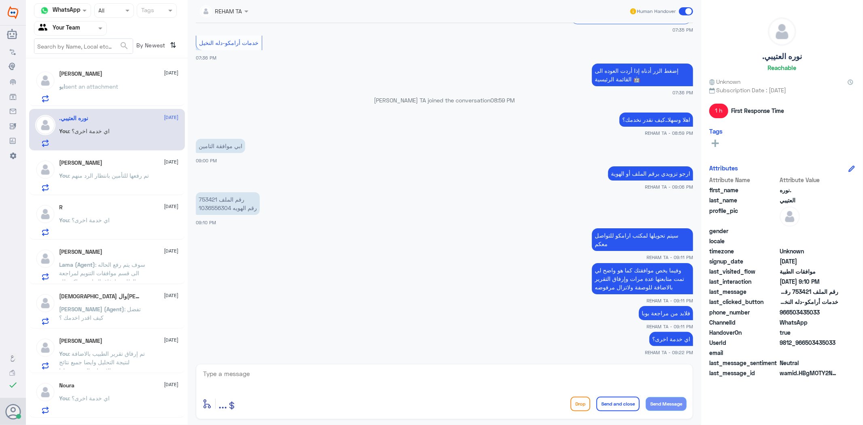
click at [115, 219] on div "You : اي خدمة اخرى؟" at bounding box center [119, 227] width 119 height 18
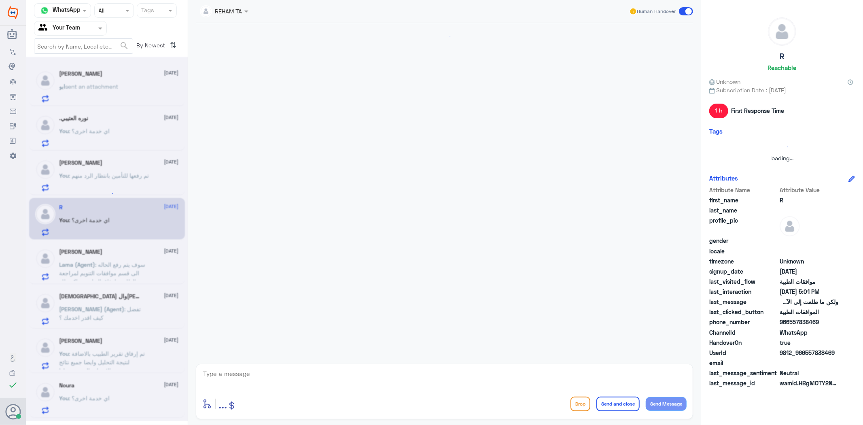
scroll to position [1115, 0]
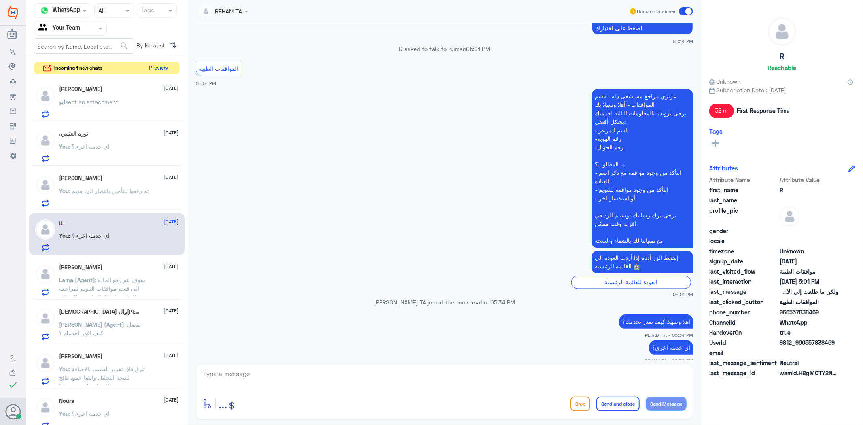
click at [153, 67] on button "Preview" at bounding box center [158, 68] width 25 height 13
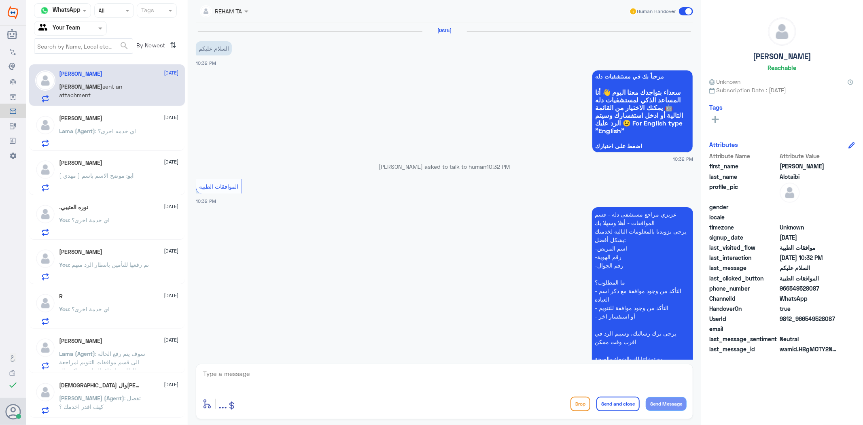
click at [102, 128] on span ": اي خدمه اخرى؟" at bounding box center [116, 131] width 41 height 7
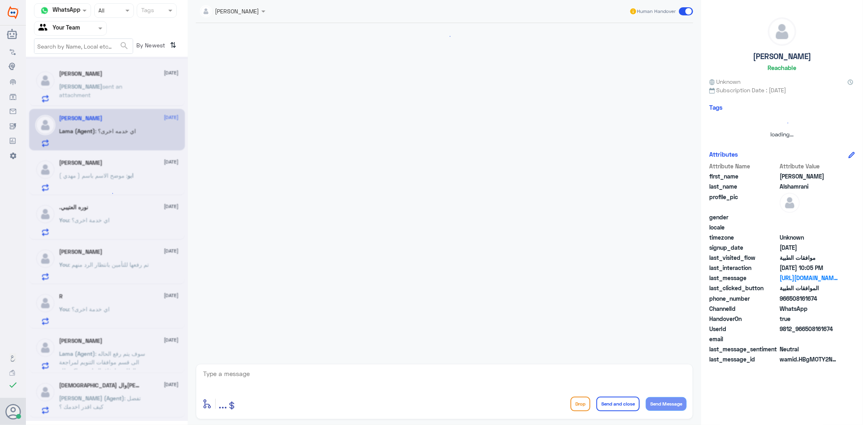
scroll to position [1050, 0]
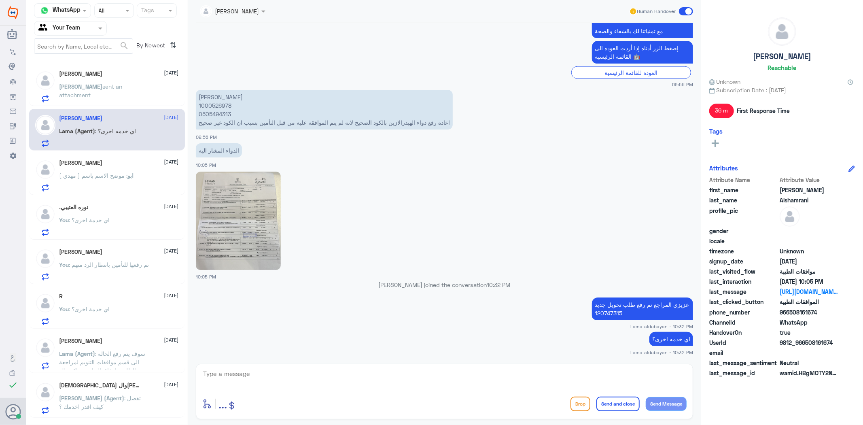
click at [115, 175] on span ": موضح الاسم باسم ( مهدي )" at bounding box center [94, 175] width 68 height 7
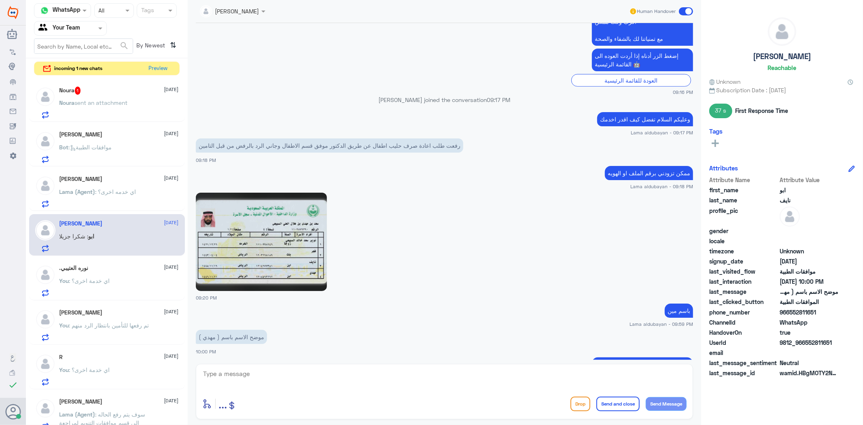
scroll to position [423, 0]
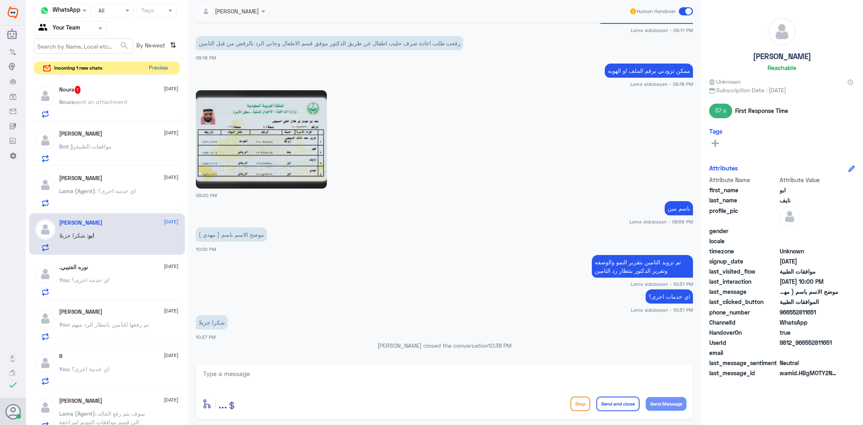
click at [159, 67] on button "Preview" at bounding box center [158, 68] width 25 height 13
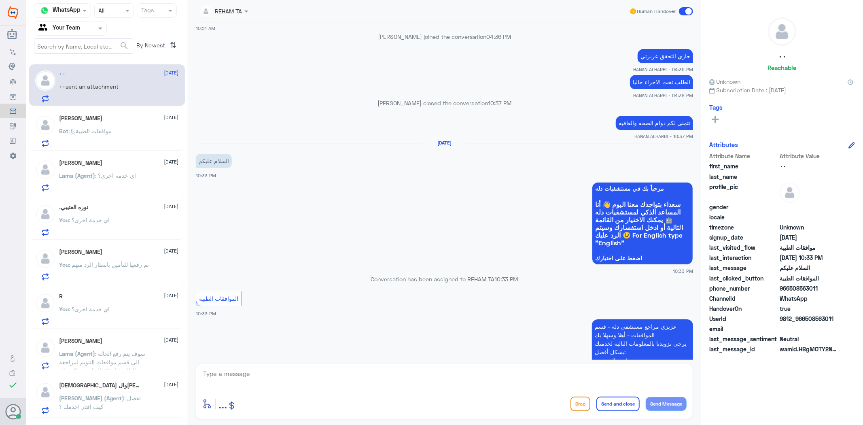
scroll to position [957, 0]
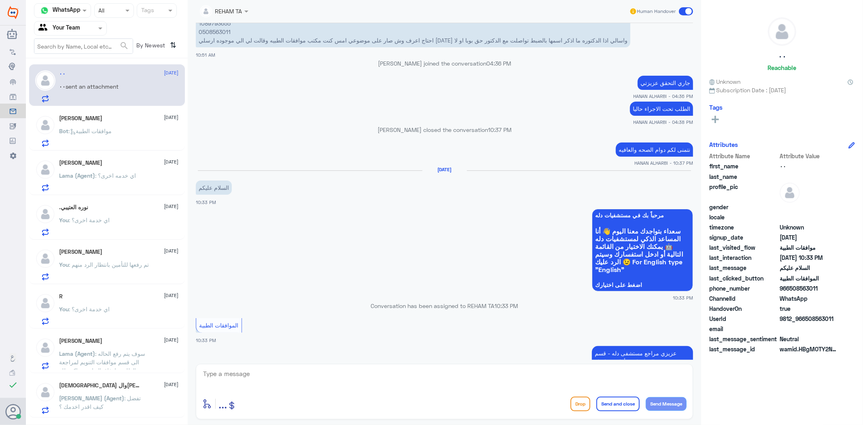
drag, startPoint x: 230, startPoint y: 55, endPoint x: 246, endPoint y: 117, distance: 63.9
click at [230, 55] on div "وفاء [PERSON_NAME] 1089793655 0508563011 احتاج اعرف وش صار على موضوعي امس كنت م…" at bounding box center [445, 32] width 498 height 53
click at [259, 373] on textarea at bounding box center [444, 378] width 485 height 20
paste textarea "اهلا وسهلا..كيف نقدر نخدمك؟"
type textarea "اهلا وسهلا..كيف نقدر نخدمك؟"
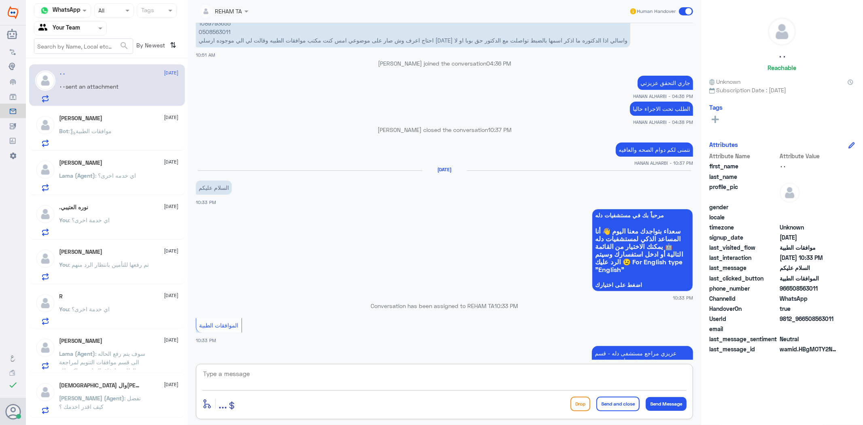
scroll to position [1208, 0]
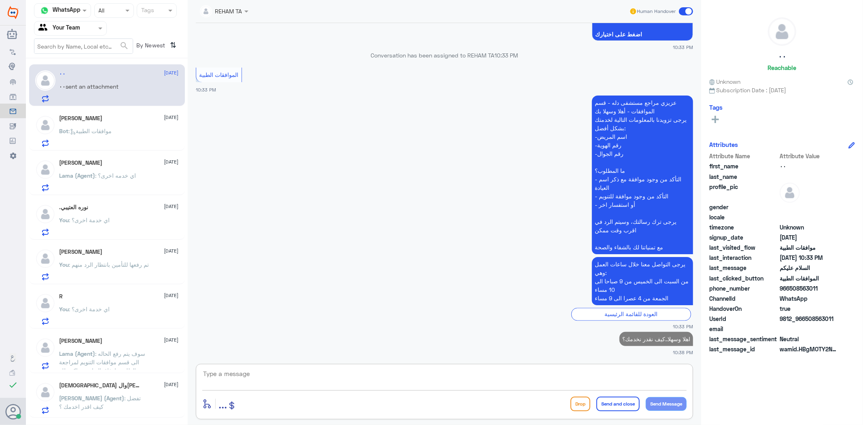
click at [112, 139] on p "Bot : موافقات الطبية" at bounding box center [86, 137] width 53 height 20
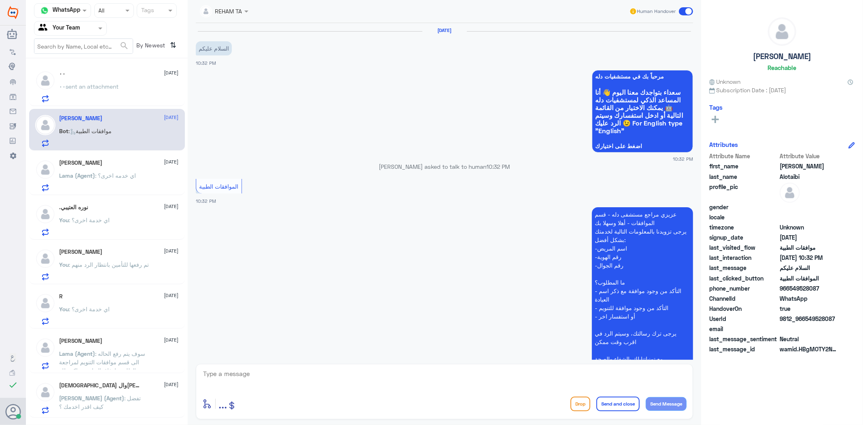
click at [249, 373] on textarea at bounding box center [444, 378] width 485 height 20
paste textarea "اهلا وسهلا..كيف نقدر نخدمك؟"
type textarea "اهلا وسهلا..كيف نقدر نخدمك؟"
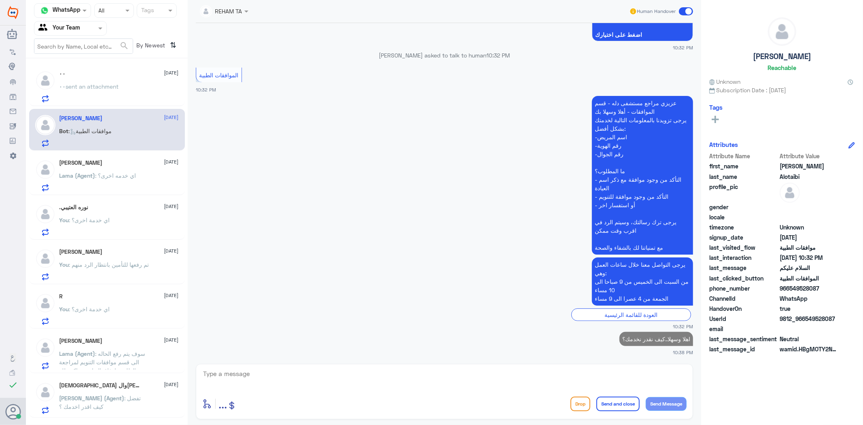
click at [83, 172] on span "Lama (Agent)" at bounding box center [78, 175] width 36 height 7
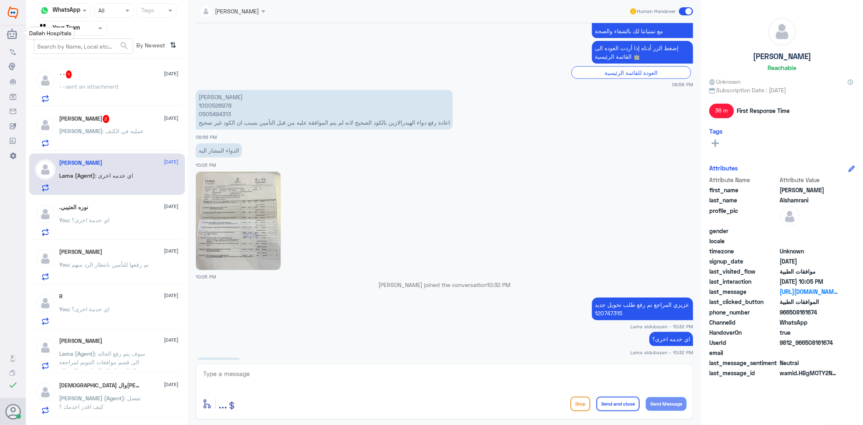
scroll to position [1130, 0]
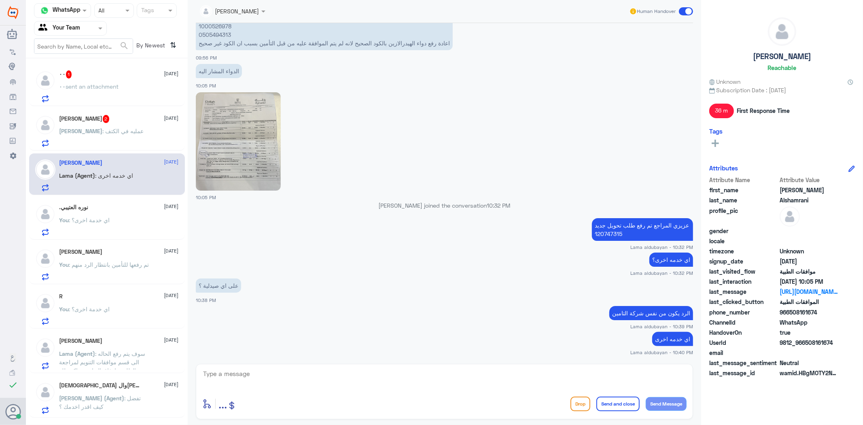
click at [94, 78] on div "٠٠ 1 [DATE]" at bounding box center [119, 74] width 119 height 8
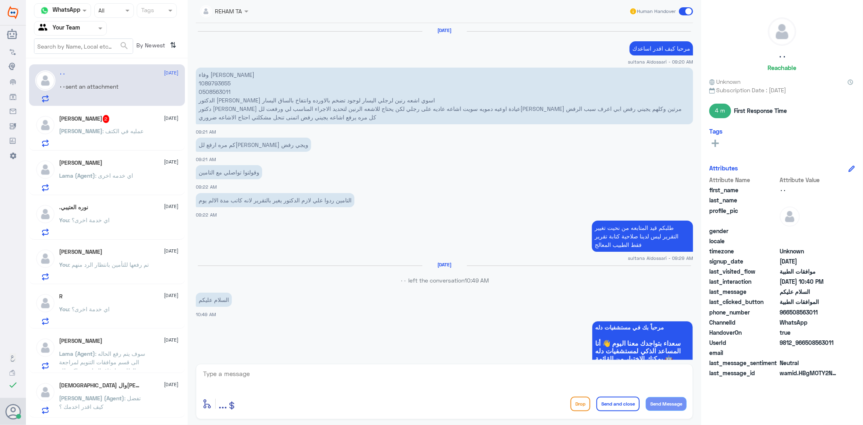
scroll to position [1035, 0]
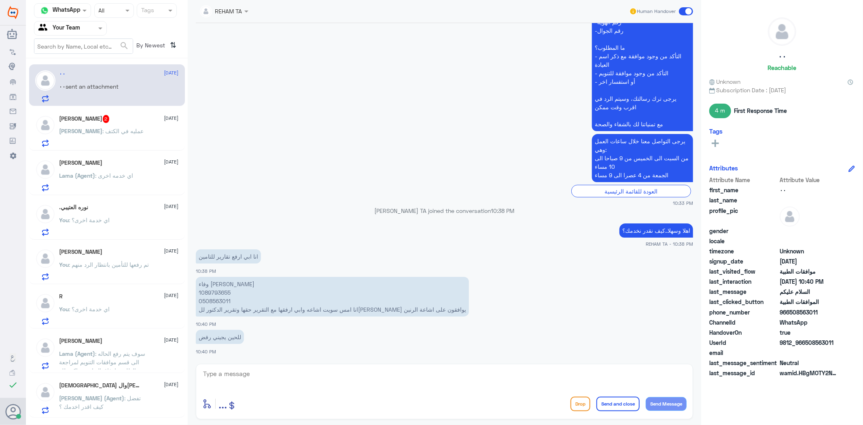
click at [215, 292] on p "وفاء [PERSON_NAME] 1089793655 0508563011 انا امس سويت اشاعه وابي ارفقها مع التق…" at bounding box center [332, 297] width 273 height 40
copy p "1089793655"
click at [313, 398] on div "enter flow name ... Drop Send and close Send Message" at bounding box center [444, 404] width 485 height 18
click at [312, 382] on textarea at bounding box center [444, 378] width 485 height 20
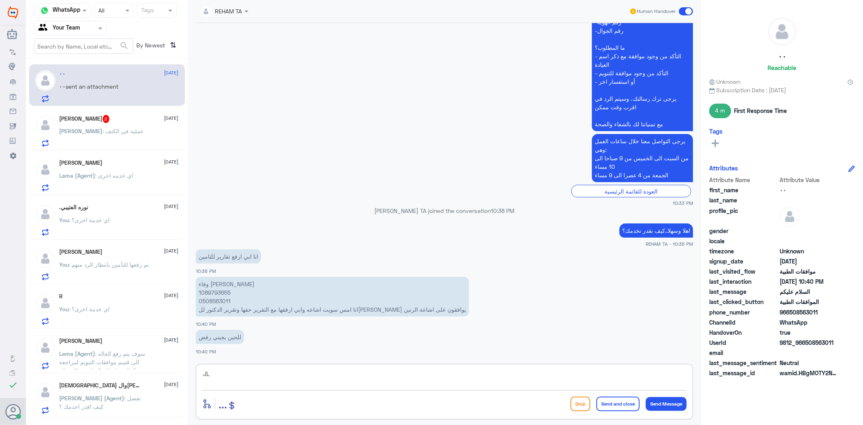
type textarea "J"
type textarea "تم الارفاق ..بانتظار رد التأمين"
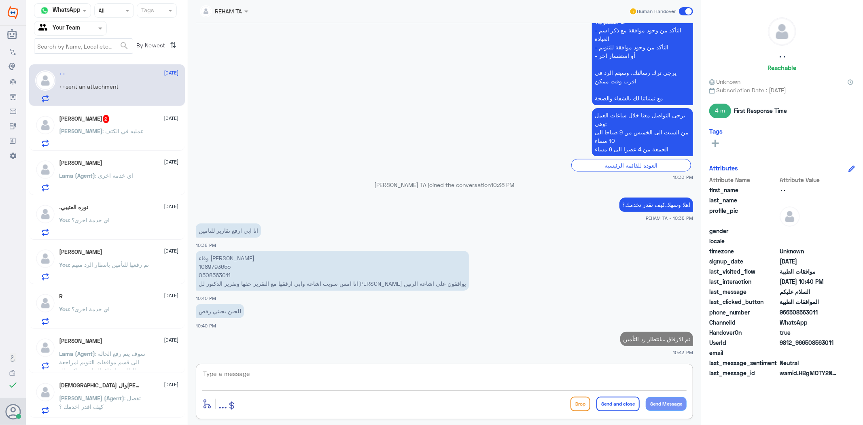
click at [143, 140] on div "[PERSON_NAME] : عمليه في الكتف" at bounding box center [119, 138] width 119 height 18
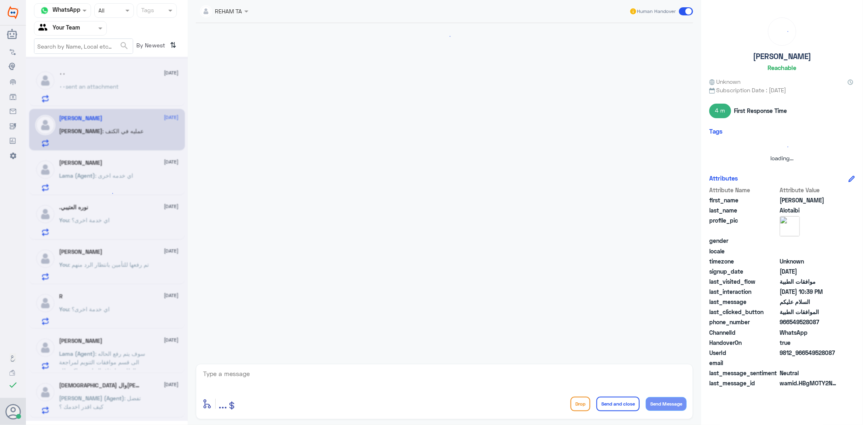
scroll to position [181, 0]
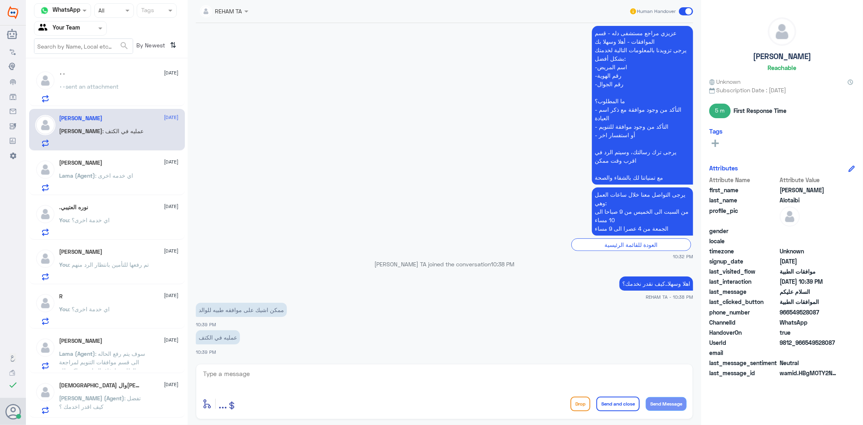
click at [261, 366] on div "enter flow name ... Drop Send and close Send Message" at bounding box center [445, 391] width 498 height 55
click at [250, 370] on textarea at bounding box center [444, 378] width 485 height 20
type textarea "ارجو تزويدي برقم الملف أو الهوية"
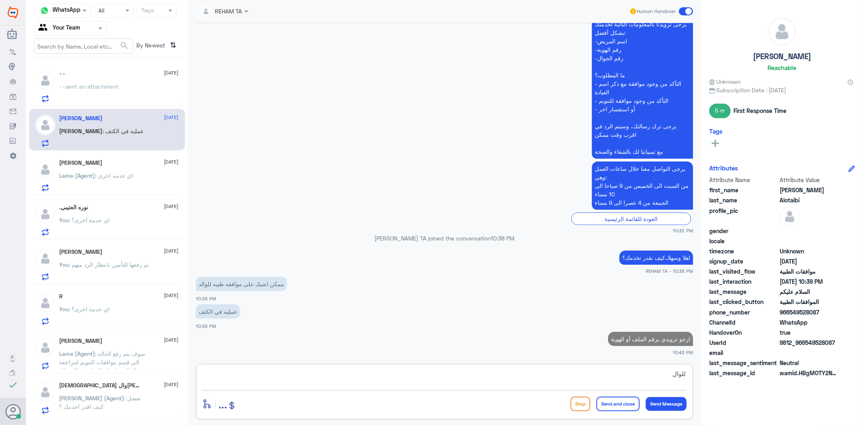
type textarea "للوالد"
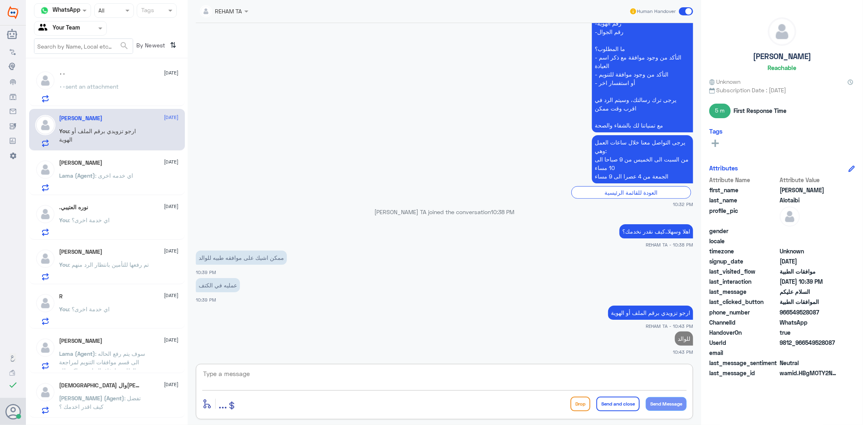
click at [94, 104] on div "٠٠ [DATE][PERSON_NAME] sent an attachment" at bounding box center [107, 85] width 156 height 42
click at [91, 95] on p "٠٠ sent an attachment" at bounding box center [90, 92] width 60 height 20
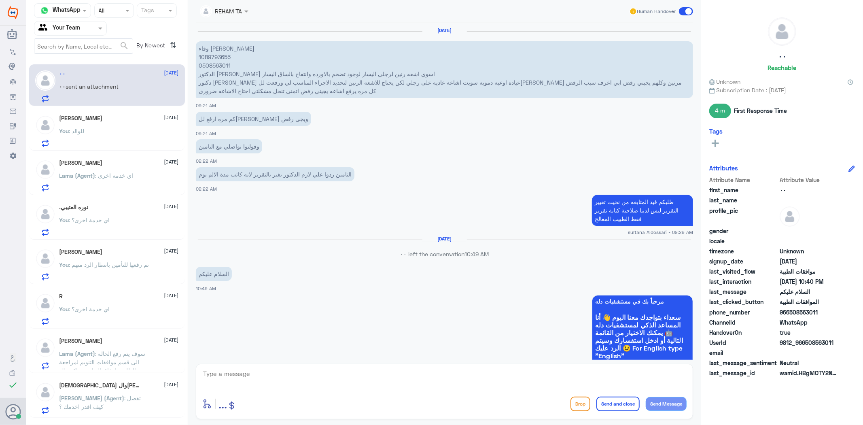
scroll to position [1035, 0]
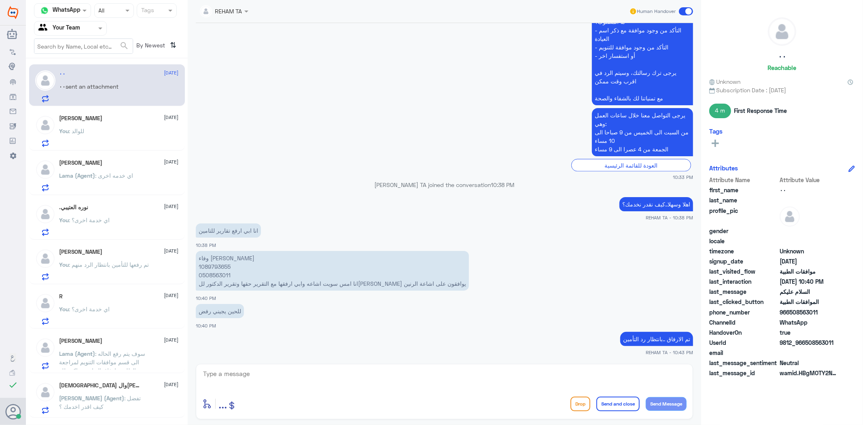
click at [92, 132] on div "You : للوالد" at bounding box center [119, 138] width 119 height 18
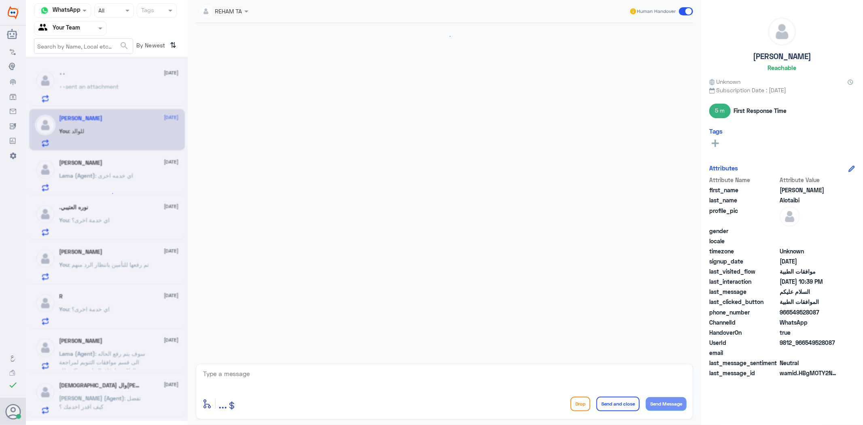
scroll to position [234, 0]
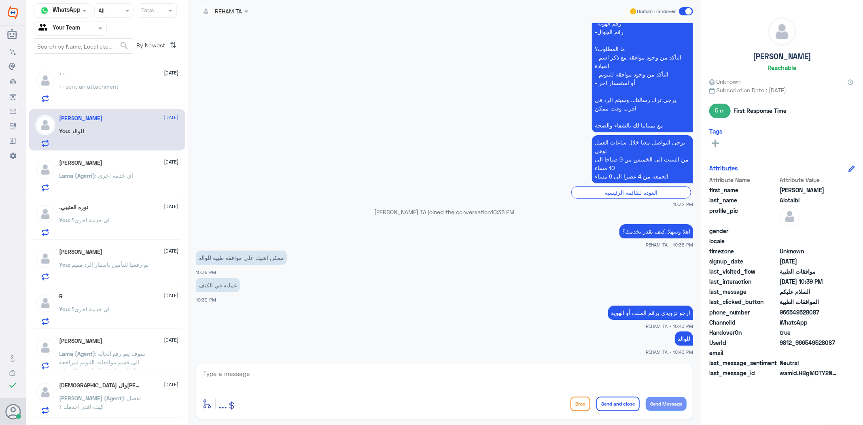
click at [102, 91] on p "٠٠ sent an attachment" at bounding box center [90, 92] width 60 height 20
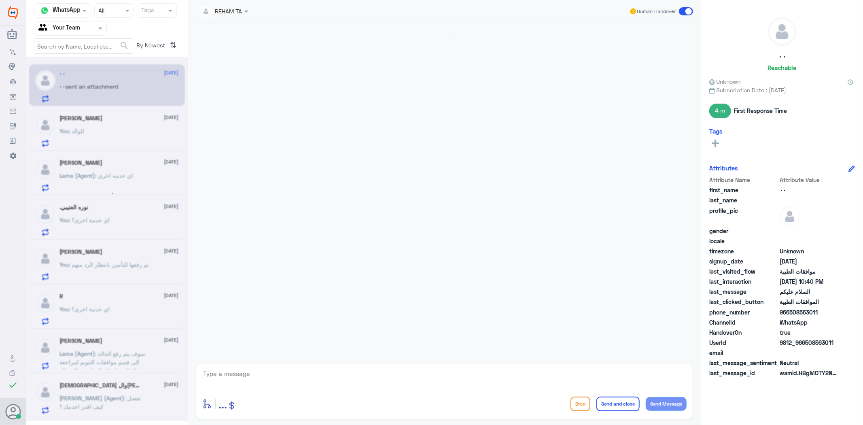
scroll to position [1035, 0]
